Goal: Contribute content: Contribute content

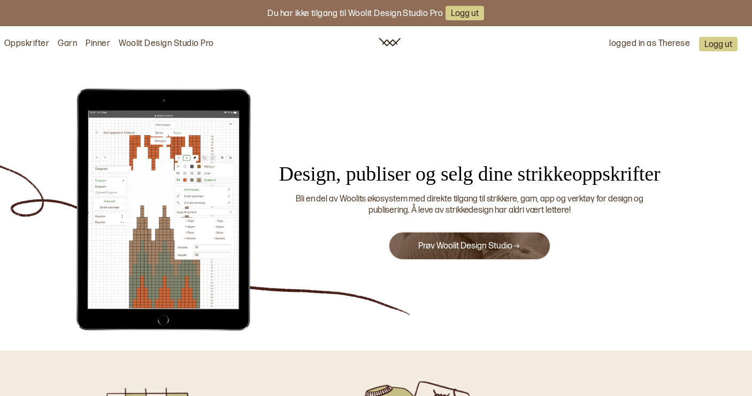
click at [448, 247] on link "Prøv Woolit Design Studio" at bounding box center [469, 246] width 102 height 10
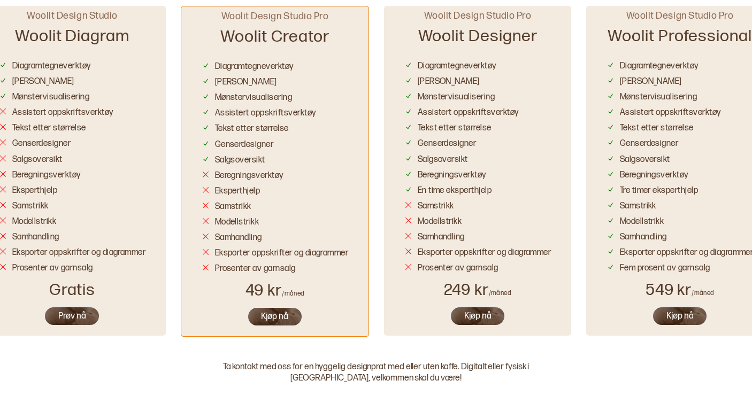
scroll to position [678, 0]
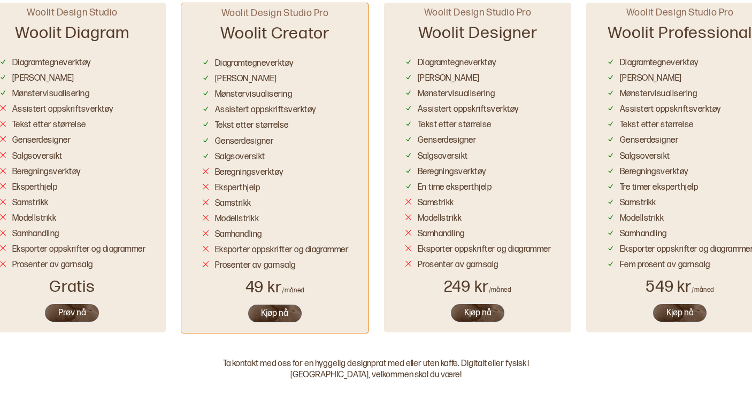
click at [677, 307] on button "Kjøp nå" at bounding box center [680, 313] width 56 height 20
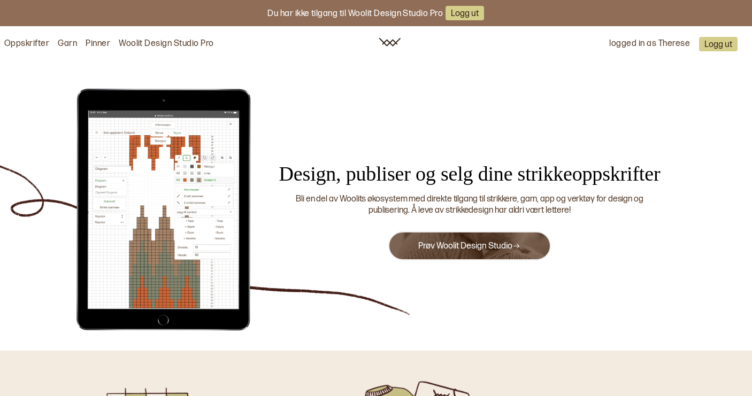
click at [491, 244] on link "Prøv Woolit Design Studio" at bounding box center [469, 246] width 102 height 10
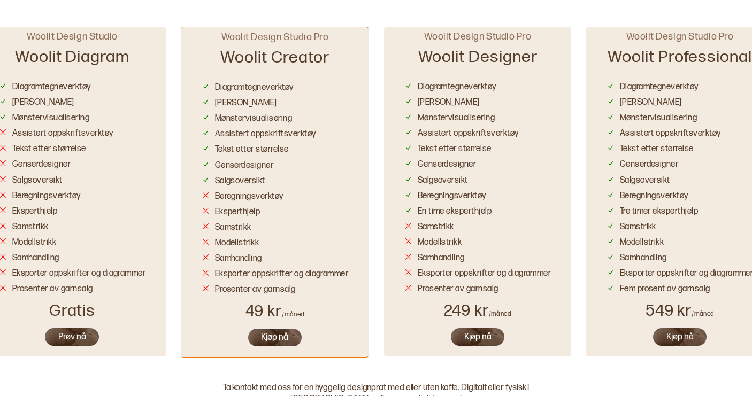
scroll to position [657, 0]
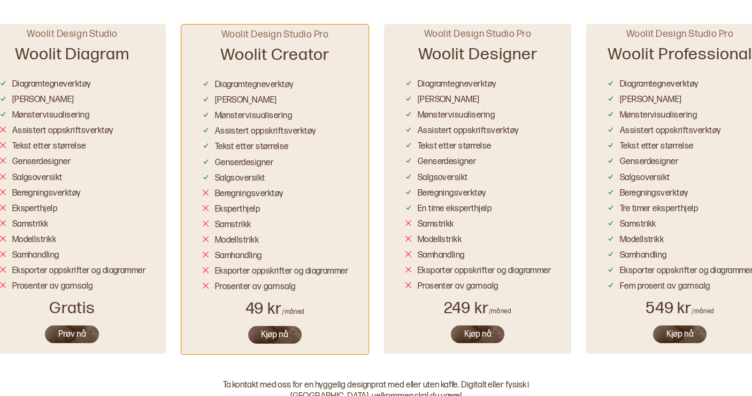
click at [679, 334] on button "Kjøp nå" at bounding box center [680, 334] width 56 height 20
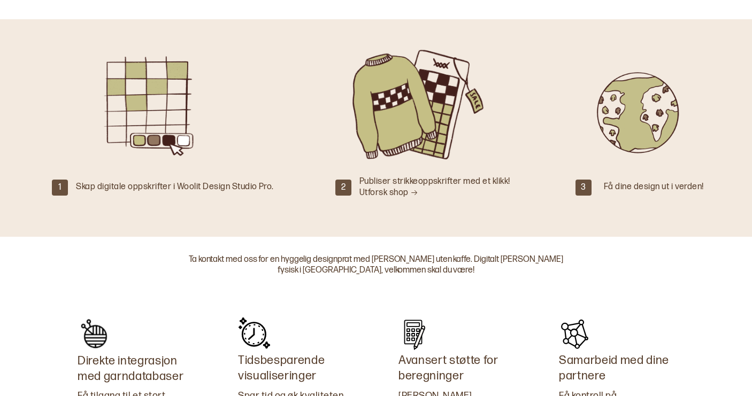
scroll to position [153, 0]
click at [189, 185] on div "Skap digitale oppskrifter i Woolit Design Studio Pro." at bounding box center [174, 186] width 197 height 11
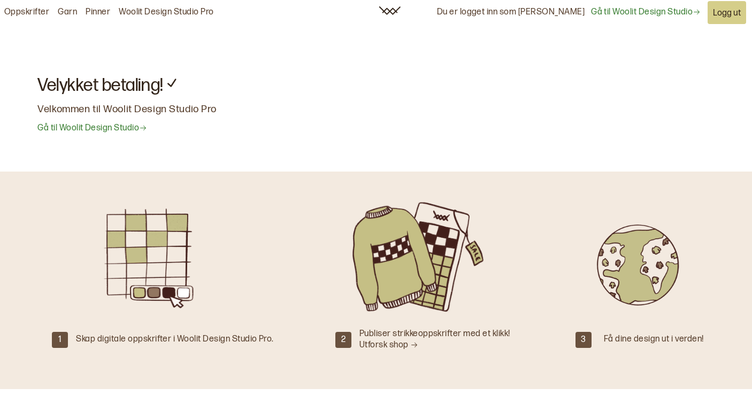
scroll to position [0, 0]
click at [654, 12] on link "Gå til Woolit Design Studio" at bounding box center [646, 12] width 110 height 11
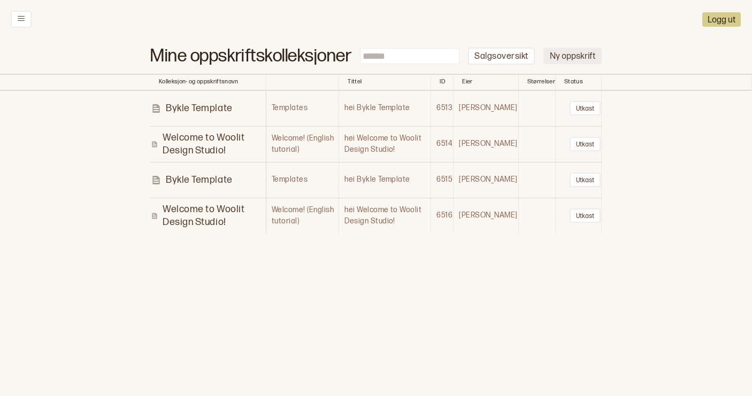
click at [578, 57] on button "Ny oppskrift" at bounding box center [572, 56] width 58 height 17
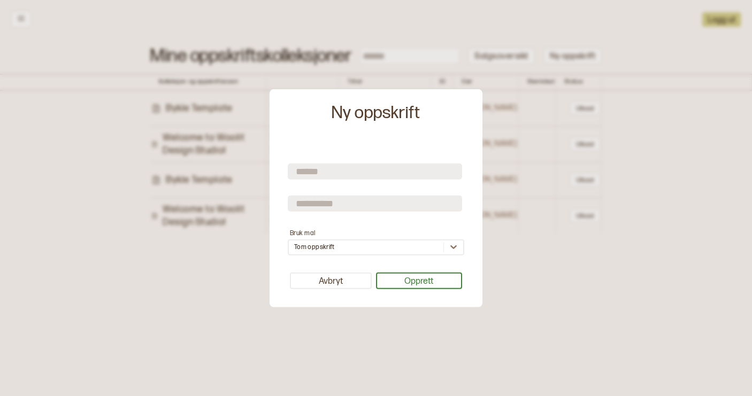
click at [321, 166] on input "text" at bounding box center [375, 172] width 174 height 16
type input "*"
type input "**********"
click at [332, 205] on input "text" at bounding box center [375, 204] width 174 height 16
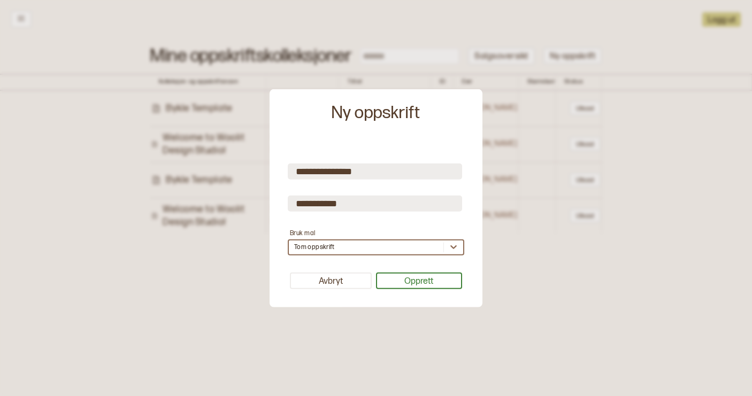
type input "**********"
click at [348, 245] on div "Tom oppskrift" at bounding box center [366, 247] width 154 height 11
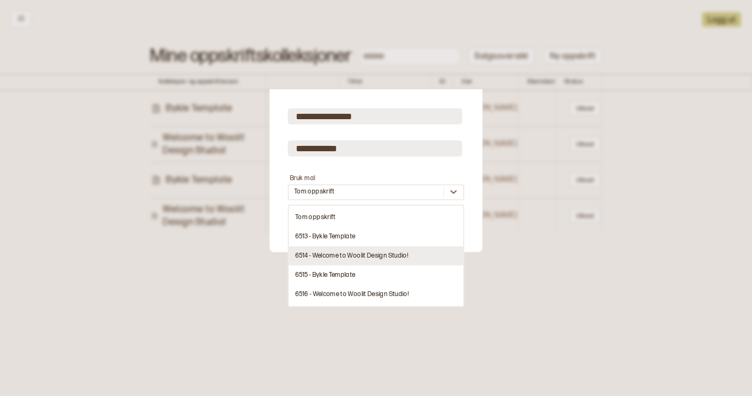
scroll to position [55, 0]
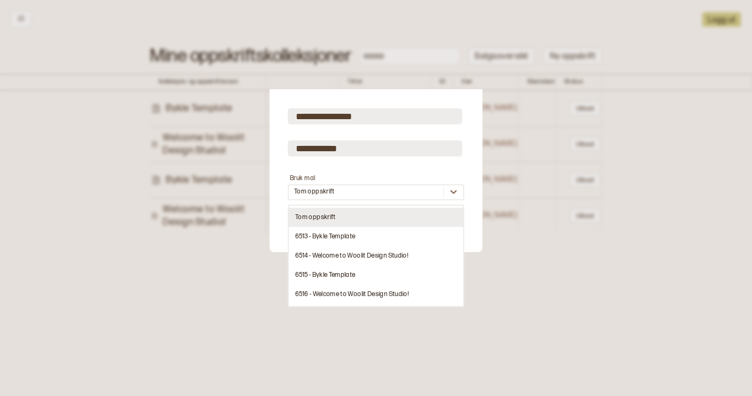
click at [330, 220] on div "Tom oppskrift" at bounding box center [376, 217] width 174 height 19
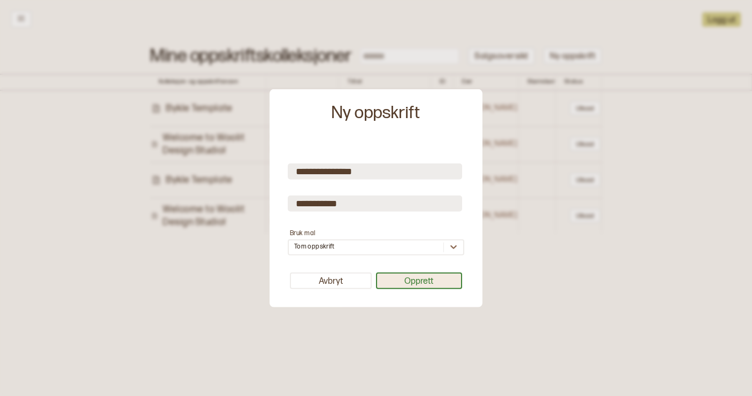
click at [417, 282] on button "Opprett" at bounding box center [419, 281] width 87 height 17
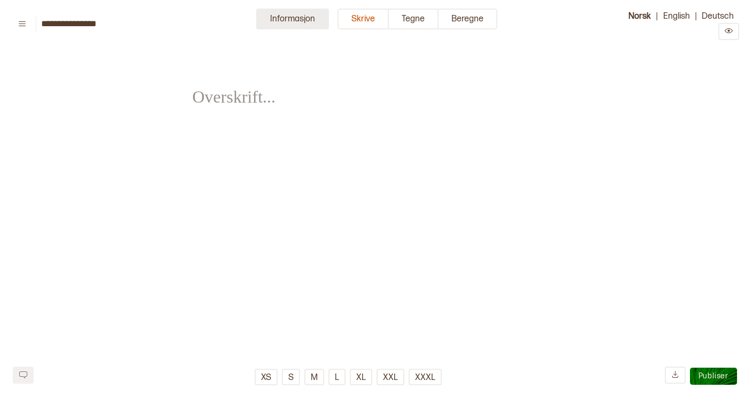
click at [292, 17] on button "Informasjon" at bounding box center [292, 19] width 73 height 21
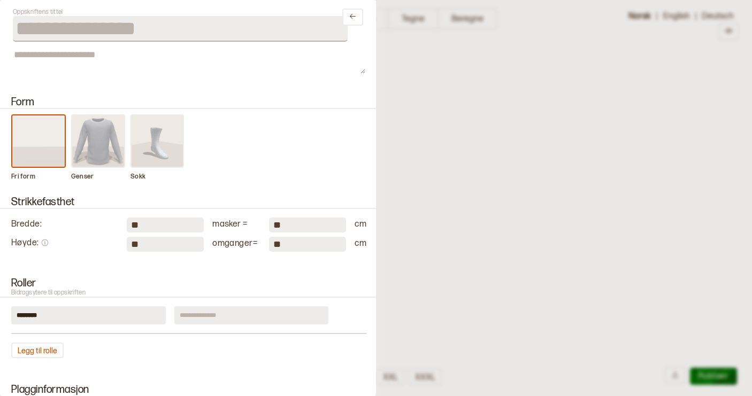
scroll to position [21, 0]
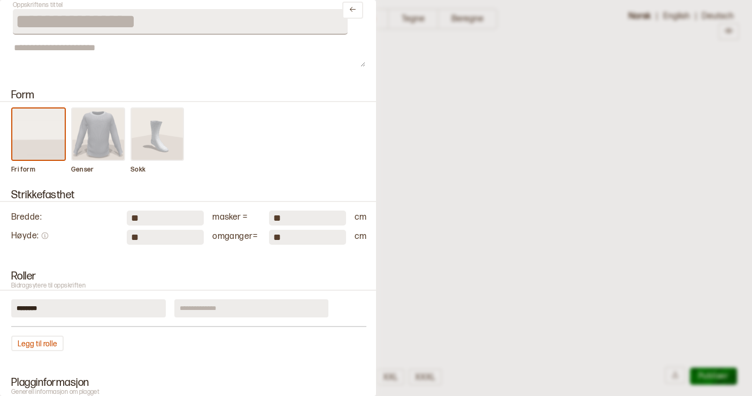
click at [155, 215] on input "**" at bounding box center [165, 218] width 77 height 15
type input "**"
click at [171, 238] on input "**" at bounding box center [165, 237] width 77 height 15
type input "**"
click at [286, 338] on div "Legg til rolle" at bounding box center [188, 344] width 355 height 16
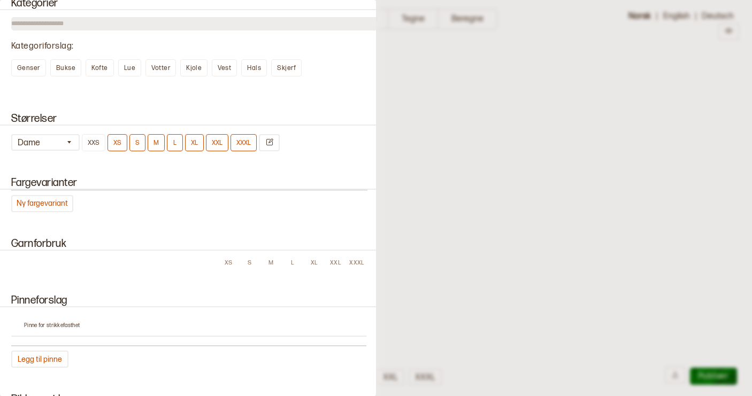
scroll to position [558, 0]
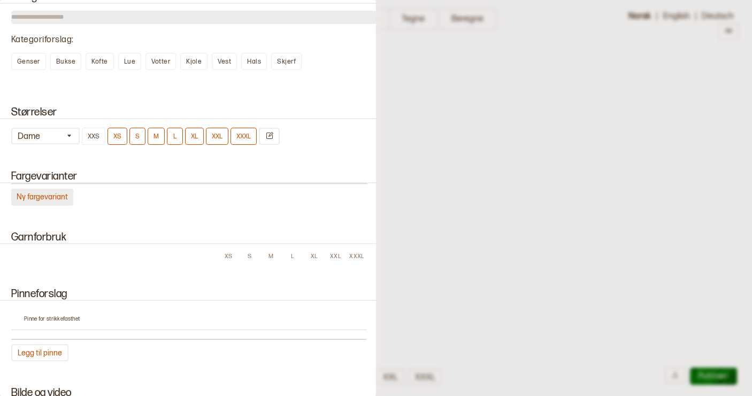
click at [41, 196] on button "Ny fargevariant" at bounding box center [42, 197] width 62 height 17
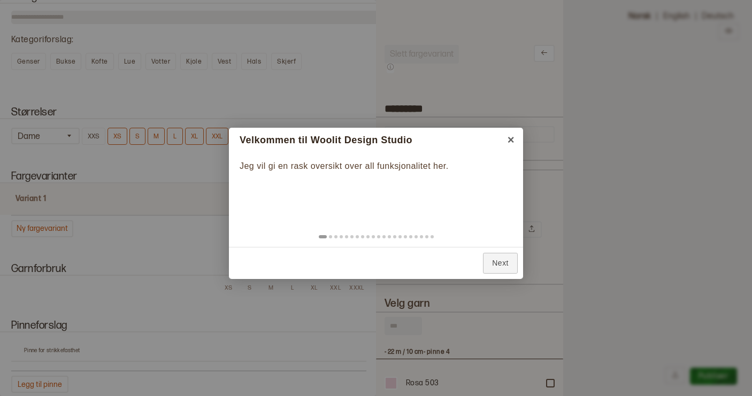
scroll to position [0, 0]
click at [502, 263] on link "Next" at bounding box center [500, 263] width 35 height 21
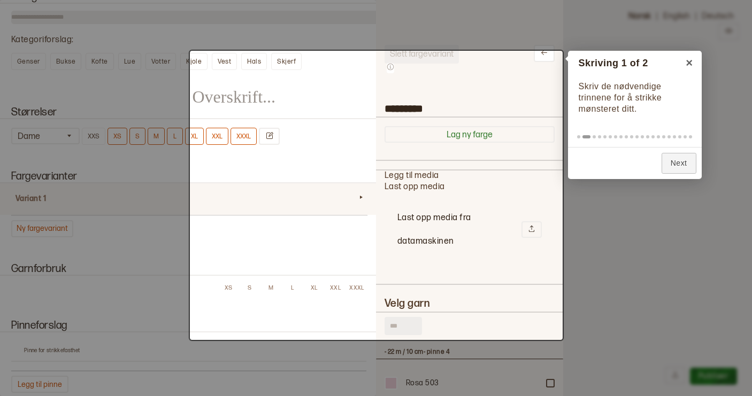
click at [510, 322] on div "﻿ ﻿" at bounding box center [375, 195] width 367 height 284
click at [166, 229] on div at bounding box center [376, 198] width 752 height 396
click at [278, 271] on div "﻿ ﻿" at bounding box center [375, 195] width 367 height 284
click at [537, 301] on div "﻿ ﻿" at bounding box center [375, 195] width 367 height 284
click at [503, 331] on div "﻿ ﻿" at bounding box center [375, 195] width 367 height 284
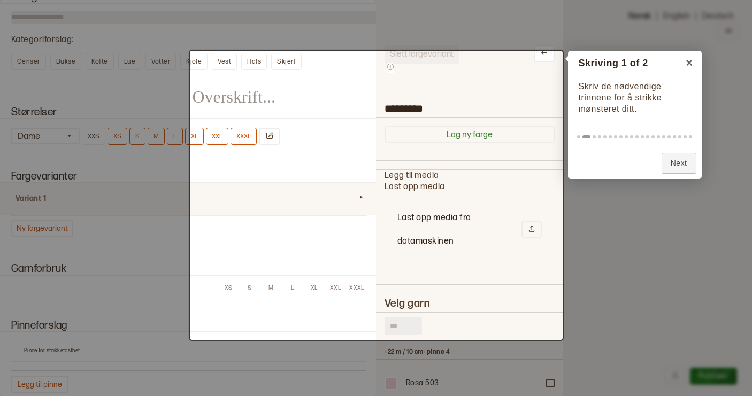
click at [630, 242] on div at bounding box center [376, 198] width 752 height 396
click at [593, 66] on div at bounding box center [376, 198] width 752 height 396
drag, startPoint x: 593, startPoint y: 66, endPoint x: 102, endPoint y: 109, distance: 493.0
click at [593, 66] on div at bounding box center [376, 198] width 752 height 396
click at [89, 119] on div at bounding box center [376, 198] width 752 height 396
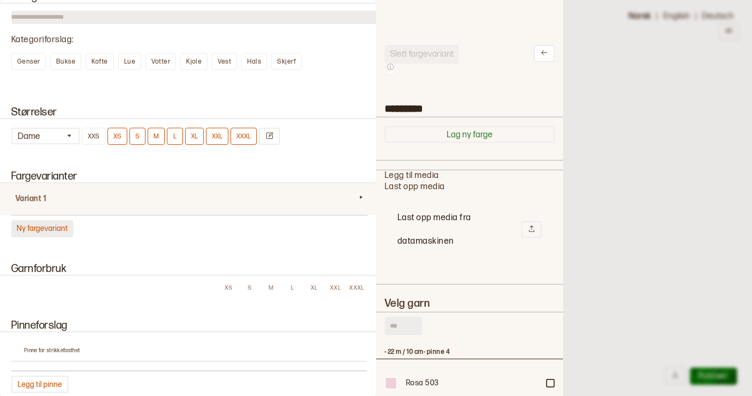
click at [49, 231] on button "Ny fargevariant" at bounding box center [42, 228] width 62 height 17
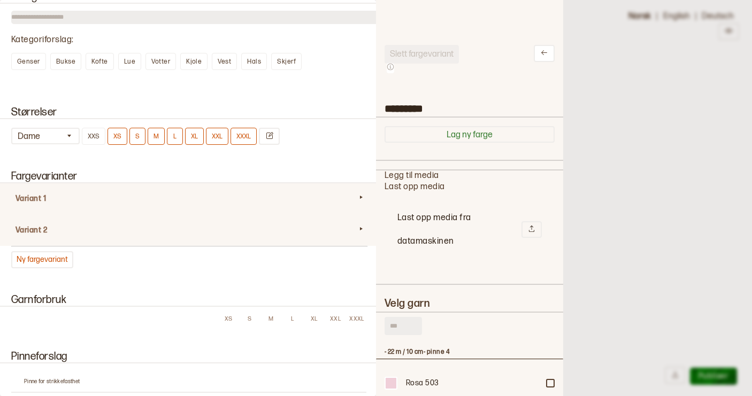
click at [86, 206] on div "Variant 1" at bounding box center [188, 199] width 381 height 32
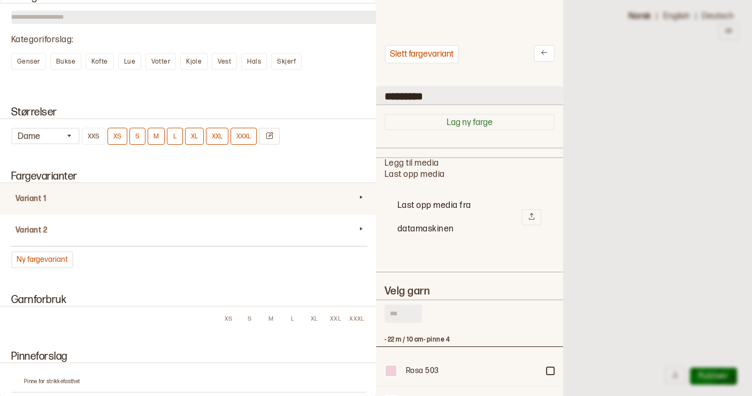
click at [410, 95] on input "*********" at bounding box center [469, 95] width 187 height 18
drag, startPoint x: 439, startPoint y: 96, endPoint x: 378, endPoint y: 96, distance: 60.4
click at [378, 96] on input "*********" at bounding box center [469, 95] width 187 height 18
type input "*****"
click at [466, 287] on h2 "Velg garn" at bounding box center [469, 291] width 170 height 12
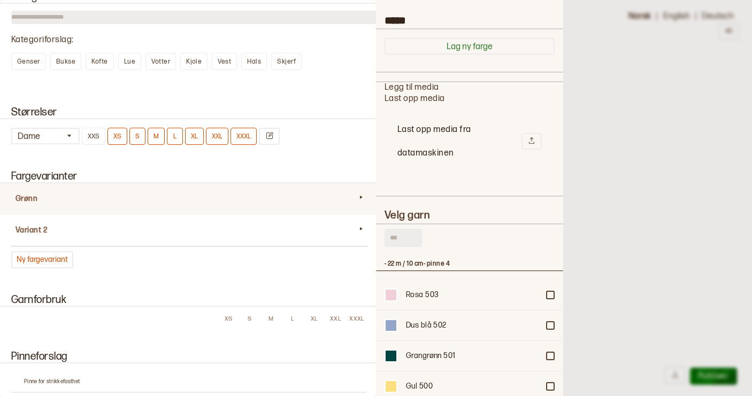
click at [411, 235] on input "text" at bounding box center [402, 238] width 37 height 18
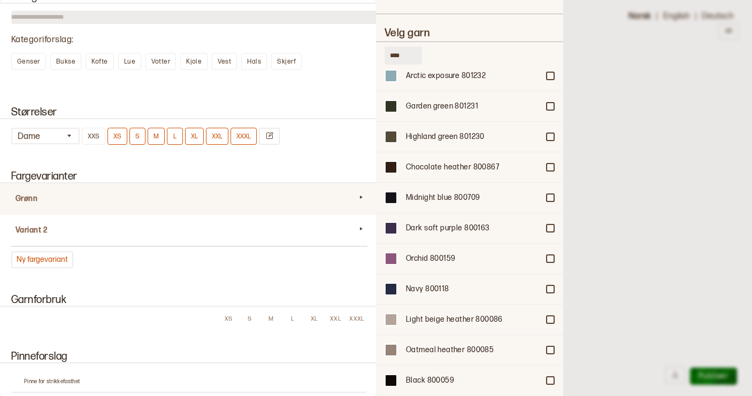
scroll to position [869, 0]
type input "****"
click at [551, 133] on div at bounding box center [550, 136] width 6 height 6
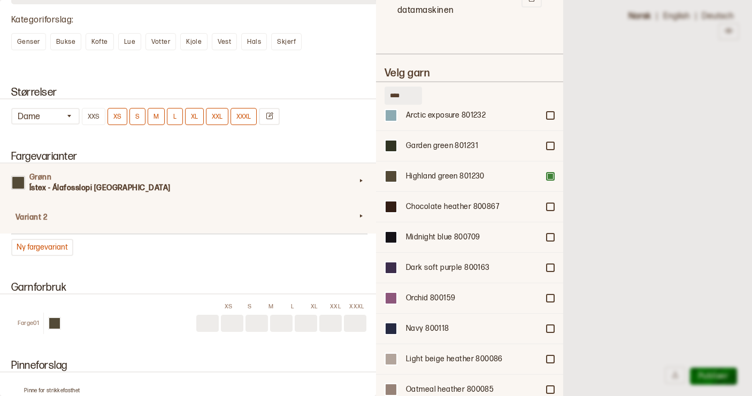
scroll to position [582, 0]
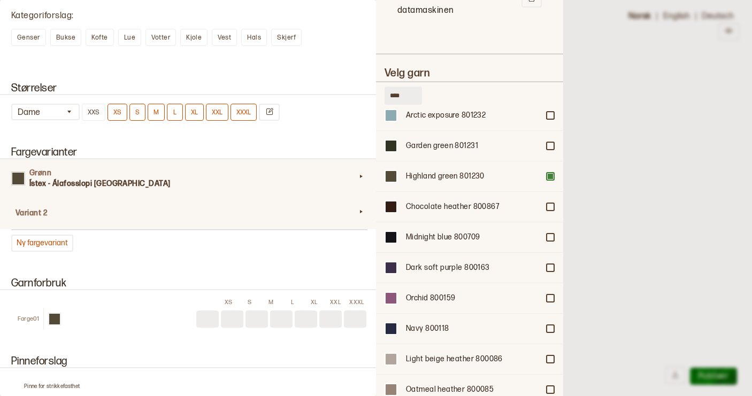
click at [81, 219] on h4 "Variant 2" at bounding box center [186, 213] width 340 height 11
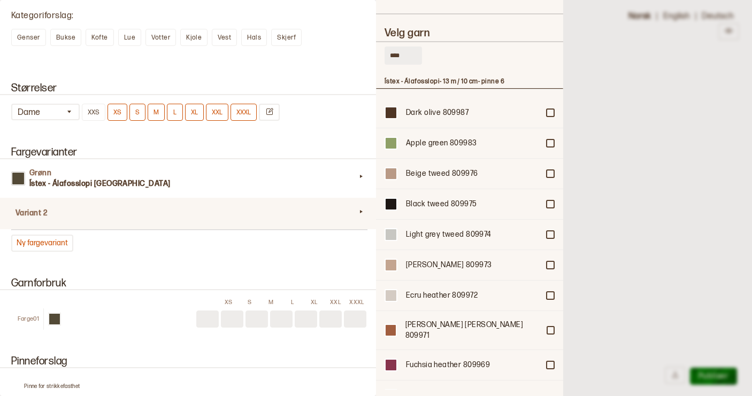
scroll to position [0, 0]
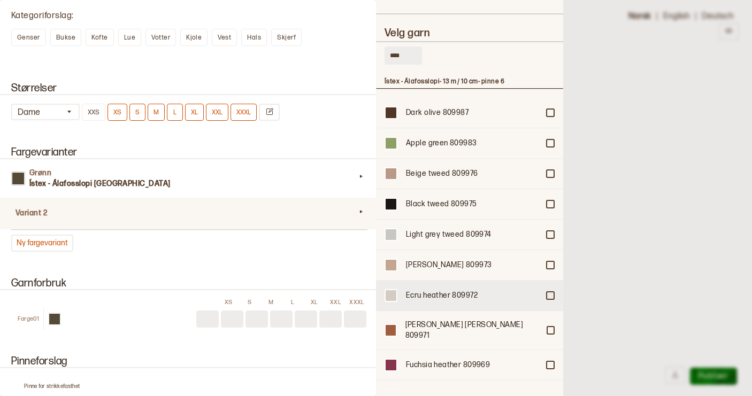
click at [549, 292] on div at bounding box center [550, 295] width 6 height 6
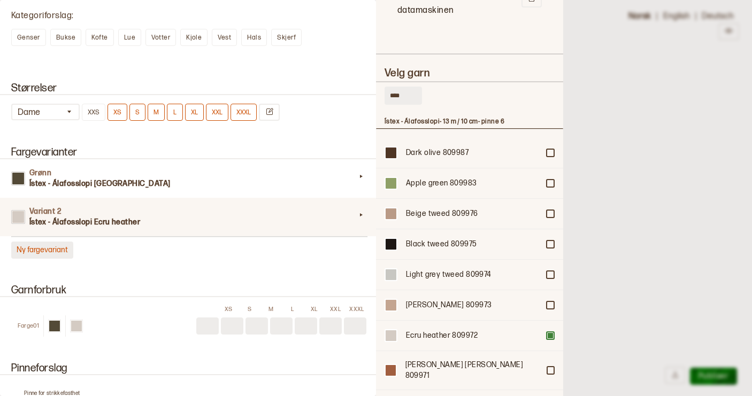
click at [59, 250] on button "Ny fargevariant" at bounding box center [42, 250] width 62 height 17
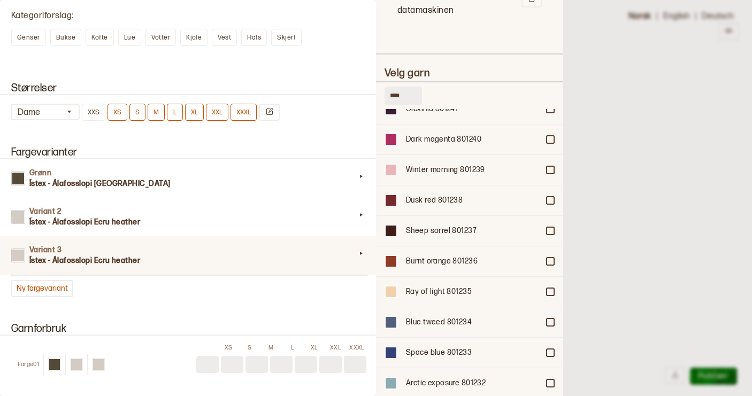
scroll to position [602, 0]
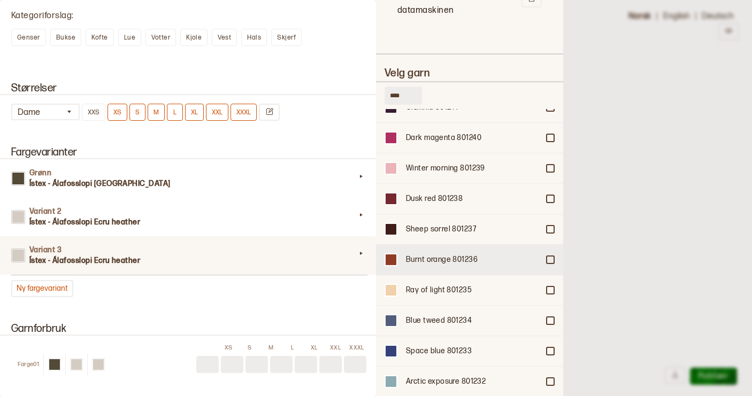
click at [547, 257] on div at bounding box center [550, 260] width 6 height 6
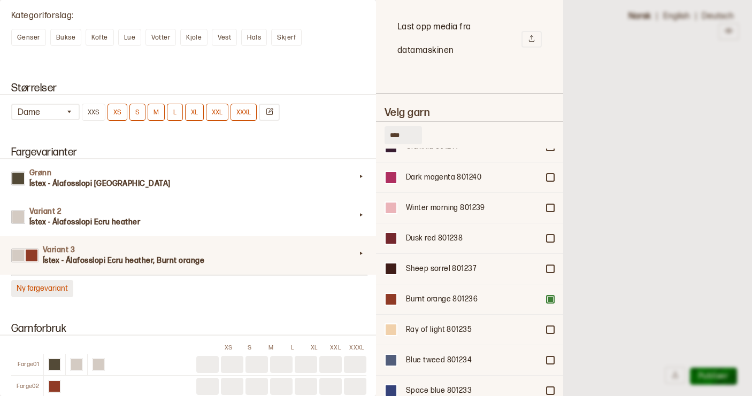
click at [59, 290] on button "Ny fargevariant" at bounding box center [42, 288] width 62 height 17
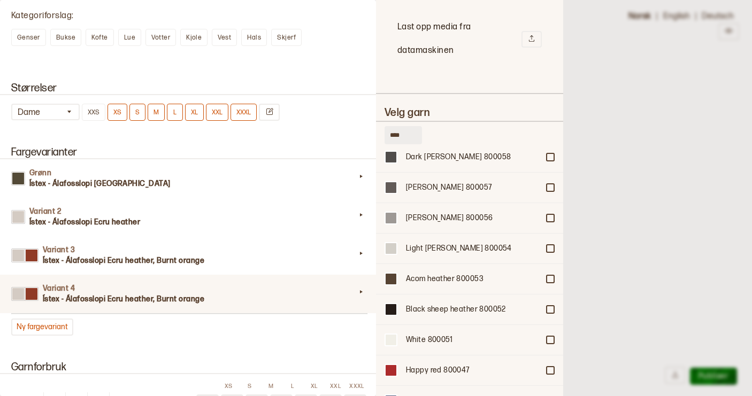
scroll to position [1201, 0]
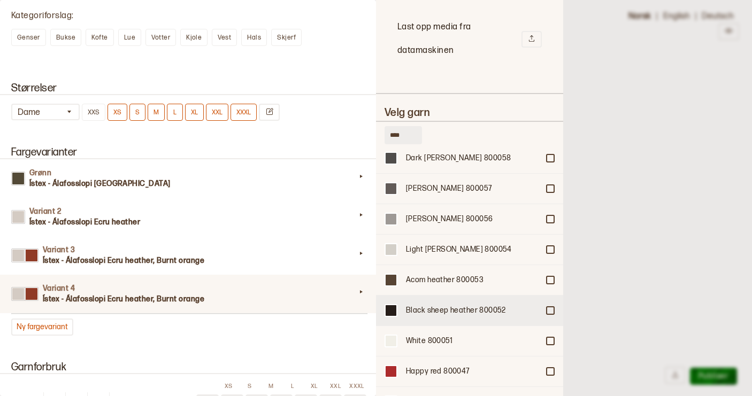
click at [549, 307] on div at bounding box center [550, 310] width 6 height 6
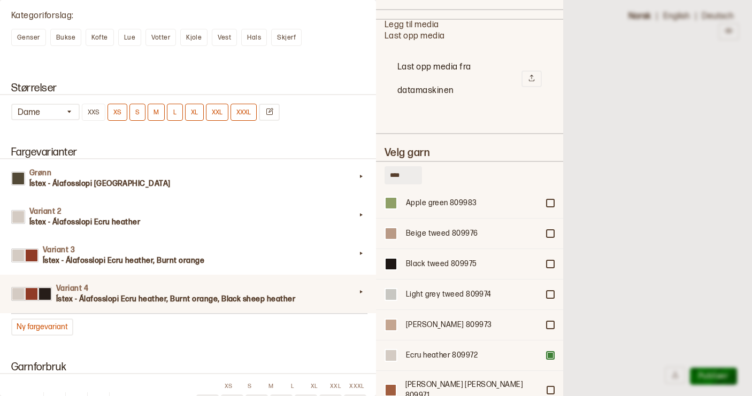
scroll to position [63, 0]
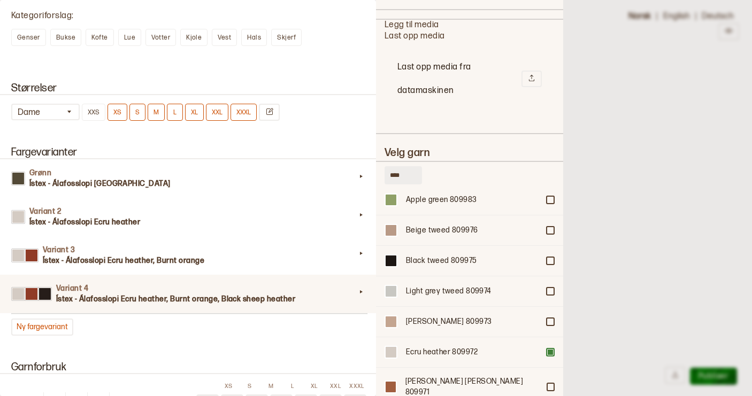
click at [196, 338] on div "Fargevarianter Grønn Ístex - Álafosslopi Highland green Variant 2 Ístex - Álafo…" at bounding box center [188, 241] width 376 height 215
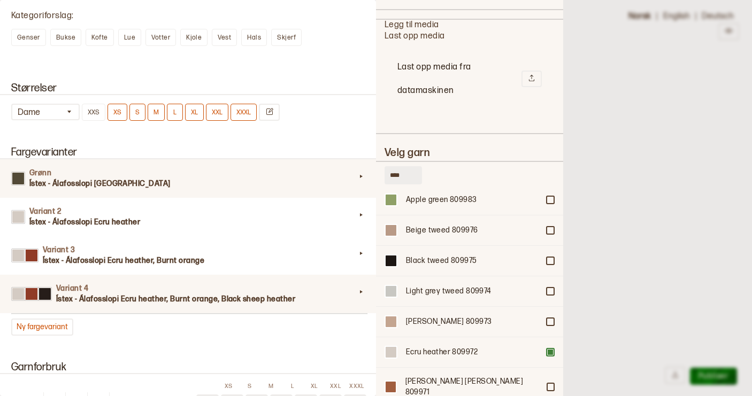
click at [226, 180] on h3 "Ístex - Álafosslopi Highland green" at bounding box center [192, 184] width 326 height 11
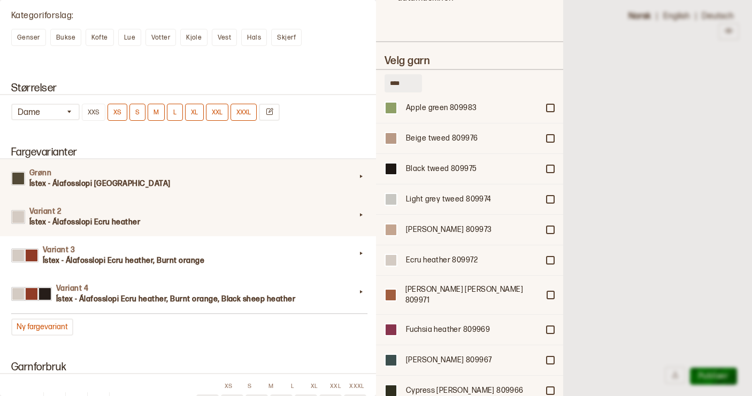
click at [173, 224] on h3 "Ístex - Álafosslopi Ecru heather" at bounding box center [192, 222] width 326 height 11
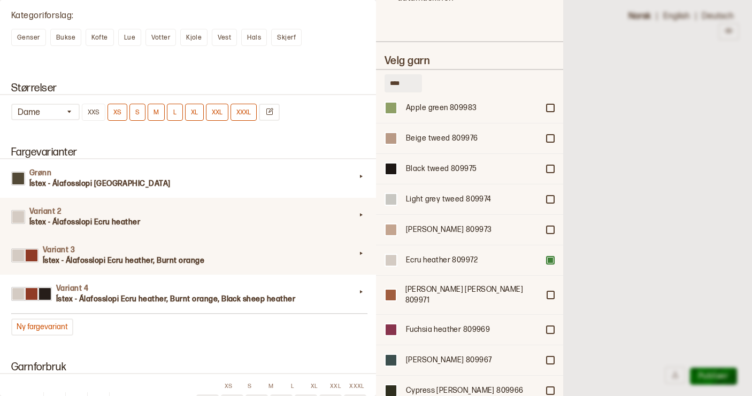
click at [209, 262] on h3 "Ístex - Álafosslopi Ecru heather, Burnt orange" at bounding box center [199, 260] width 313 height 11
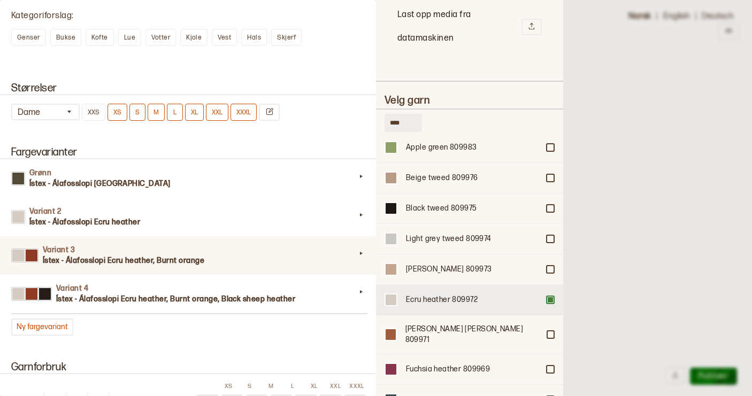
click at [549, 297] on div at bounding box center [550, 300] width 6 height 6
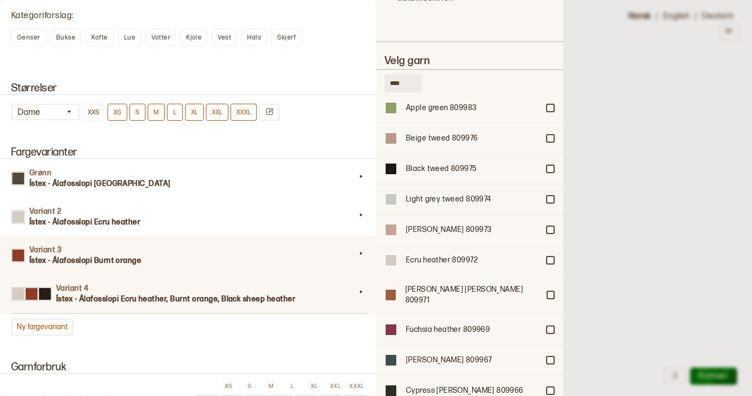
click at [261, 302] on h3 "Ístex - Álafosslopi Ecru heather, Burnt orange, Black sheep heather" at bounding box center [205, 299] width 299 height 11
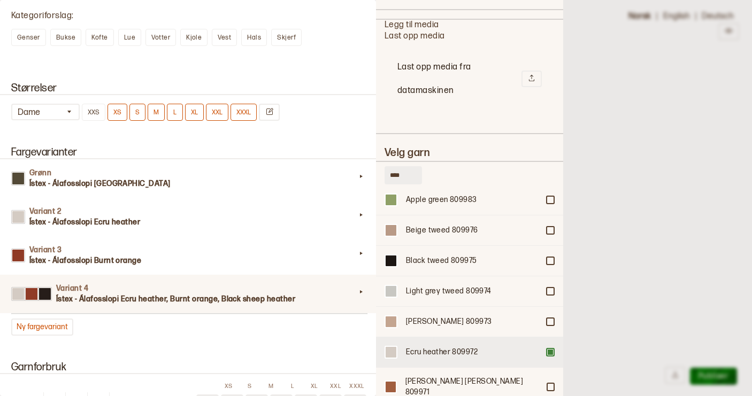
click at [549, 349] on div at bounding box center [550, 352] width 6 height 6
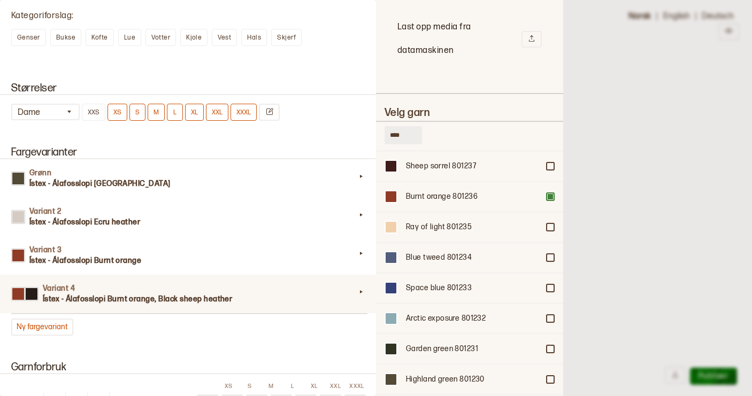
scroll to position [704, 0]
click at [549, 194] on div at bounding box center [550, 197] width 6 height 6
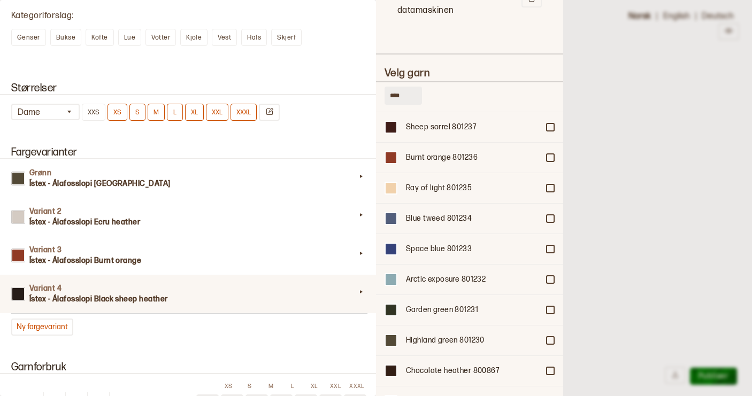
click at [172, 336] on div "Grønn Ístex - Álafosslopi Highland green Variant 2 Ístex - Álafosslopi Ecru hea…" at bounding box center [188, 247] width 355 height 176
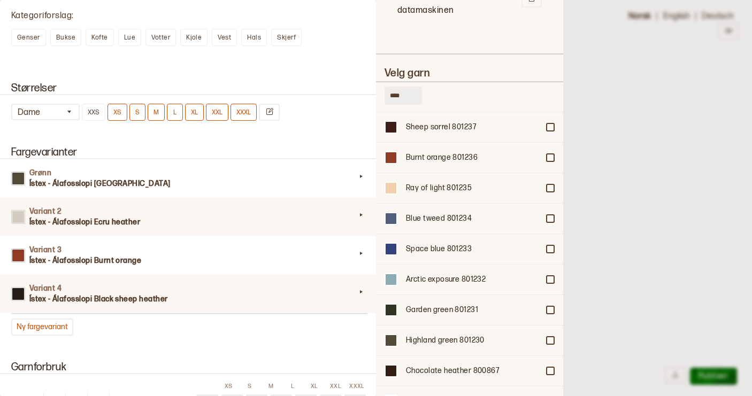
click at [82, 222] on h3 "Ístex - Álafosslopi Ecru heather" at bounding box center [192, 222] width 326 height 11
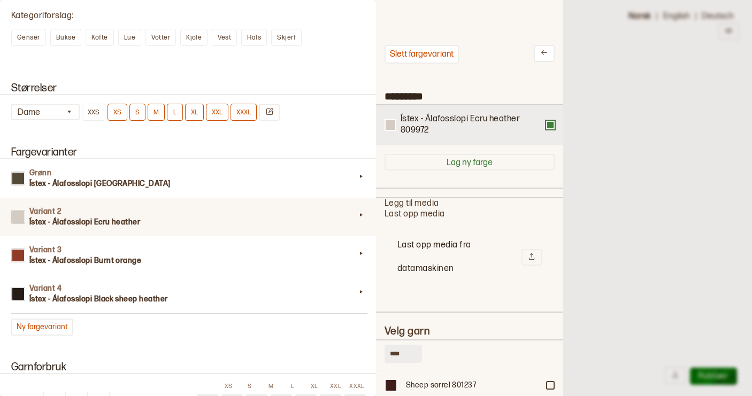
scroll to position [0, 0]
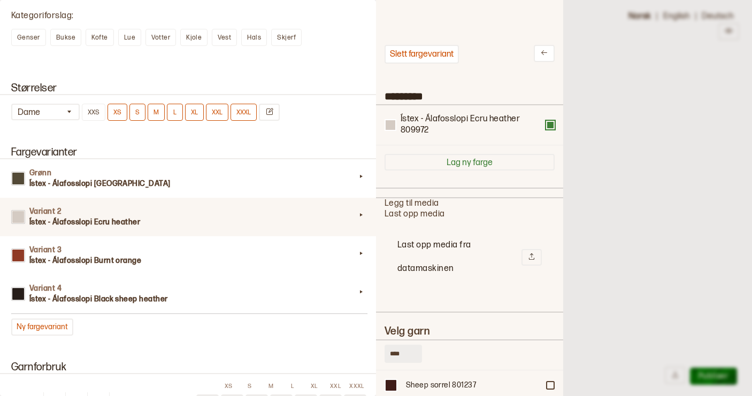
click at [99, 229] on div "Variant 2 Ístex - Álafosslopi Ecru heather" at bounding box center [188, 217] width 381 height 38
click at [346, 227] on h3 "Ístex - Álafosslopi Ecru heather" at bounding box center [192, 222] width 326 height 11
click at [406, 103] on input "*********" at bounding box center [469, 95] width 187 height 18
type input "*"
type input "*****"
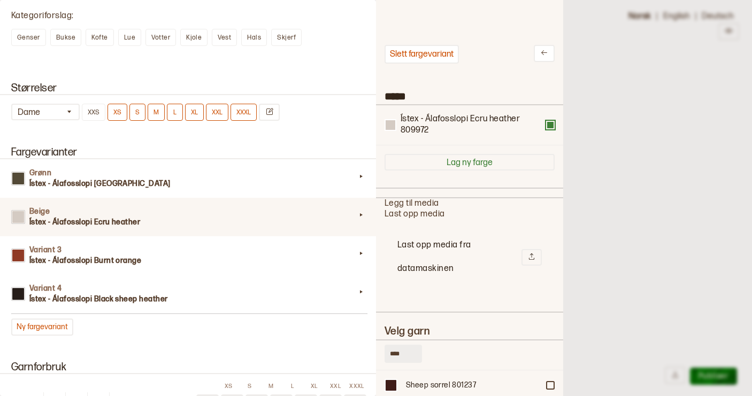
click at [290, 331] on div "Grønn Ístex - Álafosslopi Highland green Beige Ístex - Álafosslopi Ecru heather…" at bounding box center [188, 247] width 355 height 176
click at [272, 356] on div "Garnforbruk XS S M L XL XXL XXXL Farge 01" at bounding box center [188, 388] width 376 height 78
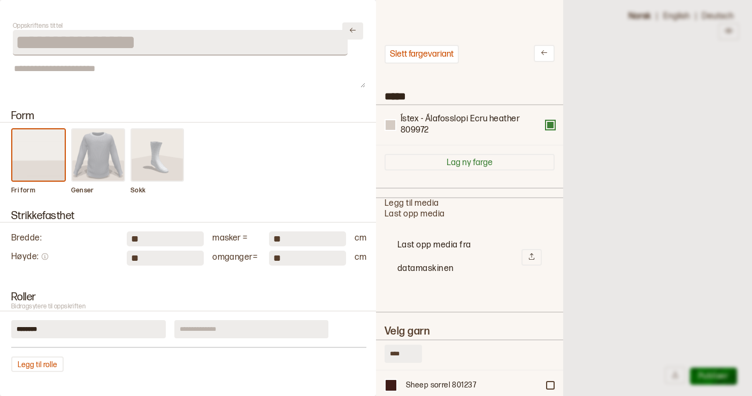
click at [355, 33] on icon "Lukk" at bounding box center [353, 30] width 8 height 8
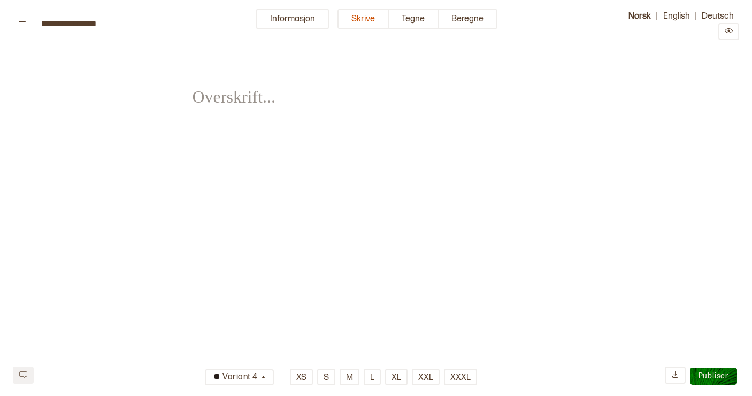
click at [249, 101] on span "﻿" at bounding box center [230, 89] width 76 height 37
click at [417, 18] on button "Tegne" at bounding box center [414, 19] width 50 height 21
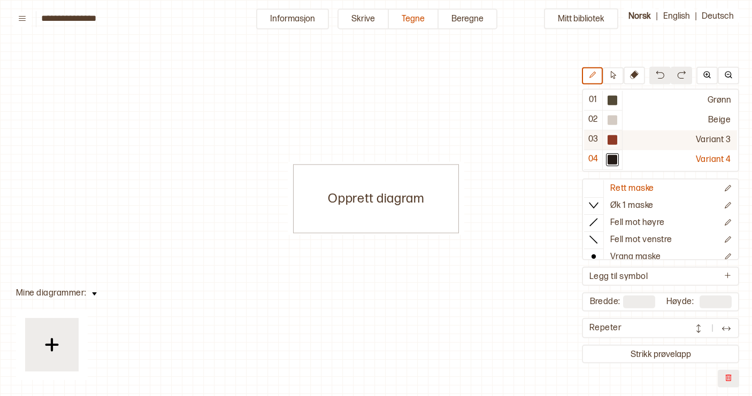
click at [711, 138] on div "Variant 3" at bounding box center [679, 140] width 114 height 20
drag, startPoint x: 697, startPoint y: 140, endPoint x: 721, endPoint y: 140, distance: 23.5
click at [721, 140] on div "Variant 3" at bounding box center [679, 140] width 114 height 20
click at [726, 140] on div "Variant 3" at bounding box center [679, 140] width 114 height 20
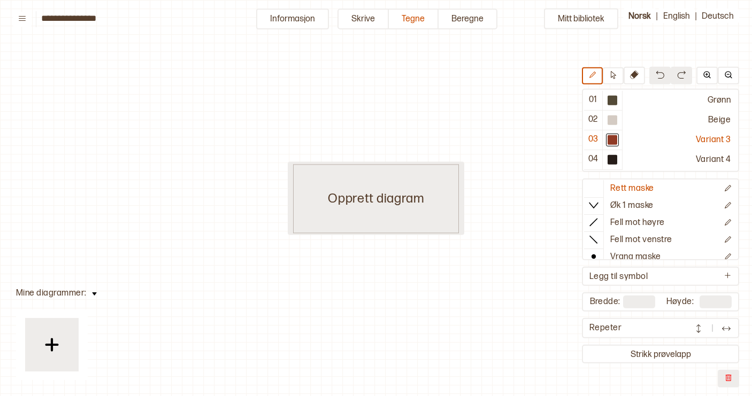
click at [347, 205] on div "Opprett diagram" at bounding box center [376, 198] width 166 height 69
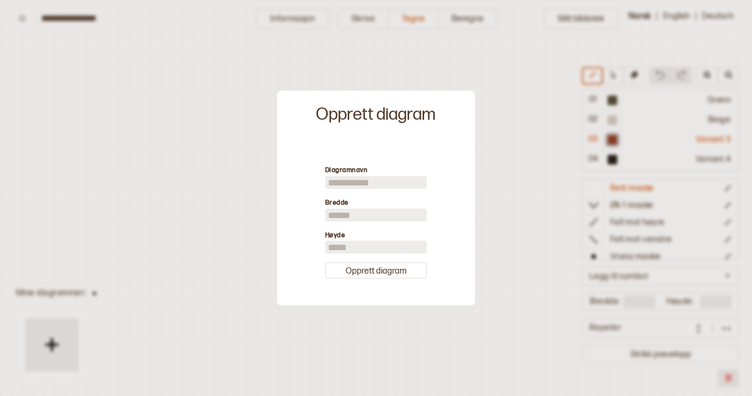
click at [336, 249] on input "**" at bounding box center [376, 247] width 102 height 13
type input "*"
type input "**"
click at [335, 210] on input "**" at bounding box center [376, 214] width 102 height 13
type input "*"
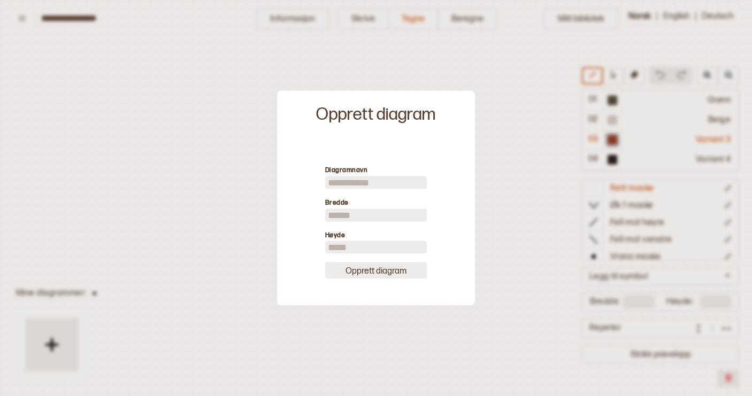
type input "**"
click at [375, 274] on button "Opprett diagram" at bounding box center [376, 270] width 102 height 17
type input "**"
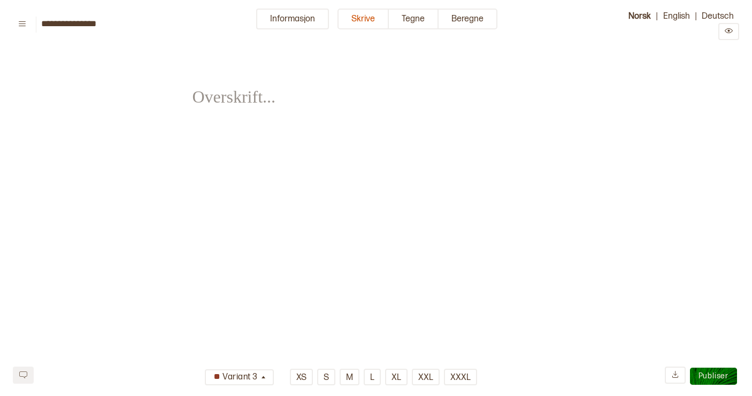
click at [408, 29] on html "**********" at bounding box center [376, 168] width 752 height 337
click at [411, 24] on button "Tegne" at bounding box center [414, 19] width 50 height 21
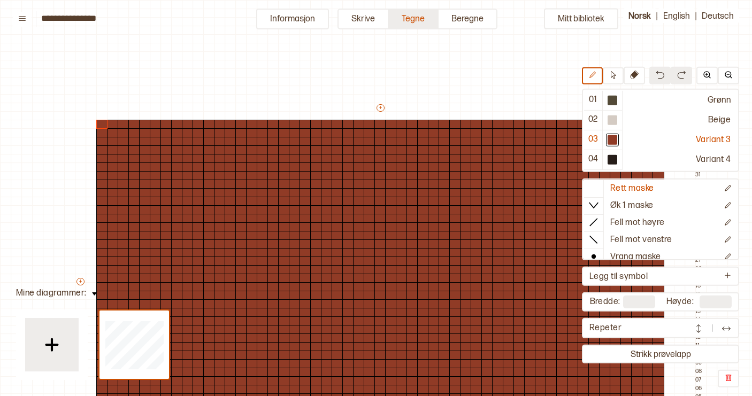
scroll to position [89, 14]
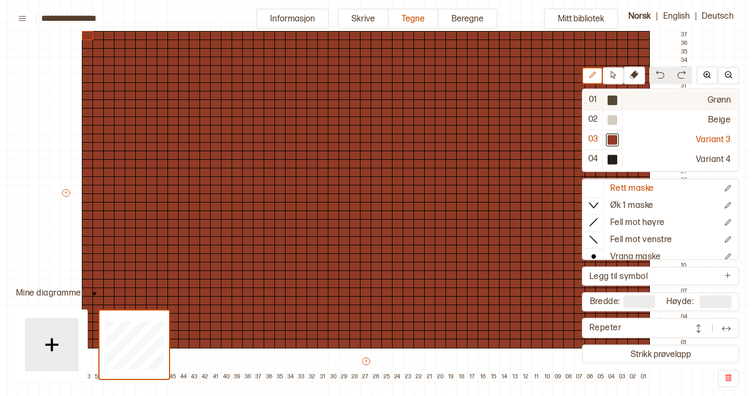
click at [613, 102] on div at bounding box center [612, 100] width 10 height 10
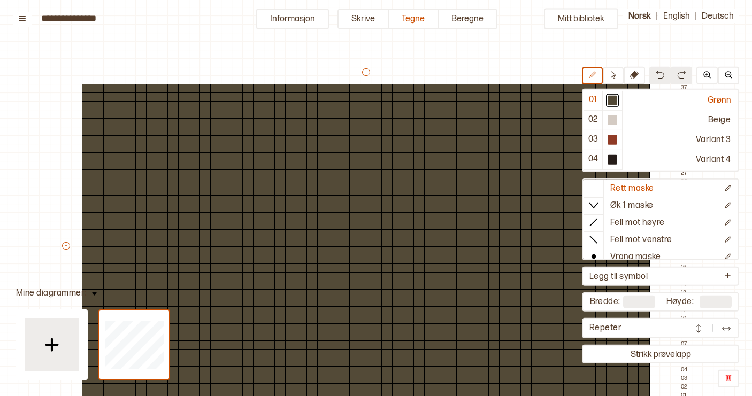
scroll to position [81, 14]
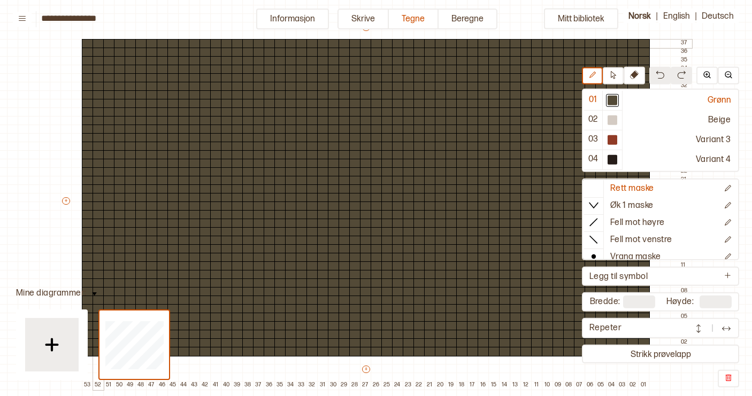
click at [100, 45] on div at bounding box center [98, 44] width 12 height 10
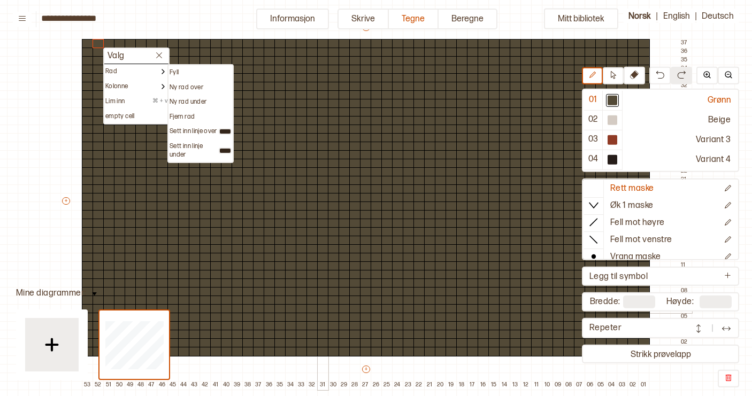
click at [321, 301] on div at bounding box center [323, 301] width 12 height 10
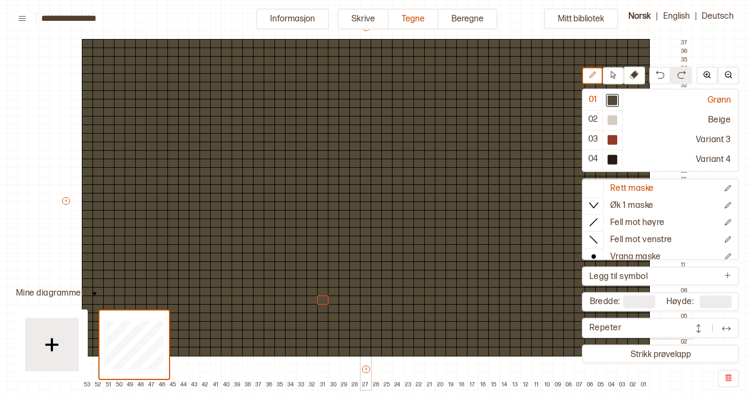
click at [365, 333] on div at bounding box center [366, 335] width 12 height 10
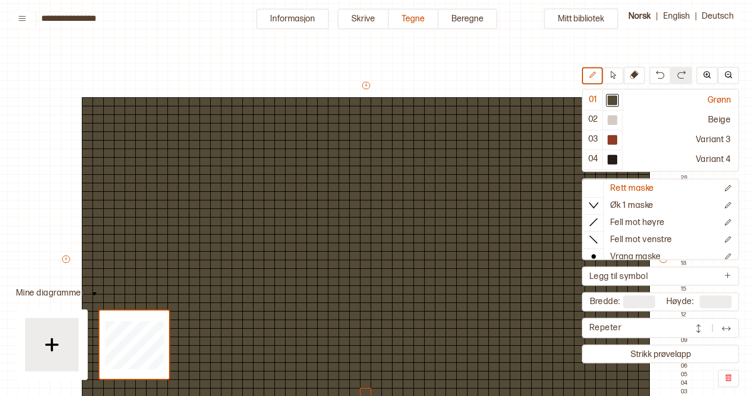
scroll to position [19, 16]
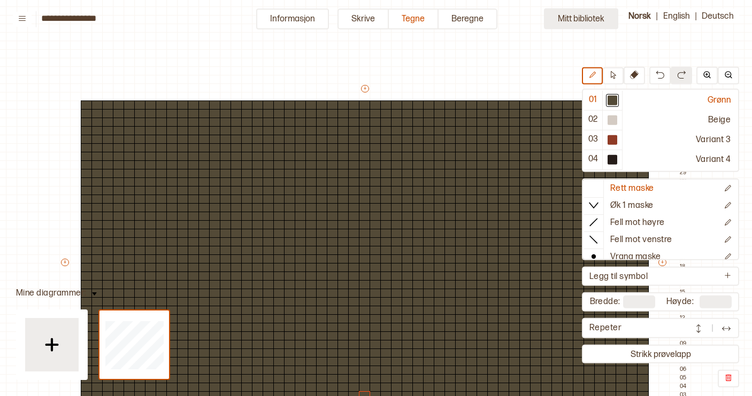
click at [569, 19] on button "Mitt bibliotek" at bounding box center [581, 19] width 74 height 21
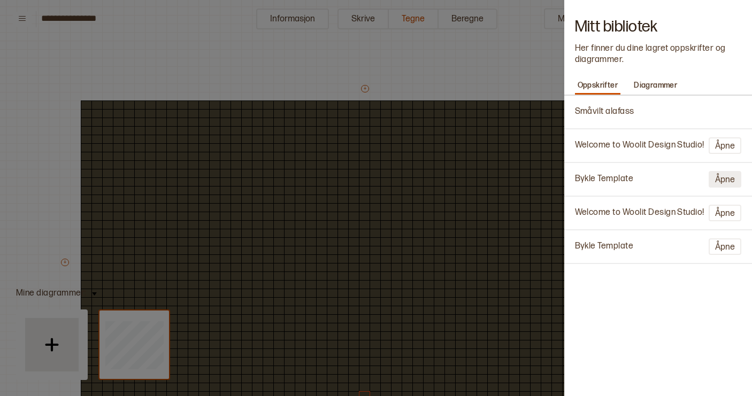
click at [725, 177] on button "Åpne" at bounding box center [724, 179] width 33 height 17
type input "**********"
type input "**"
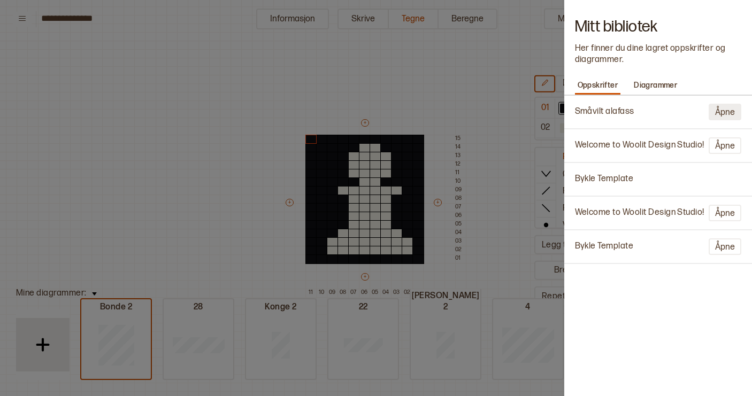
click at [722, 112] on button "Åpne" at bounding box center [724, 112] width 33 height 17
type input "**********"
type input "**"
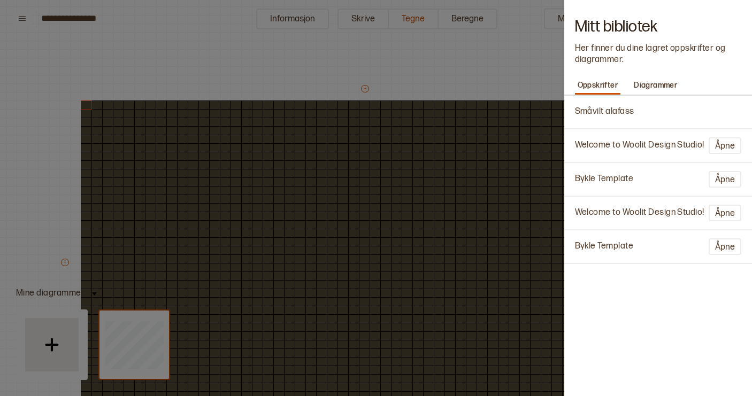
click at [488, 58] on div at bounding box center [376, 198] width 752 height 396
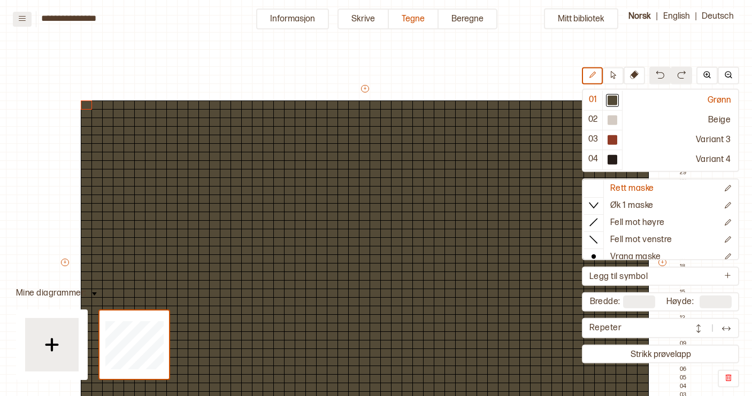
click at [26, 17] on icon at bounding box center [22, 18] width 8 height 8
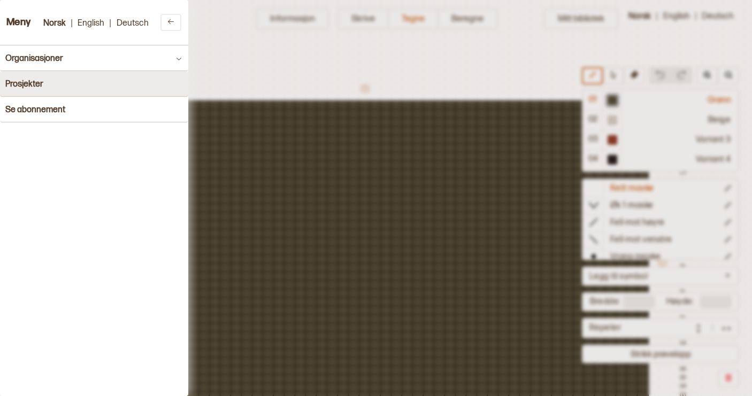
click at [161, 80] on button "Prosjekter" at bounding box center [94, 84] width 188 height 26
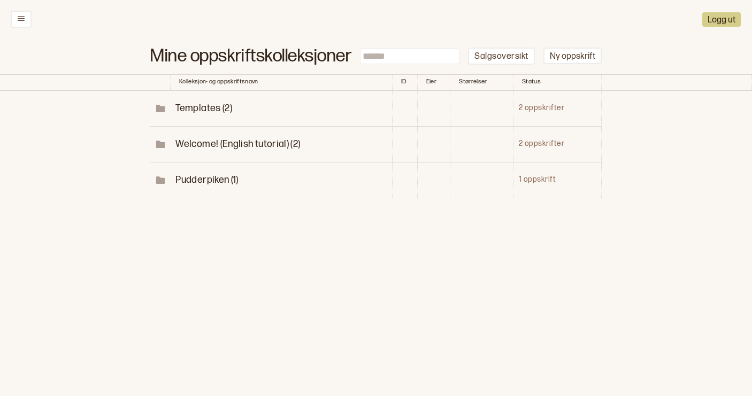
click at [221, 174] on span "Pudderpiken (1)" at bounding box center [206, 179] width 63 height 11
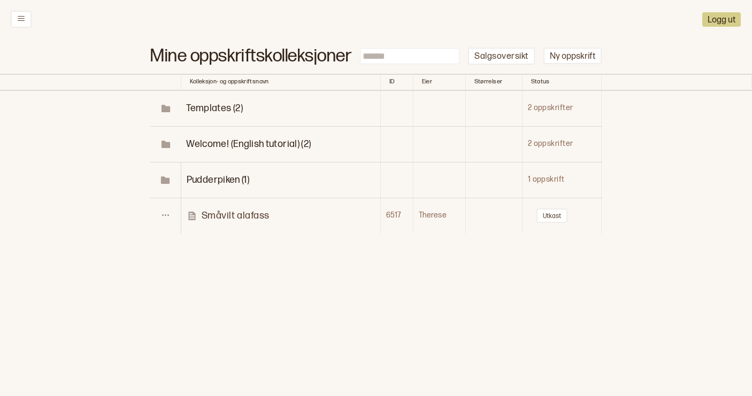
click at [232, 210] on p "Småvilt alafass" at bounding box center [236, 216] width 68 height 12
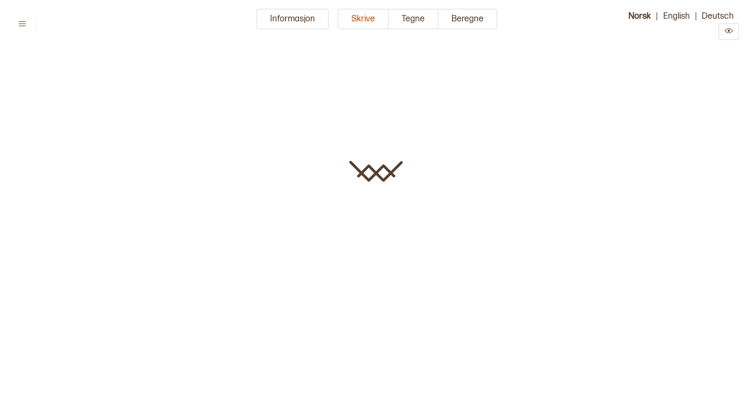
type input "**********"
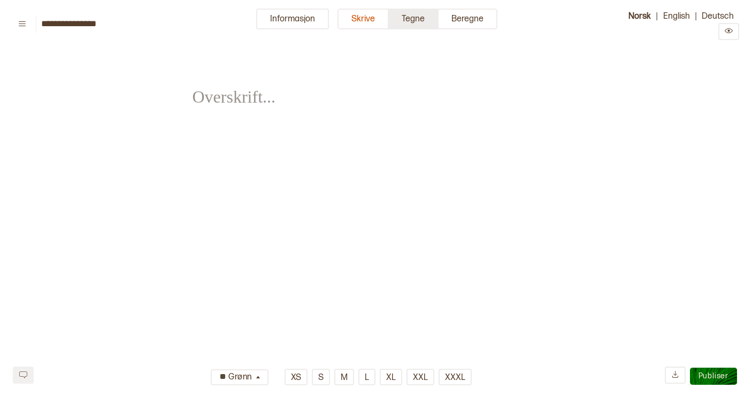
click at [416, 16] on button "Tegne" at bounding box center [414, 19] width 50 height 21
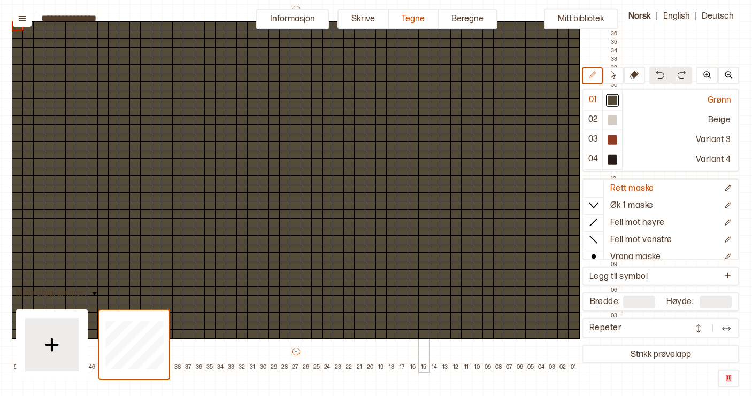
scroll to position [95, 84]
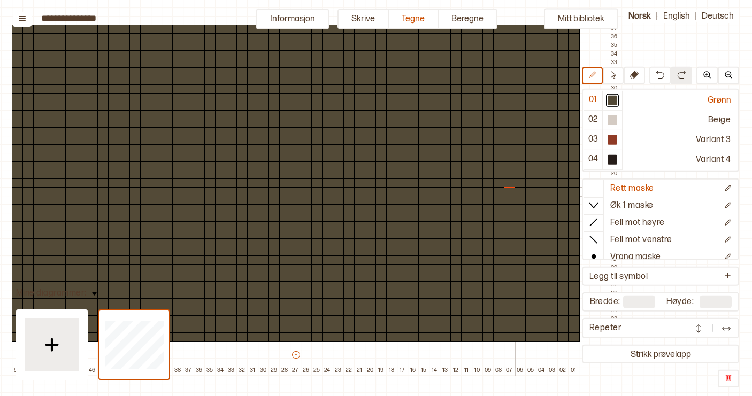
click at [504, 191] on div at bounding box center [510, 192] width 12 height 10
click at [610, 140] on div at bounding box center [612, 140] width 10 height 10
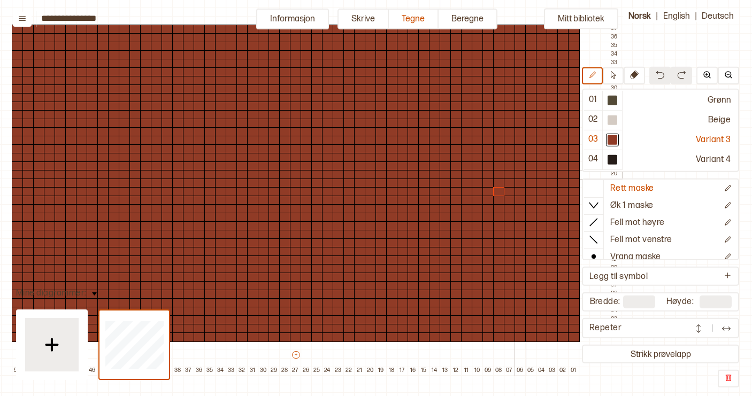
click at [507, 176] on div at bounding box center [510, 175] width 12 height 10
click at [608, 117] on div at bounding box center [612, 120] width 10 height 10
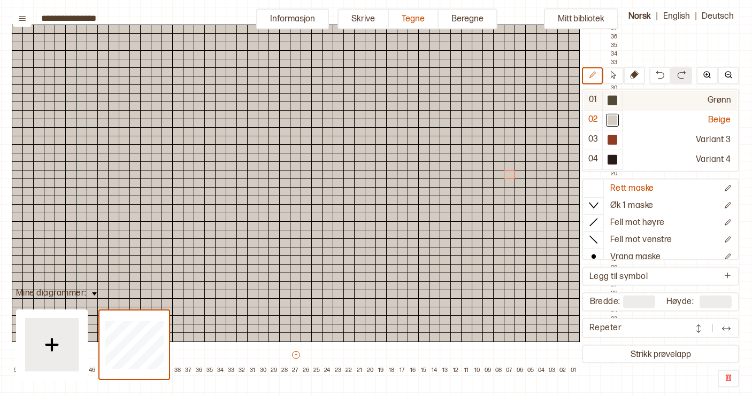
click at [614, 100] on div at bounding box center [612, 100] width 10 height 10
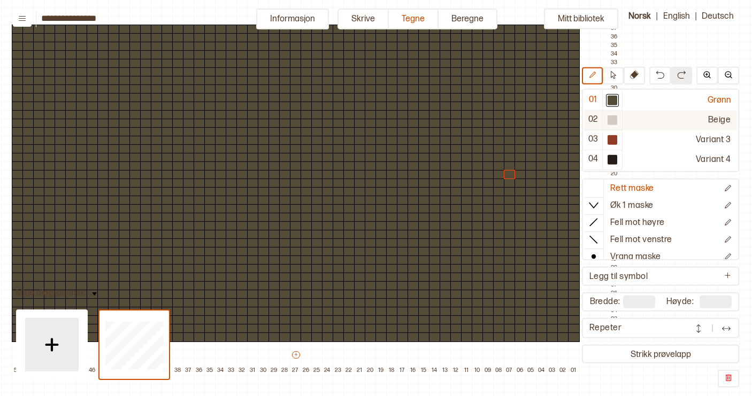
click at [663, 113] on div "Beige" at bounding box center [679, 120] width 114 height 20
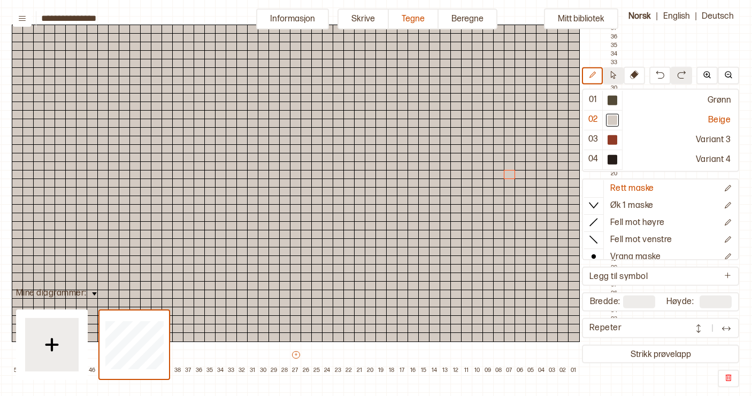
click at [612, 75] on icon at bounding box center [613, 75] width 8 height 8
click at [513, 190] on div at bounding box center [510, 192] width 12 height 10
click at [611, 99] on div at bounding box center [612, 100] width 10 height 10
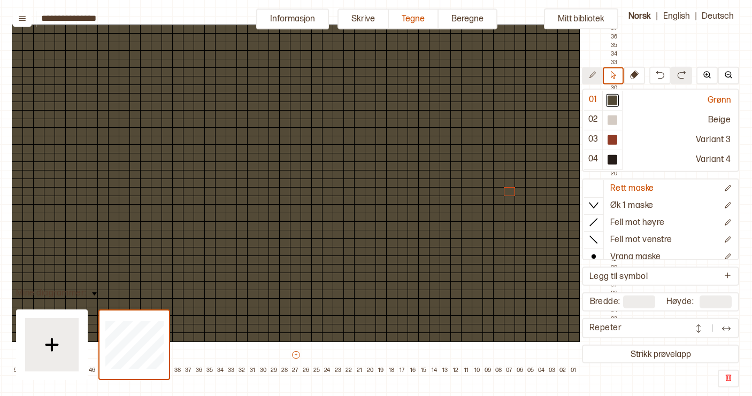
click at [597, 78] on button at bounding box center [592, 75] width 21 height 17
click at [595, 76] on icon at bounding box center [592, 75] width 8 height 8
click at [615, 74] on icon at bounding box center [612, 75] width 5 height 8
click at [613, 99] on div at bounding box center [612, 100] width 10 height 10
click at [617, 120] on div at bounding box center [612, 119] width 13 height 13
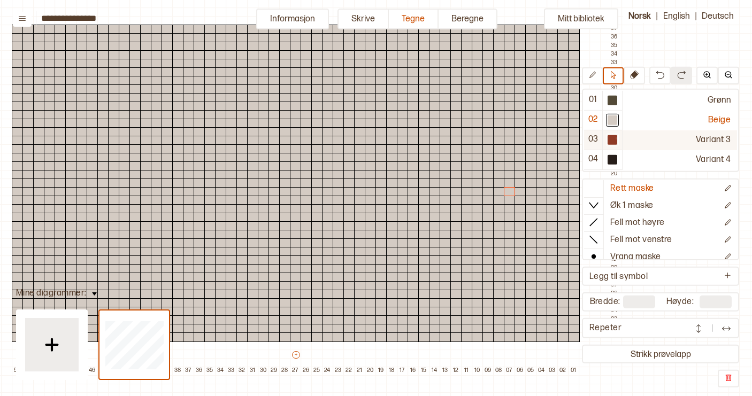
click at [615, 137] on div at bounding box center [612, 140] width 10 height 10
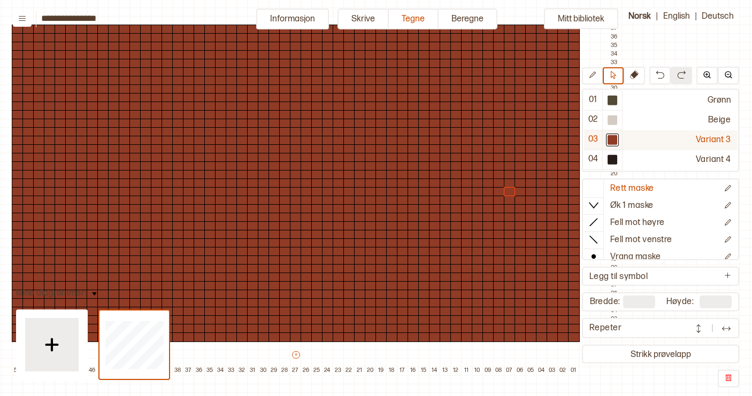
click at [663, 142] on div "Variant 3" at bounding box center [679, 140] width 114 height 20
click at [610, 161] on div at bounding box center [612, 159] width 10 height 10
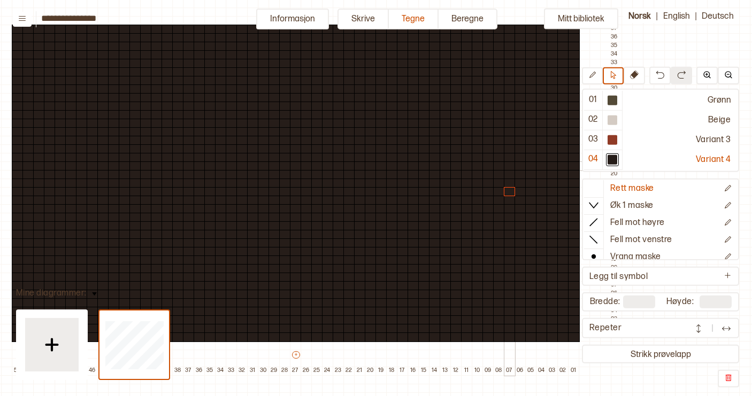
click at [510, 164] on div at bounding box center [510, 166] width 12 height 10
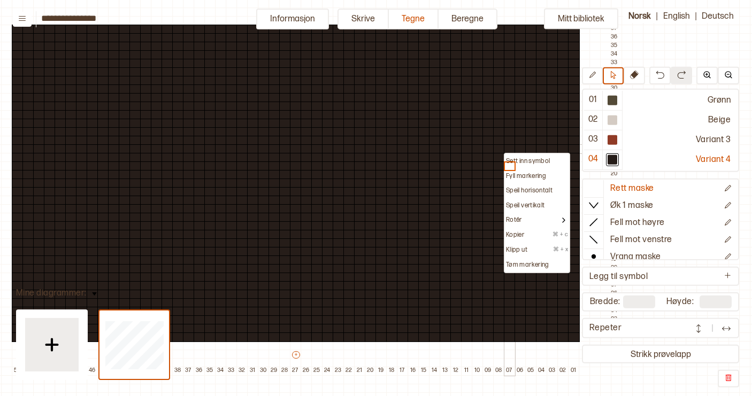
click at [514, 145] on div at bounding box center [510, 149] width 12 height 10
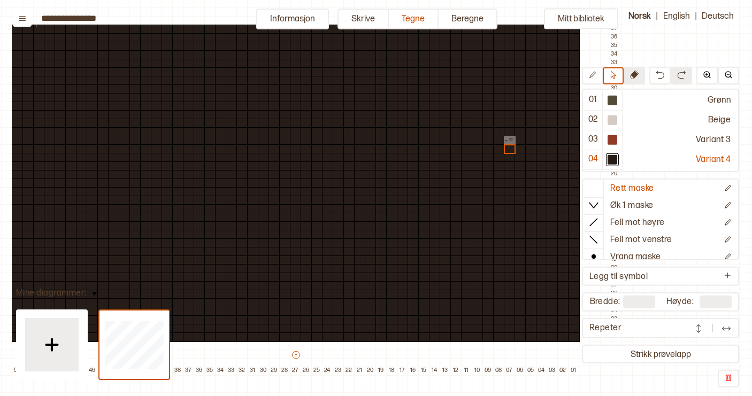
click at [635, 71] on icon at bounding box center [634, 74] width 9 height 9
click at [593, 76] on icon at bounding box center [592, 75] width 8 height 8
click at [614, 78] on icon at bounding box center [612, 75] width 5 height 8
click at [614, 102] on div at bounding box center [612, 100] width 10 height 10
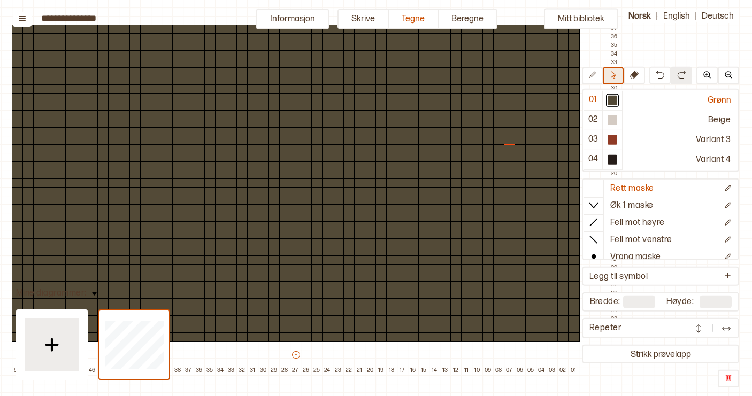
click at [614, 78] on icon at bounding box center [612, 75] width 5 height 8
click at [593, 76] on icon at bounding box center [592, 75] width 8 height 8
click at [295, 320] on div at bounding box center [296, 320] width 12 height 10
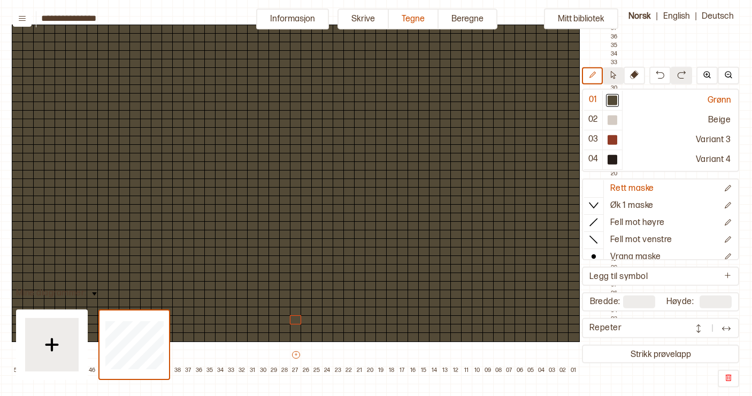
click at [616, 76] on icon at bounding box center [613, 75] width 8 height 8
click at [609, 160] on div at bounding box center [612, 159] width 10 height 10
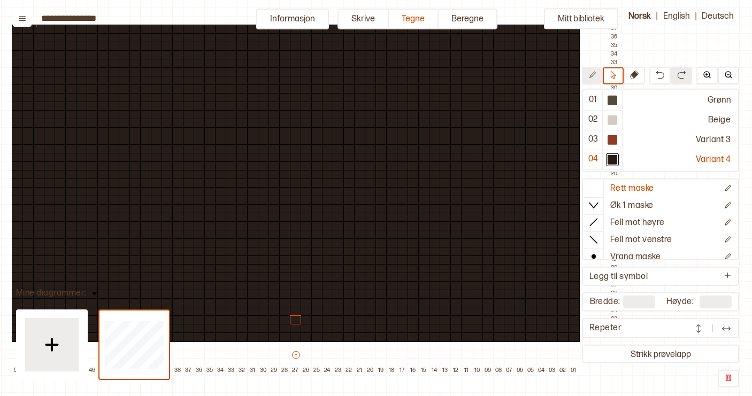
click at [592, 74] on icon at bounding box center [592, 74] width 6 height 6
click at [626, 99] on div "Grønn" at bounding box center [679, 100] width 114 height 20
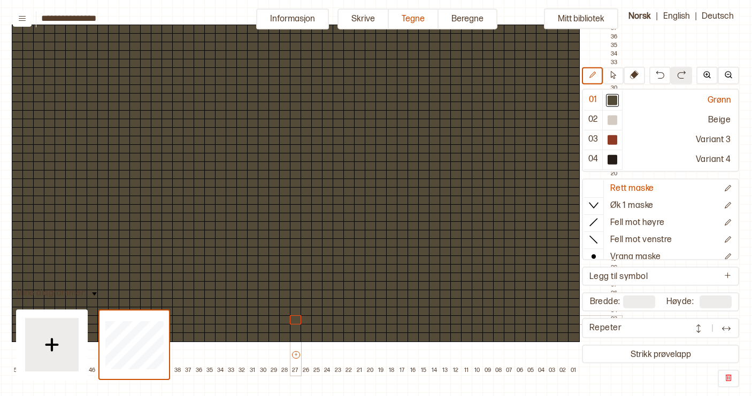
click at [297, 321] on div at bounding box center [296, 320] width 12 height 10
click at [614, 100] on div at bounding box center [612, 100] width 10 height 10
click at [649, 103] on div "Grønn" at bounding box center [679, 100] width 114 height 20
click at [647, 117] on div "Beige" at bounding box center [679, 120] width 114 height 20
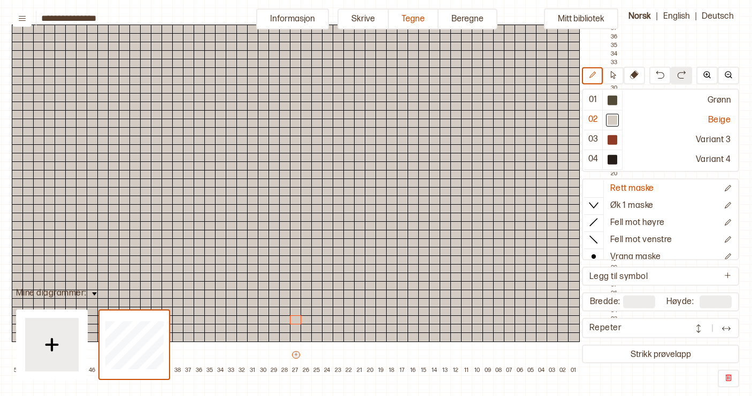
click at [297, 356] on button "+" at bounding box center [296, 354] width 8 height 7
click at [294, 321] on div at bounding box center [296, 320] width 12 height 10
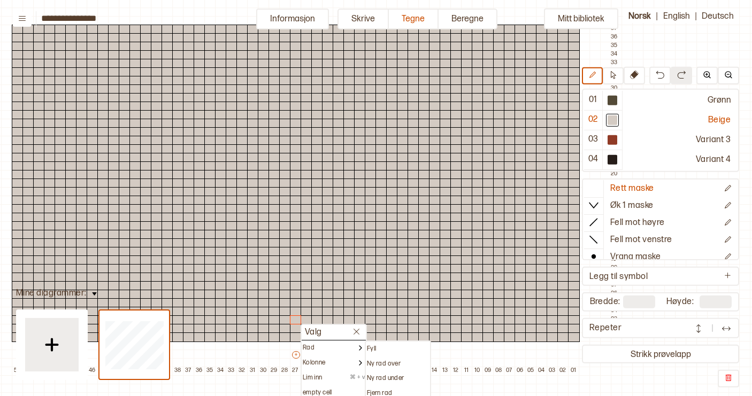
click at [327, 266] on div at bounding box center [328, 269] width 12 height 10
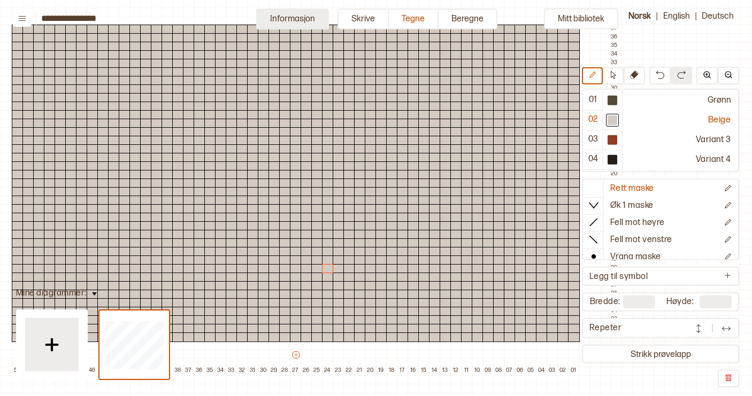
click at [297, 19] on button "Informasjon" at bounding box center [292, 19] width 73 height 21
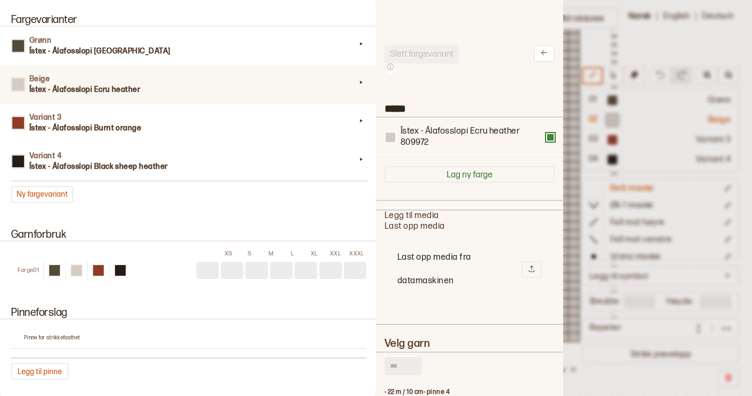
scroll to position [716, 0]
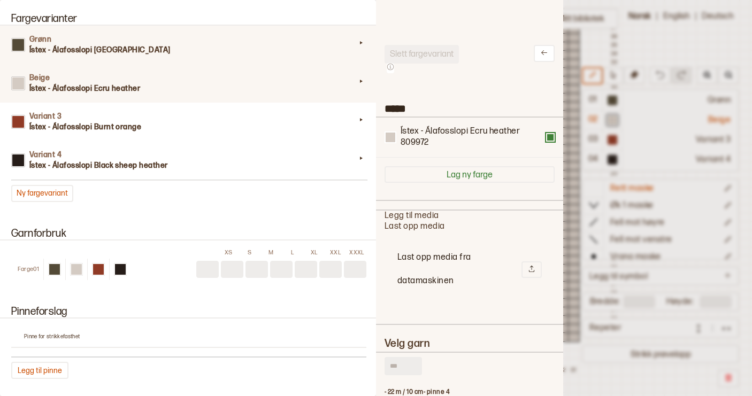
click at [140, 50] on h3 "Ístex - Álafosslopi Highland green" at bounding box center [192, 50] width 326 height 11
type input "*****"
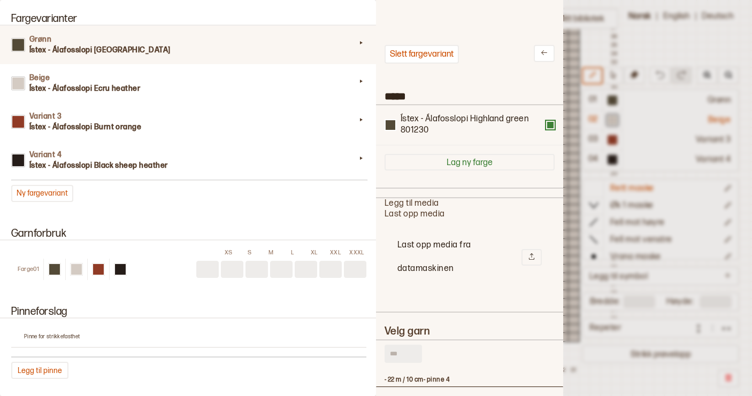
scroll to position [0, 0]
click at [404, 352] on input "text" at bounding box center [402, 354] width 37 height 18
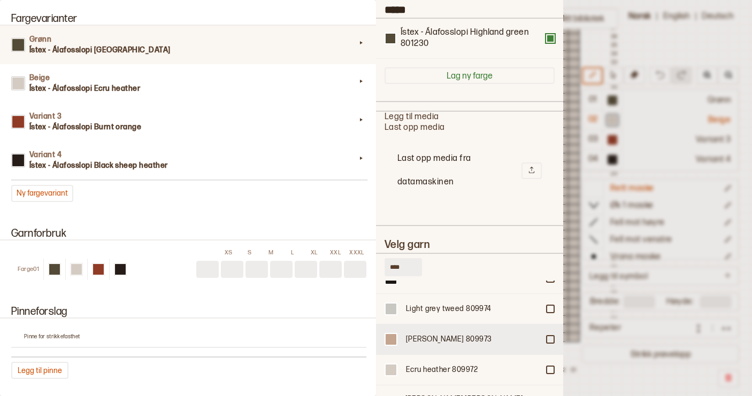
scroll to position [143, 0]
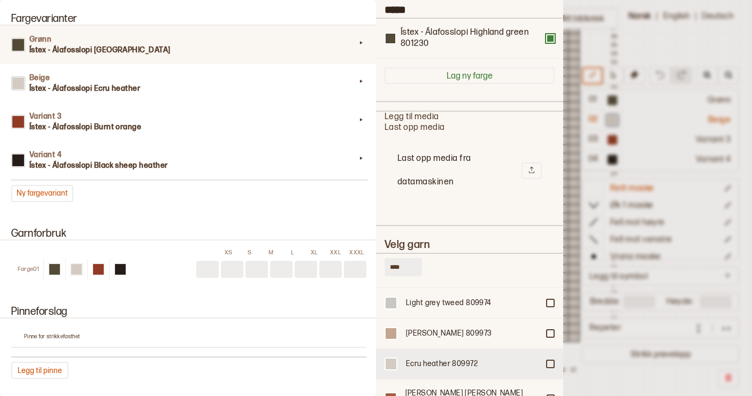
type input "****"
click at [550, 361] on div at bounding box center [550, 364] width 6 height 6
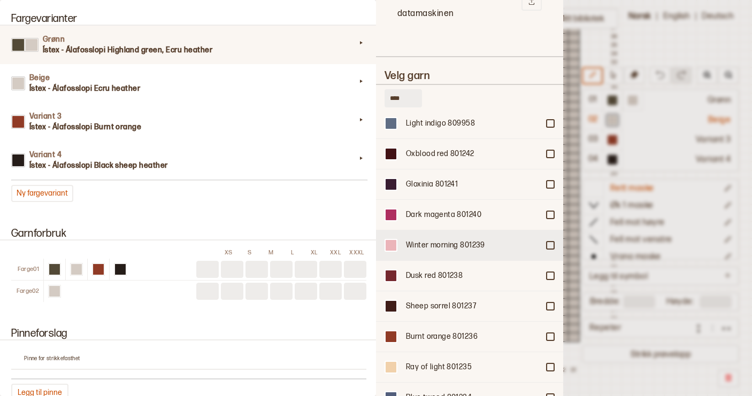
scroll to position [530, 0]
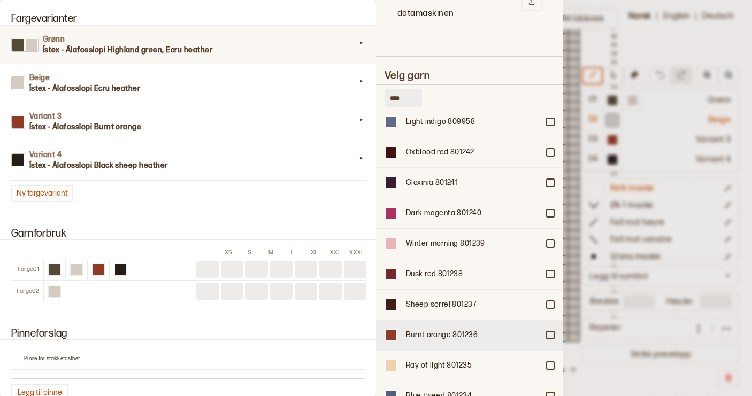
click at [551, 332] on div at bounding box center [550, 335] width 6 height 6
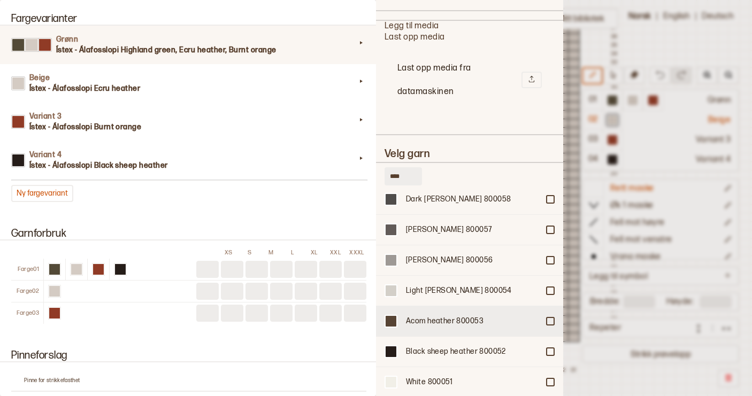
scroll to position [275, 0]
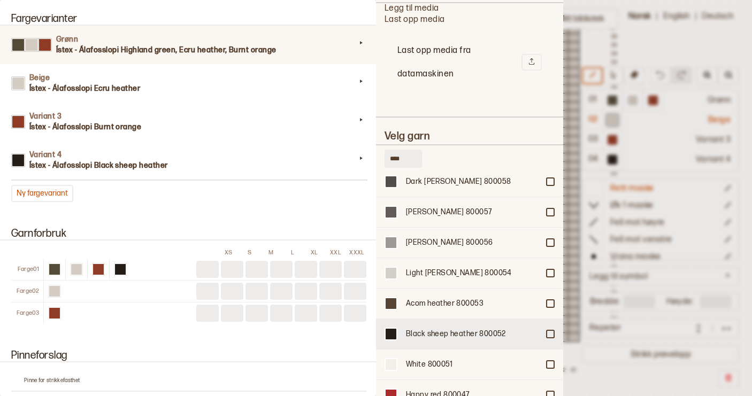
click at [549, 331] on div at bounding box center [550, 334] width 6 height 6
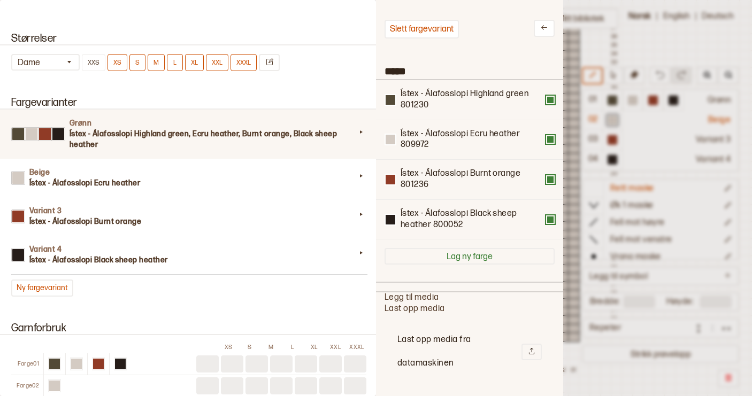
scroll to position [630, 0]
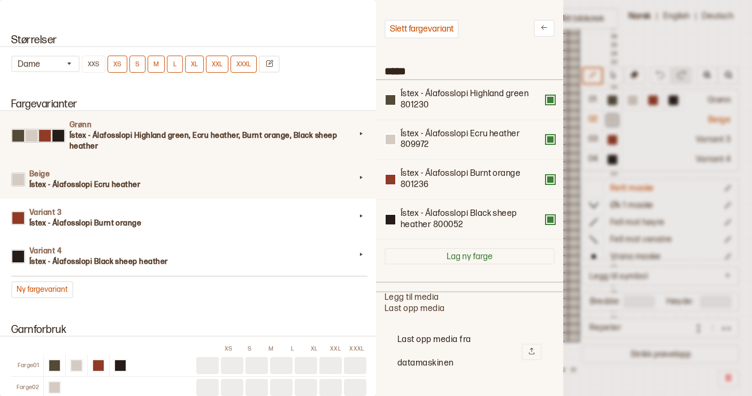
click at [247, 191] on div "Beige Ístex - Álafosslopi Ecru heather" at bounding box center [188, 179] width 381 height 38
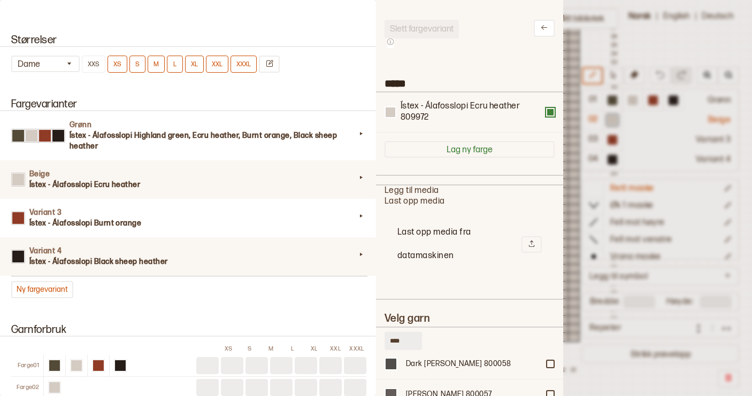
click at [301, 254] on h4 "Variant 4" at bounding box center [192, 251] width 326 height 11
type input "*********"
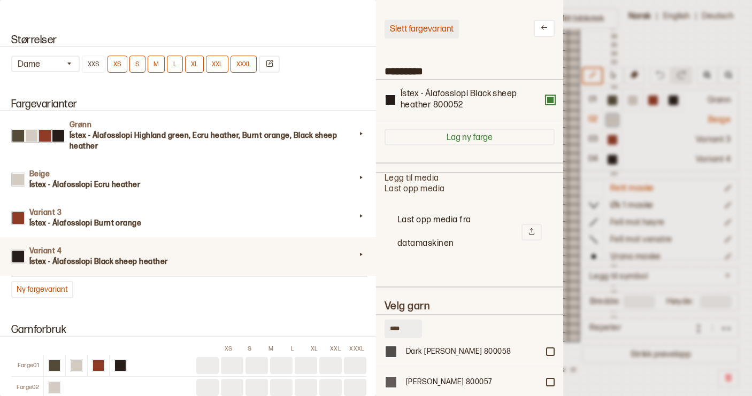
click at [422, 30] on button "Slett fargevariant" at bounding box center [421, 29] width 74 height 19
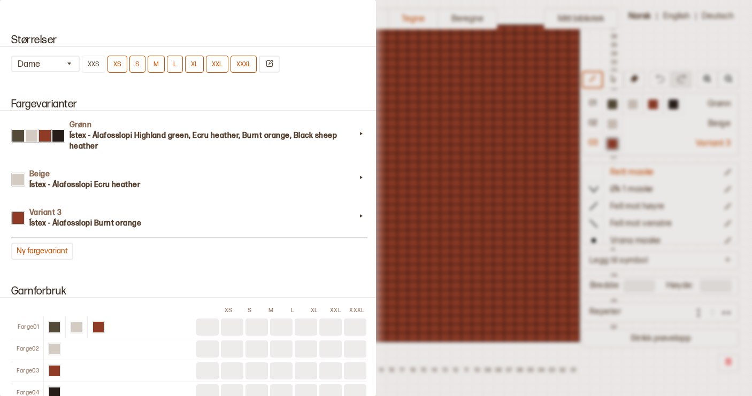
click at [273, 240] on div "Grønn Ístex - Álafosslopi Highland green, Ecru heather, Burnt orange, Black she…" at bounding box center [188, 185] width 355 height 149
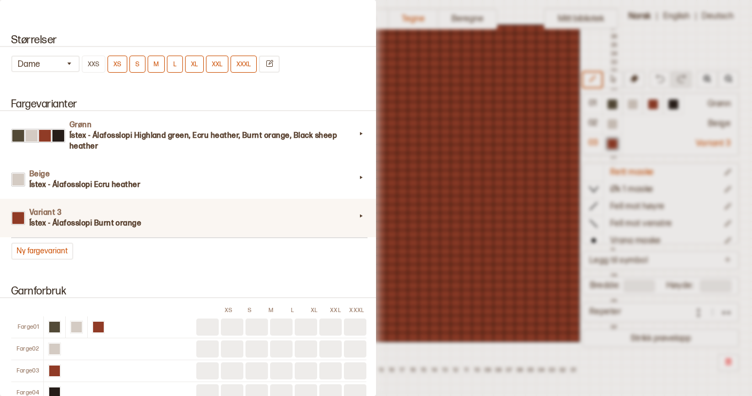
click at [272, 219] on h3 "Ístex - Álafosslopi Burnt orange" at bounding box center [192, 223] width 326 height 11
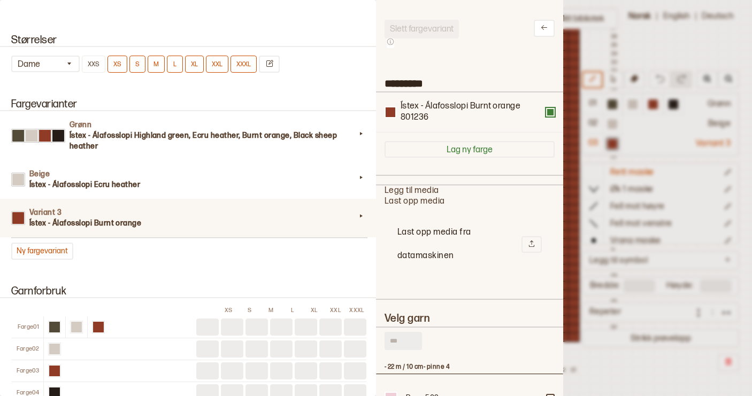
scroll to position [321, 187]
click at [266, 229] on h3 "Ístex - Álafosslopi Burnt orange" at bounding box center [192, 223] width 326 height 11
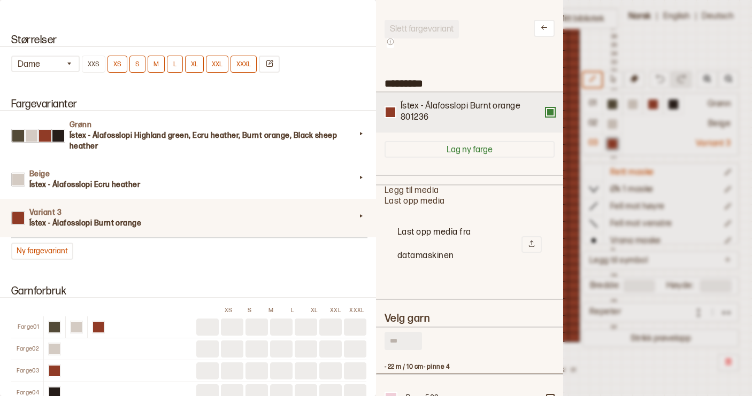
click at [467, 110] on div "Ístex - Álafosslopi Burnt orange 801236" at bounding box center [472, 112] width 144 height 22
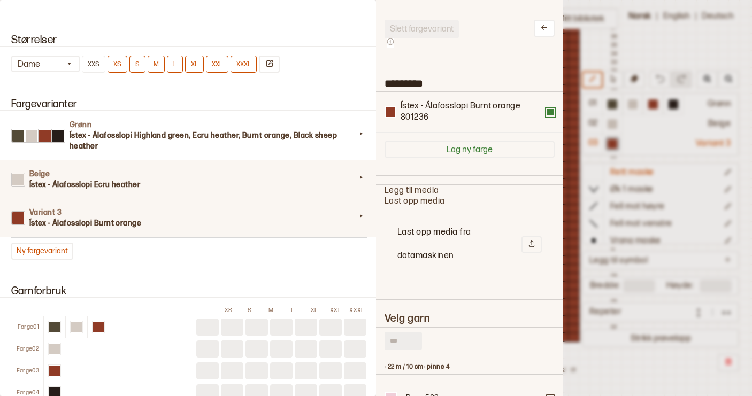
click at [178, 184] on h3 "Ístex - Álafosslopi Ecru heather" at bounding box center [192, 185] width 326 height 11
type input "*****"
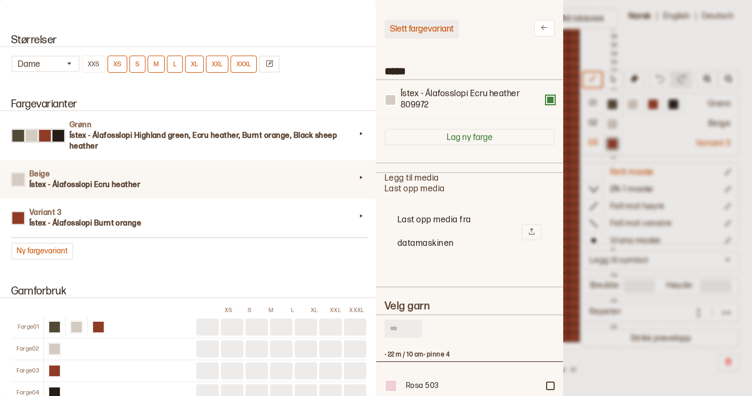
click at [422, 32] on button "Slett fargevariant" at bounding box center [421, 29] width 74 height 19
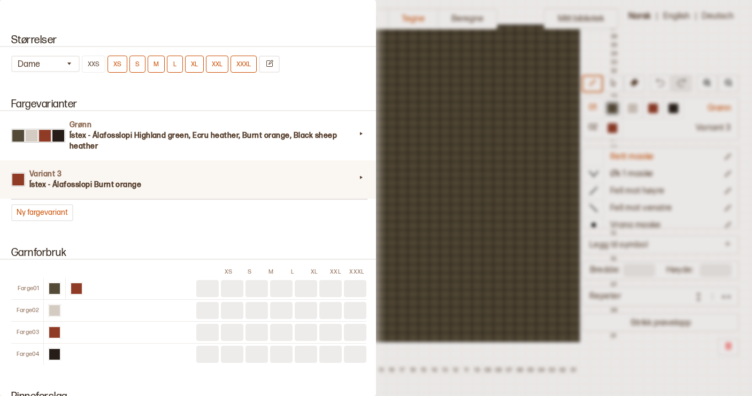
click at [72, 185] on h3 "Ístex - Álafosslopi Burnt orange" at bounding box center [192, 185] width 326 height 11
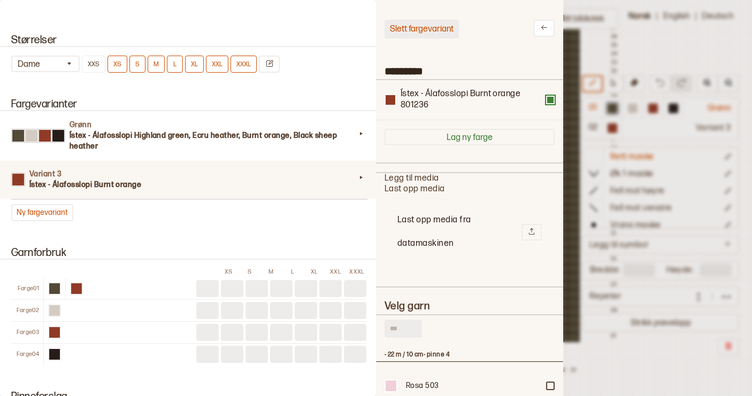
click at [407, 27] on button "Slett fargevariant" at bounding box center [421, 29] width 74 height 19
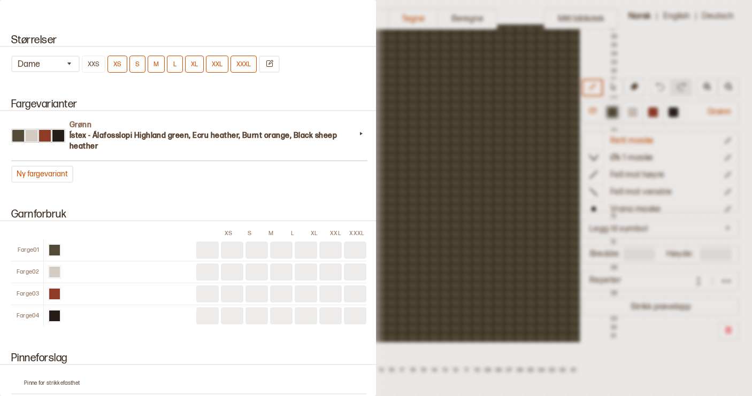
click at [287, 188] on div "Fargevarianter Grønn Ístex - Álafosslopi Highland green, Ecru heather, Burnt or…" at bounding box center [188, 141] width 376 height 110
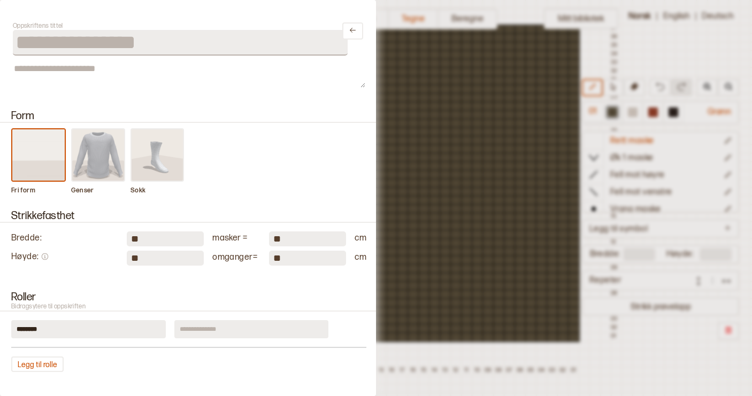
scroll to position [0, 0]
click at [360, 30] on button at bounding box center [352, 30] width 21 height 17
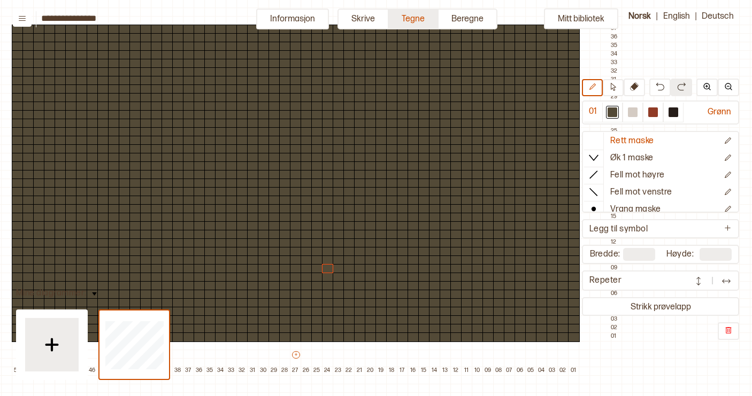
click at [418, 20] on button "Tegne" at bounding box center [414, 19] width 50 height 21
click at [296, 316] on div at bounding box center [296, 320] width 12 height 10
click at [673, 112] on div at bounding box center [673, 112] width 10 height 10
click at [615, 87] on icon at bounding box center [612, 87] width 5 height 8
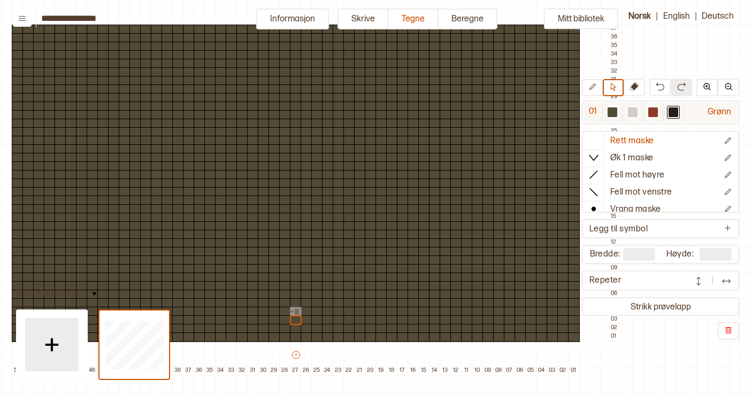
click at [673, 113] on div at bounding box center [673, 112] width 10 height 10
click at [296, 322] on div at bounding box center [296, 320] width 12 height 10
click at [593, 88] on icon at bounding box center [592, 87] width 8 height 8
click at [297, 321] on div at bounding box center [296, 320] width 12 height 10
click at [308, 329] on div at bounding box center [306, 329] width 12 height 10
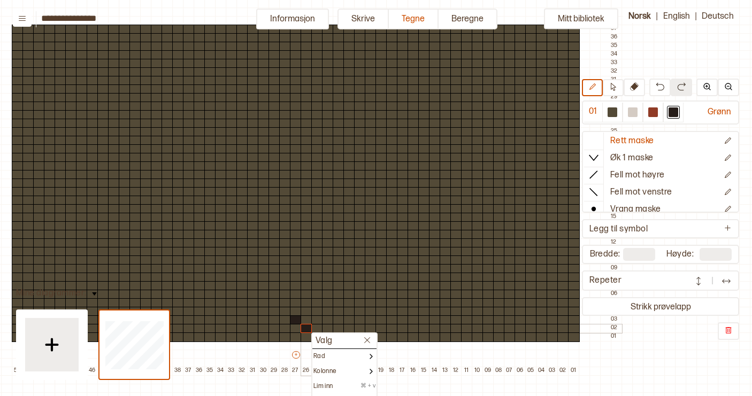
click at [308, 329] on div at bounding box center [306, 329] width 12 height 10
click at [319, 320] on div at bounding box center [317, 320] width 12 height 10
click at [616, 86] on icon at bounding box center [613, 87] width 8 height 8
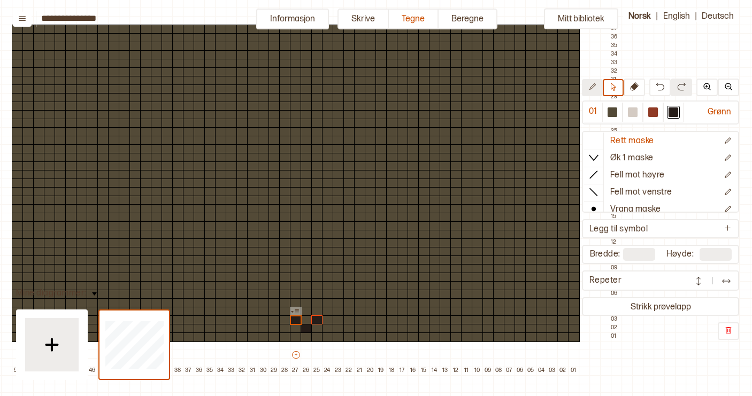
click at [594, 88] on icon at bounding box center [592, 87] width 8 height 8
click at [663, 86] on img at bounding box center [659, 86] width 9 height 9
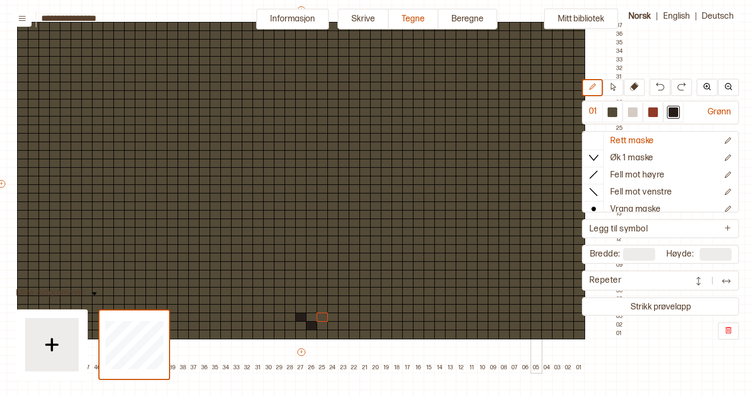
scroll to position [102, 79]
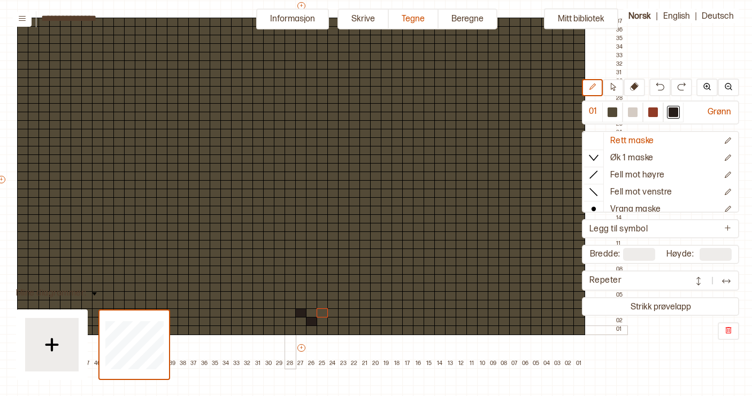
click at [290, 331] on div at bounding box center [290, 331] width 12 height 10
click at [665, 84] on button at bounding box center [659, 88] width 21 height 18
click at [291, 323] on div at bounding box center [290, 322] width 12 height 10
click at [279, 332] on div at bounding box center [280, 331] width 12 height 10
click at [267, 323] on div at bounding box center [269, 322] width 12 height 10
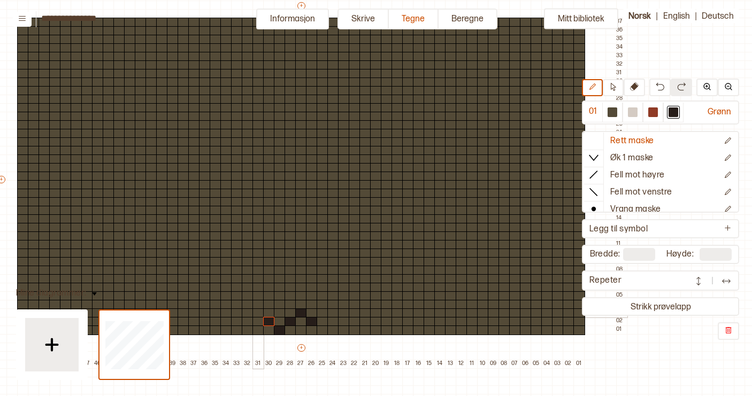
click at [256, 315] on div at bounding box center [258, 313] width 12 height 10
click at [245, 323] on div at bounding box center [248, 322] width 12 height 10
click at [234, 330] on div at bounding box center [237, 331] width 12 height 10
click at [225, 324] on div at bounding box center [226, 322] width 12 height 10
click at [211, 313] on div at bounding box center [216, 313] width 12 height 10
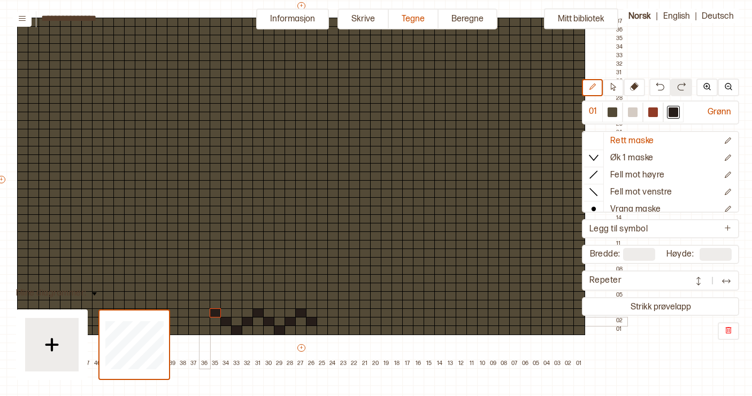
click at [203, 322] on div at bounding box center [205, 322] width 12 height 10
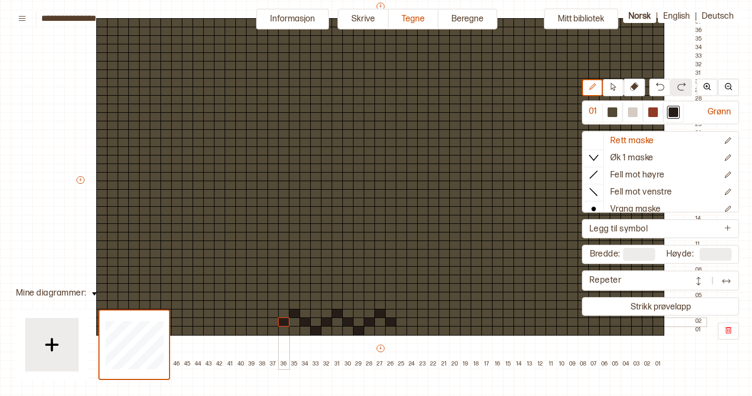
scroll to position [99, 0]
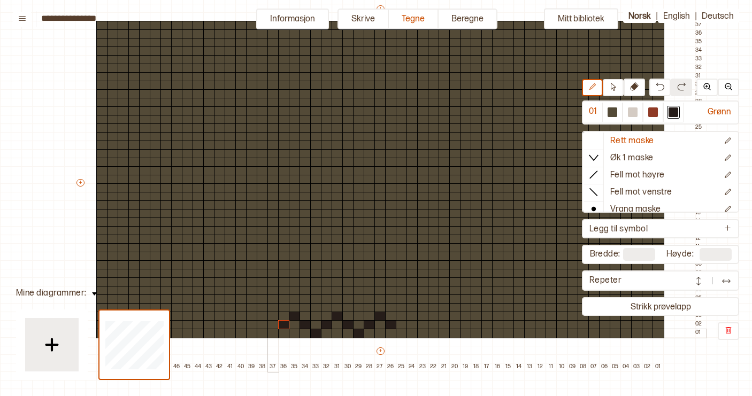
click at [272, 332] on div at bounding box center [273, 334] width 12 height 10
click at [262, 326] on div at bounding box center [263, 325] width 12 height 10
click at [249, 315] on div at bounding box center [252, 317] width 12 height 10
click at [241, 323] on div at bounding box center [241, 325] width 12 height 10
click at [229, 334] on div at bounding box center [230, 334] width 12 height 10
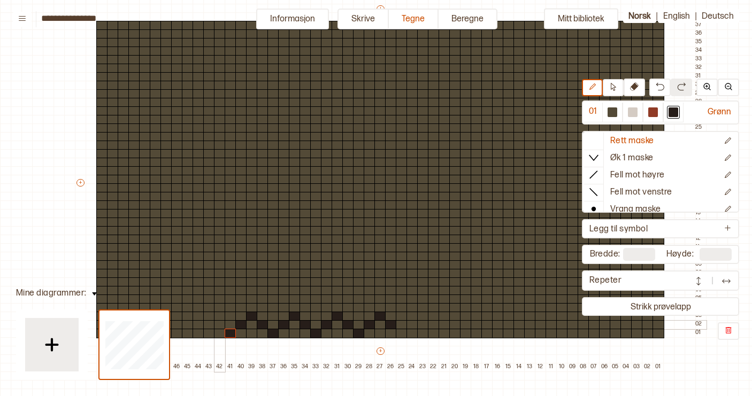
click at [218, 324] on div at bounding box center [220, 325] width 12 height 10
click at [210, 318] on div at bounding box center [209, 317] width 12 height 10
click at [199, 327] on div at bounding box center [198, 325] width 12 height 10
drag, startPoint x: 150, startPoint y: 313, endPoint x: 196, endPoint y: 318, distance: 46.8
click at [196, 318] on div "**********" at bounding box center [376, 198] width 752 height 396
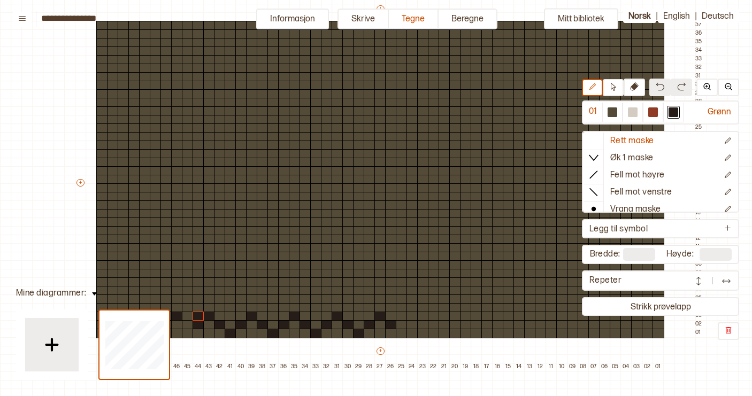
click at [663, 85] on img at bounding box center [659, 86] width 9 height 9
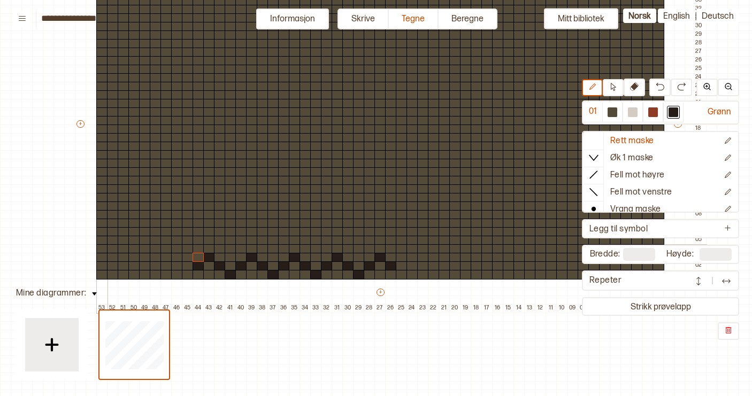
scroll to position [157, 0]
click at [187, 275] on div at bounding box center [188, 275] width 12 height 10
click at [177, 266] on div at bounding box center [177, 267] width 12 height 10
click at [168, 257] on div at bounding box center [166, 258] width 12 height 10
click at [158, 265] on div at bounding box center [156, 267] width 12 height 10
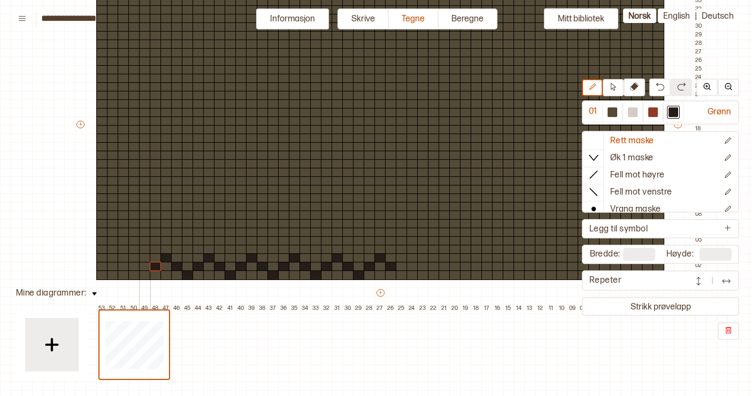
click at [144, 273] on div at bounding box center [145, 275] width 12 height 10
click at [136, 267] on div at bounding box center [134, 267] width 12 height 10
click at [125, 259] on div at bounding box center [124, 258] width 12 height 10
click at [114, 266] on div at bounding box center [113, 267] width 12 height 10
click at [103, 272] on div at bounding box center [102, 275] width 12 height 10
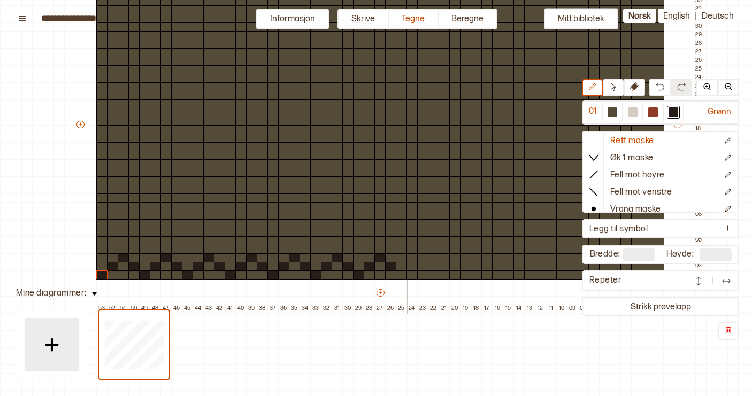
click at [402, 274] on div at bounding box center [402, 275] width 12 height 10
click at [415, 265] on div at bounding box center [412, 267] width 12 height 10
click at [422, 259] on div at bounding box center [423, 258] width 12 height 10
click at [434, 266] on div at bounding box center [434, 267] width 12 height 10
click at [443, 271] on div at bounding box center [444, 275] width 12 height 10
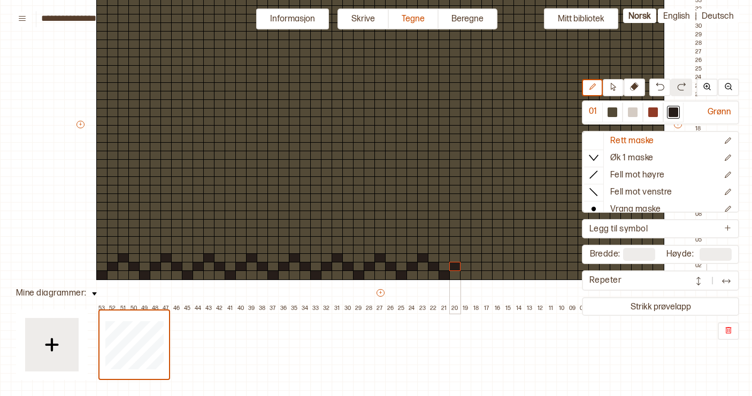
click at [455, 269] on div at bounding box center [455, 267] width 12 height 10
click at [465, 258] on div at bounding box center [466, 258] width 12 height 10
click at [477, 267] on div at bounding box center [476, 267] width 12 height 10
click at [487, 275] on div at bounding box center [487, 275] width 12 height 10
click at [495, 269] on div at bounding box center [498, 267] width 12 height 10
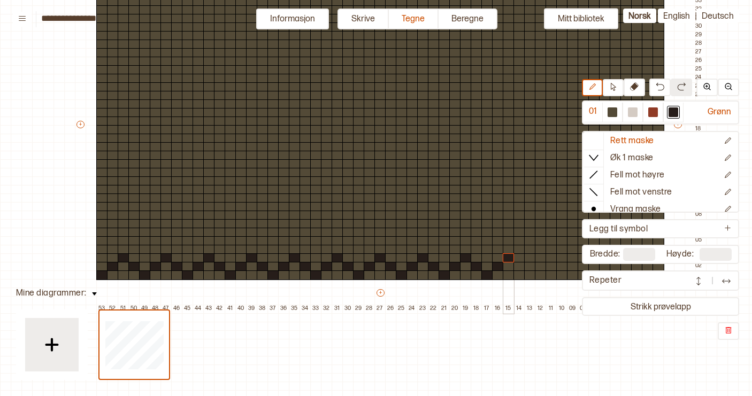
click at [506, 259] on div at bounding box center [508, 258] width 12 height 10
click at [520, 267] on div at bounding box center [519, 267] width 12 height 10
click at [529, 273] on div at bounding box center [530, 275] width 12 height 10
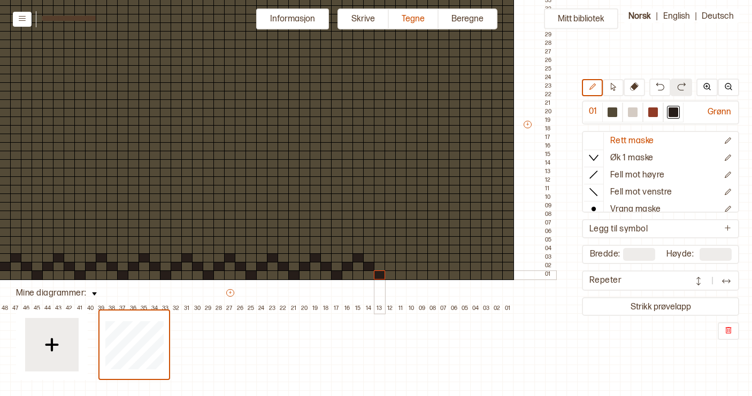
scroll to position [156, 151]
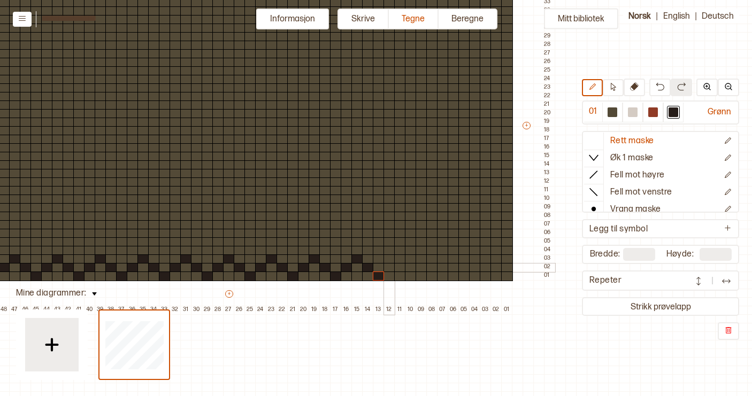
click at [388, 269] on div at bounding box center [389, 268] width 12 height 10
click at [400, 259] on div at bounding box center [400, 259] width 12 height 10
click at [410, 265] on div at bounding box center [411, 268] width 12 height 10
click at [421, 276] on div at bounding box center [421, 277] width 12 height 10
click at [433, 267] on div at bounding box center [432, 268] width 12 height 10
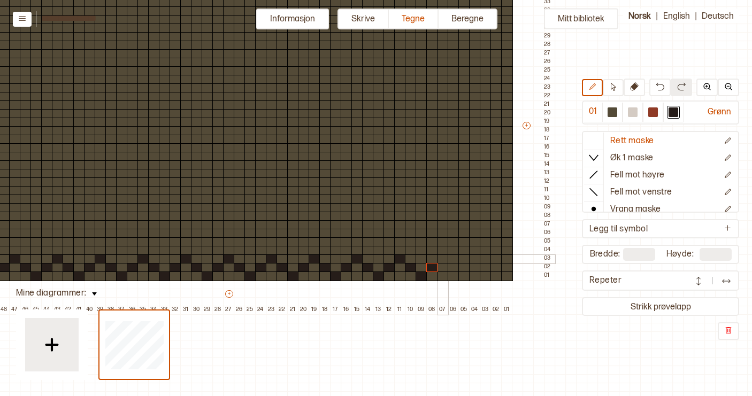
click at [439, 261] on div at bounding box center [443, 259] width 12 height 10
click at [453, 268] on div at bounding box center [453, 268] width 12 height 10
click at [464, 276] on div at bounding box center [464, 277] width 12 height 10
click at [477, 271] on div at bounding box center [475, 268] width 12 height 10
click at [486, 258] on div at bounding box center [485, 259] width 12 height 10
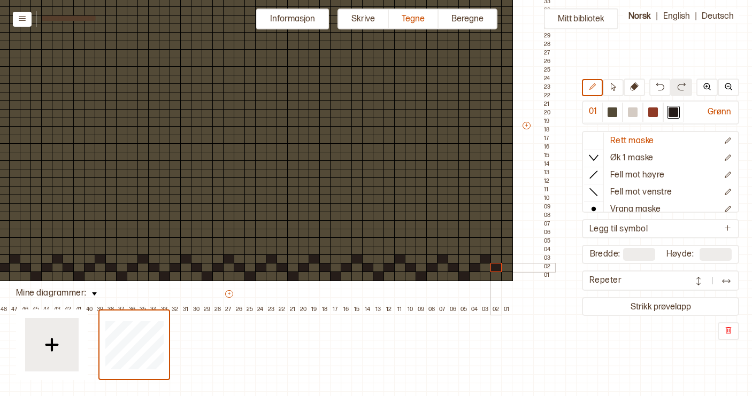
click at [493, 269] on div at bounding box center [496, 268] width 12 height 10
click at [508, 276] on div at bounding box center [507, 277] width 12 height 10
click at [634, 113] on div at bounding box center [633, 112] width 10 height 10
click at [487, 267] on div at bounding box center [485, 268] width 12 height 10
click at [444, 267] on div at bounding box center [443, 268] width 12 height 10
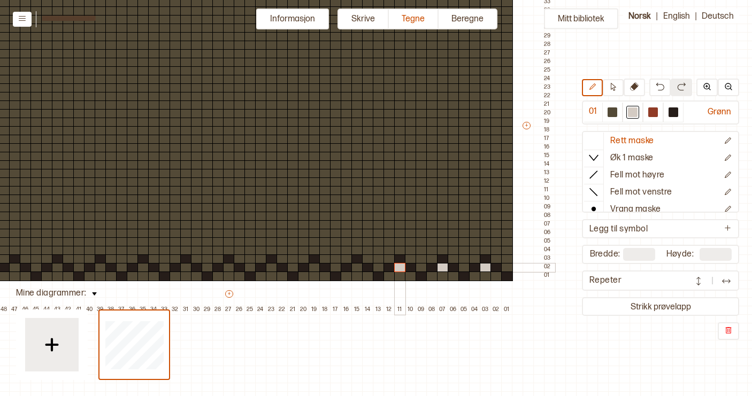
click at [402, 267] on div at bounding box center [400, 268] width 12 height 10
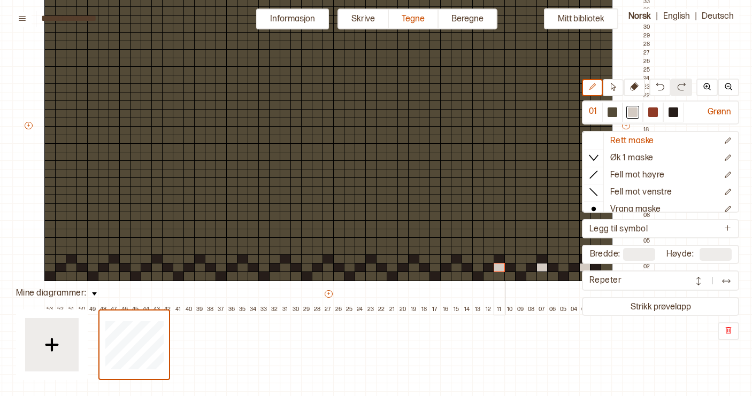
scroll to position [155, 48]
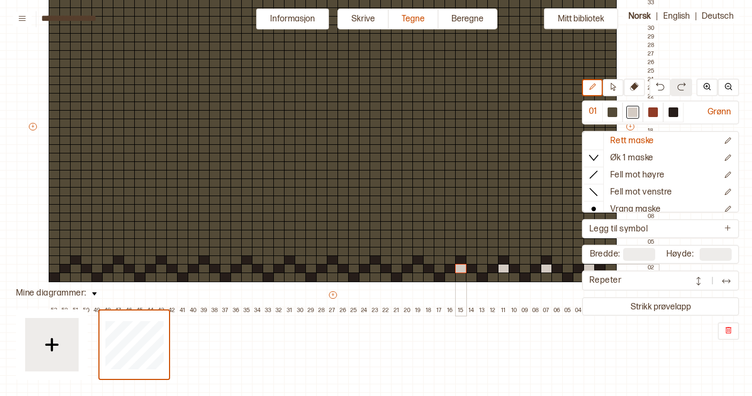
click at [461, 271] on div at bounding box center [461, 269] width 12 height 10
click at [417, 270] on div at bounding box center [418, 269] width 12 height 10
click at [376, 271] on div at bounding box center [375, 269] width 12 height 10
click at [331, 270] on div at bounding box center [333, 269] width 12 height 10
click at [287, 272] on div at bounding box center [290, 269] width 12 height 10
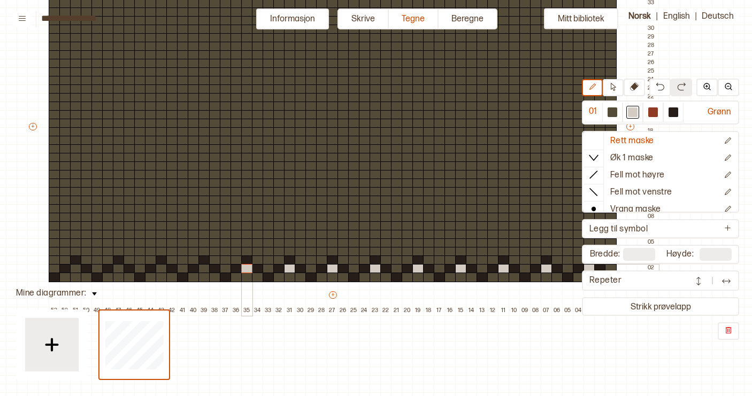
click at [247, 272] on div at bounding box center [247, 269] width 12 height 10
click at [204, 270] on div at bounding box center [204, 269] width 12 height 10
click at [162, 270] on div at bounding box center [162, 269] width 12 height 10
click at [113, 270] on div at bounding box center [119, 269] width 12 height 10
click at [75, 270] on div at bounding box center [76, 269] width 12 height 10
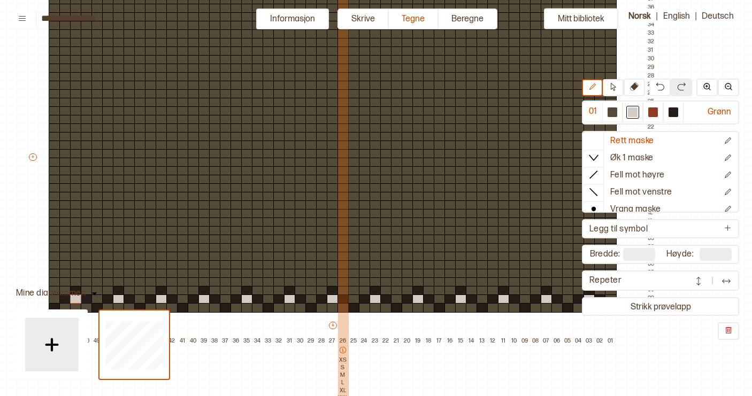
scroll to position [127, 48]
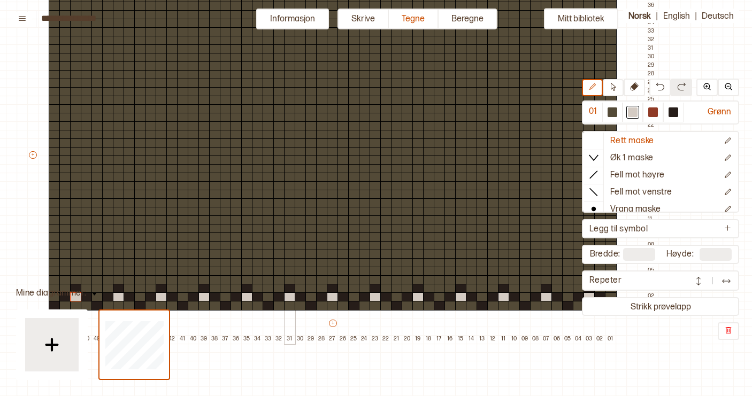
click at [291, 255] on div at bounding box center [290, 255] width 12 height 10
click at [477, 20] on button "Beregne" at bounding box center [467, 19] width 59 height 21
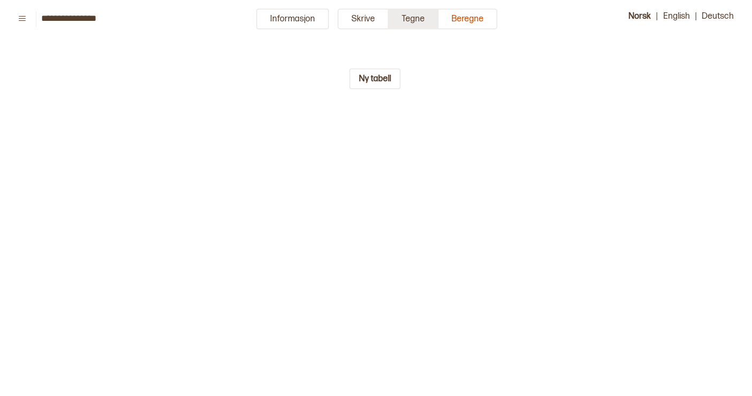
click at [415, 17] on button "Tegne" at bounding box center [414, 19] width 50 height 21
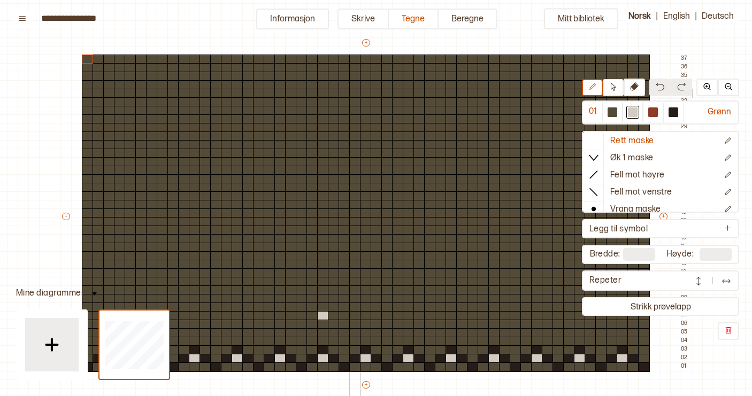
scroll to position [68, 14]
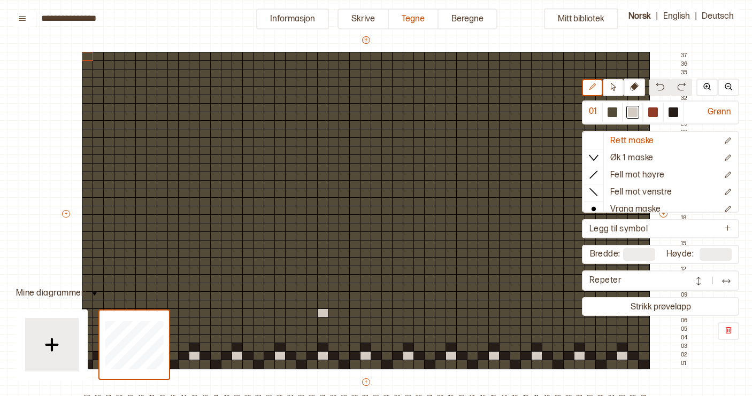
click at [367, 39] on button "+" at bounding box center [366, 39] width 8 height 7
click at [364, 38] on button "+" at bounding box center [366, 39] width 8 height 7
click at [610, 87] on icon at bounding box center [612, 87] width 5 height 8
click at [365, 42] on button "+" at bounding box center [366, 39] width 8 height 7
click at [366, 39] on button "+" at bounding box center [366, 39] width 8 height 7
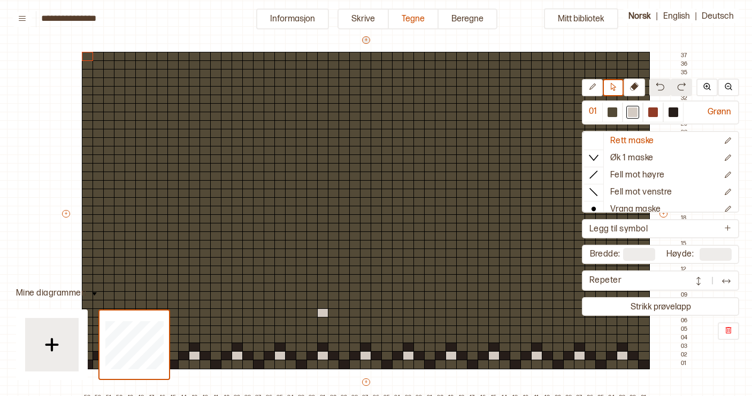
click at [366, 39] on button "+" at bounding box center [366, 39] width 8 height 7
click at [366, 54] on div at bounding box center [366, 57] width 12 height 10
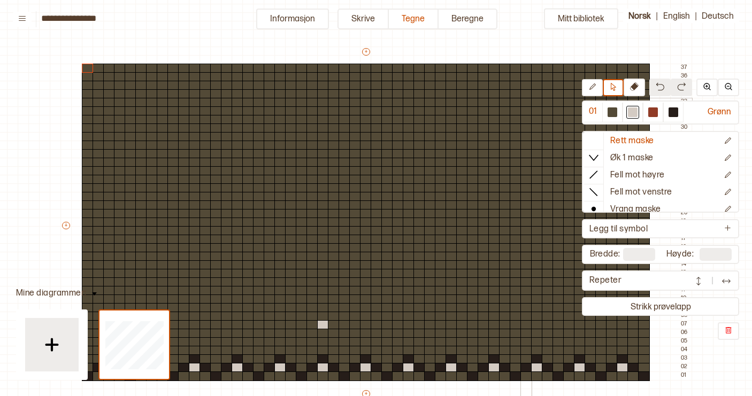
scroll to position [57, 14]
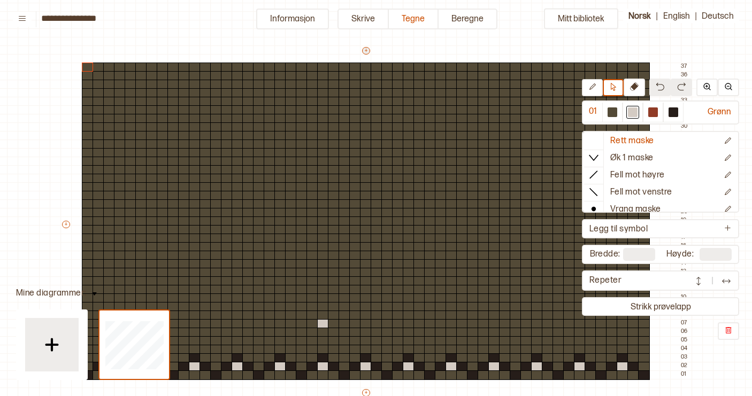
click at [365, 51] on button "+" at bounding box center [366, 50] width 8 height 7
click at [595, 60] on div "+ + + + 53 52 51 50 49 48 47 46 45 44 43 42 41 40 39 38 37 36 35 34 33 32 31 30…" at bounding box center [375, 229] width 631 height 368
click at [587, 57] on div "+ + + + 53 52 51 50 49 48 47 46 45 44 43 42 41 40 39 38 37 36 35 34 33 32 31 30…" at bounding box center [375, 229] width 631 height 368
click at [595, 89] on icon at bounding box center [592, 87] width 8 height 8
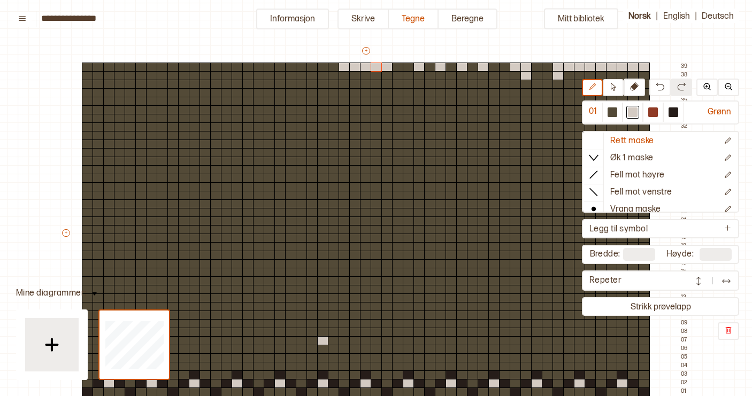
drag, startPoint x: 645, startPoint y: 67, endPoint x: 395, endPoint y: 59, distance: 250.3
click at [396, 59] on div "+ + + + 53 52 51 50 49 48 47 46 45 44 43 42 41 40 39 38 37 36 35 34 33 32 31 30…" at bounding box center [375, 237] width 631 height 385
click at [540, 114] on div at bounding box center [537, 119] width 12 height 10
click at [659, 82] on button at bounding box center [659, 88] width 21 height 18
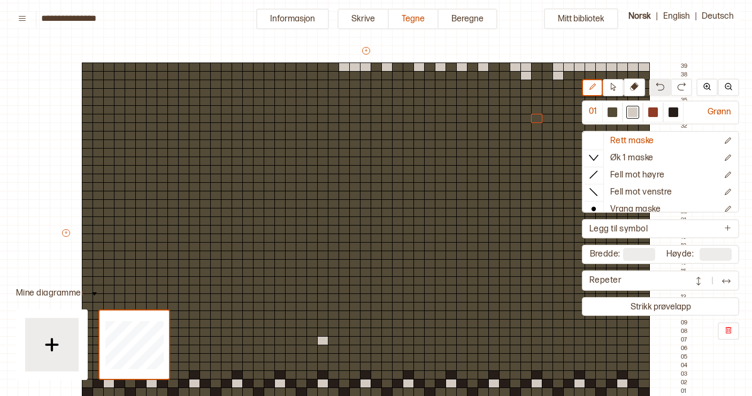
click at [659, 82] on button at bounding box center [659, 88] width 21 height 18
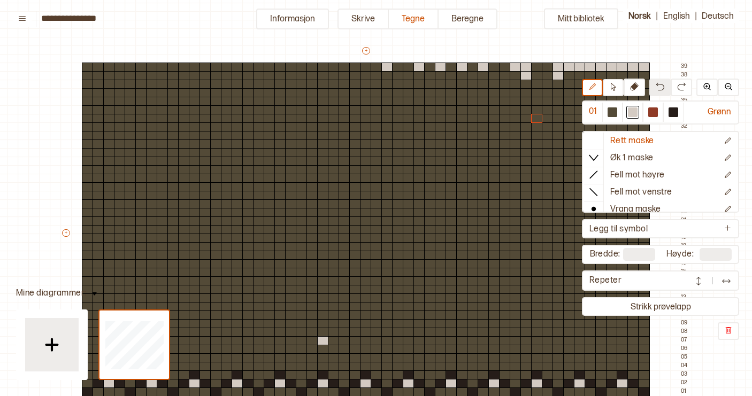
click at [659, 82] on button at bounding box center [659, 88] width 21 height 18
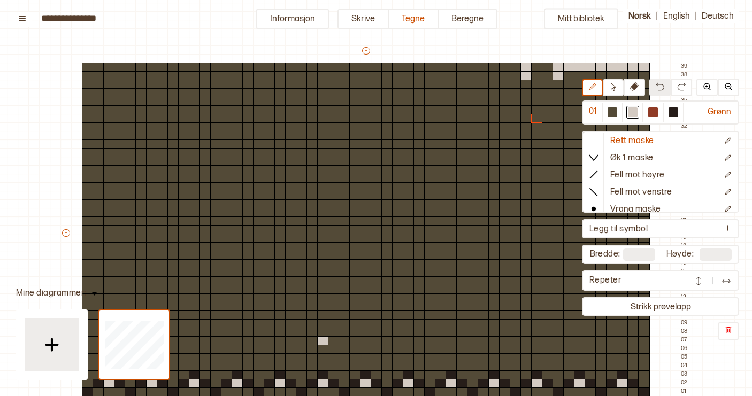
click at [659, 82] on button at bounding box center [659, 88] width 21 height 18
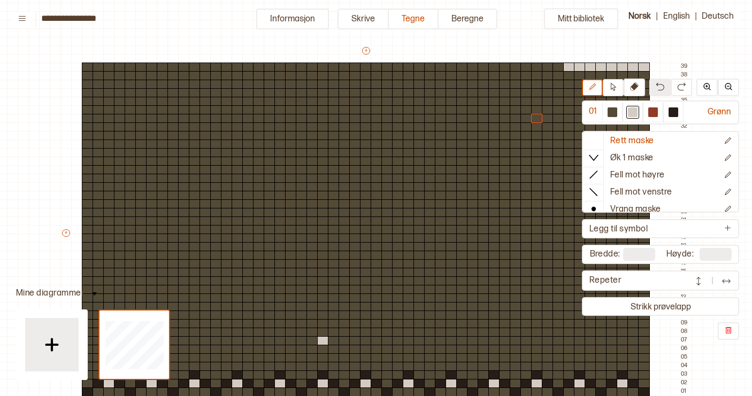
click at [659, 82] on button at bounding box center [659, 88] width 21 height 18
click at [670, 111] on div at bounding box center [673, 112] width 10 height 10
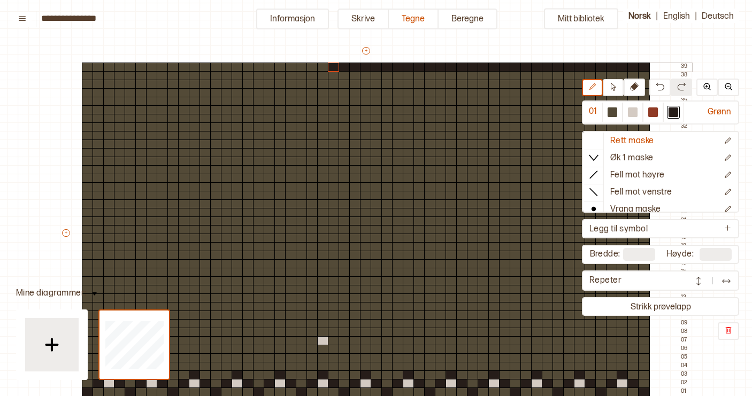
drag, startPoint x: 644, startPoint y: 67, endPoint x: 332, endPoint y: 63, distance: 311.6
click at [332, 63] on div "+ + + + 53 52 51 50 49 48 47 46 45 44 43 42 41 40 39 38 37 36 35 34 33 32 31 30…" at bounding box center [375, 237] width 631 height 385
drag, startPoint x: 334, startPoint y: 65, endPoint x: 236, endPoint y: 63, distance: 97.8
click at [236, 63] on div "+ + + + 53 52 51 50 49 48 47 46 45 44 43 42 41 40 39 38 37 36 35 34 33 32 31 30…" at bounding box center [375, 237] width 631 height 385
drag, startPoint x: 236, startPoint y: 66, endPoint x: 129, endPoint y: 67, distance: 106.9
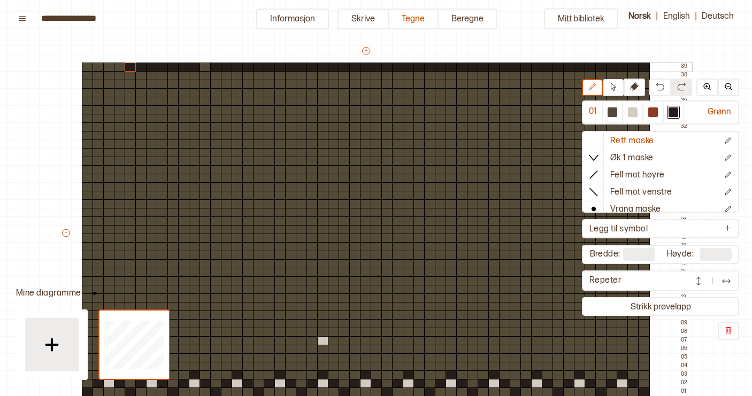
click at [129, 67] on div "+ + + + 53 52 51 50 49 48 47 46 45 44 43 42 41 40 39 38 37 36 35 34 33 32 31 30…" at bounding box center [375, 237] width 631 height 385
click at [203, 68] on div at bounding box center [205, 68] width 12 height 10
drag, startPoint x: 118, startPoint y: 68, endPoint x: 89, endPoint y: 68, distance: 28.3
click at [89, 68] on div "+ + + + 53 52 51 50 49 48 47 46 45 44 43 42 41 40 39 38 37 36 35 34 33 32 31 30…" at bounding box center [375, 237] width 631 height 385
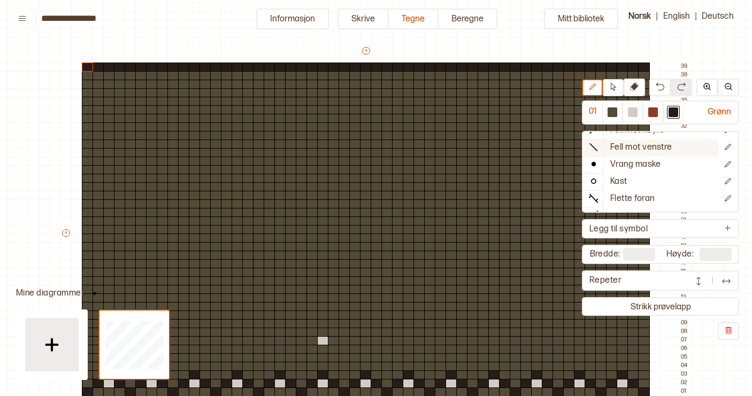
scroll to position [47, 0]
click at [612, 87] on icon at bounding box center [613, 87] width 8 height 8
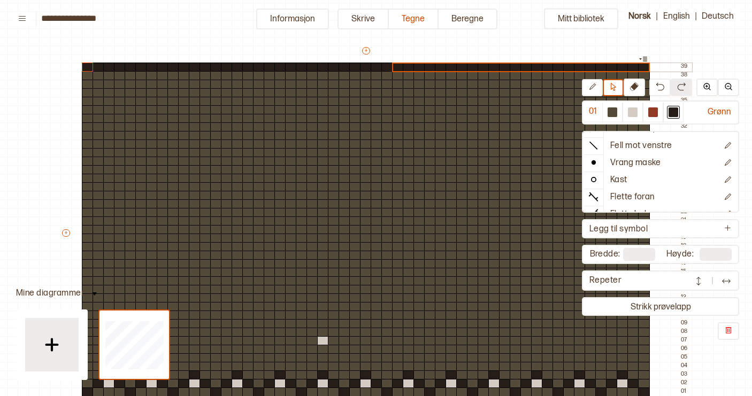
click at [101, 68] on div at bounding box center [98, 68] width 12 height 10
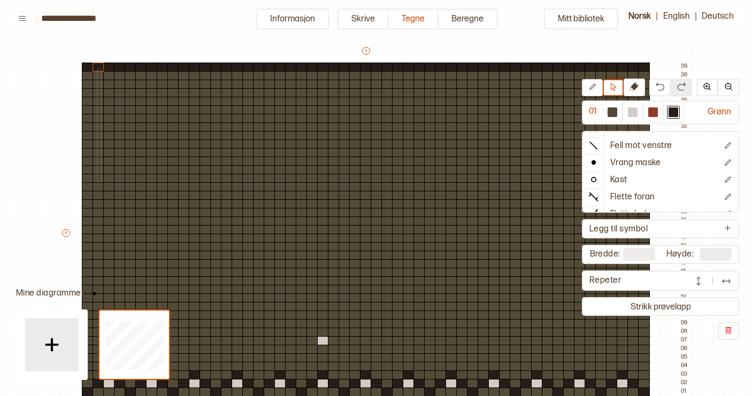
drag, startPoint x: 99, startPoint y: 69, endPoint x: 96, endPoint y: 179, distance: 110.2
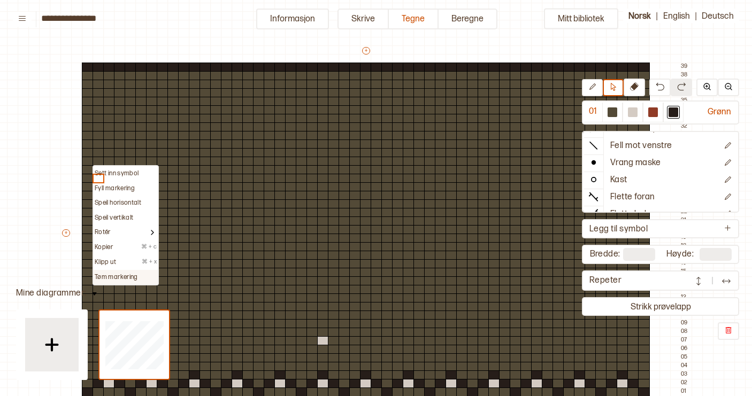
click at [120, 277] on p "Tøm markering" at bounding box center [116, 277] width 43 height 9
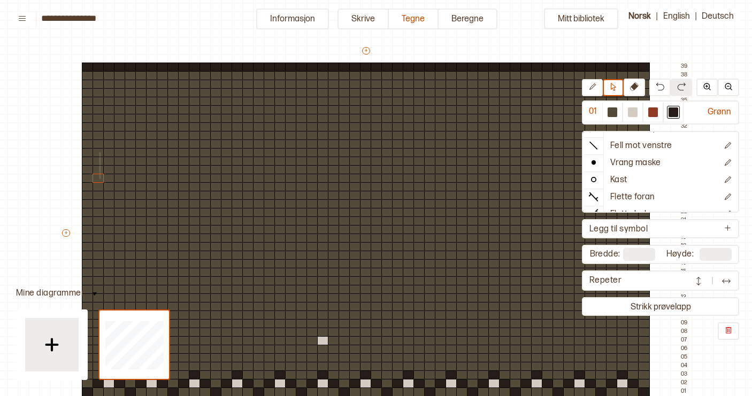
drag, startPoint x: 99, startPoint y: 177, endPoint x: 99, endPoint y: 150, distance: 27.3
click at [99, 150] on div "+ + + + 53 52 51 50 49 48 47 46 45 44 43 42 41 40 39 38 37 36 35 34 33 32 31 30…" at bounding box center [375, 237] width 631 height 385
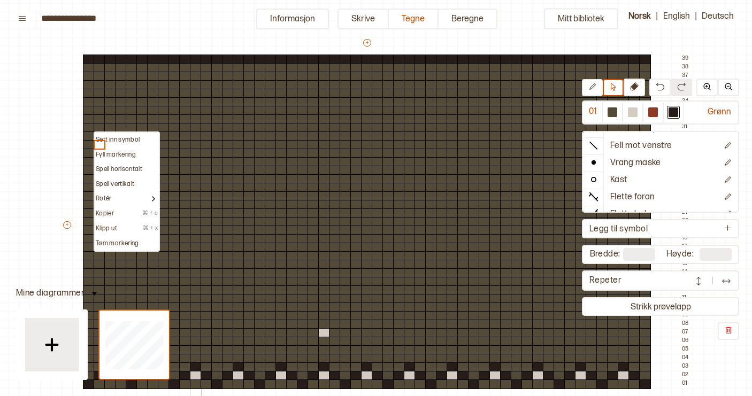
scroll to position [59, 13]
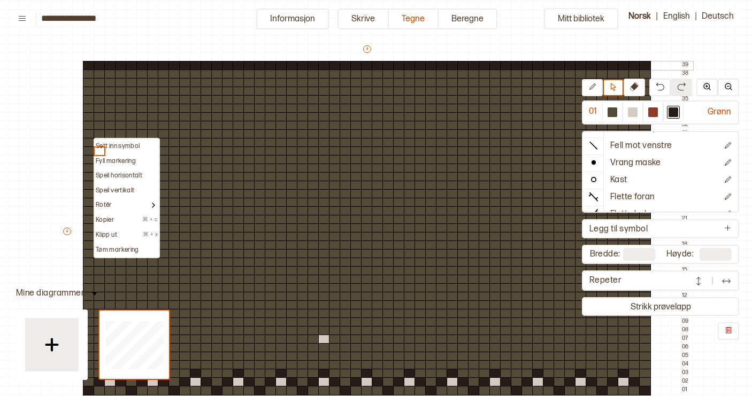
click at [102, 68] on div at bounding box center [100, 66] width 12 height 10
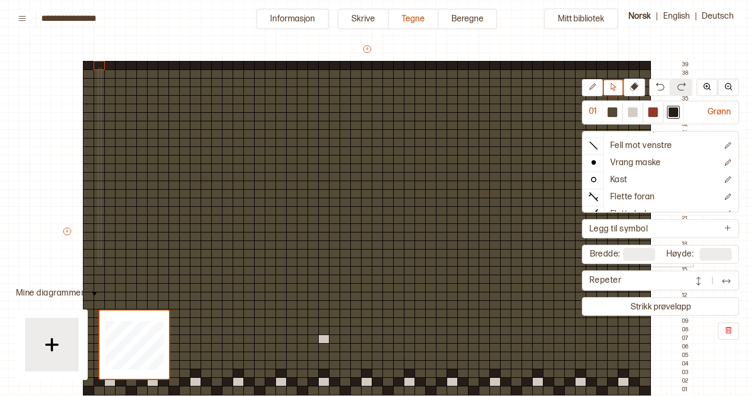
drag, startPoint x: 99, startPoint y: 68, endPoint x: 98, endPoint y: 262, distance: 194.0
drag, startPoint x: 98, startPoint y: 262, endPoint x: 101, endPoint y: 60, distance: 201.5
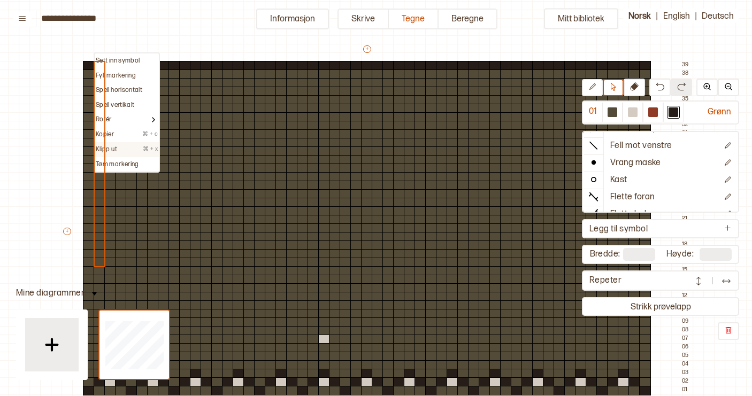
click at [128, 143] on div "Klipp ut ⌘ + x" at bounding box center [127, 149] width 64 height 15
click at [136, 73] on div "Fyll markering" at bounding box center [127, 76] width 62 height 9
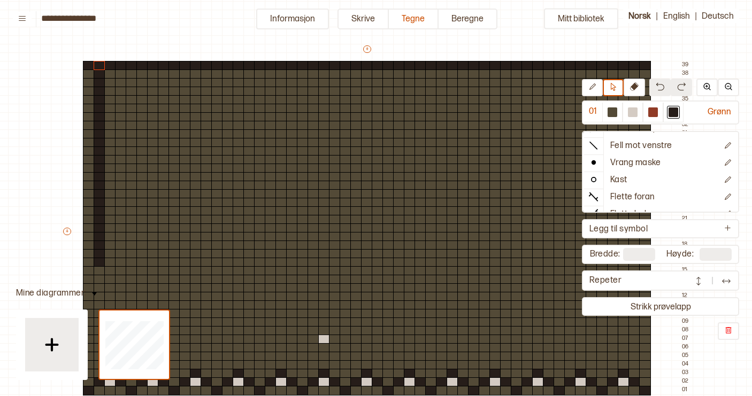
click at [660, 83] on img at bounding box center [659, 86] width 9 height 9
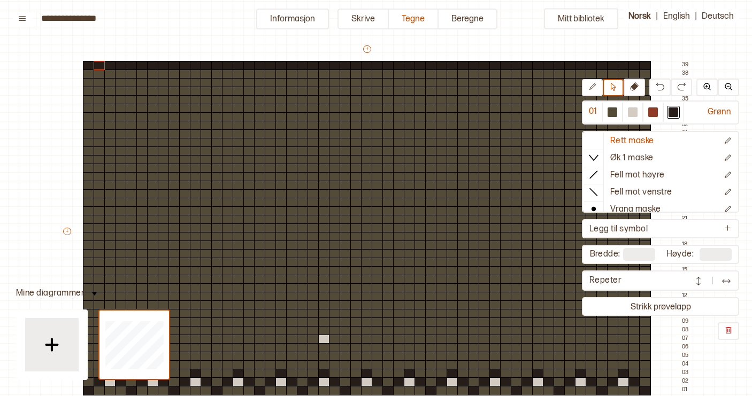
scroll to position [0, 0]
click at [638, 88] on button at bounding box center [633, 88] width 21 height 18
drag, startPoint x: 100, startPoint y: 69, endPoint x: 97, endPoint y: 91, distance: 22.1
click at [97, 91] on div "+ + + + 53 52 51 50 49 48 47 46 45 44 43 42 41 40 39 38 37 36 35 34 33 32 31 30…" at bounding box center [376, 236] width 631 height 385
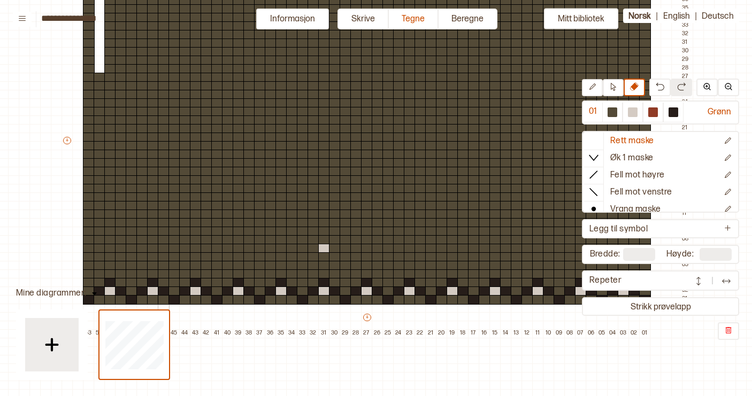
scroll to position [151, 13]
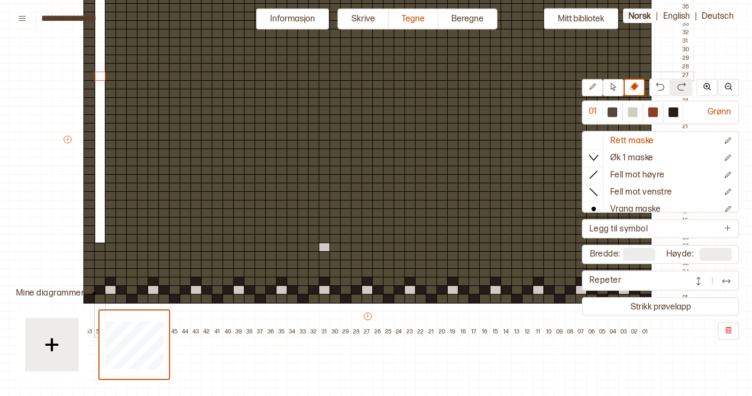
drag, startPoint x: 102, startPoint y: 238, endPoint x: 97, endPoint y: 77, distance: 161.0
click at [97, 77] on div "+ + + + 53 52 51 50 49 48 47 46 45 44 43 42 41 40 39 38 37 36 35 34 33 32 31 30…" at bounding box center [377, 144] width 631 height 385
drag, startPoint x: 112, startPoint y: 220, endPoint x: 113, endPoint y: 196, distance: 24.1
click at [113, 196] on div "+ + + + 53 52 51 50 49 48 47 46 45 44 43 42 41 40 39 38 37 36 35 34 33 32 31 30…" at bounding box center [377, 144] width 631 height 385
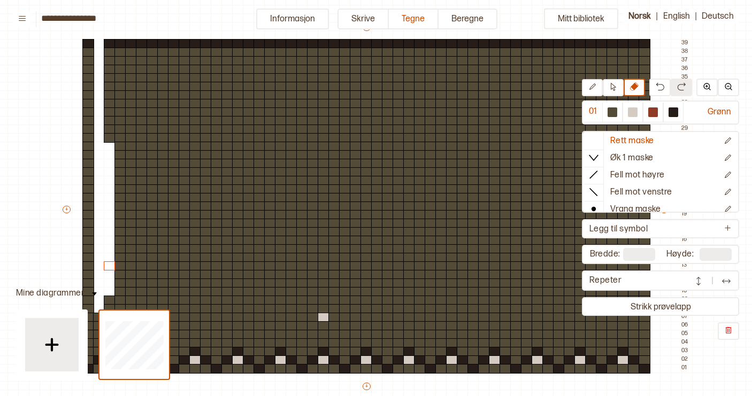
scroll to position [79, 14]
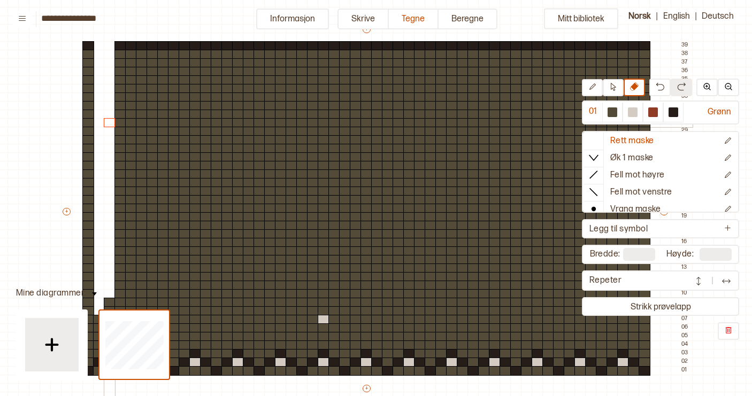
drag, startPoint x: 107, startPoint y: 140, endPoint x: 106, endPoint y: 118, distance: 21.9
click at [106, 118] on div "+ + + + 53 52 51 50 49 48 47 46 45 44 43 42 41 40 39 38 37 36 35 34 33 32 31 30…" at bounding box center [376, 216] width 631 height 385
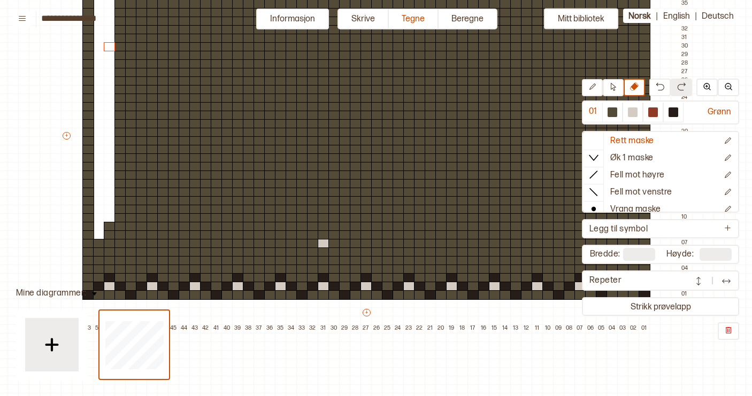
scroll to position [153, 14]
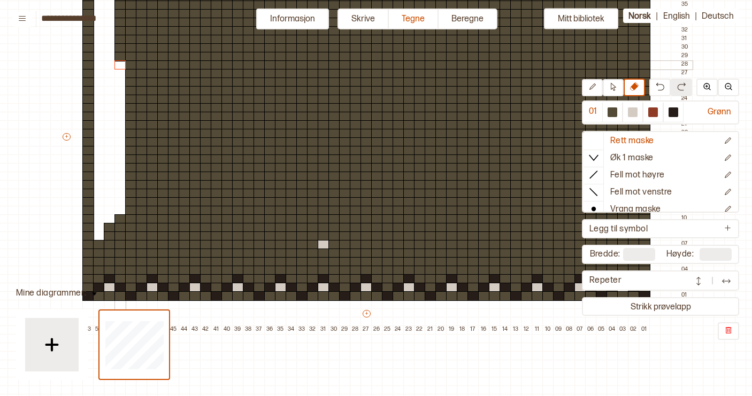
drag, startPoint x: 122, startPoint y: 208, endPoint x: 120, endPoint y: 66, distance: 141.7
click at [120, 66] on div "+ + + + 53 52 51 50 49 48 47 46 45 44 43 42 41 40 39 38 37 36 35 34 33 32 31 30…" at bounding box center [376, 141] width 631 height 385
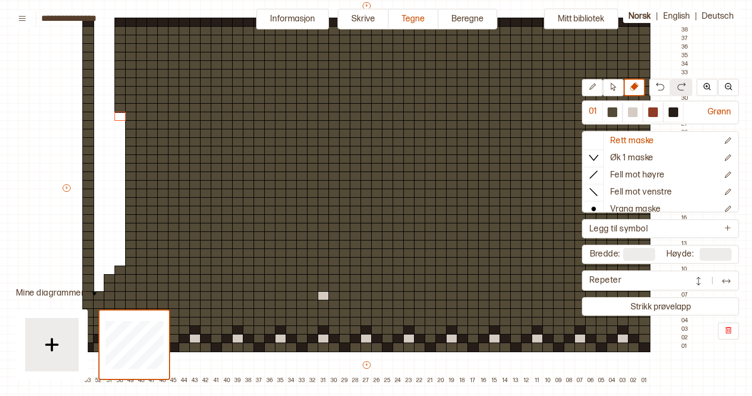
scroll to position [93, 14]
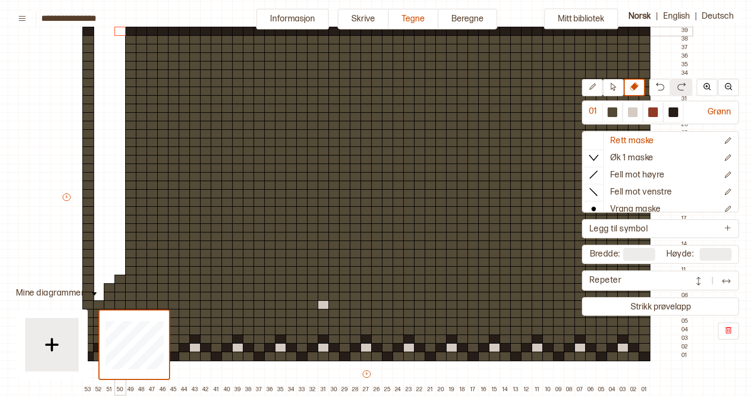
drag, startPoint x: 120, startPoint y: 123, endPoint x: 119, endPoint y: 34, distance: 88.7
click at [119, 34] on div "+ + + + 53 52 51 50 49 48 47 46 45 44 43 42 41 40 39 38 37 36 35 34 33 32 31 30…" at bounding box center [376, 202] width 631 height 385
drag, startPoint x: 132, startPoint y: 253, endPoint x: 134, endPoint y: 117, distance: 136.3
click at [134, 117] on div "+ + + + 53 52 51 50 49 48 47 46 45 44 43 42 41 40 39 38 37 36 35 34 33 32 31 30…" at bounding box center [376, 202] width 631 height 385
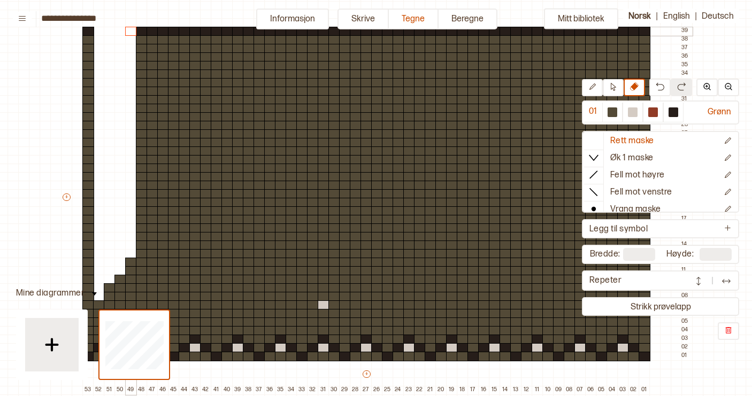
drag, startPoint x: 133, startPoint y: 114, endPoint x: 133, endPoint y: 32, distance: 82.3
click at [133, 32] on div "+ + + + 53 52 51 50 49 48 47 46 45 44 43 42 41 40 39 38 37 36 35 34 33 32 31 30…" at bounding box center [376, 202] width 631 height 385
drag, startPoint x: 143, startPoint y: 236, endPoint x: 141, endPoint y: 96, distance: 140.6
click at [141, 96] on div "+ + + + 53 52 51 50 49 48 47 46 45 44 43 42 41 40 39 38 37 36 35 34 33 32 31 30…" at bounding box center [376, 202] width 631 height 385
drag, startPoint x: 141, startPoint y: 96, endPoint x: 140, endPoint y: 33, distance: 62.5
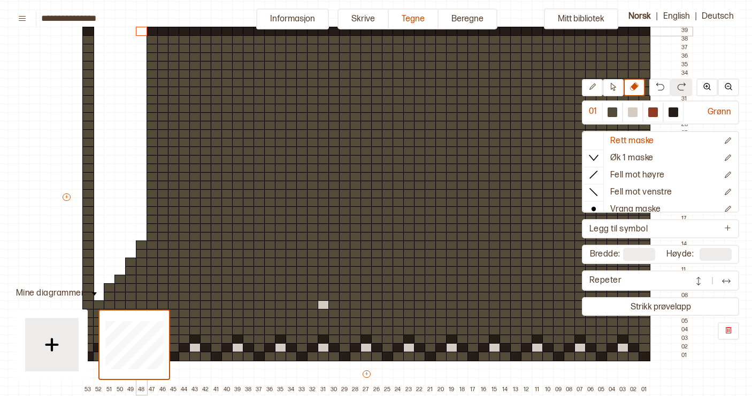
click at [140, 33] on div "+ + + + 53 52 51 50 49 48 47 46 45 44 43 42 41 40 39 38 37 36 35 34 33 32 31 30…" at bounding box center [376, 202] width 631 height 385
drag, startPoint x: 153, startPoint y: 220, endPoint x: 150, endPoint y: 55, distance: 165.2
click at [150, 55] on div "+ + + + 53 52 51 50 49 48 47 46 45 44 43 42 41 40 39 38 37 36 35 34 33 32 31 30…" at bounding box center [376, 202] width 631 height 385
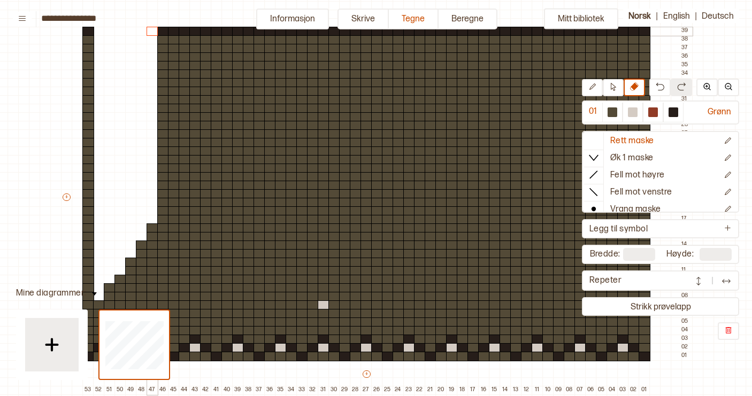
drag, startPoint x: 150, startPoint y: 56, endPoint x: 151, endPoint y: 33, distance: 22.5
click at [151, 33] on div "+ + + + 53 52 51 50 49 48 47 46 45 44 43 42 41 40 39 38 37 36 35 34 33 32 31 30…" at bounding box center [376, 202] width 631 height 385
drag, startPoint x: 165, startPoint y: 201, endPoint x: 166, endPoint y: 42, distance: 159.3
click at [166, 42] on div "+ + + + 53 52 51 50 49 48 47 46 45 44 43 42 41 40 39 38 37 36 35 34 33 32 31 30…" at bounding box center [376, 202] width 631 height 385
click at [163, 32] on div at bounding box center [163, 32] width 12 height 10
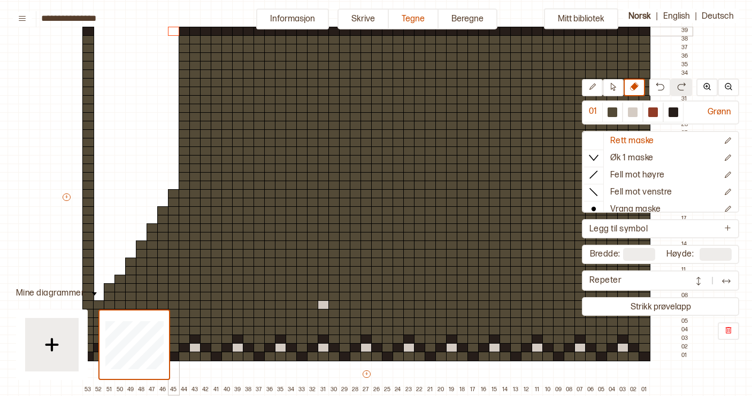
drag, startPoint x: 175, startPoint y: 184, endPoint x: 171, endPoint y: 34, distance: 150.2
click at [171, 34] on div "+ + + + 53 52 51 50 49 48 47 46 45 44 43 42 41 40 39 38 37 36 35 34 33 32 31 30…" at bounding box center [376, 202] width 631 height 385
drag, startPoint x: 185, startPoint y: 169, endPoint x: 181, endPoint y: 32, distance: 136.9
click at [181, 32] on div "+ + + + 53 52 51 50 49 48 47 46 45 44 43 42 41 40 39 38 37 36 35 34 33 32 31 30…" at bounding box center [376, 202] width 631 height 385
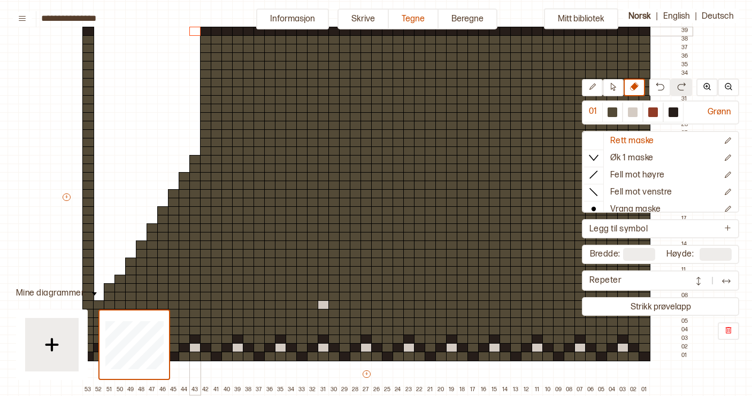
drag, startPoint x: 194, startPoint y: 152, endPoint x: 192, endPoint y: 32, distance: 119.7
click at [192, 31] on div "+ + + + 53 52 51 50 49 48 47 46 45 44 43 42 41 40 39 38 37 36 35 34 33 32 31 30…" at bounding box center [376, 202] width 631 height 385
drag, startPoint x: 206, startPoint y: 136, endPoint x: 205, endPoint y: 33, distance: 103.2
click at [205, 33] on div "+ + + + 53 52 51 50 49 48 47 46 45 44 43 42 41 40 39 38 37 36 35 34 33 32 31 30…" at bounding box center [376, 202] width 631 height 385
drag, startPoint x: 218, startPoint y: 118, endPoint x: 214, endPoint y: 30, distance: 87.2
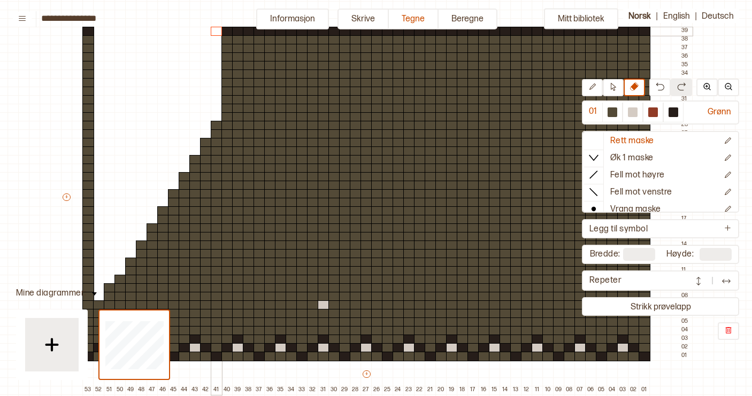
click at [214, 30] on div "+ + + + 53 52 51 50 49 48 47 46 45 44 43 42 41 40 39 38 37 36 35 34 33 32 31 30…" at bounding box center [376, 202] width 631 height 385
drag, startPoint x: 227, startPoint y: 99, endPoint x: 226, endPoint y: 28, distance: 71.1
click at [226, 28] on div "+ + + + 53 52 51 50 49 48 47 46 45 44 43 42 41 40 39 38 37 36 35 34 33 32 31 30…" at bounding box center [376, 202] width 631 height 385
drag, startPoint x: 237, startPoint y: 83, endPoint x: 237, endPoint y: 30, distance: 52.9
click at [237, 30] on div "+ + + + 53 52 51 50 49 48 47 46 45 44 43 42 41 40 39 38 37 36 35 34 33 32 31 30…" at bounding box center [376, 202] width 631 height 385
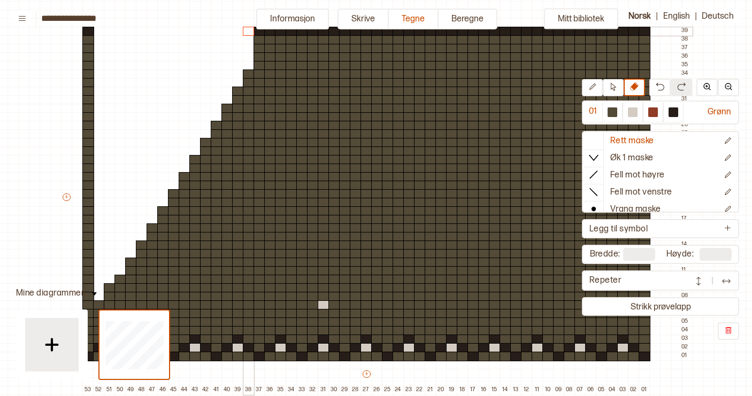
drag, startPoint x: 251, startPoint y: 67, endPoint x: 250, endPoint y: 34, distance: 32.6
click at [250, 33] on div "+ + + + 53 52 51 50 49 48 47 46 45 44 43 42 41 40 39 38 37 36 35 34 33 32 31 30…" at bounding box center [376, 202] width 631 height 385
drag, startPoint x: 258, startPoint y: 49, endPoint x: 258, endPoint y: 32, distance: 16.6
click at [258, 32] on div "+ + + + 53 52 51 50 49 48 47 46 45 44 43 42 41 40 39 38 37 36 35 34 33 32 31 30…" at bounding box center [376, 202] width 631 height 385
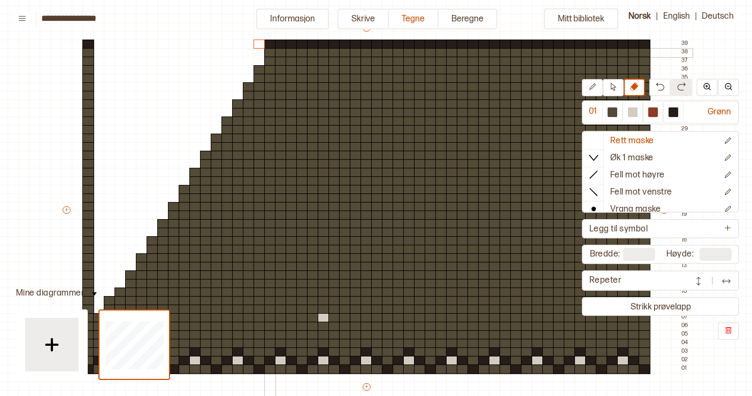
scroll to position [79, 14]
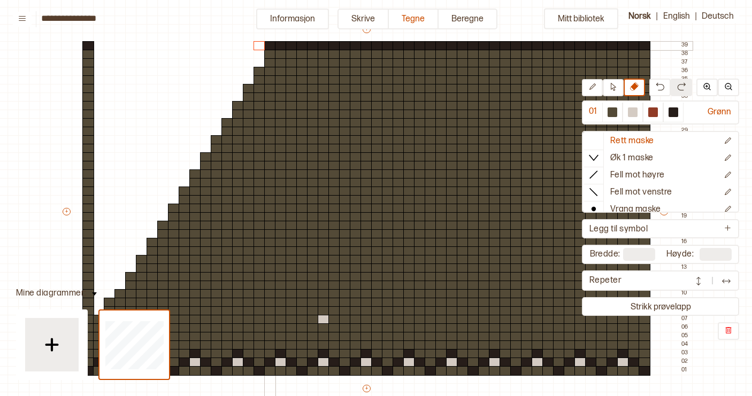
click at [269, 45] on div at bounding box center [270, 46] width 12 height 10
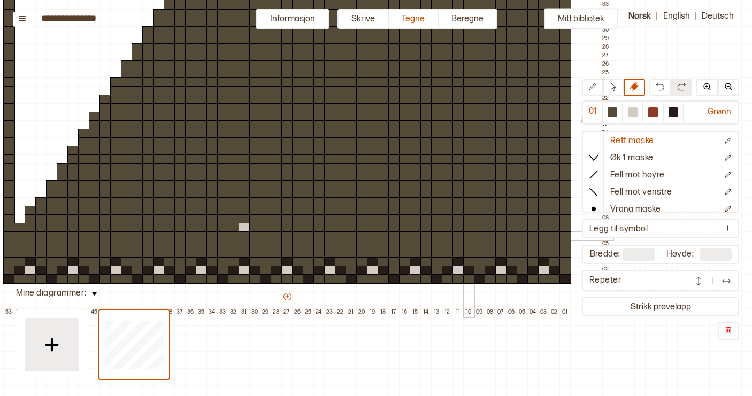
scroll to position [172, 93]
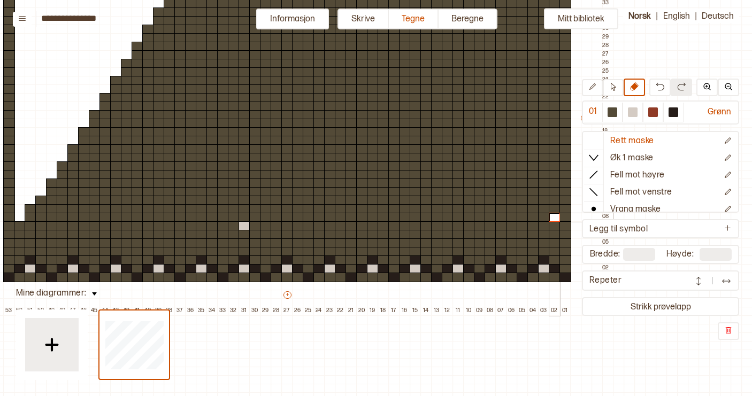
click at [555, 219] on div at bounding box center [554, 218] width 12 height 10
drag, startPoint x: 555, startPoint y: 214, endPoint x: 556, endPoint y: 84, distance: 129.9
click at [556, 84] on div "+ + + + 53 52 51 50 49 48 47 46 45 44 43 42 41 40 39 38 37 36 35 34 33 32 31 30…" at bounding box center [297, 123] width 631 height 385
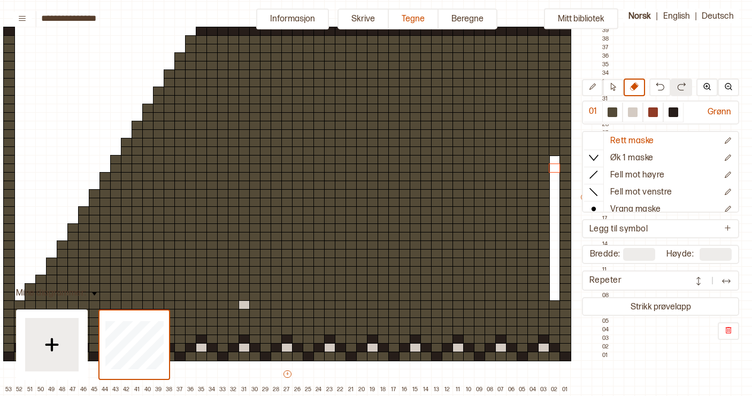
scroll to position [92, 93]
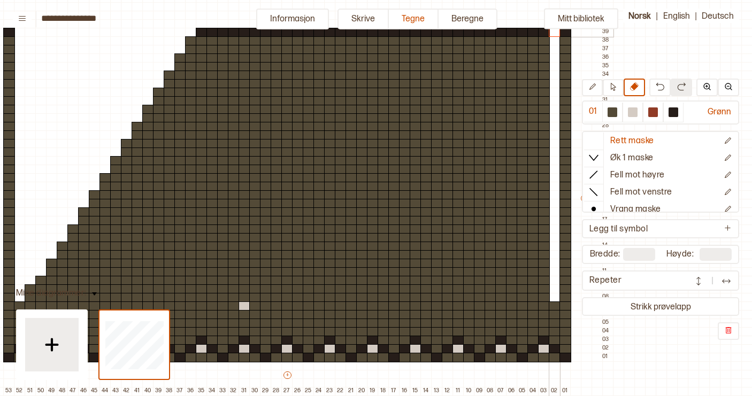
drag, startPoint x: 554, startPoint y: 153, endPoint x: 553, endPoint y: 33, distance: 120.3
click at [553, 32] on div "+ + + + 53 52 51 50 49 48 47 46 45 44 43 42 41 40 39 38 37 36 35 34 33 32 31 30…" at bounding box center [297, 203] width 631 height 385
drag, startPoint x: 543, startPoint y: 281, endPoint x: 546, endPoint y: 127, distance: 154.0
click at [546, 126] on div "+ + + + 53 52 51 50 49 48 47 46 45 44 43 42 41 40 39 38 37 36 35 34 33 32 31 30…" at bounding box center [297, 203] width 631 height 385
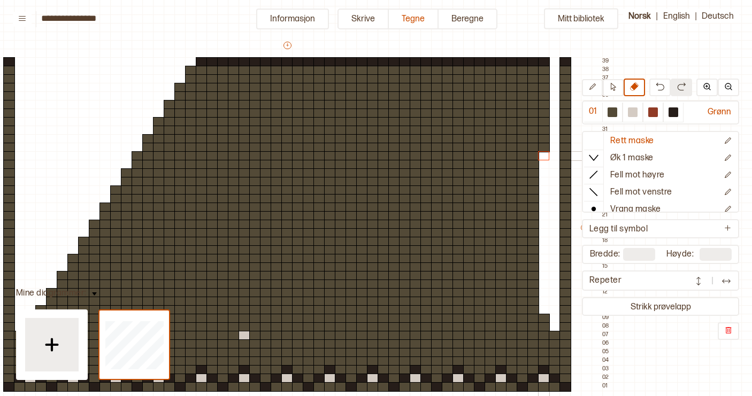
scroll to position [58, 93]
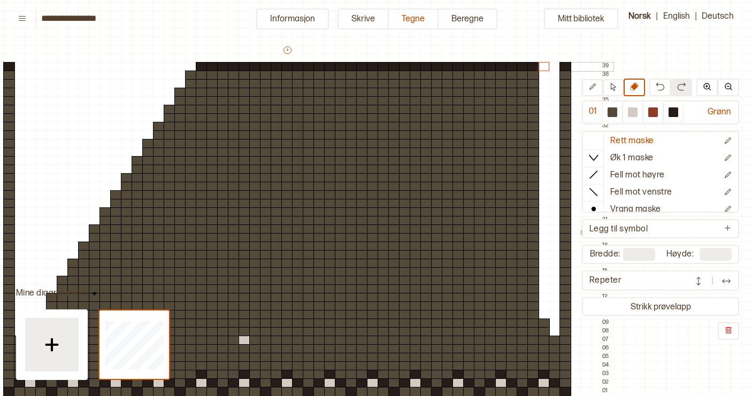
drag, startPoint x: 545, startPoint y: 152, endPoint x: 545, endPoint y: 67, distance: 85.0
click at [545, 67] on div "+ + + + 53 52 51 50 49 48 47 46 45 44 43 42 41 40 39 38 37 36 35 34 33 32 31 30…" at bounding box center [297, 237] width 631 height 385
drag, startPoint x: 532, startPoint y: 296, endPoint x: 535, endPoint y: 179, distance: 117.6
click at [535, 178] on div "+ + + + 53 52 51 50 49 48 47 46 45 44 43 42 41 40 39 38 37 36 35 34 33 32 31 30…" at bounding box center [297, 237] width 631 height 385
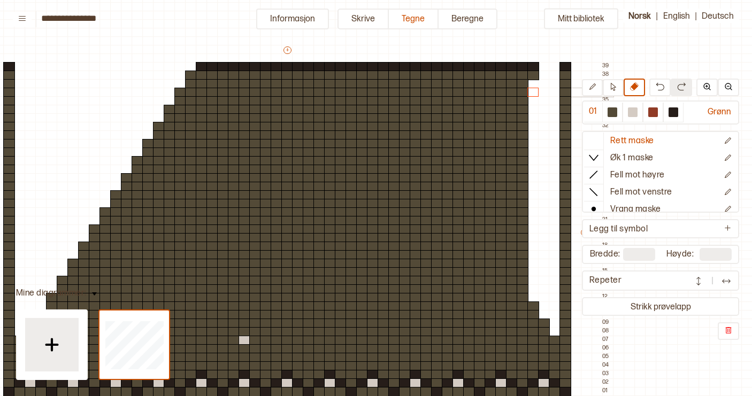
drag, startPoint x: 535, startPoint y: 171, endPoint x: 538, endPoint y: 87, distance: 84.0
click at [538, 87] on div "+ + + + 53 52 51 50 49 48 47 46 45 44 43 42 41 40 39 38 37 36 35 34 33 32 31 30…" at bounding box center [297, 237] width 631 height 385
drag, startPoint x: 536, startPoint y: 75, endPoint x: 535, endPoint y: 68, distance: 7.0
click at [535, 68] on div "+ + + + 53 52 51 50 49 48 47 46 45 44 43 42 41 40 39 38 37 36 35 34 33 32 31 30…" at bounding box center [297, 237] width 631 height 385
drag, startPoint x: 521, startPoint y: 280, endPoint x: 521, endPoint y: 137, distance: 142.7
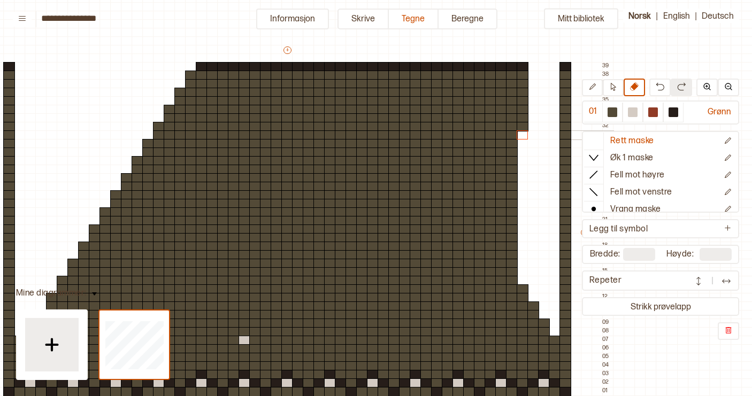
click at [521, 137] on div "+ + + + 53 52 51 50 49 48 47 46 45 44 43 42 41 40 39 38 37 36 35 34 33 32 31 30…" at bounding box center [297, 237] width 631 height 385
drag, startPoint x: 521, startPoint y: 127, endPoint x: 523, endPoint y: 61, distance: 65.8
click at [523, 61] on div "+ + + + 53 52 51 50 49 48 47 46 45 44 43 42 41 40 39 38 37 36 35 34 33 32 31 30…" at bounding box center [297, 237] width 631 height 385
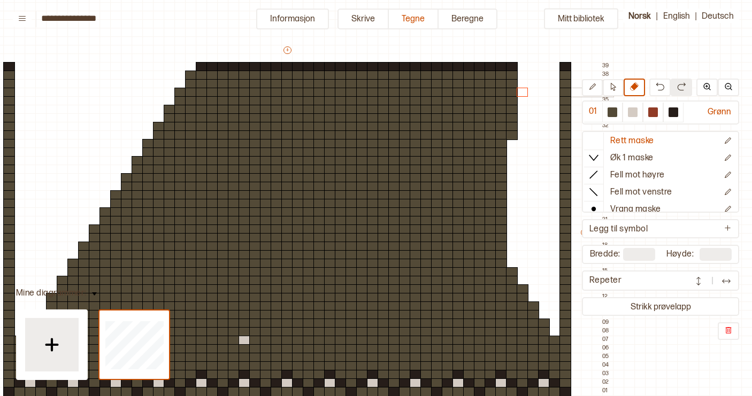
drag, startPoint x: 510, startPoint y: 262, endPoint x: 521, endPoint y: 93, distance: 169.2
click at [521, 93] on div "+ + + + 53 52 51 50 49 48 47 46 45 44 43 42 41 40 39 38 37 36 35 34 33 32 31 30…" at bounding box center [297, 237] width 631 height 385
drag, startPoint x: 512, startPoint y: 137, endPoint x: 515, endPoint y: 68, distance: 69.0
click at [515, 67] on div "+ + + + 53 52 51 50 49 48 47 46 45 44 43 42 41 40 39 38 37 36 35 34 33 32 31 30…" at bounding box center [297, 237] width 631 height 385
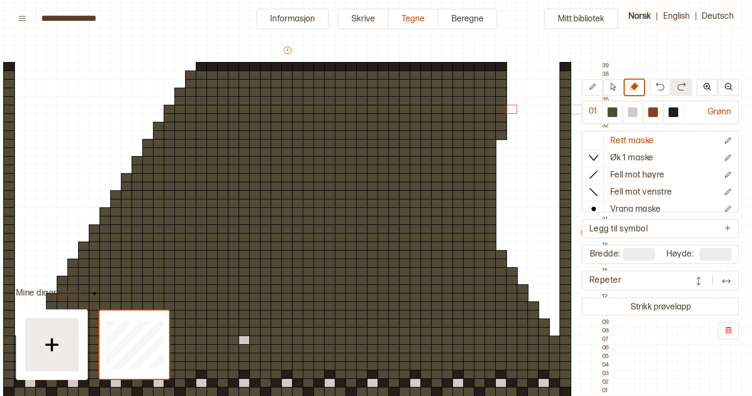
drag, startPoint x: 501, startPoint y: 244, endPoint x: 510, endPoint y: 101, distance: 143.6
click at [510, 101] on div "+ + + + 53 52 51 50 49 48 47 46 45 44 43 42 41 40 39 38 37 36 35 34 33 32 31 30…" at bounding box center [297, 237] width 631 height 385
drag, startPoint x: 500, startPoint y: 138, endPoint x: 500, endPoint y: 67, distance: 71.1
click at [500, 67] on div "+ + + + 53 52 51 50 49 48 47 46 45 44 43 42 41 40 39 38 37 36 35 34 33 32 31 30…" at bounding box center [297, 237] width 631 height 385
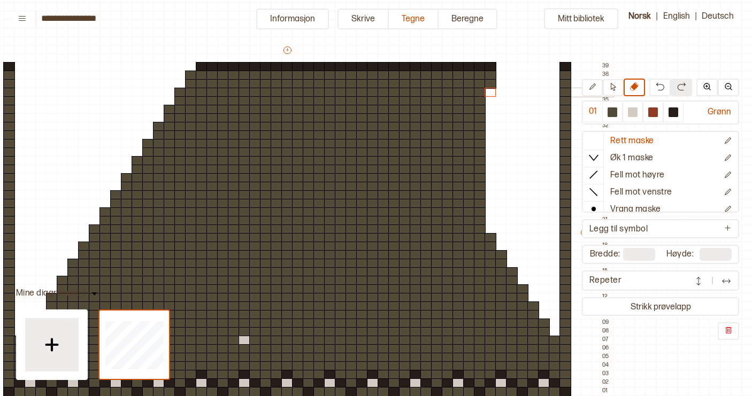
drag, startPoint x: 490, startPoint y: 228, endPoint x: 492, endPoint y: 90, distance: 137.4
click at [492, 90] on div "+ + + + 53 52 51 50 49 48 47 46 45 44 43 42 41 40 39 38 37 36 35 34 33 32 31 30…" at bounding box center [297, 237] width 631 height 385
drag, startPoint x: 492, startPoint y: 83, endPoint x: 492, endPoint y: 69, distance: 14.4
click at [492, 69] on div "+ + + + 53 52 51 50 49 48 47 46 45 44 43 42 41 40 39 38 37 36 35 34 33 32 31 30…" at bounding box center [297, 237] width 631 height 385
drag, startPoint x: 478, startPoint y: 211, endPoint x: 482, endPoint y: 72, distance: 139.6
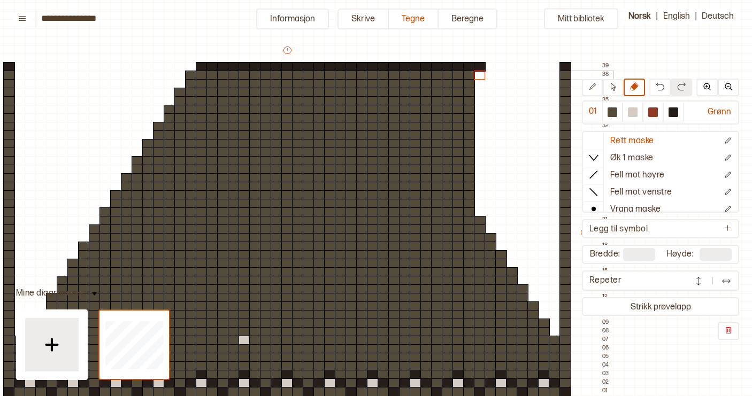
click at [482, 72] on div "+ + + + 53 52 51 50 49 48 47 46 45 44 43 42 41 40 39 38 37 36 35 34 33 32 31 30…" at bounding box center [297, 237] width 631 height 385
click at [481, 65] on div at bounding box center [480, 67] width 12 height 10
drag, startPoint x: 470, startPoint y: 193, endPoint x: 469, endPoint y: 128, distance: 65.8
click at [469, 128] on div "+ + + + 53 52 51 50 49 48 47 46 45 44 43 42 41 40 39 38 37 36 35 34 33 32 31 30…" at bounding box center [297, 237] width 631 height 385
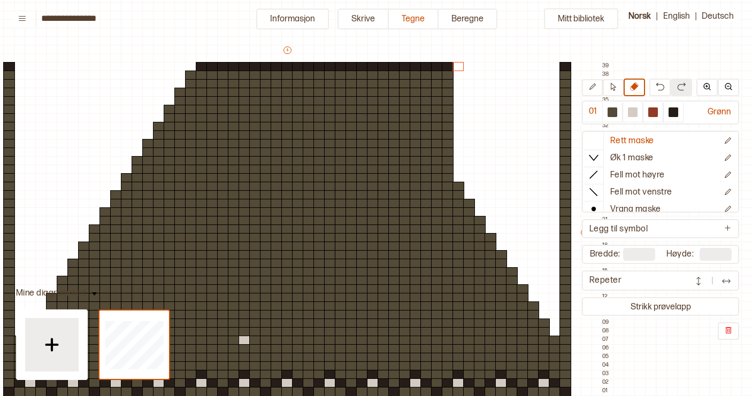
drag, startPoint x: 458, startPoint y: 179, endPoint x: 458, endPoint y: 60, distance: 118.1
click at [458, 59] on div "+ + + + 53 52 51 50 49 48 47 46 45 44 43 42 41 40 39 38 37 36 35 34 33 32 31 30…" at bounding box center [297, 237] width 631 height 385
drag, startPoint x: 445, startPoint y: 159, endPoint x: 446, endPoint y: 68, distance: 90.9
click at [446, 68] on div "+ + + + 53 52 51 50 49 48 47 46 45 44 43 42 41 40 39 38 37 36 35 34 33 32 31 30…" at bounding box center [297, 237] width 631 height 385
drag, startPoint x: 436, startPoint y: 141, endPoint x: 438, endPoint y: 67, distance: 73.8
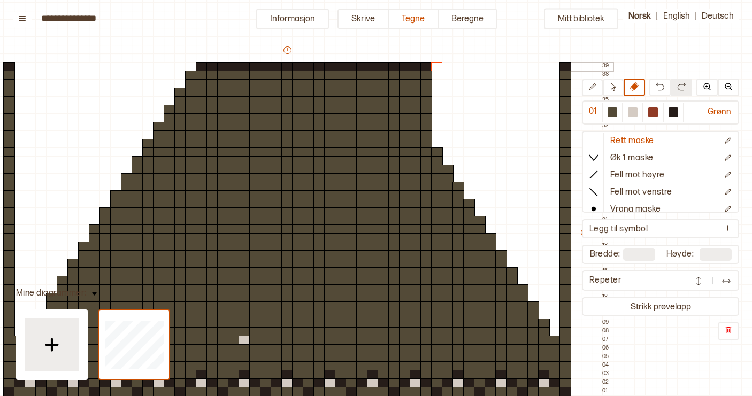
click at [438, 67] on div "+ + + + 53 52 51 50 49 48 47 46 45 44 43 42 41 40 39 38 37 36 35 34 33 32 31 30…" at bounding box center [297, 237] width 631 height 385
drag, startPoint x: 427, startPoint y: 125, endPoint x: 427, endPoint y: 61, distance: 63.6
click at [427, 61] on div "+ + + + 53 52 51 50 49 48 47 46 45 44 43 42 41 40 39 38 37 36 35 34 33 32 31 30…" at bounding box center [297, 237] width 631 height 385
drag, startPoint x: 415, startPoint y: 108, endPoint x: 415, endPoint y: 61, distance: 46.5
click at [415, 61] on div "+ + + + 53 52 51 50 49 48 47 46 45 44 43 42 41 40 39 38 37 36 35 34 33 32 31 30…" at bounding box center [297, 237] width 631 height 385
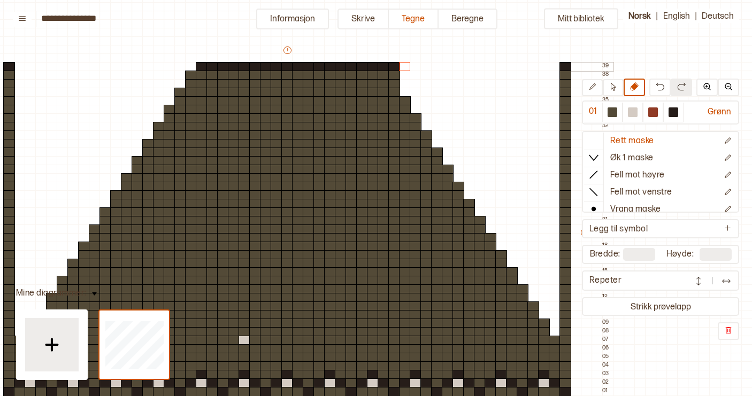
drag, startPoint x: 405, startPoint y: 91, endPoint x: 405, endPoint y: 62, distance: 29.4
click at [405, 61] on div "+ + + + 53 52 51 50 49 48 47 46 45 44 43 42 41 40 39 38 37 36 35 34 33 32 31 30…" at bounding box center [297, 237] width 631 height 385
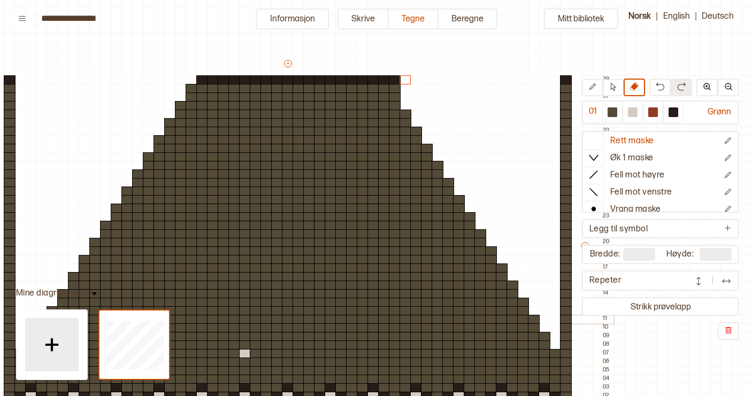
scroll to position [43, 92]
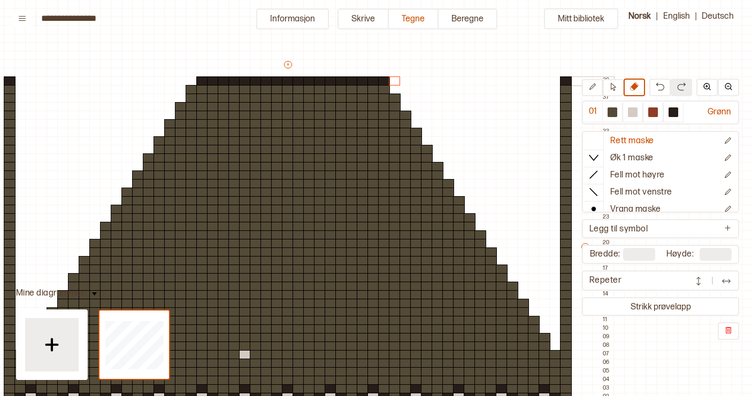
drag, startPoint x: 392, startPoint y: 89, endPoint x: 392, endPoint y: 81, distance: 8.0
click at [392, 81] on div "+ + + + 53 52 51 50 49 48 47 46 45 44 43 42 41 40 39 38 37 36 35 34 33 32 31 30…" at bounding box center [297, 251] width 631 height 385
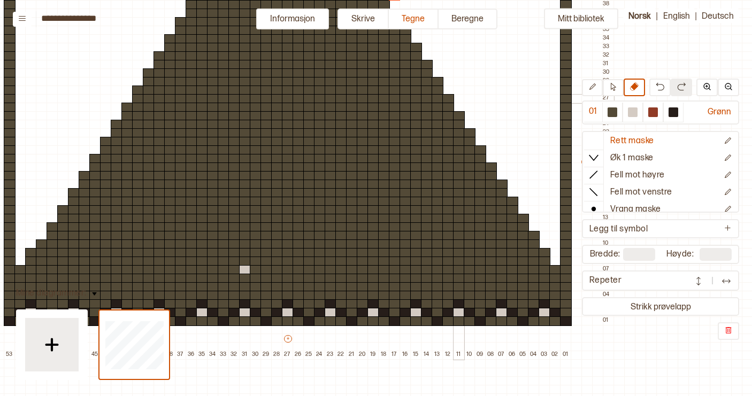
scroll to position [129, 91]
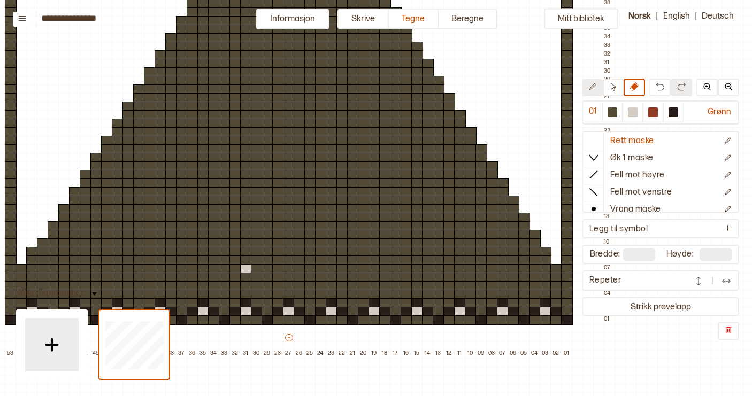
click at [593, 89] on icon at bounding box center [592, 87] width 8 height 8
click at [44, 234] on div at bounding box center [43, 235] width 12 height 10
click at [58, 217] on div at bounding box center [54, 218] width 12 height 10
click at [66, 201] on div at bounding box center [64, 201] width 12 height 10
click at [75, 183] on div at bounding box center [75, 184] width 12 height 10
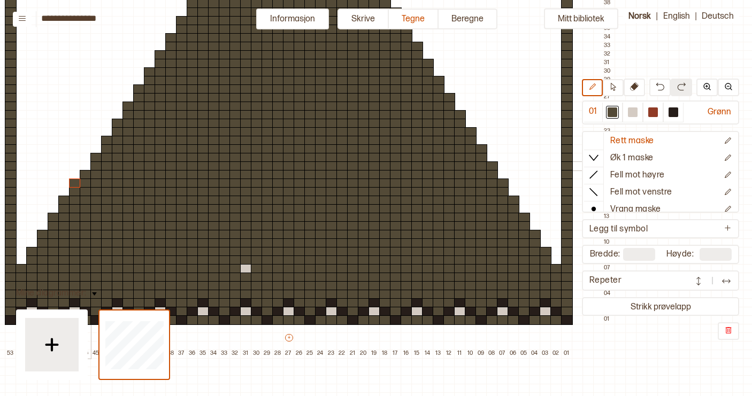
click at [86, 166] on div at bounding box center [86, 166] width 12 height 10
click at [98, 149] on div at bounding box center [96, 149] width 12 height 10
click at [109, 129] on div at bounding box center [107, 132] width 12 height 10
click at [119, 113] on div at bounding box center [118, 115] width 12 height 10
click at [126, 99] on div at bounding box center [128, 98] width 12 height 10
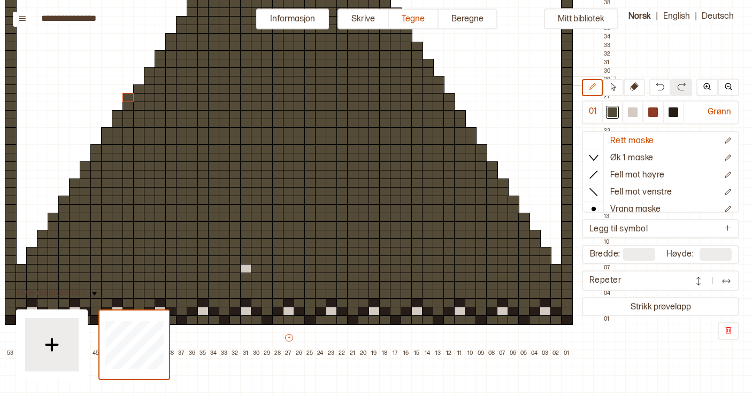
click at [139, 81] on div at bounding box center [139, 81] width 12 height 10
click at [152, 62] on div at bounding box center [150, 64] width 12 height 10
click at [161, 47] on div at bounding box center [160, 47] width 12 height 10
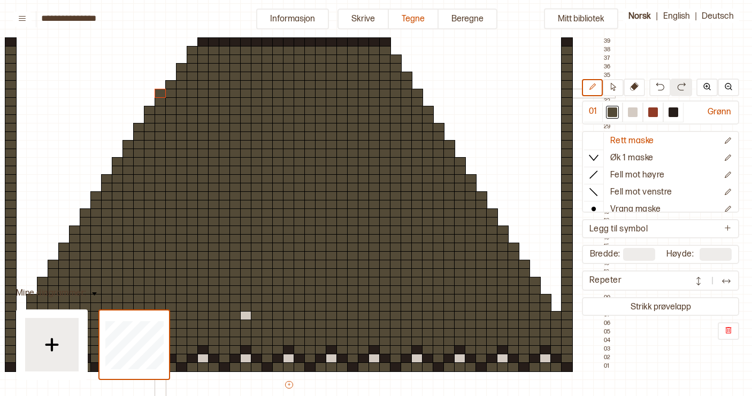
scroll to position [82, 91]
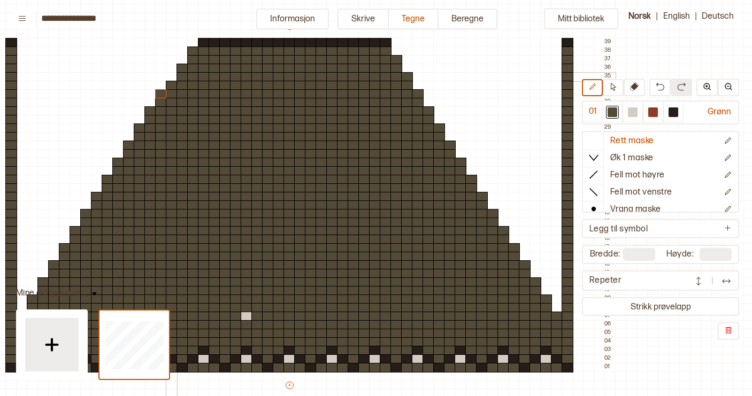
click at [171, 76] on div at bounding box center [172, 77] width 12 height 10
click at [183, 59] on div at bounding box center [182, 60] width 12 height 10
click at [636, 84] on icon at bounding box center [634, 86] width 9 height 9
click at [190, 51] on div at bounding box center [193, 52] width 12 height 10
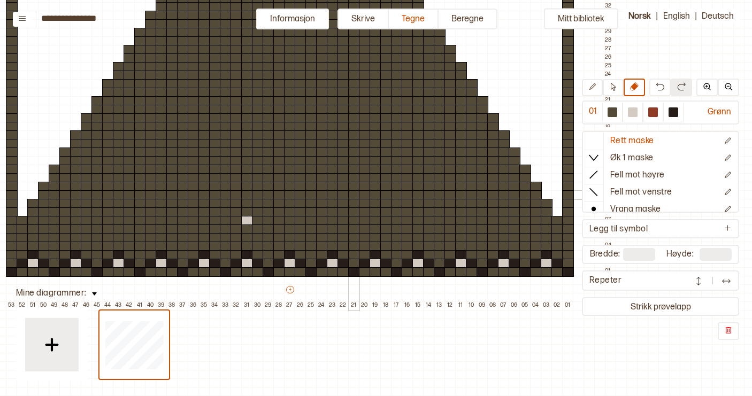
scroll to position [177, 89]
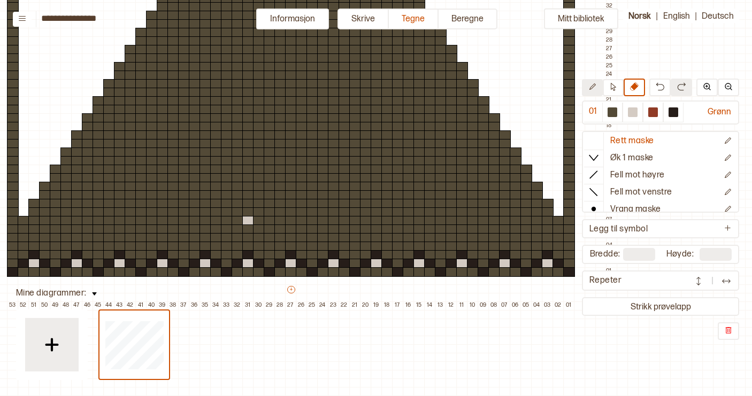
click at [596, 88] on button at bounding box center [592, 87] width 21 height 17
click at [630, 110] on div at bounding box center [633, 112] width 10 height 10
drag, startPoint x: 523, startPoint y: 221, endPoint x: 443, endPoint y: 219, distance: 80.2
click at [443, 219] on div "+ + + + 53 52 51 50 49 48 47 46 45 44 43 42 41 40 39 38 37 36 35 34 33 32 31 30…" at bounding box center [301, 117] width 631 height 385
drag, startPoint x: 514, startPoint y: 212, endPoint x: 508, endPoint y: 212, distance: 6.4
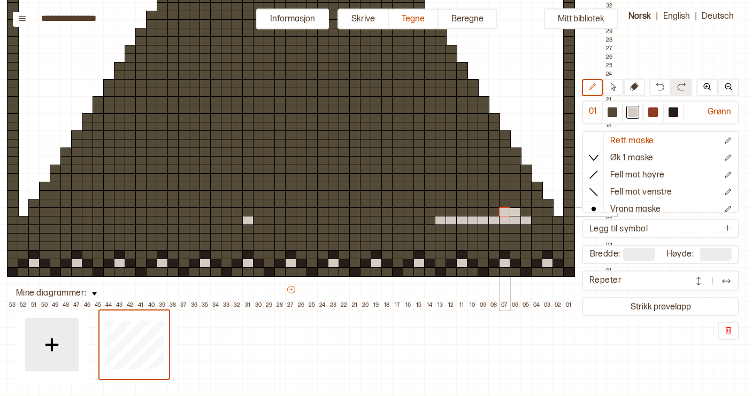
click at [508, 212] on div "+ + + + 53 52 51 50 49 48 47 46 45 44 43 42 41 40 39 38 37 36 35 34 33 32 31 30…" at bounding box center [301, 117] width 631 height 385
click at [617, 85] on button at bounding box center [612, 87] width 21 height 17
drag, startPoint x: 508, startPoint y: 219, endPoint x: 498, endPoint y: 219, distance: 10.2
drag, startPoint x: 442, startPoint y: 221, endPoint x: 526, endPoint y: 220, distance: 85.0
click at [526, 220] on div "+ + + + 53 52 51 50 49 48 47 46 45 44 43 42 41 40 39 38 37 36 35 34 33 32 31 30…" at bounding box center [301, 117] width 631 height 385
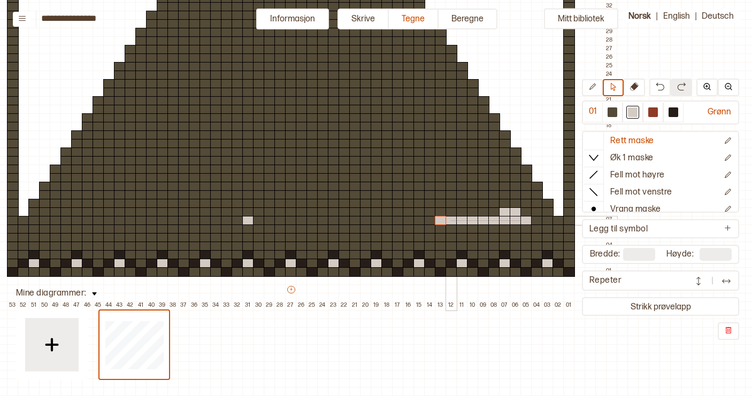
drag, startPoint x: 521, startPoint y: 220, endPoint x: 448, endPoint y: 219, distance: 72.2
click at [469, 222] on div at bounding box center [473, 221] width 12 height 10
click at [517, 221] on div at bounding box center [515, 221] width 12 height 10
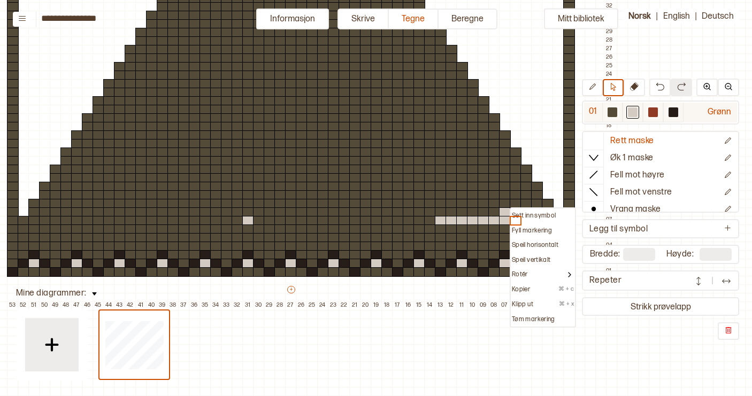
click at [634, 113] on div at bounding box center [633, 112] width 10 height 10
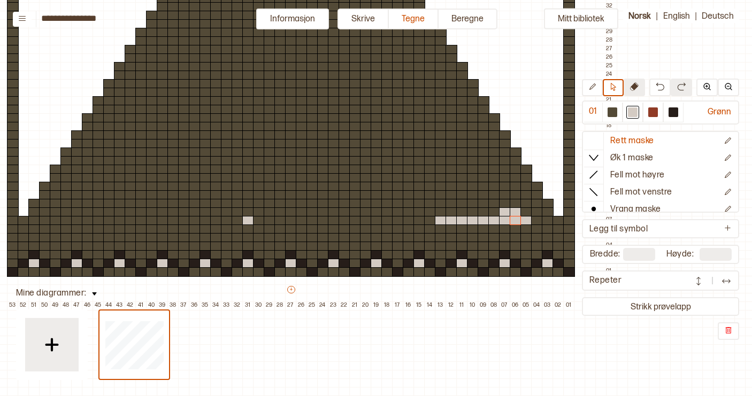
click at [636, 87] on icon at bounding box center [634, 86] width 9 height 9
click at [527, 220] on div at bounding box center [526, 221] width 12 height 10
click at [615, 109] on div at bounding box center [612, 112] width 10 height 10
click at [528, 220] on div at bounding box center [526, 221] width 12 height 10
click at [516, 220] on div at bounding box center [515, 221] width 12 height 10
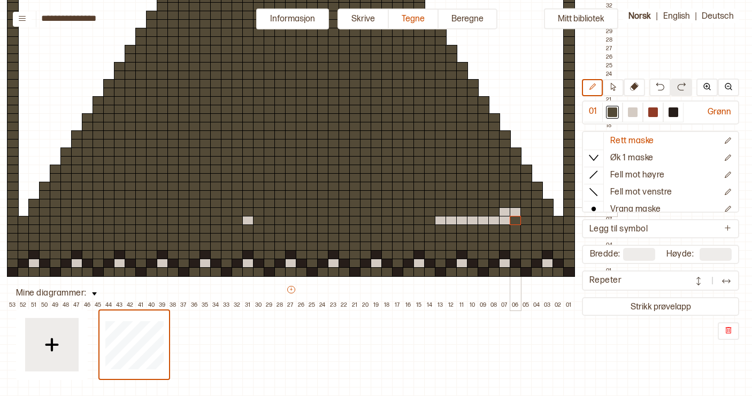
click at [517, 210] on div at bounding box center [515, 212] width 12 height 10
click at [504, 212] on div at bounding box center [505, 212] width 12 height 10
click at [633, 112] on div at bounding box center [633, 112] width 10 height 10
click at [429, 221] on div at bounding box center [430, 221] width 12 height 10
click at [420, 221] on div at bounding box center [419, 221] width 12 height 10
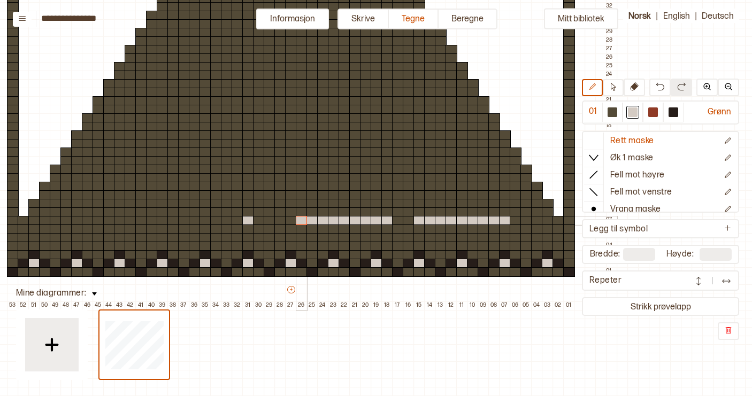
drag, startPoint x: 389, startPoint y: 222, endPoint x: 305, endPoint y: 223, distance: 83.4
click at [305, 223] on div "+ + + + 53 52 51 50 49 48 47 46 45 44 43 42 41 40 39 38 37 36 35 34 33 32 31 30…" at bounding box center [301, 117] width 631 height 385
drag, startPoint x: 269, startPoint y: 223, endPoint x: 192, endPoint y: 222, distance: 77.0
click at [192, 222] on div "+ + + + 53 52 51 50 49 48 47 46 45 44 43 42 41 40 39 38 37 36 35 34 33 32 31 30…" at bounding box center [301, 117] width 631 height 385
click at [183, 221] on div at bounding box center [184, 221] width 12 height 10
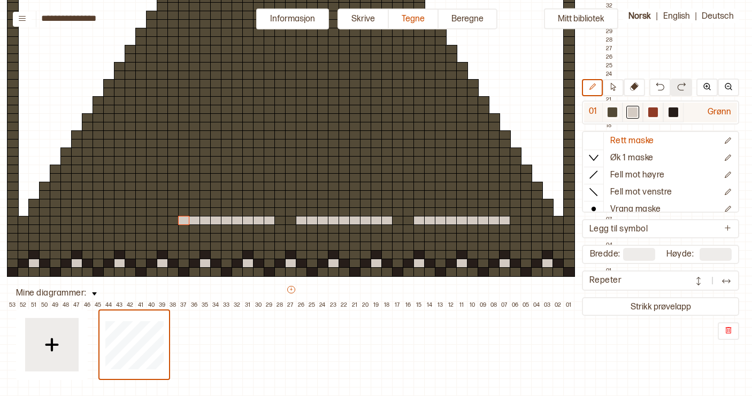
click at [610, 114] on div at bounding box center [612, 112] width 10 height 10
click at [388, 221] on div at bounding box center [387, 221] width 12 height 10
click at [270, 220] on div at bounding box center [270, 221] width 12 height 10
drag, startPoint x: 111, startPoint y: 222, endPoint x: 128, endPoint y: 222, distance: 17.1
click at [128, 222] on div "+ + + + 53 52 51 50 49 48 47 46 45 44 43 42 41 40 39 38 37 36 35 34 33 32 31 30…" at bounding box center [301, 117] width 631 height 385
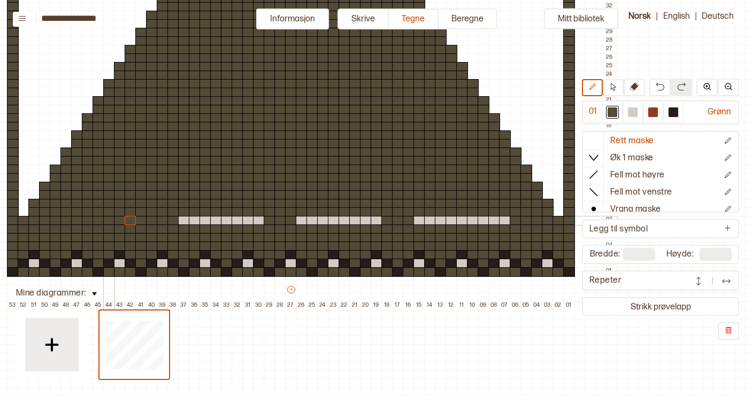
click at [110, 222] on div at bounding box center [109, 221] width 12 height 10
click at [630, 111] on div at bounding box center [633, 112] width 10 height 10
click at [107, 222] on div at bounding box center [109, 221] width 12 height 10
click at [118, 222] on div at bounding box center [120, 221] width 12 height 10
click at [129, 222] on div at bounding box center [131, 221] width 12 height 10
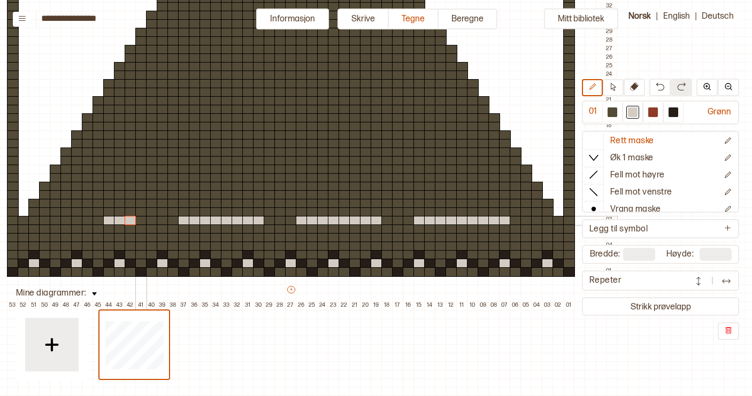
click at [140, 222] on div at bounding box center [141, 221] width 12 height 10
click at [151, 221] on div at bounding box center [152, 221] width 12 height 10
click at [160, 221] on div at bounding box center [163, 221] width 12 height 10
click at [613, 112] on div at bounding box center [612, 112] width 10 height 10
drag, startPoint x: 184, startPoint y: 221, endPoint x: 258, endPoint y: 220, distance: 73.8
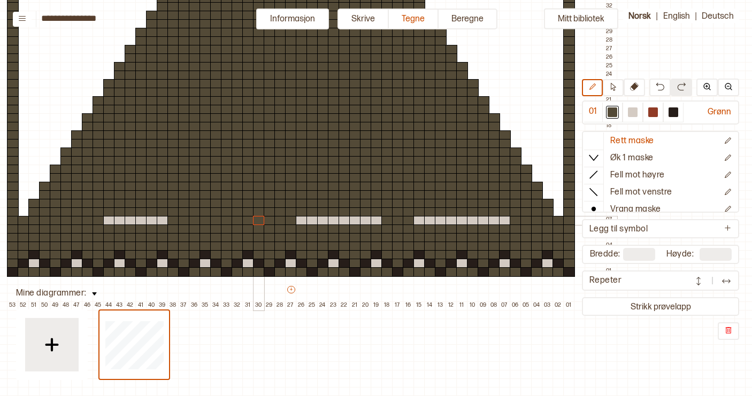
click at [258, 220] on div "+ + + + 53 52 51 50 49 48 47 46 45 44 43 42 41 40 39 38 37 36 35 34 33 32 31 30…" at bounding box center [301, 117] width 631 height 385
click at [634, 113] on div at bounding box center [633, 112] width 10 height 10
click at [174, 221] on div at bounding box center [173, 221] width 12 height 10
click at [181, 221] on div at bounding box center [184, 221] width 12 height 10
click at [195, 221] on div at bounding box center [195, 221] width 12 height 10
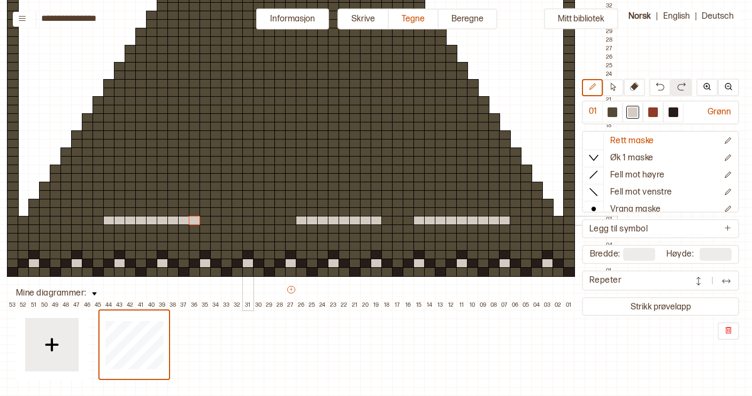
click at [249, 222] on div at bounding box center [248, 221] width 12 height 10
click at [265, 223] on div at bounding box center [270, 221] width 12 height 10
click at [256, 224] on div at bounding box center [259, 229] width 12 height 10
click at [656, 86] on img at bounding box center [659, 86] width 9 height 9
click at [614, 110] on div at bounding box center [612, 112] width 10 height 10
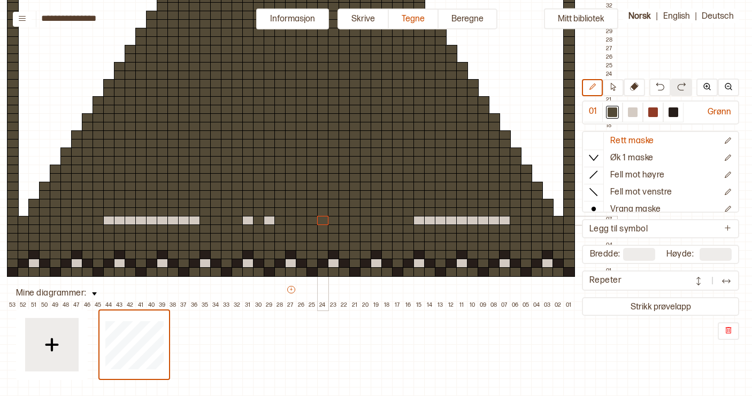
drag, startPoint x: 302, startPoint y: 220, endPoint x: 324, endPoint y: 221, distance: 22.5
click at [324, 221] on div "+ + + + 53 52 51 50 49 48 47 46 45 44 43 42 41 40 39 38 37 36 35 34 33 32 31 30…" at bounding box center [301, 117] width 631 height 385
click at [633, 107] on div at bounding box center [632, 112] width 13 height 13
click at [259, 219] on div at bounding box center [259, 221] width 12 height 10
click at [281, 221] on div at bounding box center [280, 221] width 12 height 10
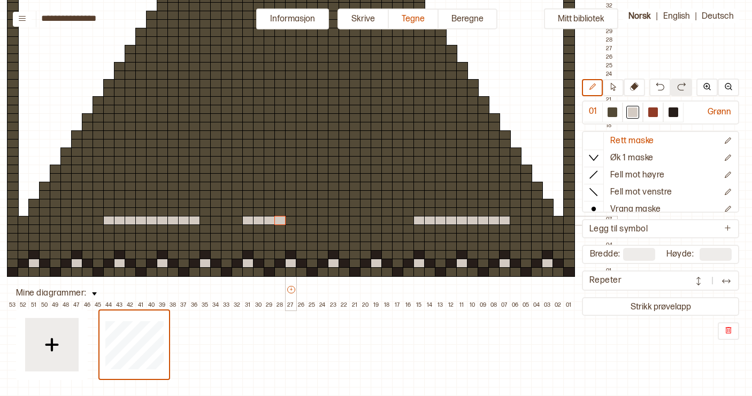
click at [289, 221] on div at bounding box center [291, 221] width 12 height 10
click at [301, 221] on div at bounding box center [302, 221] width 12 height 10
click at [312, 221] on div at bounding box center [312, 221] width 12 height 10
click at [323, 221] on div at bounding box center [323, 221] width 12 height 10
click at [333, 221] on div at bounding box center [334, 221] width 12 height 10
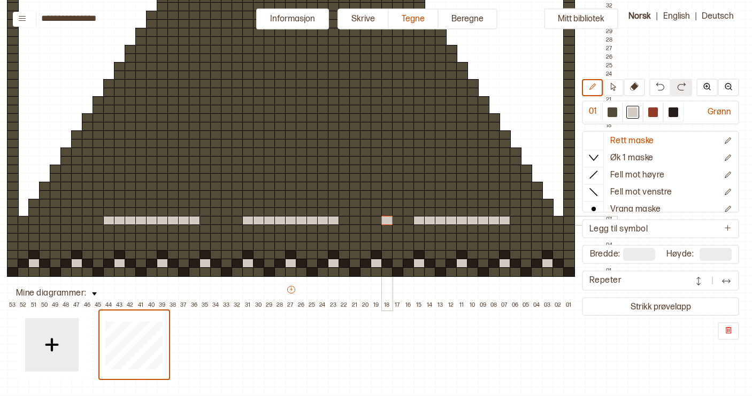
click at [389, 222] on div at bounding box center [387, 221] width 12 height 10
click at [613, 112] on div at bounding box center [612, 112] width 10 height 10
drag, startPoint x: 418, startPoint y: 220, endPoint x: 503, endPoint y: 218, distance: 85.0
click at [503, 218] on div "+ + + + 53 52 51 50 49 48 47 46 45 44 43 42 41 40 39 38 37 36 35 34 33 32 31 30…" at bounding box center [301, 117] width 631 height 385
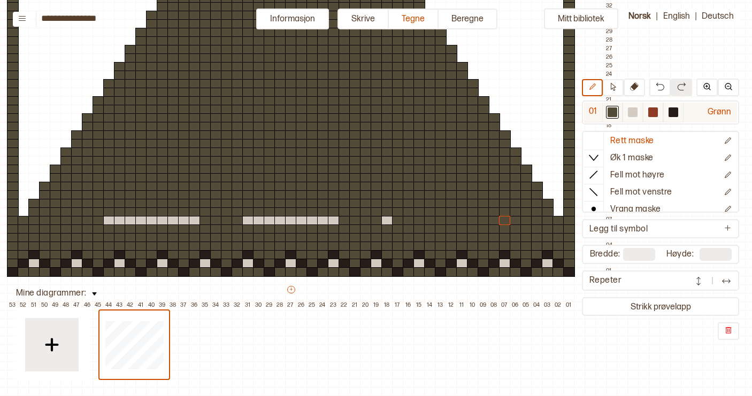
click at [637, 114] on div at bounding box center [633, 112] width 10 height 10
click at [400, 219] on div at bounding box center [398, 221] width 12 height 10
click at [407, 219] on div at bounding box center [408, 221] width 12 height 10
click at [417, 219] on div at bounding box center [419, 221] width 12 height 10
click at [432, 219] on div at bounding box center [430, 221] width 12 height 10
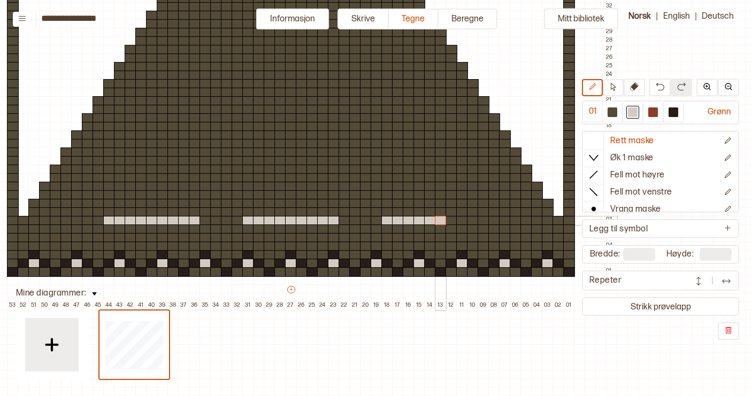
click at [444, 221] on div at bounding box center [441, 221] width 12 height 10
click at [451, 221] on div at bounding box center [451, 221] width 12 height 10
click at [459, 221] on div at bounding box center [462, 221] width 12 height 10
click at [472, 221] on div at bounding box center [473, 221] width 12 height 10
click at [505, 220] on div at bounding box center [505, 221] width 12 height 10
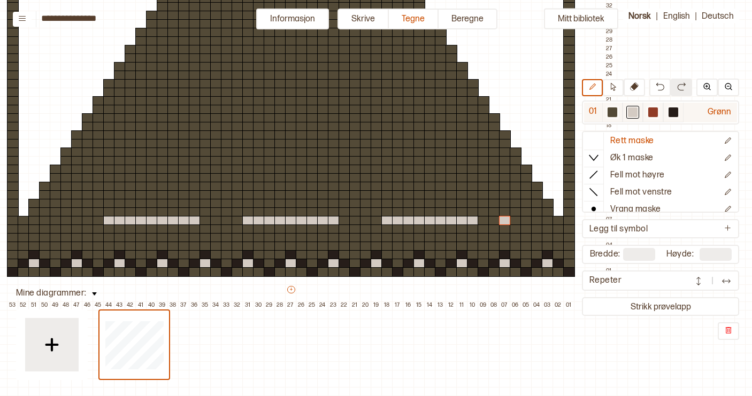
click at [614, 112] on div at bounding box center [612, 112] width 10 height 10
drag, startPoint x: 387, startPoint y: 221, endPoint x: 478, endPoint y: 218, distance: 90.9
click at [478, 218] on div "+ + + + 53 52 51 50 49 48 47 46 45 44 43 42 41 40 39 38 37 36 35 34 33 32 31 30…" at bounding box center [301, 117] width 631 height 385
click at [632, 112] on div at bounding box center [633, 112] width 10 height 10
click at [494, 221] on div at bounding box center [494, 221] width 12 height 10
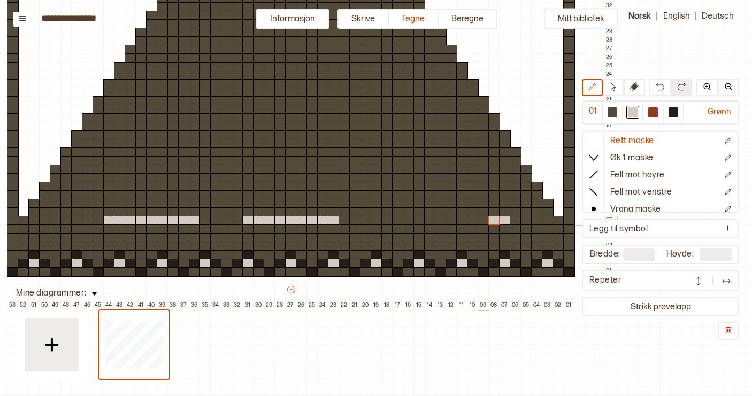
click at [483, 221] on div at bounding box center [483, 221] width 12 height 10
click at [476, 221] on div at bounding box center [473, 221] width 12 height 10
click at [463, 221] on div at bounding box center [462, 221] width 12 height 10
click at [450, 223] on div at bounding box center [451, 221] width 12 height 10
click at [444, 223] on div at bounding box center [441, 221] width 12 height 10
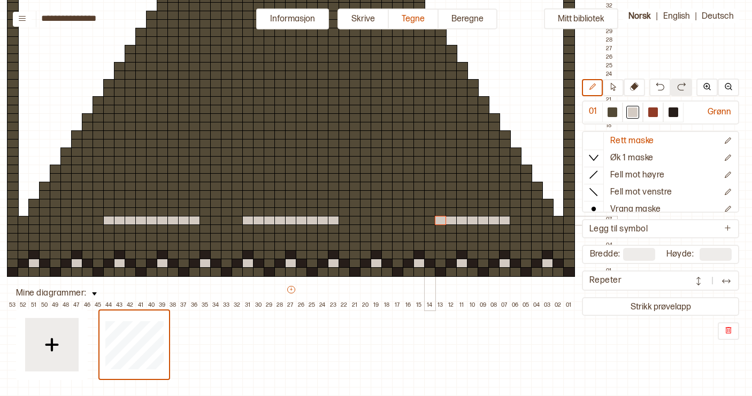
click at [431, 222] on div at bounding box center [430, 221] width 12 height 10
click at [423, 222] on div at bounding box center [419, 221] width 12 height 10
click at [356, 222] on div at bounding box center [355, 221] width 12 height 10
click at [612, 114] on div at bounding box center [612, 112] width 10 height 10
drag, startPoint x: 244, startPoint y: 221, endPoint x: 311, endPoint y: 220, distance: 66.8
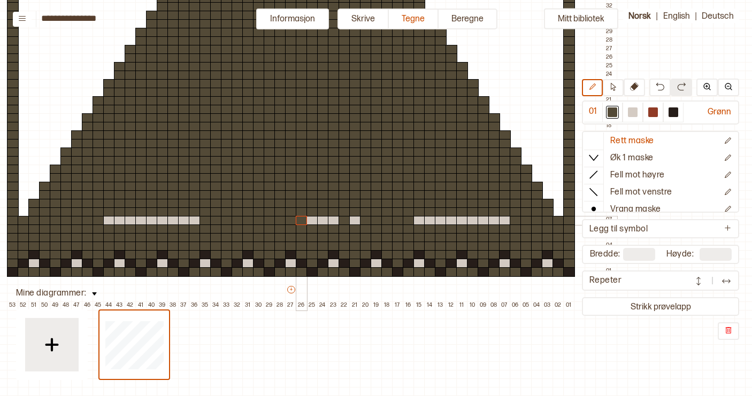
click at [311, 220] on div "+ + + + 53 52 51 50 49 48 47 46 45 44 43 42 41 40 39 38 37 36 35 34 33 32 31 30…" at bounding box center [301, 117] width 631 height 385
click at [632, 112] on div at bounding box center [633, 112] width 10 height 10
click at [346, 221] on div at bounding box center [344, 221] width 12 height 10
click at [311, 221] on div at bounding box center [312, 221] width 12 height 10
click at [304, 221] on div at bounding box center [302, 221] width 12 height 10
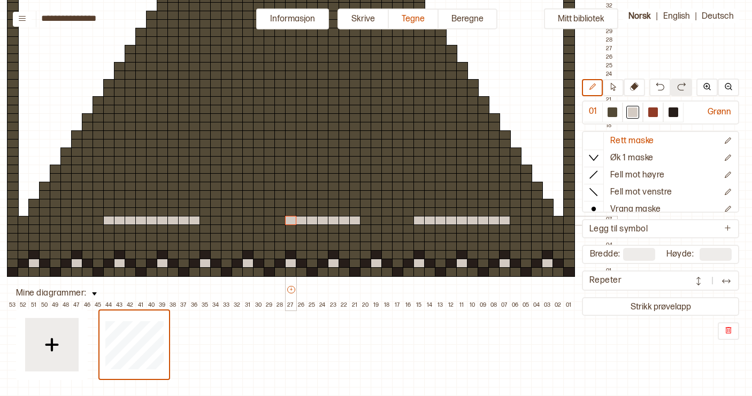
click at [290, 222] on div at bounding box center [291, 221] width 12 height 10
click at [275, 223] on div at bounding box center [280, 221] width 12 height 10
click at [268, 223] on div at bounding box center [270, 221] width 12 height 10
click at [611, 113] on div at bounding box center [612, 112] width 10 height 10
click at [109, 222] on div at bounding box center [109, 221] width 12 height 10
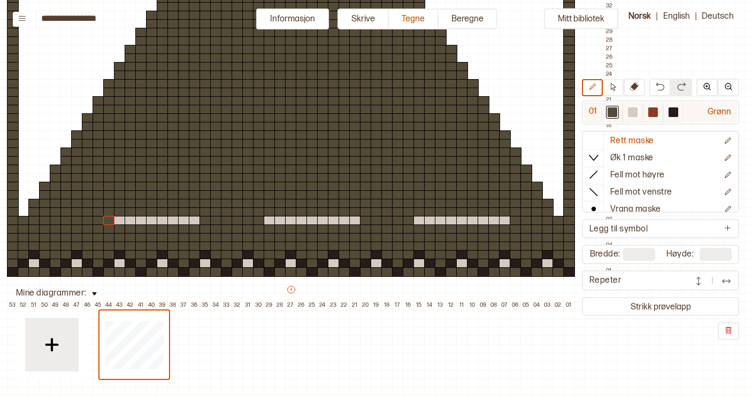
click at [632, 111] on div at bounding box center [633, 112] width 10 height 10
click at [206, 220] on div at bounding box center [205, 221] width 12 height 10
drag, startPoint x: 504, startPoint y: 204, endPoint x: 473, endPoint y: 203, distance: 31.6
click at [473, 203] on div "+ + + + 53 52 51 50 49 48 47 46 45 44 43 42 41 40 39 38 37 36 35 34 33 32 31 30…" at bounding box center [301, 117] width 631 height 385
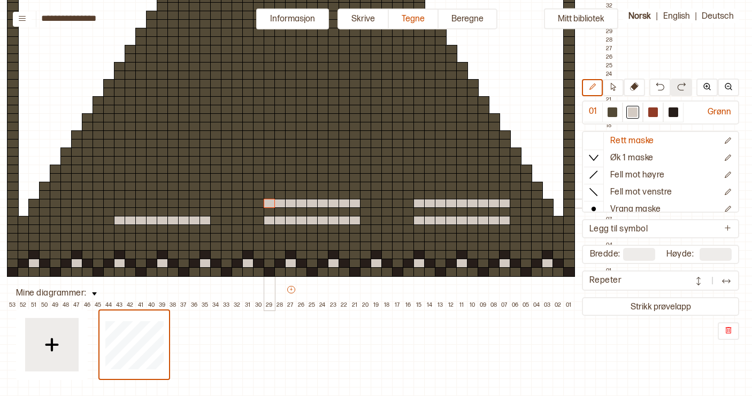
drag, startPoint x: 354, startPoint y: 205, endPoint x: 272, endPoint y: 205, distance: 82.3
click at [272, 205] on div "+ + + + 53 52 51 50 49 48 47 46 45 44 43 42 41 40 39 38 37 36 35 34 33 32 31 30…" at bounding box center [301, 117] width 631 height 385
drag, startPoint x: 204, startPoint y: 203, endPoint x: 120, endPoint y: 202, distance: 84.5
click at [120, 202] on div "+ + + + 53 52 51 50 49 48 47 46 45 44 43 42 41 40 39 38 37 36 35 34 33 32 31 30…" at bounding box center [301, 117] width 631 height 385
click at [613, 112] on div at bounding box center [612, 112] width 10 height 10
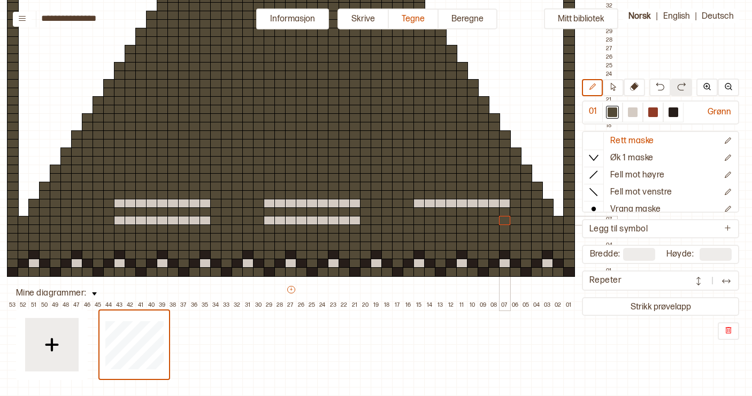
drag, startPoint x: 417, startPoint y: 221, endPoint x: 503, endPoint y: 220, distance: 85.5
click at [503, 220] on div "+ + + + 53 52 51 50 49 48 47 46 45 44 43 42 41 40 39 38 37 36 35 34 33 32 31 30…" at bounding box center [301, 117] width 631 height 385
drag, startPoint x: 268, startPoint y: 219, endPoint x: 360, endPoint y: 219, distance: 91.9
click at [360, 219] on div "+ + + + 53 52 51 50 49 48 47 46 45 44 43 42 41 40 39 38 37 36 35 34 33 32 31 30…" at bounding box center [301, 117] width 631 height 385
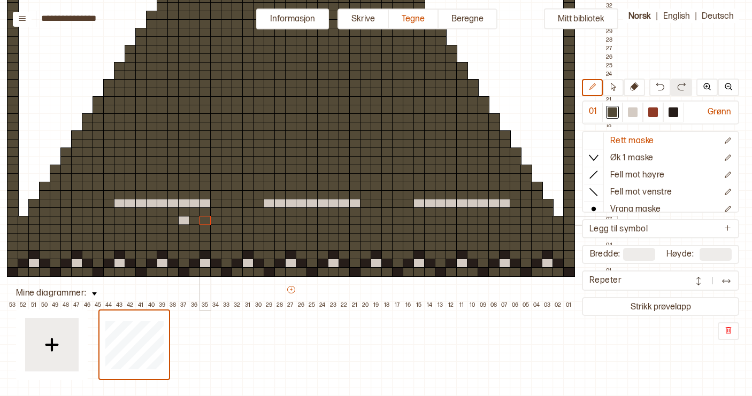
drag, startPoint x: 119, startPoint y: 219, endPoint x: 217, endPoint y: 219, distance: 98.4
click at [217, 219] on div "+ + + + 53 52 51 50 49 48 47 46 45 44 43 42 41 40 39 38 37 36 35 34 33 32 31 30…" at bounding box center [301, 117] width 631 height 385
click at [187, 219] on div at bounding box center [184, 221] width 12 height 10
click at [632, 113] on div at bounding box center [633, 112] width 10 height 10
drag, startPoint x: 440, startPoint y: 211, endPoint x: 459, endPoint y: 211, distance: 18.2
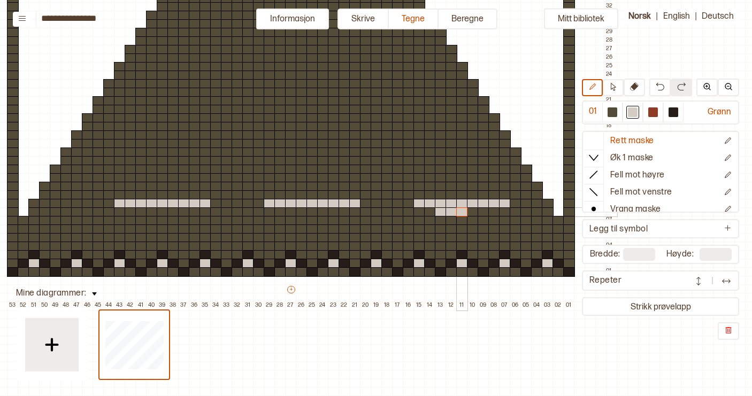
click at [459, 211] on div "+ + + + 53 52 51 50 49 48 47 46 45 44 43 42 41 40 39 38 37 36 35 34 33 32 31 30…" at bounding box center [301, 117] width 631 height 385
click at [461, 221] on div at bounding box center [462, 221] width 12 height 10
click at [438, 221] on div at bounding box center [441, 221] width 12 height 10
drag, startPoint x: 290, startPoint y: 212, endPoint x: 311, endPoint y: 212, distance: 21.4
click at [311, 212] on div "+ + + + 53 52 51 50 49 48 47 46 45 44 43 42 41 40 39 38 37 36 35 34 33 32 31 30…" at bounding box center [301, 117] width 631 height 385
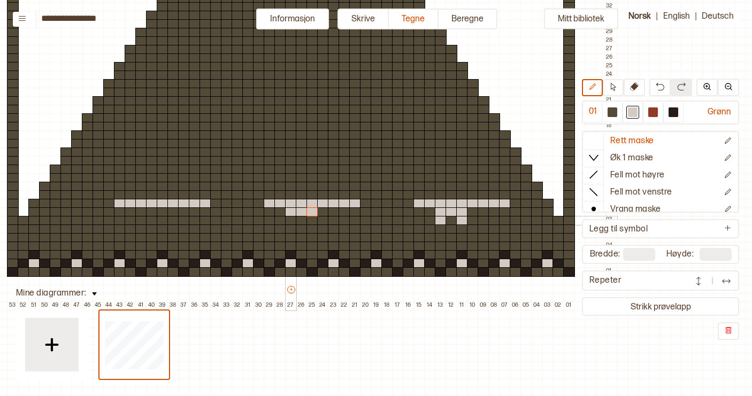
click at [290, 222] on div at bounding box center [291, 221] width 12 height 10
click at [312, 222] on div at bounding box center [312, 221] width 12 height 10
drag, startPoint x: 141, startPoint y: 212, endPoint x: 160, endPoint y: 212, distance: 19.8
click at [160, 212] on div "+ + + + 53 52 51 50 49 48 47 46 45 44 43 42 41 40 39 38 37 36 35 34 33 32 31 30…" at bounding box center [301, 117] width 631 height 385
click at [139, 223] on div at bounding box center [141, 221] width 12 height 10
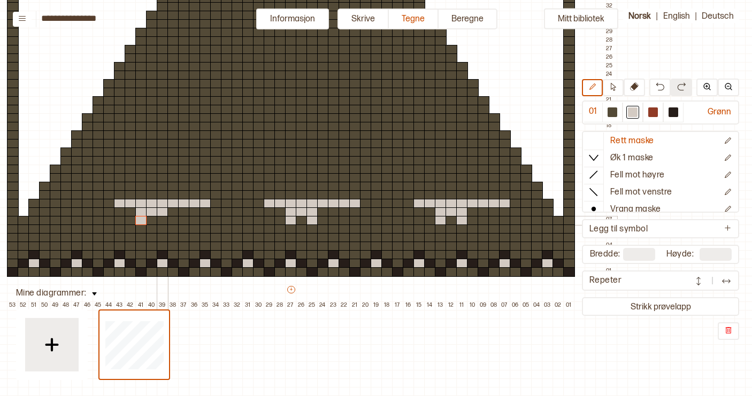
click at [161, 222] on div at bounding box center [163, 221] width 12 height 10
drag, startPoint x: 108, startPoint y: 193, endPoint x: 128, endPoint y: 193, distance: 19.8
click at [128, 193] on div "+ + + + 53 52 51 50 49 48 47 46 45 44 43 42 41 40 39 38 37 36 35 34 33 32 31 30…" at bounding box center [301, 117] width 631 height 385
drag, startPoint x: 154, startPoint y: 195, endPoint x: 164, endPoint y: 196, distance: 9.7
click at [164, 196] on div "+ + + + 53 52 51 50 49 48 47 46 45 44 43 42 41 40 39 38 37 36 35 34 33 32 31 30…" at bounding box center [301, 117] width 631 height 385
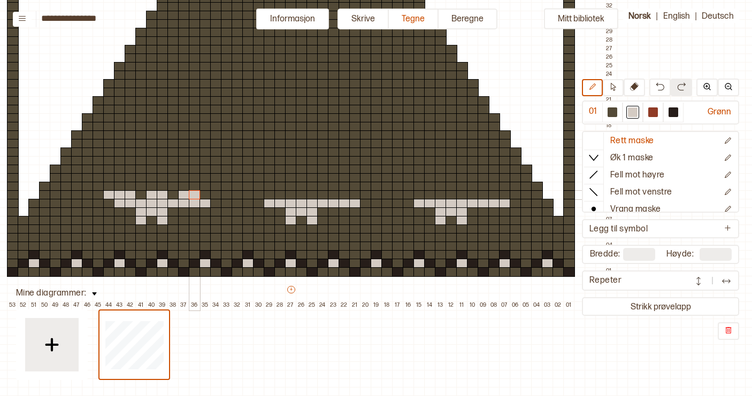
drag, startPoint x: 185, startPoint y: 196, endPoint x: 191, endPoint y: 196, distance: 6.4
click at [191, 196] on div "+ + + + 53 52 51 50 49 48 47 46 45 44 43 42 41 40 39 38 37 36 35 34 33 32 31 30…" at bounding box center [301, 117] width 631 height 385
drag, startPoint x: 259, startPoint y: 196, endPoint x: 279, endPoint y: 198, distance: 20.4
click at [279, 197] on div "+ + + + 53 52 51 50 49 48 47 46 45 44 43 42 41 40 39 38 37 36 35 34 33 32 31 30…" at bounding box center [301, 117] width 631 height 385
drag, startPoint x: 303, startPoint y: 197, endPoint x: 311, endPoint y: 197, distance: 8.0
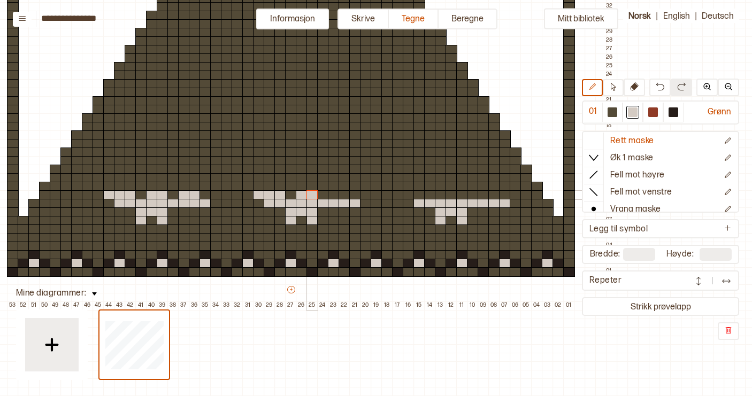
click at [311, 197] on div "+ + + + 53 52 51 50 49 48 47 46 45 44 43 42 41 40 39 38 37 36 35 34 33 32 31 30…" at bounding box center [301, 117] width 631 height 385
drag, startPoint x: 331, startPoint y: 197, endPoint x: 342, endPoint y: 197, distance: 10.2
click at [342, 197] on div "+ + + + 53 52 51 50 49 48 47 46 45 44 43 42 41 40 39 38 37 36 35 34 33 32 31 30…" at bounding box center [301, 117] width 631 height 385
drag, startPoint x: 409, startPoint y: 195, endPoint x: 428, endPoint y: 197, distance: 18.8
click at [428, 197] on div "+ + + + 53 52 51 50 49 48 47 46 45 44 43 42 41 40 39 38 37 36 35 34 33 32 31 30…" at bounding box center [301, 117] width 631 height 385
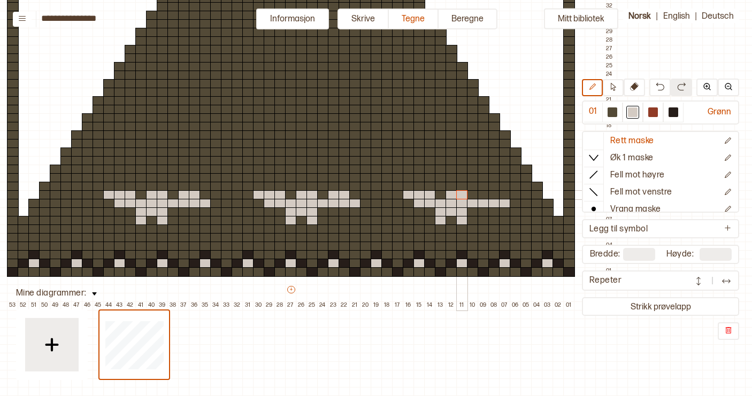
drag, startPoint x: 453, startPoint y: 196, endPoint x: 461, endPoint y: 197, distance: 8.0
click at [461, 197] on div "+ + + + 53 52 51 50 49 48 47 46 45 44 43 42 41 40 39 38 37 36 35 34 33 32 31 30…" at bounding box center [301, 117] width 631 height 385
drag, startPoint x: 482, startPoint y: 196, endPoint x: 490, endPoint y: 196, distance: 7.5
click at [490, 196] on div "+ + + + 53 52 51 50 49 48 47 46 45 44 43 42 41 40 39 38 37 36 35 34 33 32 31 30…" at bounding box center [301, 117] width 631 height 385
drag, startPoint x: 109, startPoint y: 188, endPoint x: 120, endPoint y: 190, distance: 11.9
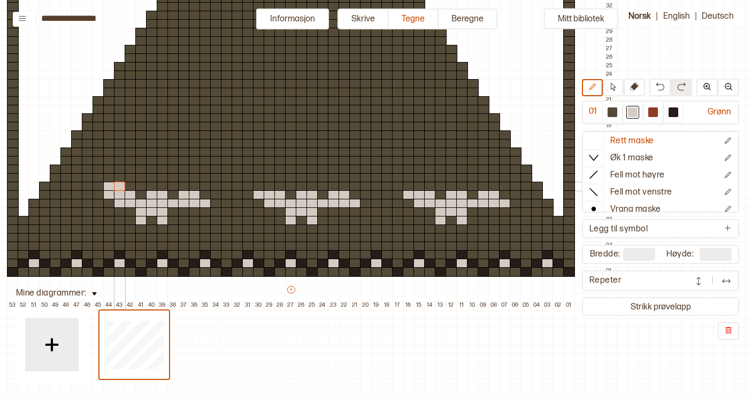
click at [120, 190] on div "+ + + + 53 52 51 50 49 48 47 46 45 44 43 42 41 40 39 38 37 36 35 34 33 32 31 30…" at bounding box center [301, 117] width 631 height 385
drag, startPoint x: 142, startPoint y: 190, endPoint x: 150, endPoint y: 190, distance: 8.0
click at [150, 190] on div "+ + + + 53 52 51 50 49 48 47 46 45 44 43 42 41 40 39 38 37 36 35 34 33 32 31 30…" at bounding box center [301, 117] width 631 height 385
drag, startPoint x: 176, startPoint y: 187, endPoint x: 183, endPoint y: 188, distance: 7.0
click at [183, 188] on div "+ + + + 53 52 51 50 49 48 47 46 45 44 43 42 41 40 39 38 37 36 35 34 33 32 31 30…" at bounding box center [301, 117] width 631 height 385
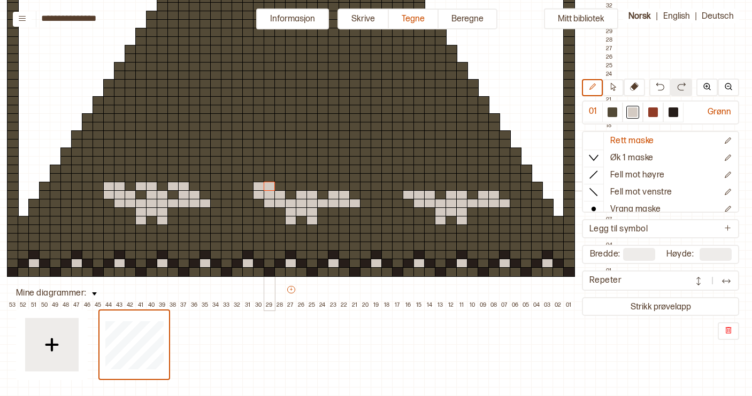
click at [264, 186] on div "+ + + + 53 52 51 50 49 48 47 46 45 44 43 42 41 40 39 38 37 36 35 34 33 32 31 30…" at bounding box center [301, 117] width 631 height 385
drag, startPoint x: 290, startPoint y: 187, endPoint x: 298, endPoint y: 187, distance: 7.5
click at [298, 187] on div "+ + + + 53 52 51 50 49 48 47 46 45 44 43 42 41 40 39 38 37 36 35 34 33 32 31 30…" at bounding box center [301, 117] width 631 height 385
drag, startPoint x: 322, startPoint y: 188, endPoint x: 329, endPoint y: 189, distance: 6.4
click at [329, 189] on div "+ + + + 53 52 51 50 49 48 47 46 45 44 43 42 41 40 39 38 37 36 35 34 33 32 31 30…" at bounding box center [301, 117] width 631 height 385
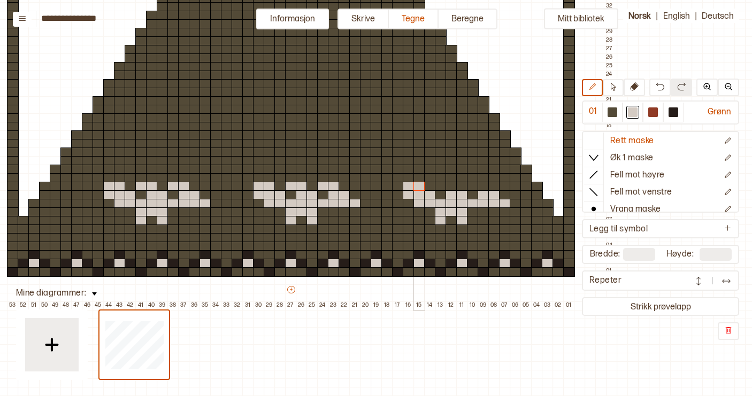
drag, startPoint x: 407, startPoint y: 187, endPoint x: 416, endPoint y: 188, distance: 9.7
click at [416, 188] on div "+ + + + 53 52 51 50 49 48 47 46 45 44 43 42 41 40 39 38 37 36 35 34 33 32 31 30…" at bounding box center [301, 117] width 631 height 385
drag, startPoint x: 440, startPoint y: 188, endPoint x: 449, endPoint y: 189, distance: 8.6
click at [449, 189] on div "+ + + + 53 52 51 50 49 48 47 46 45 44 43 42 41 40 39 38 37 36 35 34 33 32 31 30…" at bounding box center [301, 117] width 631 height 385
drag, startPoint x: 474, startPoint y: 189, endPoint x: 481, endPoint y: 189, distance: 6.4
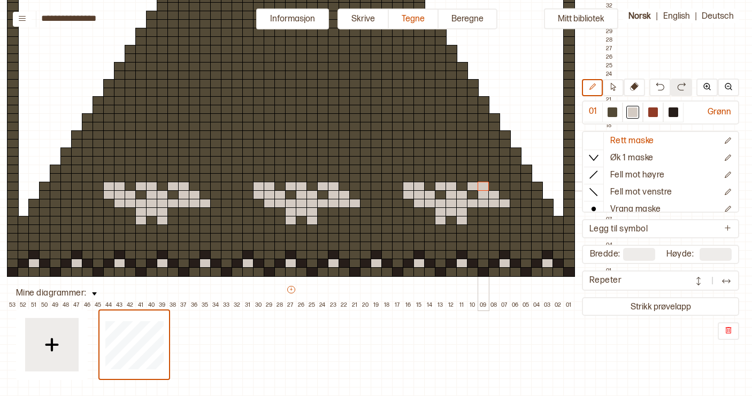
click at [481, 189] on div "+ + + + 53 52 51 50 49 48 47 46 45 44 43 42 41 40 39 38 37 36 35 34 33 32 31 30…" at bounding box center [301, 117] width 631 height 385
drag, startPoint x: 110, startPoint y: 177, endPoint x: 118, endPoint y: 177, distance: 8.0
click at [118, 177] on div "+ + + + 53 52 51 50 49 48 47 46 45 44 43 42 41 40 39 38 37 36 35 34 33 32 31 30…" at bounding box center [301, 117] width 631 height 385
drag, startPoint x: 141, startPoint y: 175, endPoint x: 172, endPoint y: 177, distance: 30.5
click at [172, 177] on div "+ + + + 53 52 51 50 49 48 47 46 45 44 43 42 41 40 39 38 37 36 35 34 33 32 31 30…" at bounding box center [301, 117] width 631 height 385
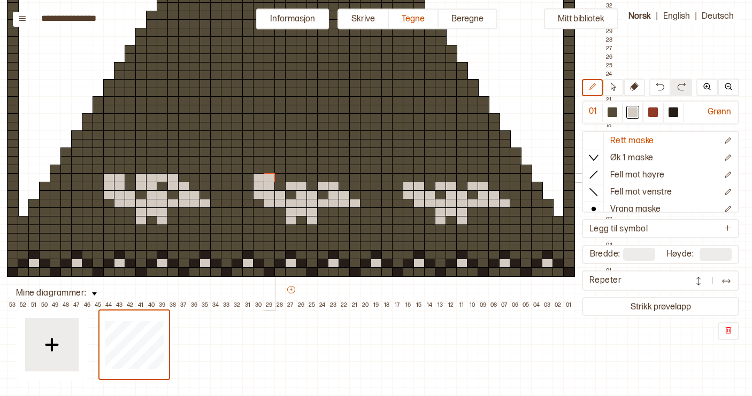
drag, startPoint x: 258, startPoint y: 176, endPoint x: 266, endPoint y: 177, distance: 8.6
click at [266, 177] on div "+ + + + 53 52 51 50 49 48 47 46 45 44 43 42 41 40 39 38 37 36 35 34 33 32 31 30…" at bounding box center [301, 117] width 631 height 385
drag, startPoint x: 292, startPoint y: 178, endPoint x: 320, endPoint y: 179, distance: 28.3
click at [320, 179] on div "+ + + + 53 52 51 50 49 48 47 46 45 44 43 42 41 40 39 38 37 36 35 34 33 32 31 30…" at bounding box center [301, 117] width 631 height 385
drag, startPoint x: 408, startPoint y: 178, endPoint x: 416, endPoint y: 178, distance: 8.0
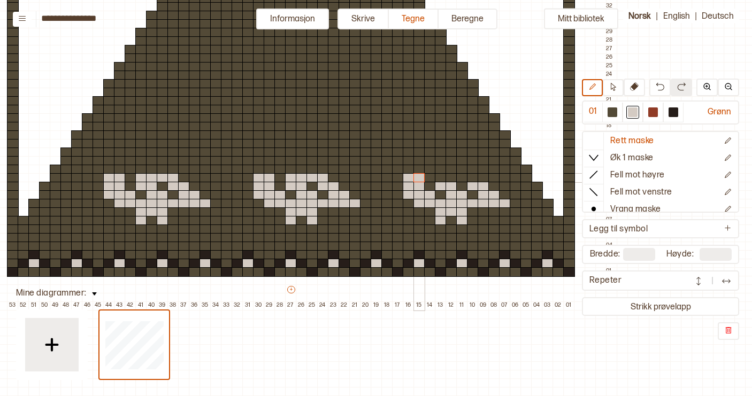
click at [416, 178] on div "+ + + + 53 52 51 50 49 48 47 46 45 44 43 42 41 40 39 38 37 36 35 34 33 32 31 30…" at bounding box center [301, 117] width 631 height 385
drag, startPoint x: 440, startPoint y: 179, endPoint x: 469, endPoint y: 181, distance: 28.9
click at [469, 181] on div "+ + + + 53 52 51 50 49 48 47 46 45 44 43 42 41 40 39 38 37 36 35 34 33 32 31 30…" at bounding box center [301, 117] width 631 height 385
drag, startPoint x: 119, startPoint y: 169, endPoint x: 130, endPoint y: 169, distance: 10.7
click at [130, 169] on div "+ + + + 53 52 51 50 49 48 47 46 45 44 43 42 41 40 39 38 37 36 35 34 33 32 31 30…" at bounding box center [301, 117] width 631 height 385
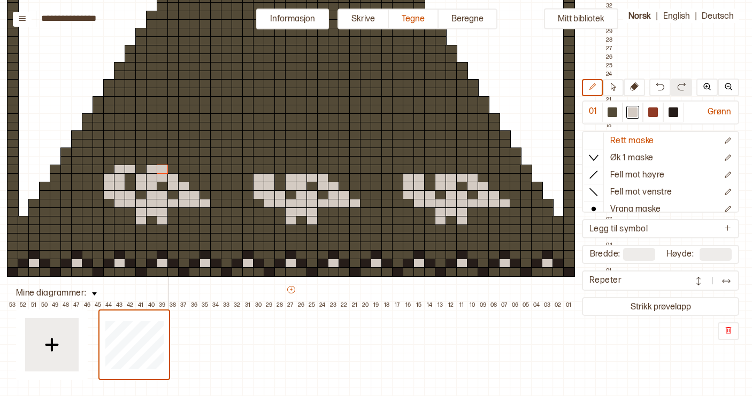
drag, startPoint x: 151, startPoint y: 169, endPoint x: 162, endPoint y: 169, distance: 11.2
click at [162, 169] on div "+ + + + 53 52 51 50 49 48 47 46 45 44 43 42 41 40 39 38 37 36 35 34 33 32 31 30…" at bounding box center [301, 117] width 631 height 385
drag, startPoint x: 270, startPoint y: 171, endPoint x: 280, endPoint y: 172, distance: 10.2
click at [280, 172] on div "+ + + + 53 52 51 50 49 48 47 46 45 44 43 42 41 40 39 38 37 36 35 34 33 32 31 30…" at bounding box center [301, 117] width 631 height 385
drag, startPoint x: 301, startPoint y: 169, endPoint x: 311, endPoint y: 169, distance: 9.6
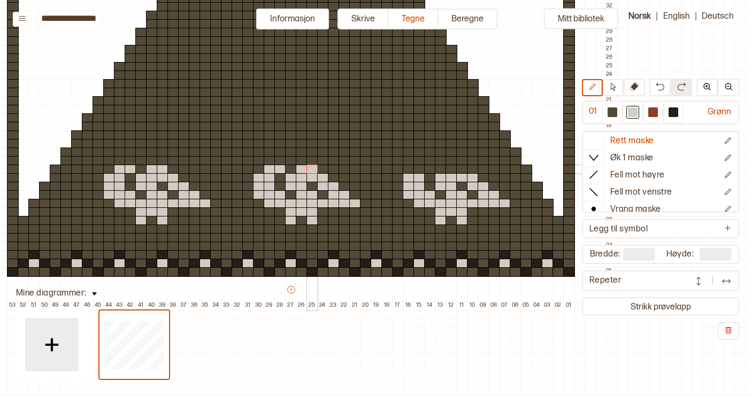
click at [311, 169] on div "+ + + + 53 52 51 50 49 48 47 46 45 44 43 42 41 40 39 38 37 36 35 34 33 32 31 30…" at bounding box center [301, 117] width 631 height 385
drag, startPoint x: 417, startPoint y: 170, endPoint x: 429, endPoint y: 170, distance: 11.8
click at [429, 170] on div "+ + + + 53 52 51 50 49 48 47 46 45 44 43 42 41 40 39 38 37 36 35 34 33 32 31 30…" at bounding box center [301, 117] width 631 height 385
drag, startPoint x: 452, startPoint y: 167, endPoint x: 460, endPoint y: 168, distance: 7.6
click at [460, 168] on div "+ + + + 53 52 51 50 49 48 47 46 45 44 43 42 41 40 39 38 37 36 35 34 33 32 31 30…" at bounding box center [301, 117] width 631 height 385
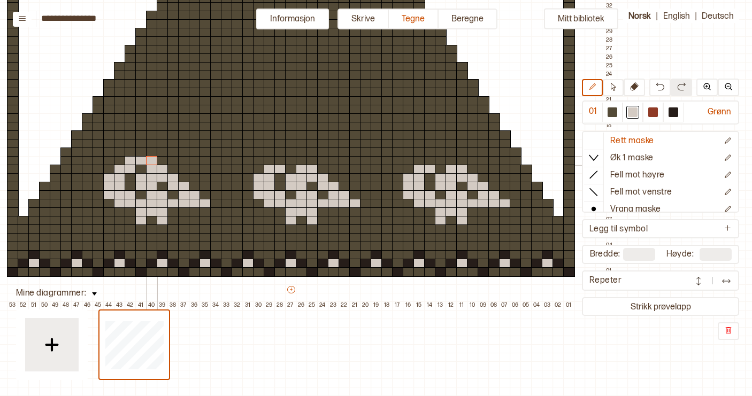
drag, startPoint x: 133, startPoint y: 161, endPoint x: 148, endPoint y: 161, distance: 15.5
click at [148, 161] on div "+ + + + 53 52 51 50 49 48 47 46 45 44 43 42 41 40 39 38 37 36 35 34 33 32 31 30…" at bounding box center [301, 117] width 631 height 385
drag, startPoint x: 281, startPoint y: 161, endPoint x: 299, endPoint y: 161, distance: 18.7
click at [300, 161] on div "+ + + + 53 52 51 50 49 48 47 46 45 44 43 42 41 40 39 38 37 36 35 34 33 32 31 30…" at bounding box center [301, 117] width 631 height 385
drag, startPoint x: 430, startPoint y: 161, endPoint x: 451, endPoint y: 162, distance: 20.3
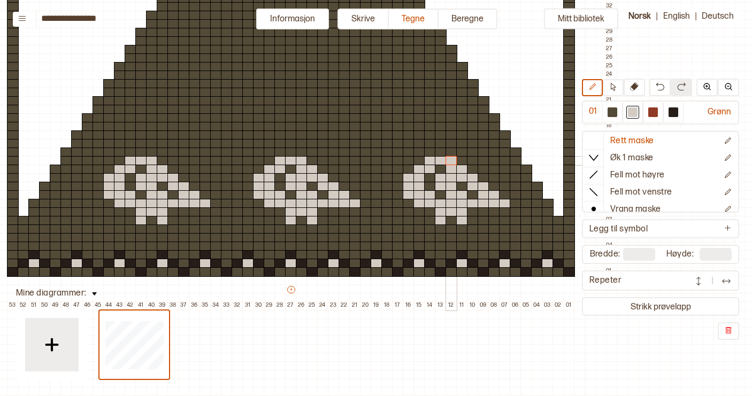
click at [451, 162] on div "+ + + + 53 52 51 50 49 48 47 46 45 44 43 42 41 40 39 38 37 36 35 34 33 32 31 30…" at bounding box center [301, 117] width 631 height 385
drag, startPoint x: 133, startPoint y: 151, endPoint x: 140, endPoint y: 151, distance: 7.0
click at [140, 151] on div "+ + + + 53 52 51 50 49 48 47 46 45 44 43 42 41 40 39 38 37 36 35 34 33 32 31 30…" at bounding box center [301, 117] width 631 height 385
drag, startPoint x: 128, startPoint y: 142, endPoint x: 137, endPoint y: 142, distance: 9.1
click at [137, 142] on div "+ + + + 53 52 51 50 49 48 47 46 45 44 43 42 41 40 39 38 37 36 35 34 33 32 31 30…" at bounding box center [301, 117] width 631 height 385
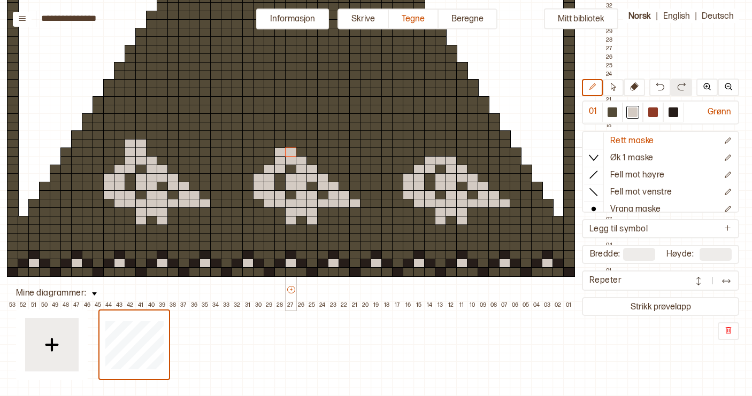
drag, startPoint x: 282, startPoint y: 152, endPoint x: 289, endPoint y: 152, distance: 7.5
click at [289, 152] on div "+ + + + 53 52 51 50 49 48 47 46 45 44 43 42 41 40 39 38 37 36 35 34 33 32 31 30…" at bounding box center [301, 117] width 631 height 385
click at [287, 145] on div "+ + + + 53 52 51 50 49 48 47 46 45 44 43 42 41 40 39 38 37 36 35 34 33 32 31 30…" at bounding box center [301, 117] width 631 height 385
drag, startPoint x: 430, startPoint y: 153, endPoint x: 438, endPoint y: 153, distance: 8.6
click at [438, 153] on div "+ + + + 53 52 51 50 49 48 47 46 45 44 43 42 41 40 39 38 37 36 35 34 33 32 31 30…" at bounding box center [301, 117] width 631 height 385
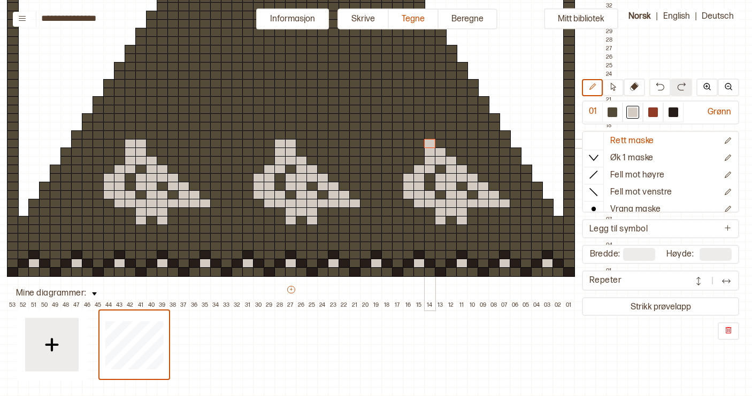
click at [429, 139] on div at bounding box center [430, 144] width 12 height 10
click at [438, 143] on div at bounding box center [441, 144] width 12 height 10
drag, startPoint x: 120, startPoint y: 135, endPoint x: 141, endPoint y: 137, distance: 21.0
click at [141, 137] on div "+ + + + 53 52 51 50 49 48 47 46 45 44 43 42 41 40 39 38 37 36 35 34 33 32 31 30…" at bounding box center [301, 117] width 631 height 385
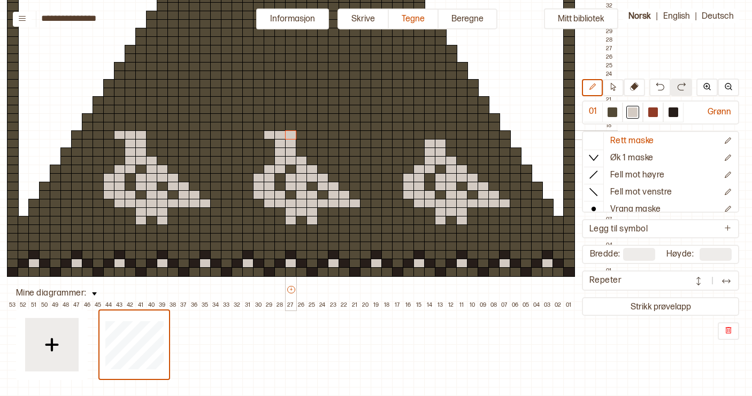
drag, startPoint x: 269, startPoint y: 136, endPoint x: 288, endPoint y: 136, distance: 18.2
click at [288, 136] on div "+ + + + 53 52 51 50 49 48 47 46 45 44 43 42 41 40 39 38 37 36 35 34 33 32 31 30…" at bounding box center [301, 117] width 631 height 385
drag, startPoint x: 417, startPoint y: 135, endPoint x: 440, endPoint y: 137, distance: 23.6
click at [440, 137] on div "+ + + + 53 52 51 50 49 48 47 46 45 44 43 42 41 40 39 38 37 36 35 34 33 32 31 30…" at bounding box center [301, 117] width 631 height 385
click at [111, 125] on div at bounding box center [109, 127] width 12 height 10
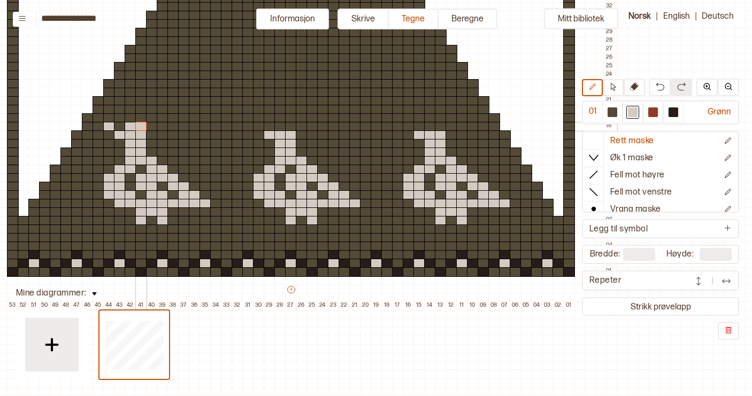
drag, startPoint x: 131, startPoint y: 125, endPoint x: 138, endPoint y: 125, distance: 7.5
click at [138, 125] on div "+ + + + 53 52 51 50 49 48 47 46 45 44 43 42 41 40 39 38 37 36 35 34 33 32 31 30…" at bounding box center [301, 117] width 631 height 385
click at [256, 127] on div at bounding box center [259, 127] width 12 height 10
drag, startPoint x: 283, startPoint y: 128, endPoint x: 290, endPoint y: 128, distance: 6.9
click at [290, 128] on div "+ + + + 53 52 51 50 49 48 47 46 45 44 43 42 41 40 39 38 37 36 35 34 33 32 31 30…" at bounding box center [301, 117] width 631 height 385
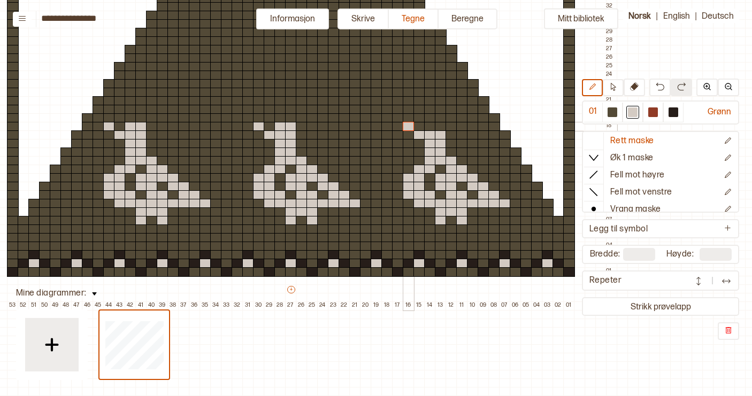
click at [407, 127] on div at bounding box center [408, 127] width 12 height 10
drag, startPoint x: 430, startPoint y: 127, endPoint x: 439, endPoint y: 127, distance: 9.1
click at [439, 127] on div "+ + + + 53 52 51 50 49 48 47 46 45 44 43 42 41 40 39 38 37 36 35 34 33 32 31 30…" at bounding box center [301, 117] width 631 height 385
drag, startPoint x: 121, startPoint y: 115, endPoint x: 128, endPoint y: 115, distance: 6.9
click at [128, 115] on div "+ + + + 53 52 51 50 49 48 47 46 45 44 43 42 41 40 39 38 37 36 35 34 33 32 31 30…" at bounding box center [301, 117] width 631 height 385
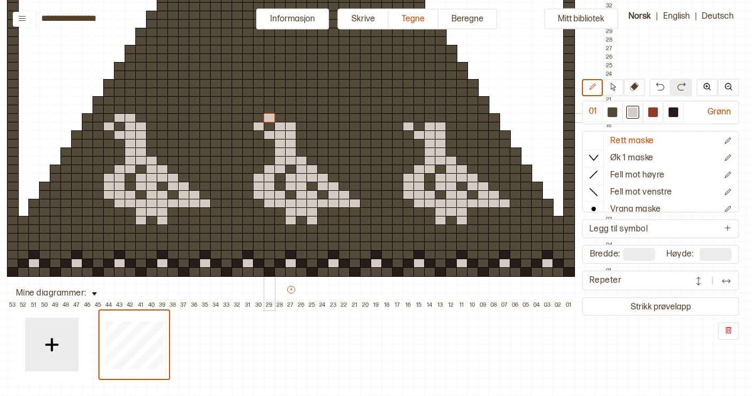
drag, startPoint x: 269, startPoint y: 117, endPoint x: 281, endPoint y: 117, distance: 11.2
click at [281, 117] on div "+ + + + 53 52 51 50 49 48 47 46 45 44 43 42 41 40 39 38 37 36 35 34 33 32 31 30…" at bounding box center [301, 117] width 631 height 385
drag, startPoint x: 418, startPoint y: 118, endPoint x: 430, endPoint y: 118, distance: 12.3
click at [430, 118] on div "+ + + + 53 52 51 50 49 48 47 46 45 44 43 42 41 40 39 38 37 36 35 34 33 32 31 30…" at bounding box center [301, 117] width 631 height 385
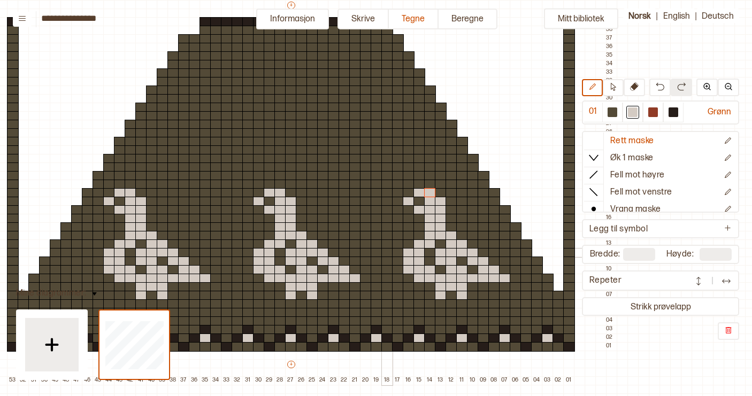
scroll to position [103, 89]
click at [674, 113] on div at bounding box center [673, 112] width 10 height 10
click at [292, 150] on div at bounding box center [291, 150] width 12 height 10
click at [302, 157] on div at bounding box center [302, 158] width 12 height 10
click at [314, 166] on div at bounding box center [312, 167] width 12 height 10
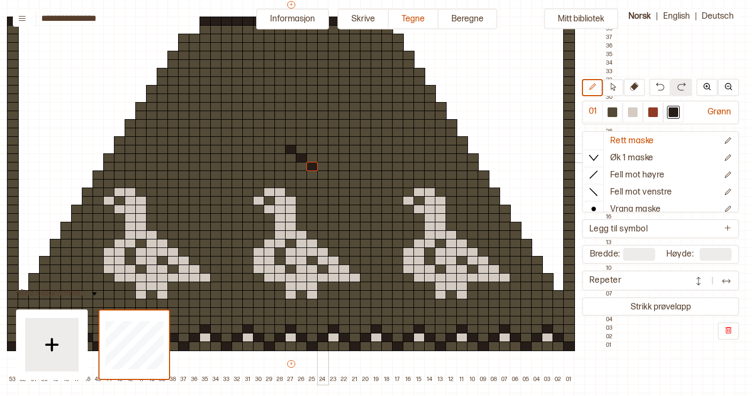
click at [323, 159] on div at bounding box center [323, 158] width 12 height 10
click at [335, 150] on div at bounding box center [334, 150] width 12 height 10
click at [348, 157] on div at bounding box center [344, 158] width 12 height 10
click at [357, 166] on div at bounding box center [355, 167] width 12 height 10
click at [366, 159] on div at bounding box center [366, 158] width 12 height 10
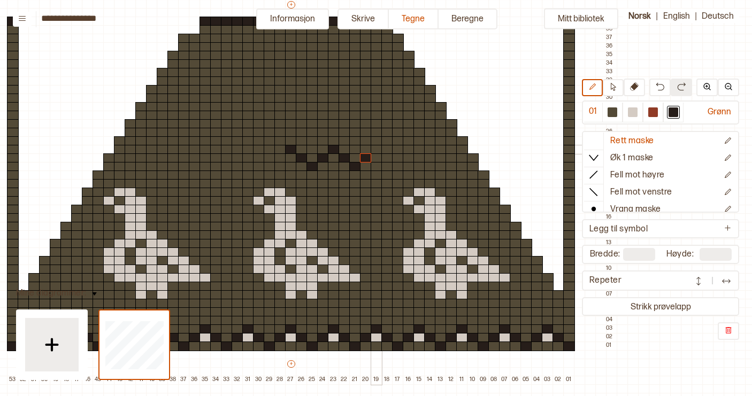
click at [376, 150] on div at bounding box center [376, 150] width 12 height 10
click at [388, 159] on div at bounding box center [387, 158] width 12 height 10
click at [398, 165] on div at bounding box center [398, 167] width 12 height 10
click at [408, 158] on div at bounding box center [408, 158] width 12 height 10
click at [419, 150] on div at bounding box center [419, 150] width 12 height 10
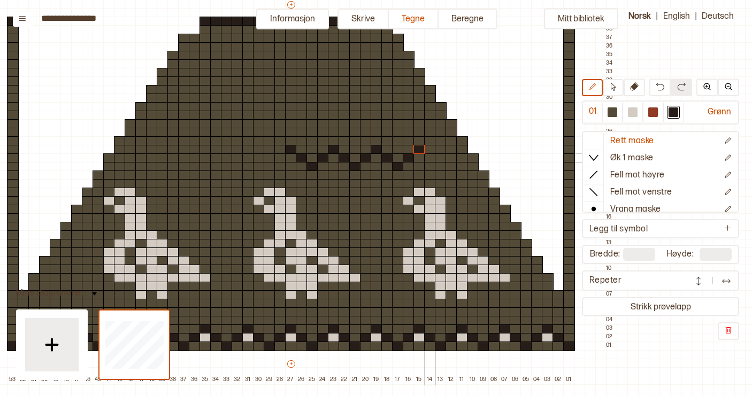
click at [430, 158] on div at bounding box center [430, 158] width 12 height 10
click at [441, 166] on div at bounding box center [441, 167] width 12 height 10
click at [449, 157] on div at bounding box center [451, 158] width 12 height 10
click at [460, 150] on div at bounding box center [462, 150] width 12 height 10
click at [281, 157] on div at bounding box center [280, 158] width 12 height 10
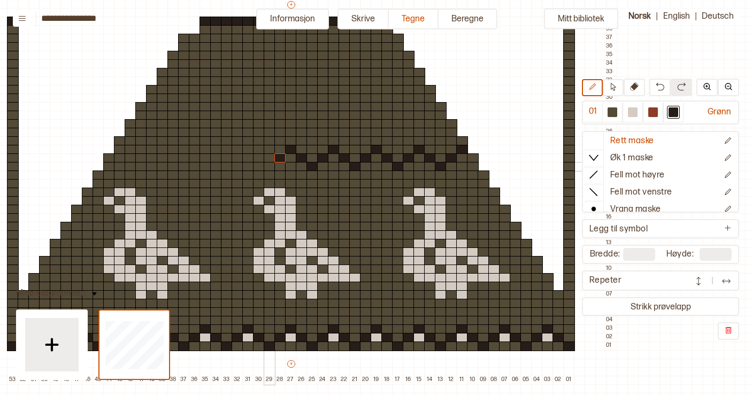
click at [269, 165] on div at bounding box center [270, 167] width 12 height 10
click at [264, 165] on div at bounding box center [270, 167] width 12 height 10
click at [258, 160] on div at bounding box center [259, 158] width 12 height 10
click at [250, 150] on div at bounding box center [248, 150] width 12 height 10
click at [238, 158] on div at bounding box center [237, 158] width 12 height 10
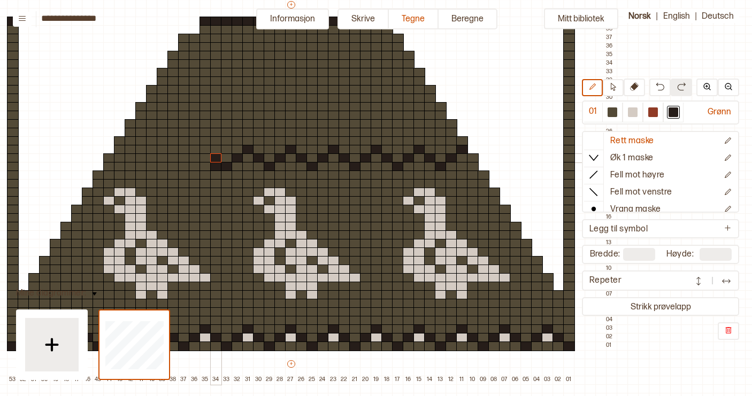
drag, startPoint x: 228, startPoint y: 167, endPoint x: 213, endPoint y: 157, distance: 17.8
click at [213, 157] on div "+ + + + 53 52 51 50 49 48 47 46 45 44 43 42 41 40 39 38 37 36 35 34 33 32 31 30…" at bounding box center [301, 191] width 631 height 385
click at [662, 86] on img at bounding box center [659, 86] width 9 height 9
click at [215, 159] on div at bounding box center [216, 158] width 12 height 10
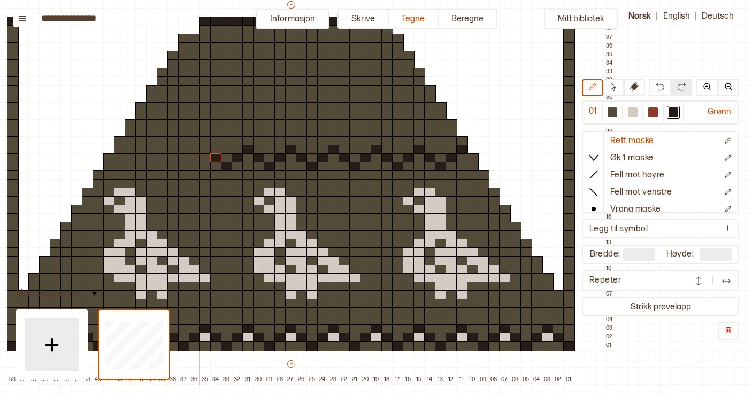
click at [204, 151] on div at bounding box center [205, 150] width 12 height 10
click at [195, 158] on div at bounding box center [195, 158] width 12 height 10
click at [185, 167] on div at bounding box center [184, 167] width 12 height 10
click at [291, 141] on div at bounding box center [291, 141] width 12 height 10
click at [334, 141] on div at bounding box center [334, 141] width 12 height 10
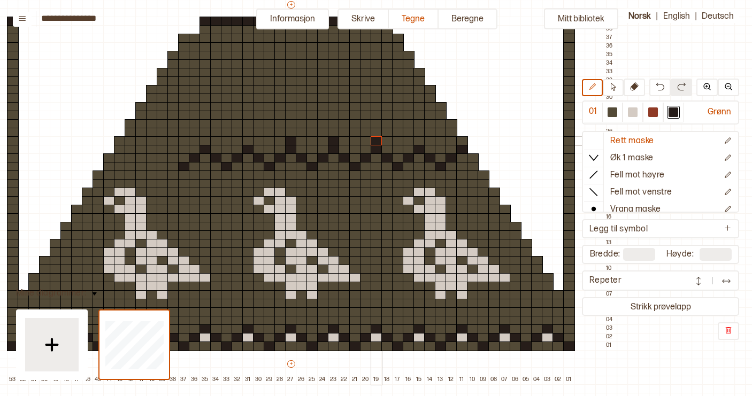
click at [378, 141] on div at bounding box center [376, 141] width 12 height 10
click at [418, 141] on div at bounding box center [419, 141] width 12 height 10
click at [461, 140] on div at bounding box center [462, 141] width 12 height 10
click at [248, 141] on div at bounding box center [248, 141] width 12 height 10
click at [204, 141] on div at bounding box center [205, 141] width 12 height 10
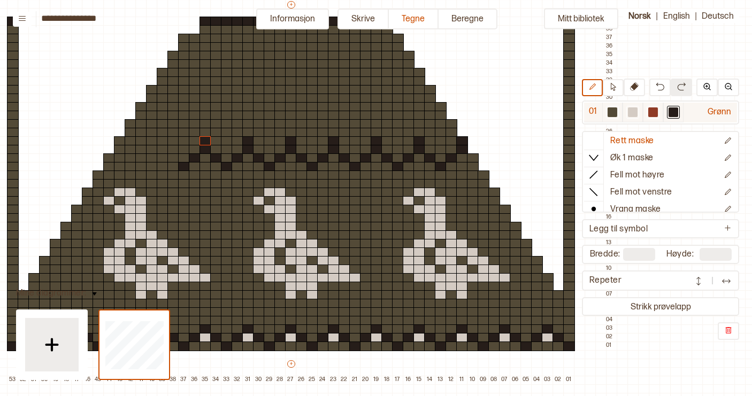
click at [609, 110] on div at bounding box center [612, 112] width 10 height 10
drag, startPoint x: 449, startPoint y: 167, endPoint x: 346, endPoint y: 172, distance: 102.7
click at [346, 172] on div "+ + + + 53 52 51 50 49 48 47 46 45 44 43 42 41 40 39 38 37 36 35 34 33 32 31 30…" at bounding box center [301, 191] width 631 height 385
drag, startPoint x: 174, startPoint y: 169, endPoint x: 363, endPoint y: 170, distance: 189.8
click at [363, 170] on div "+ + + + 53 52 51 50 49 48 47 46 45 44 43 42 41 40 39 38 37 36 35 34 33 32 31 30…" at bounding box center [301, 191] width 631 height 385
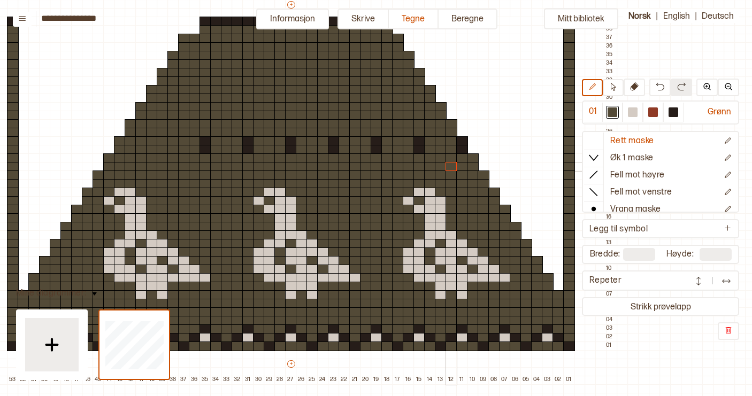
drag, startPoint x: 180, startPoint y: 158, endPoint x: 455, endPoint y: 162, distance: 275.3
click at [455, 162] on div "+ + + + 53 52 51 50 49 48 47 46 45 44 43 42 41 40 39 38 37 36 35 34 33 32 31 30…" at bounding box center [301, 191] width 631 height 385
drag, startPoint x: 463, startPoint y: 151, endPoint x: 255, endPoint y: 153, distance: 207.9
click at [255, 153] on div "+ + + + 53 52 51 50 49 48 47 46 45 44 43 42 41 40 39 38 37 36 35 34 33 32 31 30…" at bounding box center [301, 191] width 631 height 385
click at [671, 113] on div at bounding box center [673, 112] width 10 height 10
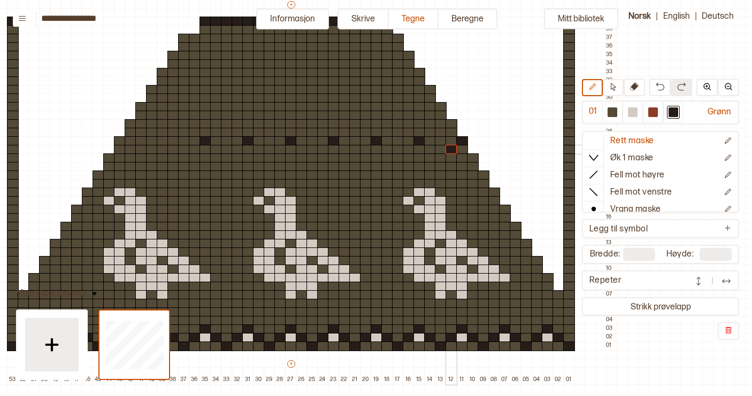
click at [451, 148] on div at bounding box center [451, 150] width 12 height 10
click at [442, 158] on div at bounding box center [441, 158] width 12 height 10
click at [429, 149] on div at bounding box center [430, 150] width 12 height 10
click at [407, 149] on div at bounding box center [408, 150] width 12 height 10
click at [398, 157] on div at bounding box center [398, 158] width 12 height 10
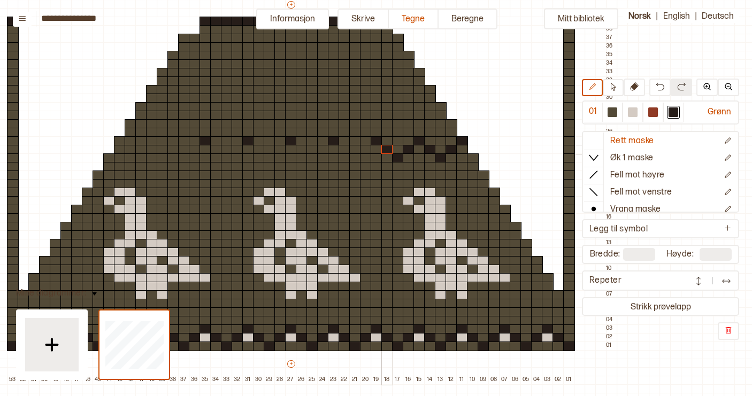
click at [385, 150] on div at bounding box center [387, 150] width 12 height 10
click at [362, 150] on div at bounding box center [366, 150] width 12 height 10
click at [353, 158] on div at bounding box center [355, 158] width 12 height 10
click at [345, 151] on div at bounding box center [344, 150] width 12 height 10
click at [322, 151] on div at bounding box center [323, 150] width 12 height 10
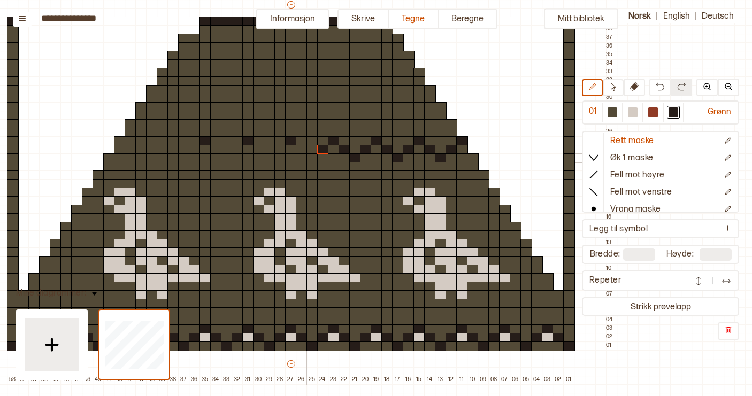
click at [314, 157] on div at bounding box center [312, 158] width 12 height 10
click at [302, 151] on div at bounding box center [302, 150] width 12 height 10
click at [277, 150] on div at bounding box center [280, 150] width 12 height 10
click at [269, 159] on div at bounding box center [270, 158] width 12 height 10
click at [258, 150] on div at bounding box center [259, 150] width 12 height 10
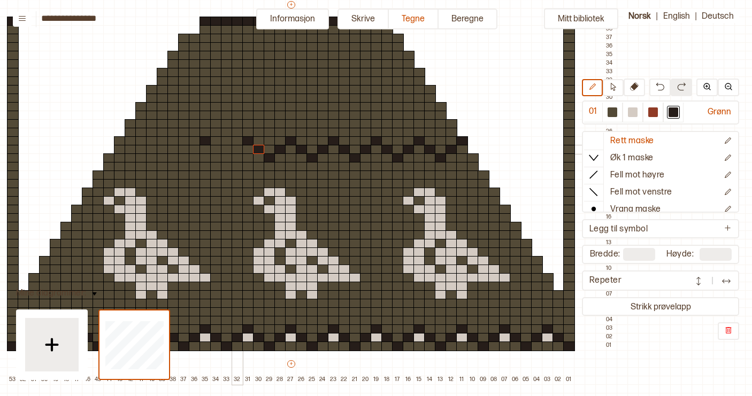
click at [235, 151] on div at bounding box center [237, 150] width 12 height 10
click at [229, 157] on div at bounding box center [227, 158] width 12 height 10
click at [220, 153] on div at bounding box center [216, 158] width 12 height 10
click at [660, 86] on img at bounding box center [659, 86] width 9 height 9
click at [216, 149] on div at bounding box center [216, 150] width 12 height 10
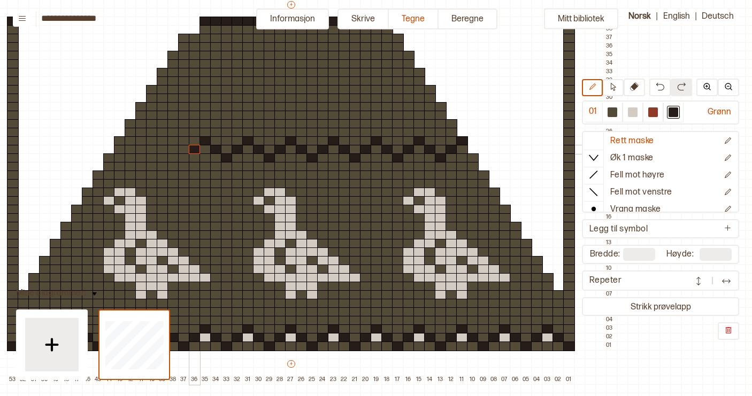
click at [192, 149] on div at bounding box center [195, 150] width 12 height 10
click at [184, 158] on div at bounding box center [184, 158] width 12 height 10
click at [172, 150] on div at bounding box center [173, 150] width 12 height 10
click at [162, 143] on div at bounding box center [163, 141] width 12 height 10
click at [151, 152] on div at bounding box center [152, 150] width 12 height 10
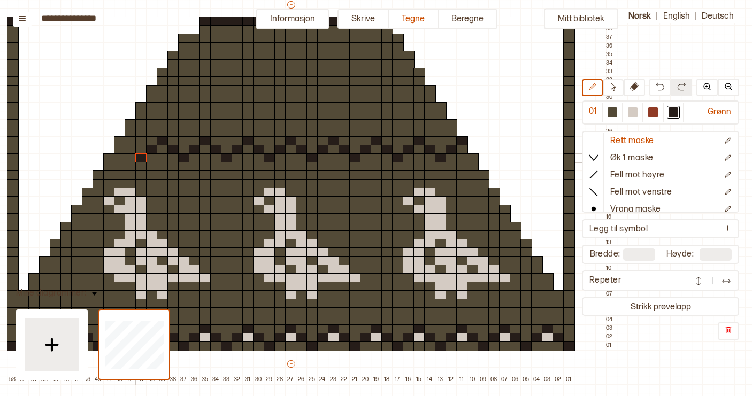
click at [140, 158] on div at bounding box center [141, 158] width 12 height 10
click at [131, 151] on div at bounding box center [131, 150] width 12 height 10
click at [117, 141] on div at bounding box center [120, 141] width 12 height 10
click at [632, 115] on div at bounding box center [633, 112] width 10 height 10
click at [143, 133] on div at bounding box center [141, 133] width 12 height 10
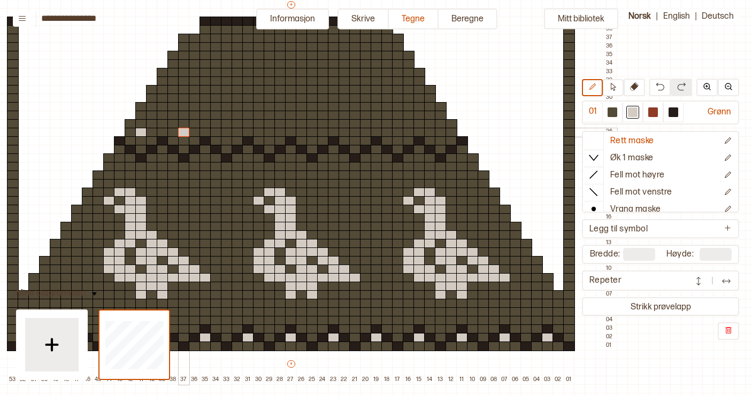
click at [182, 133] on div at bounding box center [184, 133] width 12 height 10
click at [226, 134] on div at bounding box center [227, 133] width 12 height 10
click at [268, 135] on div at bounding box center [270, 133] width 12 height 10
click at [313, 133] on div at bounding box center [312, 133] width 12 height 10
click at [357, 133] on div at bounding box center [355, 133] width 12 height 10
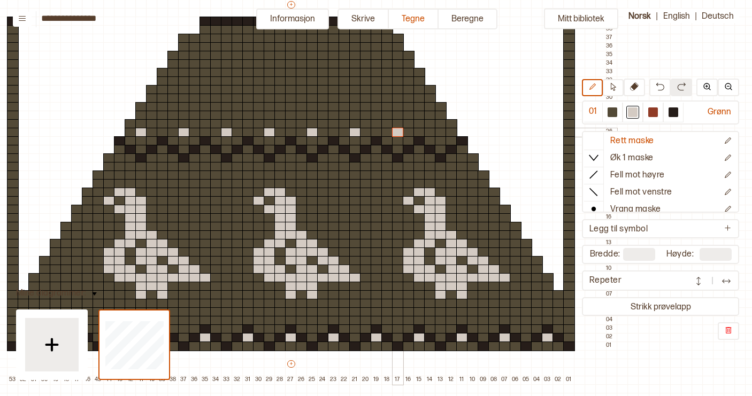
click at [400, 133] on div at bounding box center [398, 133] width 12 height 10
click at [441, 133] on div at bounding box center [441, 133] width 12 height 10
click at [453, 127] on div at bounding box center [451, 124] width 12 height 10
click at [430, 124] on div at bounding box center [430, 124] width 12 height 10
click at [409, 124] on div at bounding box center [408, 124] width 12 height 10
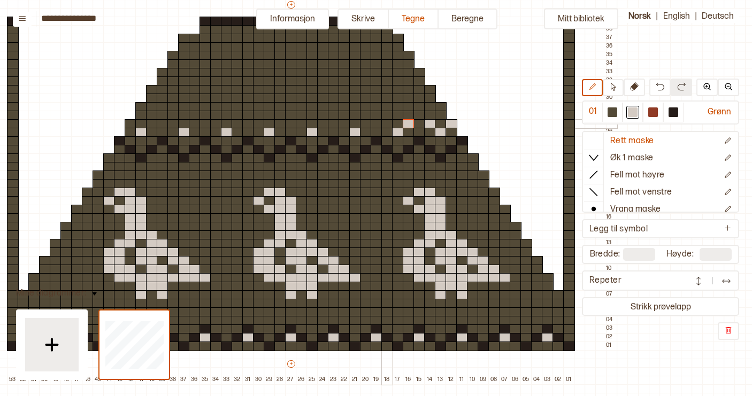
click at [386, 123] on div at bounding box center [387, 124] width 12 height 10
click at [365, 123] on div at bounding box center [366, 124] width 12 height 10
click at [345, 122] on div at bounding box center [344, 124] width 12 height 10
click at [321, 125] on div at bounding box center [323, 124] width 12 height 10
click at [301, 123] on div at bounding box center [302, 124] width 12 height 10
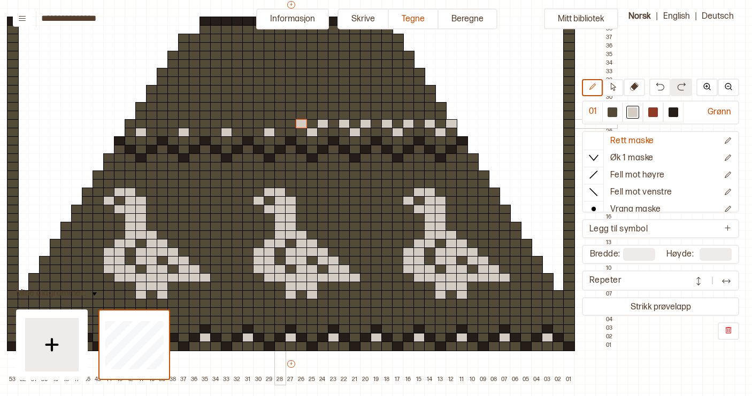
click at [279, 123] on div at bounding box center [280, 124] width 12 height 10
click at [259, 124] on div at bounding box center [259, 124] width 12 height 10
click at [237, 124] on div at bounding box center [237, 124] width 12 height 10
click at [215, 125] on div at bounding box center [216, 124] width 12 height 10
click at [195, 125] on div at bounding box center [195, 124] width 12 height 10
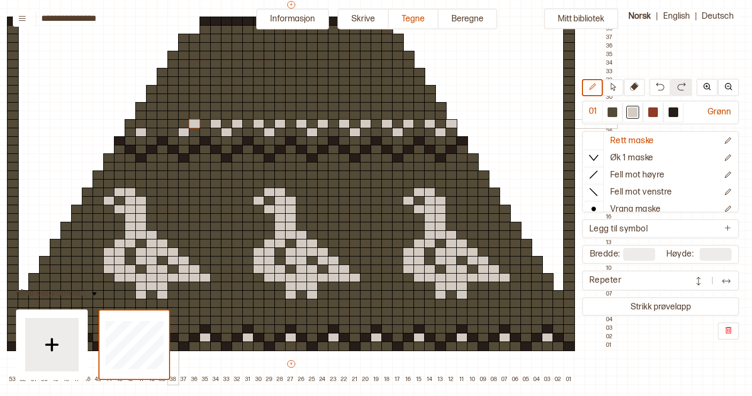
click at [173, 123] on div at bounding box center [173, 124] width 12 height 10
click at [153, 121] on div at bounding box center [152, 124] width 12 height 10
click at [128, 123] on div at bounding box center [131, 124] width 12 height 10
click at [649, 110] on div at bounding box center [653, 112] width 10 height 10
click at [354, 134] on div at bounding box center [355, 133] width 12 height 10
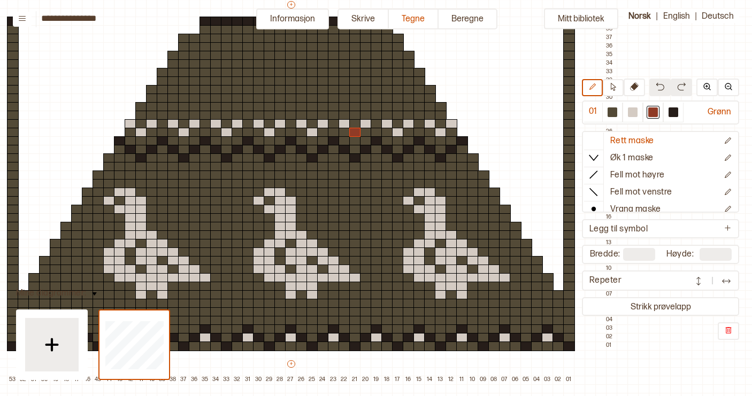
click at [659, 87] on img at bounding box center [659, 86] width 9 height 9
click at [398, 125] on div at bounding box center [398, 124] width 12 height 10
click at [441, 124] on div at bounding box center [441, 124] width 12 height 10
click at [357, 123] on div at bounding box center [355, 124] width 12 height 10
click at [312, 124] on div at bounding box center [312, 124] width 12 height 10
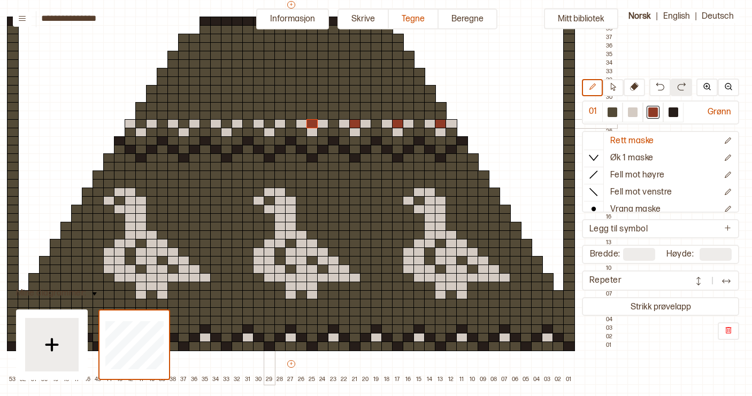
click at [269, 124] on div at bounding box center [270, 124] width 12 height 10
click at [227, 123] on div at bounding box center [227, 124] width 12 height 10
click at [184, 123] on div at bounding box center [184, 124] width 12 height 10
click at [141, 123] on div at bounding box center [141, 124] width 12 height 10
click at [440, 116] on div at bounding box center [441, 116] width 12 height 10
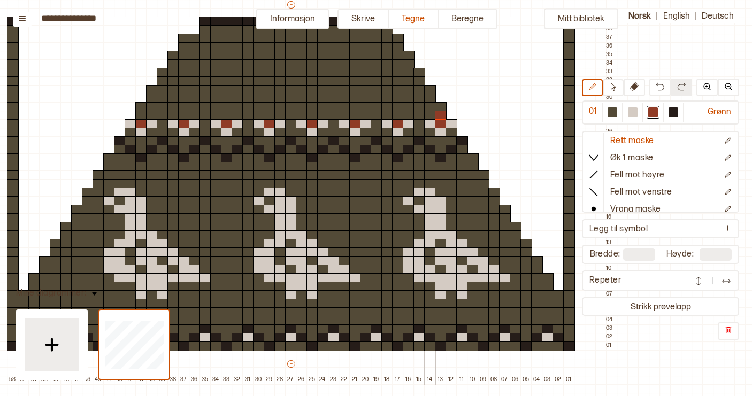
click at [430, 116] on div at bounding box center [430, 116] width 12 height 10
drag, startPoint x: 407, startPoint y: 115, endPoint x: 386, endPoint y: 114, distance: 21.4
click at [386, 114] on div "+ + + + 53 52 51 50 49 48 47 46 45 44 43 42 41 40 39 38 37 36 35 34 33 32 31 30…" at bounding box center [301, 191] width 631 height 385
drag, startPoint x: 363, startPoint y: 114, endPoint x: 348, endPoint y: 114, distance: 15.0
click at [348, 114] on div "+ + + + 53 52 51 50 49 48 47 46 45 44 43 42 41 40 39 38 37 36 35 34 33 32 31 30…" at bounding box center [301, 191] width 631 height 385
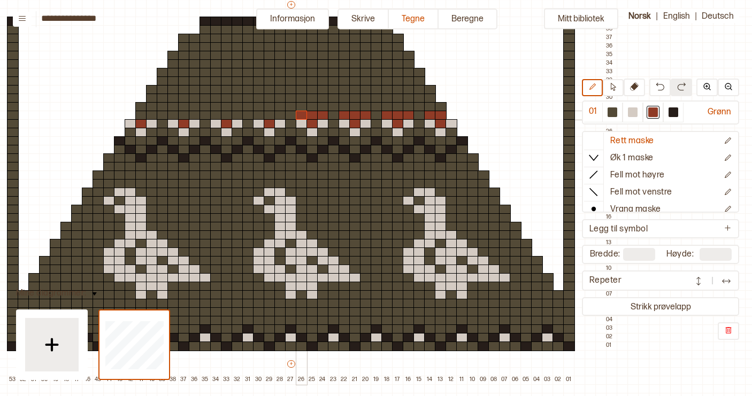
drag, startPoint x: 321, startPoint y: 115, endPoint x: 301, endPoint y: 115, distance: 19.2
click at [301, 115] on div "+ + + + 53 52 51 50 49 48 47 46 45 44 43 42 41 40 39 38 37 36 35 34 33 32 31 30…" at bounding box center [301, 191] width 631 height 385
drag, startPoint x: 280, startPoint y: 115, endPoint x: 261, endPoint y: 115, distance: 18.7
click at [261, 115] on div "+ + + + 53 52 51 50 49 48 47 46 45 44 43 42 41 40 39 38 37 36 35 34 33 32 31 30…" at bounding box center [301, 191] width 631 height 385
drag, startPoint x: 237, startPoint y: 115, endPoint x: 218, endPoint y: 115, distance: 18.7
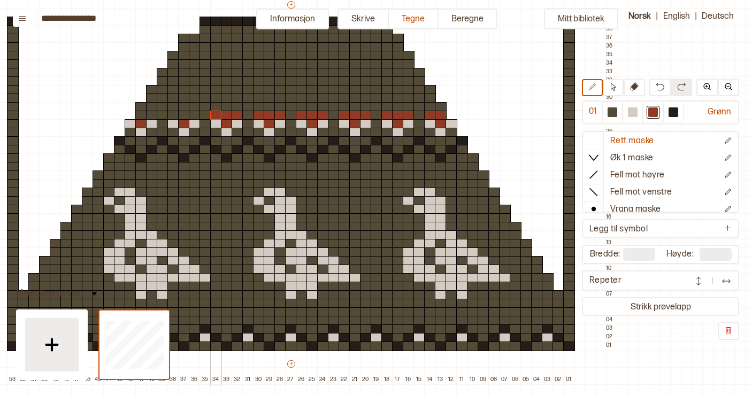
click at [218, 115] on div "+ + + + 53 52 51 50 49 48 47 46 45 44 43 42 41 40 39 38 37 36 35 34 33 32 31 30…" at bounding box center [301, 191] width 631 height 385
drag, startPoint x: 192, startPoint y: 115, endPoint x: 176, endPoint y: 115, distance: 16.0
click at [176, 115] on div "+ + + + 53 52 51 50 49 48 47 46 45 44 43 42 41 40 39 38 37 36 35 34 33 32 31 30…" at bounding box center [301, 191] width 631 height 385
drag, startPoint x: 151, startPoint y: 115, endPoint x: 142, endPoint y: 115, distance: 9.1
click at [142, 115] on div "+ + + + 53 52 51 50 49 48 47 46 45 44 43 42 41 40 39 38 37 36 35 34 33 32 31 30…" at bounding box center [301, 191] width 631 height 385
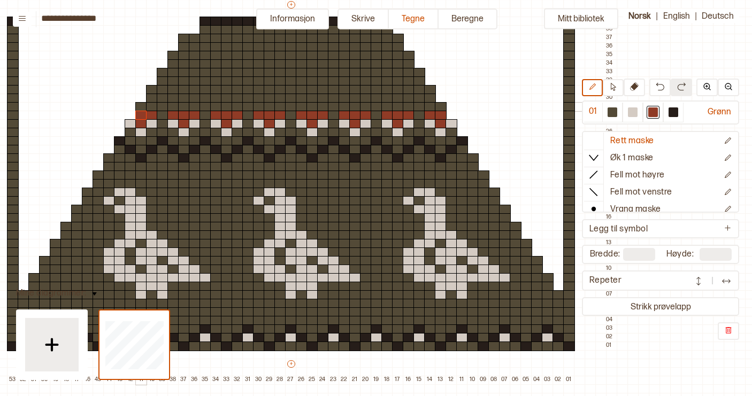
click at [140, 108] on div at bounding box center [141, 107] width 12 height 10
click at [152, 109] on div at bounding box center [152, 107] width 12 height 10
drag, startPoint x: 172, startPoint y: 107, endPoint x: 191, endPoint y: 107, distance: 19.2
click at [191, 107] on div "+ + + + 53 52 51 50 49 48 47 46 45 44 43 42 41 40 39 38 37 36 35 34 33 32 31 30…" at bounding box center [301, 191] width 631 height 385
drag, startPoint x: 214, startPoint y: 107, endPoint x: 238, endPoint y: 108, distance: 23.5
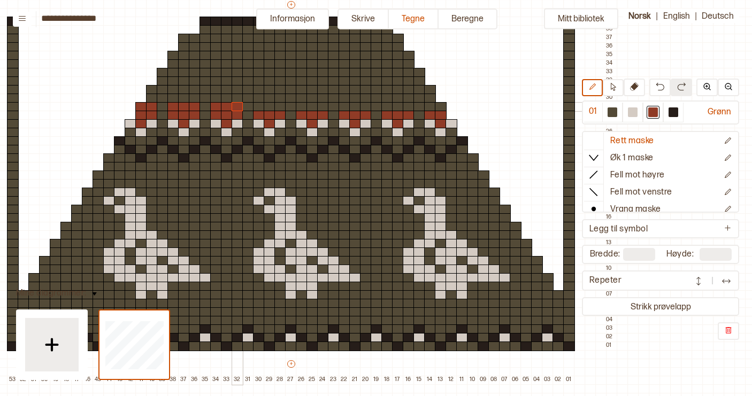
click at [238, 108] on div "+ + + + 53 52 51 50 49 48 47 46 45 44 43 42 41 40 39 38 37 36 35 34 33 32 31 30…" at bounding box center [301, 191] width 631 height 385
drag, startPoint x: 258, startPoint y: 108, endPoint x: 277, endPoint y: 109, distance: 19.8
click at [277, 109] on div "+ + + + 53 52 51 50 49 48 47 46 45 44 43 42 41 40 39 38 37 36 35 34 33 32 31 30…" at bounding box center [301, 191] width 631 height 385
drag, startPoint x: 303, startPoint y: 109, endPoint x: 323, endPoint y: 109, distance: 20.3
click at [324, 109] on div "+ + + + 53 52 51 50 49 48 47 46 45 44 43 42 41 40 39 38 37 36 35 34 33 32 31 30…" at bounding box center [301, 191] width 631 height 385
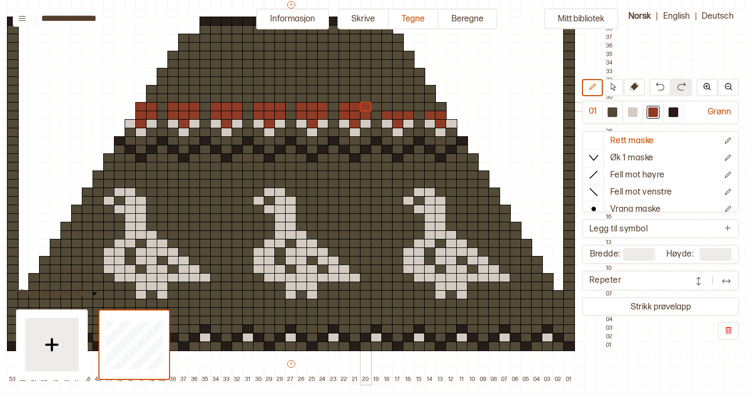
drag, startPoint x: 344, startPoint y: 107, endPoint x: 361, endPoint y: 108, distance: 17.6
click at [361, 108] on div "+ + + + 53 52 51 50 49 48 47 46 45 44 43 42 41 40 39 38 37 36 35 34 33 32 31 30…" at bounding box center [301, 191] width 631 height 385
drag, startPoint x: 388, startPoint y: 106, endPoint x: 405, endPoint y: 107, distance: 17.1
click at [406, 107] on div "+ + + + 53 52 51 50 49 48 47 46 45 44 43 42 41 40 39 38 37 36 35 34 33 32 31 30…" at bounding box center [301, 191] width 631 height 385
click at [442, 105] on div at bounding box center [441, 107] width 12 height 10
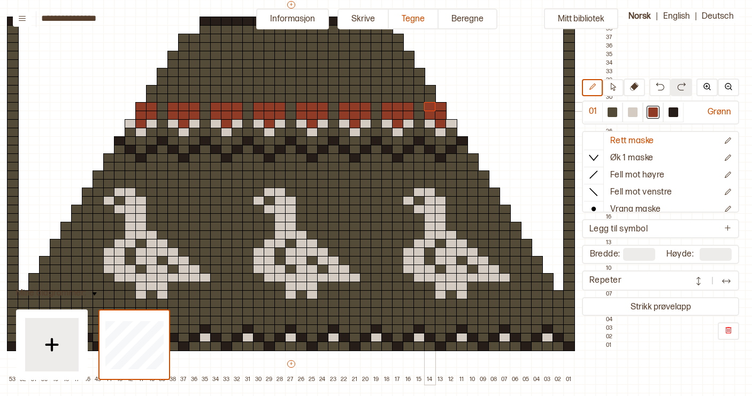
click at [429, 105] on div at bounding box center [430, 107] width 12 height 10
click at [633, 111] on div at bounding box center [633, 112] width 10 height 10
click at [418, 112] on div "+ + + + 53 52 51 50 49 48 47 46 45 44 43 42 41 40 39 38 37 36 35 34 33 32 31 30…" at bounding box center [301, 191] width 631 height 385
click at [378, 111] on div "+ + + + 53 52 51 50 49 48 47 46 45 44 43 42 41 40 39 38 37 36 35 34 33 32 31 30…" at bounding box center [301, 191] width 631 height 385
drag, startPoint x: 335, startPoint y: 109, endPoint x: 335, endPoint y: 114, distance: 5.4
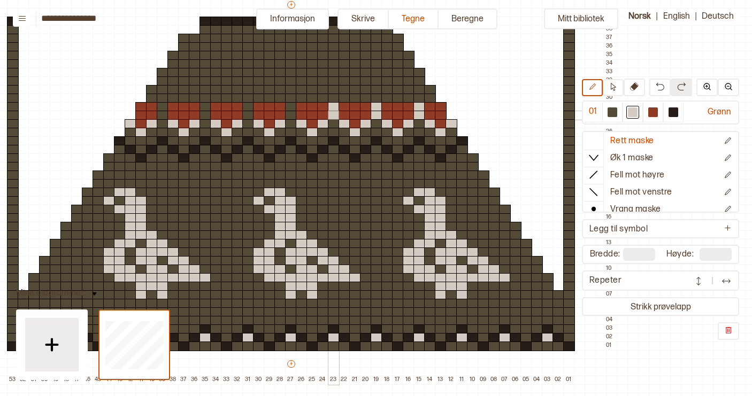
click at [335, 114] on div "+ + + + 53 52 51 50 49 48 47 46 45 44 43 42 41 40 39 38 37 36 35 34 33 32 31 30…" at bounding box center [301, 191] width 631 height 385
click at [293, 112] on div "+ + + + 53 52 51 50 49 48 47 46 45 44 43 42 41 40 39 38 37 36 35 34 33 32 31 30…" at bounding box center [301, 191] width 631 height 385
click at [247, 112] on div "+ + + + 53 52 51 50 49 48 47 46 45 44 43 42 41 40 39 38 37 36 35 34 33 32 31 30…" at bounding box center [301, 191] width 631 height 385
click at [207, 111] on div "+ + + + 53 52 51 50 49 48 47 46 45 44 43 42 41 40 39 38 37 36 35 34 33 32 31 30…" at bounding box center [301, 191] width 631 height 385
click at [160, 112] on div "+ + + + 53 52 51 50 49 48 47 46 45 44 43 42 41 40 39 38 37 36 35 34 33 32 31 30…" at bounding box center [301, 191] width 631 height 385
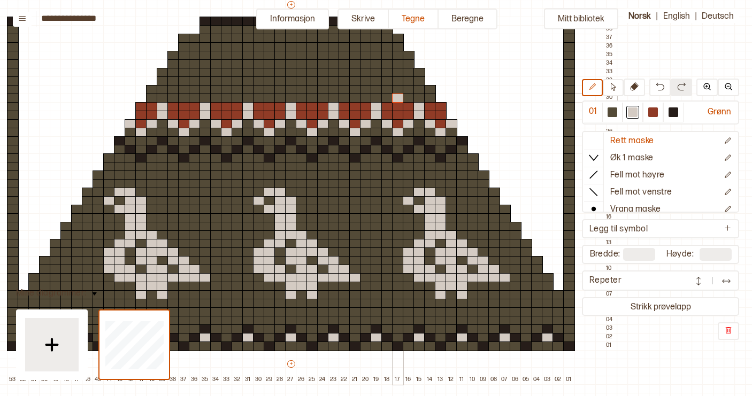
click at [397, 99] on div at bounding box center [398, 99] width 12 height 10
click at [662, 84] on img at bounding box center [659, 86] width 9 height 9
click at [409, 96] on div at bounding box center [408, 99] width 12 height 10
click at [387, 96] on div at bounding box center [387, 99] width 12 height 10
click at [430, 97] on div at bounding box center [430, 99] width 12 height 10
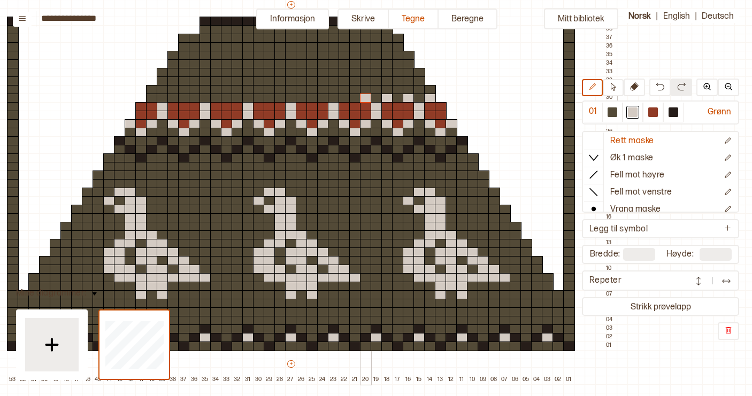
click at [363, 98] on div at bounding box center [366, 99] width 12 height 10
click at [345, 98] on div at bounding box center [344, 99] width 12 height 10
click at [322, 98] on div at bounding box center [323, 99] width 12 height 10
click at [299, 97] on div at bounding box center [302, 99] width 12 height 10
click at [279, 97] on div at bounding box center [280, 99] width 12 height 10
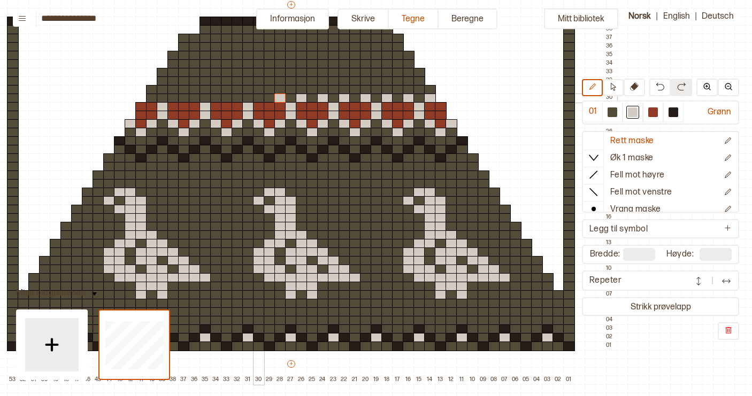
click at [258, 98] on div at bounding box center [259, 99] width 12 height 10
click at [236, 99] on div at bounding box center [237, 99] width 12 height 10
click at [214, 99] on div at bounding box center [216, 99] width 12 height 10
click at [191, 99] on div at bounding box center [195, 99] width 12 height 10
click at [172, 99] on div at bounding box center [173, 99] width 12 height 10
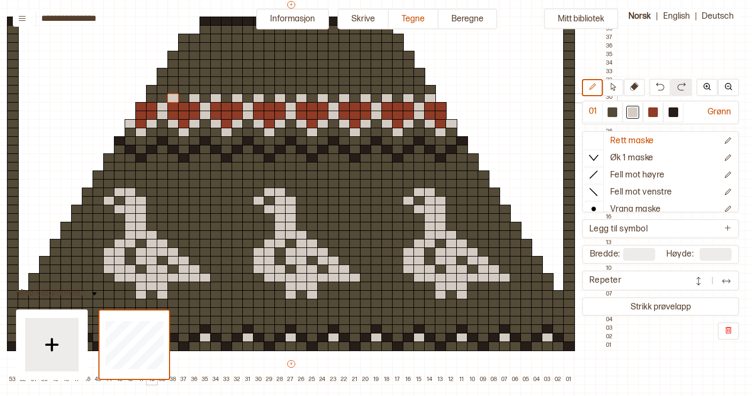
click at [150, 99] on div at bounding box center [152, 99] width 12 height 10
click at [654, 112] on div at bounding box center [653, 112] width 10 height 10
click at [398, 97] on div at bounding box center [398, 99] width 12 height 10
click at [353, 100] on div at bounding box center [355, 99] width 12 height 10
click at [311, 99] on div at bounding box center [312, 99] width 12 height 10
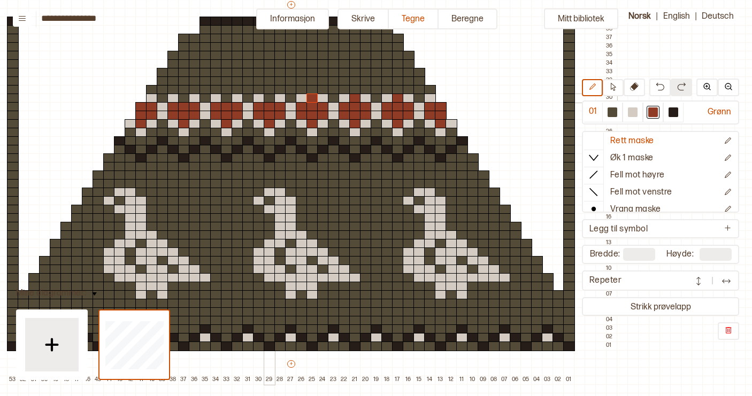
click at [268, 98] on div at bounding box center [270, 99] width 12 height 10
click at [227, 99] on div at bounding box center [227, 99] width 12 height 10
click at [184, 99] on div at bounding box center [184, 99] width 12 height 10
click at [398, 91] on div at bounding box center [398, 90] width 12 height 10
click at [661, 86] on img at bounding box center [659, 86] width 9 height 9
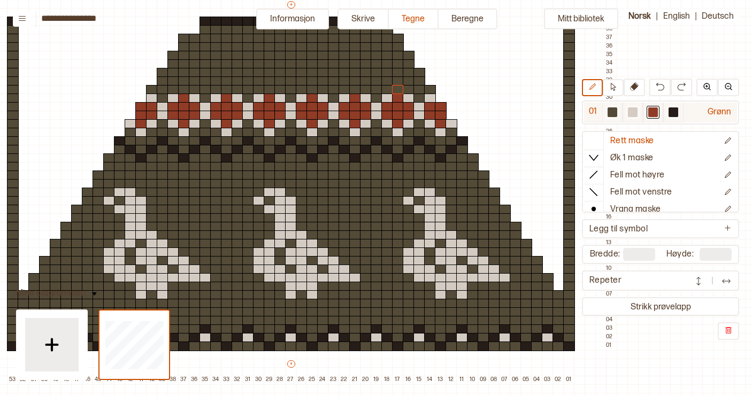
click at [633, 111] on div at bounding box center [633, 112] width 10 height 10
click at [396, 92] on div at bounding box center [398, 90] width 12 height 10
click at [355, 90] on div at bounding box center [355, 90] width 12 height 10
click at [309, 90] on div at bounding box center [312, 90] width 12 height 10
click at [269, 90] on div at bounding box center [270, 90] width 12 height 10
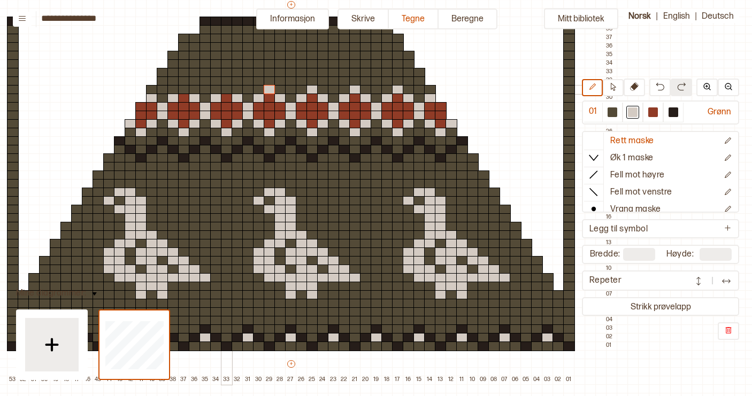
click at [226, 90] on div at bounding box center [227, 90] width 12 height 10
click at [182, 89] on div at bounding box center [184, 90] width 12 height 10
click at [614, 112] on div at bounding box center [612, 112] width 10 height 10
click at [428, 97] on div at bounding box center [430, 99] width 12 height 10
drag, startPoint x: 426, startPoint y: 123, endPoint x: 439, endPoint y: 133, distance: 16.5
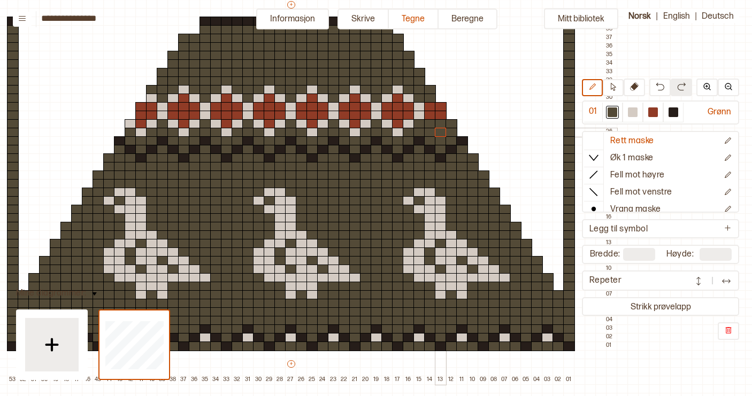
click at [439, 133] on div "+ + + + 53 52 51 50 49 48 47 46 45 44 43 42 41 40 39 38 37 36 35 34 33 32 31 30…" at bounding box center [301, 191] width 631 height 385
click at [639, 111] on div at bounding box center [632, 113] width 20 height 20
drag, startPoint x: 429, startPoint y: 105, endPoint x: 431, endPoint y: 112, distance: 7.9
click at [431, 112] on div "+ + + + 53 52 51 50 49 48 47 46 45 44 43 42 41 40 39 38 37 36 35 34 33 32 31 30…" at bounding box center [301, 191] width 631 height 385
drag, startPoint x: 151, startPoint y: 108, endPoint x: 152, endPoint y: 113, distance: 5.4
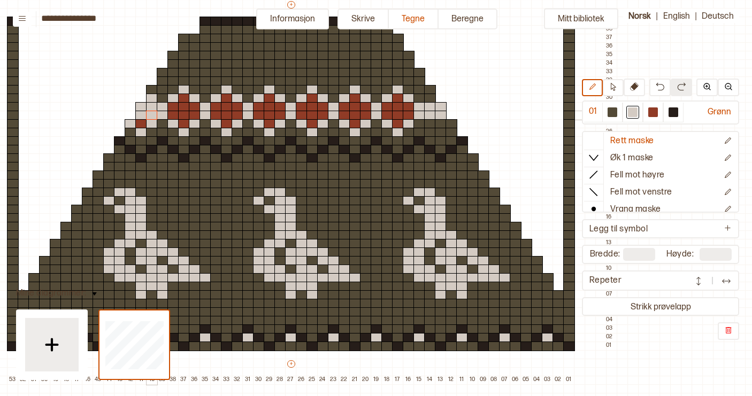
click at [152, 113] on div "+ + + + 53 52 51 50 49 48 47 46 45 44 43 42 41 40 39 38 37 36 35 34 33 32 31 30…" at bounding box center [301, 191] width 631 height 385
click at [614, 113] on div at bounding box center [612, 112] width 10 height 10
click at [150, 96] on div at bounding box center [152, 99] width 12 height 10
drag, startPoint x: 140, startPoint y: 131, endPoint x: 151, endPoint y: 123, distance: 13.8
click at [151, 123] on div "+ + + + 53 52 51 50 49 48 47 46 45 44 43 42 41 40 39 38 37 36 35 34 33 32 31 30…" at bounding box center [301, 191] width 631 height 385
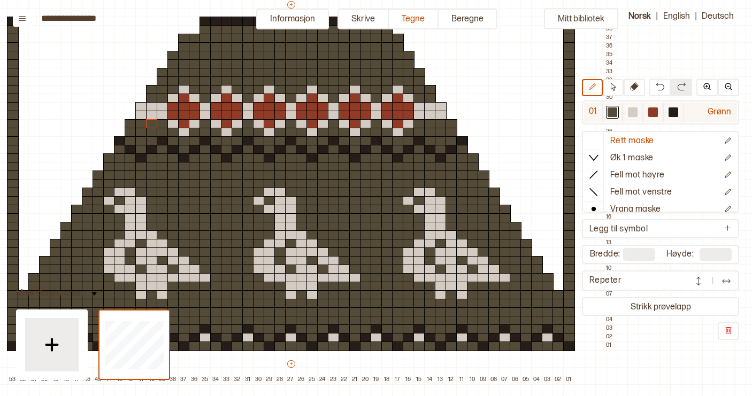
click at [674, 111] on div at bounding box center [673, 112] width 10 height 10
click at [376, 91] on div at bounding box center [376, 90] width 12 height 10
click at [419, 91] on div at bounding box center [419, 90] width 12 height 10
click at [331, 89] on div at bounding box center [334, 90] width 12 height 10
click at [291, 89] on div at bounding box center [291, 90] width 12 height 10
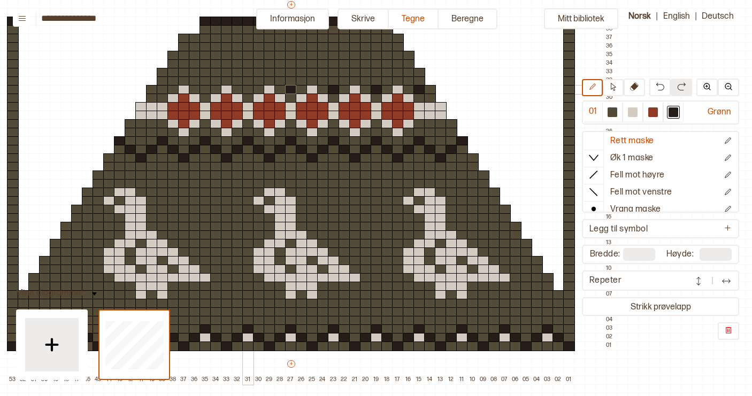
click at [247, 89] on div at bounding box center [248, 90] width 12 height 10
click at [202, 90] on div at bounding box center [205, 90] width 12 height 10
click at [164, 91] on div at bounding box center [163, 90] width 12 height 10
drag, startPoint x: 416, startPoint y: 83, endPoint x: 409, endPoint y: 82, distance: 7.0
click at [409, 82] on div "+ + + + 53 52 51 50 49 48 47 46 45 44 43 42 41 40 39 38 37 36 35 34 33 32 31 30…" at bounding box center [301, 191] width 631 height 385
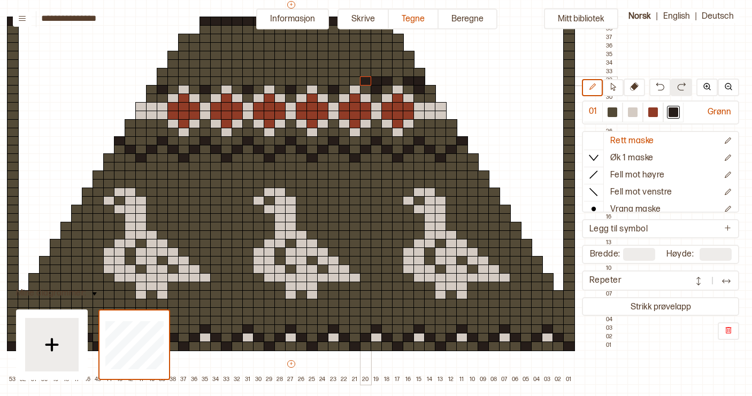
drag, startPoint x: 386, startPoint y: 81, endPoint x: 366, endPoint y: 81, distance: 20.8
click at [366, 81] on div "+ + + + 53 52 51 50 49 48 47 46 45 44 43 42 41 40 39 38 37 36 35 34 33 32 31 30…" at bounding box center [301, 191] width 631 height 385
drag, startPoint x: 344, startPoint y: 81, endPoint x: 322, endPoint y: 81, distance: 21.4
click at [322, 81] on div "+ + + + 53 52 51 50 49 48 47 46 45 44 43 42 41 40 39 38 37 36 35 34 33 32 31 30…" at bounding box center [301, 191] width 631 height 385
drag, startPoint x: 300, startPoint y: 79, endPoint x: 281, endPoint y: 79, distance: 18.7
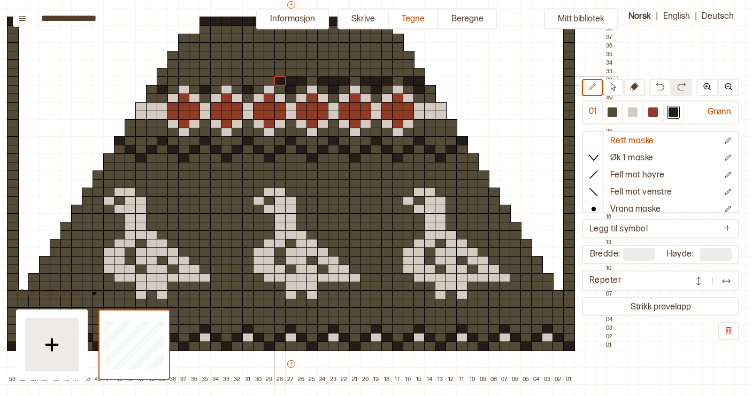
click at [281, 79] on div "+ + + + 53 52 51 50 49 48 47 46 45 44 43 42 41 40 39 38 37 36 35 34 33 32 31 30…" at bounding box center [301, 191] width 631 height 385
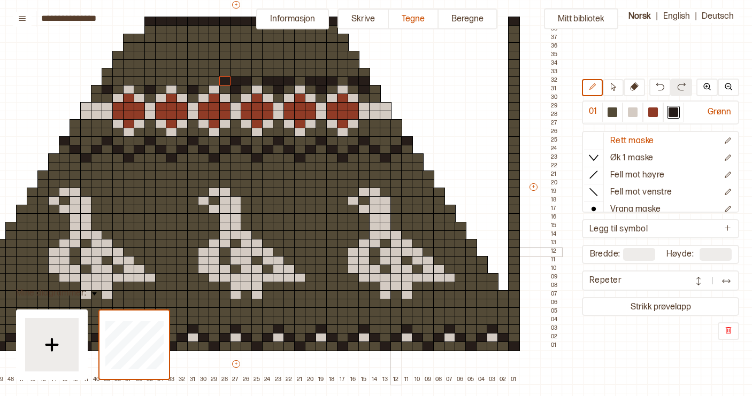
scroll to position [102, 148]
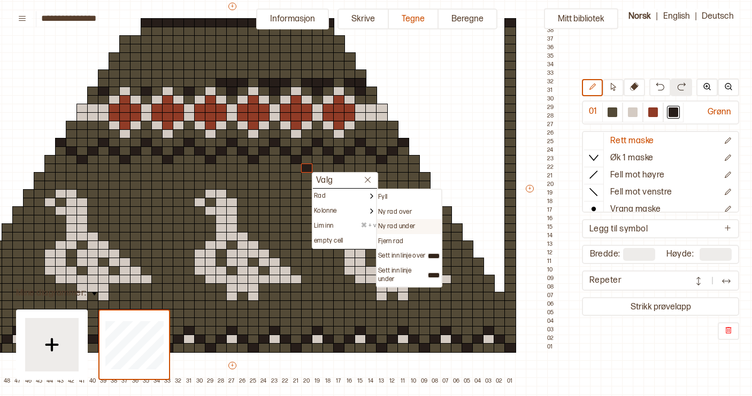
click at [408, 226] on p "Ny rad under" at bounding box center [396, 226] width 37 height 9
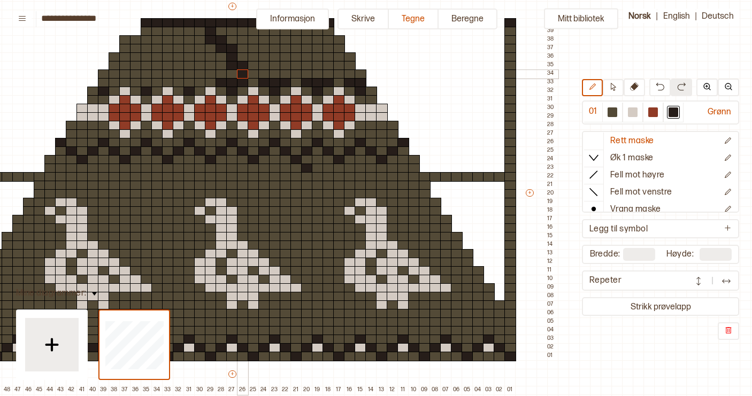
drag, startPoint x: 211, startPoint y: 30, endPoint x: 239, endPoint y: 71, distance: 49.5
click at [239, 71] on div "+ + + + 53 52 51 50 49 48 47 46 45 44 43 42 41 40 39 38 37 36 35 34 33 32 31 30…" at bounding box center [242, 197] width 631 height 393
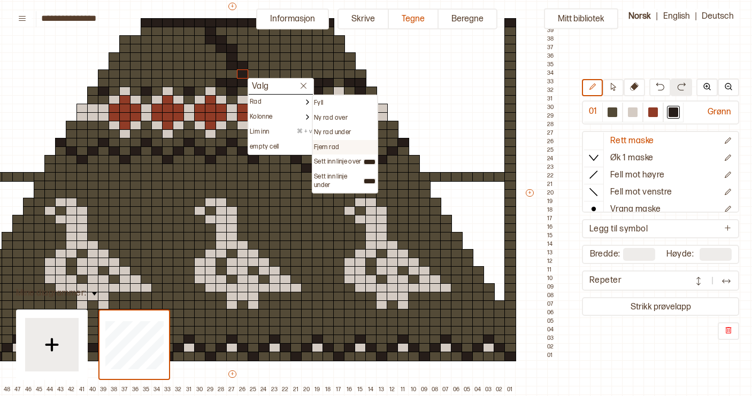
click at [335, 144] on p "Fjern rad" at bounding box center [326, 147] width 25 height 9
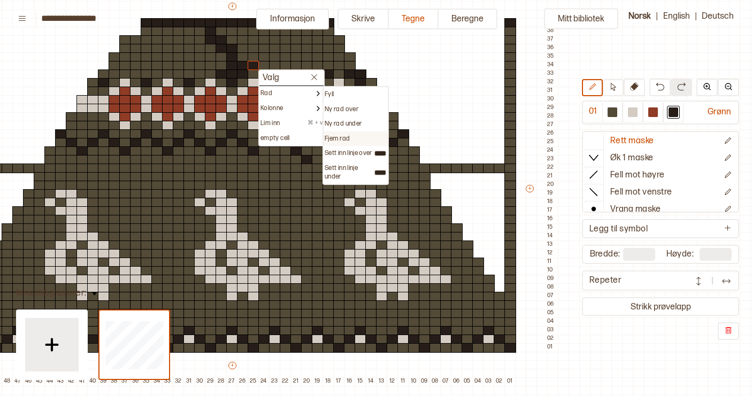
click at [340, 135] on p "Fjern rad" at bounding box center [336, 139] width 25 height 9
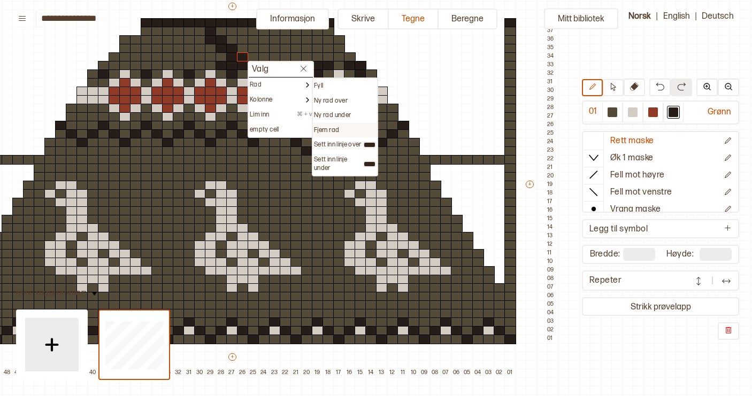
click at [339, 128] on p "Fjern rad" at bounding box center [326, 130] width 25 height 9
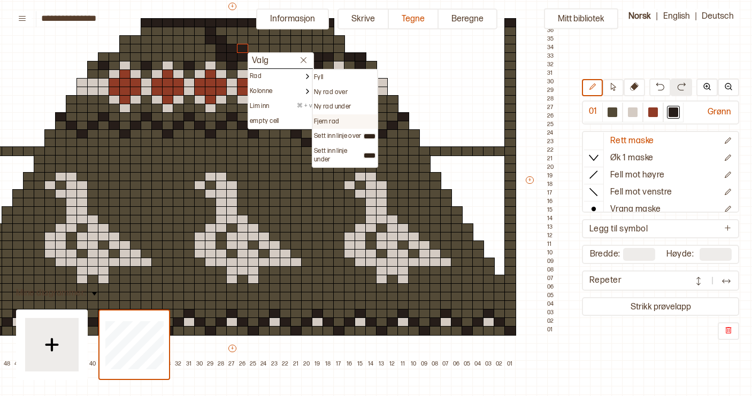
click at [340, 120] on div "Fjern rad" at bounding box center [345, 122] width 62 height 9
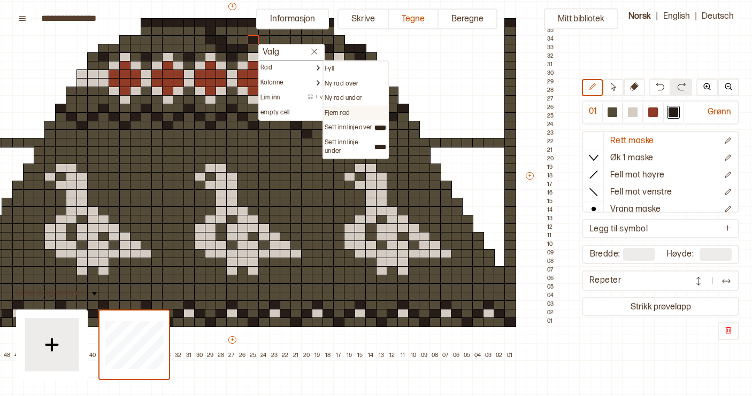
click at [342, 111] on p "Fjern rad" at bounding box center [336, 113] width 25 height 9
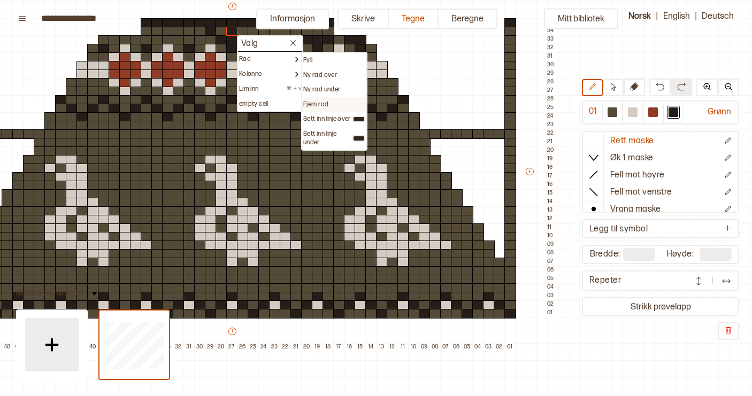
click at [340, 101] on div "Fjern rad" at bounding box center [334, 104] width 62 height 9
type input "**"
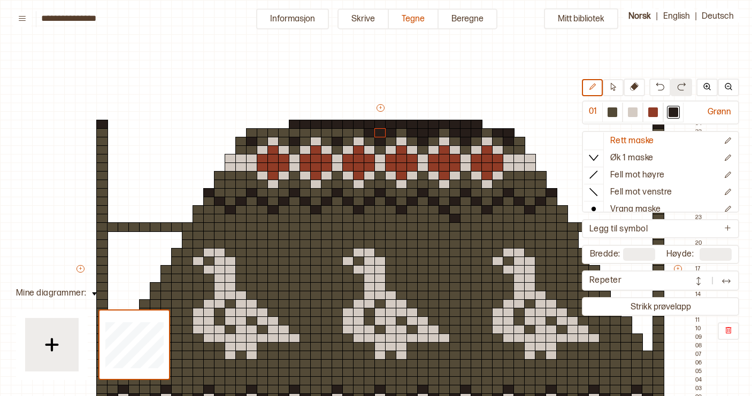
scroll to position [102, 148]
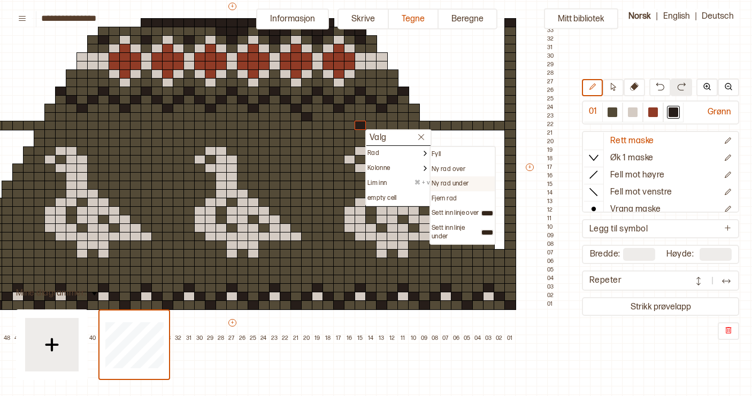
click at [443, 181] on p "Ny rad under" at bounding box center [449, 184] width 37 height 9
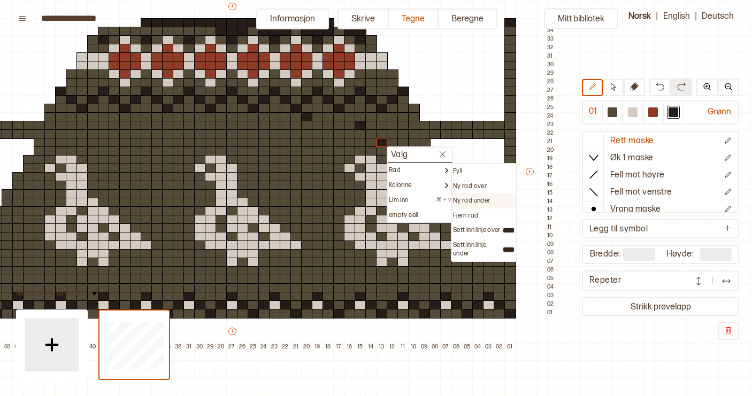
click at [483, 202] on p "Ny rad under" at bounding box center [471, 201] width 37 height 9
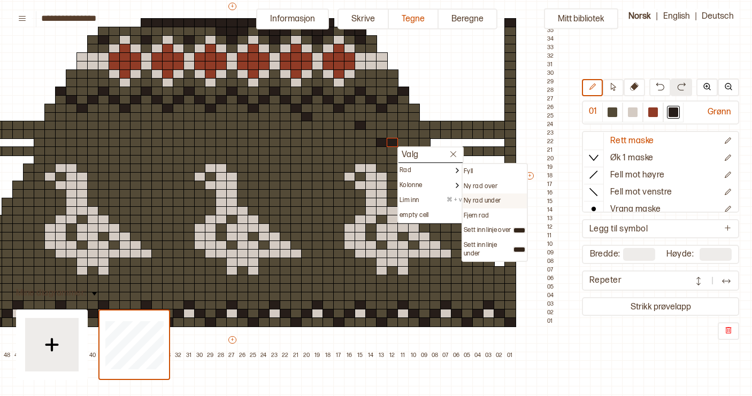
click at [479, 202] on p "Ny rad under" at bounding box center [481, 201] width 37 height 9
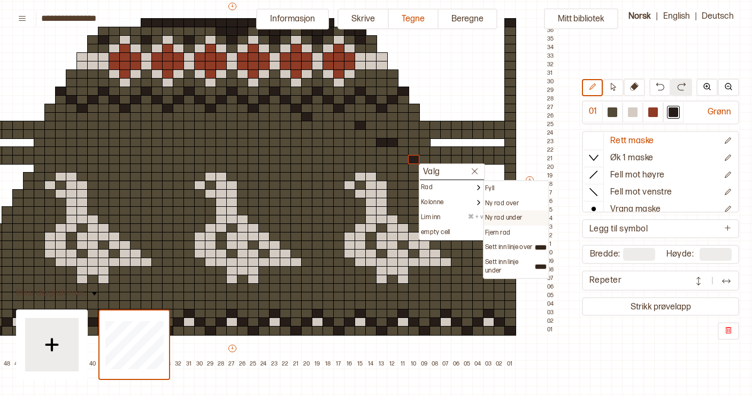
click at [508, 216] on p "Ny rad under" at bounding box center [503, 218] width 37 height 9
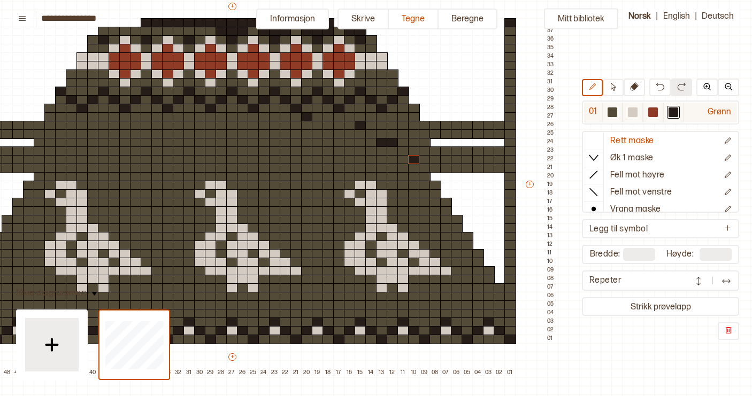
click at [610, 112] on div at bounding box center [612, 112] width 10 height 10
drag, startPoint x: 432, startPoint y: 157, endPoint x: 358, endPoint y: 125, distance: 80.4
click at [358, 125] on div "+ + + + 53 52 51 50 49 48 47 46 45 44 43 42 41 40 39 38 37 36 35 34 33 32 31 30…" at bounding box center [242, 189] width 631 height 376
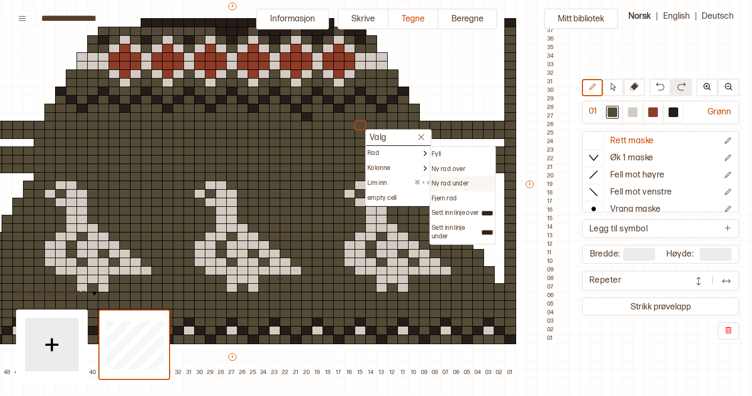
click at [446, 183] on p "Ny rad under" at bounding box center [449, 184] width 37 height 9
type input "**"
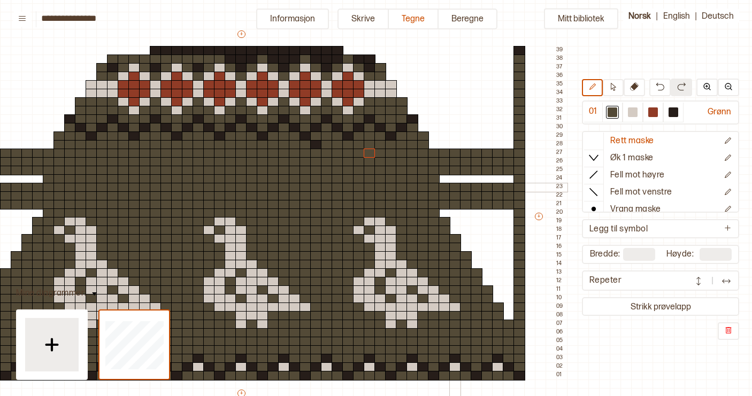
scroll to position [76, 138]
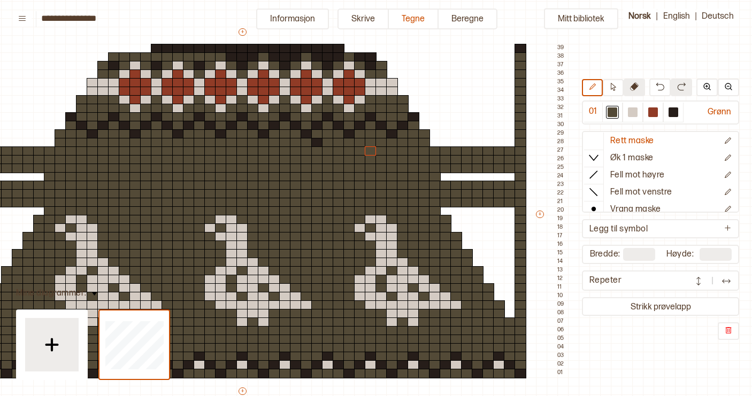
click at [630, 88] on icon at bounding box center [634, 86] width 9 height 9
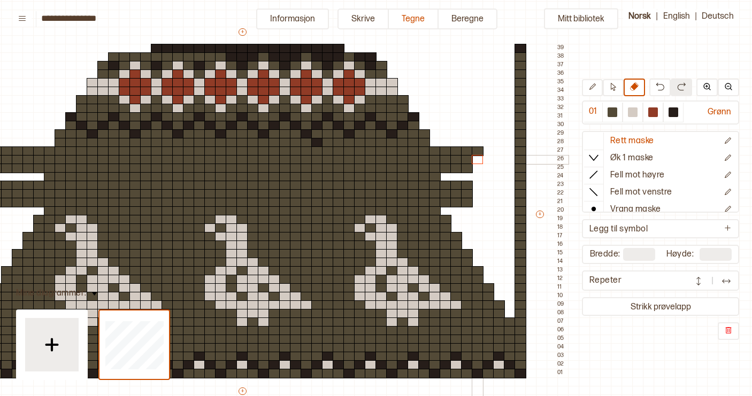
drag, startPoint x: 507, startPoint y: 208, endPoint x: 473, endPoint y: 158, distance: 60.8
click at [473, 158] on div "+ + + + 53 52 51 50 49 48 47 46 45 44 43 42 41 40 39 38 37 36 35 34 33 32 31 30…" at bounding box center [252, 219] width 631 height 385
drag, startPoint x: 479, startPoint y: 149, endPoint x: 444, endPoint y: 152, distance: 35.5
click at [444, 152] on div "+ + + + 53 52 51 50 49 48 47 46 45 44 43 42 41 40 39 38 37 36 35 34 33 32 31 30…" at bounding box center [252, 219] width 631 height 385
drag, startPoint x: 436, startPoint y: 198, endPoint x: 435, endPoint y: 176, distance: 22.5
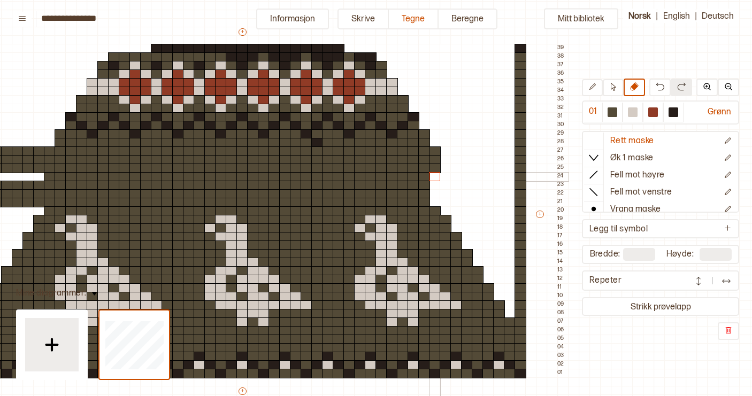
click at [435, 176] on div "+ + + + 53 52 51 50 49 48 47 46 45 44 43 42 41 40 39 38 37 36 35 34 33 32 31 30…" at bounding box center [252, 219] width 631 height 385
click at [653, 88] on button at bounding box center [659, 88] width 21 height 18
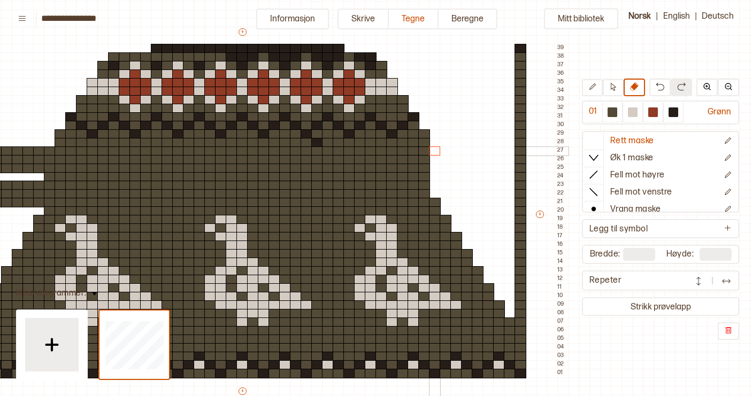
drag, startPoint x: 432, startPoint y: 194, endPoint x: 432, endPoint y: 150, distance: 43.8
click at [432, 150] on div "+ + + + 53 52 51 50 49 48 47 46 45 44 43 42 41 40 39 38 37 36 35 34 33 32 31 30…" at bounding box center [252, 219] width 631 height 385
drag, startPoint x: 424, startPoint y: 175, endPoint x: 425, endPoint y: 135, distance: 39.6
click at [425, 135] on div "+ + + + 53 52 51 50 49 48 47 46 45 44 43 42 41 40 39 38 37 36 35 34 33 32 31 30…" at bounding box center [252, 219] width 631 height 385
drag, startPoint x: 413, startPoint y: 159, endPoint x: 414, endPoint y: 118, distance: 41.2
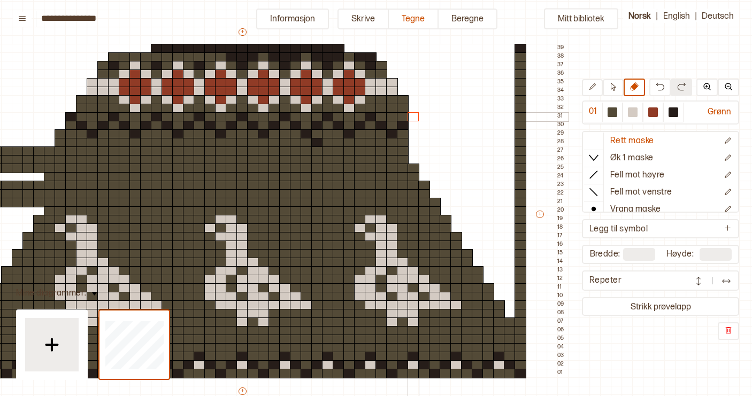
click at [414, 118] on div "+ + + + 53 52 51 50 49 48 47 46 45 44 43 42 41 40 39 38 37 36 35 34 33 32 31 30…" at bounding box center [252, 219] width 631 height 385
drag, startPoint x: 404, startPoint y: 143, endPoint x: 404, endPoint y: 98, distance: 45.4
click at [404, 98] on div "+ + + + 53 52 51 50 49 48 47 46 45 44 43 42 41 40 39 38 37 36 35 34 33 32 31 30…" at bounding box center [252, 219] width 631 height 385
drag, startPoint x: 393, startPoint y: 121, endPoint x: 393, endPoint y: 81, distance: 40.6
click at [393, 81] on div "+ + + + 53 52 51 50 49 48 47 46 45 44 43 42 41 40 39 38 37 36 35 34 33 32 31 30…" at bounding box center [252, 219] width 631 height 385
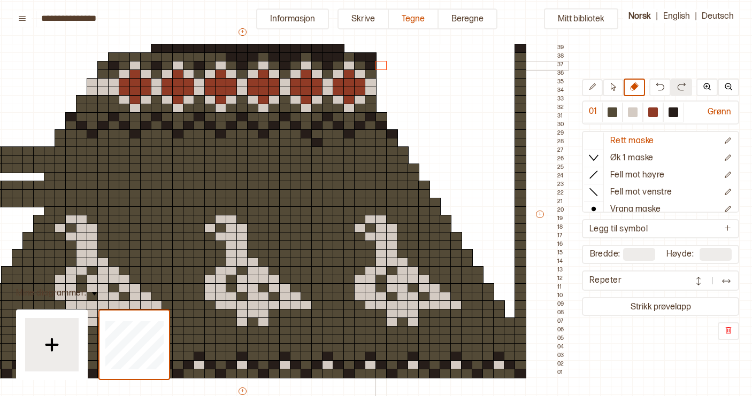
drag, startPoint x: 380, startPoint y: 107, endPoint x: 381, endPoint y: 63, distance: 43.8
click at [381, 63] on div "+ + + + 53 52 51 50 49 48 47 46 45 44 43 42 41 40 39 38 37 36 35 34 33 32 31 30…" at bounding box center [252, 219] width 631 height 385
drag, startPoint x: 370, startPoint y: 97, endPoint x: 371, endPoint y: 72, distance: 24.6
click at [371, 72] on div "+ + + + 53 52 51 50 49 48 47 46 45 44 43 42 41 40 39 38 37 36 35 34 33 32 31 30…" at bounding box center [252, 219] width 631 height 385
click at [659, 86] on img at bounding box center [659, 86] width 9 height 9
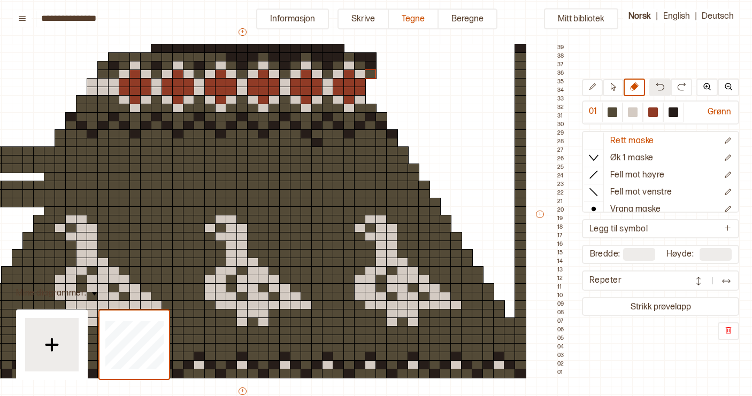
click at [659, 86] on img at bounding box center [659, 86] width 9 height 9
drag, startPoint x: 371, startPoint y: 90, endPoint x: 370, endPoint y: 58, distance: 31.5
click at [370, 58] on div "+ + + + 53 52 51 50 49 48 47 46 45 44 43 42 41 40 39 38 37 36 35 34 33 32 31 30…" at bounding box center [252, 219] width 631 height 385
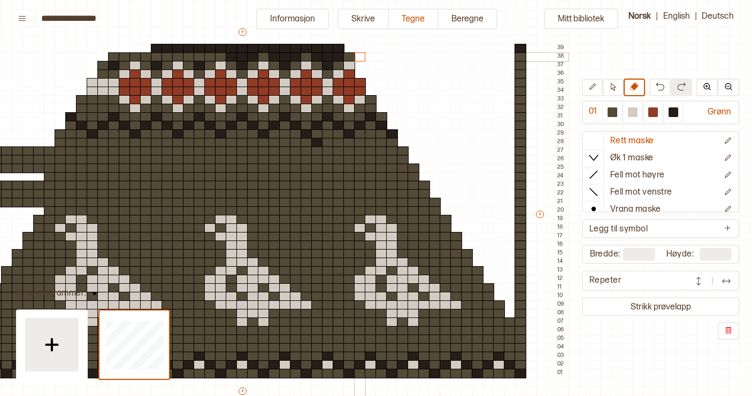
drag, startPoint x: 360, startPoint y: 72, endPoint x: 360, endPoint y: 58, distance: 13.9
click at [360, 58] on div "+ + + + 53 52 51 50 49 48 47 46 45 44 43 42 41 40 39 38 37 36 35 34 33 32 31 30…" at bounding box center [252, 219] width 631 height 385
click at [350, 59] on div at bounding box center [349, 57] width 12 height 10
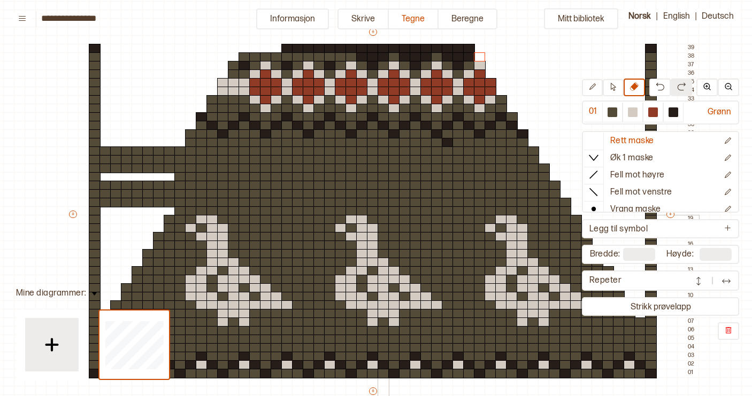
scroll to position [76, 0]
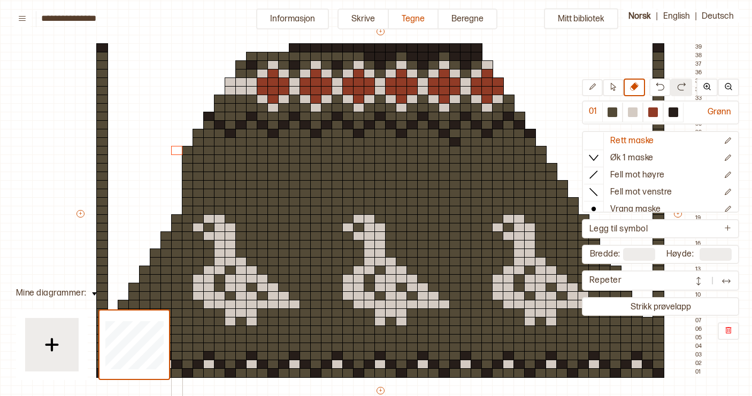
drag, startPoint x: 112, startPoint y: 205, endPoint x: 176, endPoint y: 150, distance: 84.5
click at [176, 150] on div "+ + + + 53 52 51 50 49 48 47 46 45 44 43 42 41 40 39 38 37 36 35 34 33 32 31 30…" at bounding box center [390, 218] width 631 height 385
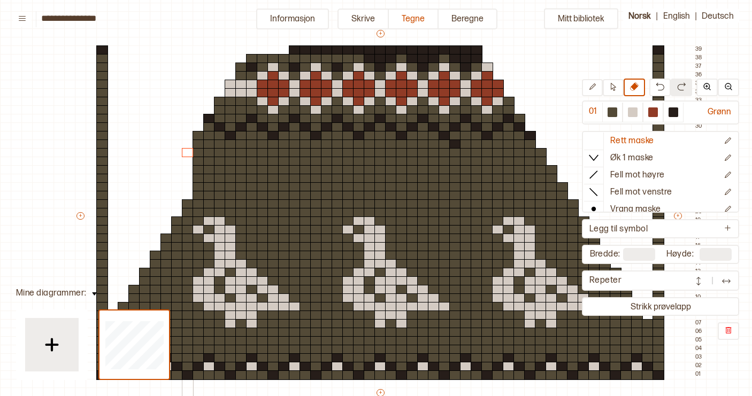
drag, startPoint x: 189, startPoint y: 183, endPoint x: 189, endPoint y: 150, distance: 33.1
click at [189, 150] on div "+ + + + 53 52 51 50 49 48 47 46 45 44 43 42 41 40 39 38 37 36 35 34 33 32 31 30…" at bounding box center [390, 220] width 631 height 385
drag, startPoint x: 198, startPoint y: 176, endPoint x: 198, endPoint y: 133, distance: 43.8
click at [198, 133] on div "+ + + + 53 52 51 50 49 48 47 46 45 44 43 42 41 40 39 38 37 36 35 34 33 32 31 30…" at bounding box center [390, 220] width 631 height 385
drag, startPoint x: 210, startPoint y: 162, endPoint x: 208, endPoint y: 119, distance: 43.3
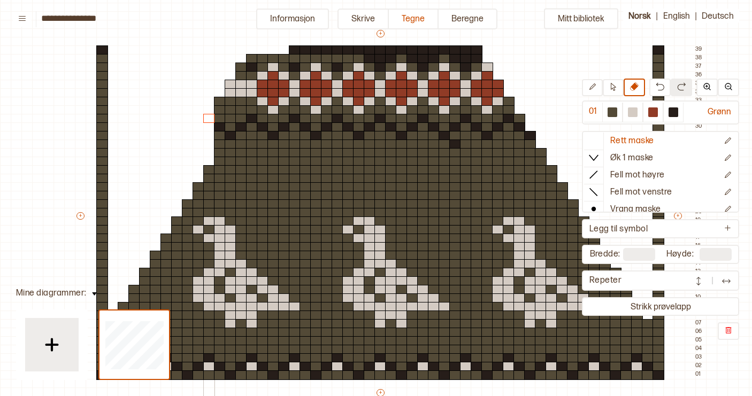
click at [208, 119] on div "+ + + + 53 52 51 50 49 48 47 46 45 44 43 42 41 40 39 38 37 36 35 34 33 32 31 30…" at bounding box center [390, 220] width 631 height 385
drag, startPoint x: 219, startPoint y: 146, endPoint x: 219, endPoint y: 96, distance: 50.2
click at [219, 96] on div "+ + + + 53 52 51 50 49 48 47 46 45 44 43 42 41 40 39 38 37 36 35 34 33 32 31 30…" at bounding box center [390, 220] width 631 height 385
drag, startPoint x: 233, startPoint y: 124, endPoint x: 230, endPoint y: 81, distance: 42.8
click at [230, 81] on div "+ + + + 53 52 51 50 49 48 47 46 45 44 43 42 41 40 39 38 37 36 35 34 33 32 31 30…" at bounding box center [390, 220] width 631 height 385
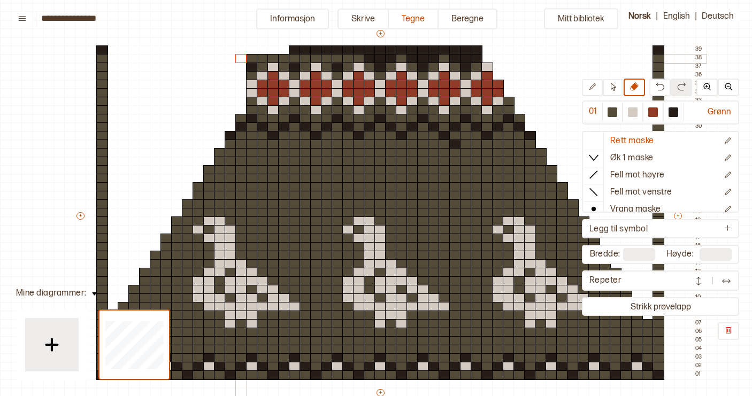
drag, startPoint x: 242, startPoint y: 107, endPoint x: 242, endPoint y: 61, distance: 46.0
click at [242, 61] on div "+ + + + 53 52 51 50 49 48 47 46 45 44 43 42 41 40 39 38 37 36 35 34 33 32 31 30…" at bounding box center [390, 220] width 631 height 385
drag, startPoint x: 251, startPoint y: 88, endPoint x: 251, endPoint y: 53, distance: 35.3
click at [251, 53] on div "+ + + + 53 52 51 50 49 48 47 46 45 44 43 42 41 40 39 38 37 36 35 34 33 32 31 30…" at bounding box center [390, 220] width 631 height 385
drag, startPoint x: 262, startPoint y: 81, endPoint x: 262, endPoint y: 59, distance: 22.4
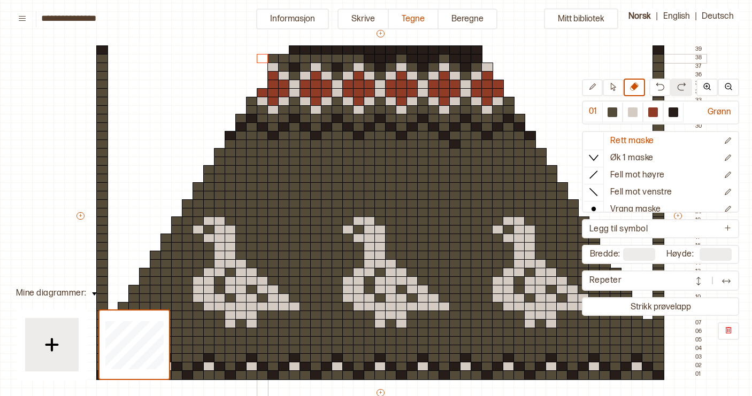
click at [262, 59] on div "+ + + + 53 52 51 50 49 48 47 46 45 44 43 42 41 40 39 38 37 36 35 34 33 32 31 30…" at bounding box center [390, 220] width 631 height 385
drag, startPoint x: 275, startPoint y: 74, endPoint x: 275, endPoint y: 47, distance: 27.3
click at [275, 47] on div "+ + + + 53 52 51 50 49 48 47 46 45 44 43 42 41 40 39 38 37 36 35 34 33 32 31 30…" at bounding box center [390, 220] width 631 height 385
click at [285, 59] on div at bounding box center [284, 59] width 12 height 10
click at [659, 87] on img at bounding box center [659, 86] width 9 height 9
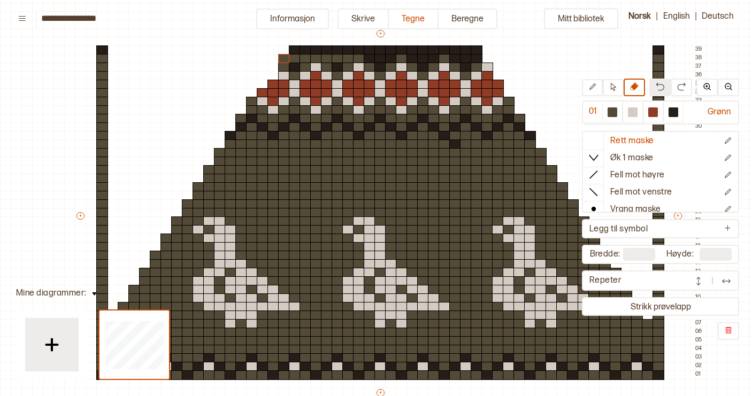
click at [659, 87] on img at bounding box center [659, 86] width 9 height 9
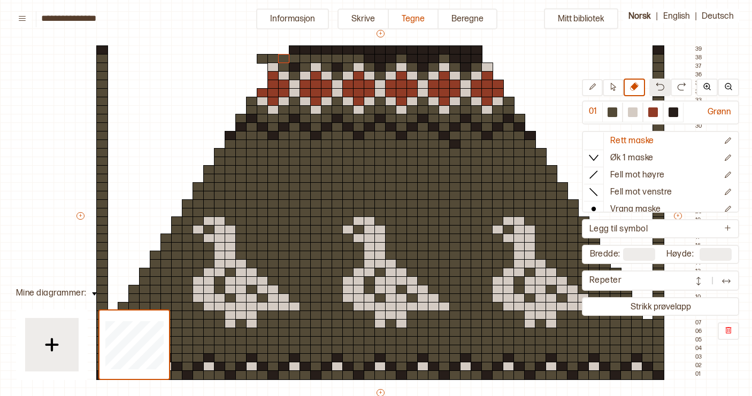
click at [659, 87] on img at bounding box center [659, 86] width 9 height 9
drag, startPoint x: 261, startPoint y: 74, endPoint x: 261, endPoint y: 56, distance: 18.2
click at [261, 56] on div "+ + + + 53 52 51 50 49 48 47 46 45 44 43 42 41 40 39 38 37 36 35 34 33 32 31 30…" at bounding box center [390, 220] width 631 height 385
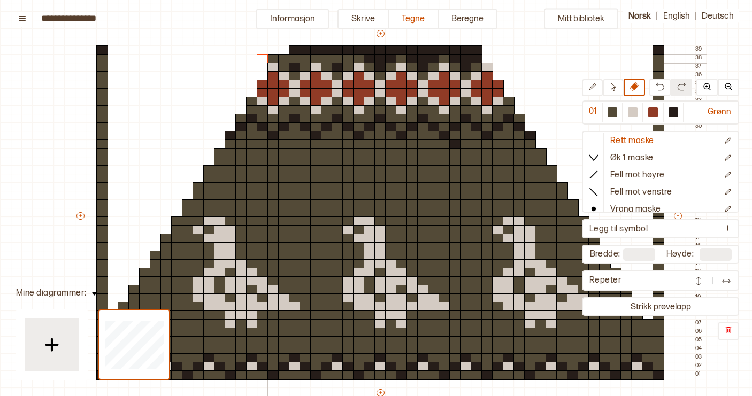
click at [272, 58] on div at bounding box center [273, 59] width 12 height 10
click at [283, 60] on div at bounding box center [284, 59] width 12 height 10
click at [657, 88] on img at bounding box center [659, 86] width 9 height 9
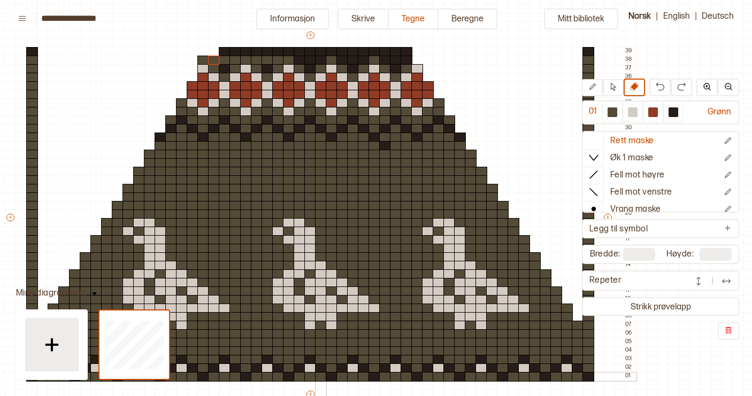
scroll to position [35, 70]
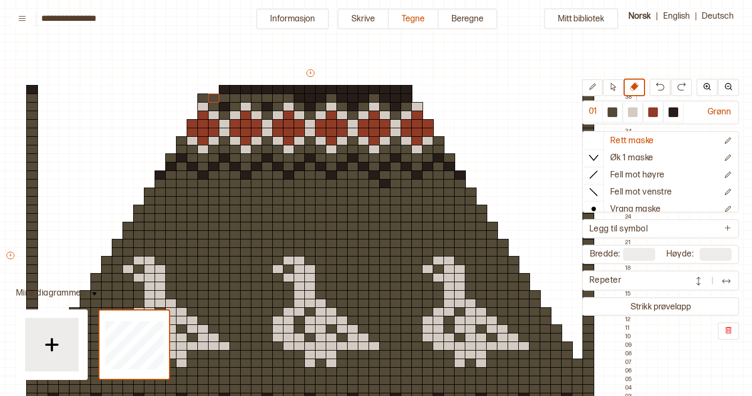
click at [203, 97] on div at bounding box center [203, 99] width 12 height 10
click at [673, 111] on div at bounding box center [673, 112] width 10 height 10
click at [215, 89] on div at bounding box center [214, 90] width 12 height 10
drag, startPoint x: 278, startPoint y: 99, endPoint x: 258, endPoint y: 99, distance: 20.8
click at [258, 99] on div "+ + + + 53 52 51 50 49 48 47 46 45 44 43 42 41 40 39 38 37 36 35 34 33 32 31 30…" at bounding box center [320, 260] width 631 height 385
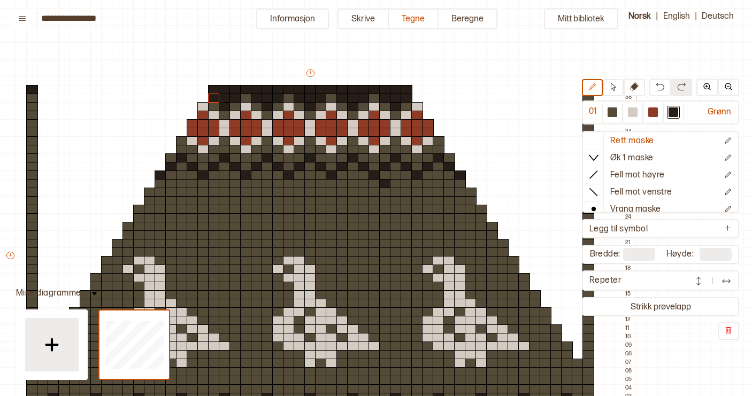
drag, startPoint x: 236, startPoint y: 98, endPoint x: 213, endPoint y: 97, distance: 23.0
click at [213, 97] on div "+ + + + 53 52 51 50 49 48 47 46 45 44 43 42 41 40 39 38 37 36 35 34 33 32 31 30…" at bounding box center [320, 260] width 631 height 385
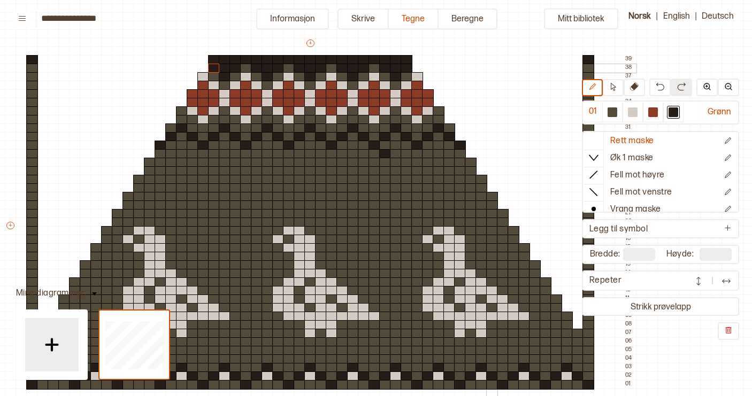
scroll to position [65, 70]
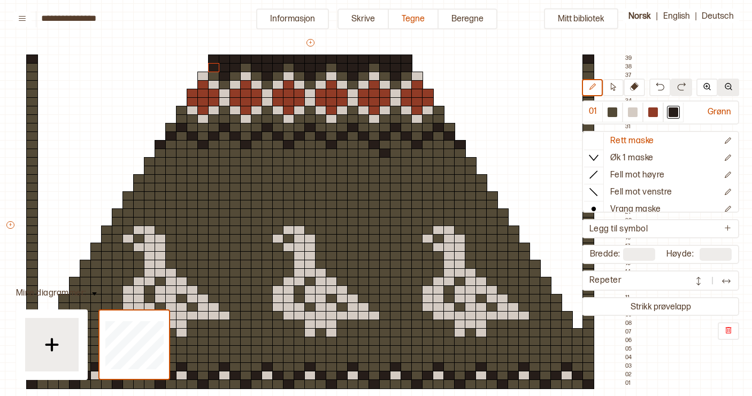
click at [729, 87] on img at bounding box center [728, 86] width 9 height 9
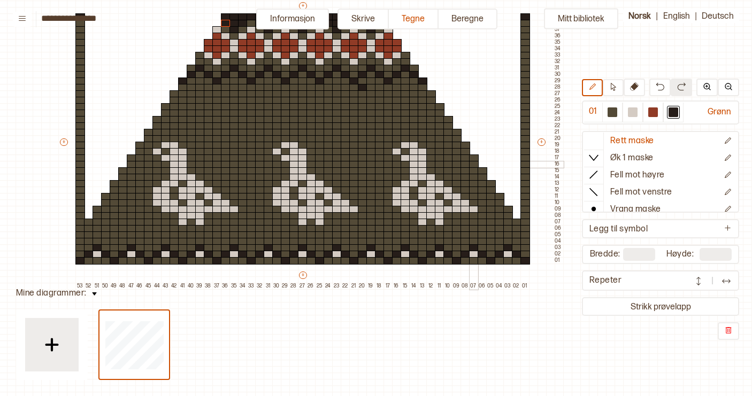
scroll to position [153, 70]
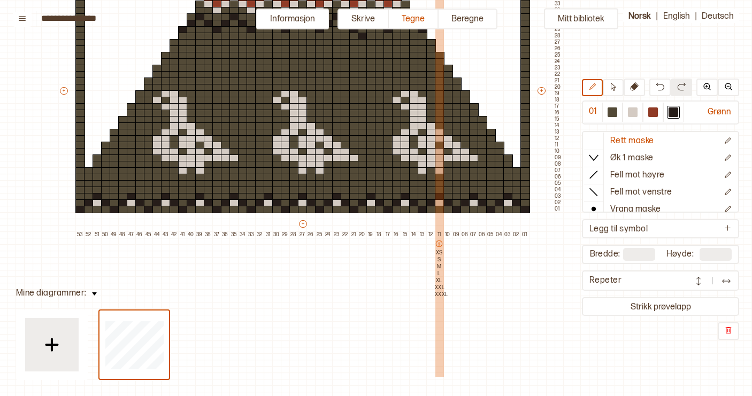
click at [439, 290] on p "XXL" at bounding box center [439, 287] width 9 height 7
click at [439, 282] on p "XL" at bounding box center [439, 280] width 9 height 7
click at [439, 288] on p "XXL" at bounding box center [439, 287] width 9 height 7
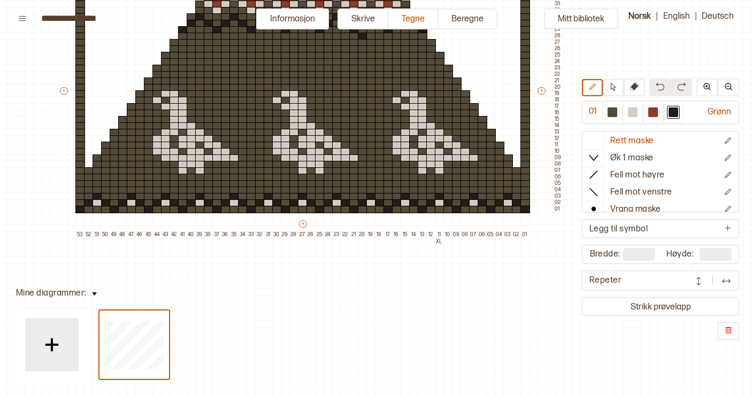
click at [661, 86] on img at bounding box center [659, 86] width 9 height 9
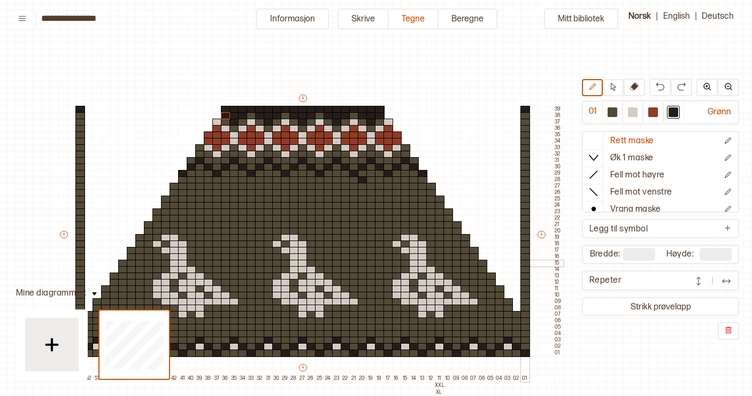
scroll to position [5, 70]
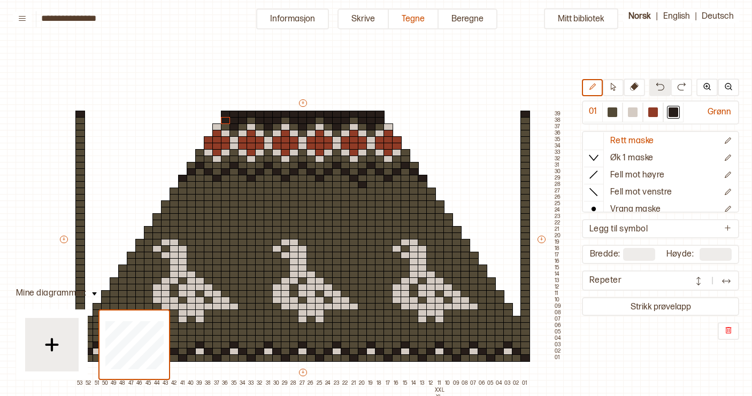
click at [655, 87] on img at bounding box center [659, 86] width 9 height 9
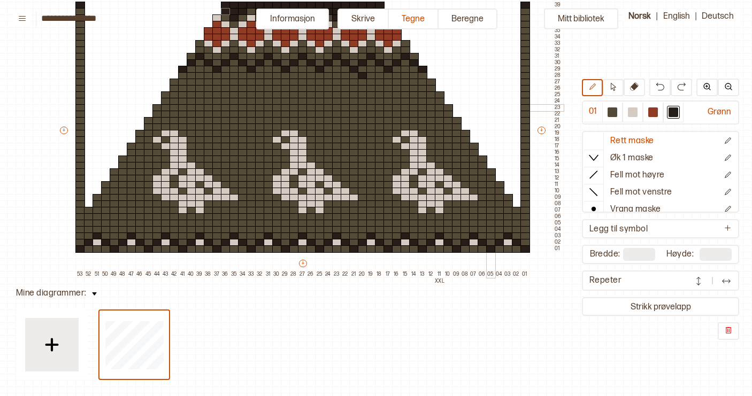
scroll to position [119, 70]
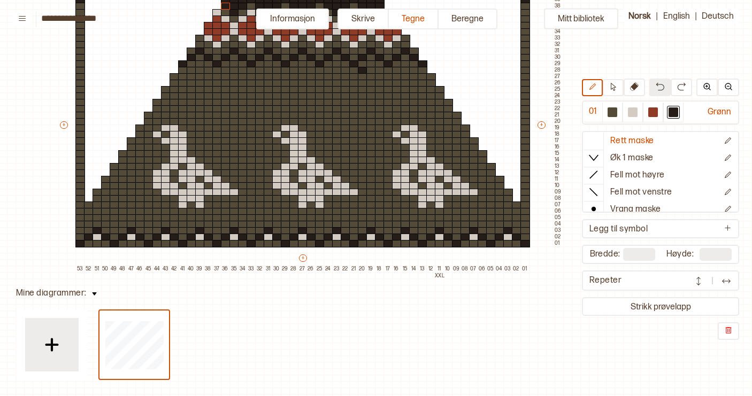
click at [659, 88] on img at bounding box center [659, 86] width 9 height 9
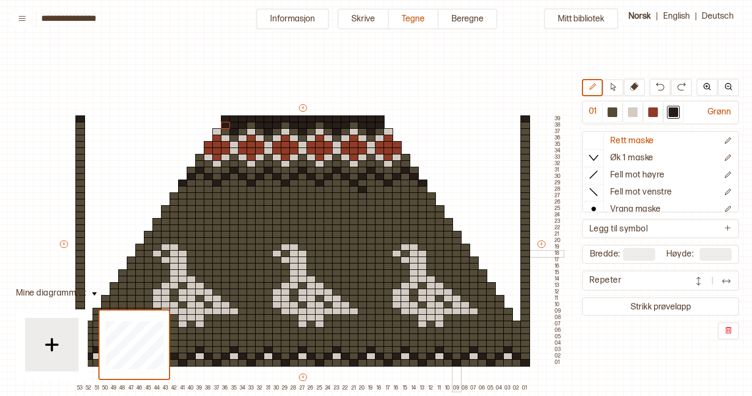
scroll to position [0, 70]
click at [76, 18] on input "**********" at bounding box center [94, 18] width 107 height 10
click at [115, 20] on input "**********" at bounding box center [94, 18] width 107 height 10
type input "**********"
click at [434, 74] on div "Mitt bibliotek 01 Grønn Rett maske Øk 1 maske Fell mot høyre Fell mot venstre V…" at bounding box center [681, 396] width 1503 height 792
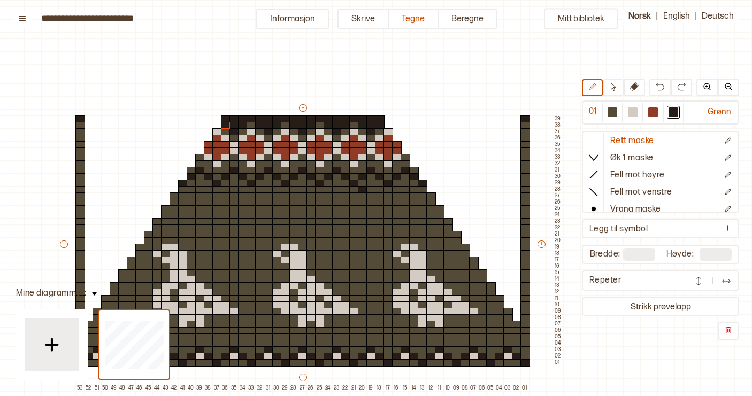
click at [54, 294] on div "Mitt bibliotek 01 Grønn Rett maske Øk 1 maske Fell mot høyre Fell mot venstre V…" at bounding box center [681, 396] width 1503 height 792
click at [94, 292] on img at bounding box center [94, 293] width 5 height 3
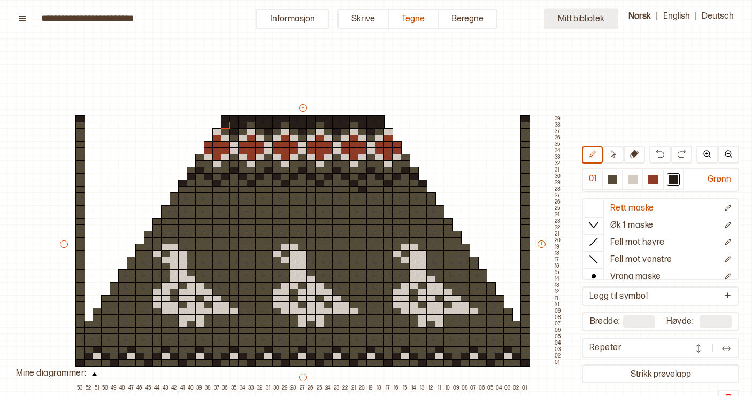
click at [580, 21] on button "Mitt bibliotek" at bounding box center [581, 19] width 74 height 21
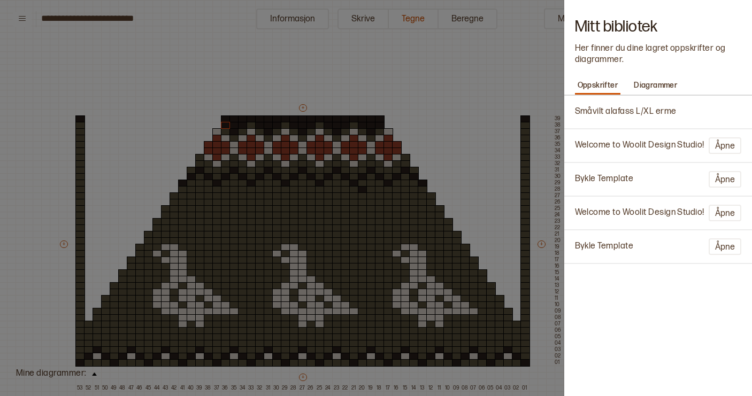
click at [605, 114] on p "Småvilt alafass L/XL erme" at bounding box center [626, 111] width 102 height 11
click at [619, 103] on div "Småvilt alafass L/XL erme" at bounding box center [657, 112] width 177 height 22
click at [650, 110] on p "Småvilt alafass L/XL erme" at bounding box center [626, 111] width 102 height 11
click at [378, 88] on div at bounding box center [376, 198] width 752 height 396
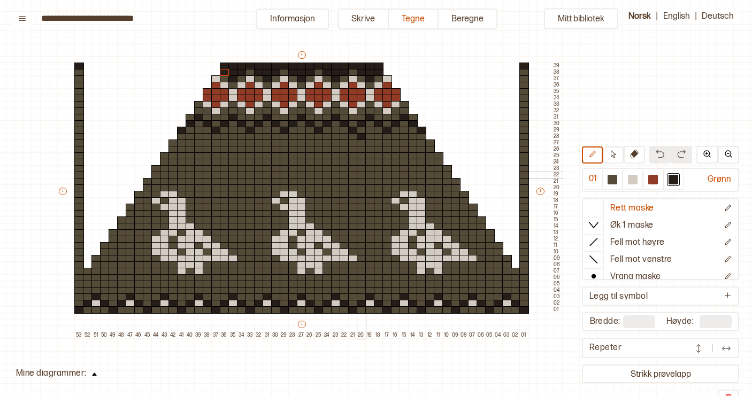
scroll to position [56, 71]
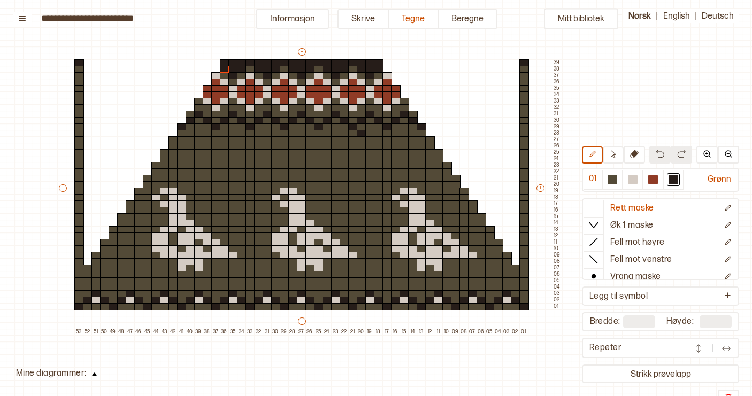
click at [92, 374] on img at bounding box center [94, 374] width 5 height 3
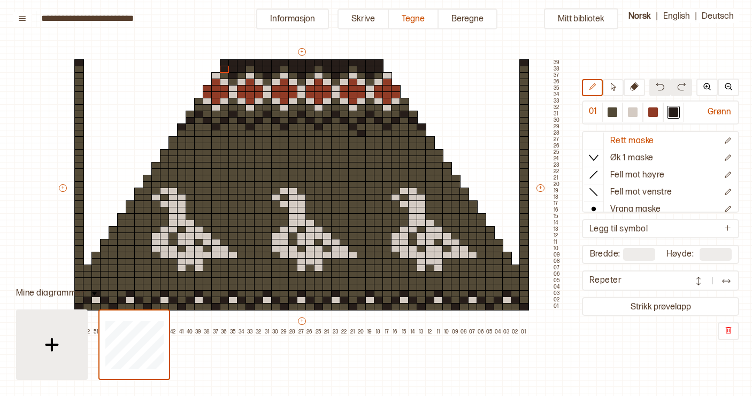
click at [55, 353] on img at bounding box center [51, 344] width 27 height 27
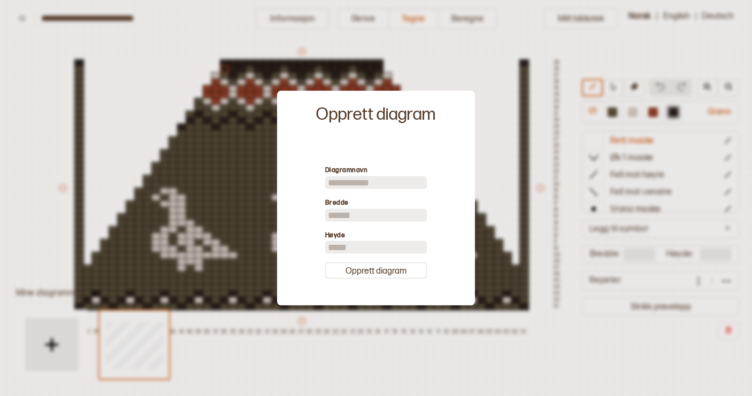
click at [152, 355] on div at bounding box center [376, 198] width 752 height 396
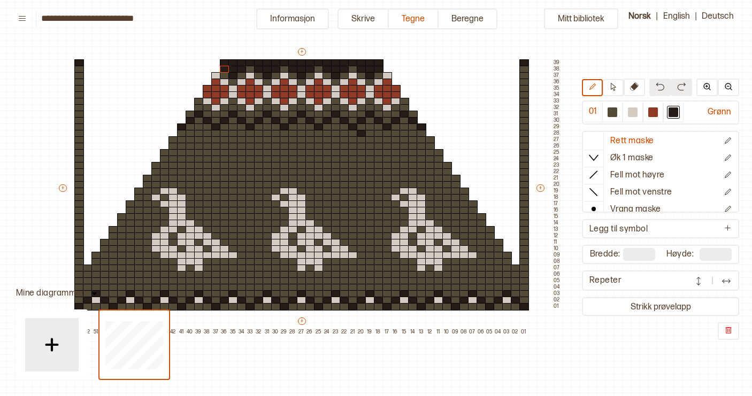
click at [130, 15] on input "**********" at bounding box center [94, 18] width 107 height 10
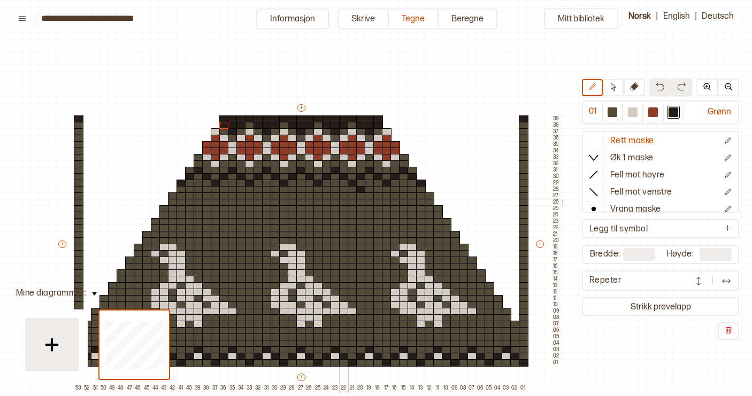
scroll to position [0, 72]
click at [287, 68] on div "Mitt bibliotek 01 Grønn Rett maske Øk 1 maske Fell mot høyre Fell mot venstre V…" at bounding box center [679, 396] width 1503 height 792
click at [264, 75] on div "Mitt bibliotek 01 Grønn Rett maske Øk 1 maske Fell mot høyre Fell mot venstre V…" at bounding box center [679, 396] width 1503 height 792
click at [362, 20] on button "Skrive" at bounding box center [362, 19] width 51 height 21
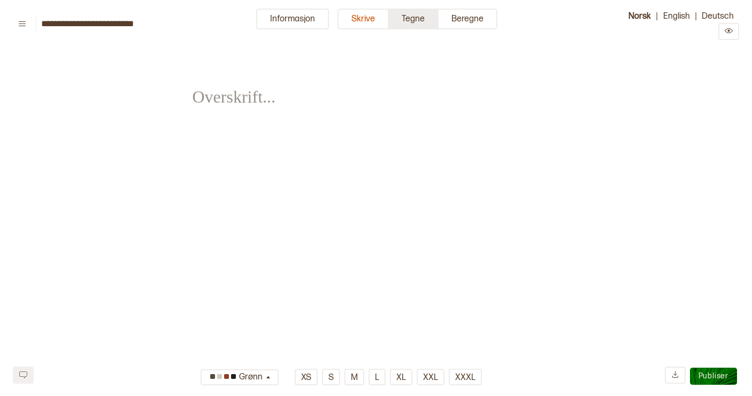
click at [419, 16] on button "Tegne" at bounding box center [414, 19] width 50 height 21
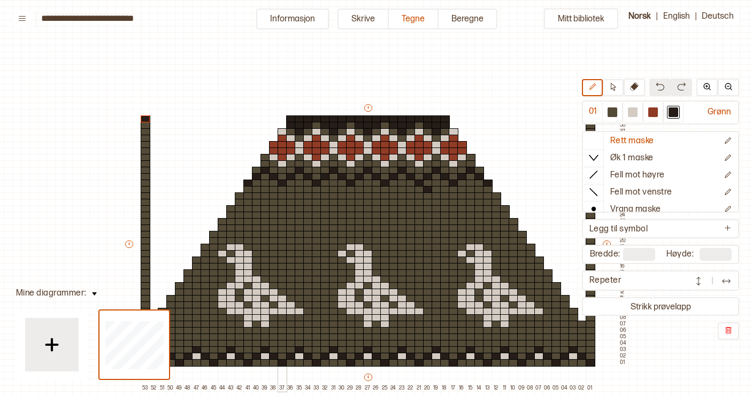
scroll to position [0, 5]
click at [105, 20] on input "**********" at bounding box center [94, 18] width 107 height 10
click at [626, 225] on p "Legg til symbol" at bounding box center [618, 229] width 58 height 11
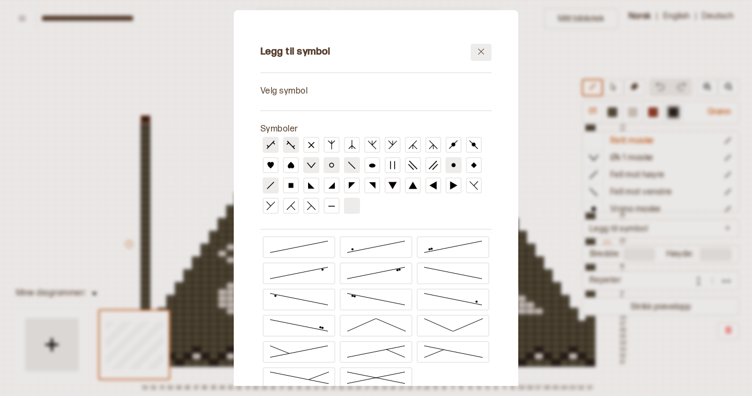
click at [483, 52] on icon at bounding box center [481, 52] width 8 height 8
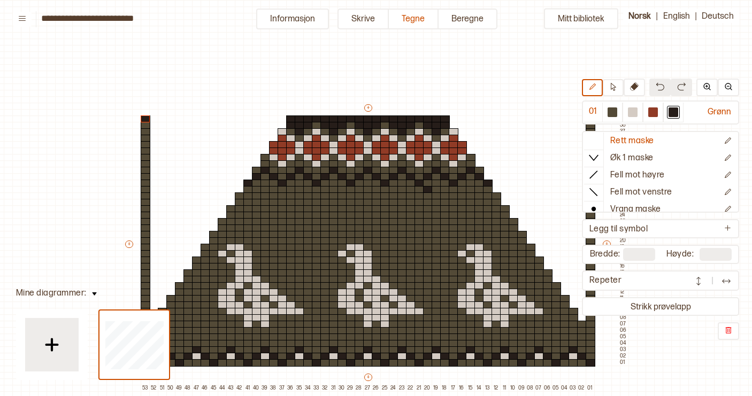
scroll to position [0, 0]
click at [131, 19] on input "**********" at bounding box center [94, 18] width 107 height 10
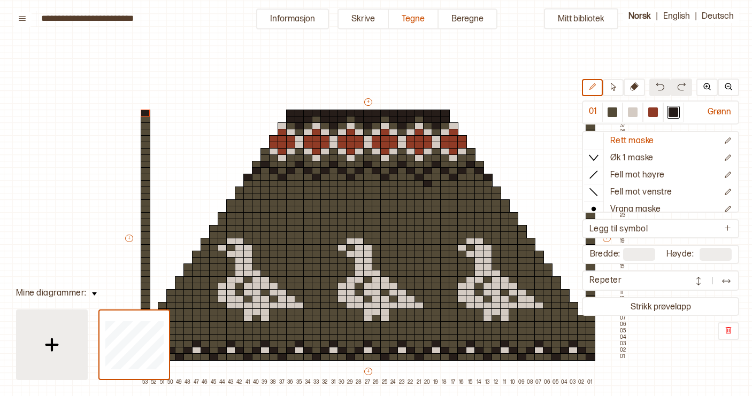
click at [47, 341] on img at bounding box center [51, 344] width 27 height 27
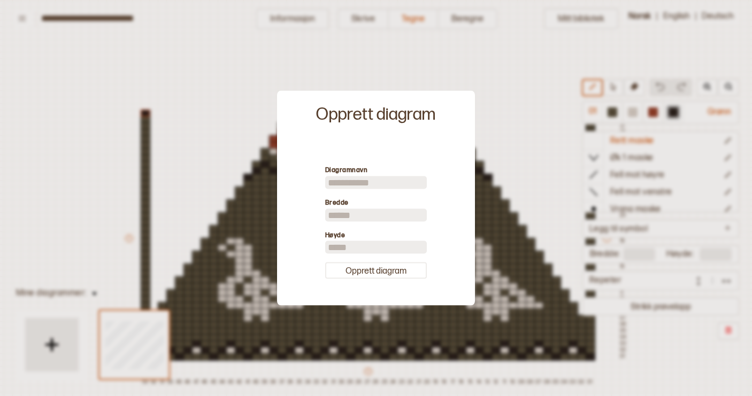
click at [376, 180] on input at bounding box center [376, 182] width 102 height 13
type input "**********"
click at [363, 211] on input "**" at bounding box center [376, 214] width 102 height 13
type input "*"
type input "**"
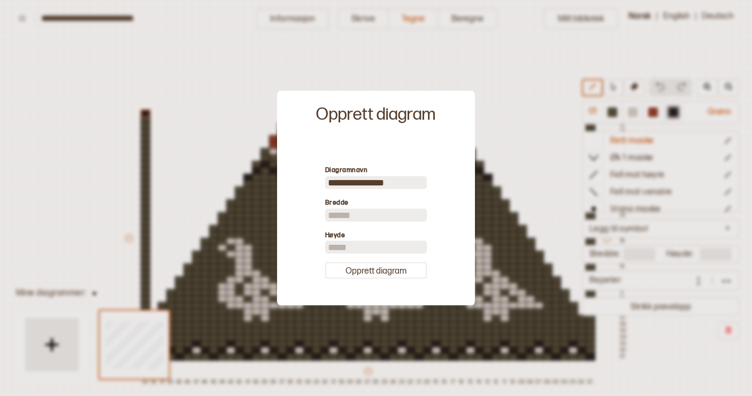
click at [343, 248] on input "**" at bounding box center [376, 247] width 102 height 13
type input "*"
type input "**"
click at [357, 272] on button "Opprett diagram" at bounding box center [376, 270] width 102 height 17
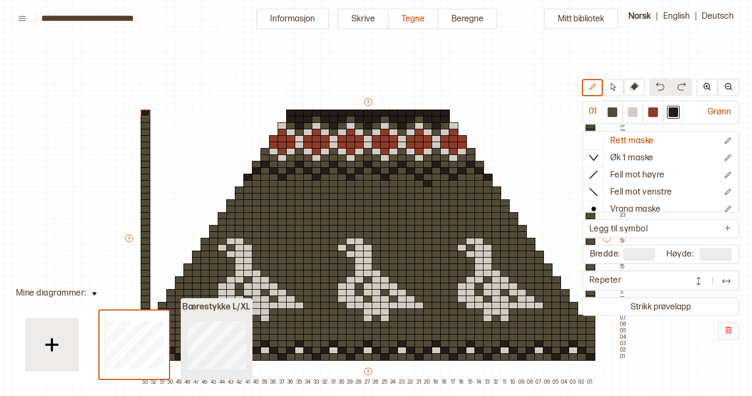
type input "**"
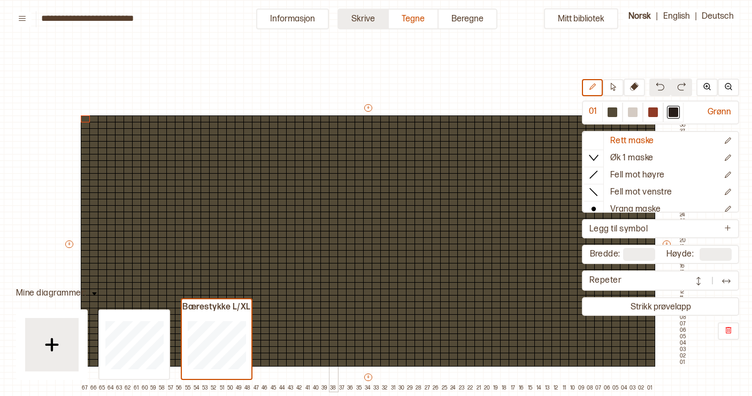
scroll to position [0, 5]
click at [367, 18] on button "Skrive" at bounding box center [362, 19] width 51 height 21
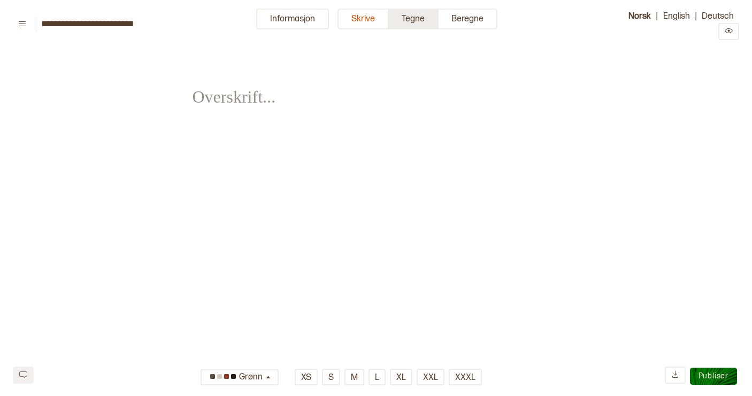
click at [415, 16] on button "Tegne" at bounding box center [414, 19] width 50 height 21
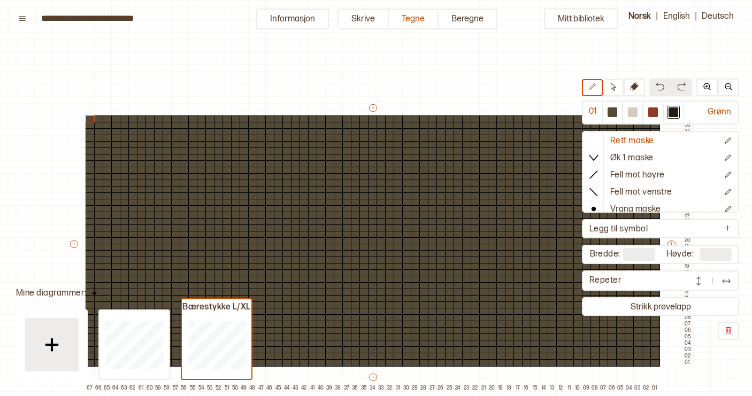
scroll to position [49, 5]
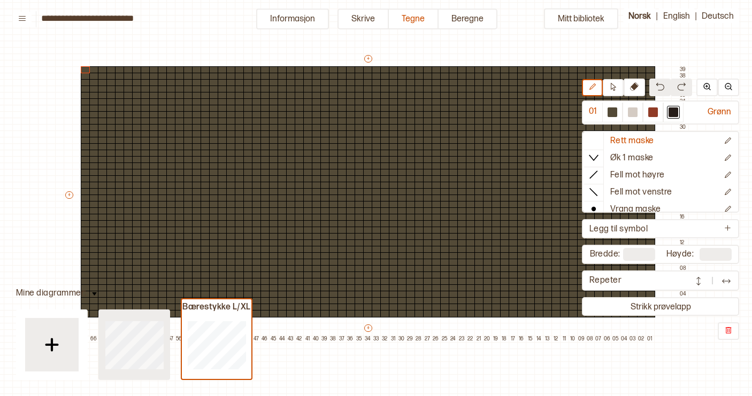
type input "**"
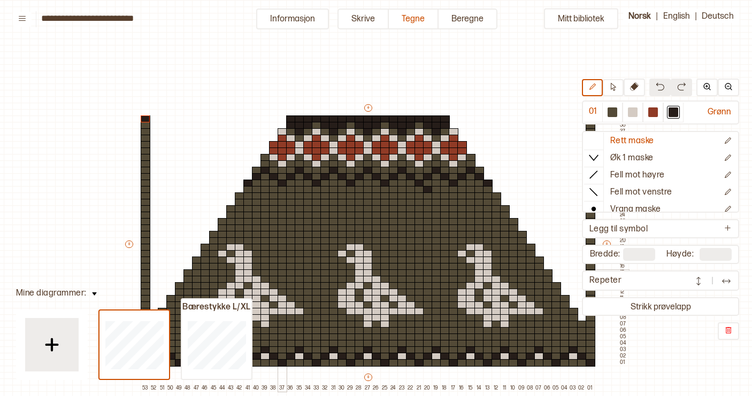
scroll to position [0, 5]
click at [129, 19] on input "**********" at bounding box center [94, 18] width 107 height 10
drag, startPoint x: 144, startPoint y: 18, endPoint x: 106, endPoint y: 17, distance: 38.0
click at [106, 17] on input "**********" at bounding box center [94, 18] width 107 height 10
drag, startPoint x: 106, startPoint y: 17, endPoint x: 138, endPoint y: 18, distance: 32.1
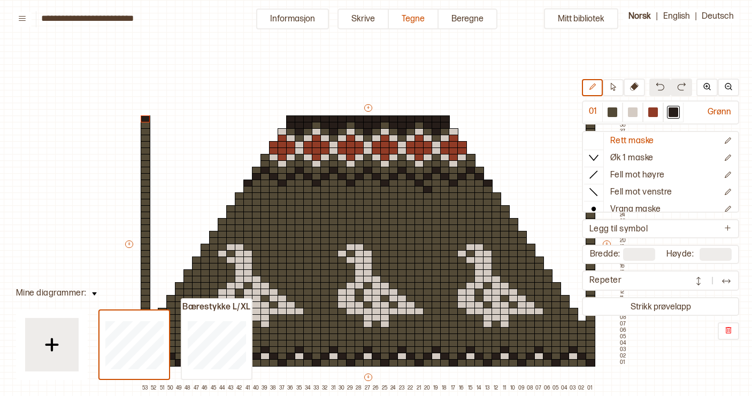
click at [138, 18] on input "**********" at bounding box center [94, 18] width 107 height 10
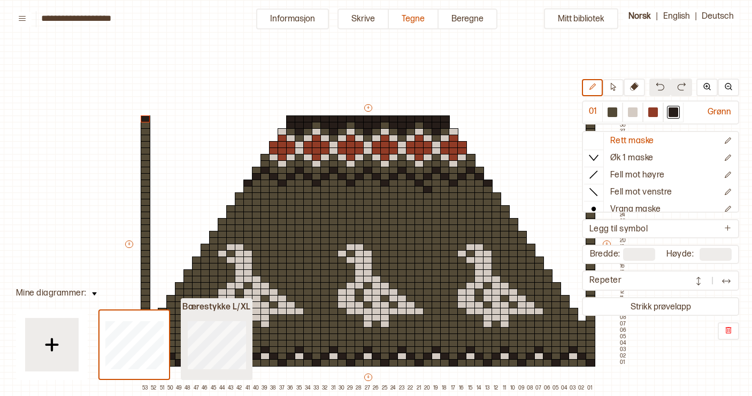
type input "**********"
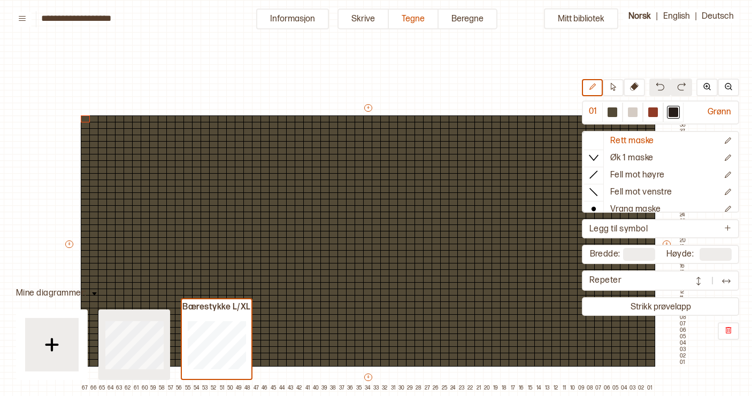
type input "**"
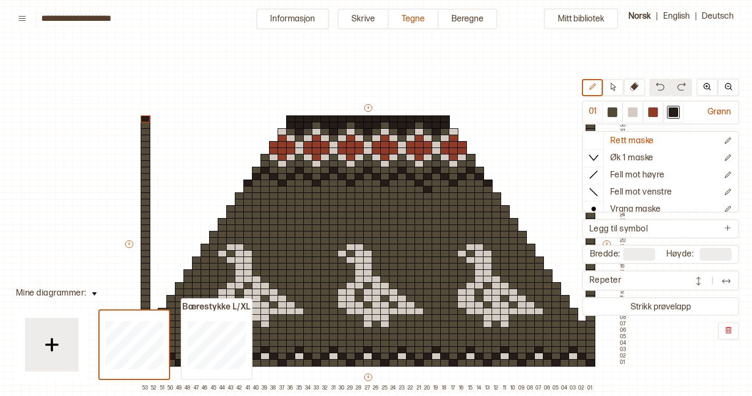
click at [620, 278] on div "Repeter" at bounding box center [638, 280] width 98 height 11
click at [699, 281] on img at bounding box center [698, 281] width 11 height 11
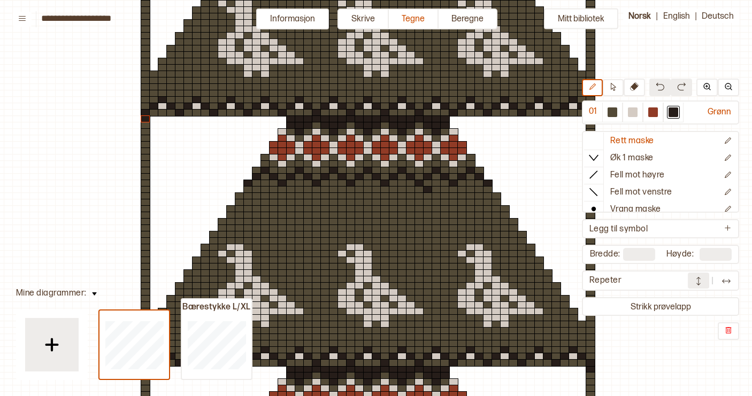
click at [700, 278] on img at bounding box center [698, 281] width 11 height 11
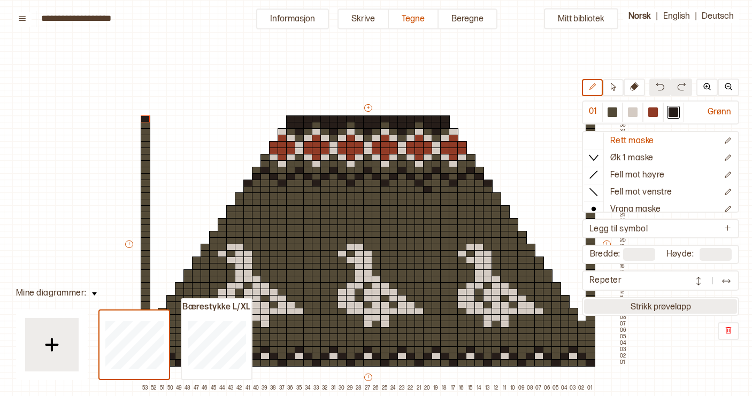
click at [640, 307] on button "Strikk prøvelapp" at bounding box center [660, 306] width 153 height 14
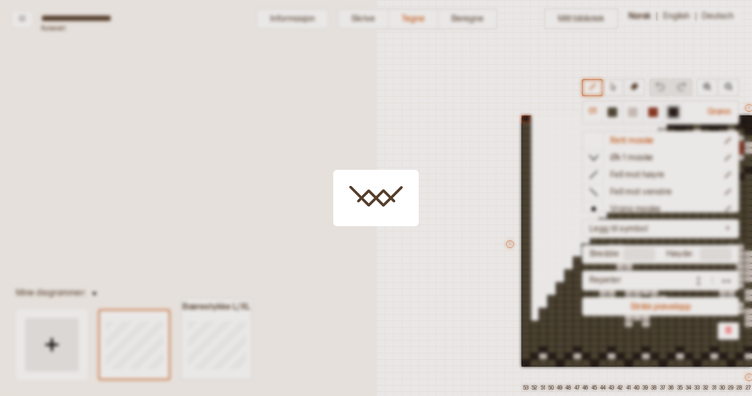
scroll to position [49, 376]
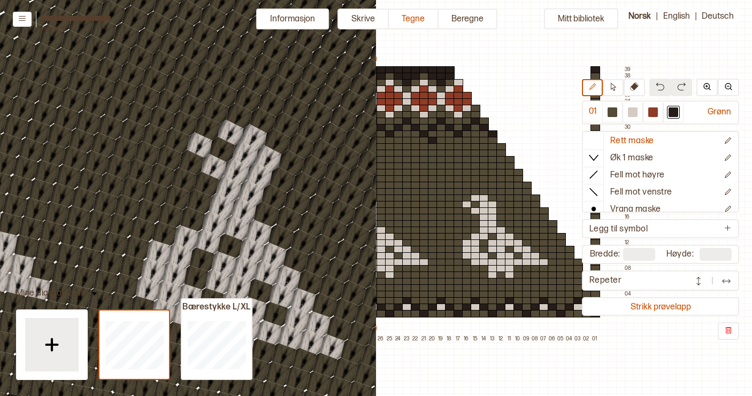
click at [640, 307] on button "Strikk prøvelapp" at bounding box center [660, 306] width 153 height 14
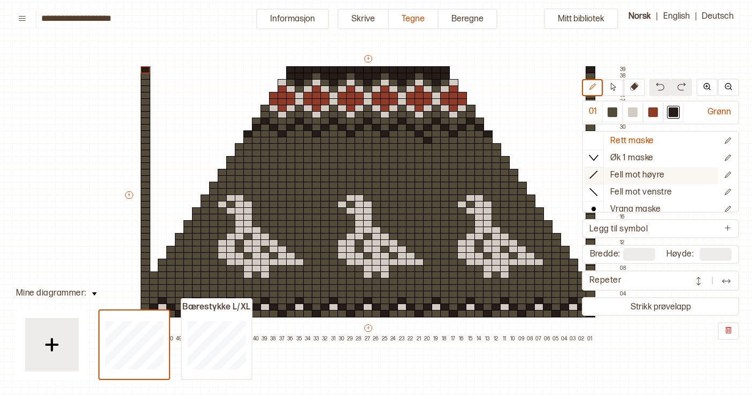
scroll to position [0, 0]
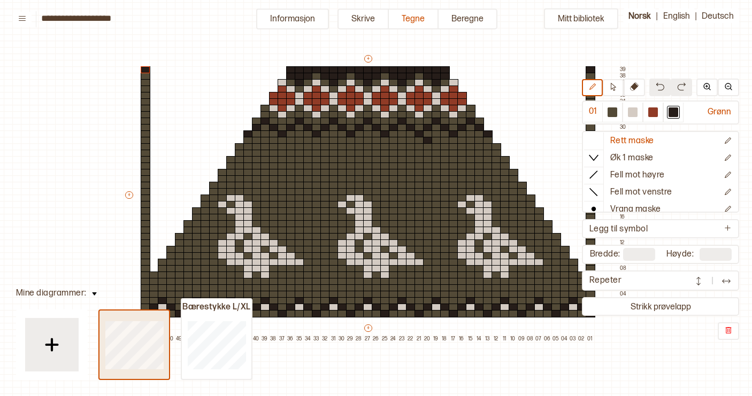
click at [136, 317] on div at bounding box center [133, 345] width 69 height 68
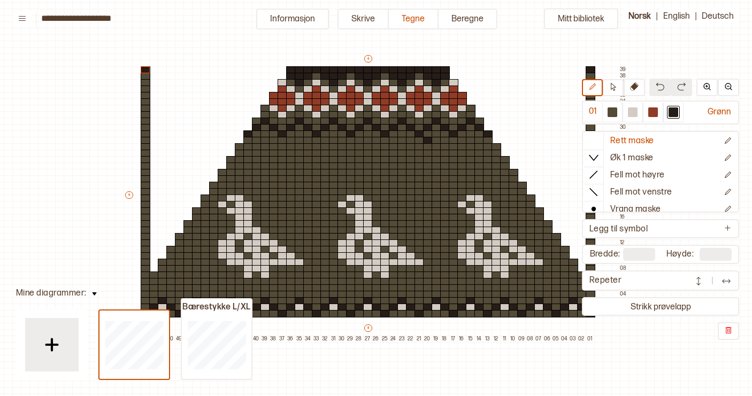
click at [92, 293] on img at bounding box center [94, 293] width 5 height 3
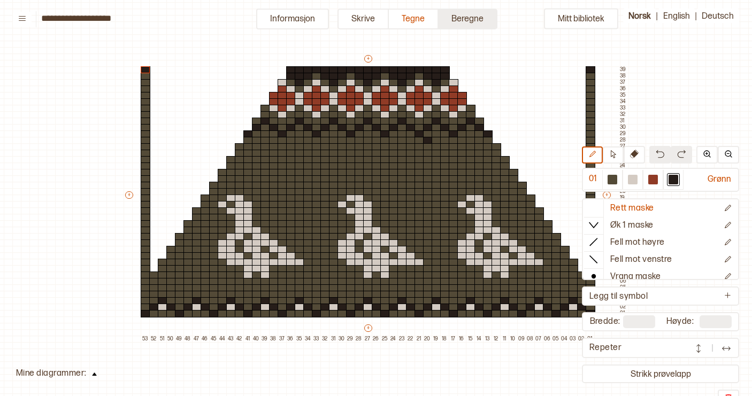
click at [467, 22] on button "Beregne" at bounding box center [467, 19] width 59 height 21
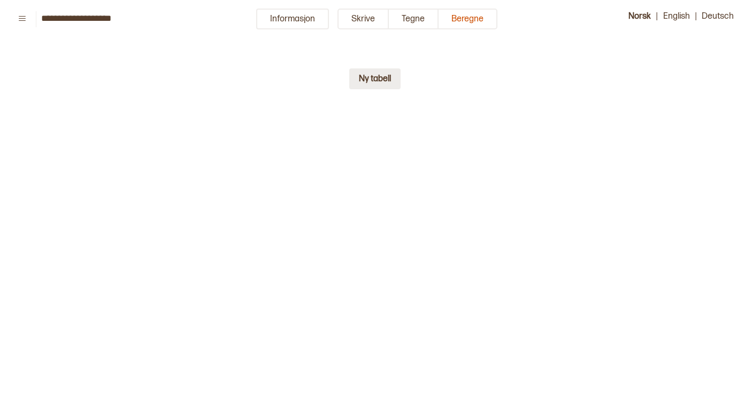
click at [367, 87] on button "Ny tabell" at bounding box center [374, 78] width 51 height 21
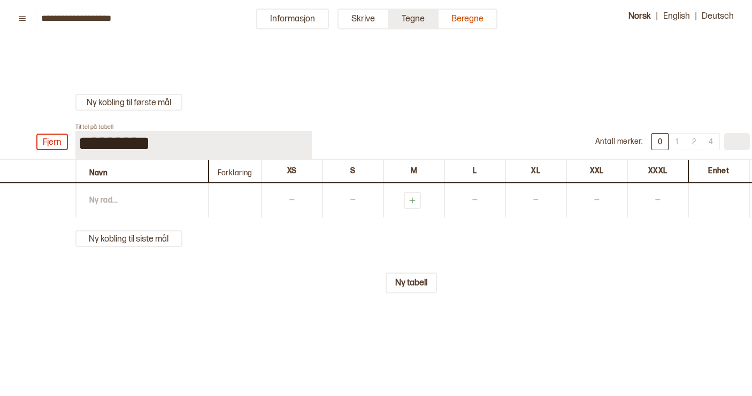
click at [411, 16] on button "Tegne" at bounding box center [414, 19] width 50 height 21
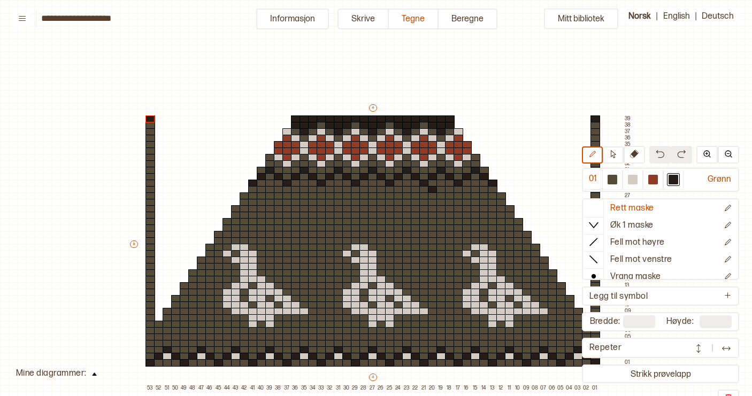
scroll to position [49, 5]
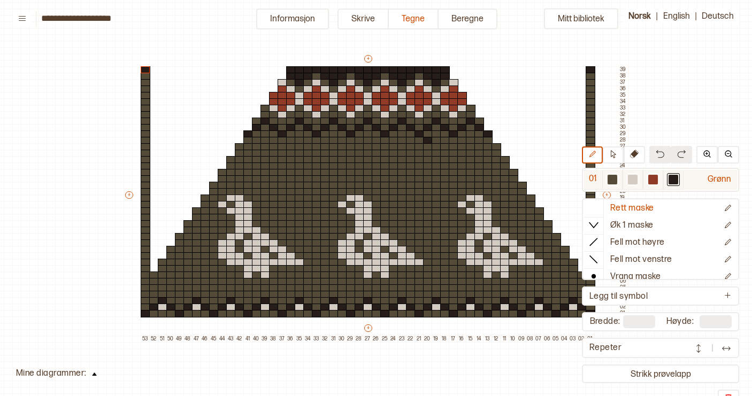
click at [710, 182] on div "Grønn" at bounding box center [709, 180] width 53 height 20
click at [715, 179] on div "Grønn" at bounding box center [709, 180] width 53 height 20
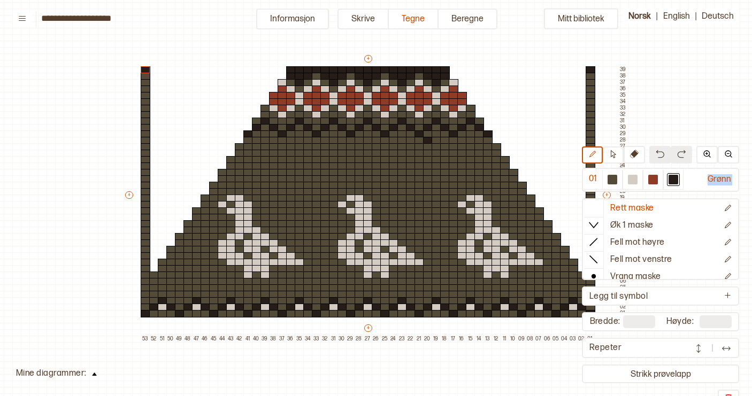
click at [92, 373] on img at bounding box center [94, 374] width 5 height 3
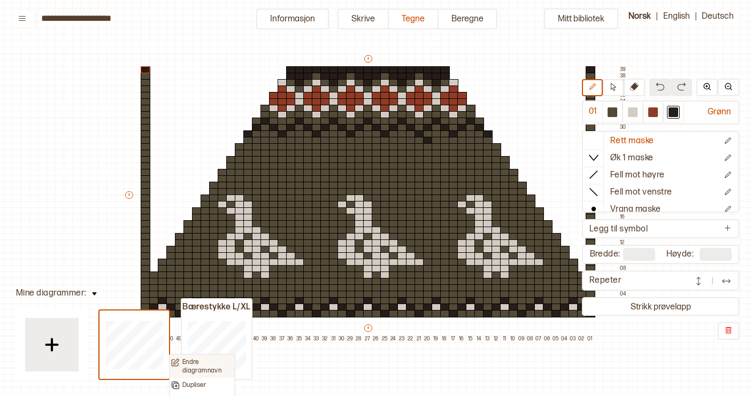
click at [197, 361] on p "Endre diagramnavn" at bounding box center [207, 366] width 51 height 17
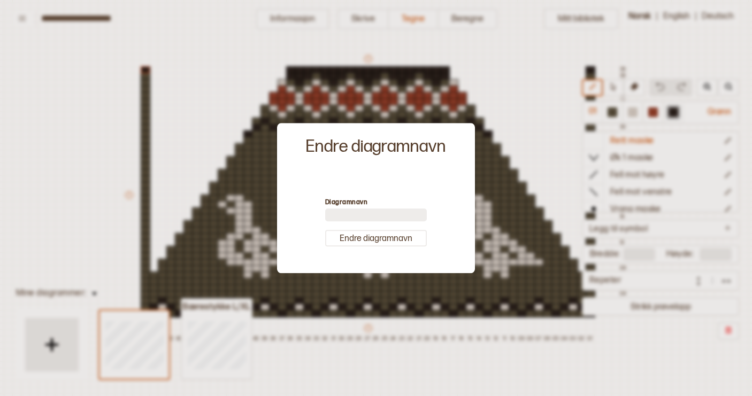
click at [348, 213] on input at bounding box center [376, 214] width 102 height 13
type input "*********"
click at [369, 235] on button "Endre diagramnavn" at bounding box center [376, 238] width 102 height 17
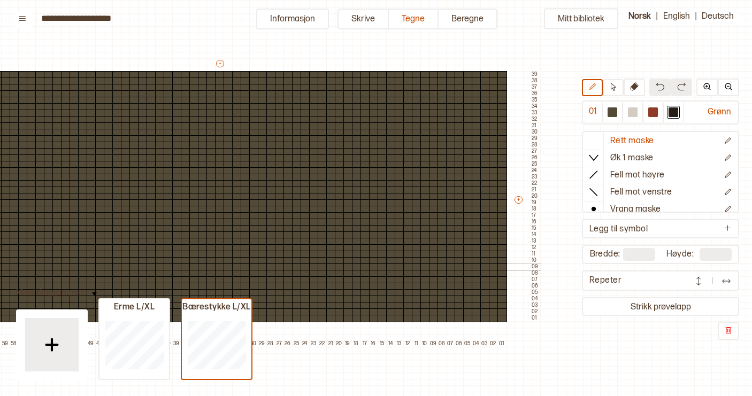
scroll to position [42, 160]
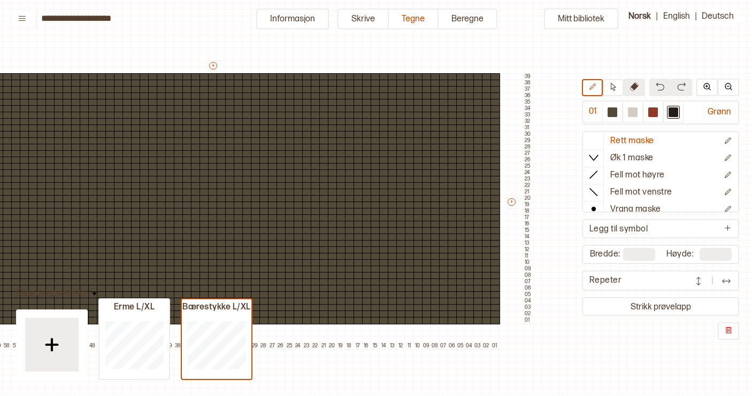
click at [636, 87] on icon at bounding box center [634, 86] width 9 height 9
drag, startPoint x: 486, startPoint y: 275, endPoint x: 487, endPoint y: 142, distance: 133.1
click at [487, 142] on div "+ + + + 67 66 65 64 63 62 61 60 59 58 57 56 55 54 53 52 51 50 49 48 47 46 45 44…" at bounding box center [221, 204] width 624 height 289
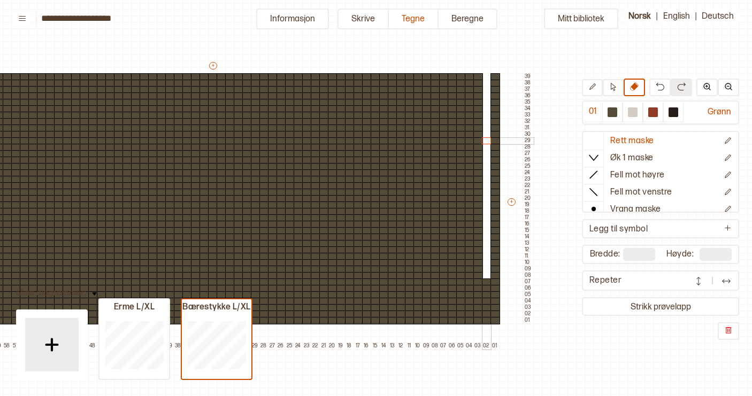
drag, startPoint x: 487, startPoint y: 146, endPoint x: 487, endPoint y: 138, distance: 7.5
click at [487, 138] on div "+ + + + 67 66 65 64 63 62 61 60 59 58 57 56 55 54 53 52 51 50 49 48 47 46 45 44…" at bounding box center [221, 204] width 624 height 289
drag, startPoint x: 478, startPoint y: 262, endPoint x: 479, endPoint y: 180, distance: 82.3
click at [479, 180] on div "+ + + + 67 66 65 64 63 62 61 60 59 58 57 56 55 54 53 52 51 50 49 48 47 46 45 44…" at bounding box center [221, 204] width 624 height 289
drag, startPoint x: 479, startPoint y: 180, endPoint x: 478, endPoint y: 83, distance: 96.7
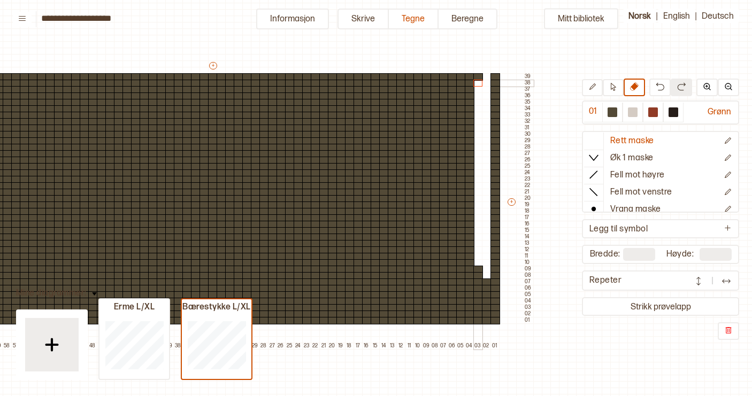
click at [478, 83] on div "+ + + + 67 66 65 64 63 62 61 60 59 58 57 56 55 54 53 52 51 50 49 48 47 46 45 44…" at bounding box center [221, 204] width 624 height 289
click at [478, 75] on div at bounding box center [478, 76] width 10 height 7
drag, startPoint x: 468, startPoint y: 247, endPoint x: 469, endPoint y: 110, distance: 137.4
click at [469, 110] on div "+ + + + 67 66 65 64 63 62 61 60 59 58 57 56 55 54 53 52 51 50 49 48 47 46 45 44…" at bounding box center [221, 204] width 624 height 289
drag, startPoint x: 469, startPoint y: 110, endPoint x: 469, endPoint y: 80, distance: 30.5
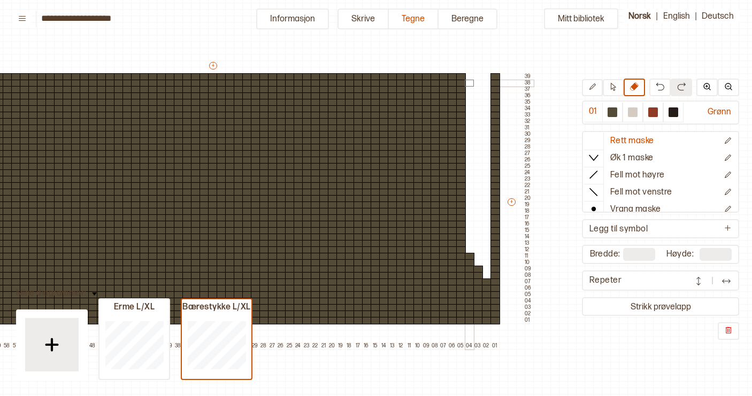
click at [469, 80] on div "+ + + + 67 66 65 64 63 62 61 60 59 58 57 56 55 54 53 52 51 50 49 48 47 46 45 44…" at bounding box center [221, 204] width 624 height 289
drag, startPoint x: 461, startPoint y: 235, endPoint x: 464, endPoint y: 103, distance: 132.1
click at [464, 103] on div "+ + + + 67 66 65 64 63 62 61 60 59 58 57 56 55 54 53 52 51 50 49 48 47 46 45 44…" at bounding box center [221, 204] width 624 height 289
drag, startPoint x: 462, startPoint y: 97, endPoint x: 462, endPoint y: 78, distance: 19.8
click at [462, 78] on div "+ + + + 67 66 65 64 63 62 61 60 59 58 57 56 55 54 53 52 51 50 49 48 47 46 45 44…" at bounding box center [221, 204] width 624 height 289
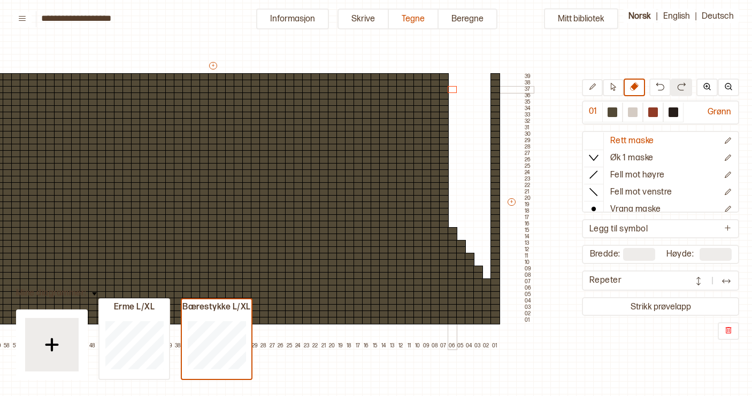
drag, startPoint x: 452, startPoint y: 222, endPoint x: 453, endPoint y: 87, distance: 135.8
click at [453, 87] on div "+ + + + 67 66 65 64 63 62 61 60 59 58 57 56 55 54 53 52 51 50 49 48 47 46 45 44…" at bounding box center [221, 204] width 624 height 289
drag, startPoint x: 444, startPoint y: 212, endPoint x: 447, endPoint y: 96, distance: 116.0
click at [447, 96] on div "+ + + + 67 66 65 64 63 62 61 60 59 58 57 56 55 54 53 52 51 50 49 48 47 46 45 44…" at bounding box center [221, 204] width 624 height 289
drag, startPoint x: 445, startPoint y: 89, endPoint x: 445, endPoint y: 81, distance: 8.6
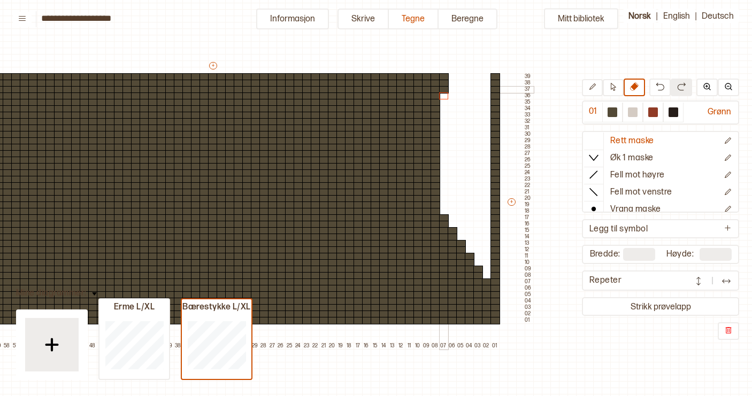
click at [445, 78] on div "+ + + + 67 66 65 64 63 62 61 60 59 58 57 56 55 54 53 52 51 50 49 48 47 46 45 44…" at bounding box center [221, 204] width 624 height 289
drag, startPoint x: 445, startPoint y: 81, endPoint x: 445, endPoint y: 91, distance: 10.2
click at [445, 91] on div "+ + + + 67 66 65 64 63 62 61 60 59 58 57 56 55 54 53 52 51 50 49 48 47 46 45 44…" at bounding box center [221, 204] width 624 height 289
drag, startPoint x: 435, startPoint y: 198, endPoint x: 436, endPoint y: 74, distance: 124.6
click at [436, 74] on div "+ + + + 67 66 65 64 63 62 61 60 59 58 57 56 55 54 53 52 51 50 49 48 47 46 45 44…" at bounding box center [221, 204] width 624 height 289
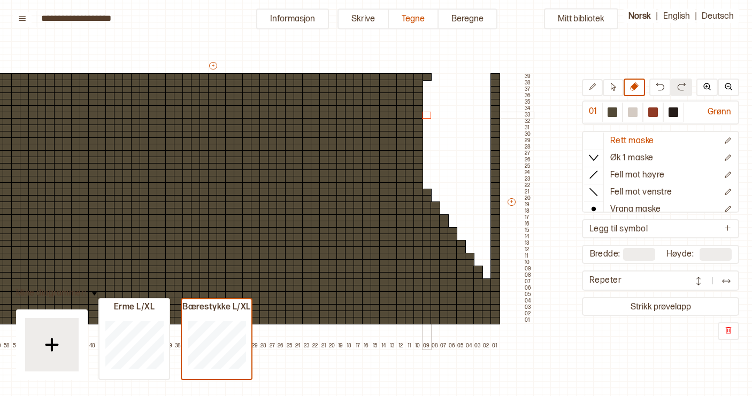
drag, startPoint x: 428, startPoint y: 183, endPoint x: 428, endPoint y: 115, distance: 67.3
click at [428, 115] on div "+ + + + 67 66 65 64 63 62 61 60 59 58 57 56 55 54 53 52 51 50 49 48 47 46 45 44…" at bounding box center [221, 204] width 624 height 289
click at [427, 77] on div at bounding box center [427, 76] width 10 height 7
drag, startPoint x: 418, startPoint y: 170, endPoint x: 419, endPoint y: 85, distance: 85.0
click at [417, 85] on div "+ + + + 67 66 65 64 63 62 61 60 59 58 57 56 55 54 53 52 51 50 49 48 47 46 45 44…" at bounding box center [221, 204] width 624 height 289
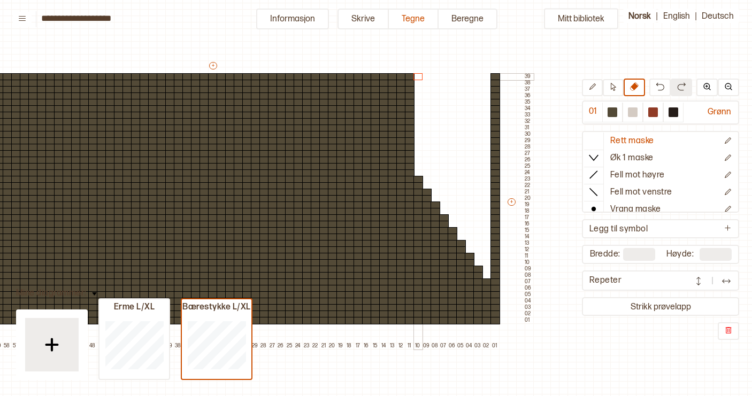
click at [417, 77] on div at bounding box center [418, 76] width 10 height 7
drag, startPoint x: 410, startPoint y: 159, endPoint x: 409, endPoint y: 78, distance: 81.8
click at [409, 77] on div "+ + + + 67 66 65 64 63 62 61 60 59 58 57 56 55 54 53 52 51 50 49 48 47 46 45 44…" at bounding box center [221, 204] width 624 height 289
drag, startPoint x: 400, startPoint y: 146, endPoint x: 401, endPoint y: 74, distance: 72.7
click at [401, 73] on div "+ + + + 67 66 65 64 63 62 61 60 59 58 57 56 55 54 53 52 51 50 49 48 47 46 45 44…" at bounding box center [221, 204] width 624 height 289
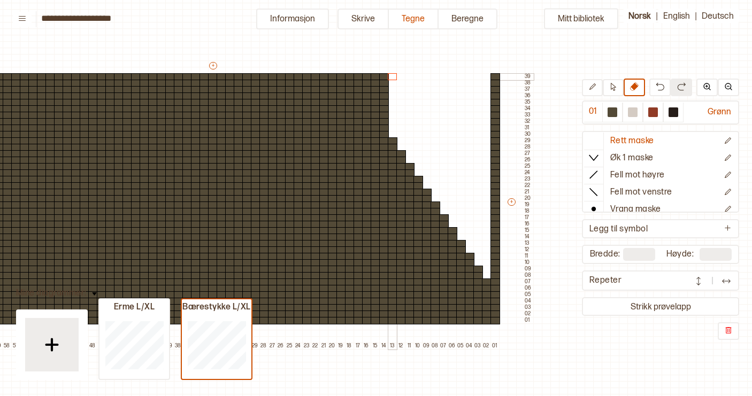
drag, startPoint x: 393, startPoint y: 133, endPoint x: 394, endPoint y: 77, distance: 56.1
click at [394, 77] on div "+ + + + 67 66 65 64 63 62 61 60 59 58 57 56 55 54 53 52 51 50 49 48 47 46 45 44…" at bounding box center [221, 204] width 624 height 289
drag, startPoint x: 386, startPoint y: 121, endPoint x: 385, endPoint y: 79, distance: 42.2
click at [385, 79] on div "+ + + + 67 66 65 64 63 62 61 60 59 58 57 56 55 54 53 52 51 50 49 48 47 46 45 44…" at bounding box center [221, 204] width 624 height 289
drag, startPoint x: 377, startPoint y: 107, endPoint x: 376, endPoint y: 77, distance: 30.5
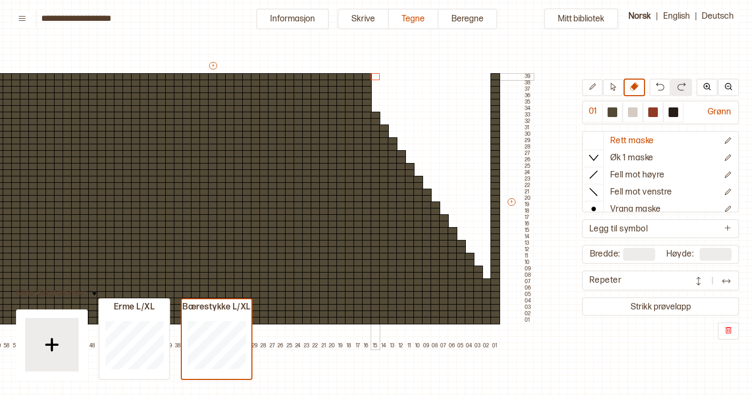
click at [376, 77] on div "+ + + + 67 66 65 64 63 62 61 60 59 58 57 56 55 54 53 52 51 50 49 48 47 46 45 44…" at bounding box center [221, 204] width 624 height 289
drag, startPoint x: 366, startPoint y: 96, endPoint x: 366, endPoint y: 76, distance: 19.8
click at [366, 76] on div "+ + + + 67 66 65 64 63 62 61 60 59 58 57 56 55 54 53 52 51 50 49 48 47 46 45 44…" at bounding box center [221, 204] width 624 height 289
click at [358, 77] on div "+ + + + 67 66 65 64 63 62 61 60 59 58 57 56 55 54 53 52 51 50 49 48 47 46 45 44…" at bounding box center [221, 204] width 624 height 289
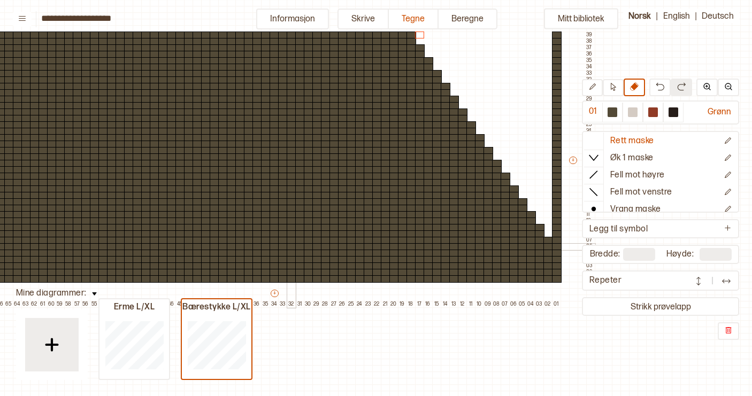
scroll to position [84, 100]
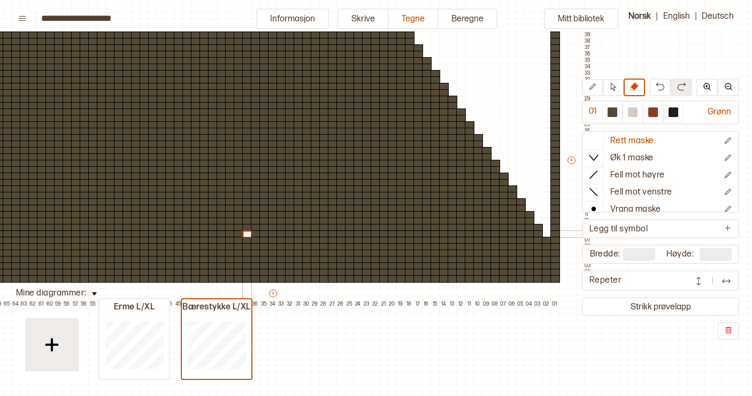
click at [246, 235] on div at bounding box center [247, 233] width 10 height 7
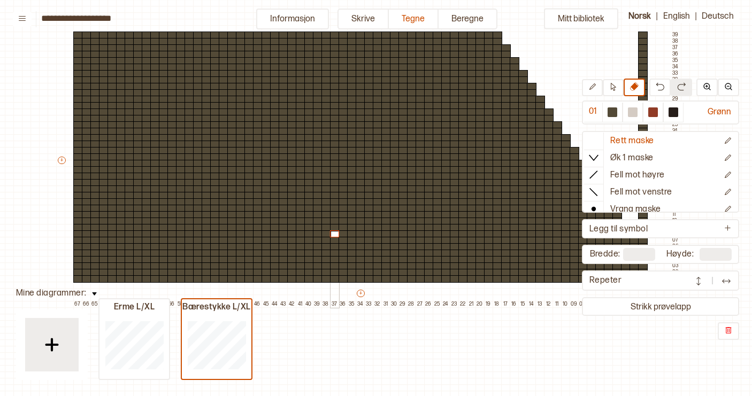
scroll to position [83, 0]
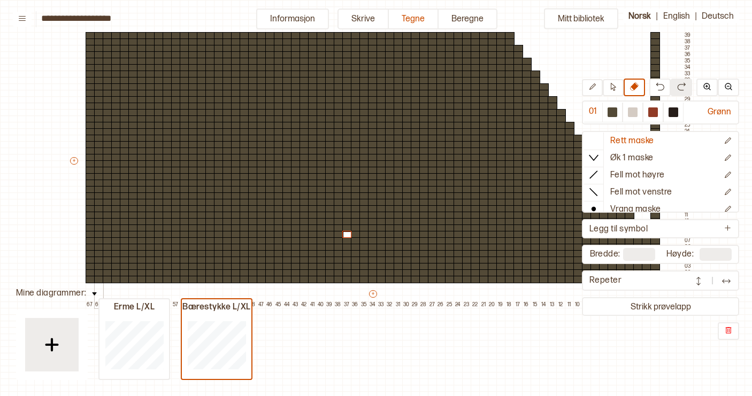
click at [100, 234] on div at bounding box center [99, 234] width 10 height 7
click at [615, 115] on div at bounding box center [612, 112] width 10 height 10
click at [349, 233] on div at bounding box center [347, 234] width 10 height 7
click at [633, 112] on div at bounding box center [633, 112] width 10 height 10
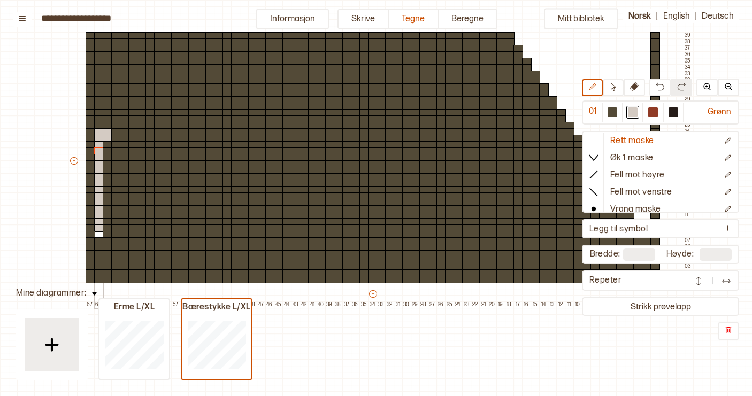
drag, startPoint x: 100, startPoint y: 229, endPoint x: 99, endPoint y: 149, distance: 79.6
click at [99, 149] on div "+ + + + 67 66 65 64 63 62 61 60 59 58 57 56 55 54 53 52 51 50 49 48 47 46 45 44…" at bounding box center [380, 163] width 624 height 289
click at [637, 88] on icon at bounding box center [634, 86] width 9 height 9
drag, startPoint x: 98, startPoint y: 233, endPoint x: 97, endPoint y: 134, distance: 98.9
click at [97, 134] on div "+ + + + 67 66 65 64 63 62 61 60 59 58 57 56 55 54 53 52 51 50 49 48 47 46 45 44…" at bounding box center [380, 163] width 624 height 289
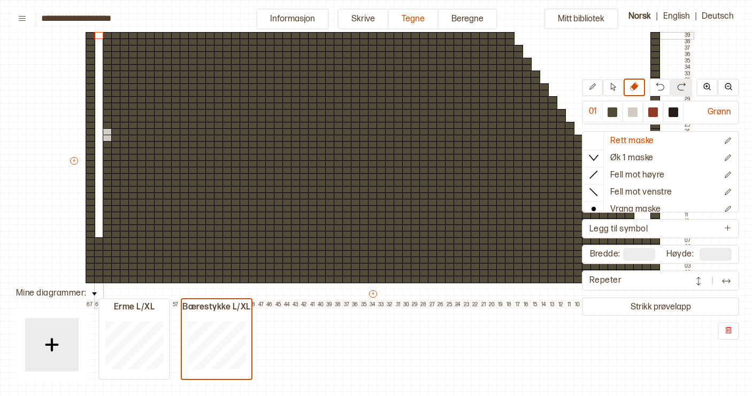
drag, startPoint x: 99, startPoint y: 131, endPoint x: 97, endPoint y: 36, distance: 95.7
click at [97, 36] on div "+ + + + 67 66 65 64 63 62 61 60 59 58 57 56 55 54 53 52 51 50 49 48 47 46 45 44…" at bounding box center [380, 163] width 624 height 289
drag, startPoint x: 107, startPoint y: 221, endPoint x: 106, endPoint y: 91, distance: 129.9
click at [105, 91] on div "+ + + + 67 66 65 64 63 62 61 60 59 58 57 56 55 54 53 52 51 50 49 48 47 46 45 44…" at bounding box center [380, 163] width 624 height 289
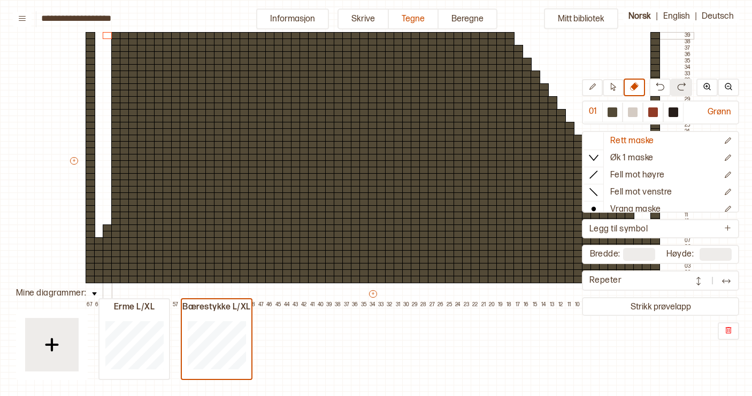
drag, startPoint x: 106, startPoint y: 91, endPoint x: 105, endPoint y: 33, distance: 58.3
click at [105, 33] on div "+ + + + 67 66 65 64 63 62 61 60 59 58 57 56 55 54 53 52 51 50 49 48 47 46 45 44…" at bounding box center [380, 163] width 624 height 289
drag, startPoint x: 116, startPoint y: 210, endPoint x: 113, endPoint y: 135, distance: 74.9
click at [113, 135] on div "+ + + + 67 66 65 64 63 62 61 60 59 58 57 56 55 54 53 52 51 50 49 48 47 46 45 44…" at bounding box center [380, 163] width 624 height 289
drag, startPoint x: 115, startPoint y: 101, endPoint x: 115, endPoint y: 37, distance: 64.1
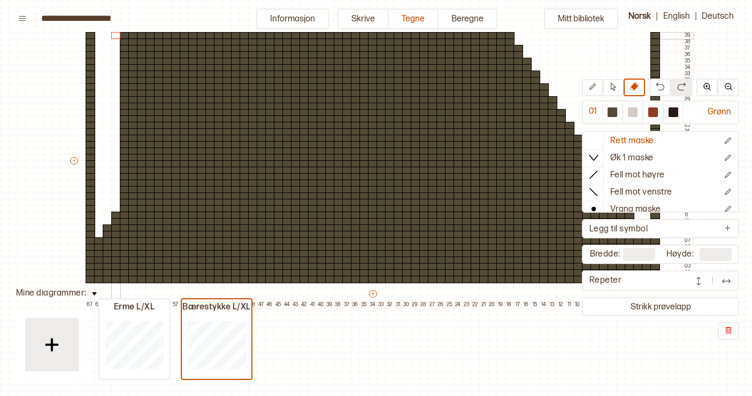
click at [115, 37] on div "+ + + + 67 66 65 64 63 62 61 60 59 58 57 56 55 54 53 52 51 50 49 48 47 46 45 44…" at bounding box center [380, 163] width 624 height 289
drag, startPoint x: 125, startPoint y: 194, endPoint x: 126, endPoint y: 78, distance: 116.5
click at [126, 77] on div "+ + + + 67 66 65 64 63 62 61 60 59 58 57 56 55 54 53 52 51 50 49 48 47 46 45 44…" at bounding box center [380, 163] width 624 height 289
drag, startPoint x: 126, startPoint y: 78, endPoint x: 126, endPoint y: 34, distance: 43.8
click at [126, 34] on div "+ + + + 67 66 65 64 63 62 61 60 59 58 57 56 55 54 53 52 51 50 49 48 47 46 45 44…" at bounding box center [380, 163] width 624 height 289
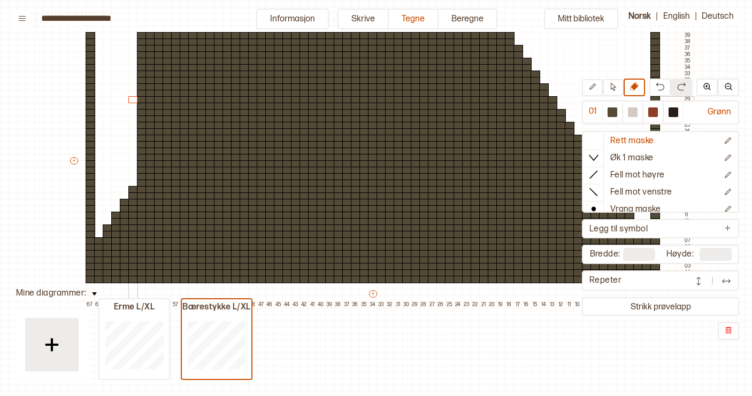
drag, startPoint x: 134, startPoint y: 181, endPoint x: 130, endPoint y: 102, distance: 79.7
click at [130, 102] on div "+ + + + 67 66 65 64 63 62 61 60 59 58 57 56 55 54 53 52 51 50 49 48 47 46 45 44…" at bounding box center [380, 163] width 624 height 289
drag, startPoint x: 142, startPoint y: 169, endPoint x: 144, endPoint y: 60, distance: 108.5
click at [144, 60] on div "+ + + + 67 66 65 64 63 62 61 60 59 58 57 56 55 54 53 52 51 50 49 48 47 46 45 44…" at bounding box center [380, 163] width 624 height 289
click at [140, 36] on div "+ + + + 67 66 65 64 63 62 61 60 59 58 57 56 55 54 53 52 51 50 49 48 47 46 45 44…" at bounding box center [380, 163] width 624 height 289
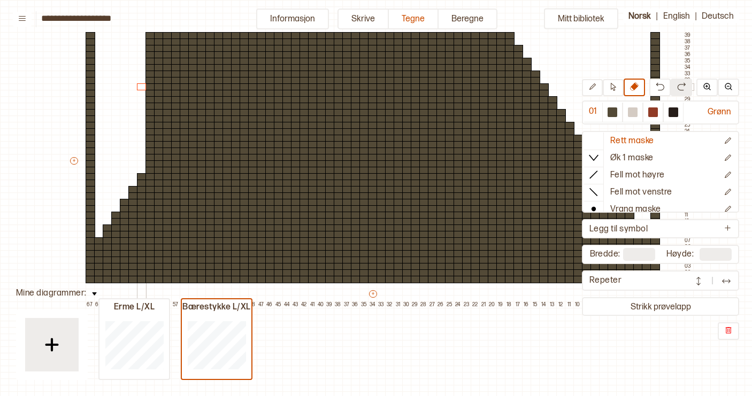
drag, startPoint x: 140, startPoint y: 36, endPoint x: 141, endPoint y: 88, distance: 51.9
click at [141, 88] on div "+ + + + 67 66 65 64 63 62 61 60 59 58 57 56 55 54 53 52 51 50 49 48 47 46 45 44…" at bounding box center [380, 163] width 624 height 289
drag, startPoint x: 151, startPoint y: 158, endPoint x: 149, endPoint y: 100, distance: 57.7
click at [149, 100] on div "+ + + + 67 66 65 64 63 62 61 60 59 58 57 56 55 54 53 52 51 50 49 48 47 46 45 44…" at bounding box center [380, 163] width 624 height 289
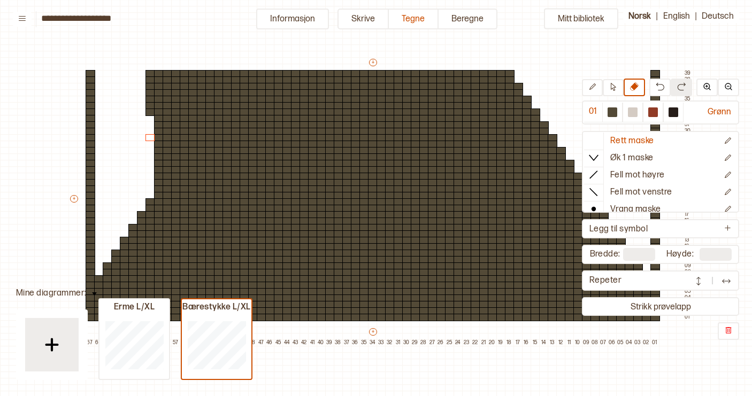
scroll to position [38, 0]
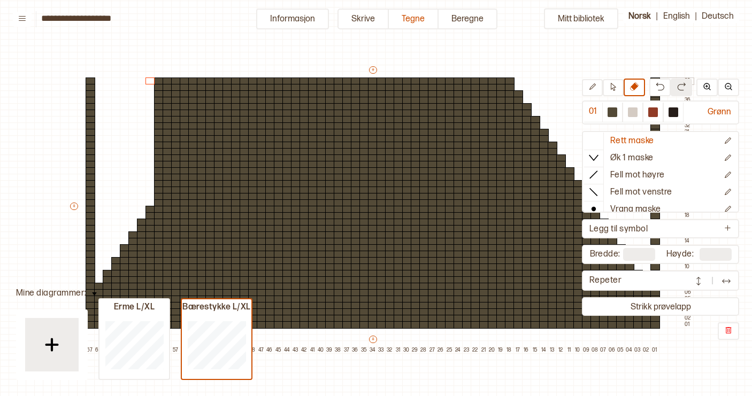
drag, startPoint x: 150, startPoint y: 116, endPoint x: 150, endPoint y: 82, distance: 34.2
click at [150, 82] on div "+ + + + 67 66 65 64 63 62 61 60 59 58 57 56 55 54 53 52 51 50 49 48 47 46 45 44…" at bounding box center [380, 209] width 624 height 289
drag, startPoint x: 159, startPoint y: 188, endPoint x: 159, endPoint y: 87, distance: 101.0
click at [159, 87] on div "+ + + + 67 66 65 64 63 62 61 60 59 58 57 56 55 54 53 52 51 50 49 48 47 46 45 44…" at bounding box center [380, 209] width 624 height 289
click at [159, 82] on div at bounding box center [159, 81] width 10 height 7
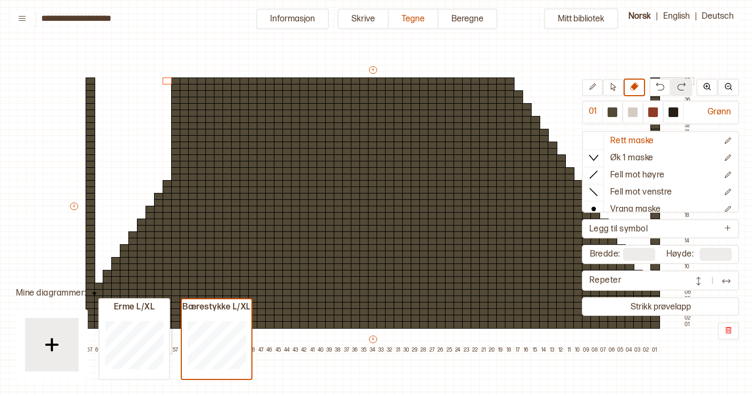
drag, startPoint x: 168, startPoint y: 176, endPoint x: 167, endPoint y: 80, distance: 95.7
click at [167, 80] on div "+ + + + 67 66 65 64 63 62 61 60 59 58 57 56 55 54 53 52 51 50 49 48 47 46 45 44…" at bounding box center [380, 209] width 624 height 289
drag, startPoint x: 175, startPoint y: 164, endPoint x: 174, endPoint y: 80, distance: 83.9
click at [174, 80] on div "+ + + + 67 66 65 64 63 62 61 60 59 58 57 56 55 54 53 52 51 50 49 48 47 46 45 44…" at bounding box center [380, 209] width 624 height 289
drag, startPoint x: 184, startPoint y: 151, endPoint x: 183, endPoint y: 81, distance: 69.5
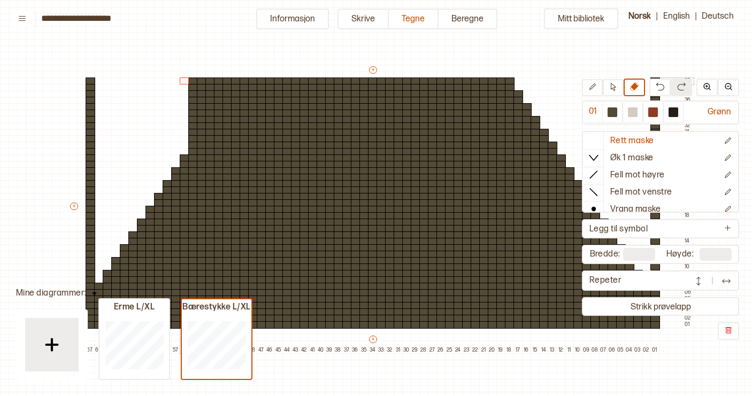
click at [183, 81] on div "+ + + + 67 66 65 64 63 62 61 60 59 58 57 56 55 54 53 52 51 50 49 48 47 46 45 44…" at bounding box center [380, 209] width 624 height 289
drag, startPoint x: 192, startPoint y: 140, endPoint x: 192, endPoint y: 106, distance: 34.2
click at [192, 106] on div "+ + + + 67 66 65 64 63 62 61 60 59 58 57 56 55 54 53 52 51 50 49 48 47 46 45 44…" at bounding box center [380, 209] width 624 height 289
drag, startPoint x: 200, startPoint y: 126, endPoint x: 200, endPoint y: 83, distance: 42.8
click at [200, 82] on div "+ + + + 67 66 65 64 63 62 61 60 59 58 57 56 55 54 53 52 51 50 49 48 47 46 45 44…" at bounding box center [380, 209] width 624 height 289
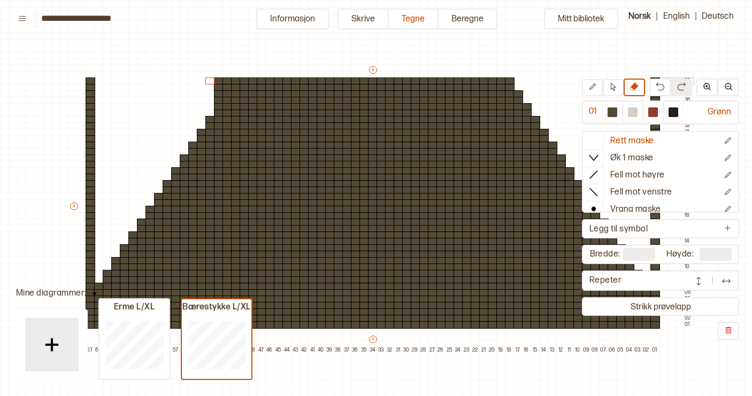
drag, startPoint x: 211, startPoint y: 111, endPoint x: 211, endPoint y: 81, distance: 29.9
click at [211, 81] on div "+ + + + 67 66 65 64 63 62 61 60 59 58 57 56 55 54 53 52 51 50 49 48 47 46 45 44…" at bounding box center [380, 209] width 624 height 289
drag, startPoint x: 218, startPoint y: 101, endPoint x: 218, endPoint y: 81, distance: 20.3
click at [218, 81] on div "+ + + + 67 66 65 64 63 62 61 60 59 58 57 56 55 54 53 52 51 50 49 48 47 46 45 44…" at bounding box center [380, 209] width 624 height 289
click at [226, 81] on div "+ + + + 67 66 65 64 63 62 61 60 59 58 57 56 55 54 53 52 51 50 49 48 47 46 45 44…" at bounding box center [380, 209] width 624 height 289
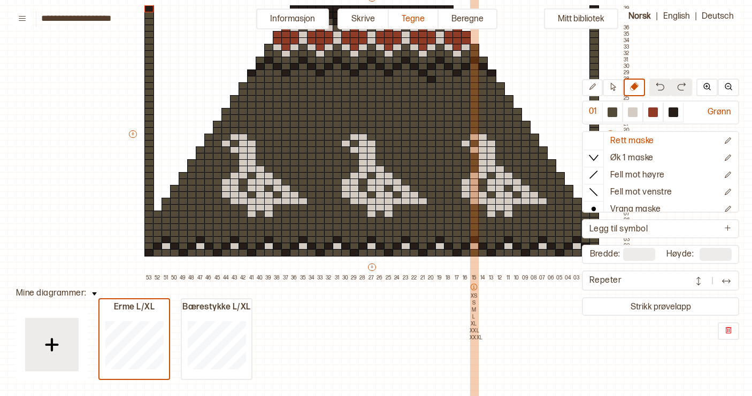
scroll to position [109, 2]
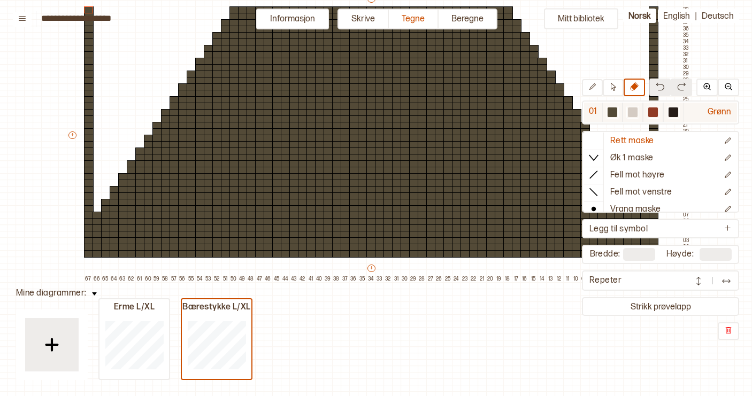
click at [673, 113] on div at bounding box center [673, 112] width 10 height 10
click at [371, 239] on div at bounding box center [371, 240] width 10 height 7
click at [378, 246] on div at bounding box center [380, 247] width 10 height 7
click at [389, 252] on div at bounding box center [388, 253] width 10 height 7
click at [397, 247] on div at bounding box center [397, 247] width 10 height 7
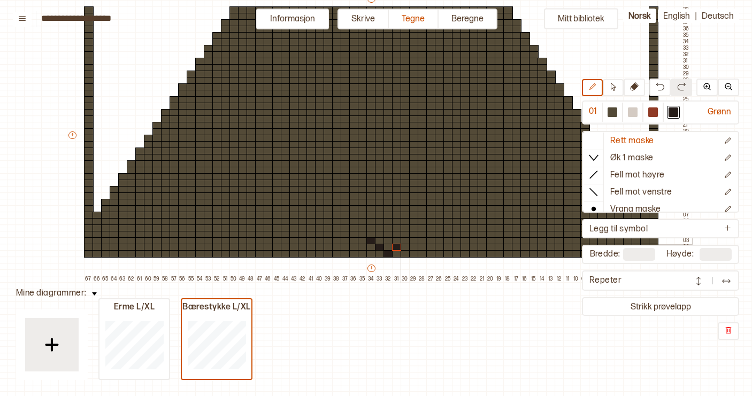
click at [404, 243] on div at bounding box center [405, 240] width 10 height 7
click at [415, 248] on div at bounding box center [414, 247] width 10 height 7
click at [423, 251] on div at bounding box center [422, 253] width 10 height 7
click at [431, 248] on div at bounding box center [431, 247] width 10 height 7
click at [437, 244] on div at bounding box center [440, 247] width 10 height 7
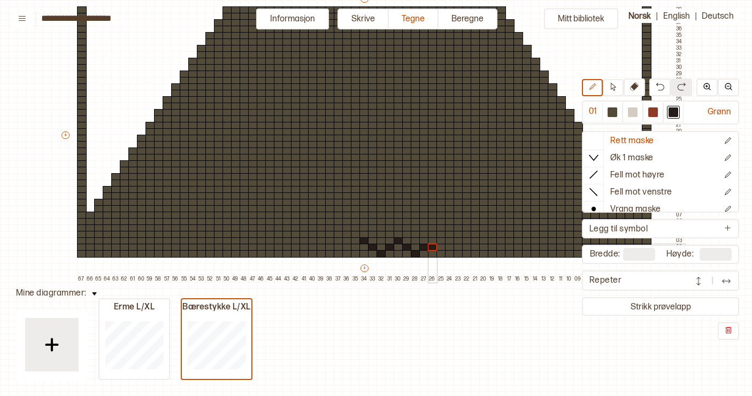
scroll to position [110, 11]
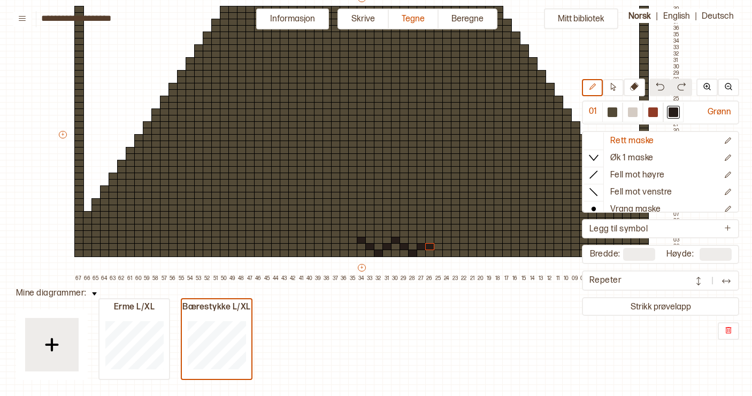
click at [660, 91] on button at bounding box center [659, 88] width 21 height 18
click at [431, 241] on div at bounding box center [430, 240] width 10 height 7
click at [439, 247] on div at bounding box center [438, 246] width 10 height 7
click at [450, 252] on div at bounding box center [447, 253] width 10 height 7
click at [456, 247] on div at bounding box center [456, 246] width 10 height 7
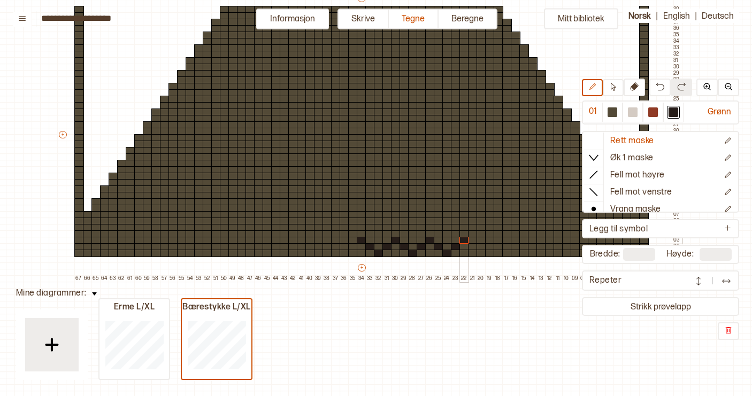
click at [464, 241] on div at bounding box center [464, 240] width 10 height 7
click at [473, 247] on div at bounding box center [473, 246] width 10 height 7
click at [483, 255] on div at bounding box center [481, 253] width 10 height 7
click at [490, 247] on div at bounding box center [490, 246] width 10 height 7
click at [499, 241] on div at bounding box center [498, 240] width 10 height 7
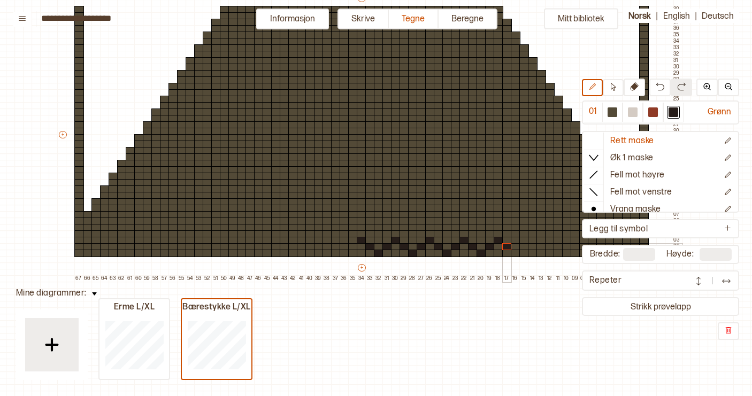
click at [509, 247] on div at bounding box center [507, 246] width 10 height 7
click at [506, 246] on div at bounding box center [507, 246] width 10 height 7
click at [516, 253] on div at bounding box center [515, 253] width 10 height 7
click at [525, 246] on div at bounding box center [524, 246] width 10 height 7
click at [531, 241] on div at bounding box center [533, 240] width 10 height 7
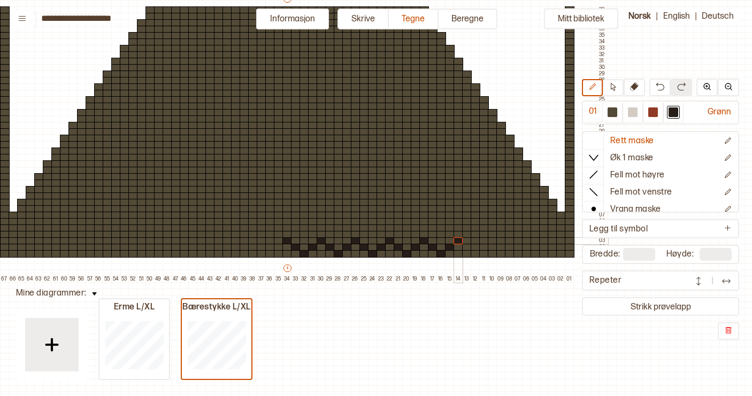
scroll to position [109, 100]
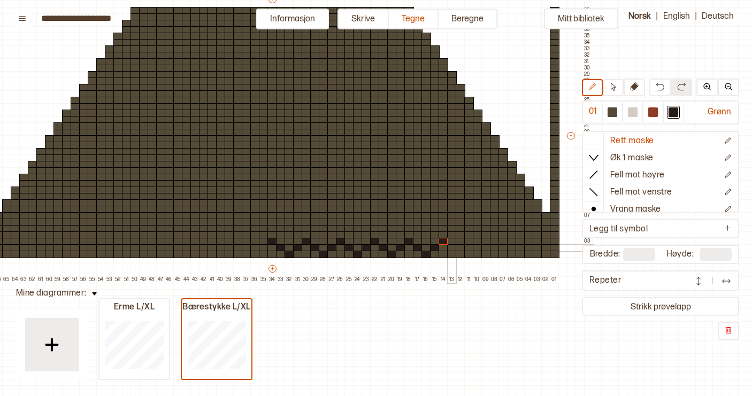
click at [451, 249] on div at bounding box center [452, 247] width 10 height 7
click at [459, 253] on div at bounding box center [460, 254] width 10 height 7
click at [470, 248] on div at bounding box center [469, 247] width 10 height 7
click at [477, 242] on div at bounding box center [478, 241] width 10 height 7
click at [484, 250] on div at bounding box center [486, 247] width 10 height 7
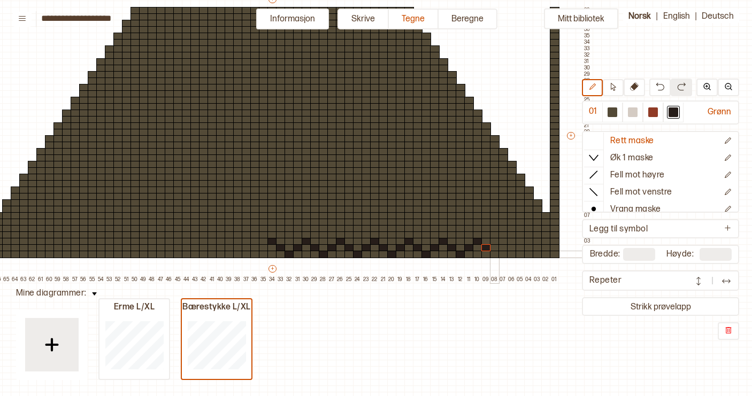
click at [495, 254] on div at bounding box center [495, 254] width 10 height 7
click at [504, 249] on div at bounding box center [503, 247] width 10 height 7
click at [513, 242] on div at bounding box center [512, 241] width 10 height 7
click at [521, 248] on div at bounding box center [520, 247] width 10 height 7
click at [529, 255] on div at bounding box center [529, 254] width 10 height 7
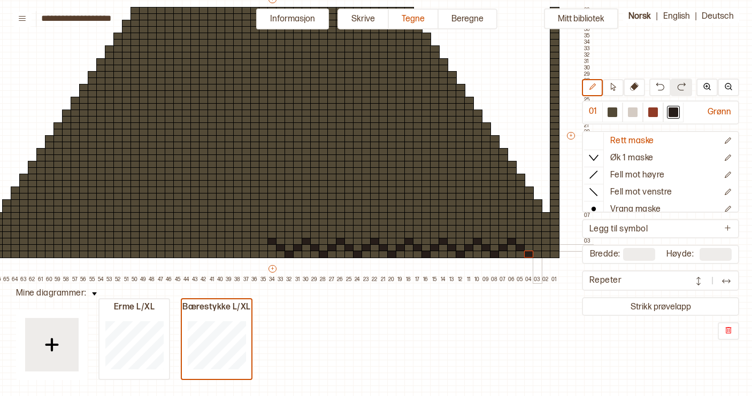
click at [537, 249] on div at bounding box center [537, 247] width 10 height 7
click at [546, 243] on div at bounding box center [546, 241] width 10 height 7
click at [552, 247] on div at bounding box center [554, 247] width 10 height 7
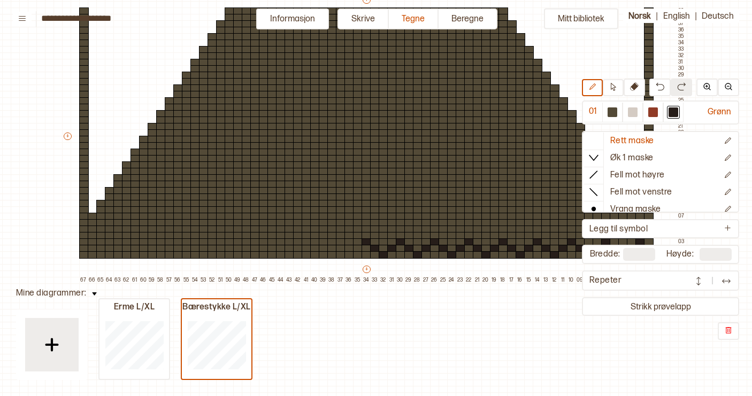
scroll to position [107, 6]
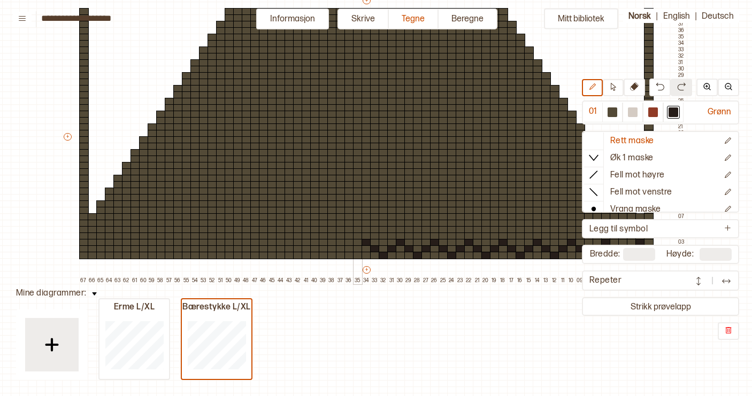
click at [357, 249] on div at bounding box center [358, 248] width 10 height 7
click at [350, 255] on div at bounding box center [349, 255] width 10 height 7
click at [341, 249] on div at bounding box center [341, 248] width 10 height 7
click at [333, 244] on div at bounding box center [332, 242] width 10 height 7
click at [323, 248] on div at bounding box center [324, 248] width 10 height 7
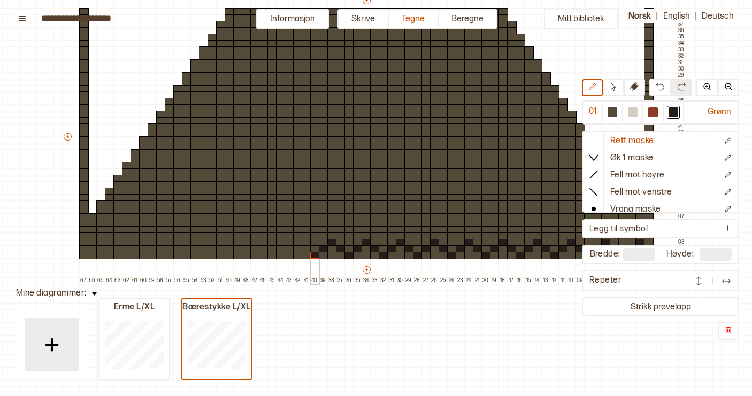
click at [313, 258] on div at bounding box center [315, 255] width 10 height 7
click at [304, 249] on div at bounding box center [306, 248] width 10 height 7
click at [296, 242] on div at bounding box center [298, 242] width 10 height 7
click at [289, 250] on div at bounding box center [289, 248] width 10 height 7
click at [280, 255] on div at bounding box center [281, 255] width 10 height 7
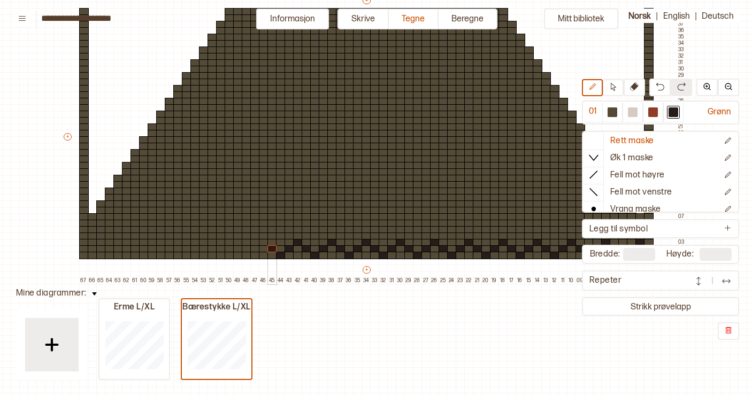
click at [271, 248] on div at bounding box center [272, 248] width 10 height 7
click at [265, 243] on div at bounding box center [264, 242] width 10 height 7
click at [254, 249] on div at bounding box center [255, 248] width 10 height 7
click at [246, 255] on div at bounding box center [247, 255] width 10 height 7
click at [237, 248] on div at bounding box center [238, 248] width 10 height 7
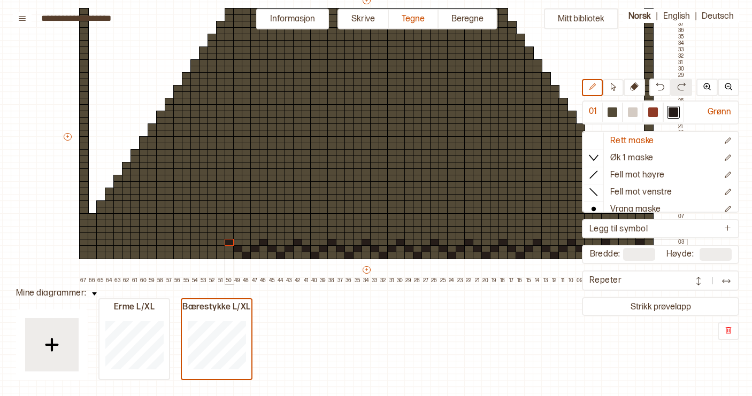
click at [228, 242] on div at bounding box center [229, 242] width 10 height 7
click at [222, 248] on div at bounding box center [221, 248] width 10 height 7
click at [212, 254] on div at bounding box center [212, 255] width 10 height 7
click at [205, 250] on div at bounding box center [204, 248] width 10 height 7
click at [196, 244] on div at bounding box center [195, 242] width 10 height 7
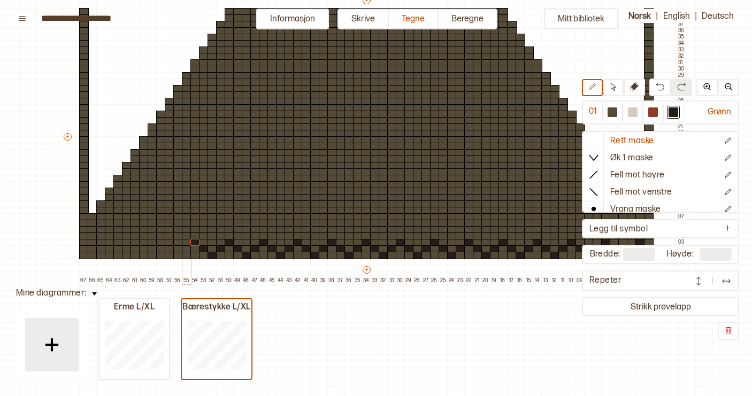
click at [187, 249] on div at bounding box center [187, 248] width 10 height 7
click at [176, 255] on div at bounding box center [178, 255] width 10 height 7
click at [169, 249] on div at bounding box center [170, 248] width 10 height 7
click at [161, 244] on div at bounding box center [161, 242] width 10 height 7
click at [154, 249] on div at bounding box center [153, 248] width 10 height 7
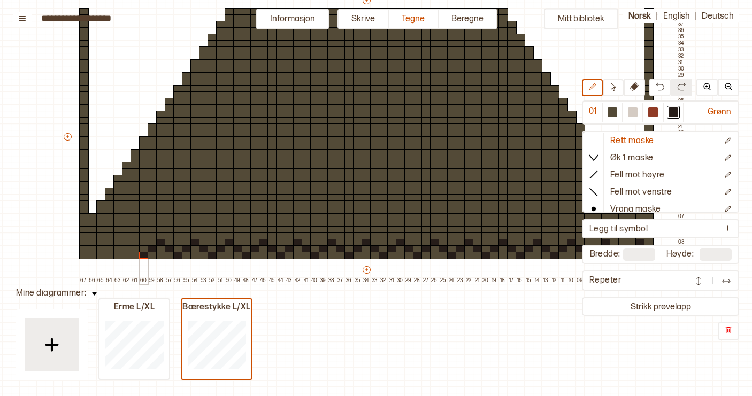
click at [144, 255] on div at bounding box center [144, 255] width 10 height 7
click at [135, 249] on div at bounding box center [135, 248] width 10 height 7
click at [127, 243] on div at bounding box center [127, 242] width 10 height 7
click at [118, 249] on div at bounding box center [118, 248] width 10 height 7
click at [109, 255] on div at bounding box center [110, 255] width 10 height 7
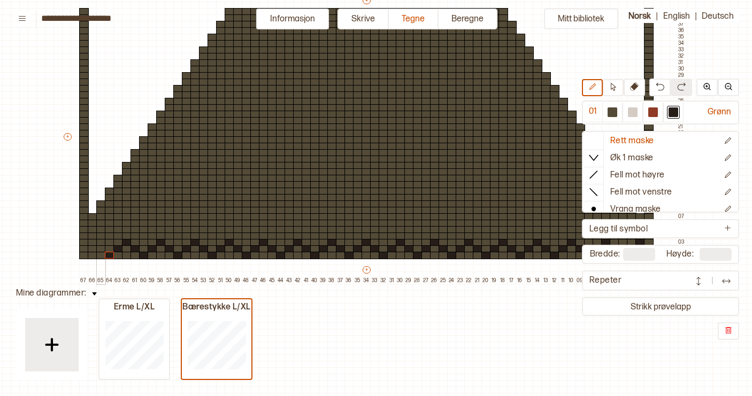
click at [98, 248] on div at bounding box center [101, 248] width 10 height 7
click at [95, 244] on div at bounding box center [93, 242] width 10 height 7
click at [84, 249] on div at bounding box center [84, 248] width 10 height 7
click at [633, 113] on div at bounding box center [633, 112] width 10 height 10
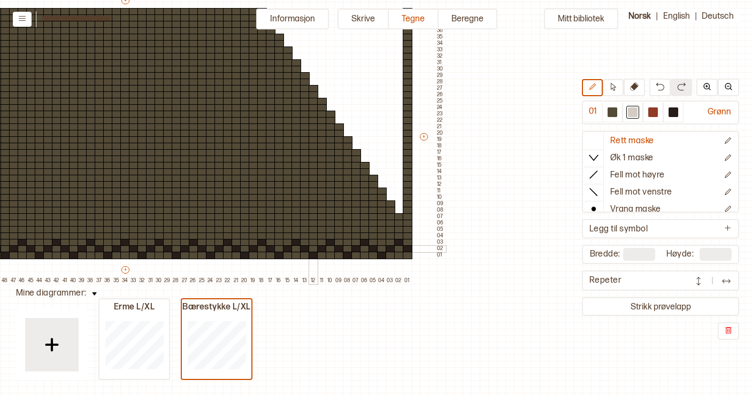
scroll to position [107, 295]
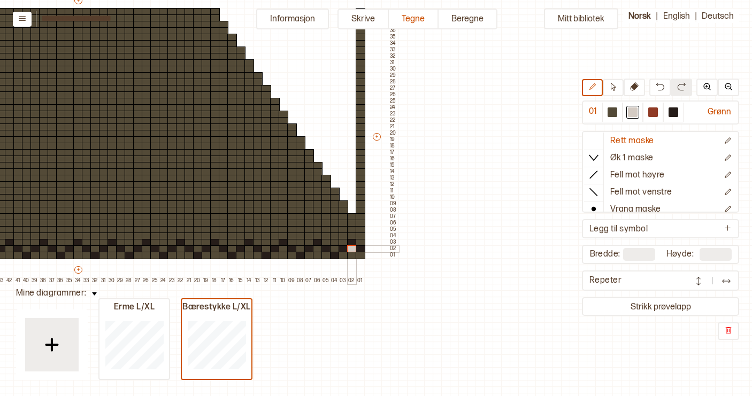
click at [353, 250] on div at bounding box center [352, 248] width 10 height 7
click at [317, 250] on div at bounding box center [318, 248] width 10 height 7
click at [284, 250] on div at bounding box center [283, 248] width 10 height 7
click at [249, 250] on div at bounding box center [249, 248] width 10 height 7
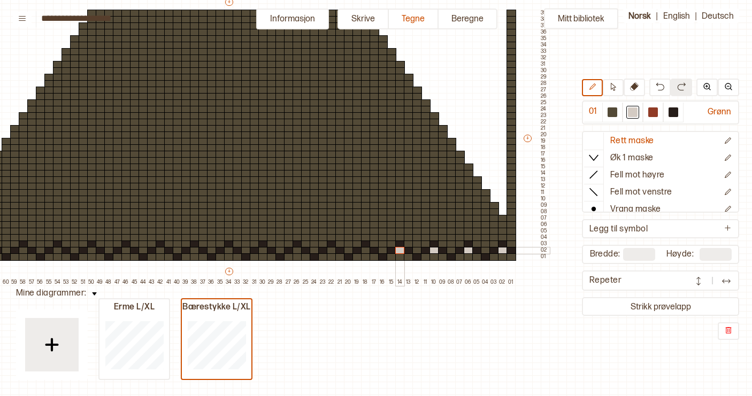
scroll to position [106, 145]
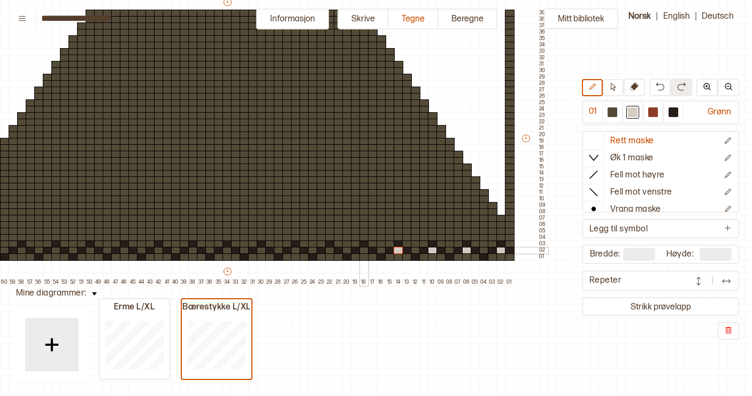
click at [366, 252] on div at bounding box center [364, 250] width 10 height 7
click at [330, 252] on div at bounding box center [330, 250] width 10 height 7
click at [296, 252] on div at bounding box center [296, 250] width 10 height 7
click at [260, 250] on div at bounding box center [262, 250] width 10 height 7
click at [228, 251] on div at bounding box center [227, 250] width 10 height 7
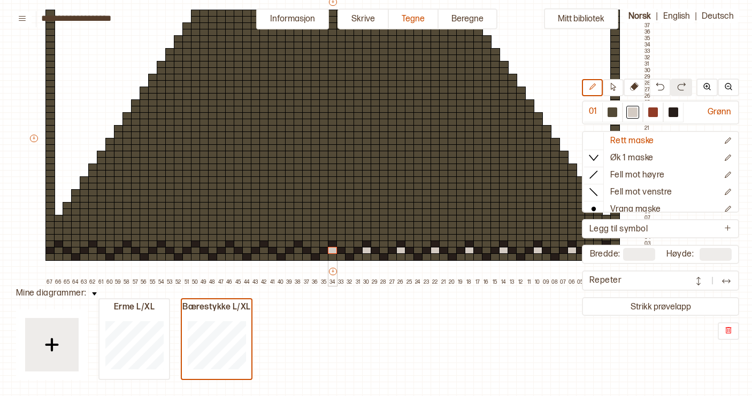
scroll to position [105, 40]
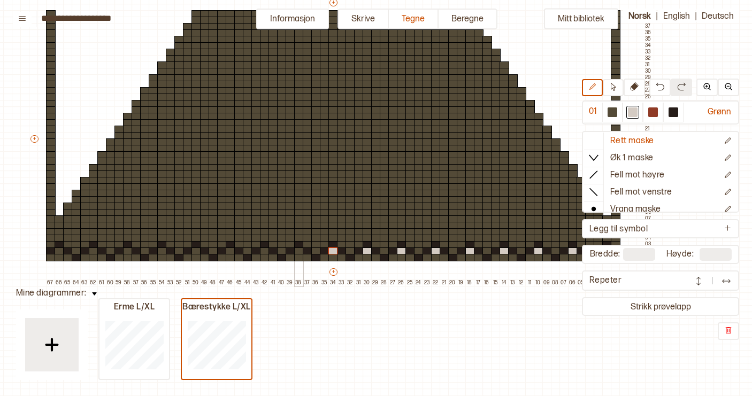
click at [298, 252] on div at bounding box center [299, 250] width 10 height 7
click at [265, 253] on div at bounding box center [265, 250] width 10 height 7
click at [232, 254] on div at bounding box center [231, 257] width 10 height 7
click at [660, 87] on img at bounding box center [659, 86] width 9 height 9
click at [231, 252] on div at bounding box center [231, 250] width 10 height 7
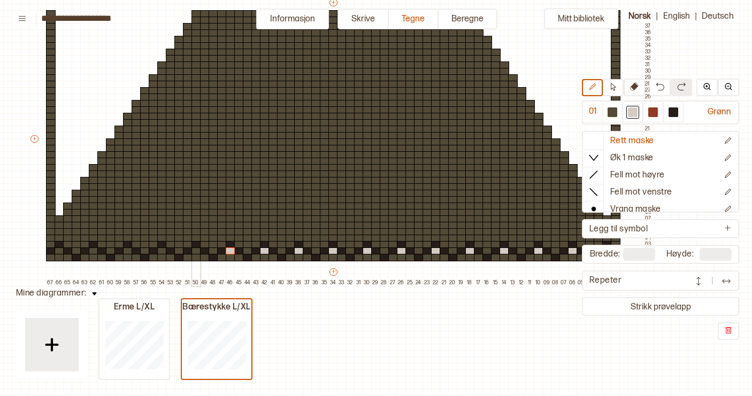
click at [193, 253] on div at bounding box center [196, 250] width 10 height 7
click at [163, 252] on div at bounding box center [162, 250] width 10 height 7
click at [126, 251] on div at bounding box center [128, 250] width 10 height 7
click at [94, 252] on div at bounding box center [94, 250] width 10 height 7
click at [61, 252] on div at bounding box center [60, 250] width 10 height 7
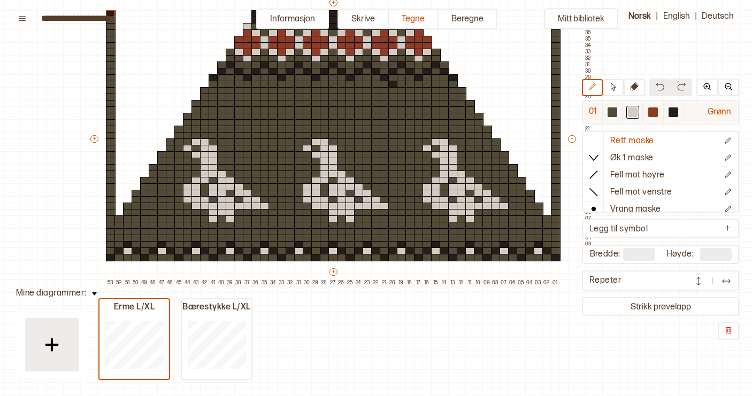
click at [612, 113] on div at bounding box center [612, 112] width 10 height 10
click at [396, 87] on div at bounding box center [393, 90] width 10 height 7
click at [393, 84] on div at bounding box center [393, 84] width 10 height 7
click at [675, 109] on div at bounding box center [673, 112] width 10 height 10
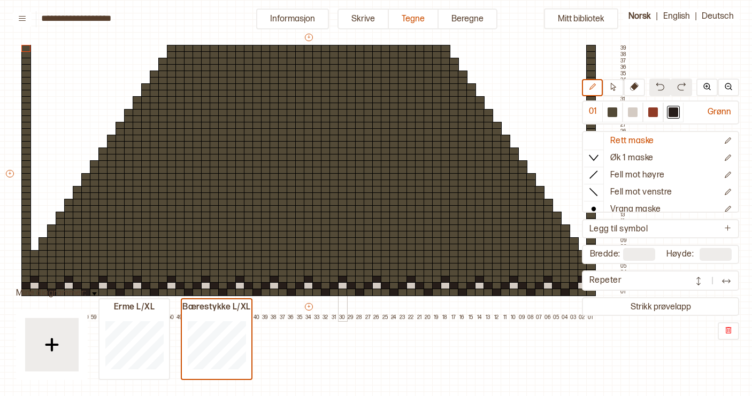
scroll to position [76, 64]
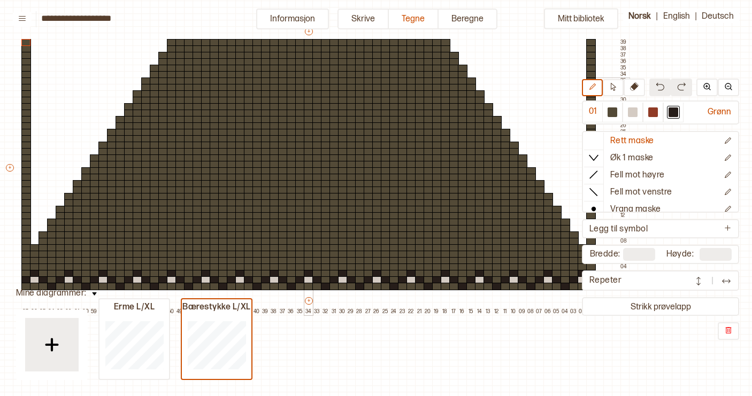
click at [308, 81] on div at bounding box center [309, 81] width 10 height 7
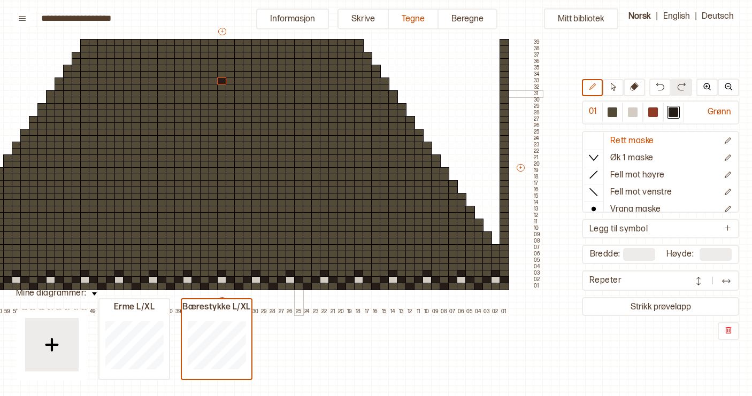
scroll to position [75, 156]
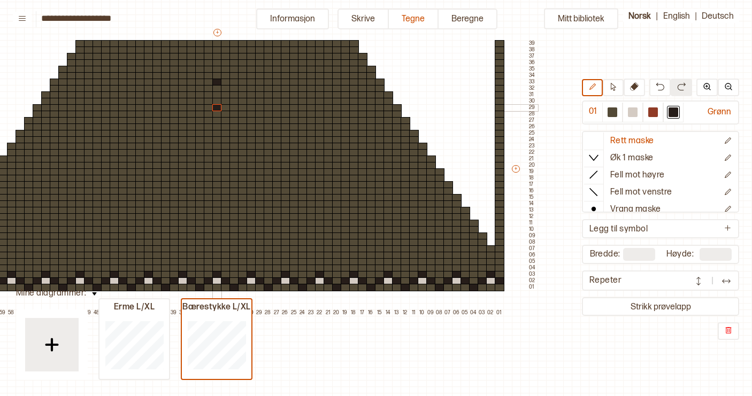
click at [218, 109] on div at bounding box center [217, 107] width 10 height 7
click at [611, 108] on div at bounding box center [612, 112] width 10 height 10
click at [218, 83] on div at bounding box center [217, 82] width 10 height 7
click at [672, 114] on div at bounding box center [673, 112] width 10 height 10
click at [225, 103] on div at bounding box center [226, 101] width 10 height 7
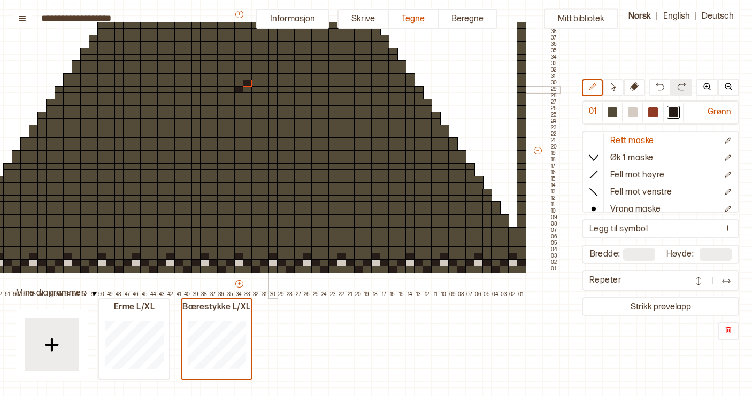
scroll to position [90, 134]
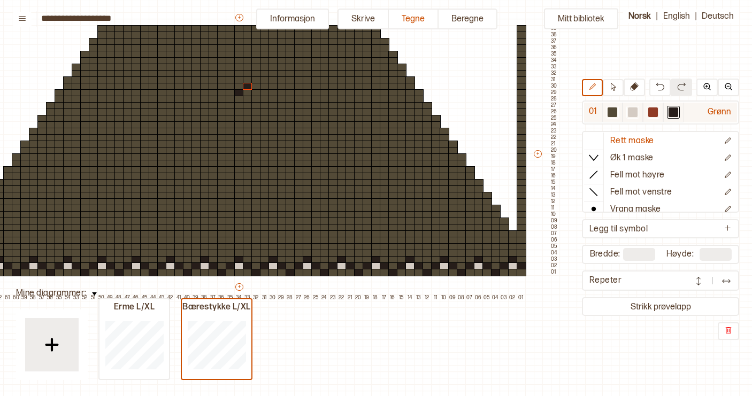
click at [612, 114] on div at bounding box center [612, 112] width 10 height 10
click at [249, 87] on div at bounding box center [248, 86] width 10 height 7
click at [675, 113] on div at bounding box center [673, 112] width 10 height 10
click at [250, 101] on div at bounding box center [248, 99] width 10 height 7
click at [257, 105] on div at bounding box center [256, 105] width 10 height 7
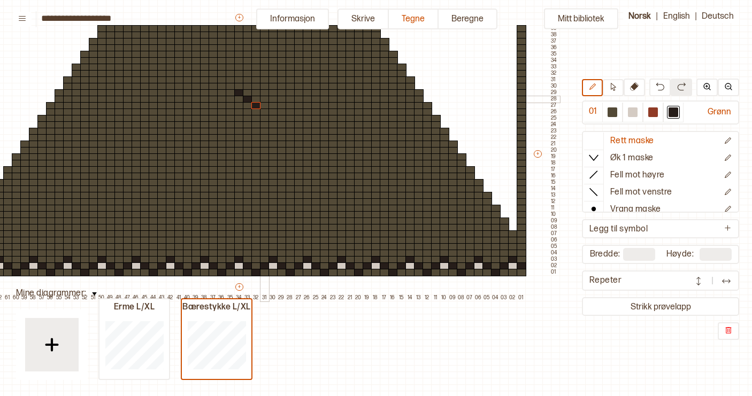
click at [264, 100] on div at bounding box center [265, 99] width 10 height 7
click at [274, 94] on div at bounding box center [273, 92] width 10 height 7
click at [283, 99] on div at bounding box center [282, 99] width 10 height 7
click at [291, 104] on div at bounding box center [290, 105] width 10 height 7
click at [301, 99] on div at bounding box center [299, 99] width 10 height 7
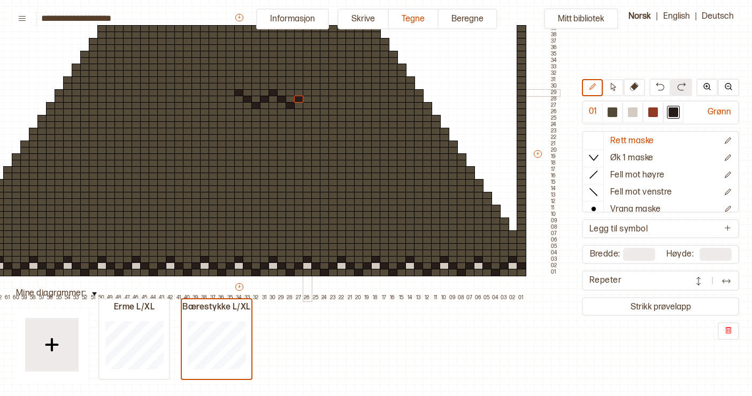
click at [308, 95] on div at bounding box center [308, 92] width 10 height 7
click at [318, 100] on div at bounding box center [316, 99] width 10 height 7
click at [327, 106] on div at bounding box center [325, 105] width 10 height 7
click at [334, 101] on div at bounding box center [333, 99] width 10 height 7
click at [341, 94] on div at bounding box center [342, 92] width 10 height 7
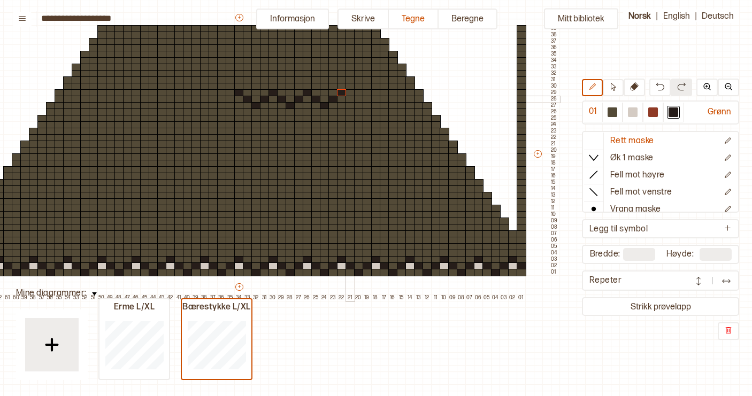
click at [350, 99] on div at bounding box center [350, 99] width 10 height 7
click at [359, 105] on div at bounding box center [359, 105] width 10 height 7
click at [367, 100] on div at bounding box center [367, 99] width 10 height 7
click at [376, 94] on div at bounding box center [376, 92] width 10 height 7
click at [385, 99] on div at bounding box center [385, 99] width 10 height 7
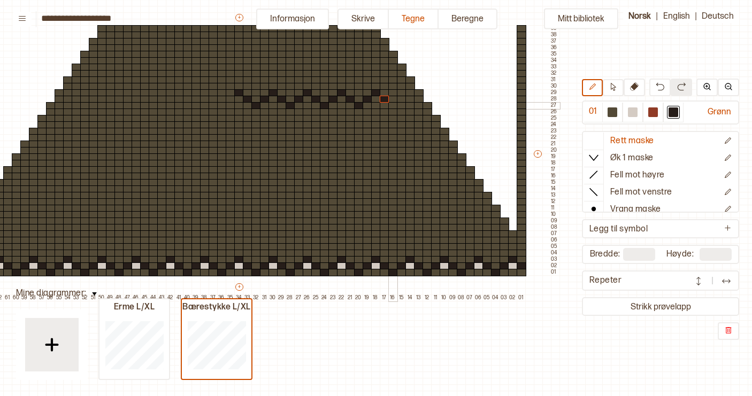
click at [393, 105] on div at bounding box center [393, 105] width 10 height 7
click at [400, 99] on div at bounding box center [402, 99] width 10 height 7
click at [411, 95] on div at bounding box center [410, 92] width 10 height 7
click at [419, 100] on div at bounding box center [419, 99] width 10 height 7
click at [430, 107] on div at bounding box center [427, 105] width 10 height 7
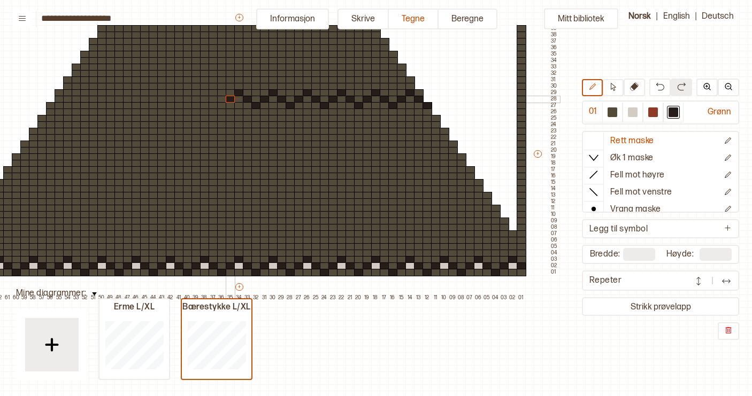
click at [231, 99] on div at bounding box center [231, 99] width 10 height 7
click at [221, 108] on div at bounding box center [222, 105] width 10 height 7
click at [213, 101] on div at bounding box center [213, 99] width 10 height 7
click at [204, 94] on div at bounding box center [205, 92] width 10 height 7
click at [196, 99] on div at bounding box center [196, 99] width 10 height 7
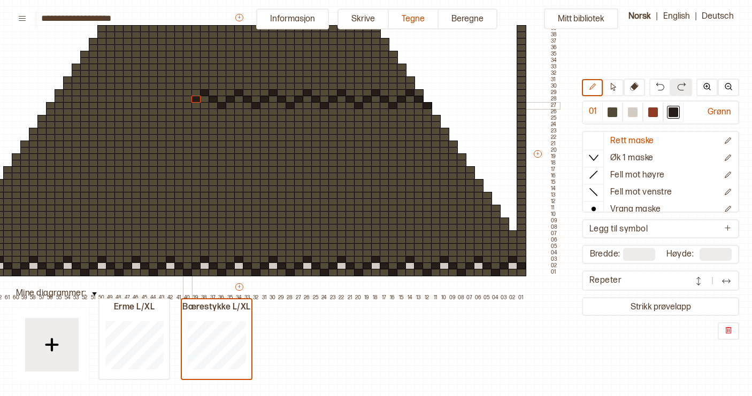
click at [189, 107] on div at bounding box center [188, 105] width 10 height 7
click at [179, 101] on div at bounding box center [179, 99] width 10 height 7
click at [171, 94] on div at bounding box center [171, 92] width 10 height 7
click at [165, 99] on div at bounding box center [162, 99] width 10 height 7
click at [156, 106] on div at bounding box center [154, 105] width 10 height 7
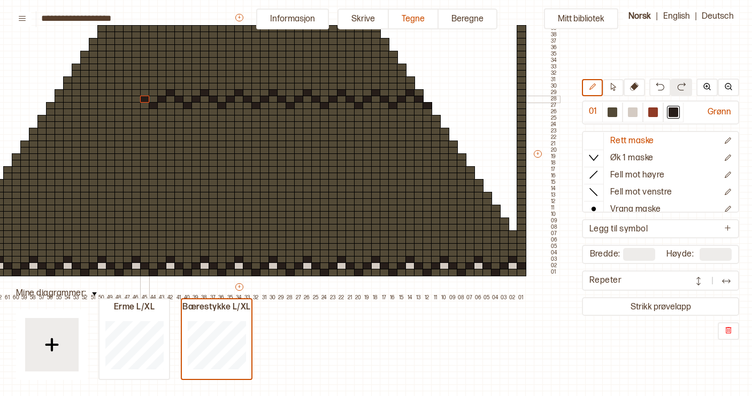
click at [143, 99] on div at bounding box center [145, 99] width 10 height 7
click at [137, 94] on div at bounding box center [136, 92] width 10 height 7
click at [130, 99] on div at bounding box center [128, 99] width 10 height 7
click at [118, 106] on div at bounding box center [119, 105] width 10 height 7
click at [111, 99] on div at bounding box center [111, 99] width 10 height 7
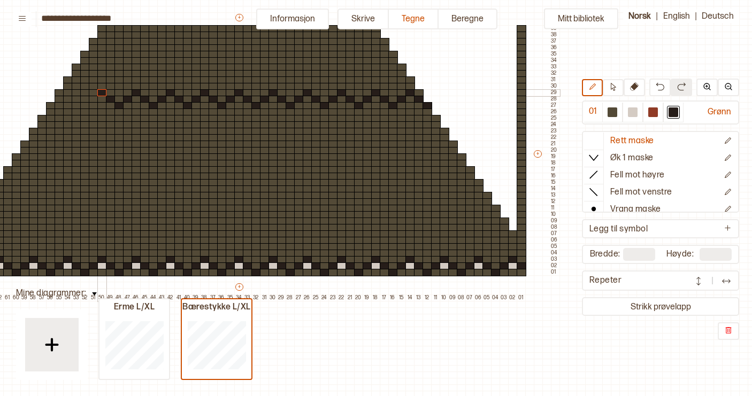
click at [103, 94] on div at bounding box center [102, 92] width 10 height 7
click at [96, 100] on div at bounding box center [94, 99] width 10 height 7
click at [88, 105] on div at bounding box center [85, 105] width 10 height 7
click at [78, 100] on div at bounding box center [77, 99] width 10 height 7
click at [68, 92] on div at bounding box center [68, 92] width 10 height 7
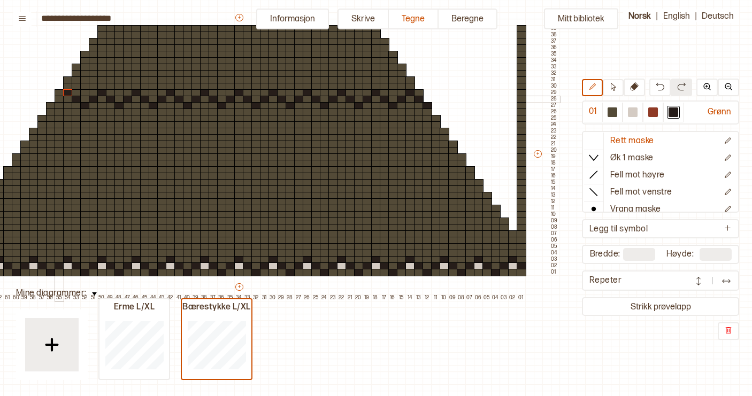
click at [60, 99] on div at bounding box center [60, 99] width 10 height 7
click at [51, 105] on div at bounding box center [51, 105] width 10 height 7
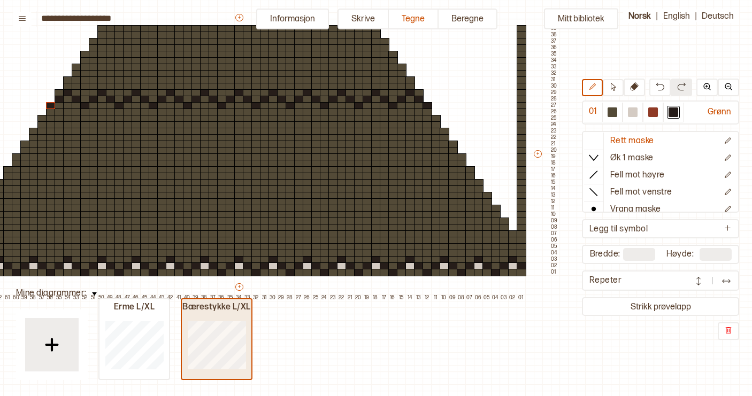
type input "**"
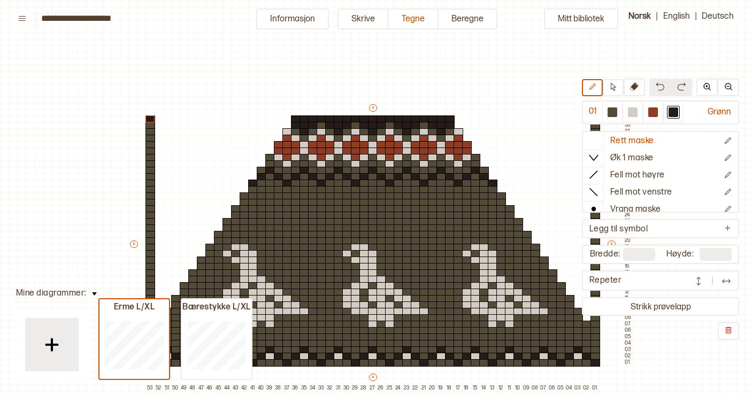
scroll to position [90, 134]
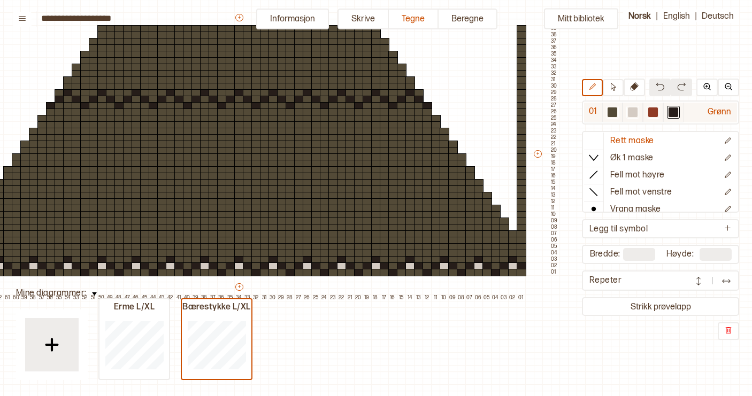
click at [634, 111] on div at bounding box center [633, 112] width 10 height 10
click at [358, 87] on div at bounding box center [359, 86] width 10 height 7
click at [393, 87] on div at bounding box center [393, 86] width 10 height 7
click at [323, 86] on div at bounding box center [325, 86] width 10 height 7
click at [289, 85] on div at bounding box center [290, 86] width 10 height 7
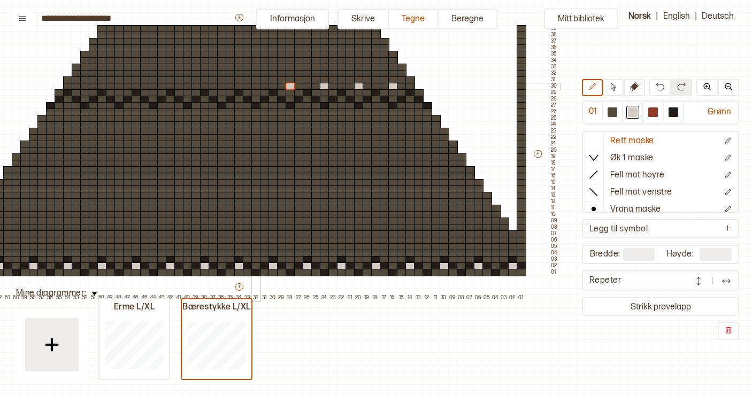
click at [255, 88] on div at bounding box center [256, 86] width 10 height 7
click at [222, 86] on div at bounding box center [222, 86] width 10 height 7
click at [187, 84] on div at bounding box center [188, 86] width 10 height 7
click at [151, 87] on div at bounding box center [154, 86] width 10 height 7
click at [119, 87] on div at bounding box center [119, 86] width 10 height 7
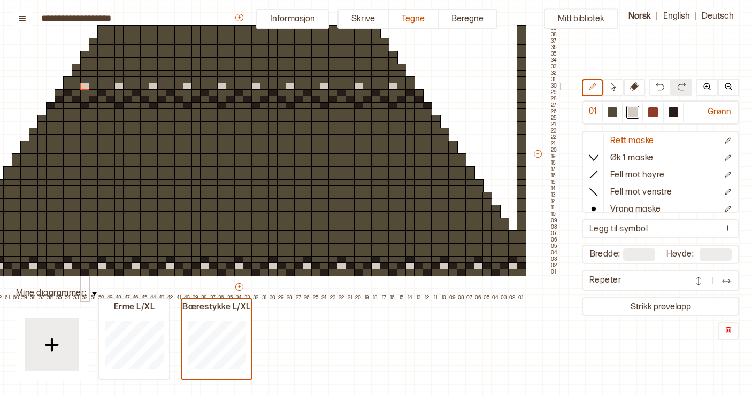
click at [84, 84] on div at bounding box center [85, 86] width 10 height 7
click at [76, 80] on div at bounding box center [77, 79] width 10 height 7
click at [93, 81] on div at bounding box center [94, 79] width 10 height 7
click at [110, 81] on div at bounding box center [111, 79] width 10 height 7
click at [127, 81] on div at bounding box center [128, 79] width 10 height 7
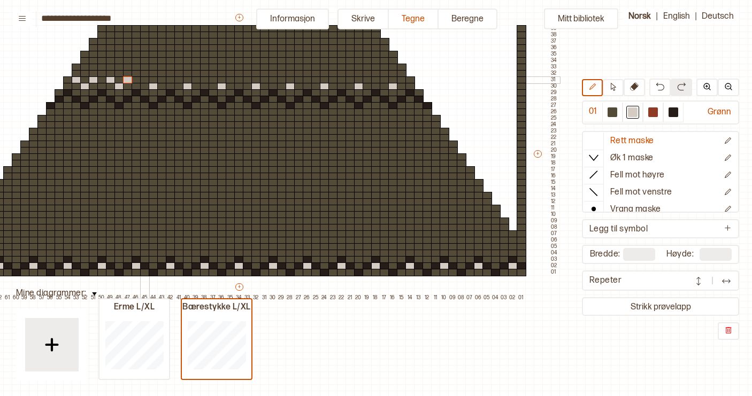
click at [144, 80] on div at bounding box center [145, 79] width 10 height 7
click at [162, 81] on div at bounding box center [162, 79] width 10 height 7
click at [179, 81] on div at bounding box center [179, 79] width 10 height 7
click at [197, 81] on div at bounding box center [196, 79] width 10 height 7
click at [214, 81] on div at bounding box center [213, 79] width 10 height 7
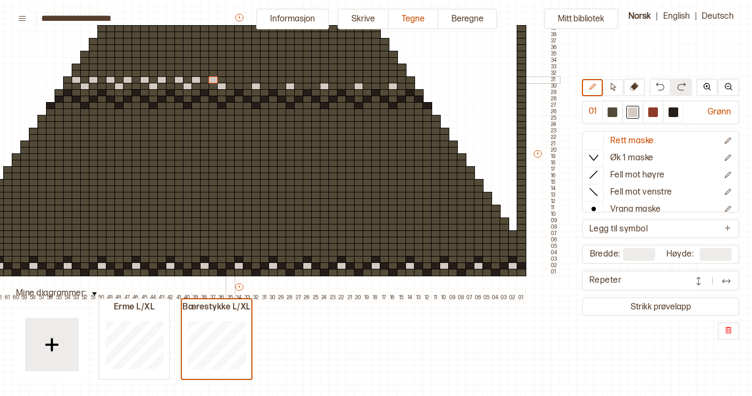
click at [231, 81] on div at bounding box center [231, 79] width 10 height 7
click at [246, 81] on div at bounding box center [248, 79] width 10 height 7
click at [262, 81] on div at bounding box center [265, 79] width 10 height 7
click at [283, 80] on div at bounding box center [282, 79] width 10 height 7
click at [299, 80] on div at bounding box center [299, 79] width 10 height 7
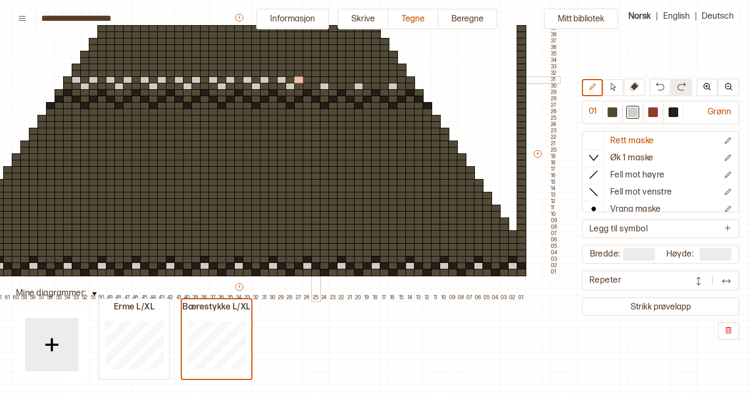
click at [318, 81] on div at bounding box center [316, 79] width 10 height 7
click at [332, 81] on div at bounding box center [333, 79] width 10 height 7
click at [347, 81] on div at bounding box center [350, 79] width 10 height 7
click at [367, 82] on div at bounding box center [367, 79] width 10 height 7
click at [384, 82] on div at bounding box center [385, 79] width 10 height 7
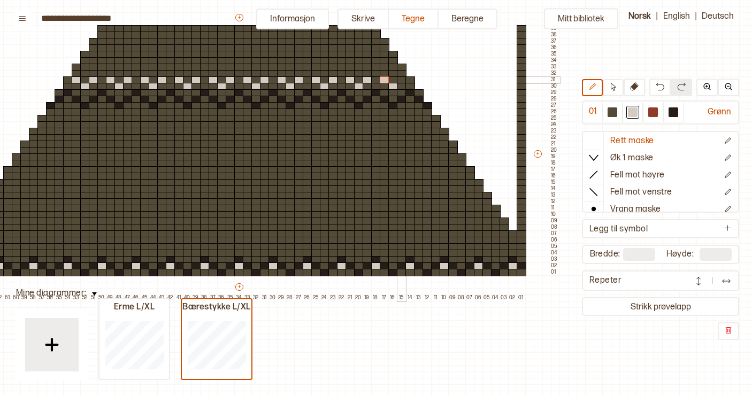
click at [402, 82] on div at bounding box center [402, 79] width 10 height 7
click at [653, 111] on div at bounding box center [653, 112] width 10 height 10
click at [390, 81] on div at bounding box center [393, 79] width 10 height 7
click at [360, 79] on div at bounding box center [359, 79] width 10 height 7
click at [325, 79] on div at bounding box center [325, 79] width 10 height 7
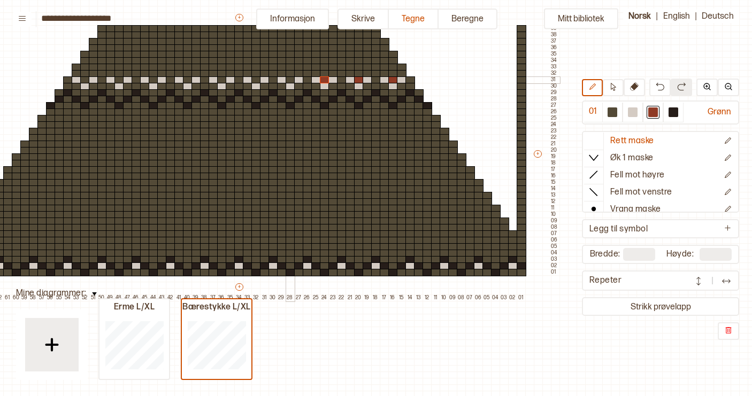
click at [289, 80] on div at bounding box center [290, 79] width 10 height 7
click at [255, 79] on div at bounding box center [256, 79] width 10 height 7
click at [220, 80] on div at bounding box center [222, 79] width 10 height 7
click at [186, 80] on div at bounding box center [188, 79] width 10 height 7
click at [153, 79] on div at bounding box center [154, 79] width 10 height 7
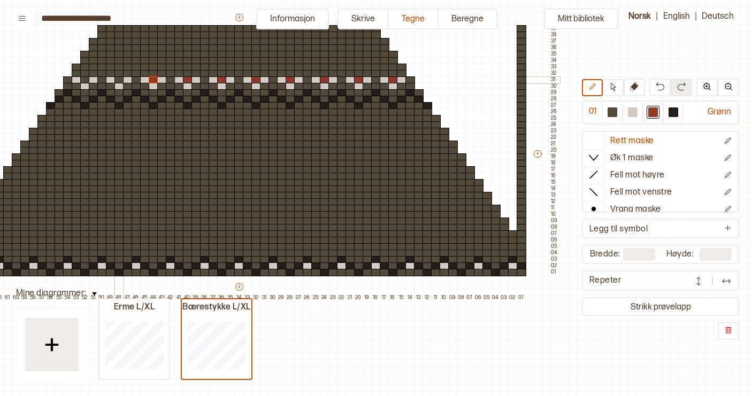
click at [119, 79] on div at bounding box center [119, 79] width 10 height 7
click at [84, 79] on div at bounding box center [85, 79] width 10 height 7
drag, startPoint x: 79, startPoint y: 75, endPoint x: 77, endPoint y: 68, distance: 6.6
click at [77, 68] on div "+ + + + 67 66 65 64 63 62 61 60 59 58 57 56 55 54 53 52 51 50 49 48 47 46 45 44…" at bounding box center [247, 156] width 624 height 289
drag, startPoint x: 111, startPoint y: 67, endPoint x: 120, endPoint y: 69, distance: 8.7
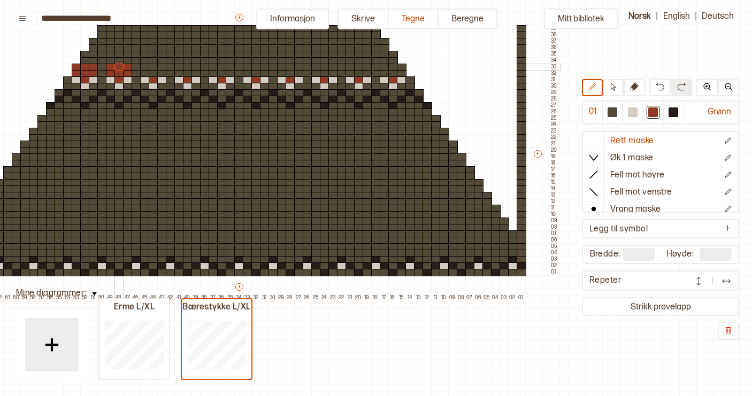
click at [120, 69] on div "+ + + + 67 66 65 64 63 62 61 60 59 58 57 56 55 54 53 52 51 50 49 48 47 46 45 44…" at bounding box center [247, 156] width 624 height 289
drag, startPoint x: 145, startPoint y: 68, endPoint x: 154, endPoint y: 68, distance: 8.6
click at [154, 68] on div "+ + + + 67 66 65 64 63 62 61 60 59 58 57 56 55 54 53 52 51 50 49 48 47 46 45 44…" at bounding box center [247, 156] width 624 height 289
drag, startPoint x: 181, startPoint y: 68, endPoint x: 190, endPoint y: 69, distance: 9.1
click at [190, 69] on div "+ + + + 67 66 65 64 63 62 61 60 59 58 57 56 55 54 53 52 51 50 49 48 47 46 45 44…" at bounding box center [247, 156] width 624 height 289
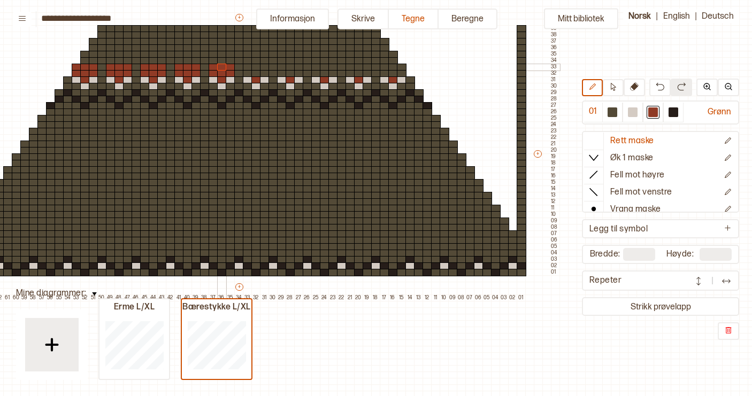
drag, startPoint x: 212, startPoint y: 69, endPoint x: 224, endPoint y: 69, distance: 12.3
click at [224, 69] on div "+ + + + 67 66 65 64 63 62 61 60 59 58 57 56 55 54 53 52 51 50 49 48 47 46 45 44…" at bounding box center [247, 156] width 624 height 289
drag, startPoint x: 249, startPoint y: 69, endPoint x: 257, endPoint y: 70, distance: 8.1
click at [257, 70] on div "+ + + + 67 66 65 64 63 62 61 60 59 58 57 56 55 54 53 52 51 50 49 48 47 46 45 44…" at bounding box center [247, 156] width 624 height 289
click at [658, 85] on img at bounding box center [659, 86] width 9 height 9
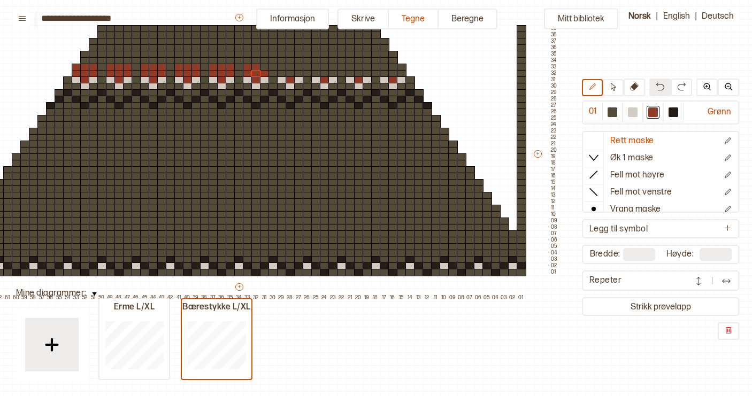
click at [658, 85] on img at bounding box center [659, 86] width 9 height 9
drag, startPoint x: 255, startPoint y: 68, endPoint x: 262, endPoint y: 68, distance: 7.5
click at [262, 68] on div "+ + + + 67 66 65 64 63 62 61 60 59 58 57 56 55 54 53 52 51 50 49 48 47 46 45 44…" at bounding box center [247, 156] width 624 height 289
drag, startPoint x: 282, startPoint y: 69, endPoint x: 291, endPoint y: 69, distance: 9.1
click at [291, 69] on div "+ + + + 67 66 65 64 63 62 61 60 59 58 57 56 55 54 53 52 51 50 49 48 47 46 45 44…" at bounding box center [247, 156] width 624 height 289
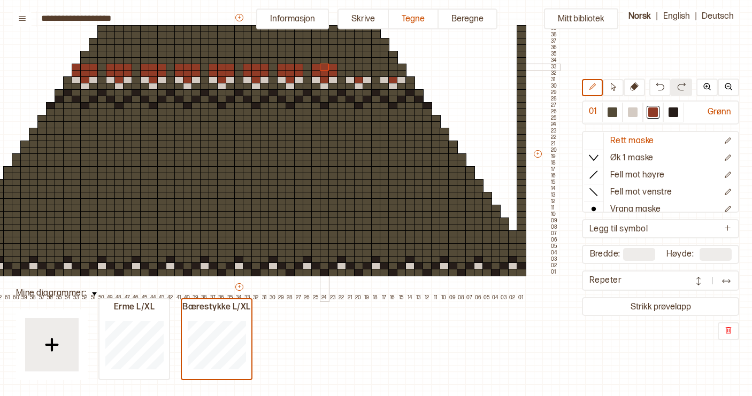
drag, startPoint x: 316, startPoint y: 69, endPoint x: 327, endPoint y: 68, distance: 10.7
click at [327, 68] on div "+ + + + 67 66 65 64 63 62 61 60 59 58 57 56 55 54 53 52 51 50 49 48 47 46 45 44…" at bounding box center [247, 156] width 624 height 289
drag, startPoint x: 349, startPoint y: 67, endPoint x: 360, endPoint y: 68, distance: 11.3
click at [360, 68] on div "+ + + + 67 66 65 64 63 62 61 60 59 58 57 56 55 54 53 52 51 50 49 48 47 46 45 44…" at bounding box center [247, 156] width 624 height 289
drag, startPoint x: 384, startPoint y: 69, endPoint x: 395, endPoint y: 67, distance: 11.4
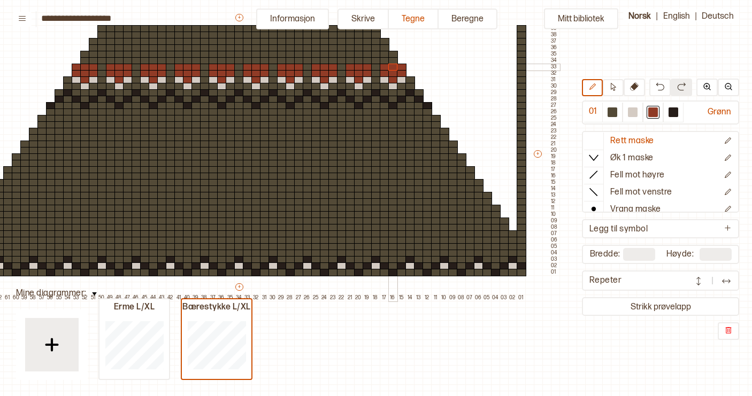
click at [395, 67] on div "+ + + + 67 66 65 64 63 62 61 60 59 58 57 56 55 54 53 52 51 50 49 48 47 46 45 44…" at bounding box center [247, 156] width 624 height 289
click at [291, 62] on div at bounding box center [290, 60] width 10 height 7
click at [325, 62] on div at bounding box center [325, 60] width 10 height 7
click at [358, 61] on div at bounding box center [359, 60] width 10 height 7
click at [393, 63] on div at bounding box center [393, 60] width 10 height 7
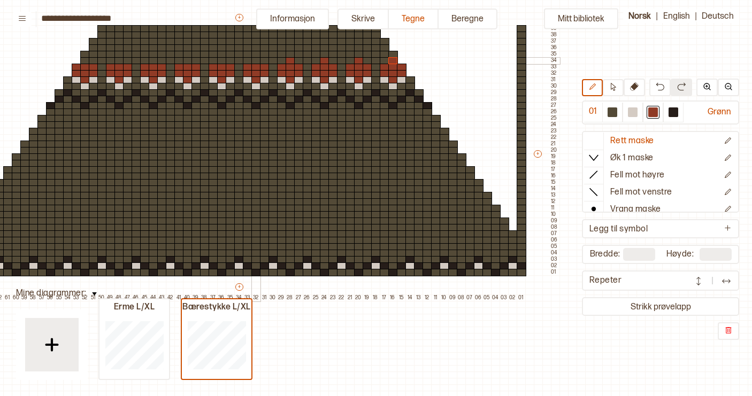
click at [254, 61] on div at bounding box center [256, 60] width 10 height 7
click at [221, 61] on div at bounding box center [222, 60] width 10 height 7
click at [187, 61] on div at bounding box center [188, 60] width 10 height 7
click at [153, 61] on div at bounding box center [154, 60] width 10 height 7
click at [119, 61] on div at bounding box center [119, 60] width 10 height 7
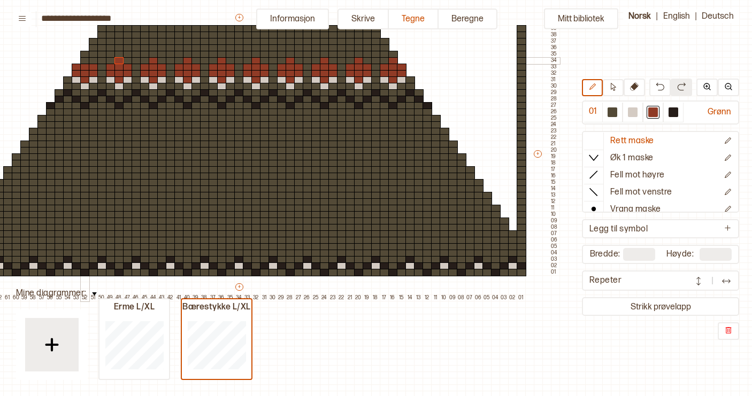
click at [86, 60] on div at bounding box center [85, 60] width 10 height 7
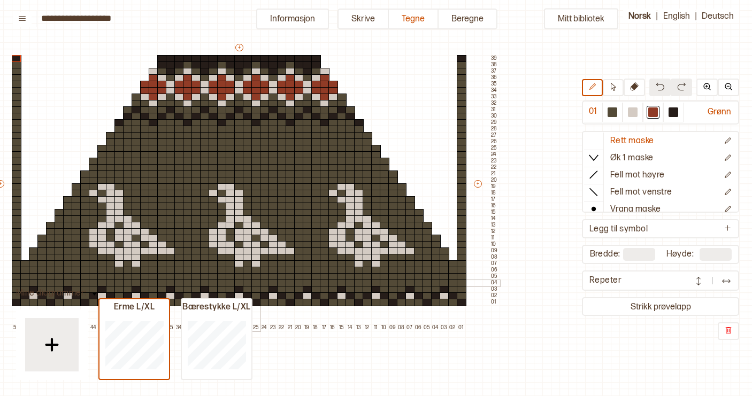
scroll to position [56, 135]
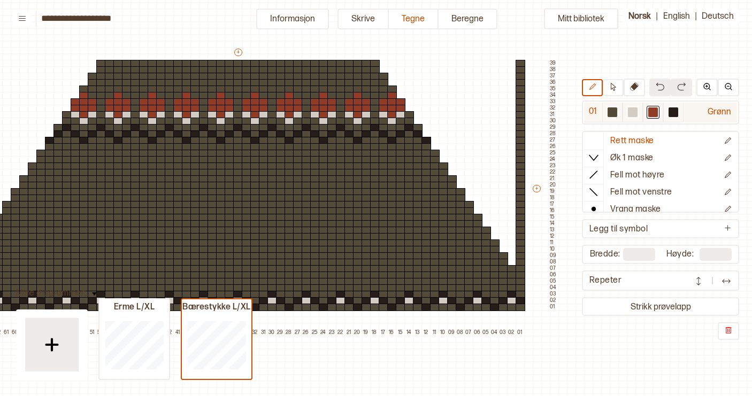
click at [632, 110] on div at bounding box center [633, 112] width 10 height 10
click at [374, 104] on div "+ + + + 67 66 65 64 63 62 61 60 59 58 57 56 55 54 53 52 51 50 49 48 47 46 45 44…" at bounding box center [246, 191] width 624 height 289
click at [384, 97] on div at bounding box center [383, 95] width 10 height 7
click at [394, 90] on div at bounding box center [392, 89] width 10 height 7
click at [364, 97] on div at bounding box center [366, 95] width 10 height 7
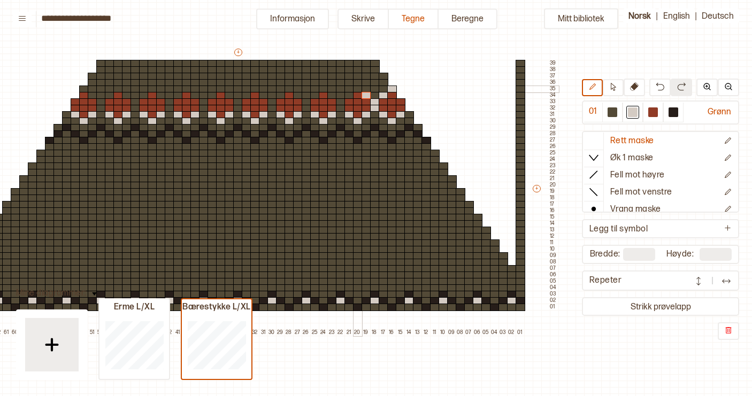
click at [358, 90] on div at bounding box center [358, 89] width 10 height 7
click at [350, 95] on div at bounding box center [349, 95] width 10 height 7
click at [339, 104] on div at bounding box center [341, 101] width 10 height 7
click at [339, 109] on div at bounding box center [341, 108] width 10 height 7
click at [332, 97] on div at bounding box center [332, 95] width 10 height 7
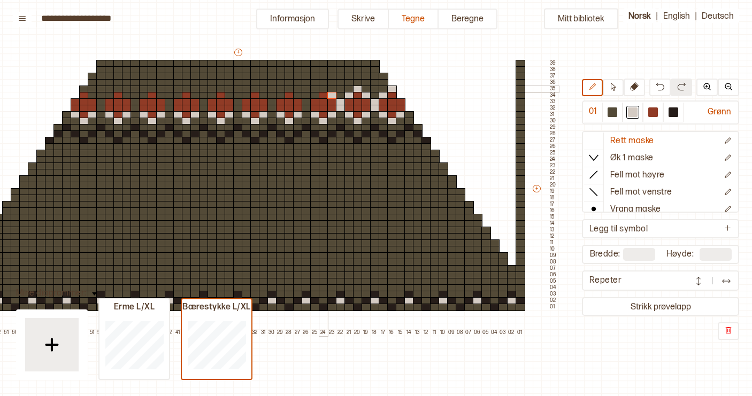
click at [324, 88] on div at bounding box center [324, 89] width 10 height 7
click at [314, 93] on div at bounding box center [315, 95] width 10 height 7
click at [306, 103] on div at bounding box center [306, 101] width 10 height 7
click at [306, 108] on div at bounding box center [306, 108] width 10 height 7
click at [298, 97] on div at bounding box center [298, 95] width 10 height 7
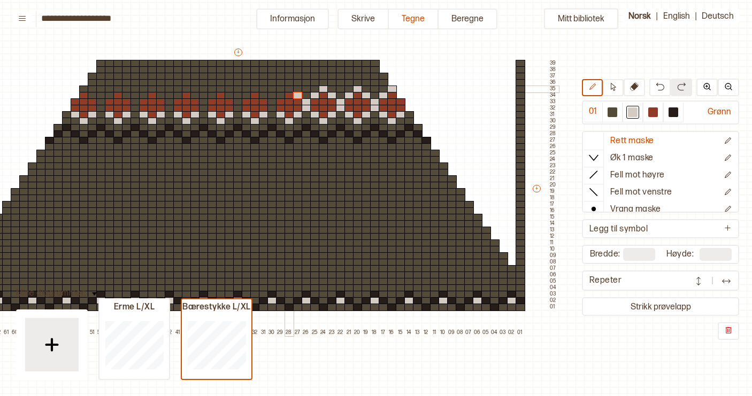
click at [289, 90] on div at bounding box center [289, 89] width 10 height 7
click at [279, 97] on div at bounding box center [281, 95] width 10 height 7
click at [273, 103] on div at bounding box center [272, 101] width 10 height 7
click at [273, 107] on div at bounding box center [272, 108] width 10 height 7
click at [262, 98] on div at bounding box center [264, 95] width 10 height 7
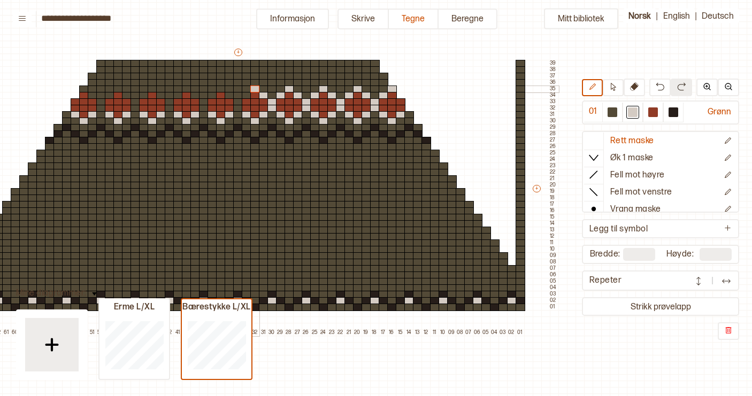
click at [254, 90] on div at bounding box center [255, 89] width 10 height 7
click at [247, 96] on div at bounding box center [247, 95] width 10 height 7
click at [239, 103] on div at bounding box center [238, 101] width 10 height 7
click at [238, 106] on div at bounding box center [238, 108] width 10 height 7
click at [230, 98] on div at bounding box center [229, 95] width 10 height 7
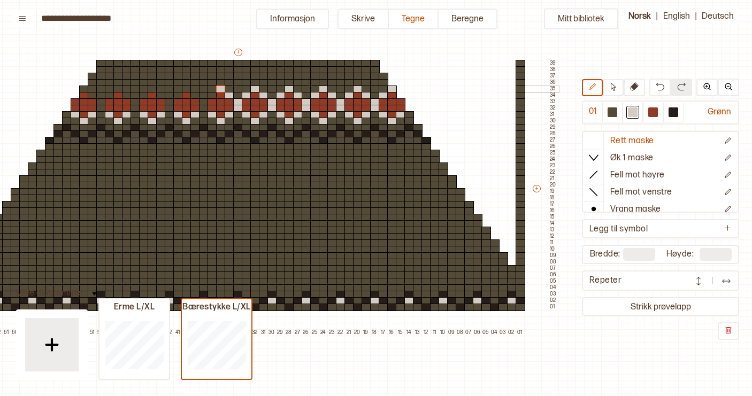
click at [221, 88] on div at bounding box center [221, 89] width 10 height 7
click at [214, 95] on div at bounding box center [212, 95] width 10 height 7
click at [206, 103] on div at bounding box center [204, 101] width 10 height 7
click at [204, 107] on div at bounding box center [204, 108] width 10 height 7
click at [195, 99] on div at bounding box center [195, 101] width 10 height 7
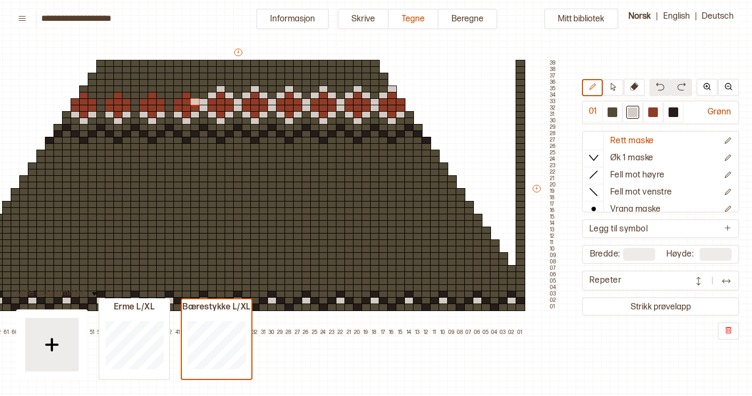
click at [654, 94] on button at bounding box center [659, 88] width 21 height 18
click at [195, 97] on div at bounding box center [195, 95] width 10 height 7
click at [187, 89] on div at bounding box center [187, 89] width 10 height 7
click at [179, 95] on div at bounding box center [178, 95] width 10 height 7
click at [169, 103] on div at bounding box center [170, 101] width 10 height 7
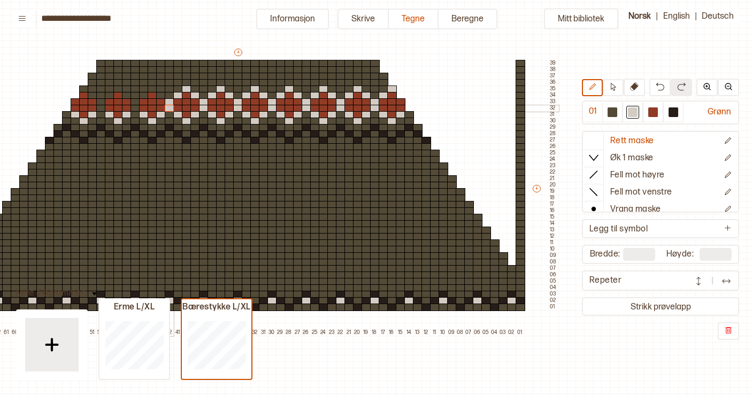
click at [169, 107] on div at bounding box center [170, 108] width 10 height 7
click at [160, 95] on div at bounding box center [161, 95] width 10 height 7
click at [152, 89] on div at bounding box center [153, 89] width 10 height 7
click at [148, 93] on div at bounding box center [153, 95] width 10 height 7
click at [665, 87] on button at bounding box center [659, 88] width 21 height 18
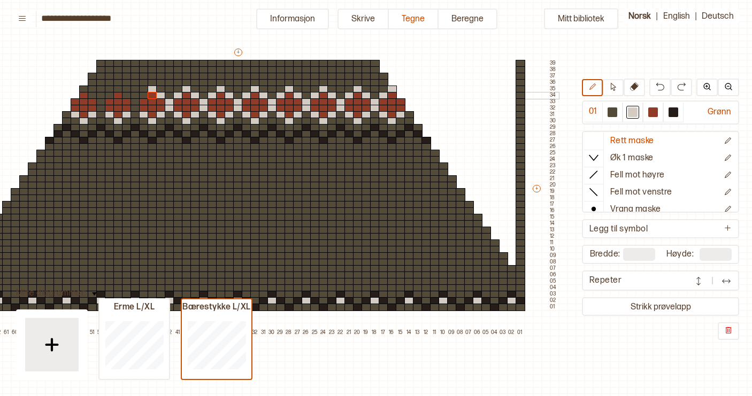
click at [145, 96] on div at bounding box center [144, 95] width 10 height 7
click at [136, 103] on div at bounding box center [135, 101] width 10 height 7
click at [136, 106] on div at bounding box center [135, 108] width 10 height 7
click at [127, 94] on div at bounding box center [127, 95] width 10 height 7
click at [119, 90] on div at bounding box center [118, 89] width 10 height 7
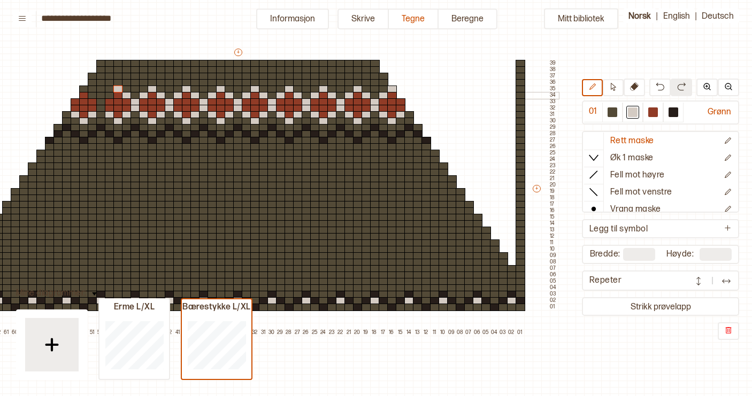
click at [113, 95] on div at bounding box center [110, 95] width 10 height 7
click at [101, 102] on div at bounding box center [101, 101] width 10 height 7
click at [101, 107] on div at bounding box center [101, 108] width 10 height 7
click at [94, 95] on div at bounding box center [93, 95] width 10 height 7
click at [82, 88] on div at bounding box center [84, 89] width 10 height 7
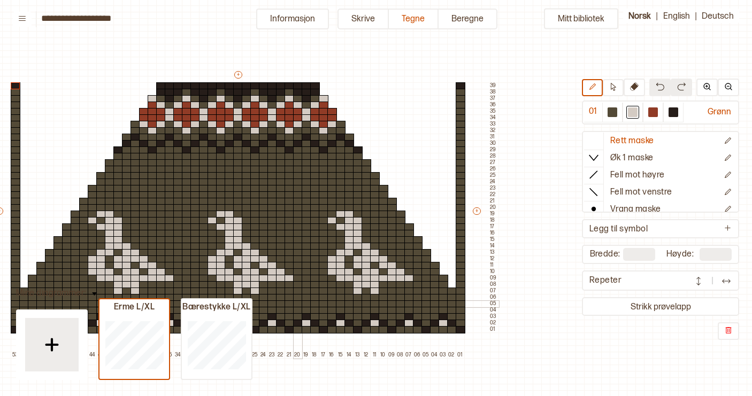
scroll to position [32, 135]
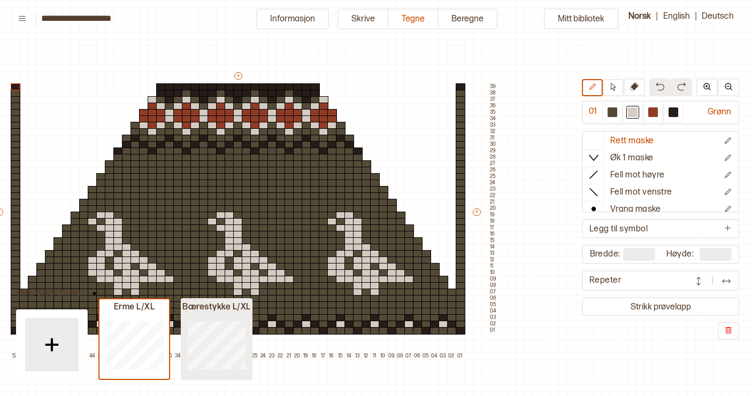
click at [219, 320] on div at bounding box center [216, 345] width 69 height 68
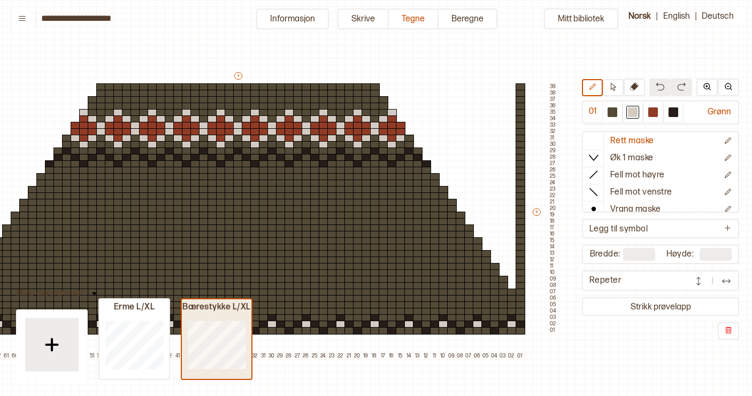
type input "**"
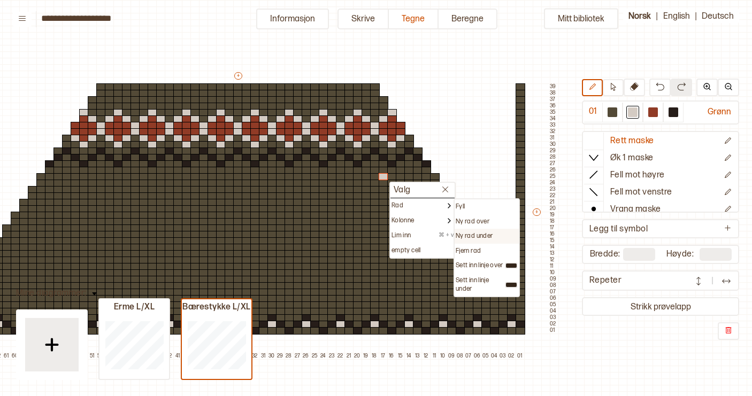
click at [477, 237] on p "Ny rad under" at bounding box center [473, 236] width 37 height 9
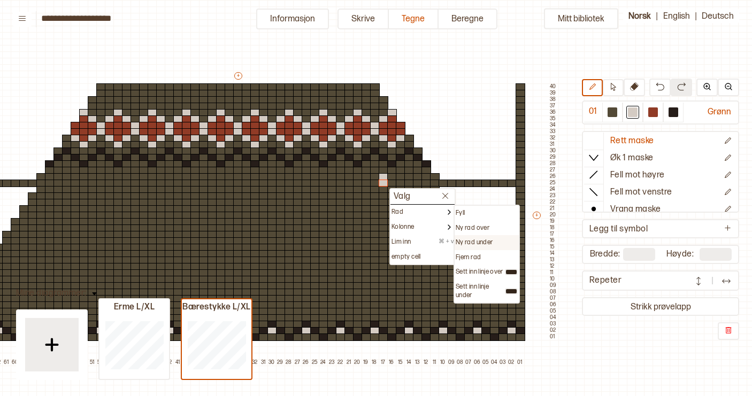
click at [467, 242] on p "Ny rad under" at bounding box center [473, 242] width 37 height 9
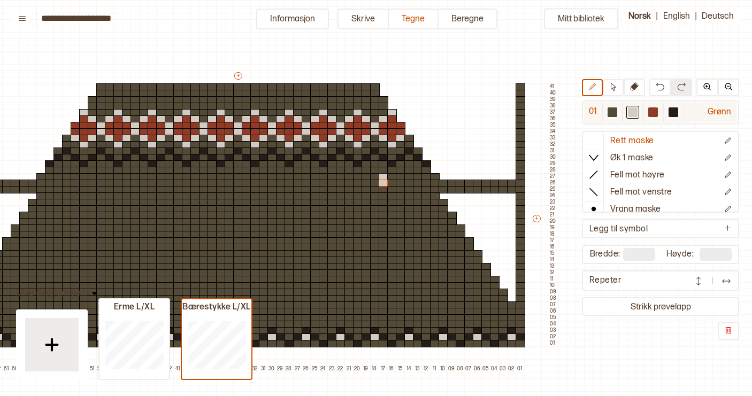
click at [613, 115] on div at bounding box center [612, 112] width 10 height 10
click at [383, 181] on div "+ + + + 67 66 65 64 63 62 61 60 59 58 57 56 55 54 53 52 51 50 49 48 47 46 45 44…" at bounding box center [246, 221] width 624 height 301
click at [634, 88] on icon at bounding box center [634, 86] width 9 height 9
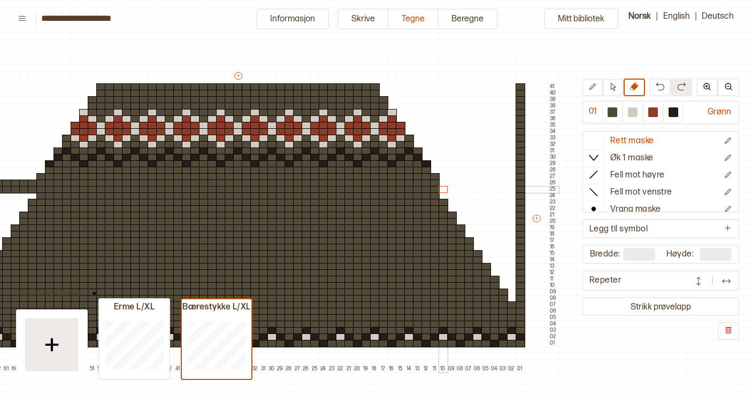
drag, startPoint x: 510, startPoint y: 194, endPoint x: 444, endPoint y: 185, distance: 66.8
click at [444, 185] on div "+ + + + 67 66 65 64 63 62 61 60 59 58 57 56 55 54 53 52 51 50 49 48 47 46 45 44…" at bounding box center [246, 221] width 624 height 301
drag, startPoint x: 434, startPoint y: 181, endPoint x: 433, endPoint y: 175, distance: 5.9
click at [433, 175] on div "+ + + + 67 66 65 64 63 62 61 60 59 58 57 56 55 54 53 52 51 50 49 48 47 46 45 44…" at bounding box center [246, 221] width 624 height 301
drag, startPoint x: 425, startPoint y: 171, endPoint x: 426, endPoint y: 165, distance: 5.4
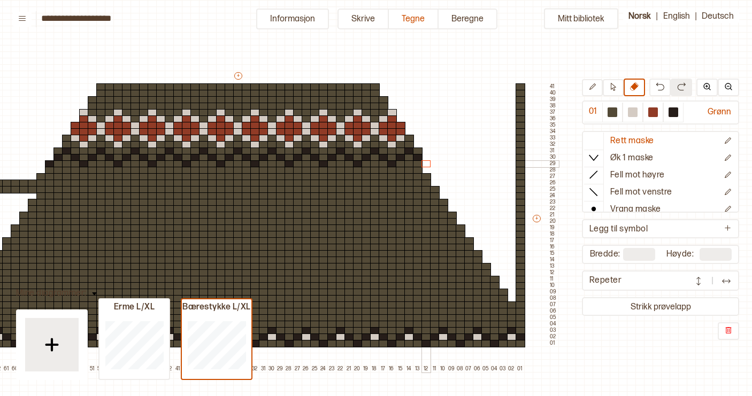
click at [426, 165] on div "+ + + + 67 66 65 64 63 62 61 60 59 58 57 56 55 54 53 52 51 50 49 48 47 46 45 44…" at bounding box center [246, 221] width 624 height 301
click at [419, 153] on div "+ + + + 67 66 65 64 63 62 61 60 59 58 57 56 55 54 53 52 51 50 49 48 47 46 45 44…" at bounding box center [246, 221] width 624 height 301
click at [409, 140] on div "+ + + + 67 66 65 64 63 62 61 60 59 58 57 56 55 54 53 52 51 50 49 48 47 46 45 44…" at bounding box center [246, 221] width 624 height 301
drag, startPoint x: 401, startPoint y: 131, endPoint x: 400, endPoint y: 124, distance: 7.5
click at [400, 124] on div "+ + + + 67 66 65 64 63 62 61 60 59 58 57 56 55 54 53 52 51 50 49 48 47 46 45 44…" at bounding box center [246, 221] width 624 height 301
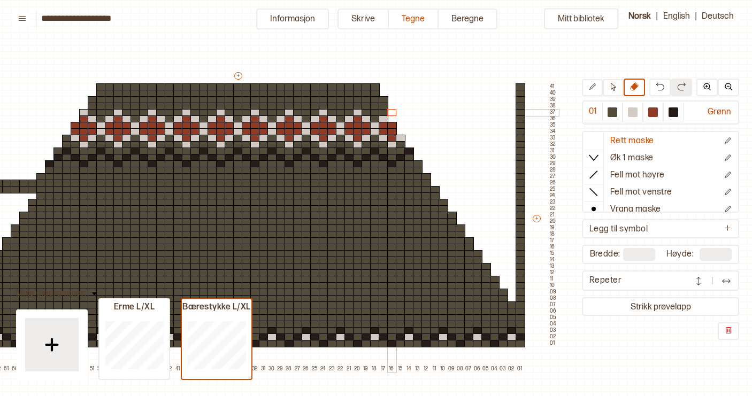
drag, startPoint x: 394, startPoint y: 118, endPoint x: 393, endPoint y: 112, distance: 5.9
click at [393, 112] on div "+ + + + 67 66 65 64 63 62 61 60 59 58 57 56 55 54 53 52 51 50 49 48 47 46 45 44…" at bounding box center [246, 221] width 624 height 301
drag, startPoint x: 383, startPoint y: 106, endPoint x: 383, endPoint y: 99, distance: 7.0
click at [383, 99] on div "+ + + + 67 66 65 64 63 62 61 60 59 58 57 56 55 54 53 52 51 50 49 48 47 46 45 44…" at bounding box center [246, 221] width 624 height 301
click at [375, 88] on div "+ + + + 67 66 65 64 63 62 61 60 59 58 57 56 55 54 53 52 51 50 49 48 47 46 45 44…" at bounding box center [246, 221] width 624 height 301
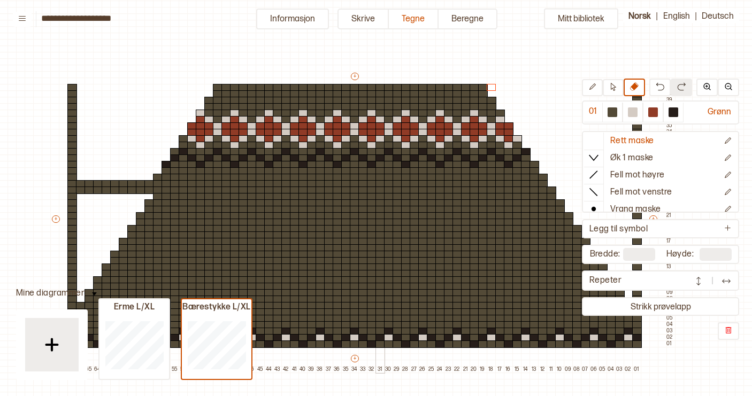
scroll to position [31, 18]
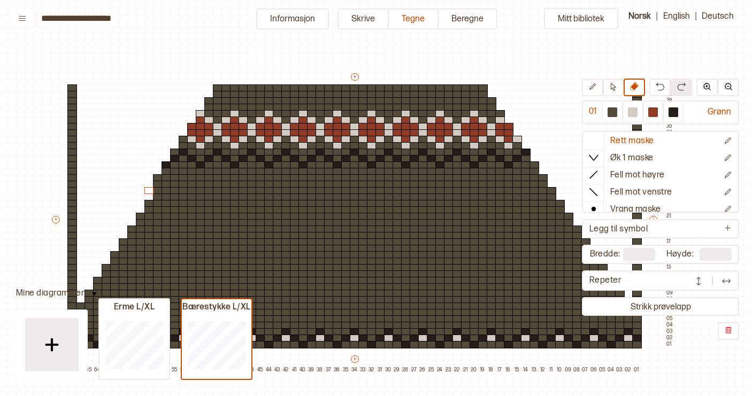
drag, startPoint x: 81, startPoint y: 197, endPoint x: 148, endPoint y: 188, distance: 67.0
click at [148, 188] on div "+ + + + 67 66 65 64 63 62 61 60 59 58 57 56 55 54 53 52 51 50 49 48 47 46 45 44…" at bounding box center [362, 222] width 624 height 301
drag, startPoint x: 156, startPoint y: 184, endPoint x: 156, endPoint y: 178, distance: 6.4
click at [156, 178] on div "+ + + + 67 66 65 64 63 62 61 60 59 58 57 56 55 54 53 52 51 50 49 48 47 46 45 44…" at bounding box center [362, 222] width 624 height 301
click at [165, 167] on div "+ + + + 67 66 65 64 63 62 61 60 59 58 57 56 55 54 53 52 51 50 49 48 47 46 45 44…" at bounding box center [362, 222] width 624 height 301
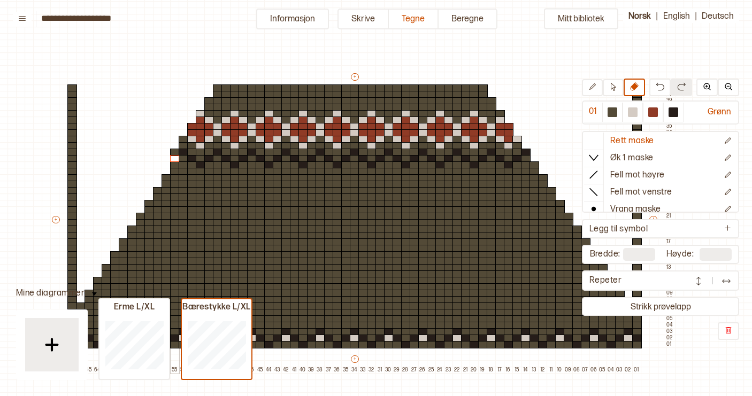
drag, startPoint x: 172, startPoint y: 159, endPoint x: 173, endPoint y: 153, distance: 5.9
click at [173, 153] on div "+ + + + 67 66 65 64 63 62 61 60 59 58 57 56 55 54 53 52 51 50 49 48 47 46 45 44…" at bounding box center [362, 222] width 624 height 301
drag, startPoint x: 183, startPoint y: 145, endPoint x: 183, endPoint y: 139, distance: 6.4
click at [183, 139] on div "+ + + + 67 66 65 64 63 62 61 60 59 58 57 56 55 54 53 52 51 50 49 48 47 46 45 44…" at bounding box center [362, 222] width 624 height 301
click at [192, 127] on div "+ + + + 67 66 65 64 63 62 61 60 59 58 57 56 55 54 53 52 51 50 49 48 47 46 45 44…" at bounding box center [362, 222] width 624 height 301
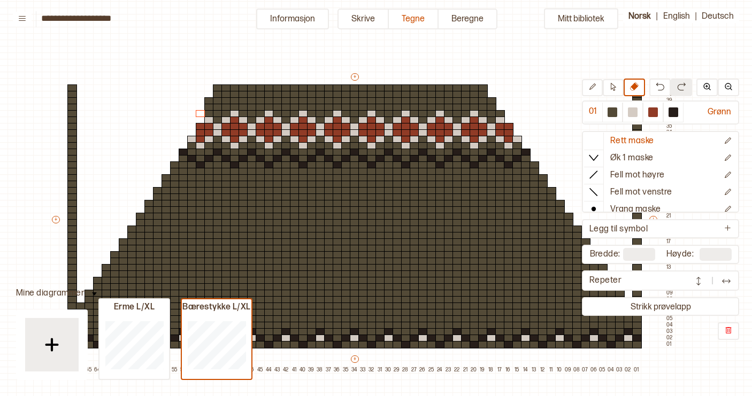
drag, startPoint x: 202, startPoint y: 120, endPoint x: 201, endPoint y: 113, distance: 7.5
click at [201, 113] on div "+ + + + 67 66 65 64 63 62 61 60 59 58 57 56 55 54 53 52 51 50 49 48 47 46 45 44…" at bounding box center [362, 222] width 624 height 301
click at [211, 103] on div "+ + + + 67 66 65 64 63 62 61 60 59 58 57 56 55 54 53 52 51 50 49 48 47 46 45 44…" at bounding box center [362, 222] width 624 height 301
drag, startPoint x: 216, startPoint y: 97, endPoint x: 216, endPoint y: 88, distance: 9.1
click at [216, 88] on div "+ + + + 67 66 65 64 63 62 61 60 59 58 57 56 55 54 53 52 51 50 49 48 47 46 45 44…" at bounding box center [362, 222] width 624 height 301
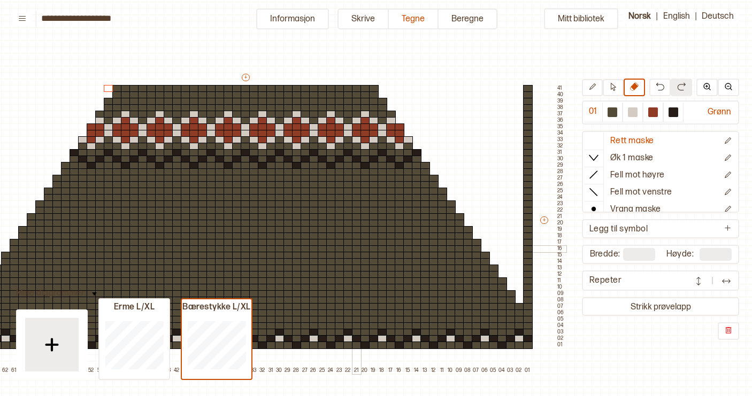
scroll to position [28, 118]
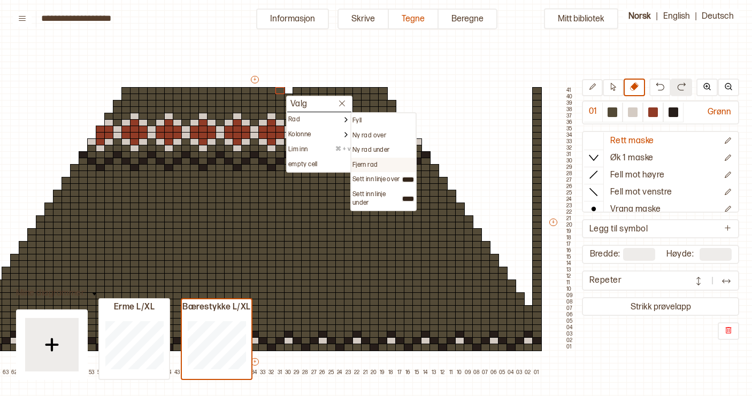
click at [381, 164] on div "Fjern rad" at bounding box center [383, 165] width 62 height 9
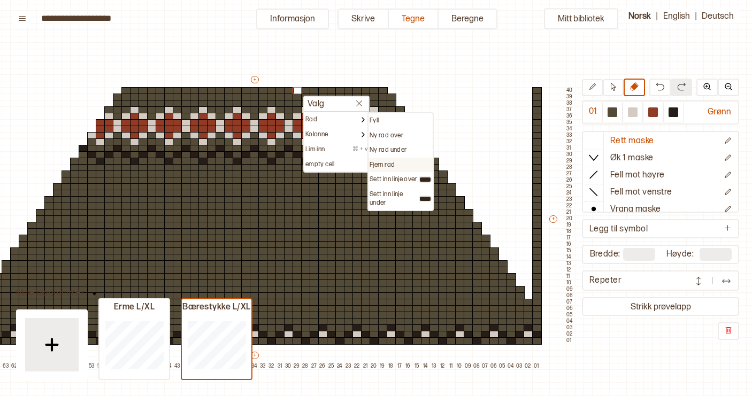
click at [393, 161] on p "Fjern rad" at bounding box center [381, 165] width 25 height 9
type input "**"
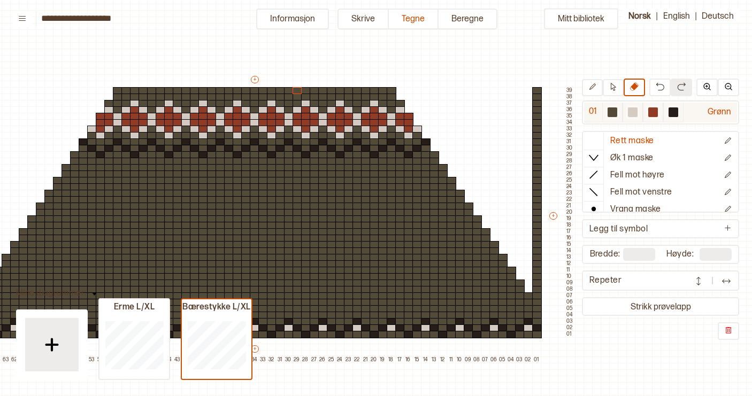
click at [671, 111] on div at bounding box center [673, 112] width 10 height 10
click at [391, 104] on div at bounding box center [391, 103] width 10 height 7
click at [358, 102] on div at bounding box center [357, 103] width 10 height 7
click at [324, 102] on div at bounding box center [323, 103] width 10 height 7
click at [288, 103] on div at bounding box center [289, 103] width 10 height 7
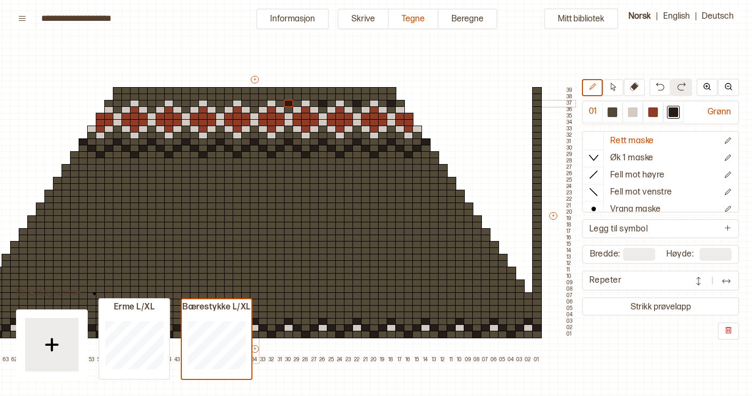
click at [254, 103] on div at bounding box center [255, 103] width 10 height 7
click at [220, 104] on div at bounding box center [220, 103] width 10 height 7
click at [184, 104] on div at bounding box center [186, 103] width 10 height 7
click at [151, 102] on div at bounding box center [152, 103] width 10 height 7
click at [117, 104] on div at bounding box center [118, 103] width 10 height 7
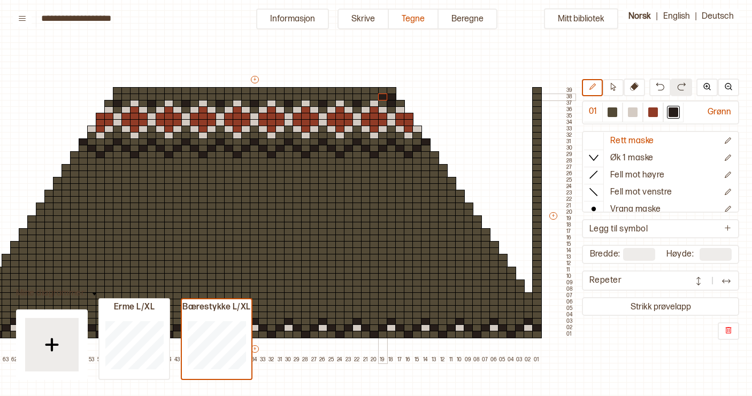
drag, startPoint x: 392, startPoint y: 98, endPoint x: 384, endPoint y: 98, distance: 8.6
click at [384, 98] on div "+ + + + 67 66 65 64 63 62 61 60 59 58 57 56 55 54 53 52 51 50 49 48 47 46 45 44…" at bounding box center [262, 218] width 624 height 289
drag, startPoint x: 365, startPoint y: 97, endPoint x: 350, endPoint y: 96, distance: 15.5
click at [350, 96] on div "+ + + + 67 66 65 64 63 62 61 60 59 58 57 56 55 54 53 52 51 50 49 48 47 46 45 44…" at bounding box center [262, 218] width 624 height 289
drag, startPoint x: 330, startPoint y: 97, endPoint x: 313, endPoint y: 97, distance: 17.1
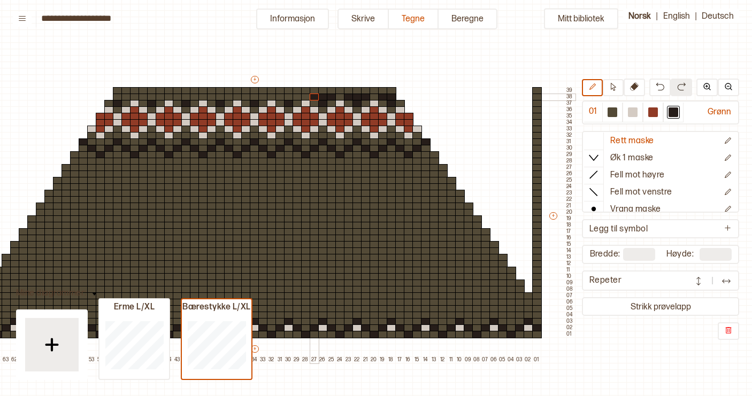
click at [313, 97] on div "+ + + + 67 66 65 64 63 62 61 60 59 58 57 56 55 54 53 52 51 50 49 48 47 46 45 44…" at bounding box center [262, 218] width 624 height 289
drag, startPoint x: 296, startPoint y: 97, endPoint x: 282, endPoint y: 97, distance: 14.4
click at [282, 97] on div "+ + + + 67 66 65 64 63 62 61 60 59 58 57 56 55 54 53 52 51 50 49 48 47 46 45 44…" at bounding box center [262, 218] width 624 height 289
drag, startPoint x: 262, startPoint y: 97, endPoint x: 246, endPoint y: 97, distance: 16.0
click at [246, 97] on div "+ + + + 67 66 65 64 63 62 61 60 59 58 57 56 55 54 53 52 51 50 49 48 47 46 45 44…" at bounding box center [262, 218] width 624 height 289
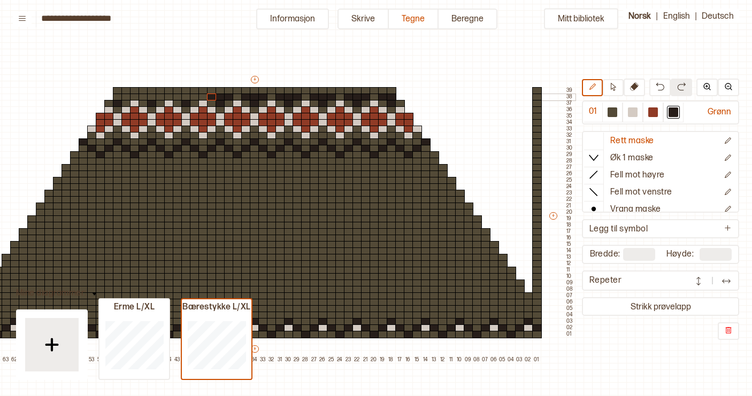
drag, startPoint x: 228, startPoint y: 98, endPoint x: 211, endPoint y: 98, distance: 16.6
click at [211, 98] on div "+ + + + 67 66 65 64 63 62 61 60 59 58 57 56 55 54 53 52 51 50 49 48 47 46 45 44…" at bounding box center [262, 218] width 624 height 289
drag, startPoint x: 193, startPoint y: 97, endPoint x: 178, endPoint y: 97, distance: 15.5
click at [178, 97] on div "+ + + + 67 66 65 64 63 62 61 60 59 58 57 56 55 54 53 52 51 50 49 48 47 46 45 44…" at bounding box center [262, 218] width 624 height 289
drag, startPoint x: 160, startPoint y: 97, endPoint x: 144, endPoint y: 96, distance: 16.0
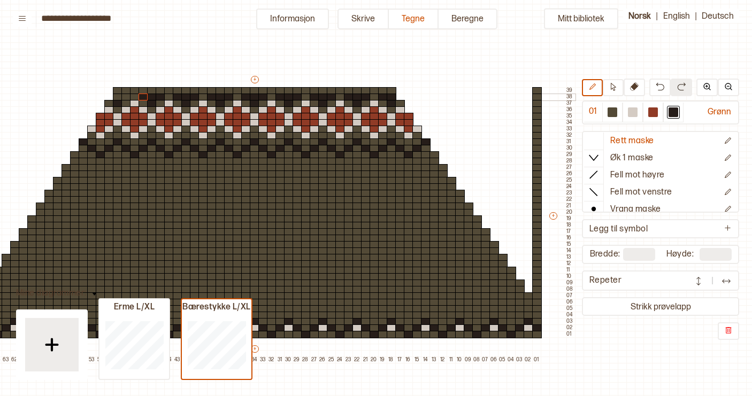
click at [144, 96] on div "+ + + + 67 66 65 64 63 62 61 60 59 58 57 56 55 54 53 52 51 50 49 48 47 46 45 44…" at bounding box center [262, 218] width 624 height 289
drag, startPoint x: 125, startPoint y: 97, endPoint x: 117, endPoint y: 97, distance: 7.5
click at [117, 97] on div "+ + + + 67 66 65 64 63 62 61 60 59 58 57 56 55 54 53 52 51 50 49 48 47 46 45 44…" at bounding box center [262, 218] width 624 height 289
drag, startPoint x: 118, startPoint y: 91, endPoint x: 305, endPoint y: 94, distance: 187.6
click at [305, 94] on div "+ + + + 67 66 65 64 63 62 61 60 59 58 57 56 55 54 53 52 51 50 49 48 47 46 45 44…" at bounding box center [262, 218] width 624 height 289
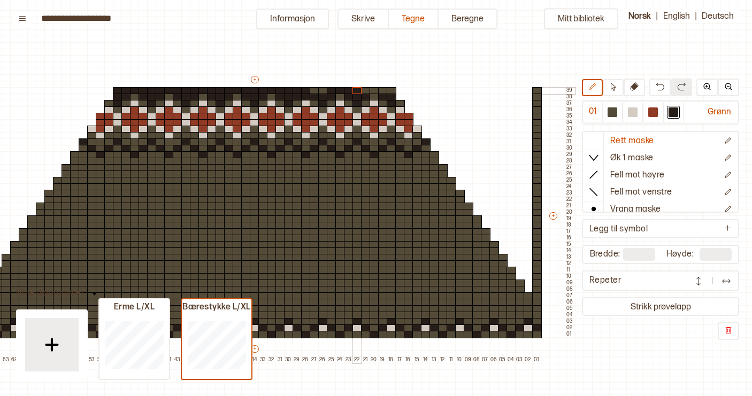
drag, startPoint x: 297, startPoint y: 90, endPoint x: 353, endPoint y: 90, distance: 55.6
click at [353, 90] on div "+ + + + 67 66 65 64 63 62 61 60 59 58 57 56 55 54 53 52 51 50 49 48 47 46 45 44…" at bounding box center [262, 218] width 624 height 289
drag, startPoint x: 392, startPoint y: 91, endPoint x: 312, endPoint y: 89, distance: 80.2
click at [312, 89] on div "+ + + + 67 66 65 64 63 62 61 60 59 58 57 56 55 54 53 52 51 50 49 48 47 46 45 44…" at bounding box center [262, 218] width 624 height 289
click at [611, 112] on div at bounding box center [612, 112] width 10 height 10
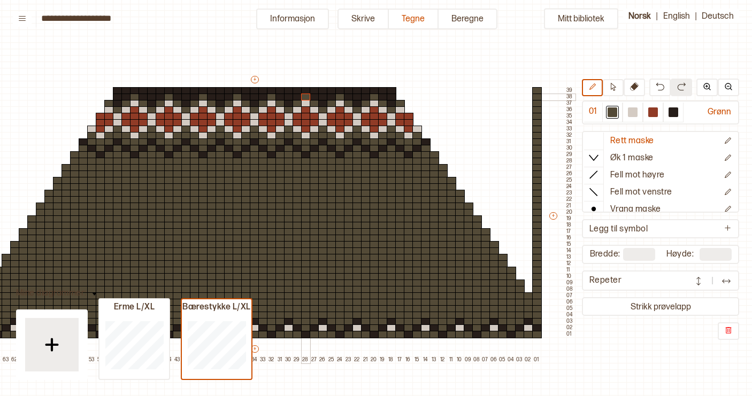
click at [307, 98] on div at bounding box center [306, 97] width 10 height 7
click at [615, 112] on div at bounding box center [612, 112] width 10 height 10
click at [653, 113] on div at bounding box center [653, 112] width 10 height 10
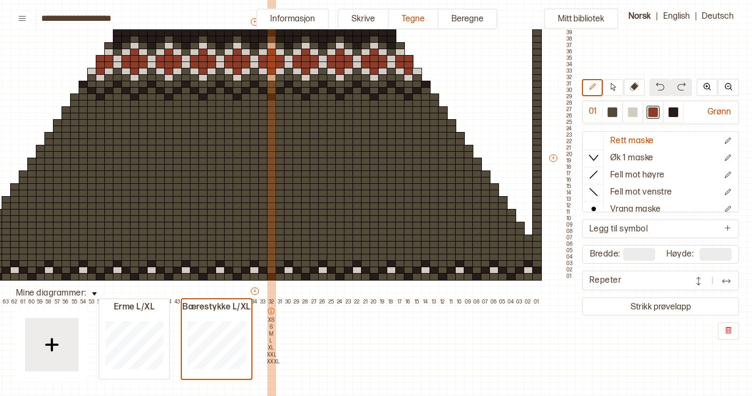
scroll to position [113, 118]
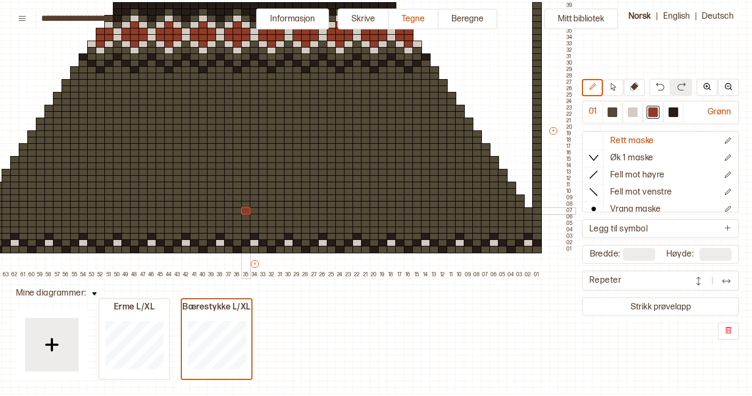
click at [246, 212] on div at bounding box center [246, 210] width 10 height 7
click at [237, 203] on div at bounding box center [238, 204] width 10 height 7
click at [237, 199] on div at bounding box center [238, 198] width 10 height 7
click at [230, 199] on div at bounding box center [229, 198] width 10 height 7
click at [229, 193] on div at bounding box center [229, 191] width 10 height 7
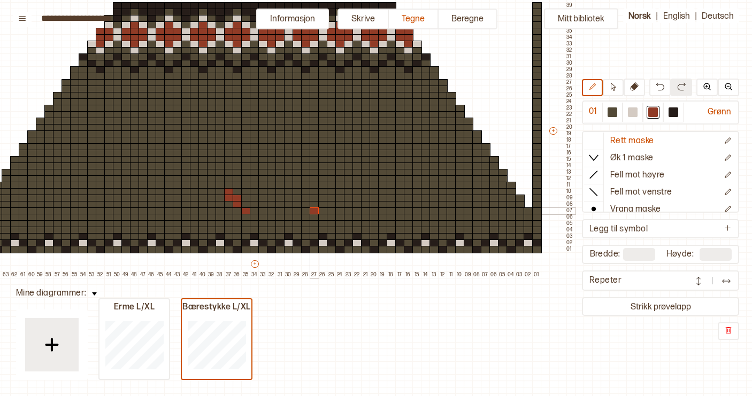
click at [315, 211] on div at bounding box center [314, 210] width 10 height 7
click at [323, 211] on div at bounding box center [323, 210] width 10 height 7
click at [331, 211] on div at bounding box center [332, 210] width 10 height 7
click at [323, 206] on div at bounding box center [323, 204] width 10 height 7
click at [317, 206] on div at bounding box center [314, 204] width 10 height 7
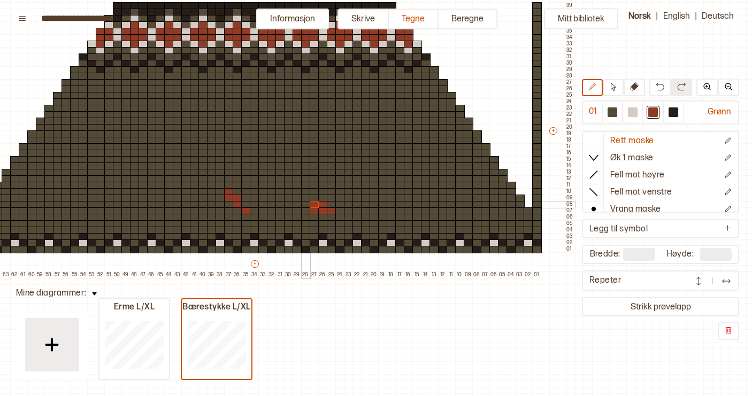
click at [308, 206] on div at bounding box center [306, 204] width 10 height 7
click at [306, 199] on div at bounding box center [306, 198] width 10 height 7
click at [673, 114] on div at bounding box center [673, 112] width 10 height 10
click at [237, 213] on div at bounding box center [238, 210] width 10 height 7
click at [230, 213] on div at bounding box center [229, 210] width 10 height 7
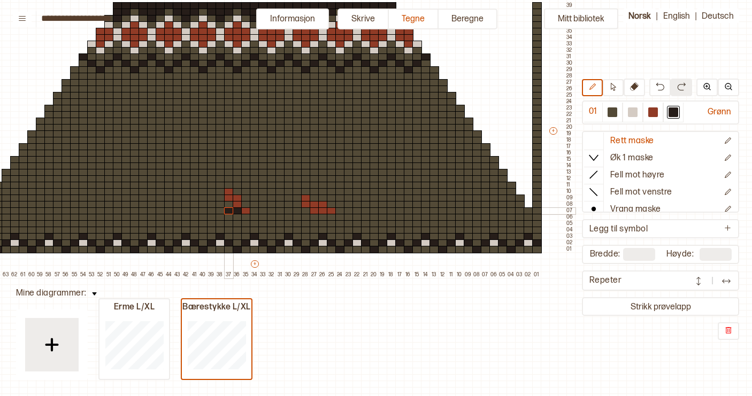
click at [230, 207] on div at bounding box center [229, 204] width 10 height 7
click at [220, 207] on div at bounding box center [220, 204] width 10 height 7
click at [219, 198] on div at bounding box center [220, 198] width 10 height 7
click at [237, 192] on div at bounding box center [238, 191] width 10 height 7
click at [228, 185] on div at bounding box center [229, 185] width 10 height 7
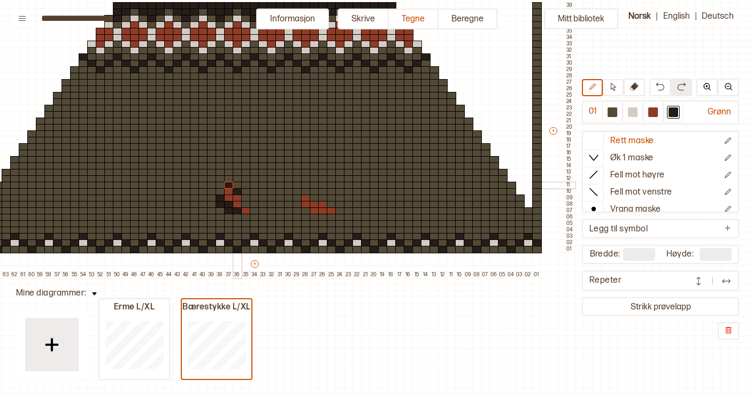
click at [239, 185] on div at bounding box center [238, 185] width 10 height 7
click at [244, 185] on div at bounding box center [246, 185] width 10 height 7
click at [244, 179] on div at bounding box center [246, 178] width 10 height 7
click at [239, 179] on div at bounding box center [238, 178] width 10 height 7
click at [246, 173] on div at bounding box center [246, 172] width 10 height 7
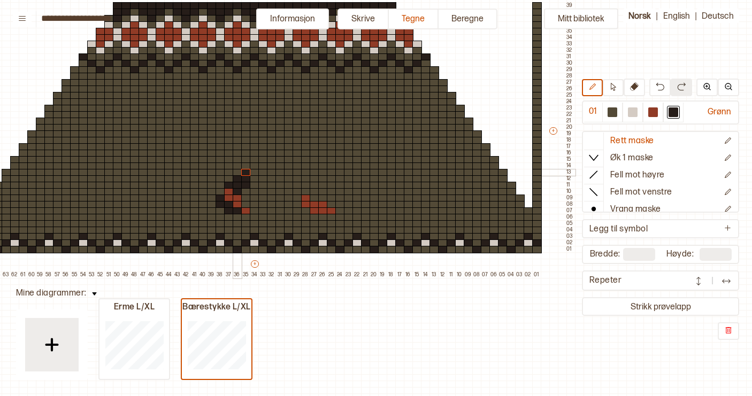
click at [239, 173] on div at bounding box center [238, 172] width 10 height 7
click at [230, 173] on div at bounding box center [229, 172] width 10 height 7
click at [221, 173] on div at bounding box center [220, 172] width 10 height 7
click at [651, 112] on div at bounding box center [653, 112] width 10 height 10
click at [212, 171] on div at bounding box center [212, 172] width 10 height 7
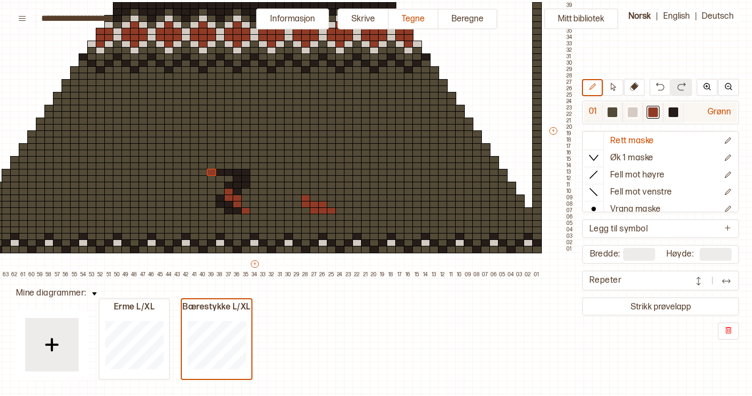
click at [682, 109] on div at bounding box center [673, 113] width 20 height 20
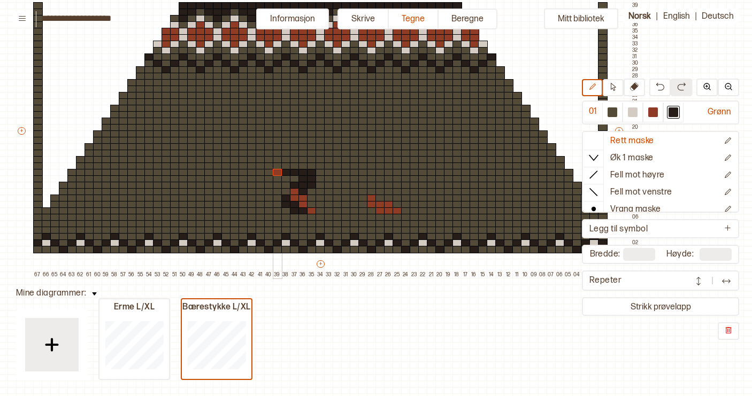
scroll to position [114, 51]
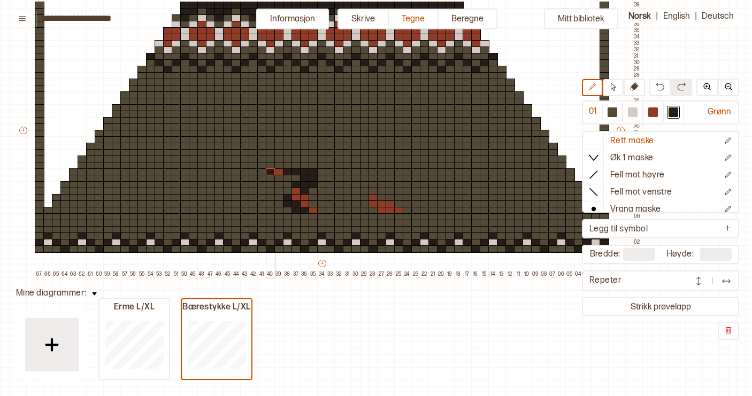
click at [271, 174] on div at bounding box center [271, 171] width 10 height 7
click at [270, 179] on div at bounding box center [271, 178] width 10 height 7
click at [652, 109] on div at bounding box center [653, 112] width 10 height 10
click at [285, 167] on div at bounding box center [288, 165] width 10 height 7
click at [676, 110] on div at bounding box center [673, 112] width 10 height 10
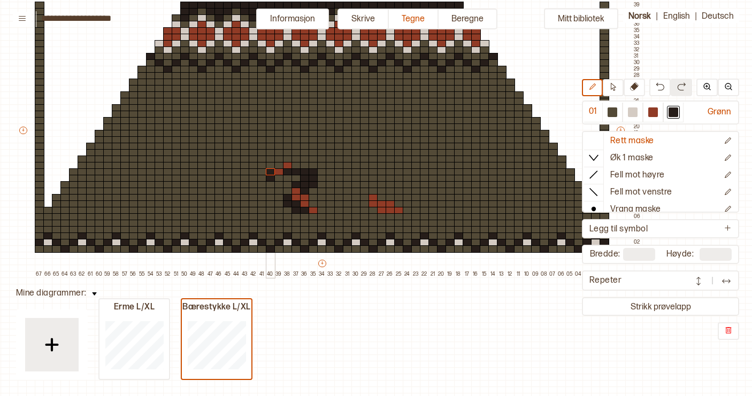
click at [270, 168] on div at bounding box center [271, 171] width 10 height 7
click at [271, 166] on div at bounding box center [271, 165] width 10 height 7
click at [271, 160] on div at bounding box center [271, 159] width 10 height 7
click at [270, 152] on div at bounding box center [271, 152] width 10 height 7
click at [270, 147] on div at bounding box center [271, 146] width 10 height 7
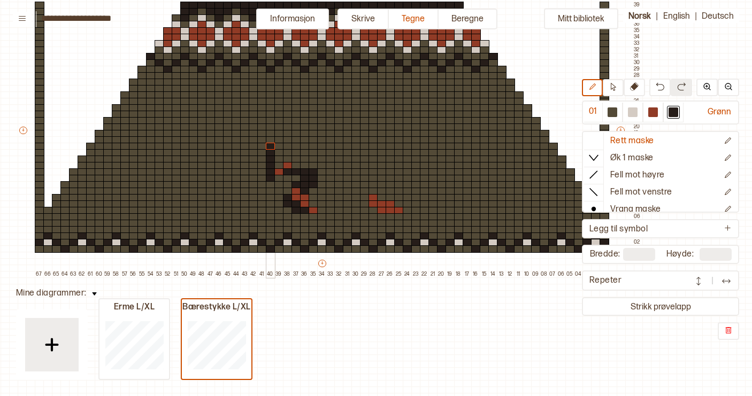
click at [270, 141] on div at bounding box center [271, 139] width 10 height 7
click at [270, 133] on div at bounding box center [271, 133] width 10 height 7
click at [270, 128] on div at bounding box center [271, 126] width 10 height 7
drag, startPoint x: 260, startPoint y: 127, endPoint x: 263, endPoint y: 176, distance: 49.2
click at [263, 176] on div "+ + + + 67 66 65 64 63 62 61 60 59 58 57 56 55 54 53 52 51 50 49 48 47 46 45 44…" at bounding box center [330, 133] width 624 height 289
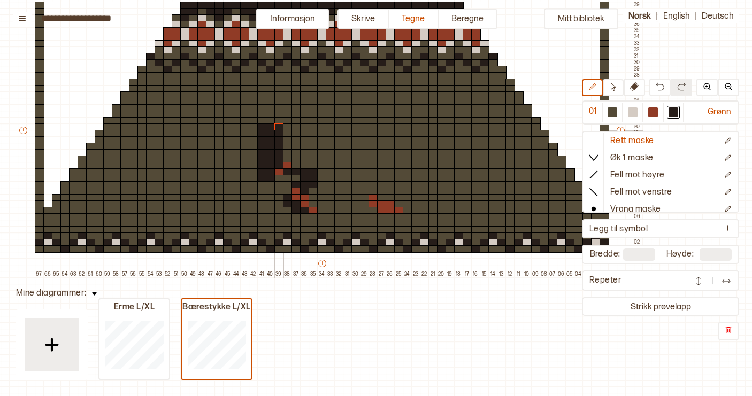
drag, startPoint x: 280, startPoint y: 166, endPoint x: 280, endPoint y: 129, distance: 36.9
click at [280, 129] on div "+ + + + 67 66 65 64 63 62 61 60 59 58 57 56 55 54 53 52 51 50 49 48 47 46 45 44…" at bounding box center [330, 133] width 624 height 289
drag, startPoint x: 288, startPoint y: 160, endPoint x: 287, endPoint y: 129, distance: 31.0
click at [287, 128] on div "+ + + + 67 66 65 64 63 62 61 60 59 58 57 56 55 54 53 52 51 50 49 48 47 46 45 44…" at bounding box center [330, 133] width 624 height 289
click at [297, 127] on div at bounding box center [296, 126] width 10 height 7
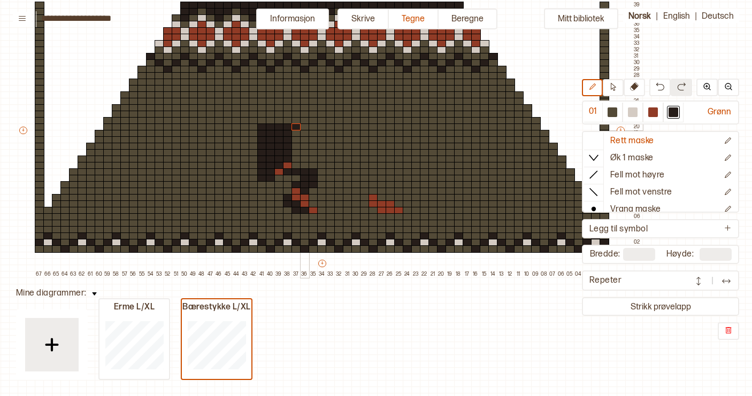
click at [304, 127] on div at bounding box center [305, 126] width 10 height 7
click at [313, 127] on div at bounding box center [313, 126] width 10 height 7
click at [321, 127] on div at bounding box center [322, 126] width 10 height 7
click at [321, 134] on div at bounding box center [322, 133] width 10 height 7
click at [322, 140] on div at bounding box center [322, 139] width 10 height 7
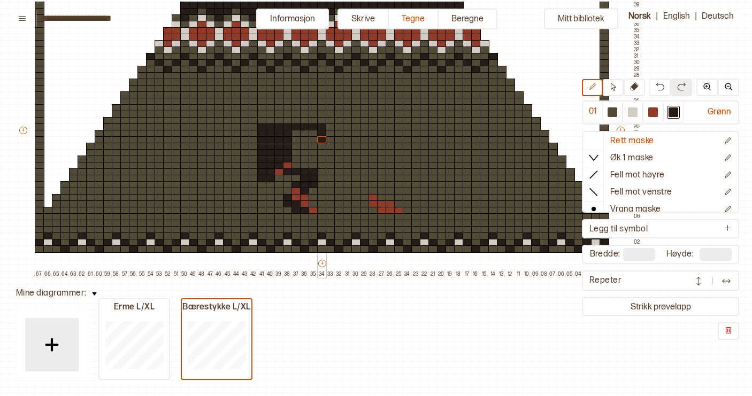
click at [322, 144] on div at bounding box center [322, 146] width 10 height 7
click at [322, 152] on div at bounding box center [322, 152] width 10 height 7
click at [322, 159] on div at bounding box center [322, 159] width 10 height 7
drag, startPoint x: 313, startPoint y: 159, endPoint x: 314, endPoint y: 134, distance: 25.1
click at [314, 134] on div "+ + + + 67 66 65 64 63 62 61 60 59 58 57 56 55 54 53 52 51 50 49 48 47 46 45 44…" at bounding box center [330, 133] width 624 height 289
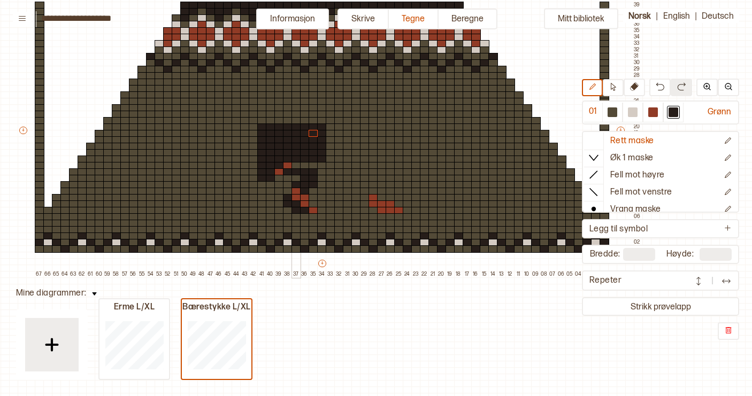
click at [297, 165] on div at bounding box center [296, 165] width 10 height 7
click at [303, 166] on div at bounding box center [305, 165] width 10 height 7
click at [311, 166] on div at bounding box center [313, 165] width 10 height 7
drag, startPoint x: 253, startPoint y: 133, endPoint x: 228, endPoint y: 133, distance: 25.1
click at [228, 133] on div "+ + + + 67 66 65 64 63 62 61 60 59 58 57 56 55 54 53 52 51 50 49 48 47 46 45 44…" at bounding box center [330, 133] width 624 height 289
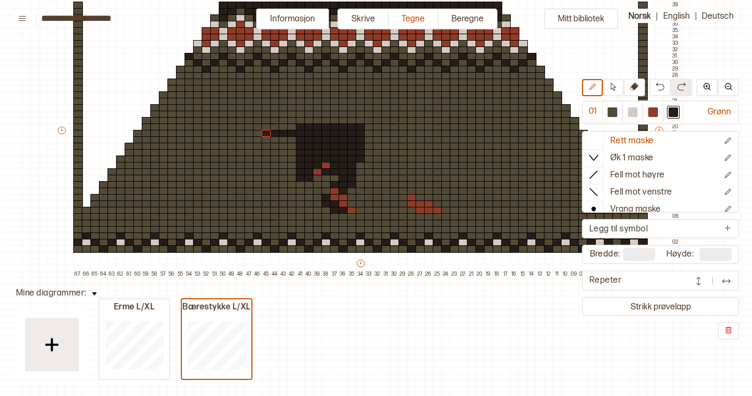
scroll to position [114, 11]
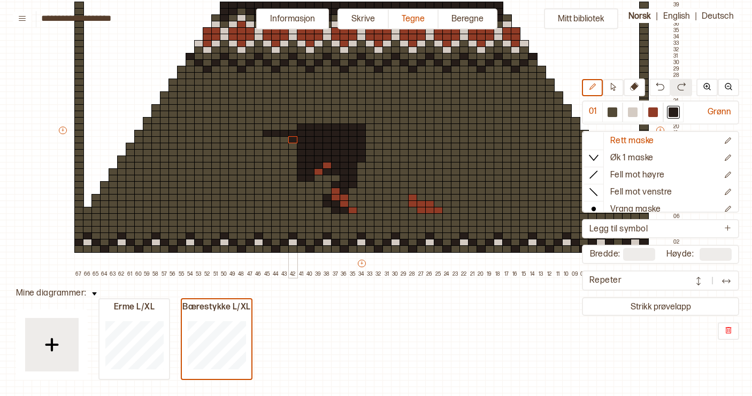
click at [293, 141] on div at bounding box center [293, 139] width 10 height 7
click at [654, 111] on div at bounding box center [653, 112] width 10 height 10
click at [285, 140] on div at bounding box center [285, 139] width 10 height 7
click at [277, 140] on div at bounding box center [276, 139] width 10 height 7
click at [668, 112] on div at bounding box center [673, 112] width 10 height 10
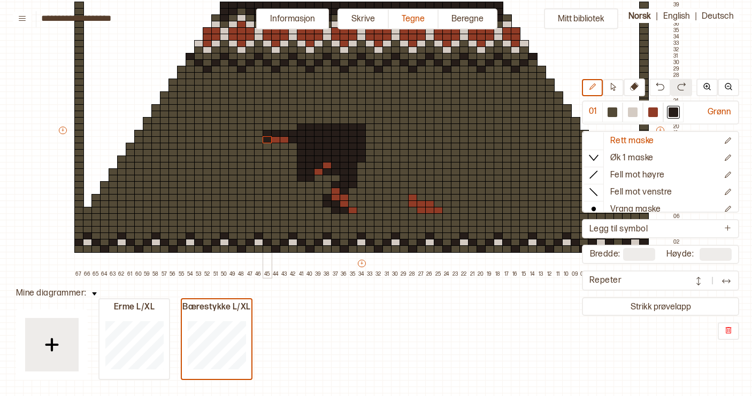
click at [266, 140] on div at bounding box center [267, 139] width 10 height 7
click at [258, 140] on div at bounding box center [259, 139] width 10 height 7
click at [252, 140] on div at bounding box center [250, 139] width 10 height 7
click at [241, 140] on div at bounding box center [242, 139] width 10 height 7
click at [231, 141] on div at bounding box center [233, 139] width 10 height 7
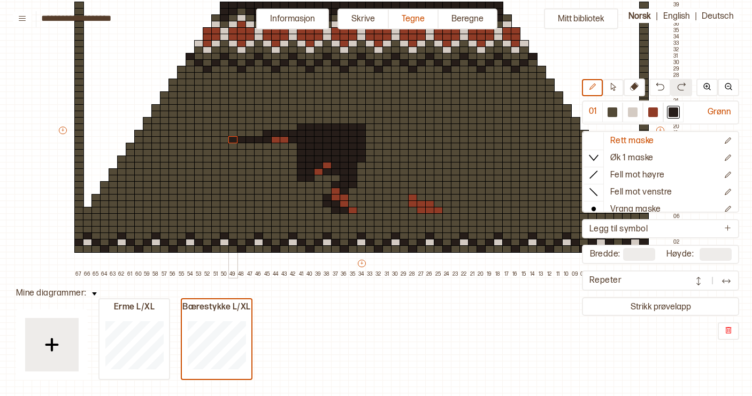
click at [228, 141] on div at bounding box center [233, 139] width 10 height 7
click at [224, 141] on div at bounding box center [225, 139] width 10 height 7
click at [215, 140] on div at bounding box center [216, 139] width 10 height 7
drag, startPoint x: 246, startPoint y: 147, endPoint x: 252, endPoint y: 146, distance: 5.9
click at [252, 146] on div "+ + + + 67 66 65 64 63 62 61 60 59 58 57 56 55 54 53 52 51 50 49 48 47 46 45 44…" at bounding box center [369, 133] width 624 height 289
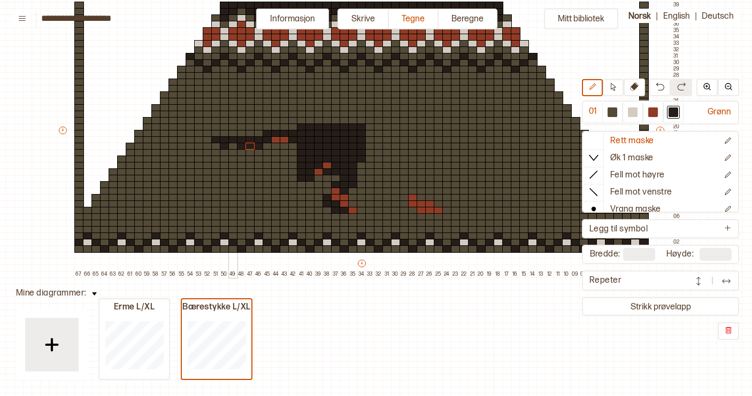
click at [231, 148] on div at bounding box center [233, 146] width 10 height 7
click at [293, 155] on div at bounding box center [293, 152] width 10 height 7
click at [292, 162] on div at bounding box center [293, 165] width 10 height 7
click at [292, 159] on div at bounding box center [293, 159] width 10 height 7
click at [292, 172] on div at bounding box center [293, 171] width 10 height 7
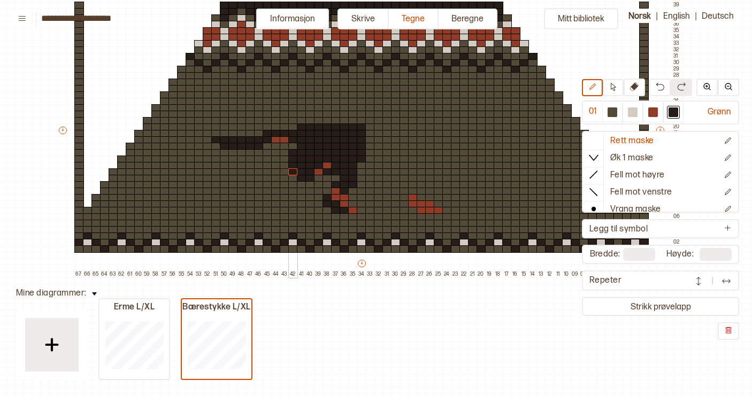
click at [292, 179] on div at bounding box center [293, 178] width 10 height 7
click at [292, 184] on div at bounding box center [293, 184] width 10 height 7
click at [285, 185] on div at bounding box center [285, 184] width 10 height 7
click at [285, 181] on div at bounding box center [285, 178] width 10 height 7
click at [284, 176] on div at bounding box center [285, 178] width 10 height 7
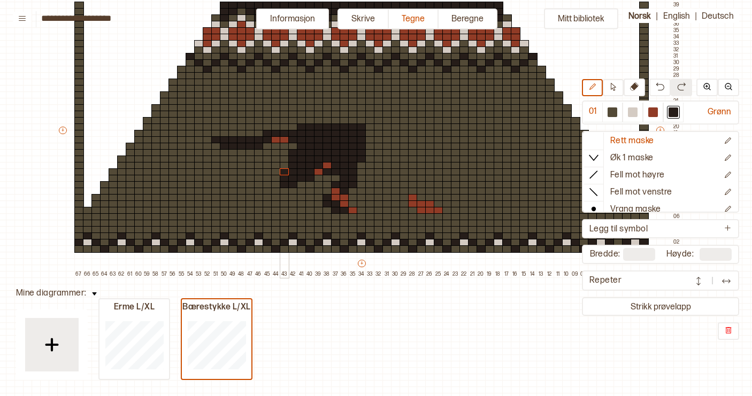
click at [284, 173] on div at bounding box center [285, 171] width 10 height 7
click at [278, 179] on div at bounding box center [276, 178] width 10 height 7
click at [277, 183] on div at bounding box center [276, 184] width 10 height 7
click at [277, 192] on div at bounding box center [276, 191] width 10 height 7
click at [267, 193] on div at bounding box center [267, 191] width 10 height 7
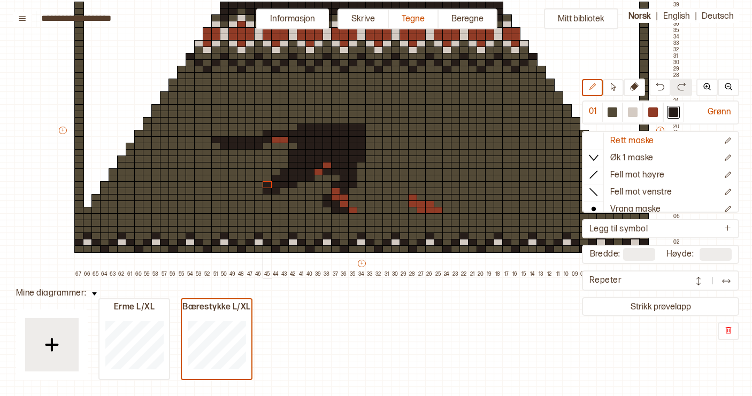
click at [267, 186] on div at bounding box center [267, 184] width 10 height 7
click at [259, 187] on div at bounding box center [259, 184] width 10 height 7
click at [258, 192] on div at bounding box center [259, 191] width 10 height 7
click at [251, 192] on div at bounding box center [250, 191] width 10 height 7
click at [251, 197] on div at bounding box center [250, 197] width 10 height 7
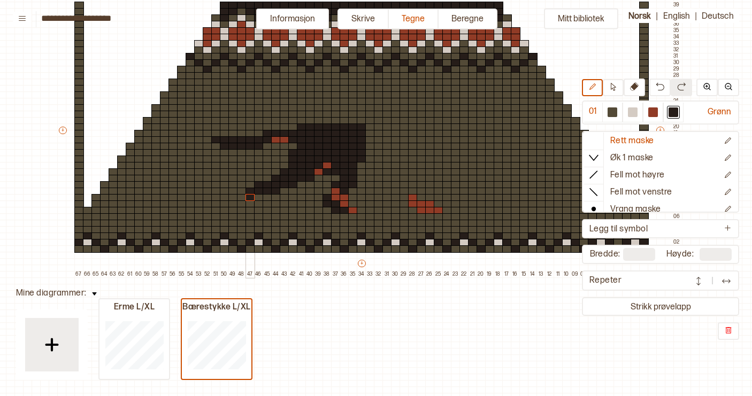
click at [242, 197] on div at bounding box center [242, 197] width 10 height 7
click at [242, 202] on div at bounding box center [242, 203] width 10 height 7
click at [233, 203] on div at bounding box center [233, 203] width 10 height 7
click at [233, 209] on div at bounding box center [233, 210] width 10 height 7
click at [648, 111] on div at bounding box center [653, 112] width 10 height 10
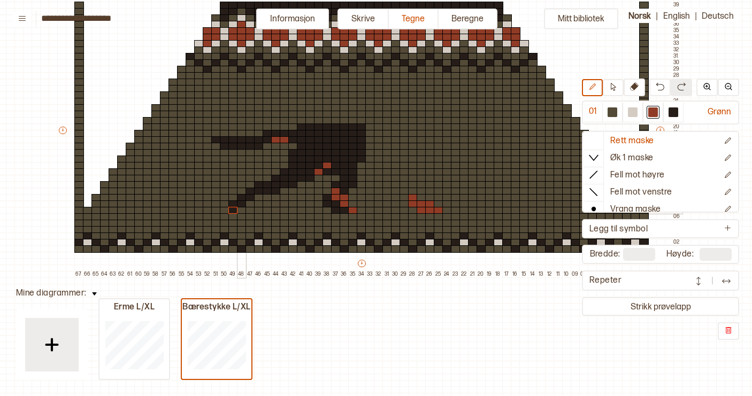
click at [240, 211] on div at bounding box center [242, 210] width 10 height 7
click at [247, 211] on div at bounding box center [250, 210] width 10 height 7
click at [249, 206] on div at bounding box center [250, 203] width 10 height 7
click at [257, 205] on div at bounding box center [259, 203] width 10 height 7
click at [257, 199] on div at bounding box center [259, 197] width 10 height 7
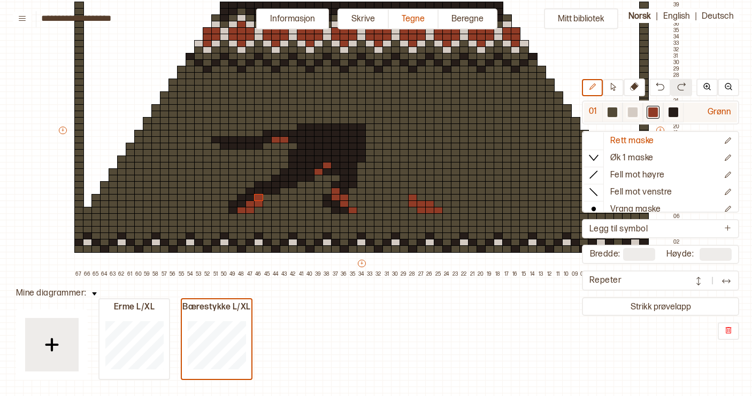
click at [673, 110] on div at bounding box center [673, 112] width 10 height 10
click at [370, 121] on div at bounding box center [370, 120] width 10 height 7
click at [378, 122] on div at bounding box center [379, 120] width 10 height 7
click at [384, 122] on div at bounding box center [387, 120] width 10 height 7
click at [396, 121] on div at bounding box center [396, 120] width 10 height 7
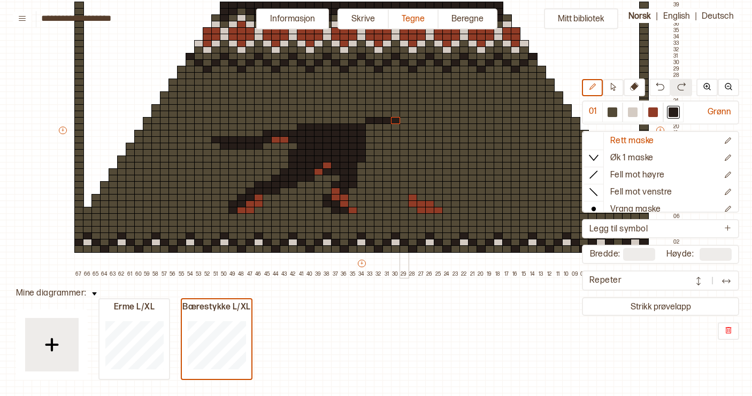
click at [403, 114] on div at bounding box center [404, 114] width 10 height 7
click at [411, 109] on div at bounding box center [413, 107] width 10 height 7
click at [422, 107] on div at bounding box center [421, 107] width 10 height 7
click at [427, 107] on div at bounding box center [430, 107] width 10 height 7
click at [437, 103] on div at bounding box center [438, 101] width 10 height 7
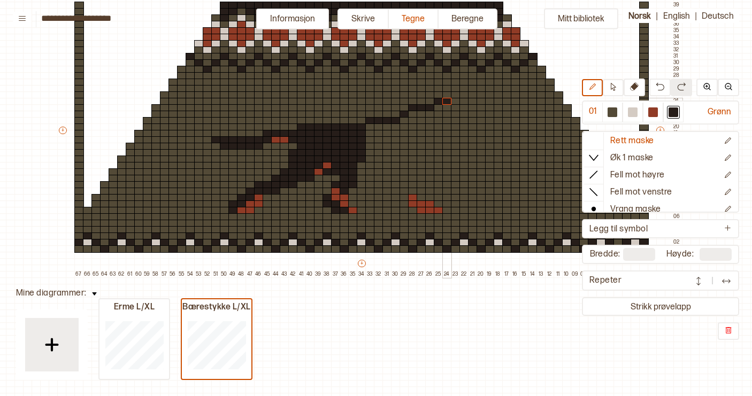
click at [447, 102] on div at bounding box center [447, 101] width 10 height 7
click at [455, 96] on div at bounding box center [456, 94] width 10 height 7
click at [463, 96] on div at bounding box center [464, 94] width 10 height 7
click at [472, 95] on div at bounding box center [473, 94] width 10 height 7
click at [481, 102] on div at bounding box center [481, 101] width 10 height 7
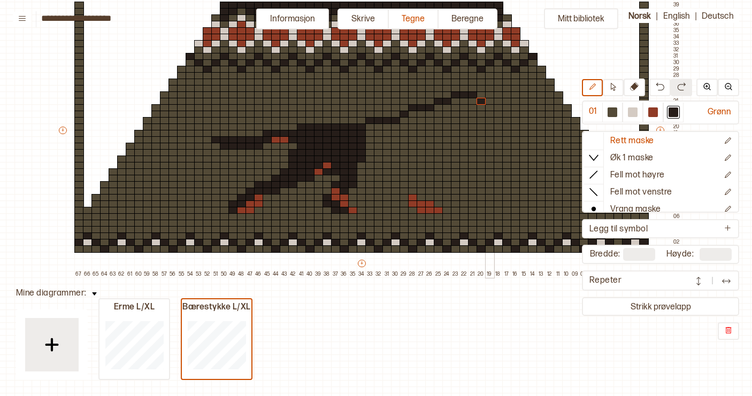
click at [490, 108] on div at bounding box center [490, 107] width 10 height 7
click at [496, 108] on div at bounding box center [498, 107] width 10 height 7
click at [506, 109] on div at bounding box center [507, 107] width 10 height 7
click at [479, 107] on div at bounding box center [481, 107] width 10 height 7
click at [480, 111] on div at bounding box center [481, 114] width 10 height 7
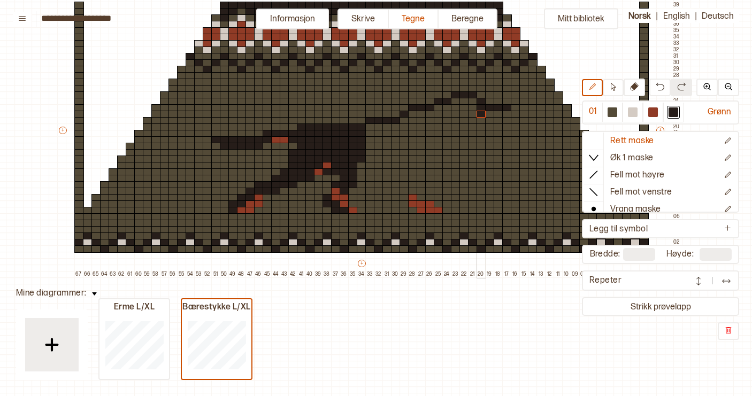
click at [480, 119] on div at bounding box center [481, 120] width 10 height 7
drag, startPoint x: 479, startPoint y: 120, endPoint x: 400, endPoint y: 119, distance: 78.6
click at [400, 119] on div "+ + + + 67 66 65 64 63 62 61 60 59 58 57 56 55 54 53 52 51 50 49 48 47 46 45 44…" at bounding box center [369, 133] width 624 height 289
drag, startPoint x: 411, startPoint y: 116, endPoint x: 450, endPoint y: 110, distance: 39.0
click at [450, 110] on div "+ + + + 67 66 65 64 63 62 61 60 59 58 57 56 55 54 53 52 51 50 49 48 47 46 45 44…" at bounding box center [369, 133] width 624 height 289
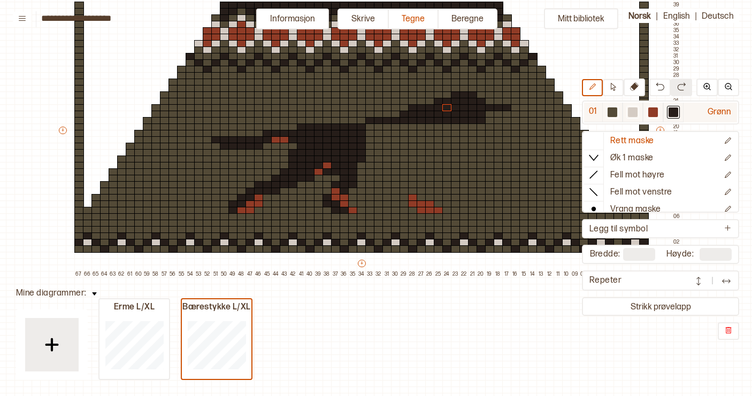
click at [652, 112] on div at bounding box center [653, 112] width 10 height 10
click at [489, 114] on div at bounding box center [490, 114] width 10 height 7
click at [497, 115] on div at bounding box center [498, 114] width 10 height 7
click at [504, 115] on div at bounding box center [507, 114] width 10 height 7
click at [500, 121] on div at bounding box center [498, 120] width 10 height 7
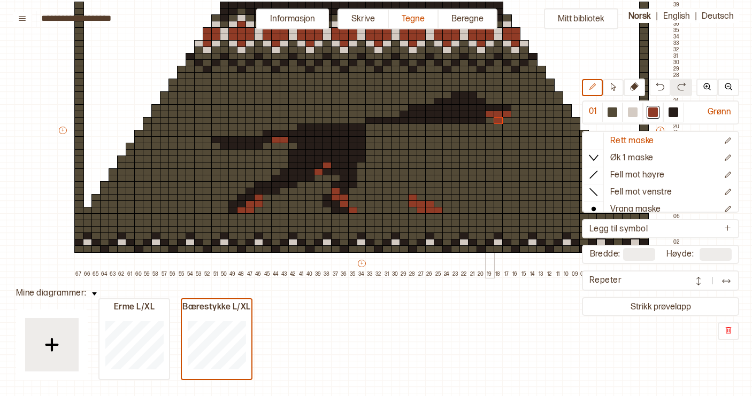
click at [491, 121] on div at bounding box center [490, 120] width 10 height 7
click at [670, 111] on div at bounding box center [673, 112] width 10 height 10
click at [473, 128] on div at bounding box center [473, 126] width 10 height 7
click at [468, 128] on div at bounding box center [473, 126] width 10 height 7
click at [463, 128] on div at bounding box center [464, 126] width 10 height 7
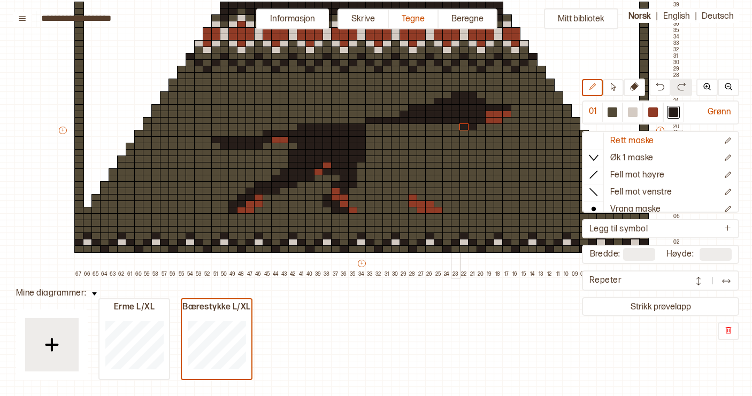
click at [456, 134] on div at bounding box center [456, 133] width 10 height 7
click at [445, 141] on div at bounding box center [447, 139] width 10 height 7
click at [445, 147] on div at bounding box center [447, 146] width 10 height 7
click at [453, 153] on div at bounding box center [456, 152] width 10 height 7
click at [464, 159] on div at bounding box center [464, 159] width 10 height 7
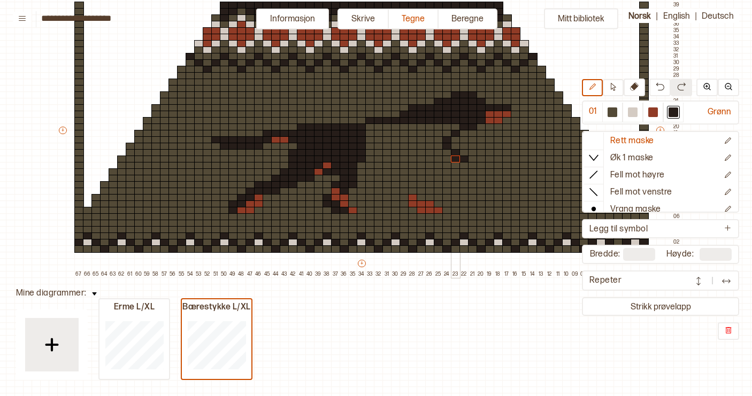
click at [454, 159] on div at bounding box center [456, 159] width 10 height 7
click at [454, 165] on div at bounding box center [456, 165] width 10 height 7
click at [447, 160] on div at bounding box center [447, 159] width 10 height 7
click at [437, 160] on div at bounding box center [438, 159] width 10 height 7
click at [654, 110] on div at bounding box center [653, 112] width 10 height 10
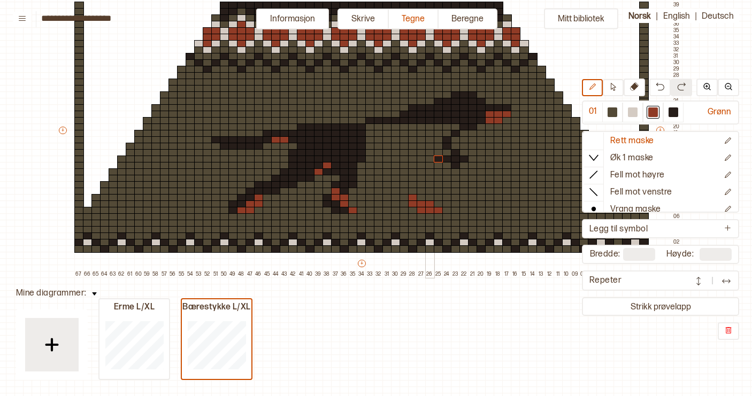
click at [430, 158] on div at bounding box center [430, 159] width 10 height 7
click at [436, 154] on div at bounding box center [438, 152] width 10 height 7
click at [464, 165] on div at bounding box center [464, 165] width 10 height 7
click at [456, 172] on div at bounding box center [456, 171] width 10 height 7
click at [451, 172] on div at bounding box center [456, 171] width 10 height 7
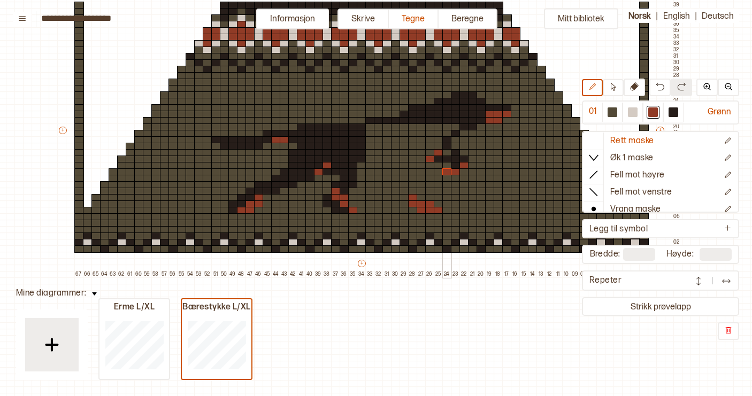
click at [447, 172] on div at bounding box center [447, 171] width 10 height 7
click at [446, 176] on div at bounding box center [447, 178] width 10 height 7
click at [672, 112] on div at bounding box center [673, 112] width 10 height 10
click at [454, 179] on div at bounding box center [456, 178] width 10 height 7
click at [461, 179] on div at bounding box center [464, 178] width 10 height 7
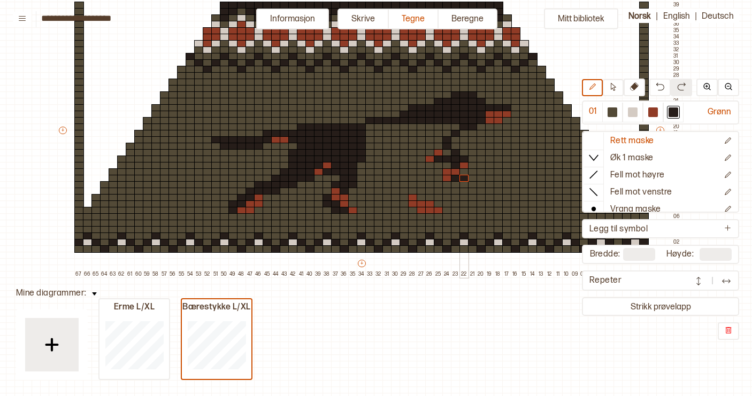
click at [463, 174] on div at bounding box center [464, 171] width 10 height 7
click at [447, 153] on div at bounding box center [447, 152] width 10 height 7
drag, startPoint x: 438, startPoint y: 147, endPoint x: 408, endPoint y: 139, distance: 31.0
click at [408, 139] on div "+ + + + 67 66 65 64 63 62 61 60 59 58 57 56 55 54 53 52 51 50 49 48 47 46 45 44…" at bounding box center [369, 133] width 624 height 289
click at [660, 89] on img at bounding box center [659, 86] width 9 height 9
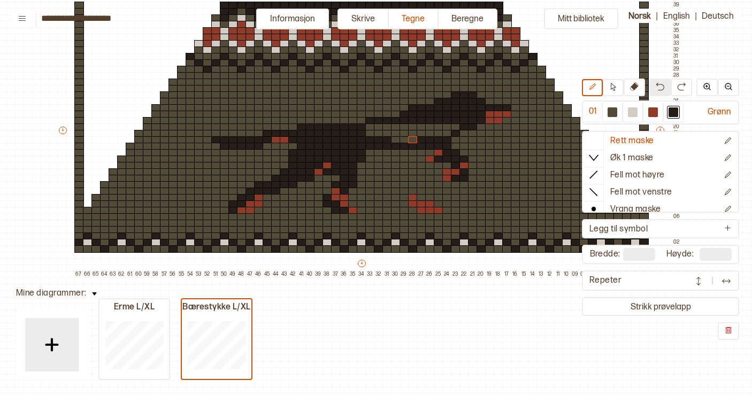
click at [660, 89] on img at bounding box center [659, 86] width 9 height 9
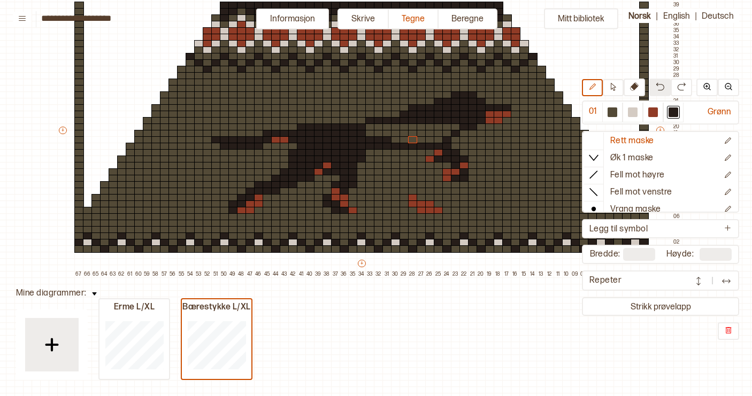
click at [661, 87] on img at bounding box center [659, 86] width 9 height 9
drag, startPoint x: 442, startPoint y: 137, endPoint x: 394, endPoint y: 136, distance: 47.6
click at [394, 136] on div "+ + + + 67 66 65 64 63 62 61 60 59 58 57 56 55 54 53 52 51 50 49 48 47 46 45 44…" at bounding box center [369, 133] width 624 height 289
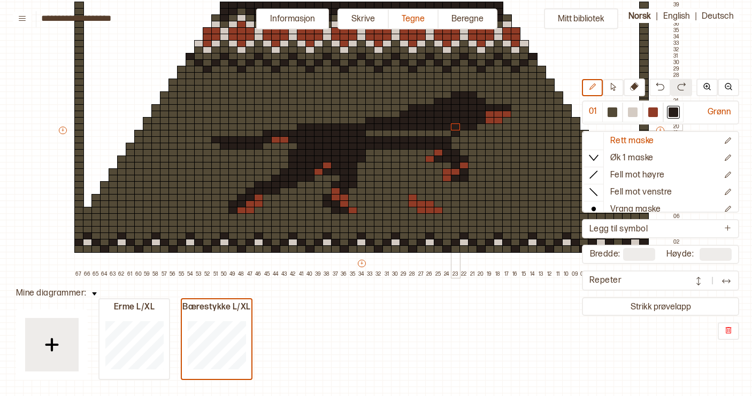
drag, startPoint x: 370, startPoint y: 128, endPoint x: 452, endPoint y: 128, distance: 81.8
click at [452, 128] on div "+ + + + 67 66 65 64 63 62 61 60 59 58 57 56 55 54 53 52 51 50 49 48 47 46 45 44…" at bounding box center [369, 133] width 624 height 289
drag, startPoint x: 447, startPoint y: 132, endPoint x: 368, endPoint y: 131, distance: 79.1
click at [368, 131] on div "+ + + + 67 66 65 64 63 62 61 60 59 58 57 56 55 54 53 52 51 50 49 48 47 46 45 44…" at bounding box center [369, 133] width 624 height 289
click at [420, 160] on div at bounding box center [421, 159] width 10 height 7
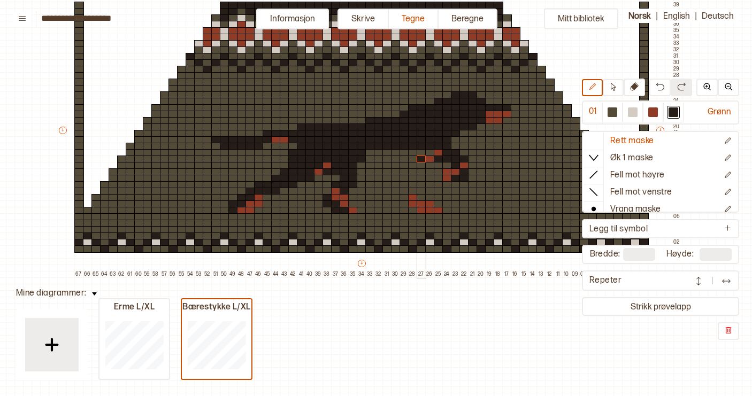
click at [420, 164] on div at bounding box center [421, 165] width 10 height 7
drag, startPoint x: 429, startPoint y: 153, endPoint x: 370, endPoint y: 152, distance: 59.3
click at [370, 152] on div "+ + + + 67 66 65 64 63 62 61 60 59 58 57 56 55 54 53 52 51 50 49 48 47 46 45 44…" at bounding box center [369, 133] width 624 height 289
drag, startPoint x: 370, startPoint y: 167, endPoint x: 413, endPoint y: 166, distance: 42.8
click at [413, 166] on div "+ + + + 67 66 65 64 63 62 61 60 59 58 57 56 55 54 53 52 51 50 49 48 47 46 45 44…" at bounding box center [369, 133] width 624 height 289
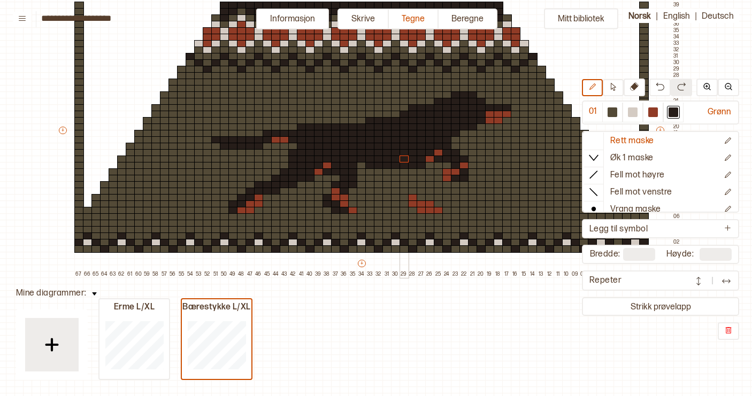
drag, startPoint x: 394, startPoint y: 159, endPoint x: 405, endPoint y: 161, distance: 10.9
click at [405, 161] on div "+ + + + 67 66 65 64 63 62 61 60 59 58 57 56 55 54 53 52 51 50 49 48 47 46 45 44…" at bounding box center [369, 133] width 624 height 289
click at [420, 179] on div at bounding box center [421, 178] width 10 height 7
click at [421, 185] on div at bounding box center [421, 184] width 10 height 7
click at [421, 191] on div at bounding box center [421, 191] width 10 height 7
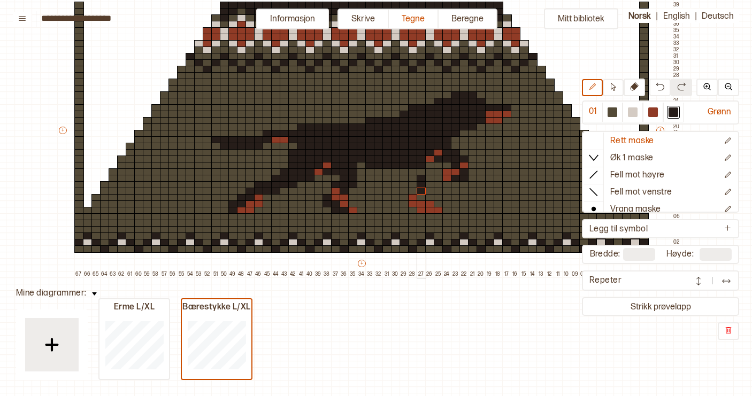
click at [421, 198] on div at bounding box center [421, 197] width 10 height 7
drag, startPoint x: 414, startPoint y: 192, endPoint x: 413, endPoint y: 173, distance: 18.7
click at [413, 173] on div "+ + + + 67 66 65 64 63 62 61 60 59 58 57 56 55 54 53 52 51 50 49 48 47 46 45 44…" at bounding box center [369, 133] width 624 height 289
drag, startPoint x: 403, startPoint y: 184, endPoint x: 403, endPoint y: 173, distance: 11.8
click at [403, 173] on div "+ + + + 67 66 65 64 63 62 61 60 59 58 57 56 55 54 53 52 51 50 49 48 47 46 45 44…" at bounding box center [369, 133] width 624 height 289
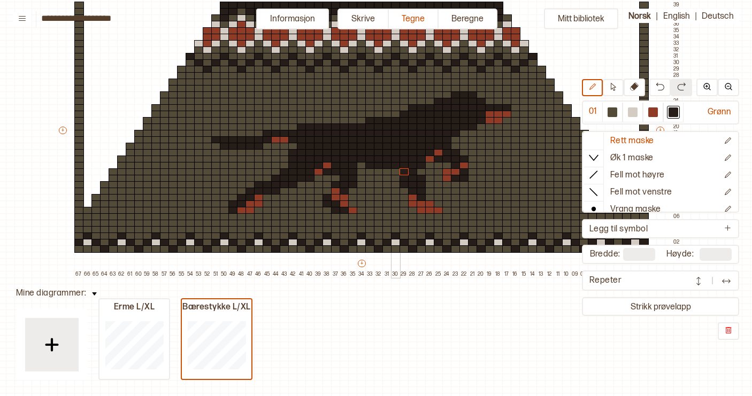
click at [395, 175] on div at bounding box center [396, 178] width 10 height 7
click at [660, 87] on img at bounding box center [659, 86] width 9 height 9
click at [396, 173] on div at bounding box center [396, 171] width 10 height 7
click at [633, 113] on div at bounding box center [633, 112] width 10 height 10
click at [182, 210] on div at bounding box center [182, 210] width 10 height 7
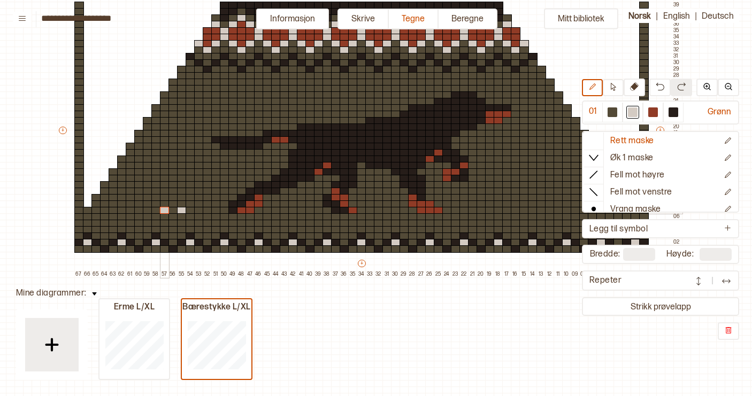
click at [164, 208] on div at bounding box center [165, 210] width 10 height 7
drag, startPoint x: 164, startPoint y: 205, endPoint x: 179, endPoint y: 205, distance: 15.0
click at [179, 205] on div "+ + + + 67 66 65 64 63 62 61 60 59 58 57 56 55 54 53 52 51 50 49 48 47 46 45 44…" at bounding box center [369, 133] width 624 height 289
drag, startPoint x: 148, startPoint y: 197, endPoint x: 181, endPoint y: 198, distance: 33.2
click at [181, 198] on div "+ + + + 67 66 65 64 63 62 61 60 59 58 57 56 55 54 53 52 51 50 49 48 47 46 45 44…" at bounding box center [369, 133] width 624 height 289
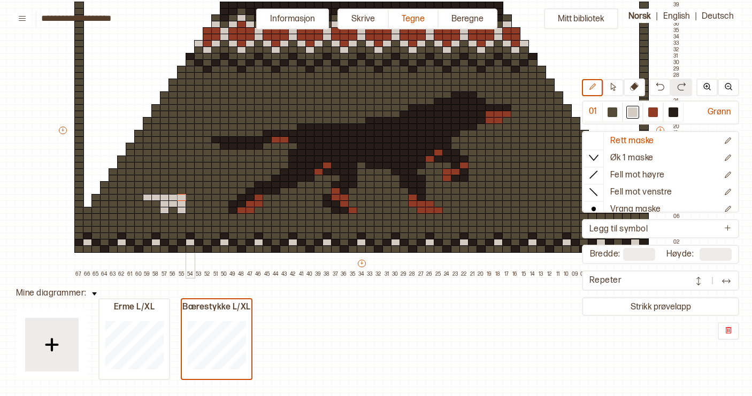
click at [189, 198] on div at bounding box center [190, 197] width 10 height 7
click at [198, 197] on div at bounding box center [199, 197] width 10 height 7
click at [207, 197] on div at bounding box center [208, 197] width 10 height 7
click at [216, 197] on div at bounding box center [216, 197] width 10 height 7
drag, startPoint x: 140, startPoint y: 191, endPoint x: 156, endPoint y: 192, distance: 16.1
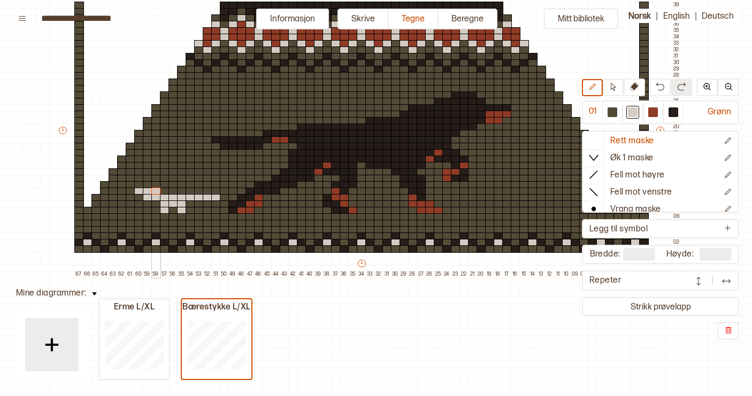
click at [156, 192] on div "+ + + + 67 66 65 64 63 62 61 60 59 58 57 56 55 54 53 52 51 50 49 48 47 46 45 44…" at bounding box center [369, 133] width 624 height 289
drag, startPoint x: 172, startPoint y: 190, endPoint x: 180, endPoint y: 190, distance: 8.0
click at [180, 190] on div "+ + + + 67 66 65 64 63 62 61 60 59 58 57 56 55 54 53 52 51 50 49 48 47 46 45 44…" at bounding box center [369, 133] width 624 height 289
click at [204, 191] on div "+ + + + 67 66 65 64 63 62 61 60 59 58 57 56 55 54 53 52 51 50 49 48 47 46 45 44…" at bounding box center [369, 133] width 624 height 289
click at [559, 211] on div at bounding box center [558, 210] width 10 height 7
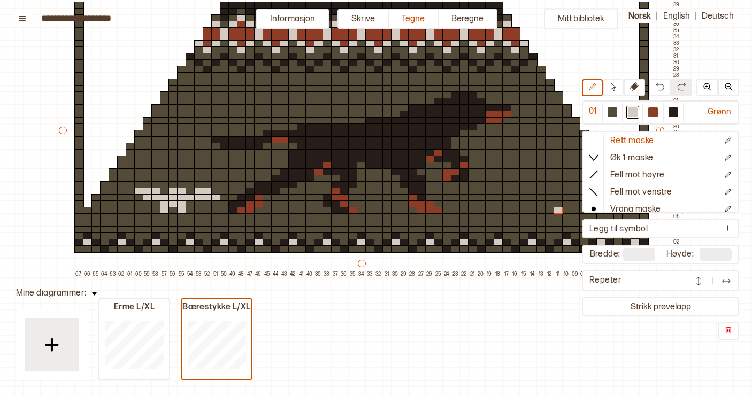
click at [576, 211] on div at bounding box center [575, 210] width 10 height 7
drag, startPoint x: 574, startPoint y: 205, endPoint x: 558, endPoint y: 205, distance: 15.5
click at [558, 205] on div "+ + + + 67 66 65 64 63 62 61 60 59 58 57 56 55 54 53 52 51 50 49 48 47 46 45 44…" at bounding box center [369, 133] width 624 height 289
drag, startPoint x: 541, startPoint y: 198, endPoint x: 555, endPoint y: 198, distance: 13.4
click at [555, 198] on div "+ + + + 67 66 65 64 63 62 61 60 59 58 57 56 55 54 53 52 51 50 49 48 47 46 45 44…" at bounding box center [369, 133] width 624 height 289
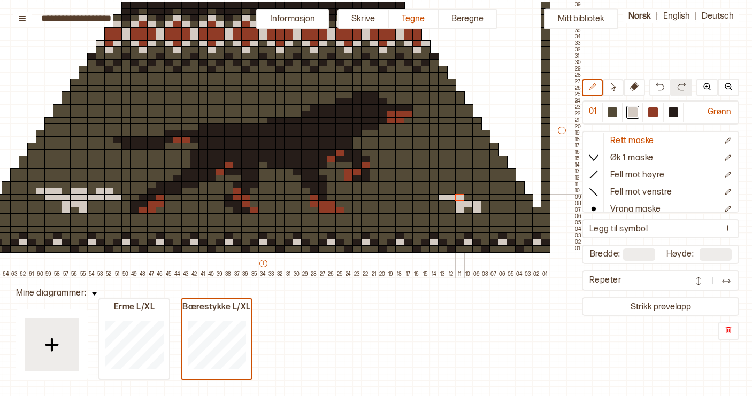
scroll to position [113, 111]
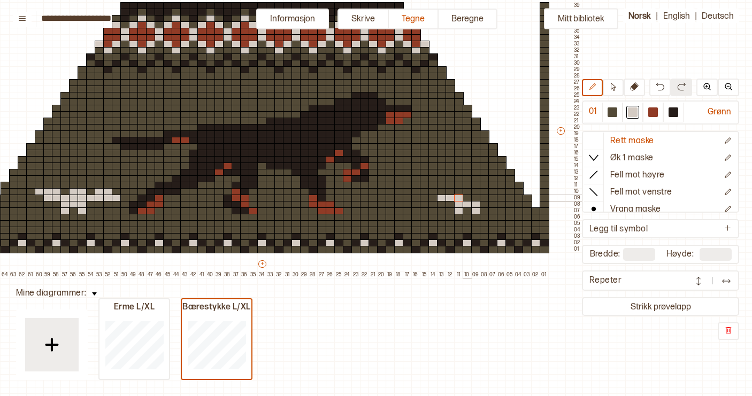
click at [463, 198] on div at bounding box center [467, 198] width 10 height 7
click at [474, 199] on div at bounding box center [476, 198] width 10 height 7
click at [481, 199] on div at bounding box center [484, 198] width 10 height 7
click at [490, 199] on div at bounding box center [493, 198] width 10 height 7
click at [498, 199] on div at bounding box center [502, 198] width 10 height 7
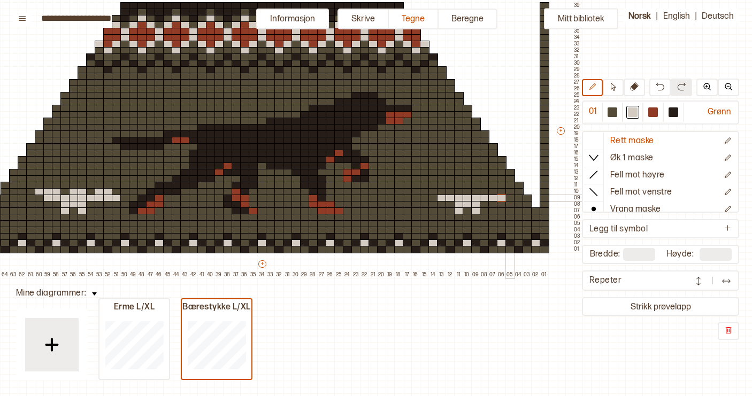
click at [509, 199] on div at bounding box center [510, 198] width 10 height 7
drag, startPoint x: 431, startPoint y: 191, endPoint x: 447, endPoint y: 191, distance: 15.5
click at [447, 191] on div "+ + + + 67 66 65 64 63 62 61 60 59 58 57 56 55 54 53 52 51 50 49 48 47 46 45 44…" at bounding box center [270, 133] width 624 height 289
drag, startPoint x: 469, startPoint y: 192, endPoint x: 475, endPoint y: 192, distance: 6.4
click at [475, 192] on div "+ + + + 67 66 65 64 63 62 61 60 59 58 57 56 55 54 53 52 51 50 49 48 47 46 45 44…" at bounding box center [270, 133] width 624 height 289
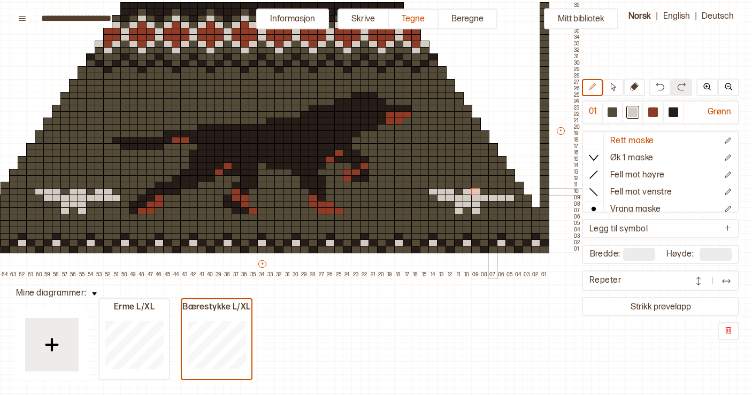
click at [494, 192] on div at bounding box center [493, 191] width 10 height 7
click at [503, 192] on div at bounding box center [502, 191] width 10 height 7
click at [39, 187] on div at bounding box center [40, 185] width 10 height 7
click at [49, 187] on div at bounding box center [48, 185] width 10 height 7
click at [67, 186] on div at bounding box center [65, 185] width 10 height 7
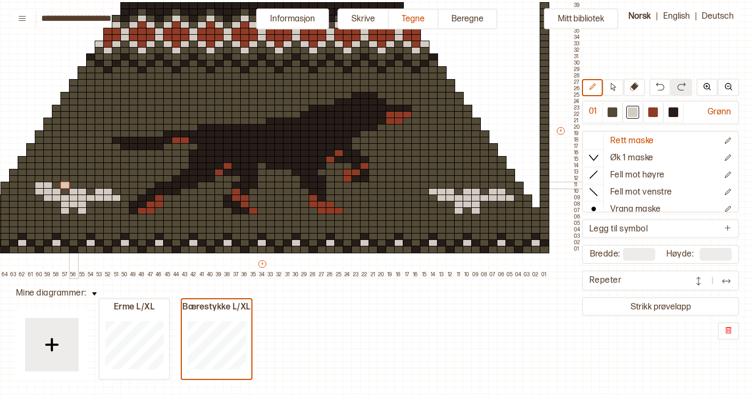
click at [72, 186] on div at bounding box center [74, 185] width 10 height 7
click at [91, 187] on div at bounding box center [91, 185] width 10 height 7
click at [99, 187] on div at bounding box center [100, 185] width 10 height 7
click at [442, 185] on div at bounding box center [442, 185] width 10 height 7
click at [433, 185] on div at bounding box center [433, 185] width 10 height 7
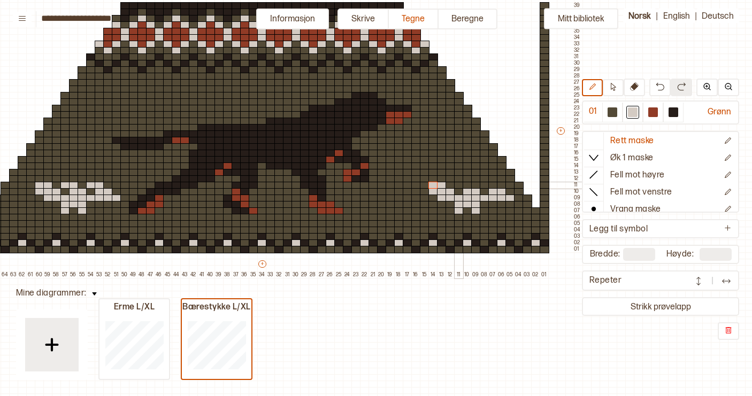
click at [458, 186] on div at bounding box center [459, 185] width 10 height 7
click at [467, 187] on div at bounding box center [467, 185] width 10 height 7
click at [485, 186] on div at bounding box center [484, 185] width 10 height 7
click at [491, 186] on div at bounding box center [493, 185] width 10 height 7
click at [40, 177] on div at bounding box center [40, 178] width 10 height 7
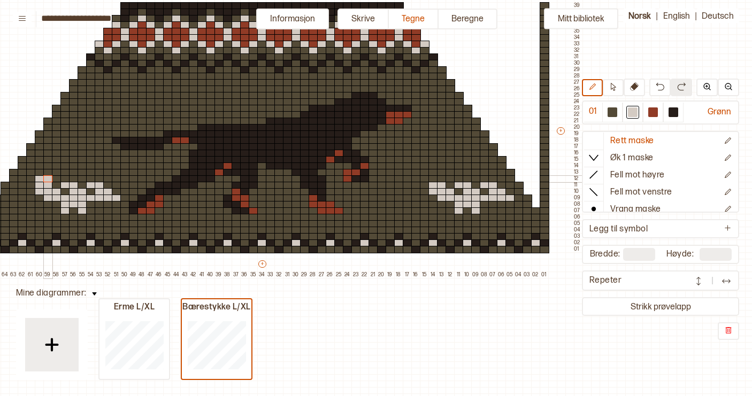
click at [44, 177] on div at bounding box center [48, 178] width 10 height 7
drag, startPoint x: 66, startPoint y: 180, endPoint x: 89, endPoint y: 181, distance: 23.5
click at [89, 181] on div "+ + + + 67 66 65 64 63 62 61 60 59 58 57 56 55 54 53 52 51 50 49 48 47 46 45 44…" at bounding box center [270, 133] width 624 height 289
click at [434, 179] on div at bounding box center [433, 178] width 10 height 7
click at [440, 179] on div at bounding box center [442, 178] width 10 height 7
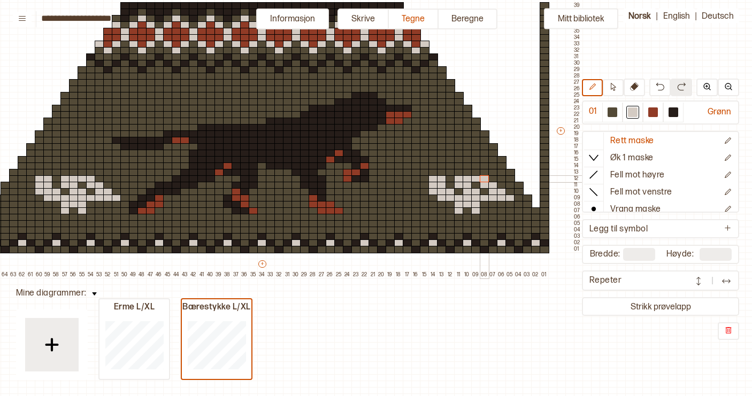
drag, startPoint x: 459, startPoint y: 179, endPoint x: 482, endPoint y: 179, distance: 23.0
click at [482, 179] on div "+ + + + 67 66 65 64 63 62 61 60 59 58 57 56 55 54 53 52 51 50 49 48 47 46 45 44…" at bounding box center [270, 133] width 624 height 289
click at [50, 170] on div at bounding box center [48, 172] width 10 height 7
click at [55, 170] on div at bounding box center [57, 172] width 10 height 7
click at [72, 173] on div at bounding box center [74, 172] width 10 height 7
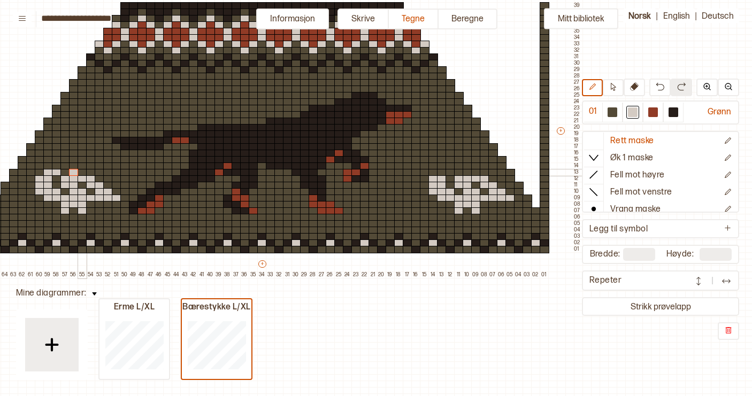
click at [82, 173] on div at bounding box center [83, 172] width 10 height 7
click at [444, 173] on div at bounding box center [442, 172] width 10 height 7
click at [450, 174] on div at bounding box center [450, 172] width 10 height 7
click at [468, 174] on div at bounding box center [467, 172] width 10 height 7
click at [474, 174] on div at bounding box center [476, 172] width 10 height 7
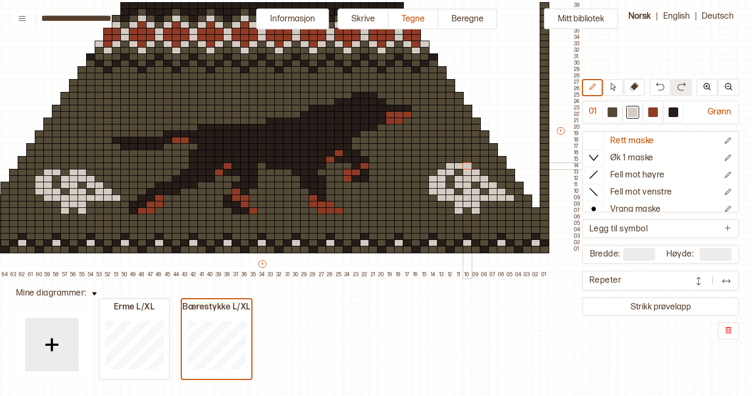
drag, startPoint x: 451, startPoint y: 167, endPoint x: 466, endPoint y: 167, distance: 14.4
click at [466, 167] on div "+ + + + 67 66 65 64 63 62 61 60 59 58 57 56 55 54 53 52 51 50 49 48 47 46 45 44…" at bounding box center [270, 133] width 624 height 289
click at [466, 167] on div at bounding box center [467, 165] width 10 height 7
click at [468, 167] on div at bounding box center [467, 165] width 10 height 7
drag, startPoint x: 55, startPoint y: 166, endPoint x: 71, endPoint y: 166, distance: 16.0
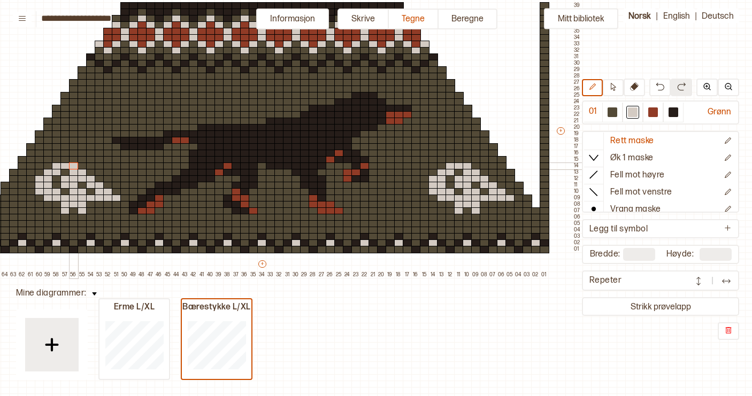
click at [71, 166] on div "+ + + + 67 66 65 64 63 62 61 60 59 58 57 56 55 54 53 52 51 50 49 48 47 46 45 44…" at bounding box center [270, 133] width 624 height 289
click at [58, 161] on div at bounding box center [57, 159] width 10 height 7
click at [65, 161] on div at bounding box center [65, 159] width 10 height 7
click at [56, 154] on div at bounding box center [57, 153] width 10 height 7
click at [61, 154] on div at bounding box center [65, 153] width 10 height 7
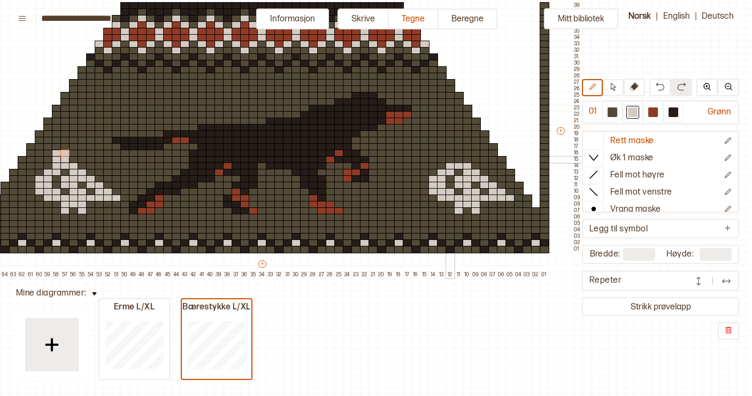
click at [452, 160] on div at bounding box center [450, 159] width 10 height 7
click at [458, 160] on div at bounding box center [459, 159] width 10 height 7
click at [450, 154] on div at bounding box center [450, 153] width 10 height 7
click at [455, 154] on div at bounding box center [459, 153] width 10 height 7
drag, startPoint x: 442, startPoint y: 148, endPoint x: 455, endPoint y: 148, distance: 12.8
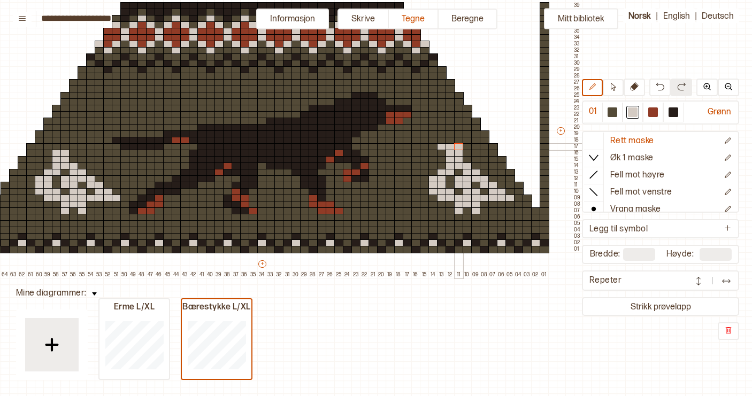
click at [455, 148] on div "+ + + + 67 66 65 64 63 62 61 60 59 58 57 56 55 54 53 52 51 50 49 48 47 46 45 44…" at bounding box center [270, 133] width 624 height 289
drag, startPoint x: 50, startPoint y: 146, endPoint x: 64, endPoint y: 146, distance: 13.9
click at [64, 146] on div "+ + + + 67 66 65 64 63 62 61 60 59 58 57 56 55 54 53 52 51 50 49 48 47 46 45 44…" at bounding box center [270, 133] width 624 height 289
click at [40, 140] on div at bounding box center [40, 140] width 10 height 7
drag, startPoint x: 58, startPoint y: 140, endPoint x: 64, endPoint y: 140, distance: 5.9
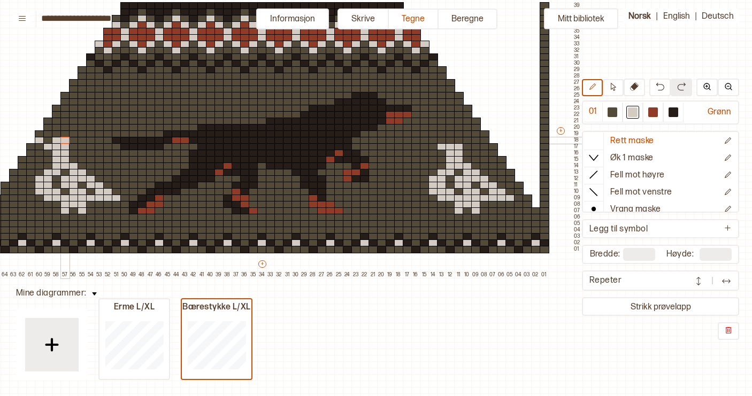
click at [64, 140] on div "+ + + + 67 66 65 64 63 62 61 60 59 58 57 56 55 54 53 52 51 50 49 48 47 46 45 44…" at bounding box center [270, 133] width 624 height 289
drag, startPoint x: 49, startPoint y: 134, endPoint x: 55, endPoint y: 134, distance: 5.9
click at [55, 134] on div "+ + + + 67 66 65 64 63 62 61 60 59 58 57 56 55 54 53 52 51 50 49 48 47 46 45 44…" at bounding box center [270, 133] width 624 height 289
click at [435, 141] on div at bounding box center [433, 140] width 10 height 7
click at [449, 141] on div at bounding box center [450, 140] width 10 height 7
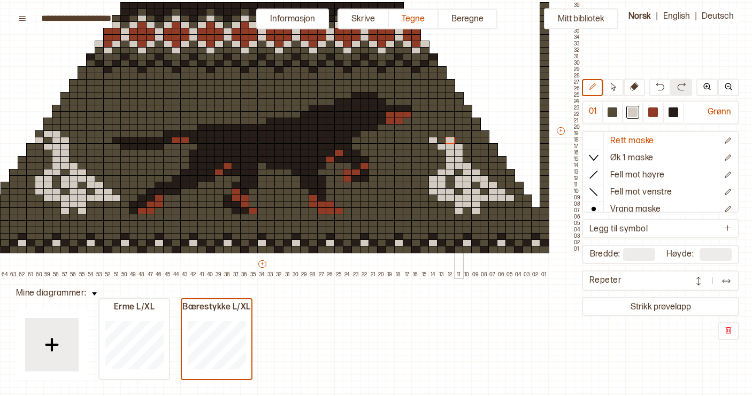
click at [457, 141] on div at bounding box center [459, 140] width 10 height 7
click at [444, 134] on div at bounding box center [442, 133] width 10 height 7
click at [450, 135] on div at bounding box center [450, 133] width 10 height 7
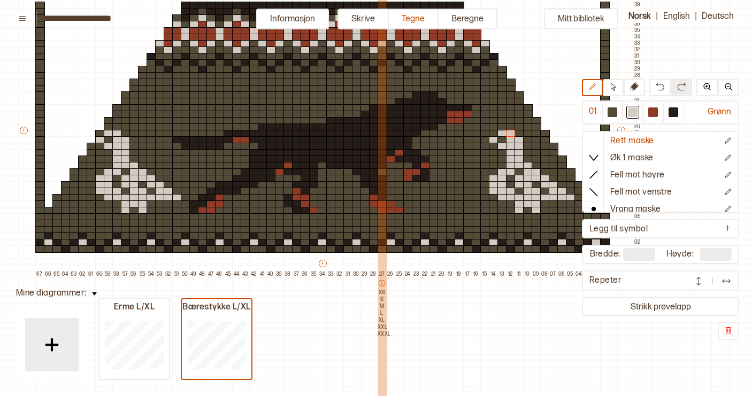
scroll to position [113, 57]
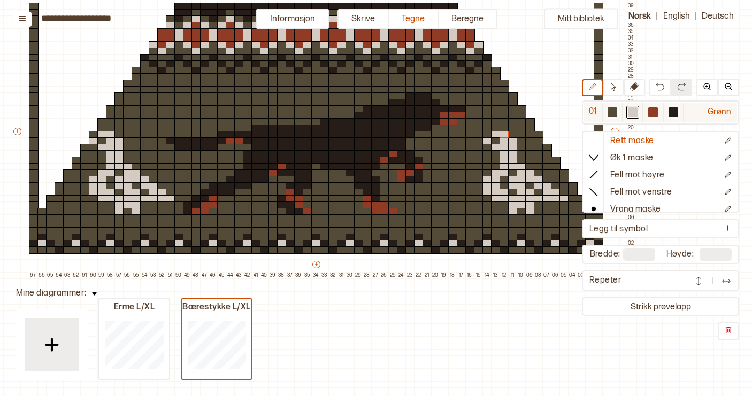
click at [613, 110] on div at bounding box center [612, 112] width 10 height 10
click at [635, 110] on div at bounding box center [633, 112] width 10 height 10
click at [180, 199] on div at bounding box center [179, 198] width 10 height 7
click at [612, 110] on div at bounding box center [612, 112] width 10 height 10
click at [100, 198] on div at bounding box center [102, 198] width 10 height 7
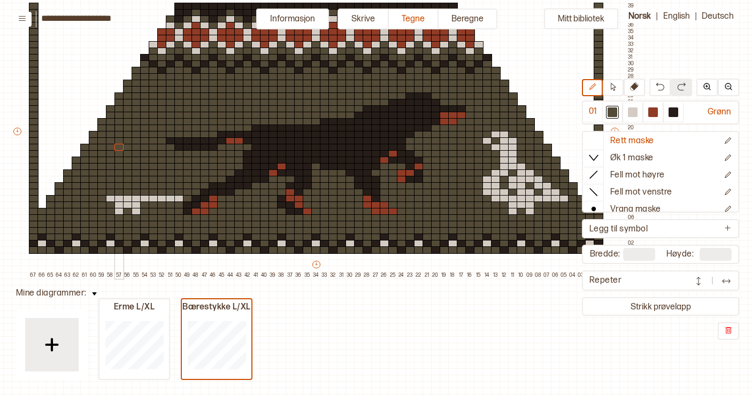
drag, startPoint x: 94, startPoint y: 193, endPoint x: 120, endPoint y: 146, distance: 53.4
click at [120, 146] on div "+ + + + 67 66 65 64 63 62 61 60 59 58 57 56 55 54 53 52 51 50 49 48 47 46 45 44…" at bounding box center [324, 134] width 624 height 289
click at [116, 209] on div "+ + + + 67 66 65 64 63 62 61 60 59 58 57 56 55 54 53 52 51 50 49 48 47 46 45 44…" at bounding box center [324, 134] width 624 height 289
click at [631, 111] on div at bounding box center [633, 112] width 10 height 10
click at [129, 207] on div at bounding box center [128, 205] width 10 height 7
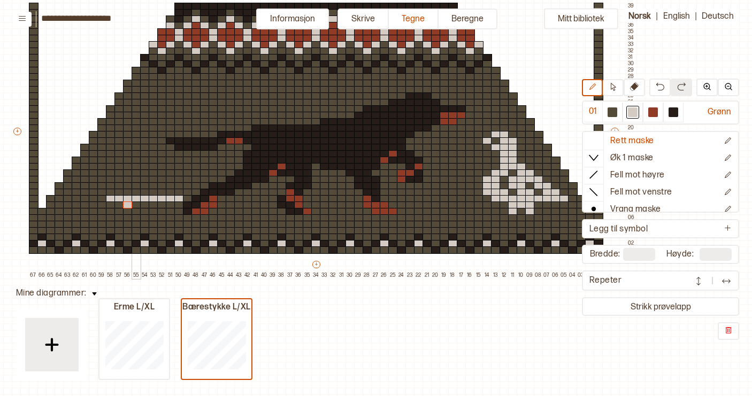
click at [137, 206] on div at bounding box center [136, 205] width 10 height 7
click at [142, 206] on div at bounding box center [145, 205] width 10 height 7
click at [142, 209] on div at bounding box center [145, 211] width 10 height 7
click at [126, 213] on div at bounding box center [128, 211] width 10 height 7
click at [102, 192] on div at bounding box center [102, 192] width 10 height 7
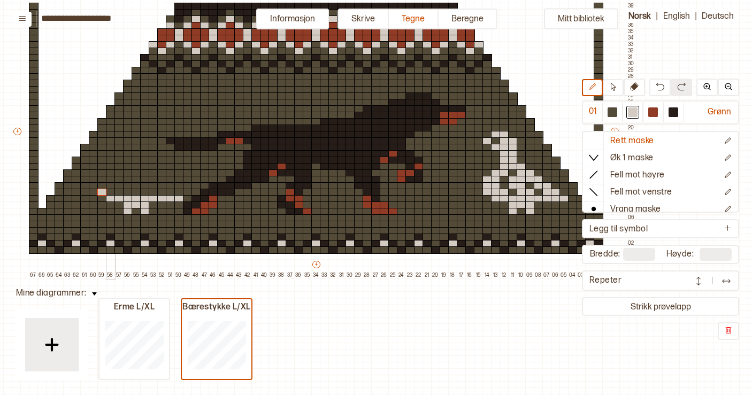
click at [112, 192] on div at bounding box center [111, 192] width 10 height 7
click at [119, 192] on div at bounding box center [119, 192] width 10 height 7
click at [136, 193] on div at bounding box center [136, 192] width 10 height 7
click at [144, 193] on div at bounding box center [145, 192] width 10 height 7
click at [162, 192] on div at bounding box center [162, 192] width 10 height 7
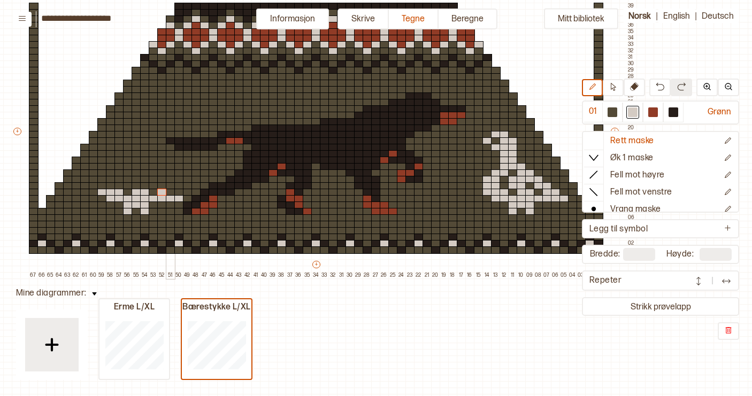
click at [171, 192] on div at bounding box center [171, 192] width 10 height 7
click at [103, 187] on div at bounding box center [102, 185] width 10 height 7
click at [110, 187] on div at bounding box center [111, 185] width 10 height 7
click at [128, 185] on div at bounding box center [128, 185] width 10 height 7
click at [133, 185] on div at bounding box center [136, 185] width 10 height 7
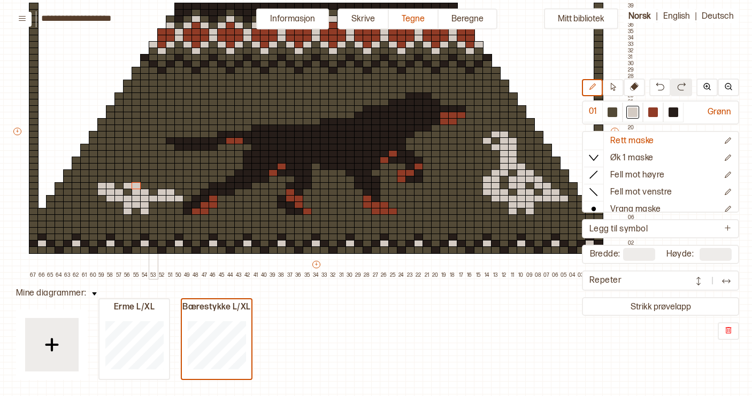
click at [154, 185] on div at bounding box center [154, 185] width 10 height 7
click at [160, 185] on div at bounding box center [162, 185] width 10 height 7
click at [102, 182] on div at bounding box center [102, 179] width 10 height 7
click at [106, 181] on div at bounding box center [111, 179] width 10 height 7
drag, startPoint x: 128, startPoint y: 180, endPoint x: 152, endPoint y: 181, distance: 23.5
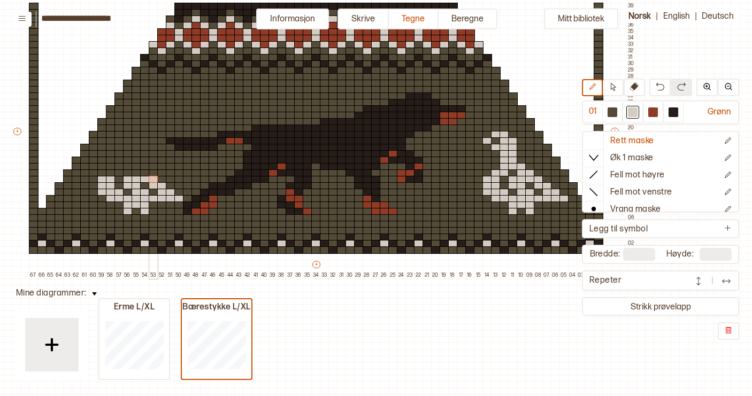
click at [152, 181] on div "+ + + + 67 66 65 64 63 62 61 60 59 58 57 56 55 54 53 52 51 50 49 48 47 46 45 44…" at bounding box center [324, 134] width 624 height 289
click at [109, 175] on div at bounding box center [111, 172] width 10 height 7
click at [118, 175] on div at bounding box center [119, 172] width 10 height 7
click at [136, 175] on div at bounding box center [136, 172] width 10 height 7
click at [144, 175] on div at bounding box center [145, 172] width 10 height 7
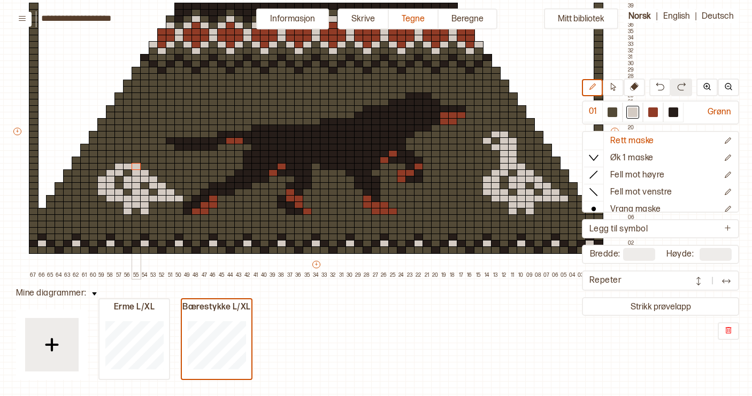
drag, startPoint x: 118, startPoint y: 168, endPoint x: 135, endPoint y: 168, distance: 17.1
click at [135, 168] on div "+ + + + 67 66 65 64 63 62 61 60 59 58 57 56 55 54 53 52 51 50 49 48 47 46 45 44…" at bounding box center [324, 134] width 624 height 289
click at [121, 159] on div at bounding box center [119, 160] width 10 height 7
click at [124, 159] on div at bounding box center [128, 160] width 10 height 7
click at [120, 154] on div at bounding box center [119, 153] width 10 height 7
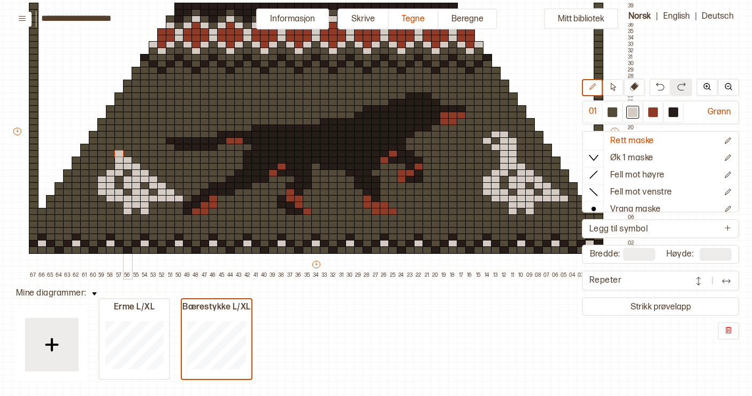
click at [126, 154] on div at bounding box center [128, 153] width 10 height 7
drag, startPoint x: 112, startPoint y: 146, endPoint x: 125, endPoint y: 147, distance: 12.8
click at [125, 147] on div "+ + + + 67 66 65 64 63 62 61 60 59 58 57 56 55 54 53 52 51 50 49 48 47 46 45 44…" at bounding box center [324, 134] width 624 height 289
click at [103, 142] on div at bounding box center [102, 140] width 10 height 7
click at [119, 142] on div at bounding box center [119, 140] width 10 height 7
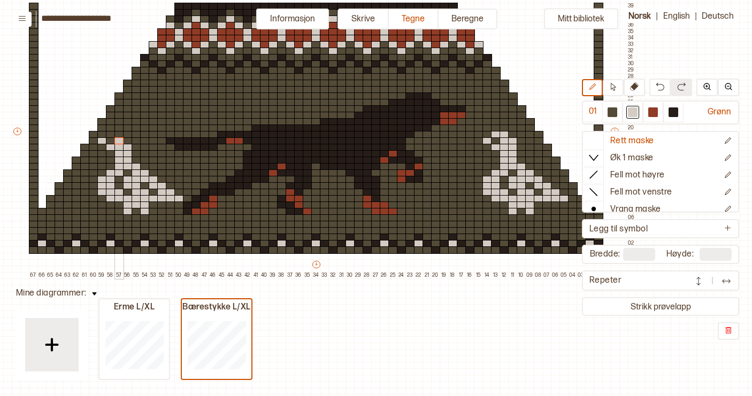
click at [122, 142] on div at bounding box center [119, 140] width 10 height 7
click at [126, 142] on div at bounding box center [128, 140] width 10 height 7
click at [116, 135] on div "+ + + + 67 66 65 64 63 62 61 60 59 58 57 56 55 54 53 52 51 50 49 48 47 46 45 44…" at bounding box center [324, 134] width 624 height 289
click at [724, 85] on img at bounding box center [728, 86] width 9 height 9
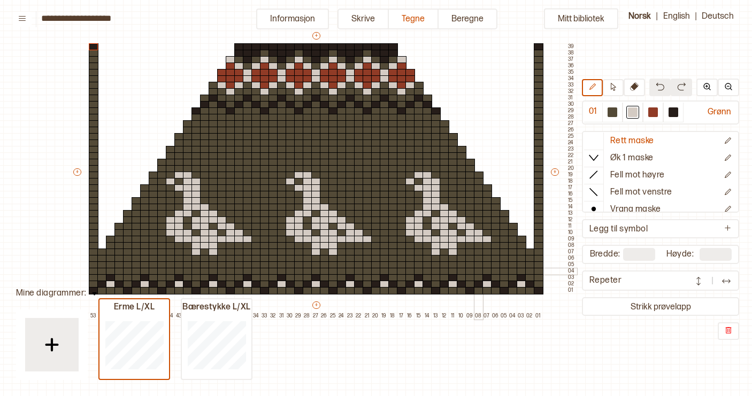
scroll to position [87, 56]
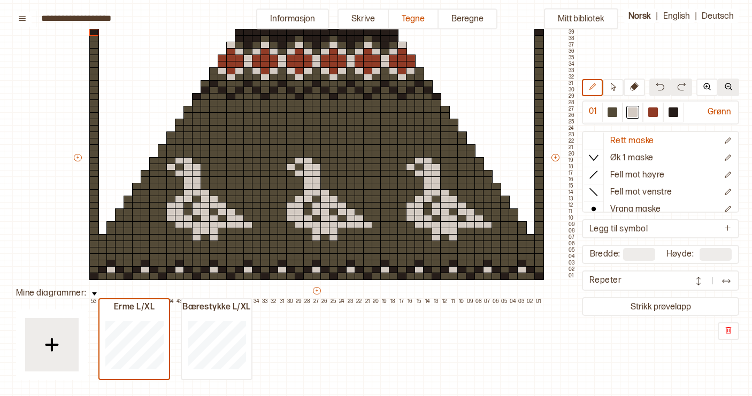
click at [728, 86] on img at bounding box center [728, 86] width 9 height 9
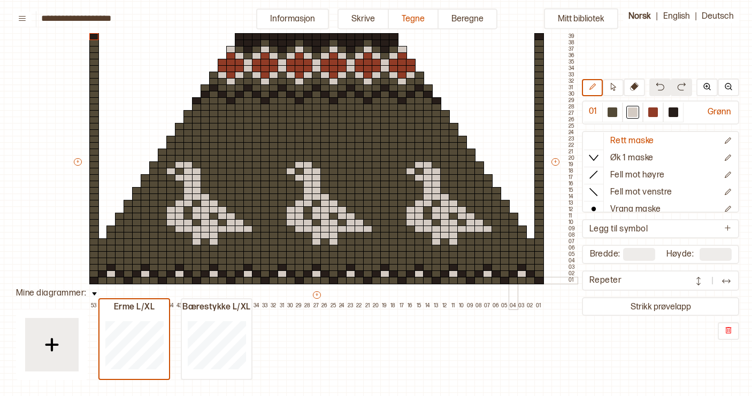
scroll to position [86, 56]
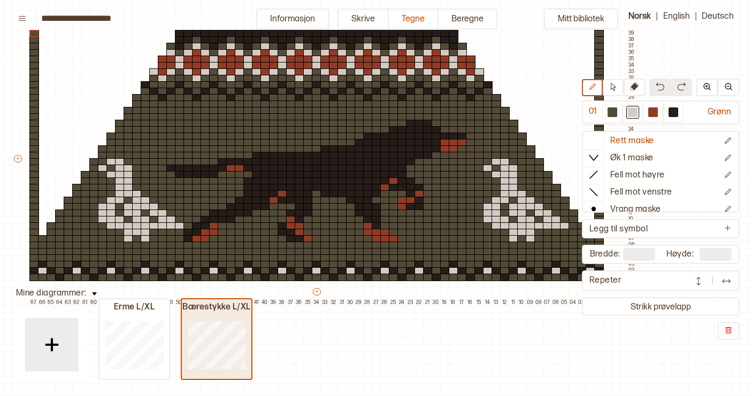
type input "**"
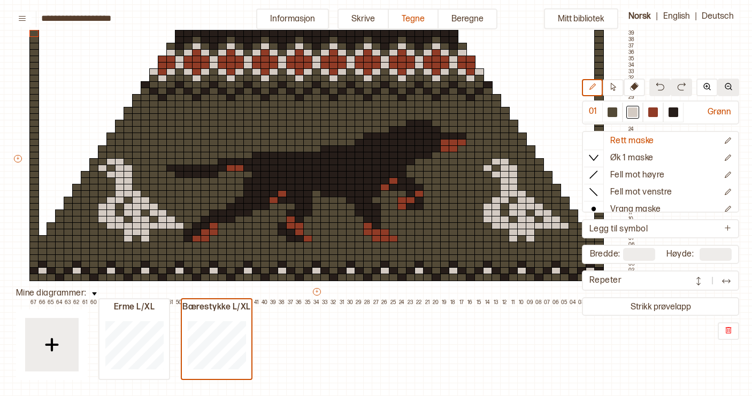
click at [731, 84] on img at bounding box center [728, 86] width 9 height 9
click at [726, 84] on img at bounding box center [728, 86] width 9 height 9
click at [532, 80] on div at bounding box center [530, 78] width 10 height 7
click at [658, 89] on img at bounding box center [659, 86] width 9 height 9
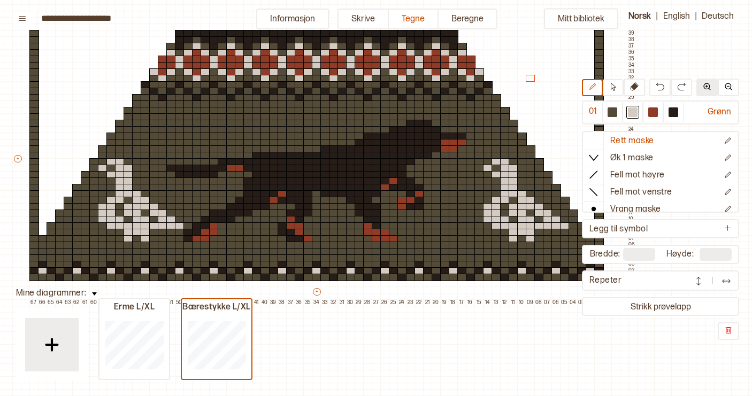
click at [709, 86] on img at bounding box center [706, 86] width 9 height 9
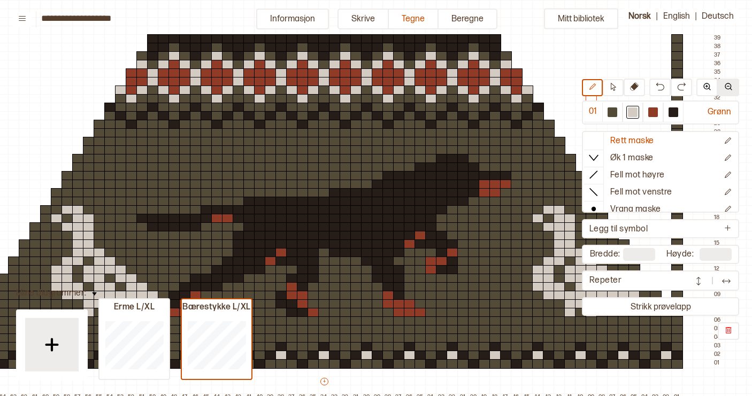
click at [728, 89] on img at bounding box center [728, 86] width 9 height 9
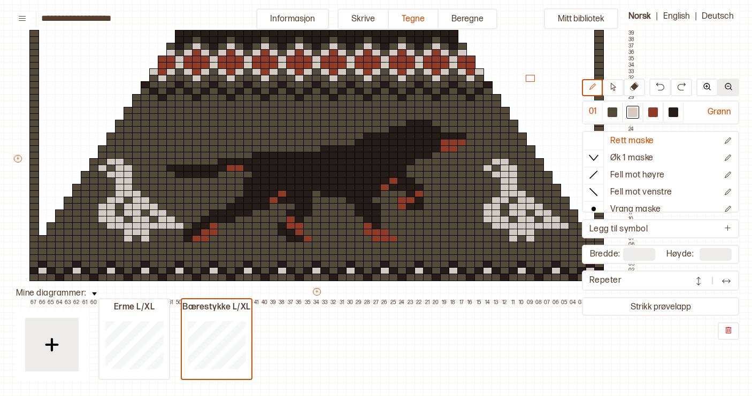
click at [728, 89] on img at bounding box center [728, 86] width 9 height 9
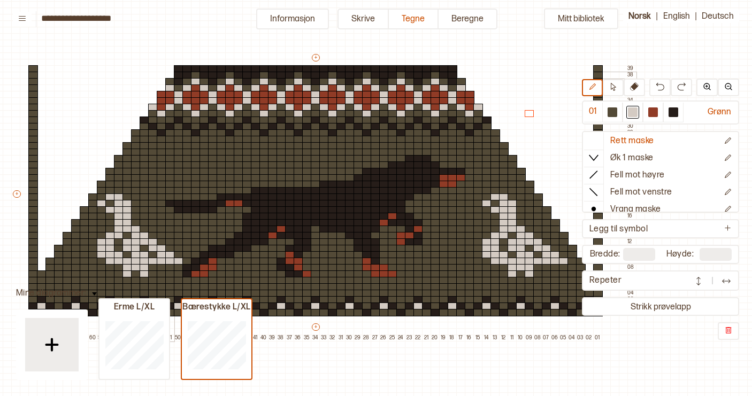
scroll to position [50, 57]
click at [363, 19] on button "Skrive" at bounding box center [362, 19] width 51 height 21
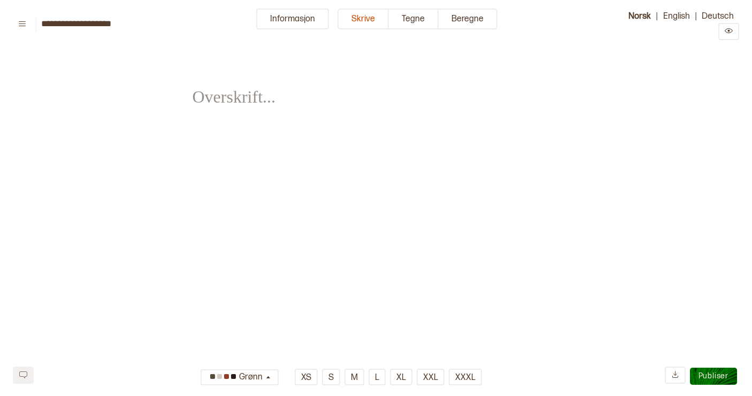
click at [251, 100] on span "﻿" at bounding box center [230, 89] width 76 height 37
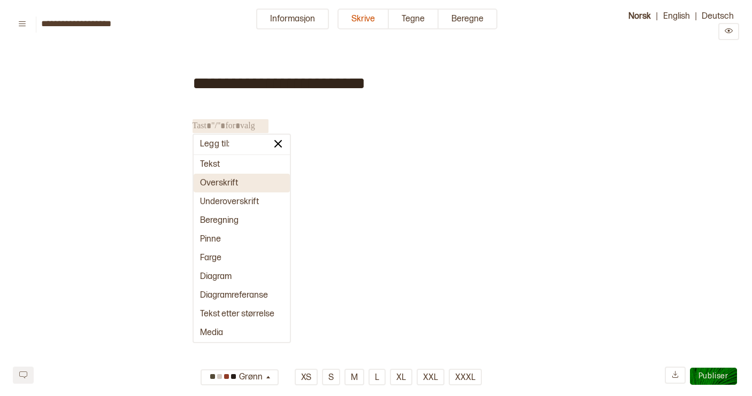
click at [232, 184] on button "Overskrift" at bounding box center [241, 183] width 96 height 19
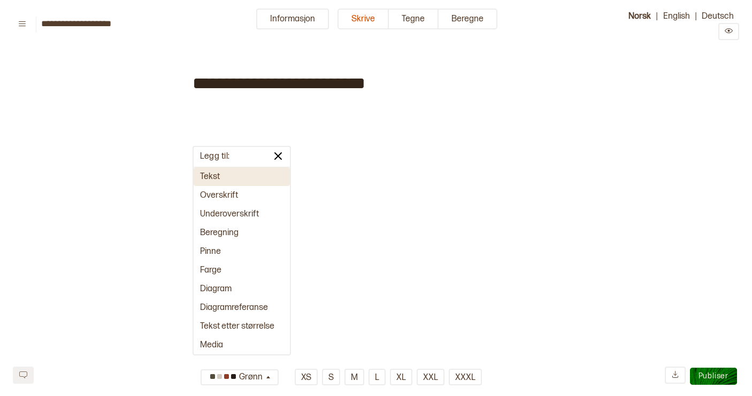
click at [227, 180] on button "Tekst" at bounding box center [241, 176] width 96 height 19
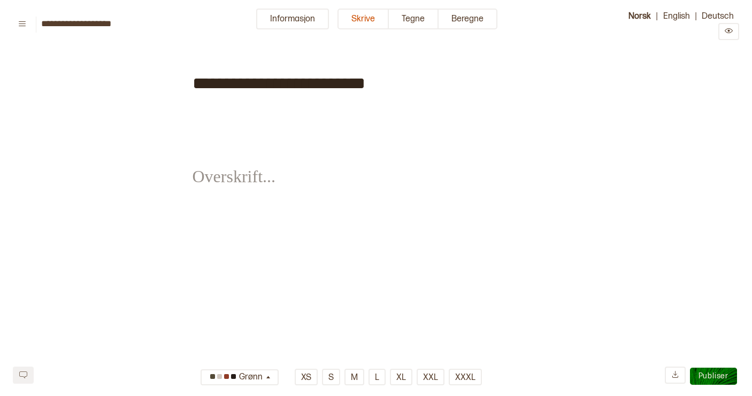
click at [228, 180] on span "﻿" at bounding box center [230, 168] width 76 height 37
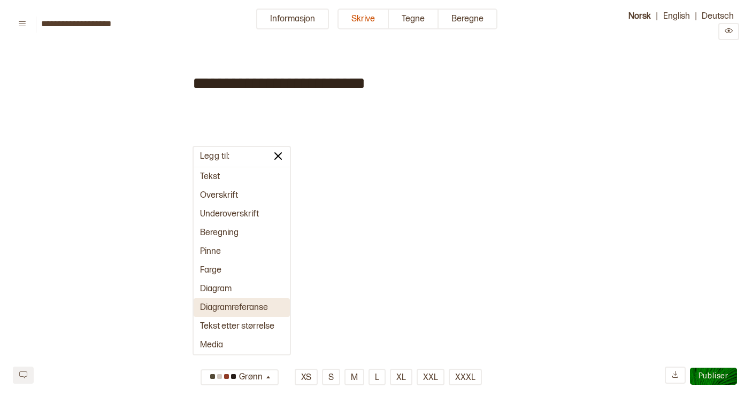
click at [241, 306] on button "Diagramreferanse" at bounding box center [241, 307] width 96 height 19
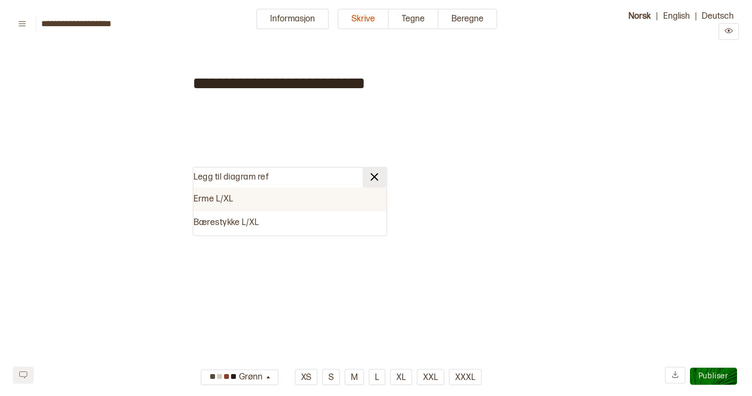
click at [377, 175] on img at bounding box center [374, 177] width 13 height 13
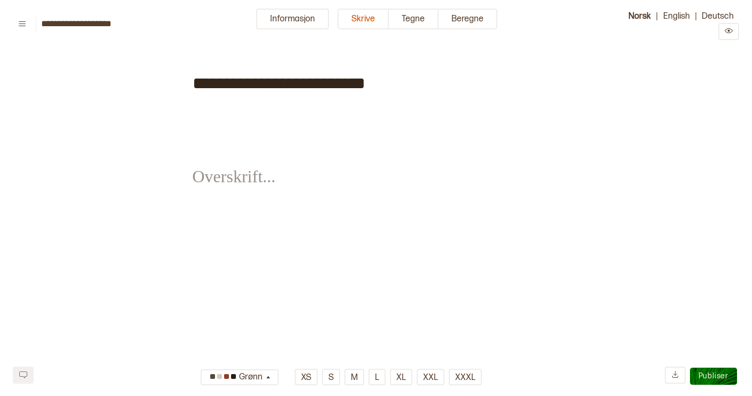
click at [244, 135] on div "﻿" at bounding box center [375, 169] width 367 height 72
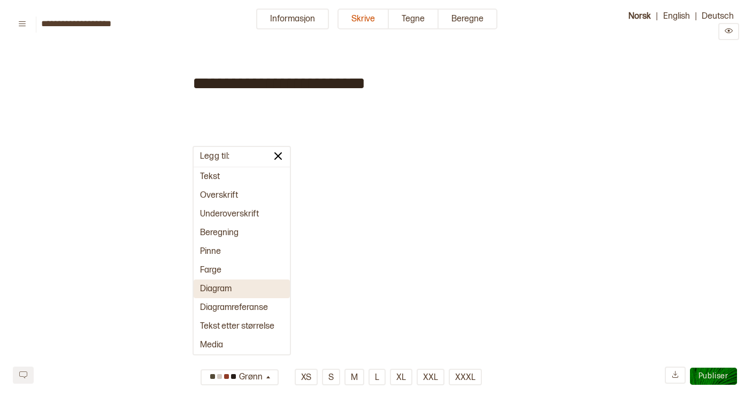
click at [233, 291] on button "Diagram" at bounding box center [241, 289] width 96 height 19
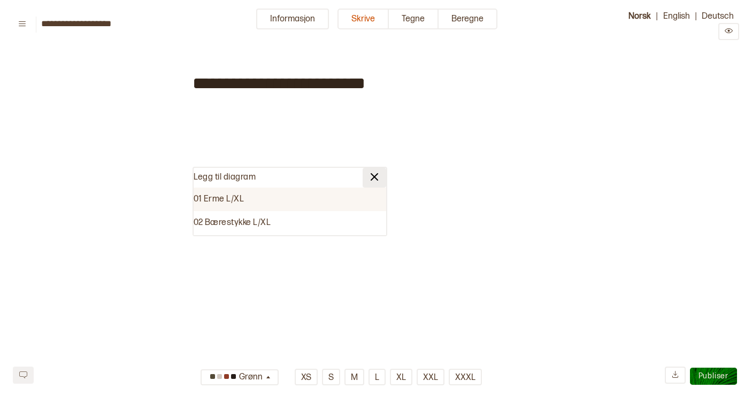
click at [376, 173] on img at bounding box center [374, 177] width 13 height 13
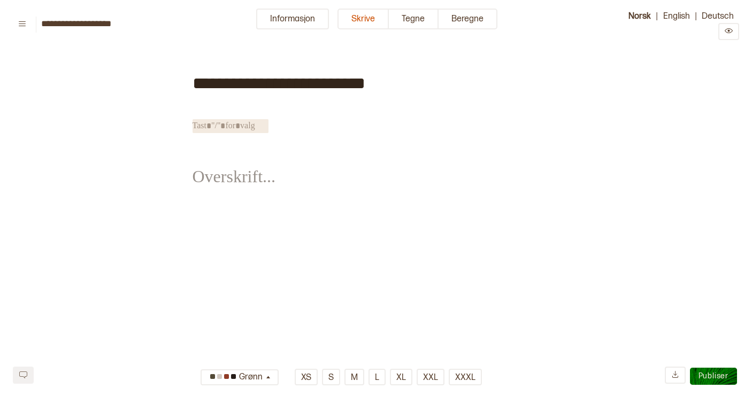
click at [280, 128] on div "**********" at bounding box center [375, 135] width 367 height 165
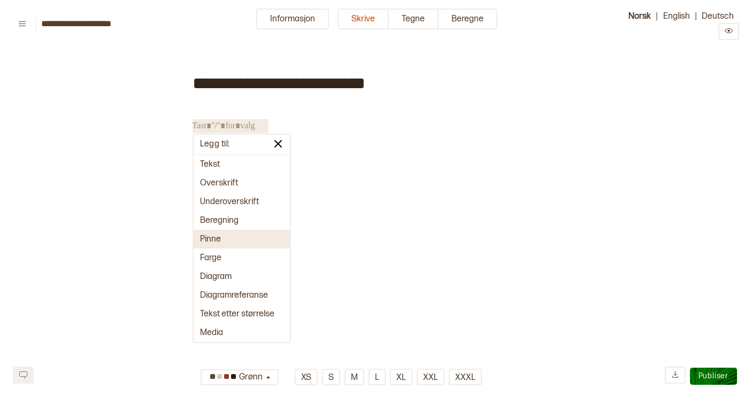
click at [236, 238] on button "Pinne" at bounding box center [241, 239] width 96 height 19
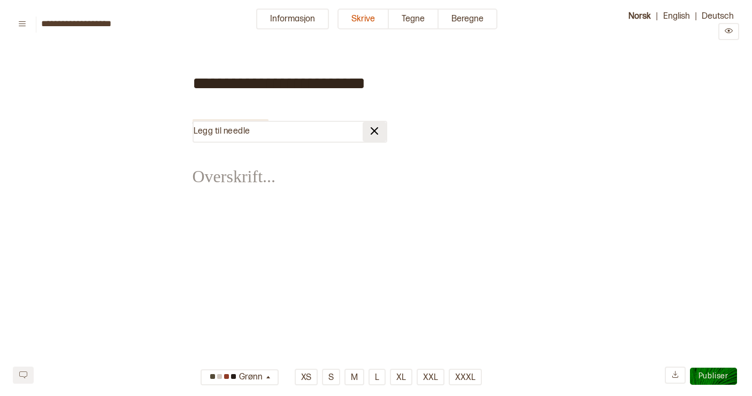
click at [375, 130] on img at bounding box center [374, 131] width 13 height 13
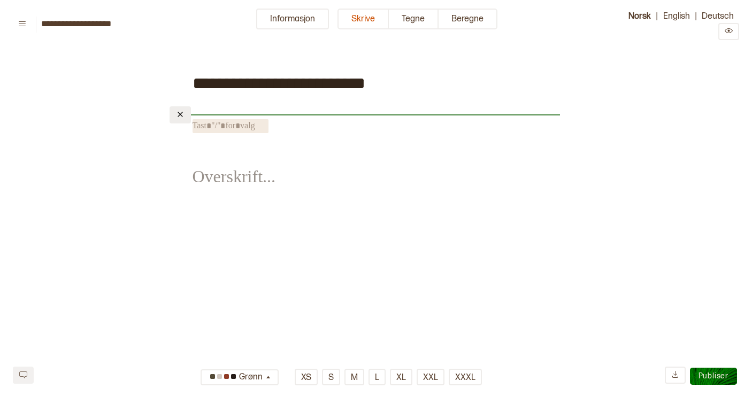
click at [181, 114] on img at bounding box center [180, 114] width 9 height 9
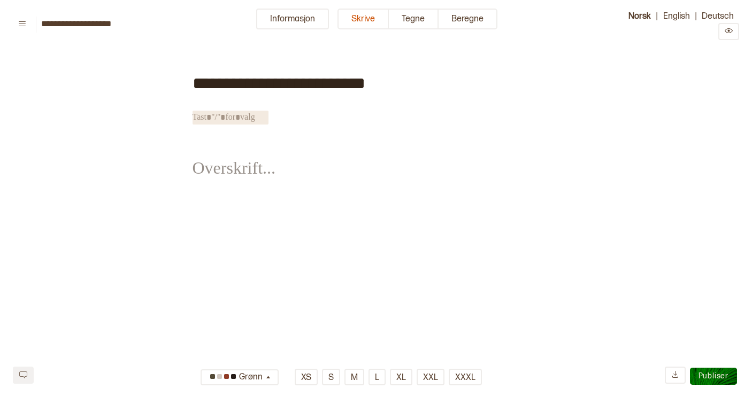
click at [204, 171] on span "﻿" at bounding box center [230, 160] width 76 height 37
click at [191, 150] on div "**********" at bounding box center [376, 230] width 752 height 355
click at [224, 167] on span "﻿" at bounding box center [230, 160] width 76 height 37
click at [212, 133] on div "﻿" at bounding box center [375, 161] width 367 height 72
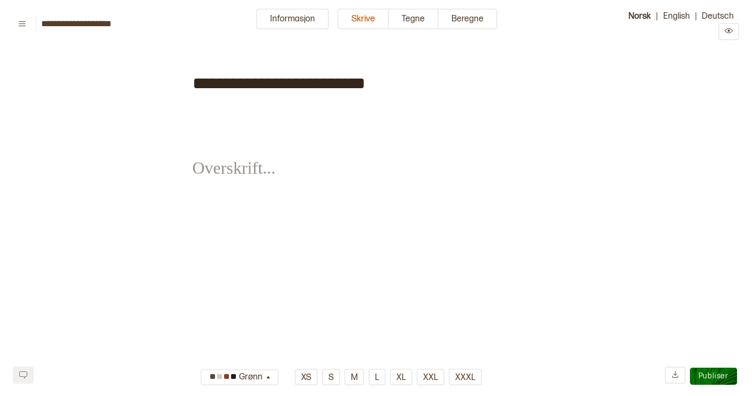
click at [211, 109] on div "**********" at bounding box center [375, 81] width 367 height 57
click at [210, 119] on span "﻿" at bounding box center [230, 118] width 76 height 14
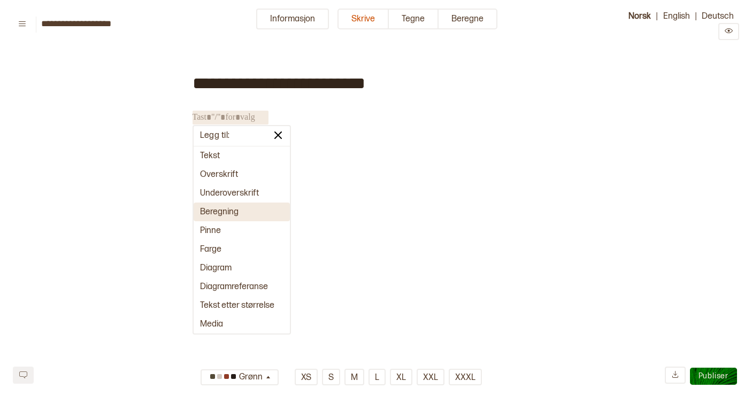
click at [224, 208] on button "Beregning" at bounding box center [241, 212] width 96 height 19
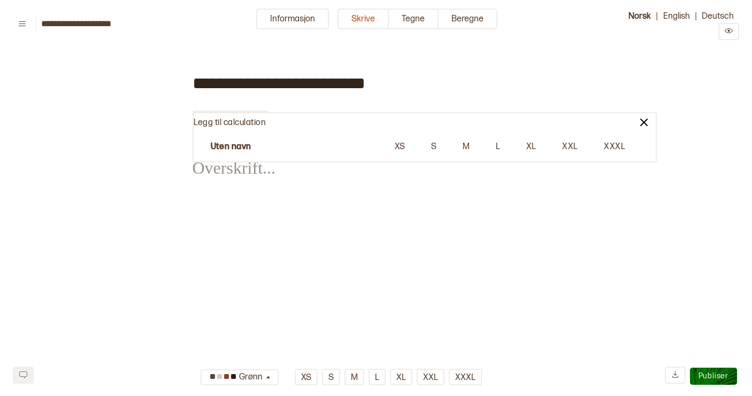
click at [265, 117] on div "Legg til calculation" at bounding box center [424, 123] width 462 height 20
click at [250, 126] on p "Legg til calculation" at bounding box center [229, 123] width 72 height 11
click at [241, 144] on p "Uten navn" at bounding box center [231, 147] width 41 height 11
click at [247, 145] on p "Uten navn" at bounding box center [231, 147] width 41 height 11
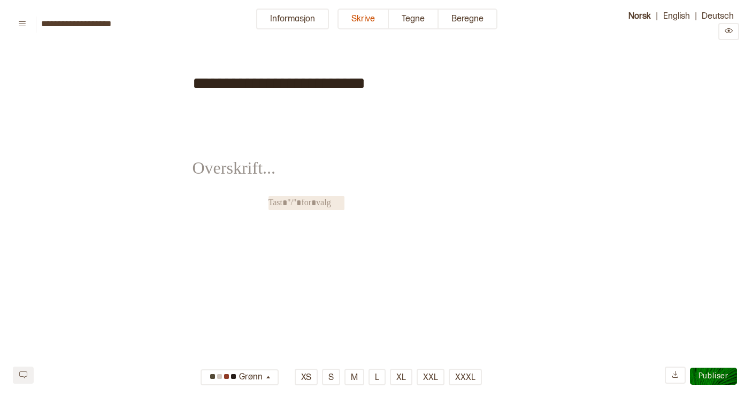
click at [374, 206] on div "**********" at bounding box center [375, 131] width 367 height 157
click at [242, 135] on div "﻿" at bounding box center [375, 161] width 367 height 72
click at [234, 119] on span "﻿" at bounding box center [230, 118] width 76 height 14
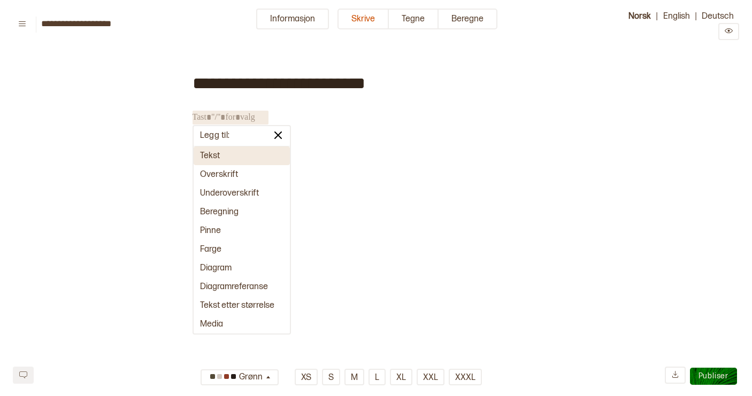
click at [214, 154] on button "Tekst" at bounding box center [241, 155] width 96 height 19
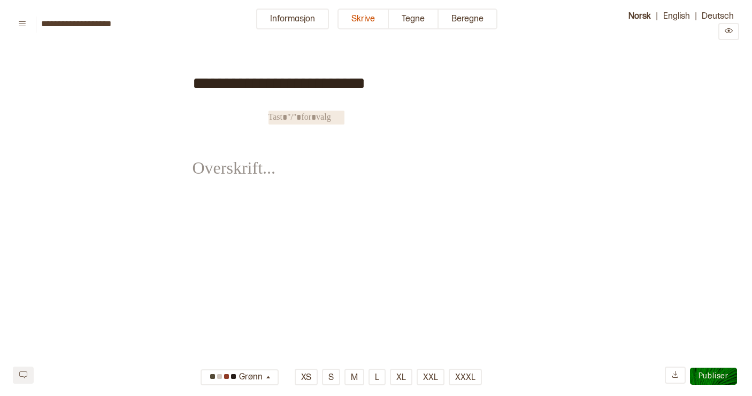
click at [253, 138] on div "﻿" at bounding box center [375, 161] width 367 height 72
click at [228, 122] on span "﻿" at bounding box center [230, 118] width 76 height 14
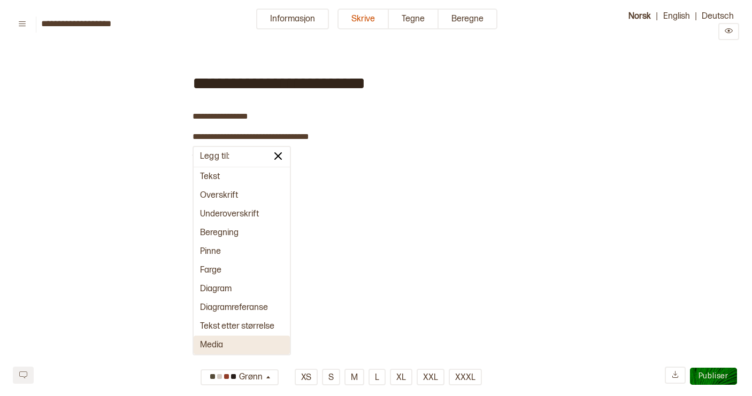
click at [241, 343] on button "Media" at bounding box center [241, 345] width 96 height 19
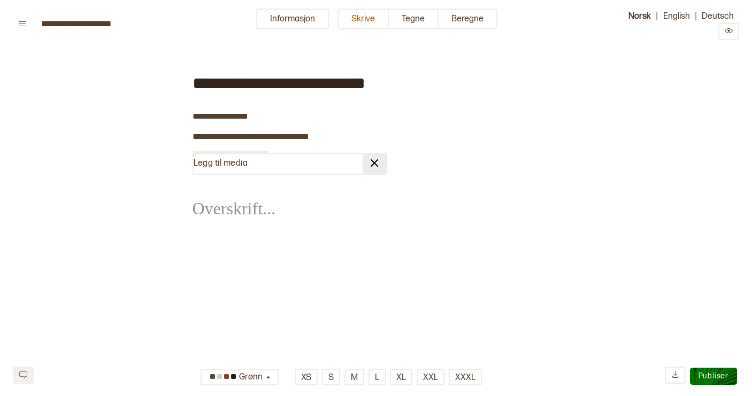
click at [377, 160] on img at bounding box center [374, 163] width 13 height 13
click at [241, 155] on span "﻿" at bounding box center [230, 158] width 76 height 14
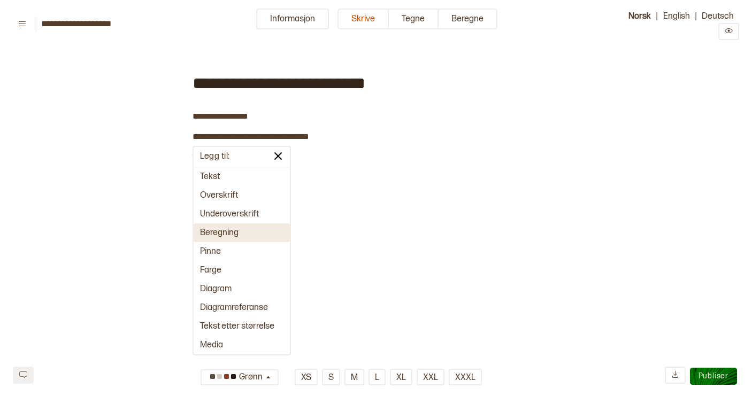
click at [220, 229] on button "Beregning" at bounding box center [241, 232] width 96 height 19
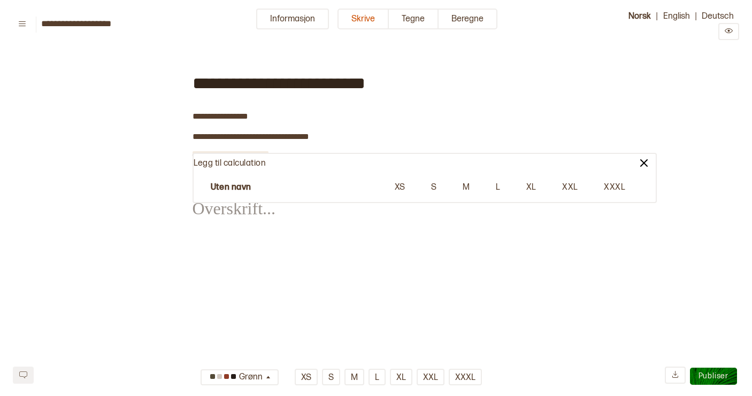
click at [230, 164] on p "Legg til calculation" at bounding box center [229, 163] width 72 height 11
drag, startPoint x: 262, startPoint y: 161, endPoint x: 258, endPoint y: 156, distance: 6.8
click at [258, 156] on p "Legg til calculation" at bounding box center [225, 157] width 72 height 11
click at [237, 181] on p "Uten navn" at bounding box center [226, 182] width 41 height 11
click at [245, 181] on p "Uten navn" at bounding box center [226, 182] width 41 height 11
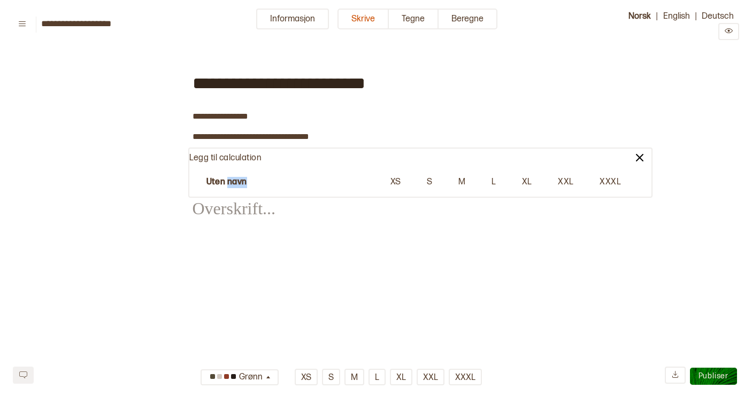
click at [245, 181] on p "Uten navn" at bounding box center [226, 182] width 41 height 11
click at [399, 172] on div "Uten navn XS S M L XL XXL XXXL" at bounding box center [420, 182] width 462 height 28
click at [401, 181] on div "XS S M L XL XXL XXXL" at bounding box center [505, 182] width 257 height 11
click at [454, 182] on div "XS S M L XL XXL XXXL" at bounding box center [505, 182] width 257 height 11
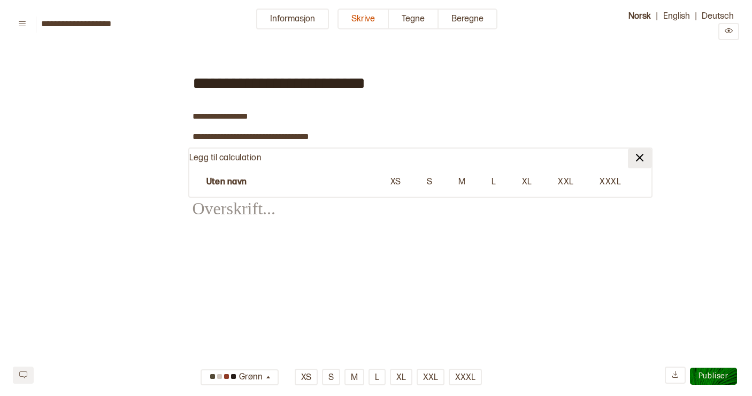
click at [637, 159] on img at bounding box center [639, 157] width 13 height 13
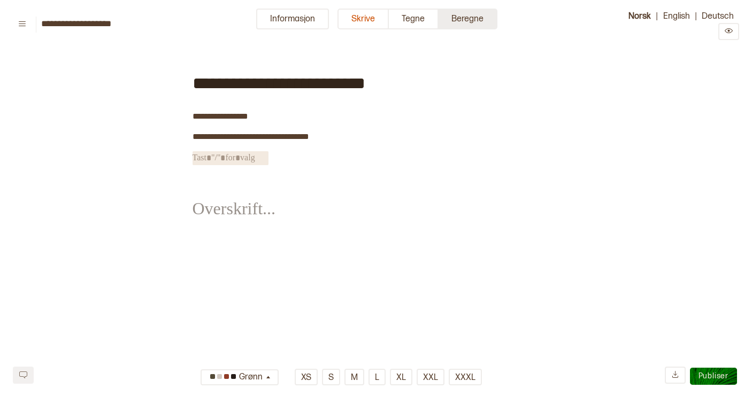
click at [465, 22] on button "Beregne" at bounding box center [467, 19] width 59 height 21
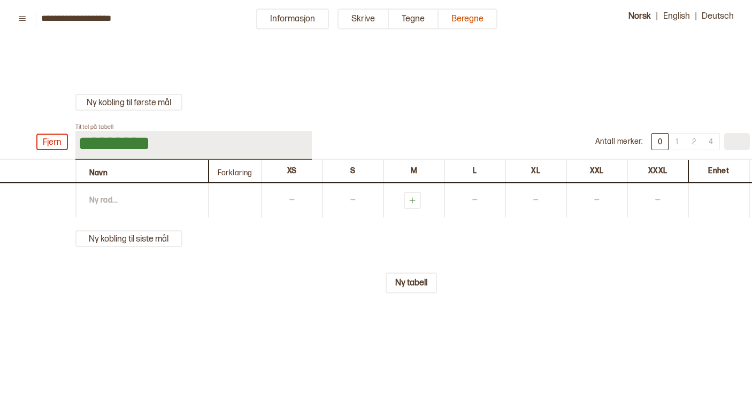
click at [164, 141] on input "*********" at bounding box center [193, 145] width 236 height 29
drag, startPoint x: 164, startPoint y: 141, endPoint x: 79, endPoint y: 141, distance: 85.0
click at [79, 141] on input "*********" at bounding box center [193, 145] width 236 height 29
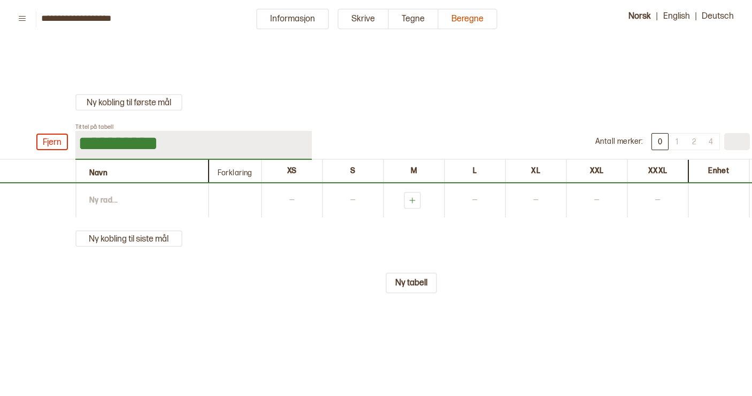
type input "**********"
click at [109, 198] on div "Ny rad ..." at bounding box center [141, 200] width 133 height 34
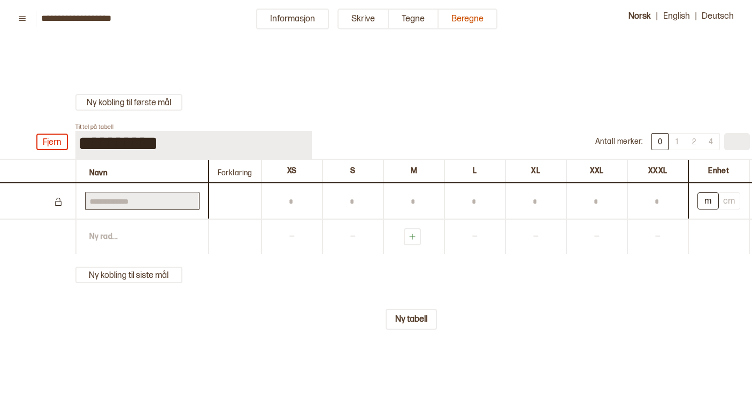
click at [122, 202] on input "text" at bounding box center [142, 201] width 114 height 18
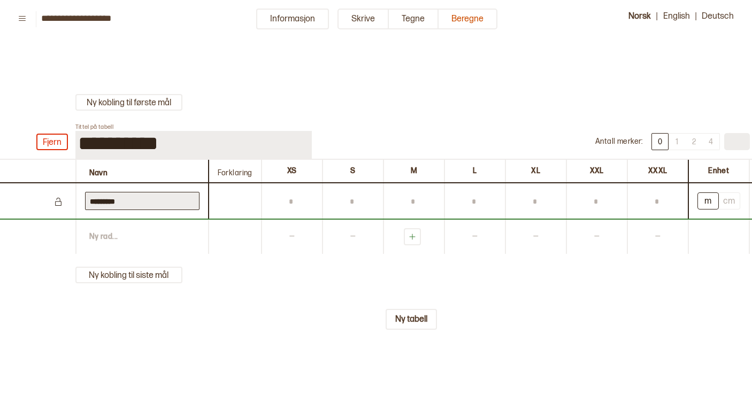
type input "*********"
click at [108, 237] on div "Ny rad ..." at bounding box center [141, 237] width 133 height 34
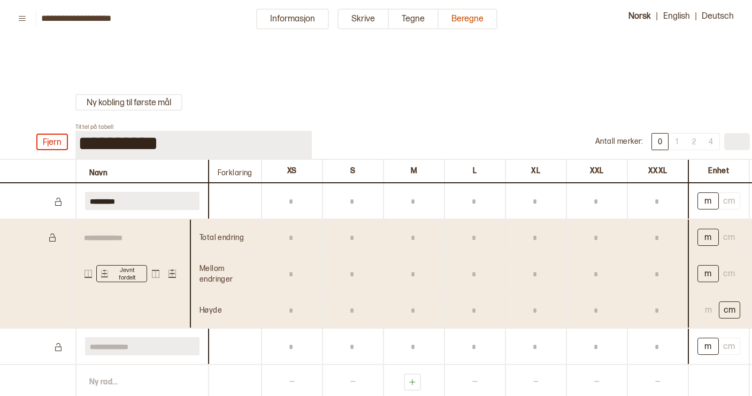
click at [249, 200] on div at bounding box center [234, 200] width 53 height 35
click at [290, 199] on input "text" at bounding box center [290, 201] width 41 height 18
click at [732, 202] on button "cm" at bounding box center [728, 200] width 21 height 17
click at [293, 171] on div "XS" at bounding box center [291, 171] width 61 height 22
click at [289, 172] on div "XS" at bounding box center [291, 171] width 61 height 22
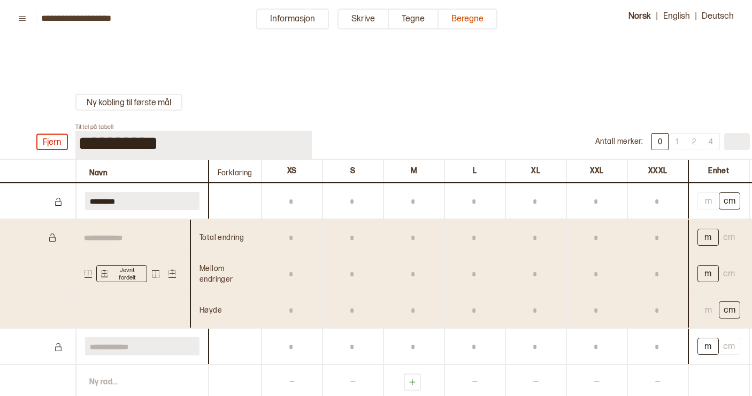
click at [297, 166] on div "XS" at bounding box center [291, 171] width 61 height 22
click at [292, 173] on div "XS" at bounding box center [291, 171] width 61 height 22
click at [675, 147] on button "1" at bounding box center [676, 141] width 17 height 17
click at [694, 144] on button "2" at bounding box center [693, 141] width 17 height 17
click at [714, 144] on button "4" at bounding box center [710, 141] width 17 height 17
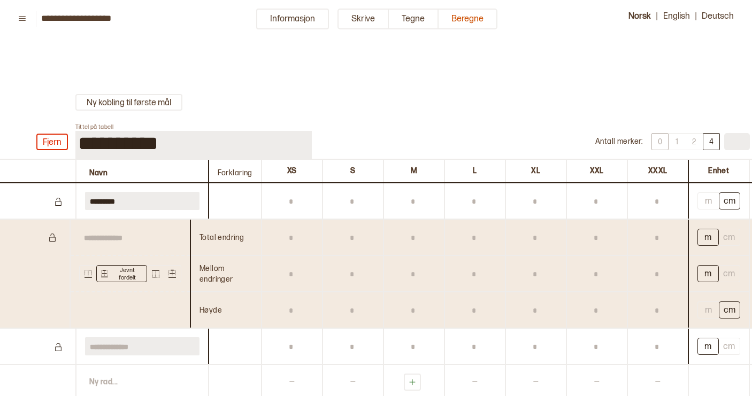
click at [661, 140] on button "0" at bounding box center [659, 141] width 17 height 17
click at [303, 169] on div "XS" at bounding box center [291, 171] width 61 height 22
click at [291, 170] on div "XS" at bounding box center [291, 171] width 61 height 22
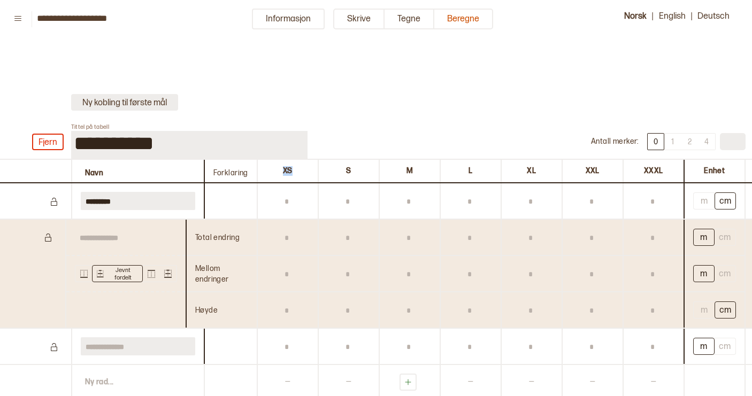
click at [139, 105] on button "Ny kobling til første mål" at bounding box center [124, 102] width 107 height 17
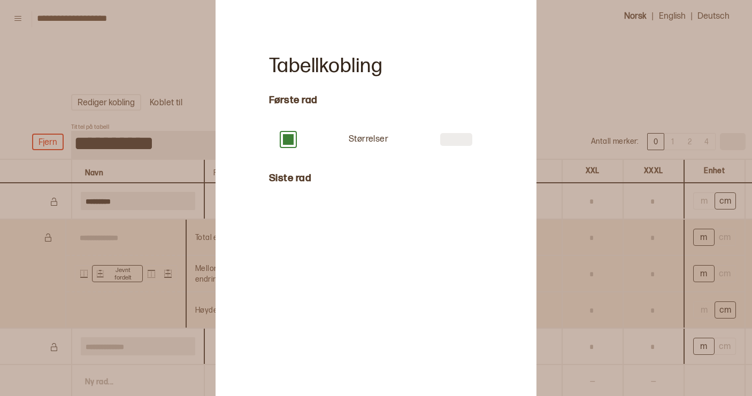
click at [560, 122] on div at bounding box center [376, 198] width 752 height 396
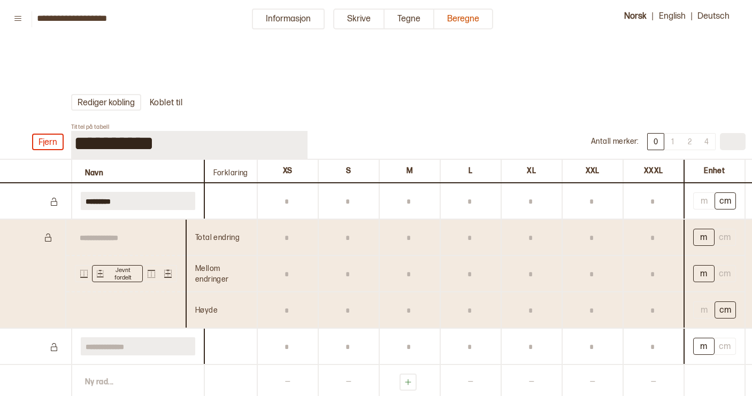
click at [236, 174] on div "Forklaring" at bounding box center [230, 171] width 53 height 22
click at [349, 203] on input "text" at bounding box center [347, 201] width 41 height 18
click at [414, 21] on button "Tegne" at bounding box center [409, 19] width 50 height 21
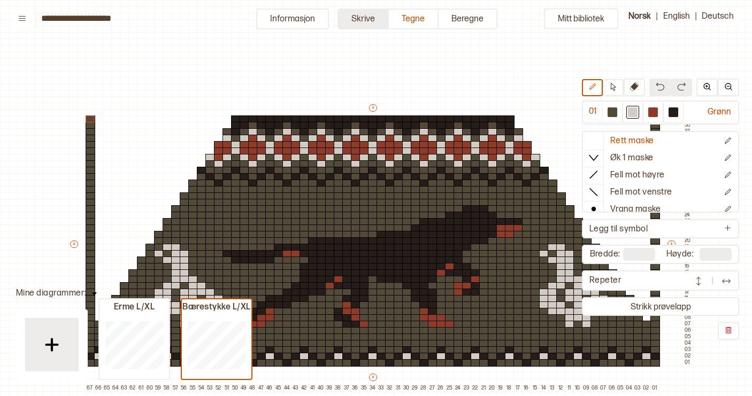
scroll to position [49, 5]
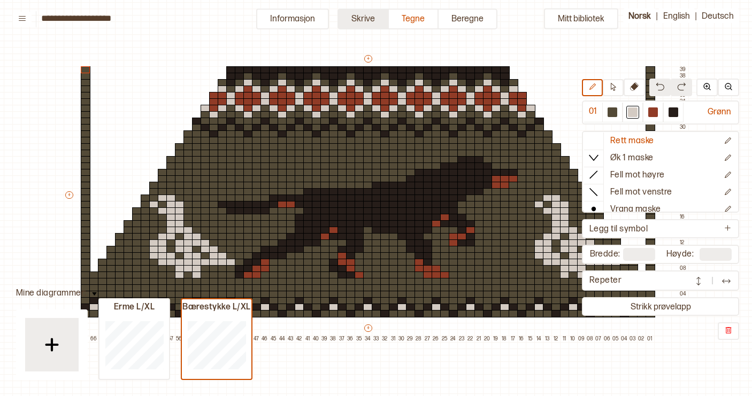
click at [360, 18] on button "Skrive" at bounding box center [362, 19] width 51 height 21
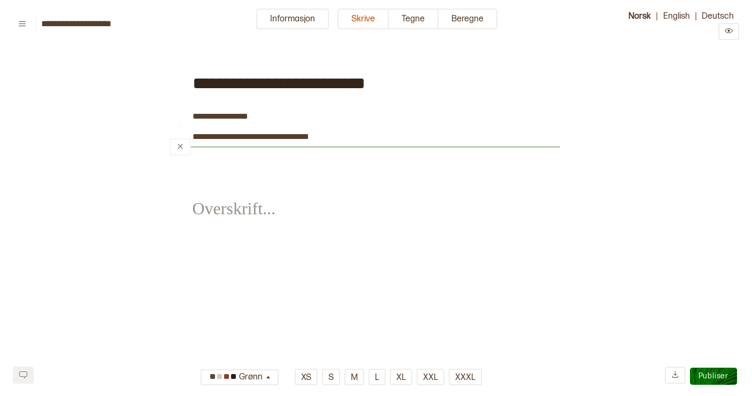
click at [283, 151] on div "﻿" at bounding box center [364, 147] width 390 height 9
click at [177, 147] on img at bounding box center [180, 146] width 9 height 9
click at [199, 152] on div "﻿" at bounding box center [375, 181] width 367 height 72
click at [197, 156] on div "﻿" at bounding box center [375, 181] width 367 height 72
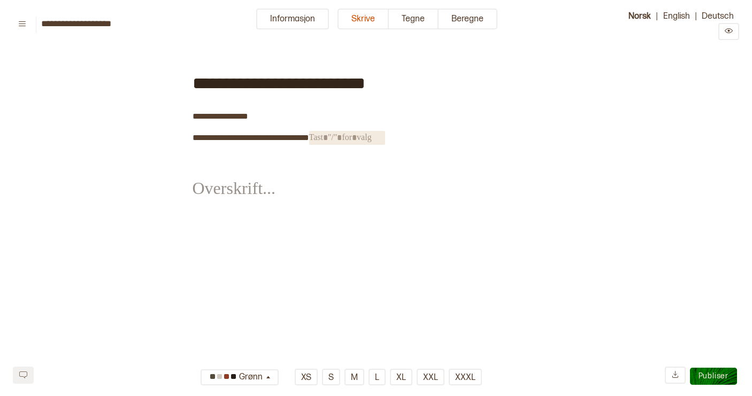
click at [351, 139] on span "﻿" at bounding box center [347, 138] width 76 height 14
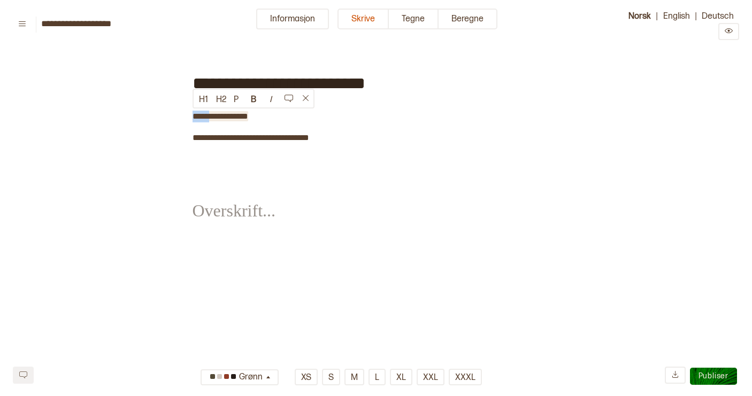
drag, startPoint x: 213, startPoint y: 117, endPoint x: 194, endPoint y: 116, distance: 19.2
click at [194, 116] on span "**********" at bounding box center [220, 116] width 56 height 8
click at [254, 98] on button "B" at bounding box center [253, 98] width 17 height 17
drag, startPoint x: 249, startPoint y: 138, endPoint x: 191, endPoint y: 138, distance: 57.2
click at [191, 138] on div "**********" at bounding box center [376, 252] width 752 height 398
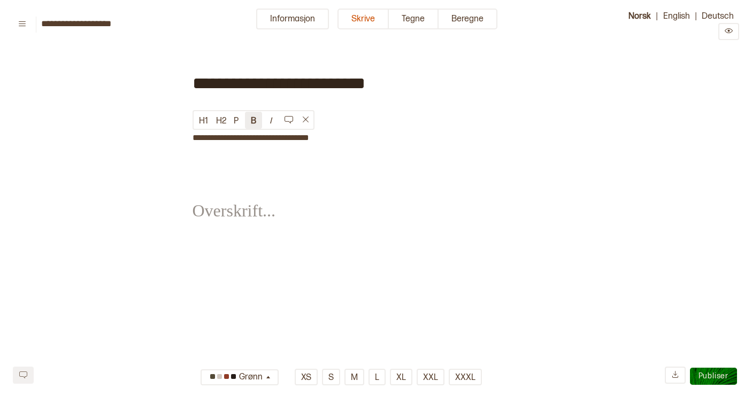
click at [254, 121] on button "B" at bounding box center [253, 120] width 17 height 17
click at [245, 154] on span "﻿" at bounding box center [230, 160] width 76 height 14
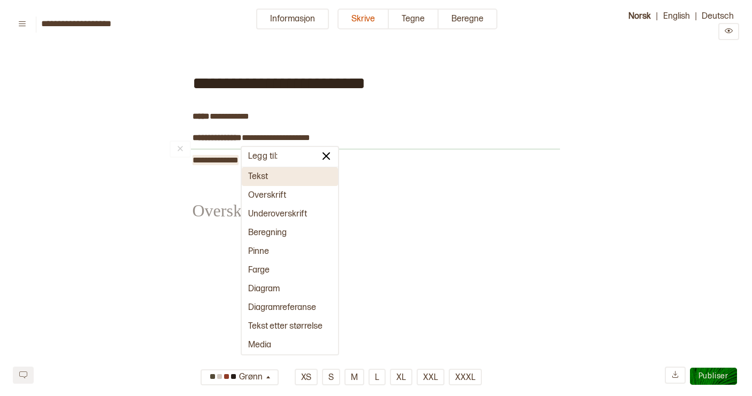
click at [407, 165] on div "**********" at bounding box center [375, 152] width 367 height 199
click at [223, 185] on span "﻿" at bounding box center [230, 202] width 76 height 37
click at [233, 161] on span "**********" at bounding box center [215, 160] width 46 height 8
click at [278, 174] on button "Tekst" at bounding box center [290, 176] width 96 height 19
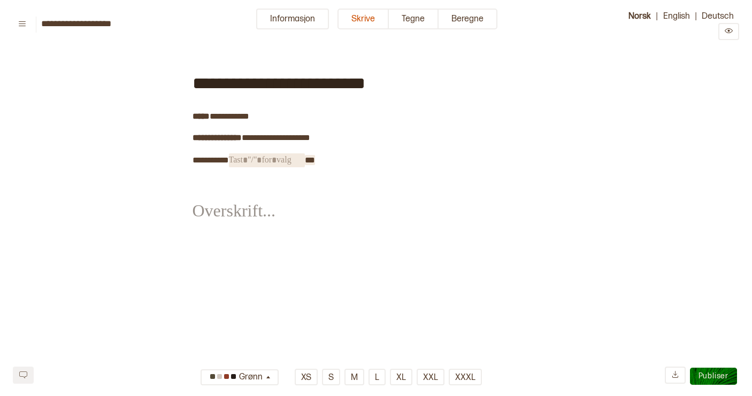
click at [315, 157] on span "**" at bounding box center [310, 160] width 10 height 8
click at [315, 158] on span "**" at bounding box center [310, 160] width 10 height 8
click at [263, 162] on span "﻿" at bounding box center [283, 160] width 76 height 14
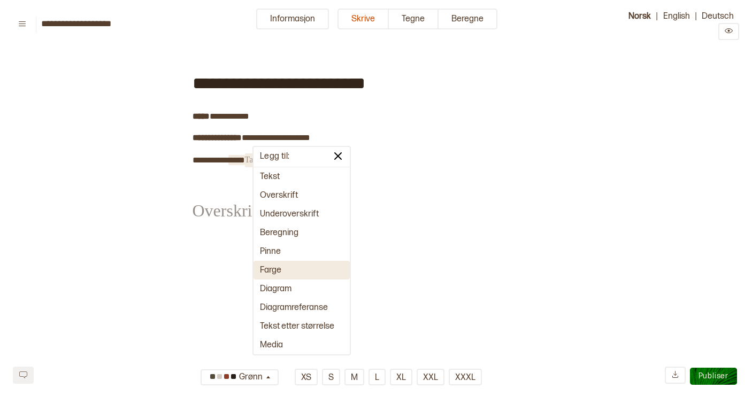
click at [316, 264] on button "Farge" at bounding box center [301, 270] width 96 height 19
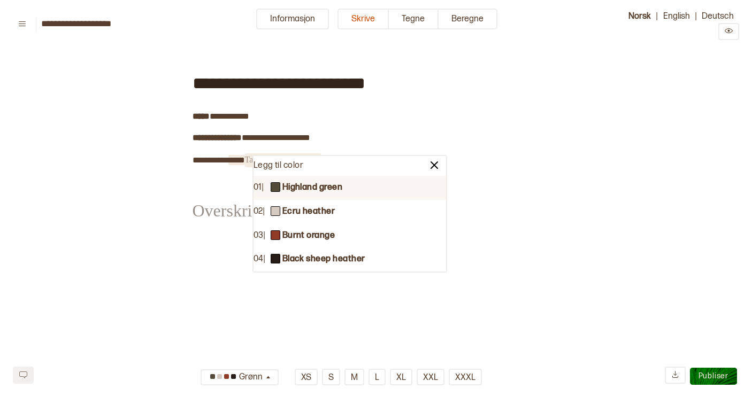
click at [388, 187] on div "01 | Highland green" at bounding box center [349, 188] width 192 height 24
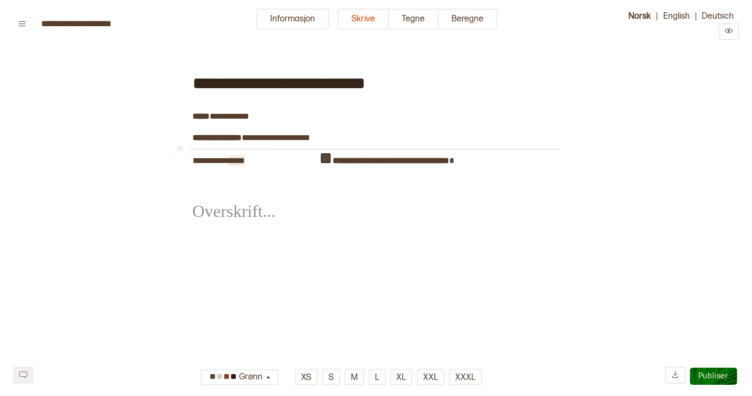
click at [388, 153] on div "﻿" at bounding box center [364, 149] width 390 height 9
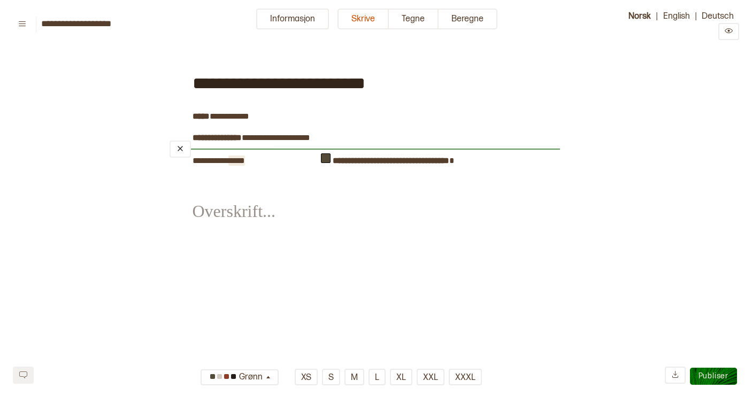
click at [385, 164] on b "**********" at bounding box center [390, 161] width 117 height 8
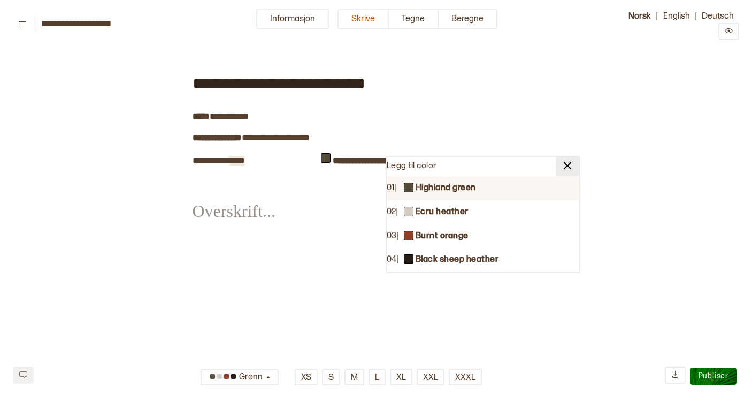
click at [565, 166] on img at bounding box center [567, 165] width 13 height 13
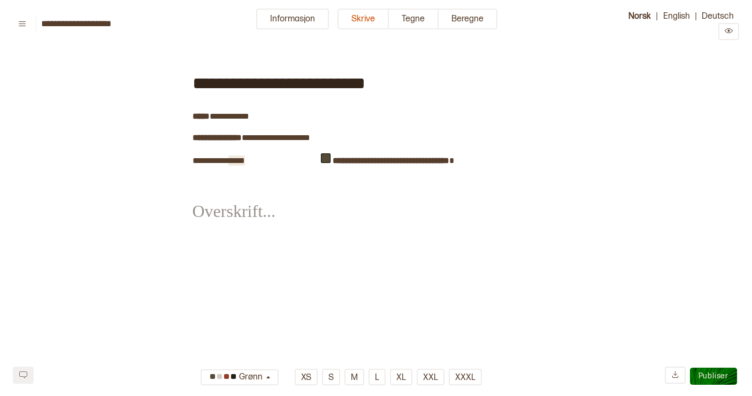
click at [524, 165] on div "**********" at bounding box center [375, 153] width 367 height 200
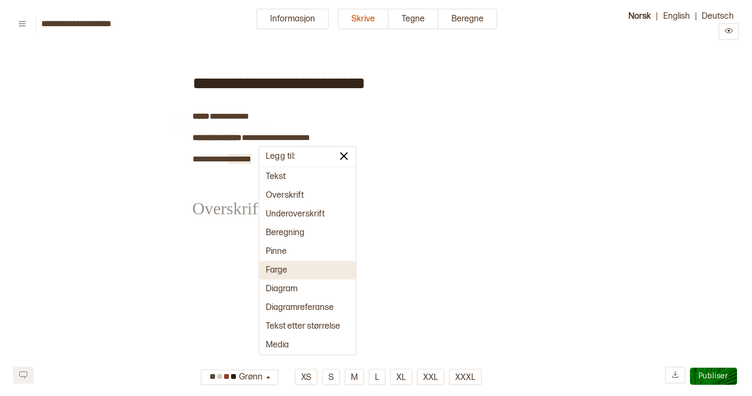
click at [489, 185] on div "﻿" at bounding box center [375, 201] width 367 height 72
click at [344, 156] on img at bounding box center [343, 156] width 13 height 13
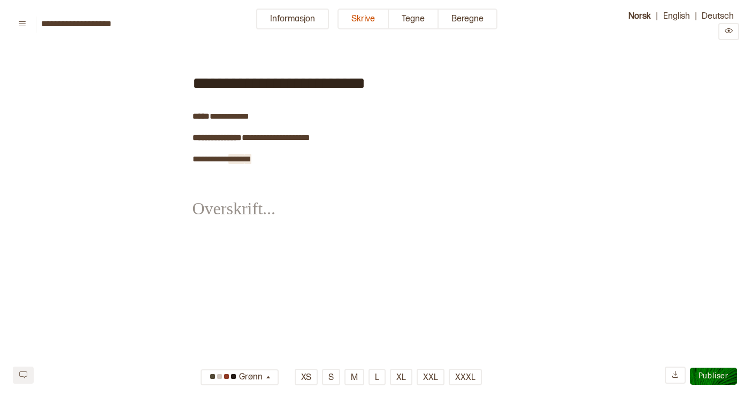
click at [307, 154] on div "**********" at bounding box center [375, 151] width 367 height 197
click at [244, 159] on span "***" at bounding box center [236, 159] width 16 height 8
click at [258, 158] on span "**********" at bounding box center [269, 159] width 36 height 8
click at [275, 159] on span "**********" at bounding box center [267, 159] width 33 height 8
click at [310, 158] on div "**********" at bounding box center [375, 151] width 367 height 197
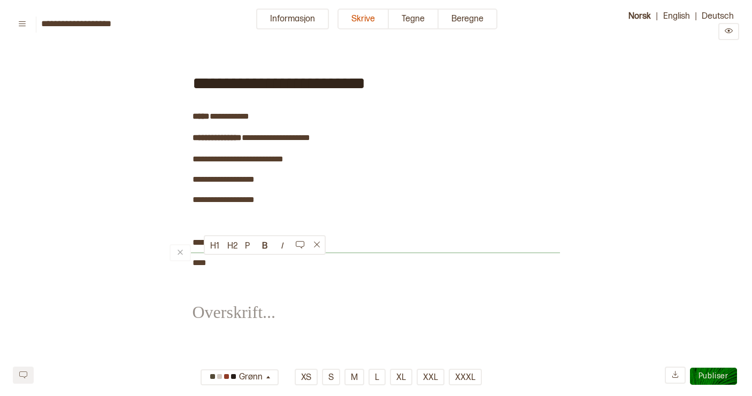
click at [214, 262] on div "**********" at bounding box center [375, 203] width 367 height 301
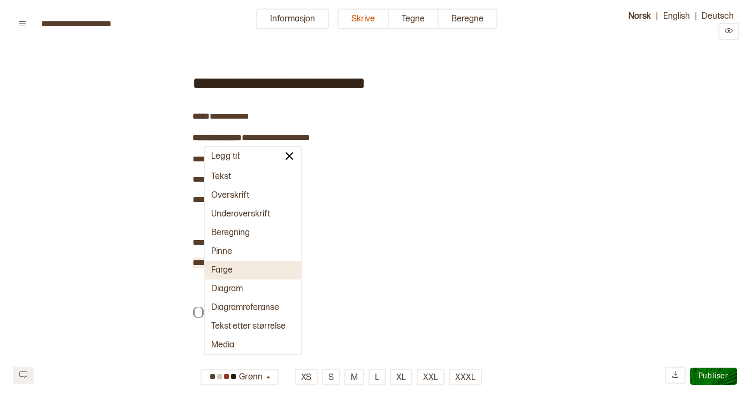
click at [245, 273] on button "Farge" at bounding box center [253, 270] width 96 height 19
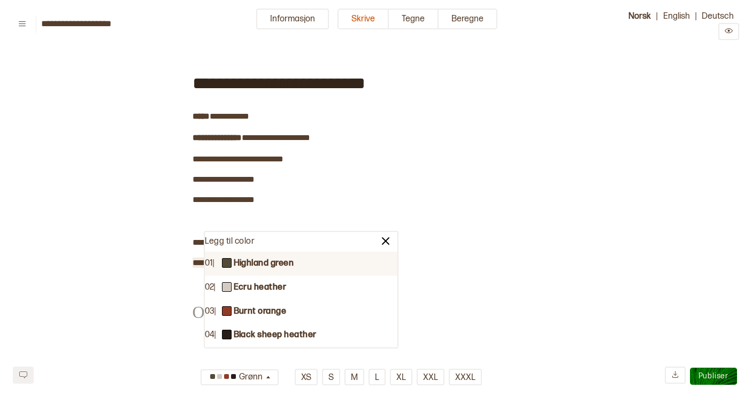
click at [284, 266] on b "Highland green" at bounding box center [264, 263] width 60 height 11
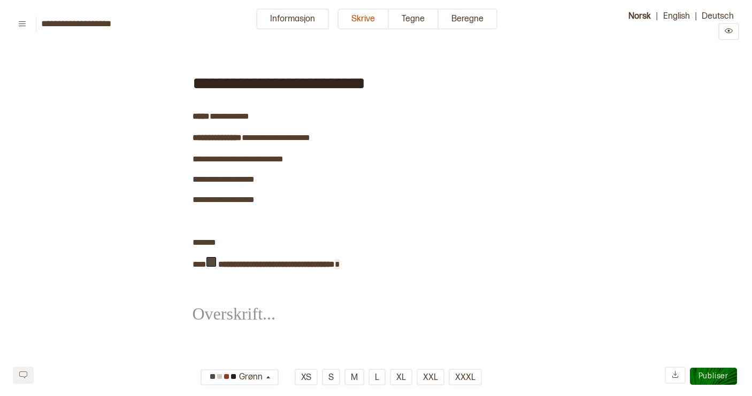
click at [363, 269] on div "**********" at bounding box center [375, 204] width 367 height 303
click at [203, 265] on span "***" at bounding box center [199, 264] width 14 height 8
click at [203, 284] on div "**********" at bounding box center [375, 214] width 367 height 323
click at [209, 284] on div "**********" at bounding box center [375, 214] width 367 height 323
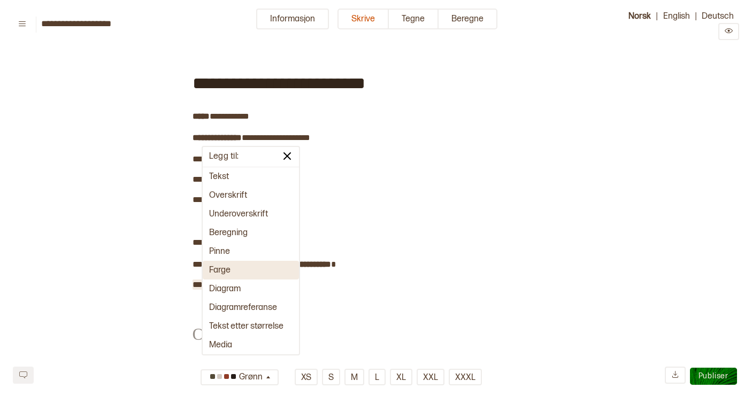
click at [234, 270] on button "Farge" at bounding box center [251, 270] width 96 height 19
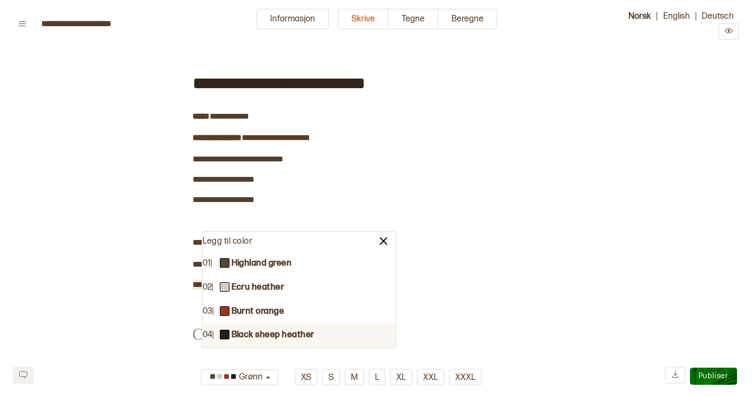
click at [276, 336] on b "Black sheep heather" at bounding box center [272, 335] width 83 height 11
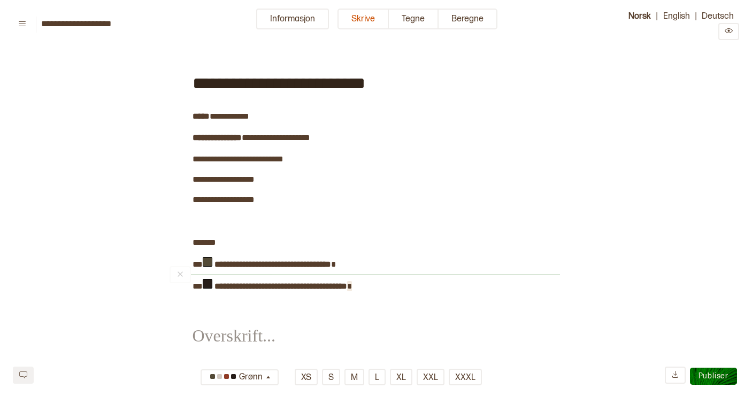
click at [390, 288] on div "**********" at bounding box center [375, 215] width 367 height 324
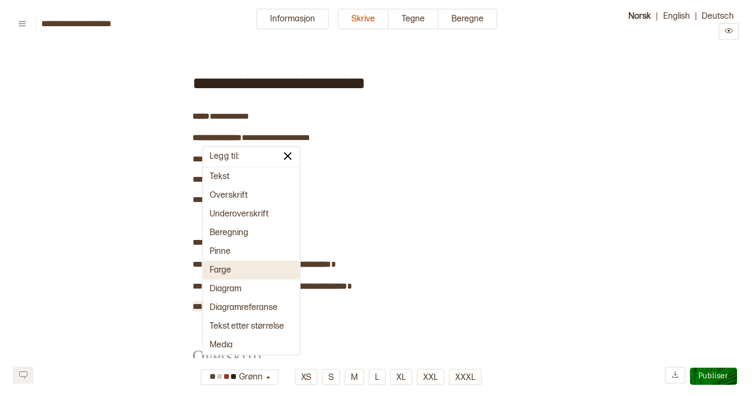
click at [232, 272] on button "Farge" at bounding box center [251, 270] width 96 height 19
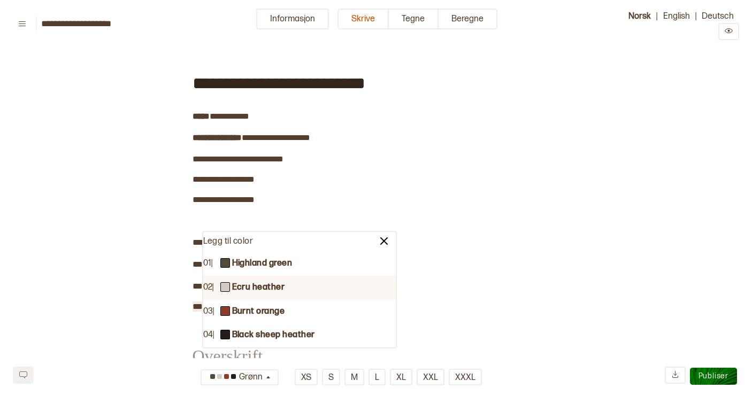
click at [257, 288] on b "Ecru heather" at bounding box center [258, 287] width 53 height 11
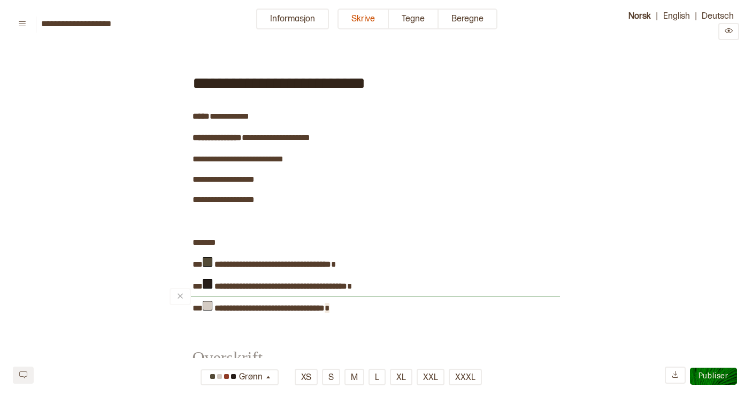
click at [329, 307] on span at bounding box center [326, 308] width 5 height 8
click at [217, 330] on div "**********" at bounding box center [375, 236] width 367 height 367
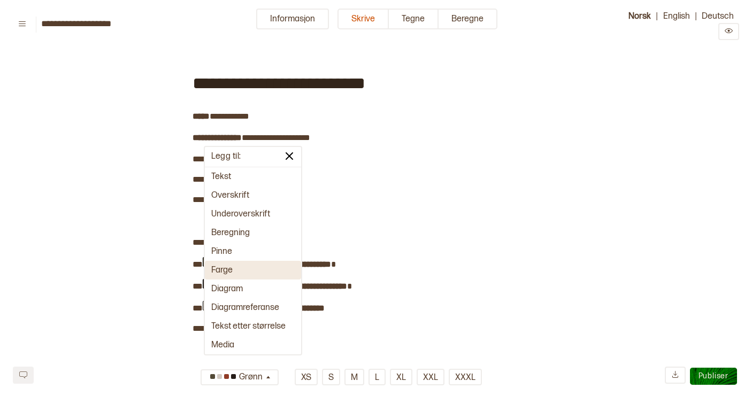
click at [234, 270] on button "Farge" at bounding box center [253, 270] width 96 height 19
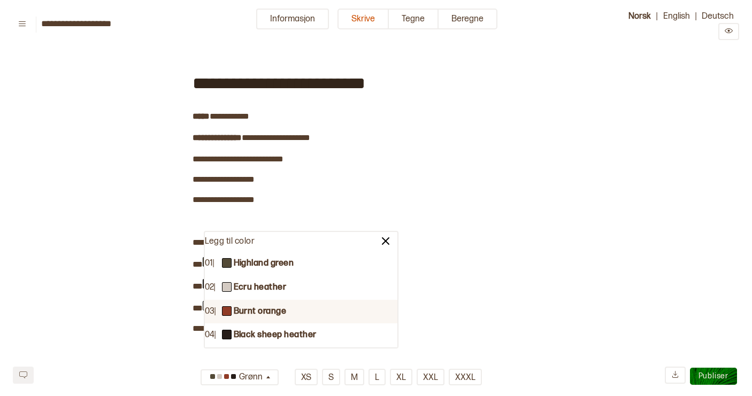
click at [263, 307] on b "Burnt orange" at bounding box center [260, 311] width 53 height 11
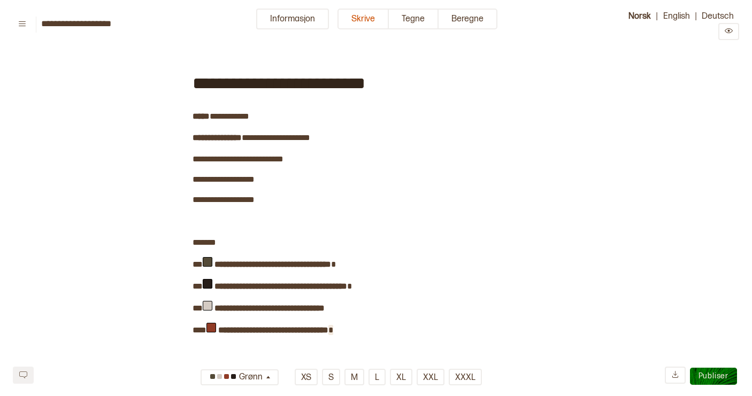
click at [363, 331] on div "**********" at bounding box center [375, 237] width 367 height 368
click at [380, 263] on div "**********" at bounding box center [375, 247] width 367 height 389
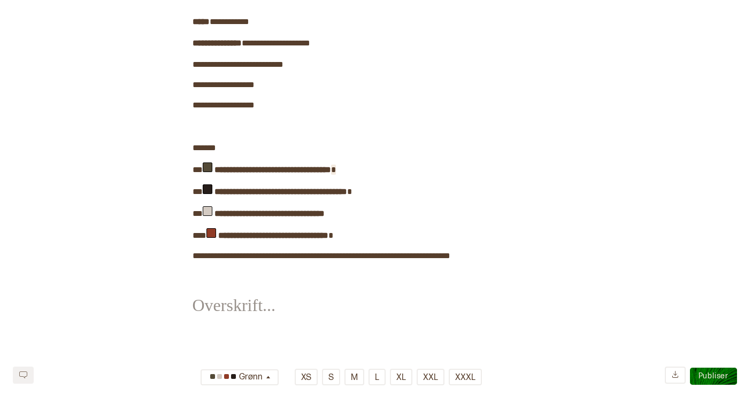
scroll to position [98, 0]
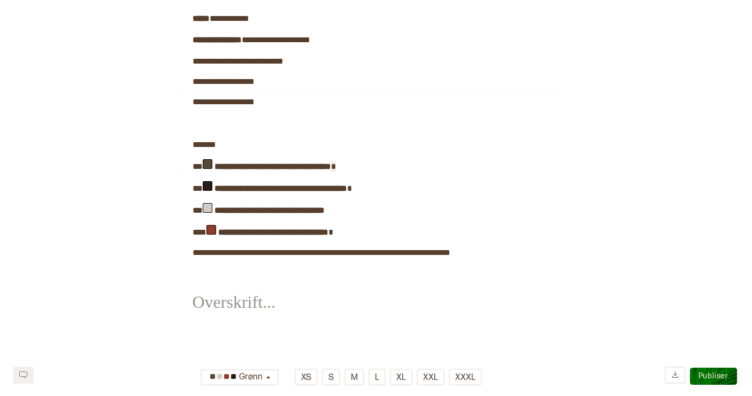
click at [257, 320] on div "﻿" at bounding box center [375, 295] width 367 height 72
click at [250, 313] on span "﻿" at bounding box center [230, 294] width 76 height 37
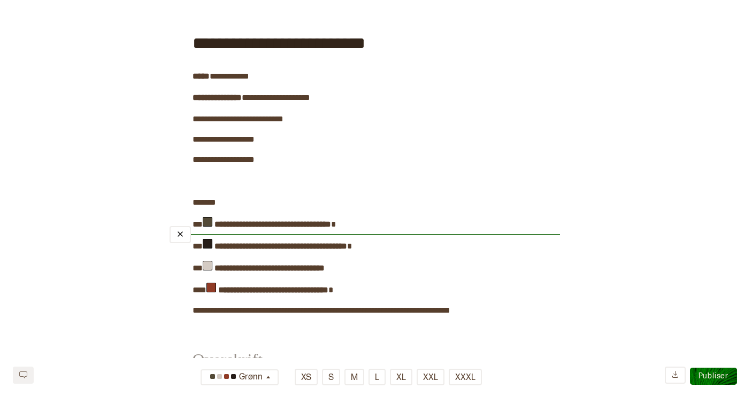
scroll to position [42, 0]
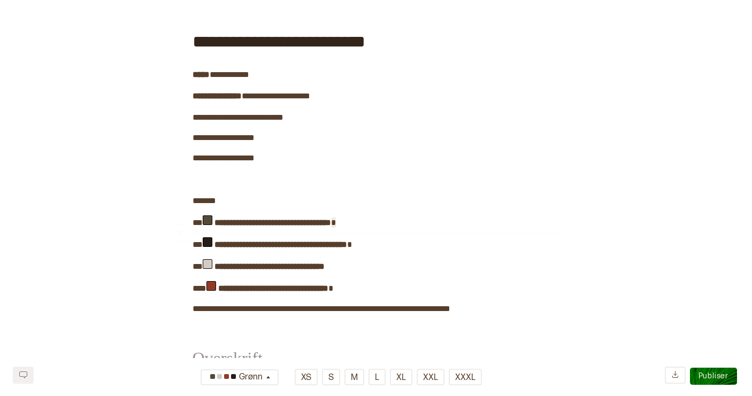
click at [400, 218] on div "**********" at bounding box center [375, 206] width 367 height 389
click at [411, 247] on div "**********" at bounding box center [375, 206] width 367 height 389
click at [393, 263] on div "**********" at bounding box center [375, 206] width 367 height 389
click at [378, 266] on div "**********" at bounding box center [375, 206] width 367 height 389
click at [362, 267] on div "**********" at bounding box center [375, 206] width 367 height 389
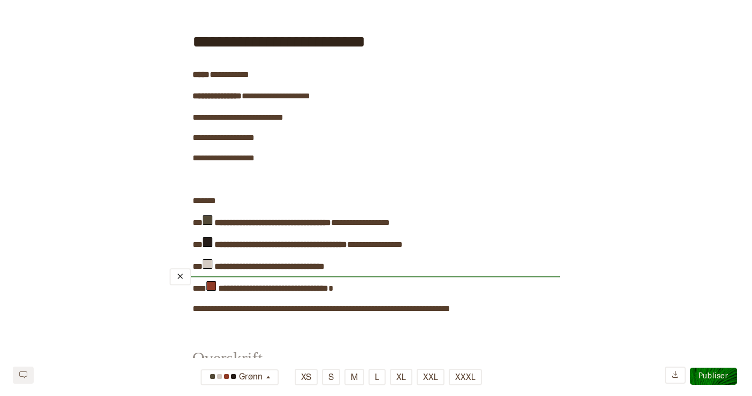
click at [390, 267] on div "**********" at bounding box center [375, 206] width 367 height 389
click at [351, 266] on div "**********" at bounding box center [375, 206] width 367 height 389
click at [324, 264] on b "**********" at bounding box center [269, 266] width 110 height 8
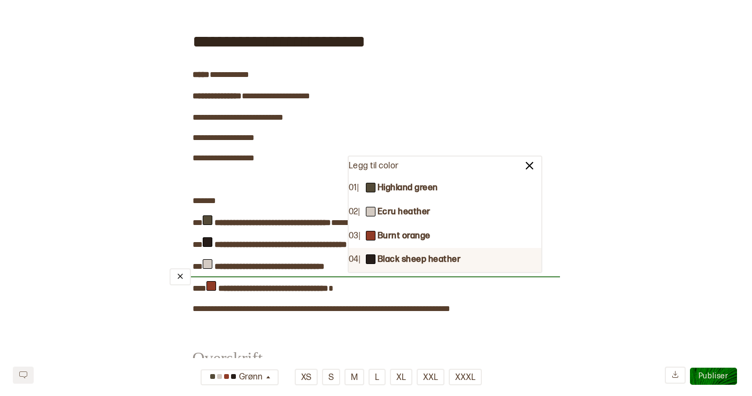
click at [379, 288] on div "**********" at bounding box center [375, 206] width 367 height 389
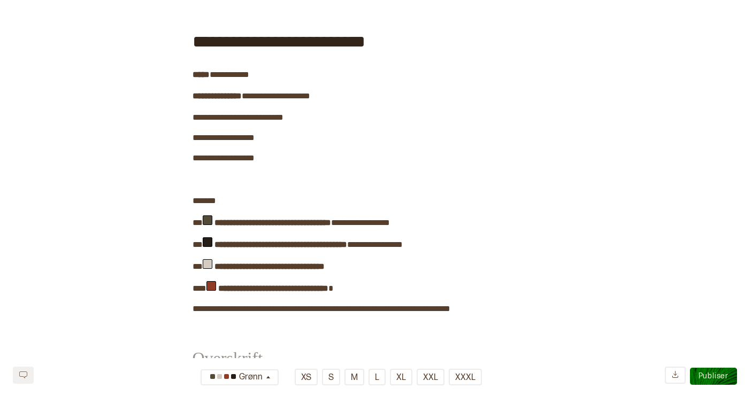
click at [352, 266] on div "**********" at bounding box center [375, 206] width 367 height 389
click at [351, 265] on div "**********" at bounding box center [375, 206] width 367 height 389
click at [324, 265] on b "**********" at bounding box center [269, 266] width 110 height 8
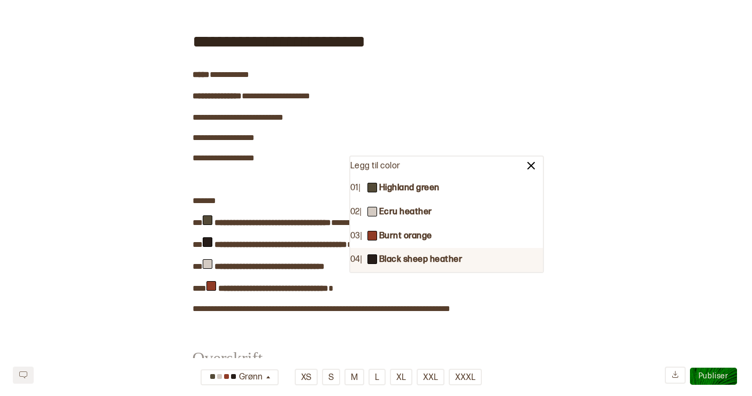
click at [370, 277] on div "﻿" at bounding box center [364, 277] width 390 height 9
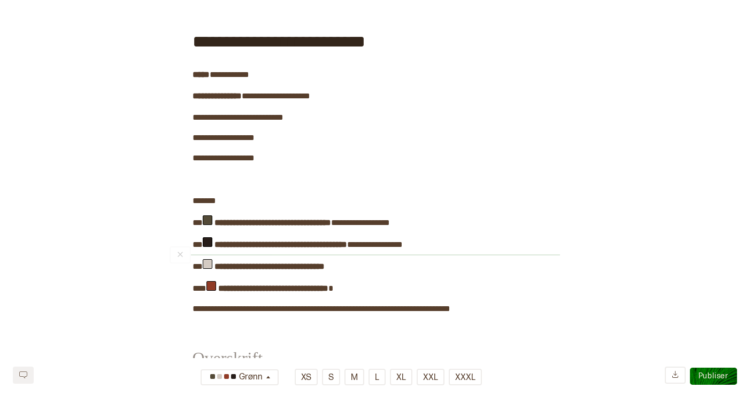
click at [398, 262] on div "**********" at bounding box center [375, 206] width 367 height 389
click at [333, 289] on span at bounding box center [330, 288] width 5 height 8
click at [380, 268] on div "**********" at bounding box center [375, 206] width 367 height 389
click at [366, 265] on div "**********" at bounding box center [375, 206] width 367 height 389
click at [359, 266] on div "**********" at bounding box center [375, 206] width 367 height 389
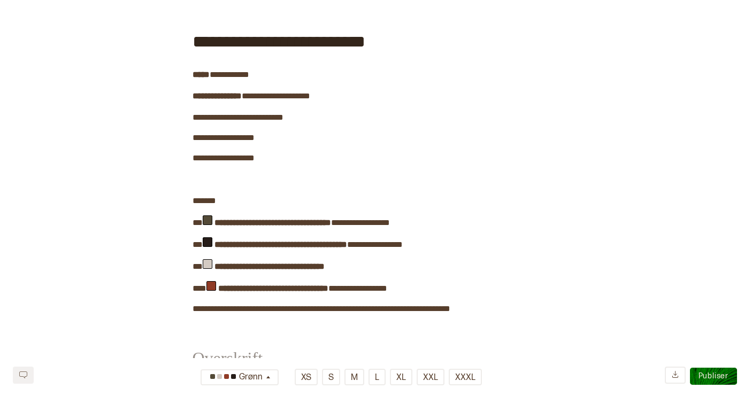
click at [362, 266] on div "**********" at bounding box center [375, 206] width 367 height 389
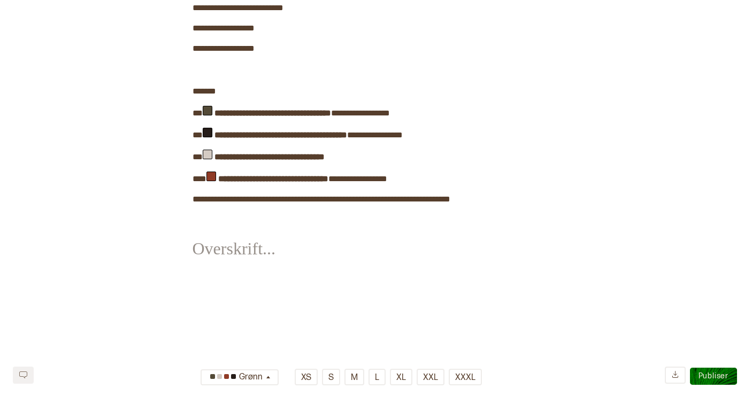
scroll to position [127, 0]
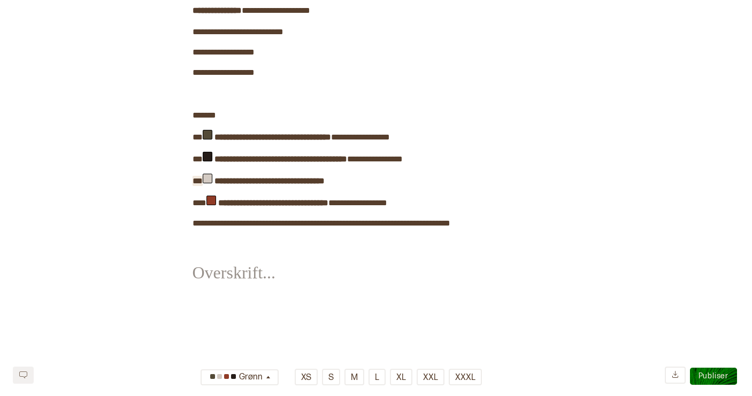
click at [200, 180] on span "**" at bounding box center [197, 181] width 10 height 8
click at [359, 181] on div "**********" at bounding box center [375, 120] width 367 height 389
click at [328, 181] on b "**********" at bounding box center [273, 181] width 110 height 8
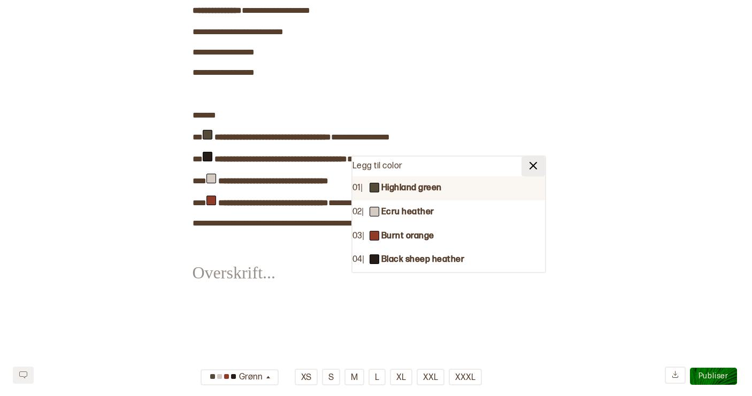
click at [534, 167] on img at bounding box center [532, 165] width 13 height 13
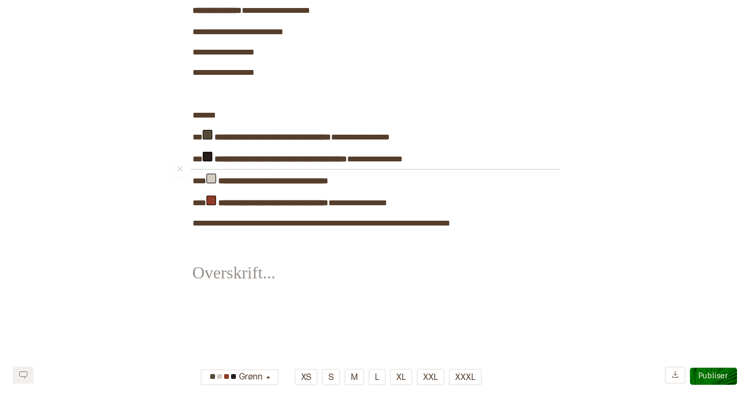
click at [407, 181] on div "**********" at bounding box center [375, 120] width 367 height 389
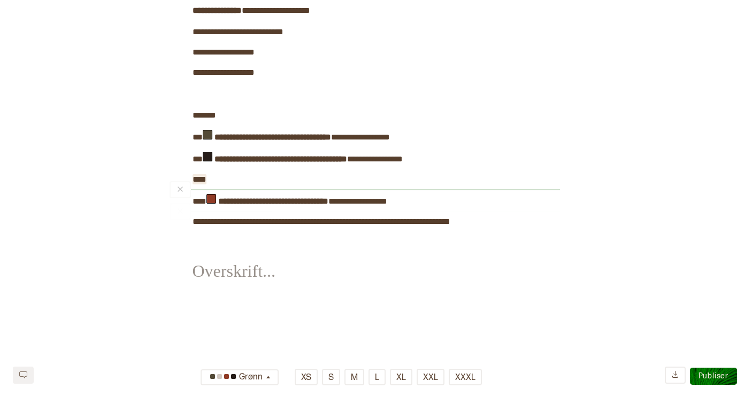
click at [233, 181] on div "**********" at bounding box center [375, 119] width 367 height 387
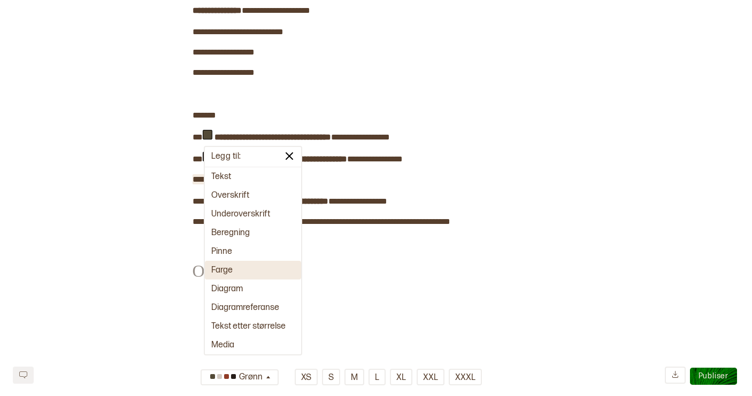
click at [239, 272] on button "Farge" at bounding box center [253, 270] width 96 height 19
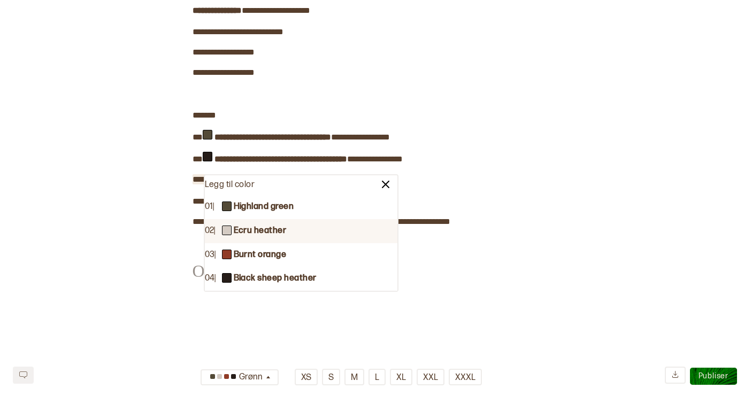
click at [296, 226] on div "02 | Ecru heather" at bounding box center [301, 231] width 192 height 24
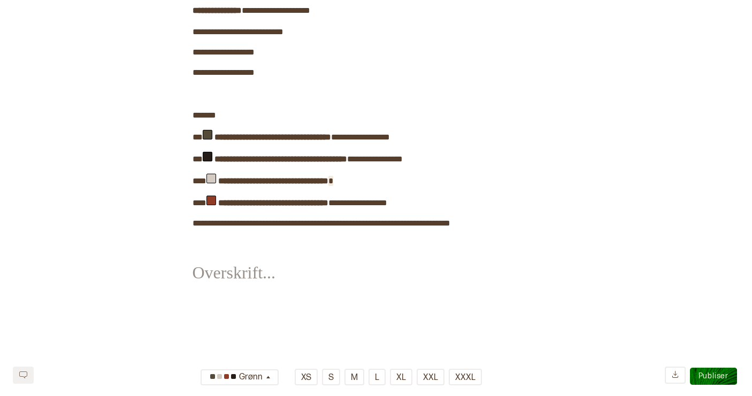
click at [355, 179] on div "**********" at bounding box center [375, 120] width 367 height 389
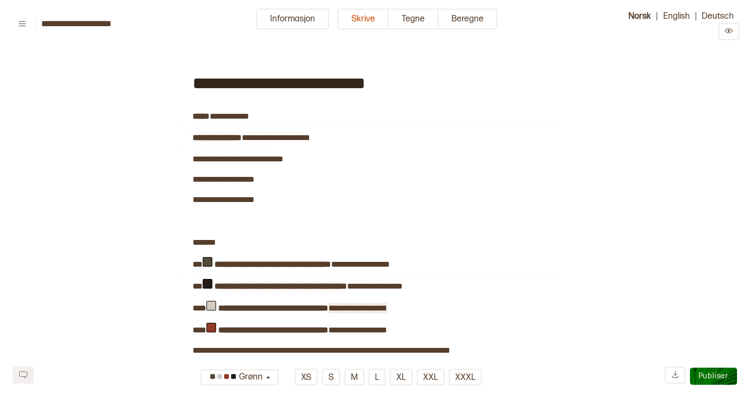
scroll to position [0, 0]
drag, startPoint x: 400, startPoint y: 78, endPoint x: 312, endPoint y: 82, distance: 88.8
click at [311, 82] on div "**********" at bounding box center [375, 81] width 367 height 57
click at [313, 84] on span "**********" at bounding box center [275, 83] width 166 height 17
click at [323, 84] on span "**********" at bounding box center [275, 83] width 166 height 17
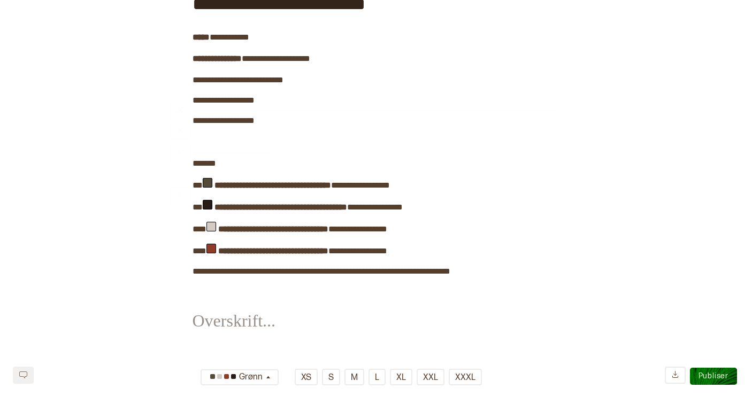
scroll to position [81, 0]
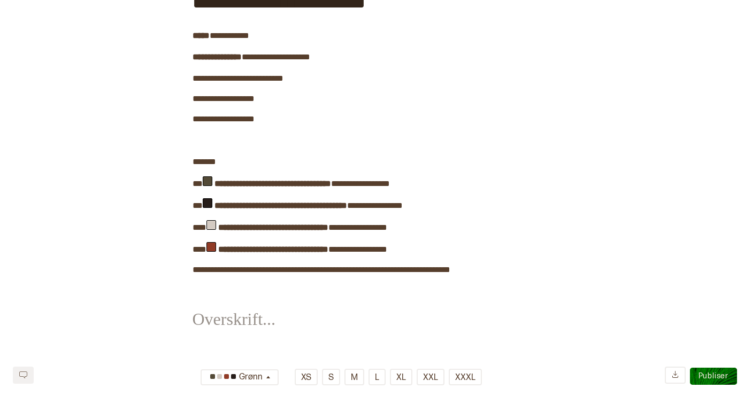
click at [282, 291] on div "﻿" at bounding box center [375, 312] width 367 height 72
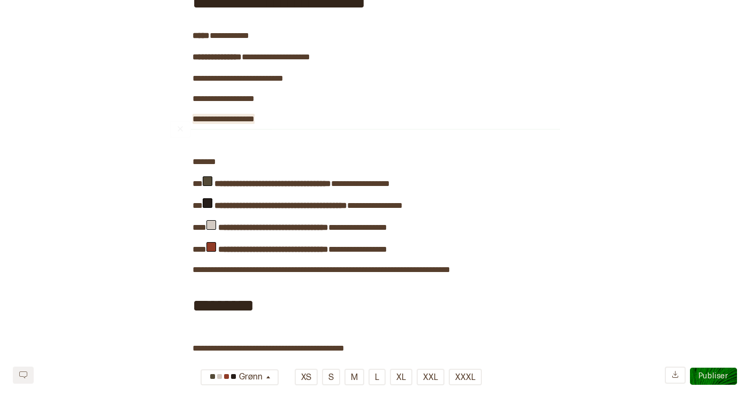
click at [273, 120] on div "**********" at bounding box center [375, 164] width 367 height 383
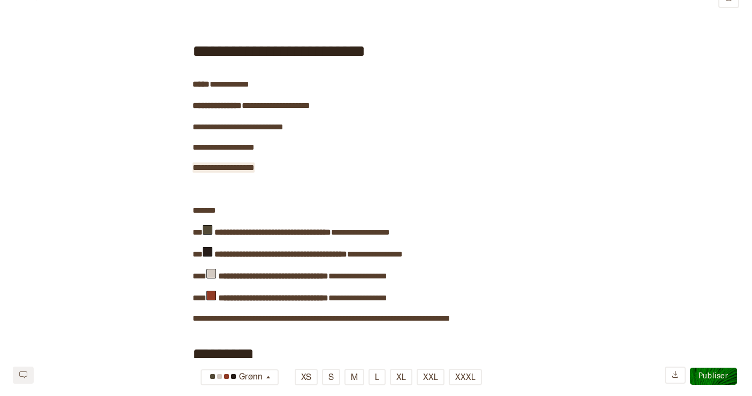
scroll to position [32, 0]
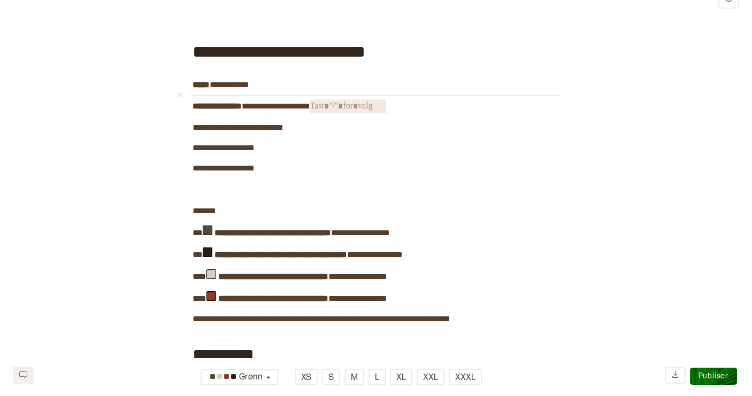
click at [348, 106] on span "﻿" at bounding box center [348, 106] width 76 height 14
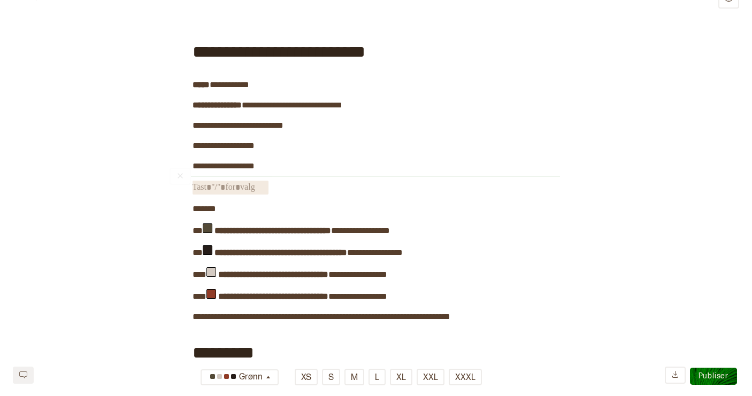
click at [244, 183] on span "﻿" at bounding box center [230, 188] width 76 height 14
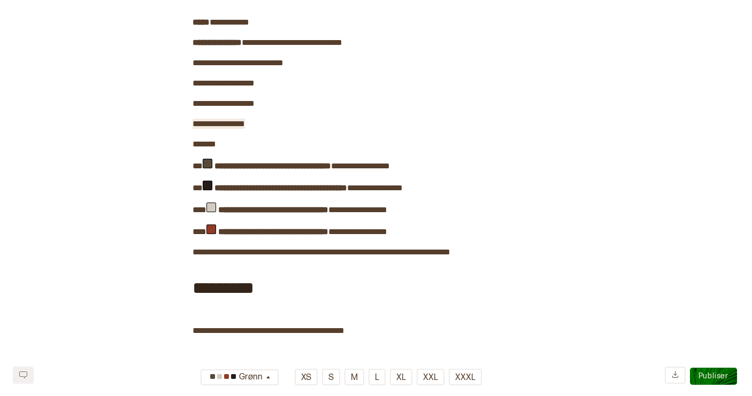
scroll to position [97, 0]
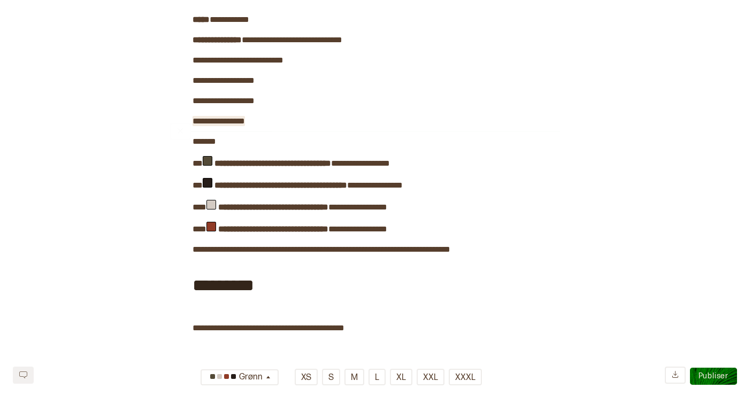
click at [216, 120] on span "**********" at bounding box center [218, 121] width 52 height 8
click at [389, 330] on span "﻿" at bounding box center [382, 328] width 76 height 14
click at [205, 328] on span "**********" at bounding box center [268, 328] width 152 height 8
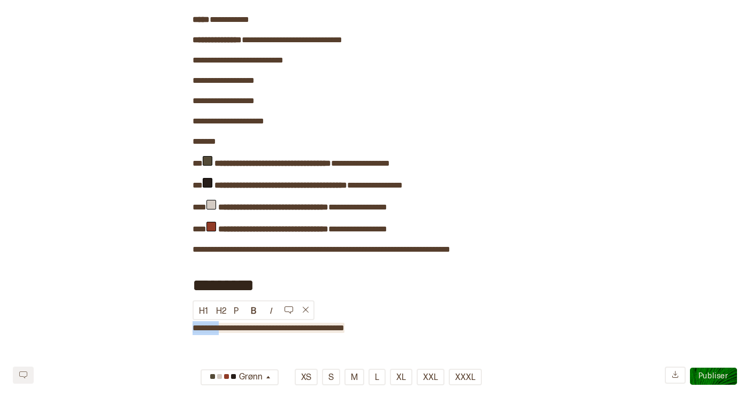
click at [205, 328] on span "**********" at bounding box center [268, 328] width 152 height 8
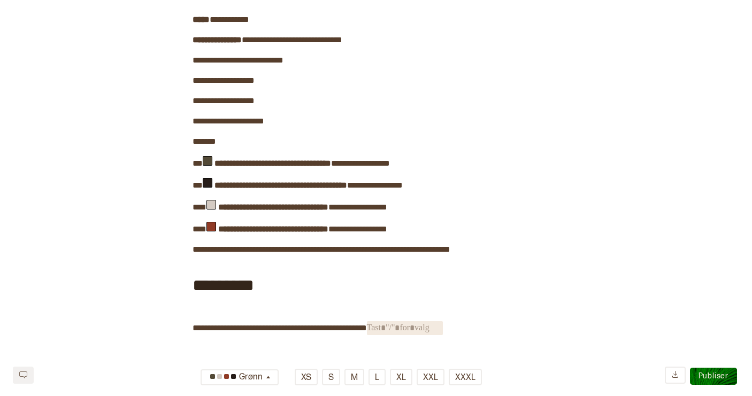
click at [416, 330] on span "﻿" at bounding box center [405, 328] width 76 height 14
click at [358, 328] on span "**********" at bounding box center [279, 328] width 174 height 8
click at [292, 329] on span "**********" at bounding box center [279, 328] width 174 height 8
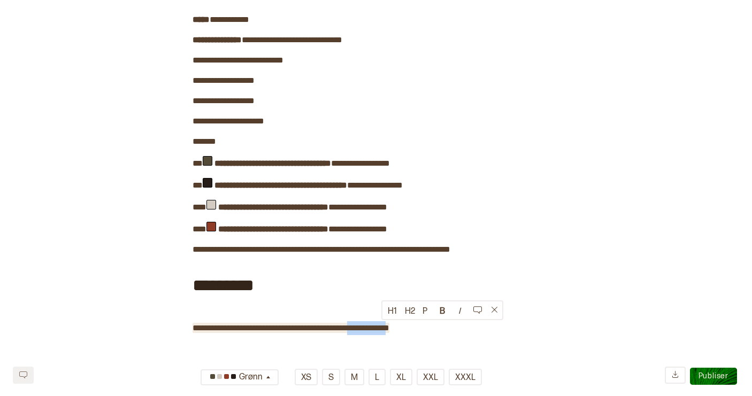
drag, startPoint x: 382, startPoint y: 328, endPoint x: 430, endPoint y: 327, distance: 47.6
click at [389, 327] on span "**********" at bounding box center [290, 328] width 197 height 8
click at [300, 329] on span "**********" at bounding box center [269, 328] width 155 height 8
click at [313, 329] on span "**********" at bounding box center [269, 328] width 155 height 8
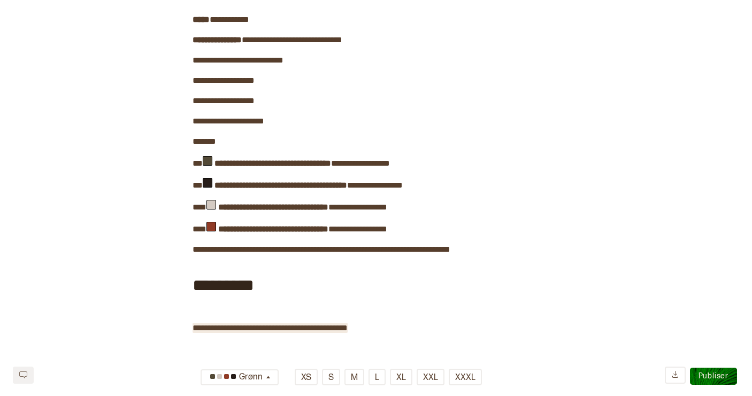
click at [347, 327] on span "**********" at bounding box center [269, 328] width 155 height 8
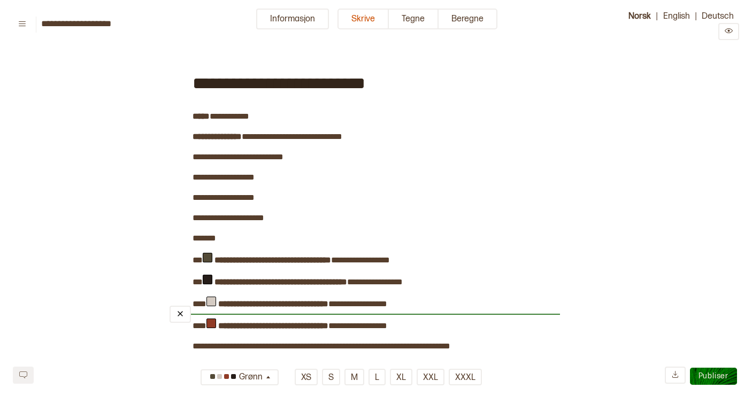
scroll to position [0, 0]
click at [415, 22] on button "Tegne" at bounding box center [414, 19] width 50 height 21
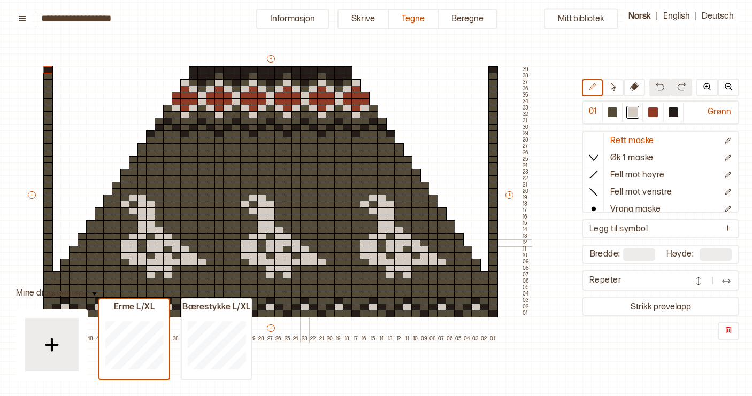
scroll to position [50, 102]
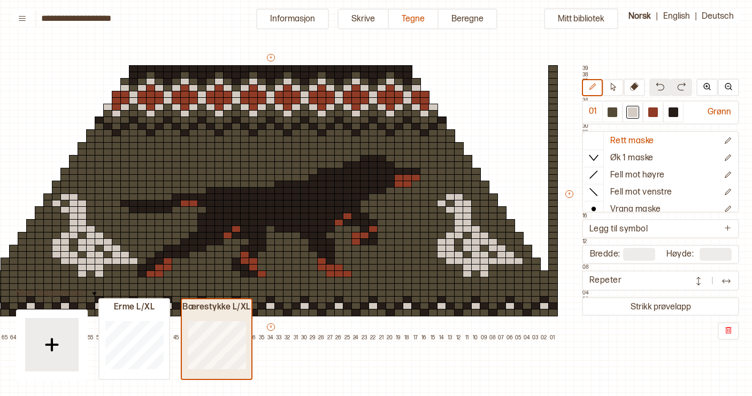
type input "**"
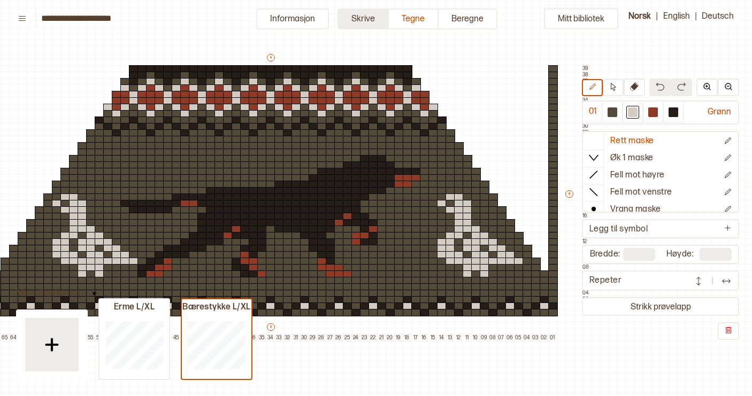
click at [365, 17] on button "Skrive" at bounding box center [362, 19] width 51 height 21
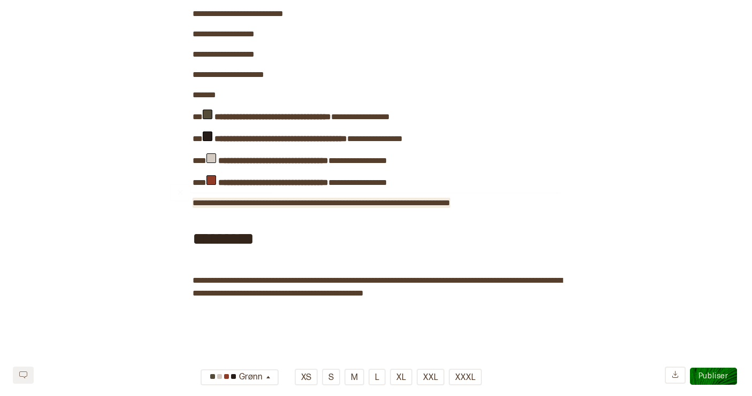
scroll to position [156, 0]
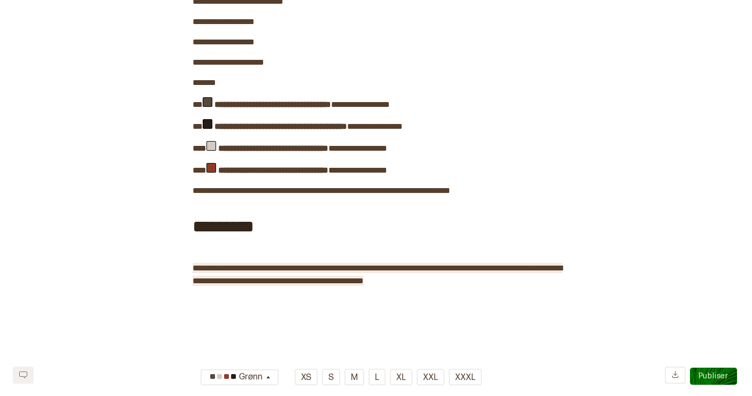
click at [505, 278] on div "**********" at bounding box center [375, 93] width 367 height 390
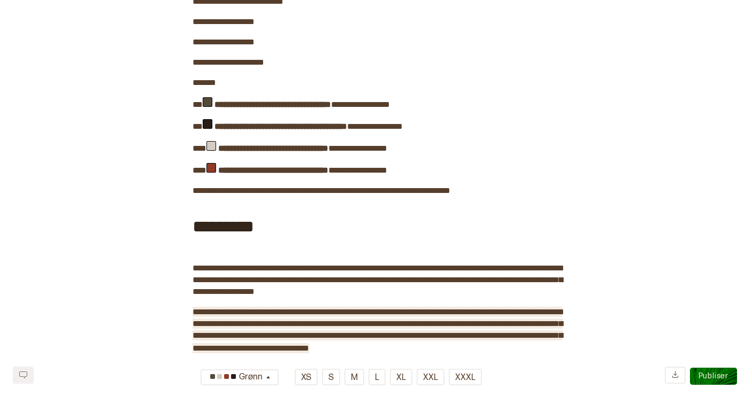
click at [257, 336] on span "**********" at bounding box center [377, 330] width 370 height 44
click at [273, 337] on span "**********" at bounding box center [377, 330] width 370 height 44
click at [355, 336] on span "**********" at bounding box center [377, 330] width 370 height 44
click at [524, 349] on div "**********" at bounding box center [375, 127] width 367 height 458
click at [192, 309] on span "**********" at bounding box center [377, 330] width 370 height 44
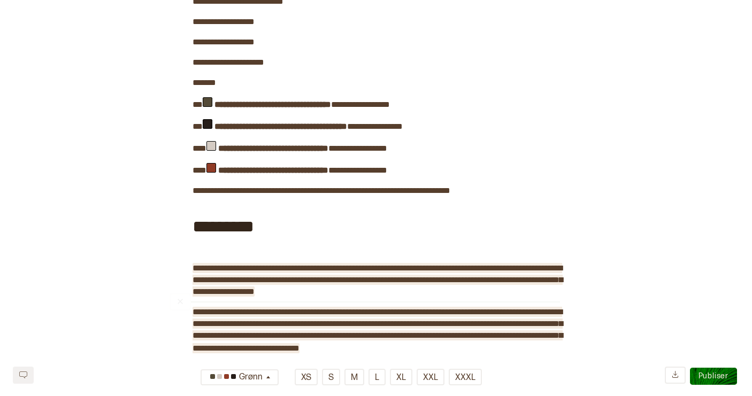
click at [266, 265] on span "**********" at bounding box center [377, 280] width 370 height 32
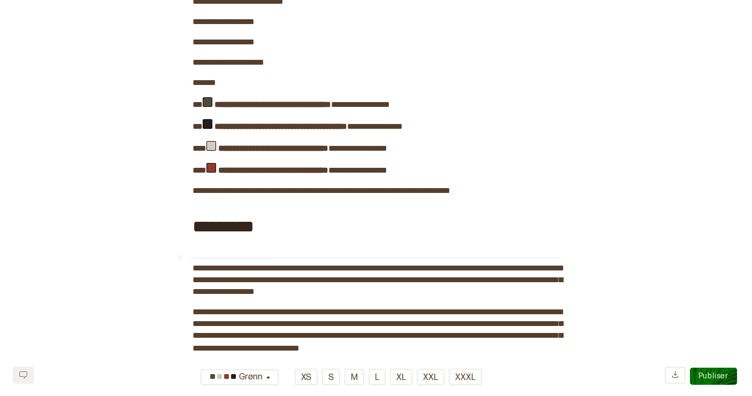
click at [250, 247] on div "*********" at bounding box center [375, 225] width 367 height 57
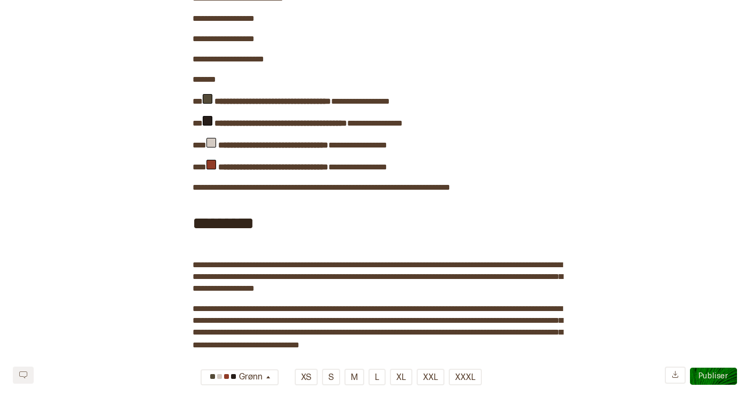
scroll to position [160, 0]
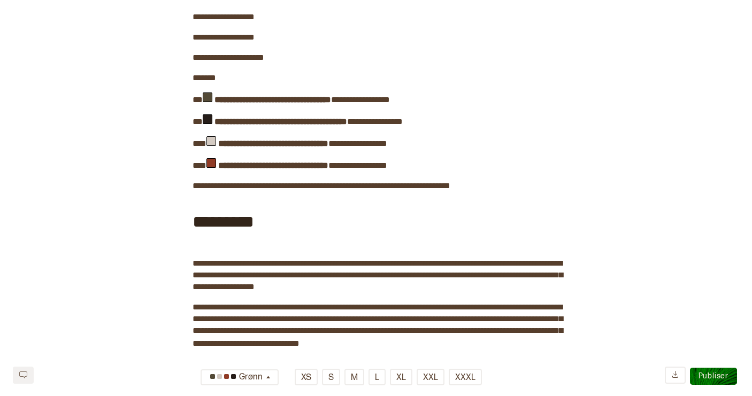
click at [246, 224] on span "*********" at bounding box center [222, 221] width 61 height 17
click at [265, 222] on div "*********" at bounding box center [375, 220] width 367 height 57
drag, startPoint x: 265, startPoint y: 222, endPoint x: 193, endPoint y: 222, distance: 71.1
click at [193, 222] on div "*********" at bounding box center [375, 220] width 367 height 57
click at [208, 198] on button "H1" at bounding box center [201, 198] width 17 height 17
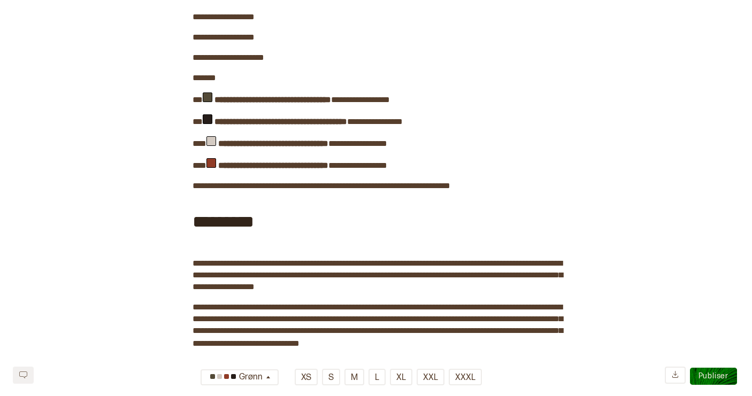
click at [254, 216] on span "*********" at bounding box center [222, 221] width 61 height 17
click at [262, 218] on div "*********" at bounding box center [375, 220] width 367 height 57
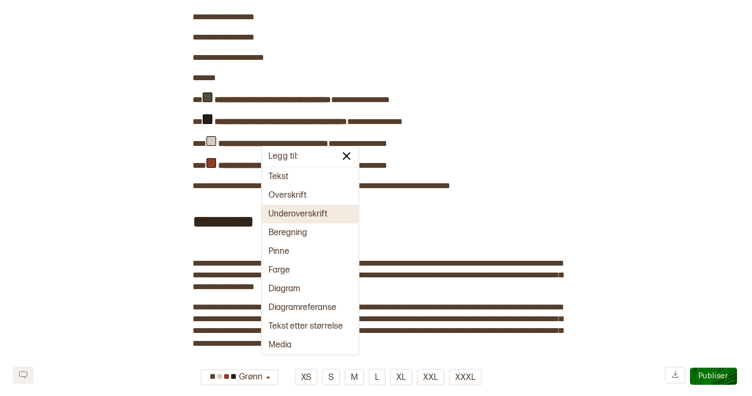
click at [292, 211] on button "Underoverskrift" at bounding box center [310, 214] width 96 height 19
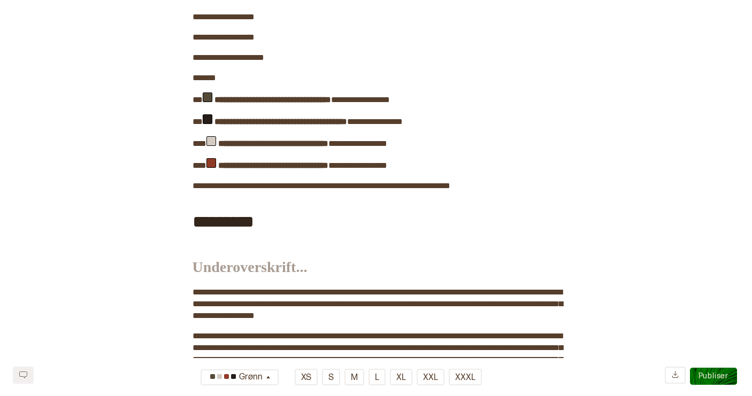
click at [250, 267] on h3 "﻿" at bounding box center [375, 263] width 367 height 29
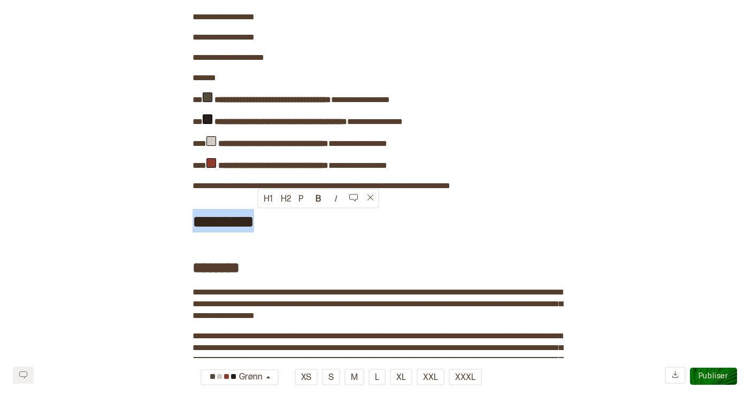
drag, startPoint x: 265, startPoint y: 224, endPoint x: 176, endPoint y: 224, distance: 88.7
click at [176, 224] on div "**********" at bounding box center [376, 235] width 752 height 685
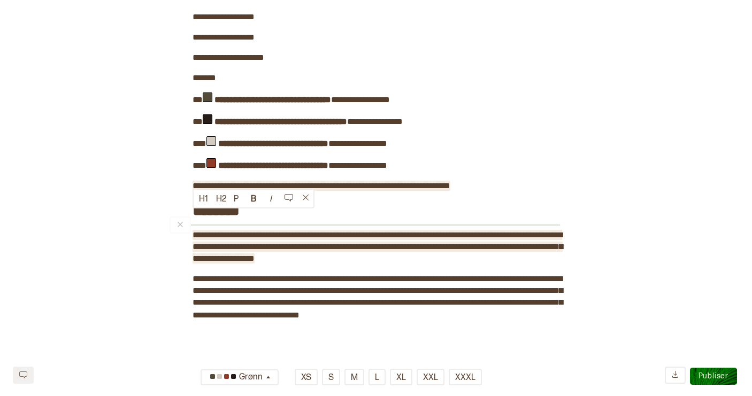
click at [383, 258] on span "**********" at bounding box center [377, 247] width 370 height 32
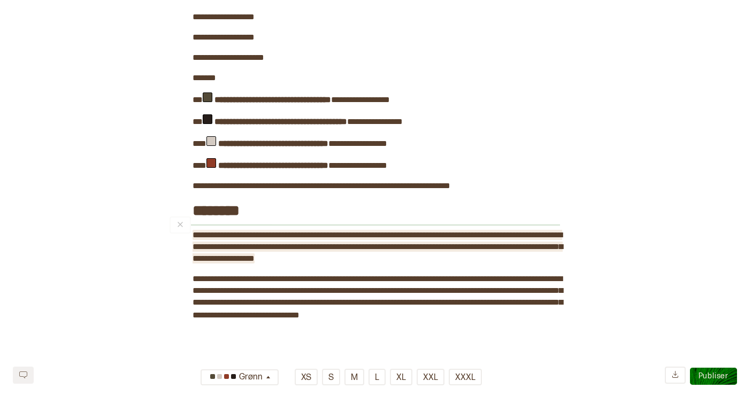
click at [257, 207] on h3 "********" at bounding box center [375, 206] width 367 height 29
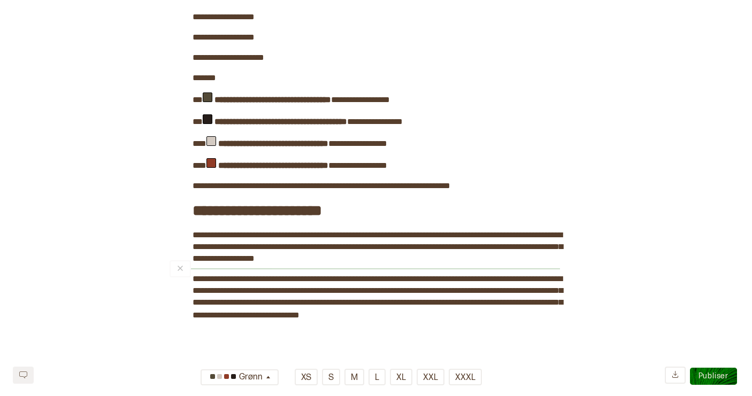
click at [191, 278] on div "**********" at bounding box center [376, 207] width 752 height 628
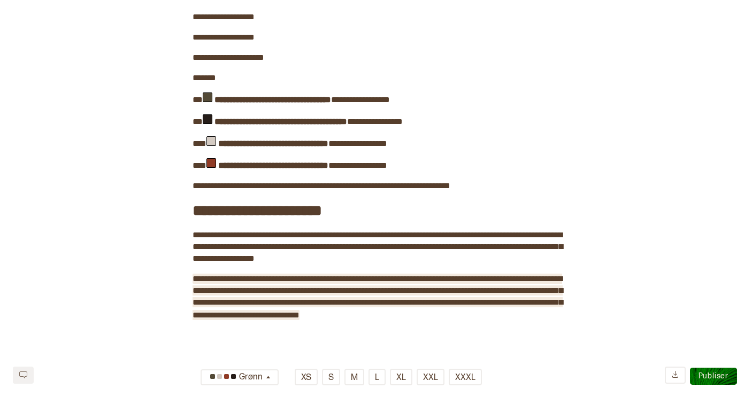
click at [193, 278] on span "**********" at bounding box center [377, 297] width 370 height 44
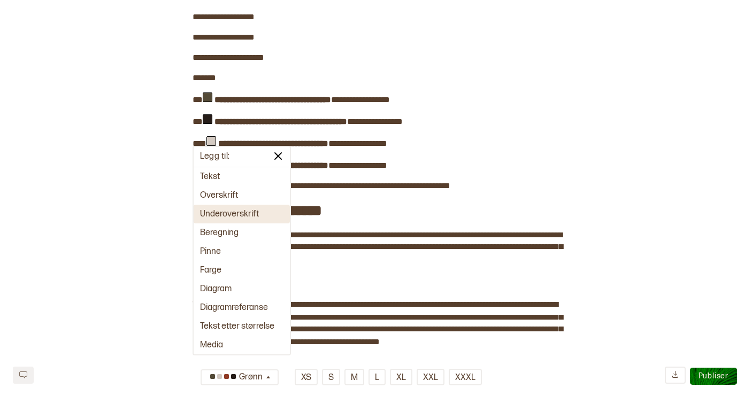
click at [226, 214] on button "Underoverskrift" at bounding box center [241, 214] width 96 height 19
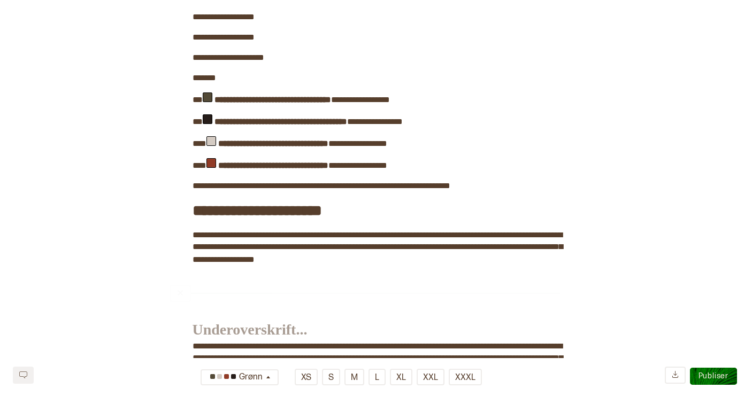
click at [224, 332] on h3 "﻿" at bounding box center [375, 326] width 367 height 29
click at [219, 308] on span "﻿" at bounding box center [230, 305] width 76 height 14
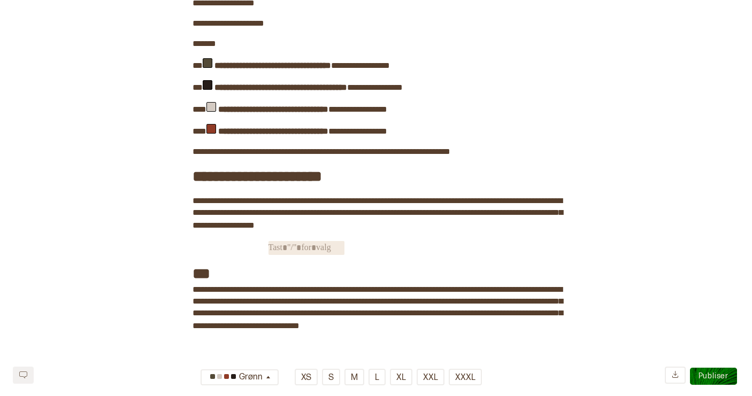
scroll to position [244, 0]
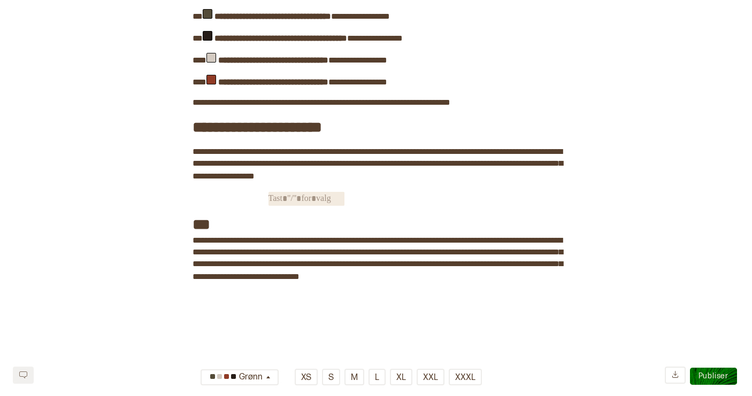
click at [271, 308] on div "**********" at bounding box center [375, 146] width 367 height 672
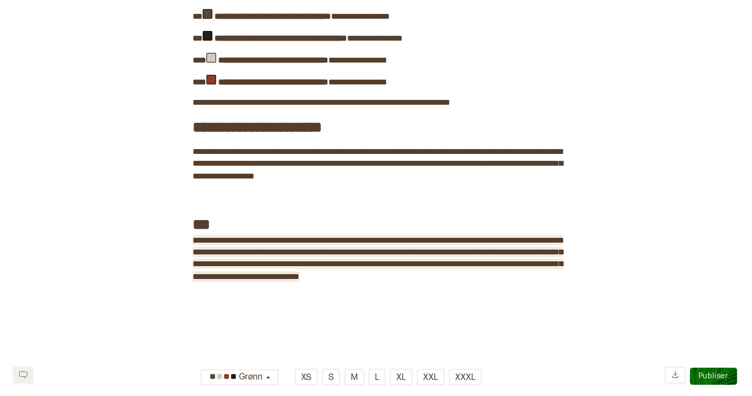
click at [510, 276] on div "**********" at bounding box center [375, 47] width 367 height 474
click at [333, 190] on div "﻿" at bounding box center [364, 187] width 390 height 9
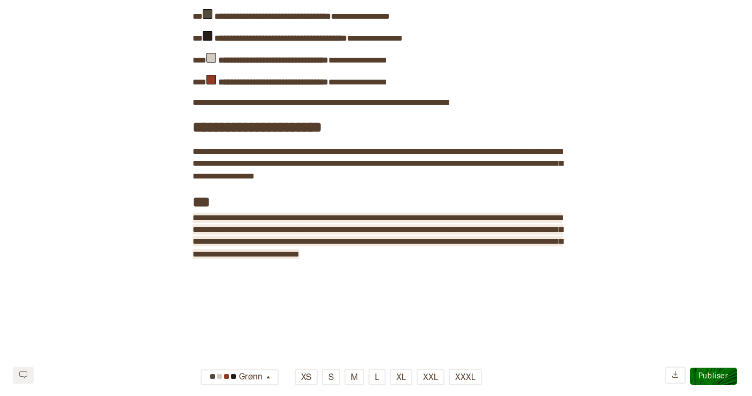
click at [538, 261] on div "**********" at bounding box center [375, 36] width 367 height 452
click at [289, 198] on h3 "***" at bounding box center [375, 197] width 367 height 29
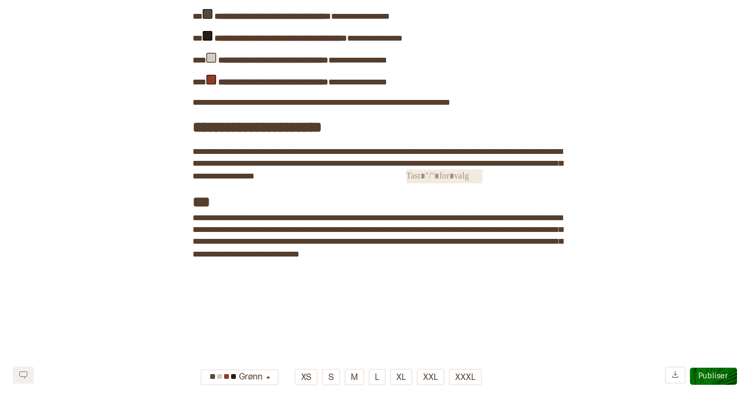
click at [406, 183] on span "﻿" at bounding box center [444, 176] width 76 height 14
click at [330, 183] on span "﻿" at bounding box center [368, 176] width 76 height 14
click at [391, 302] on div "**********" at bounding box center [375, 135] width 367 height 650
click at [522, 261] on div "**********" at bounding box center [375, 36] width 367 height 452
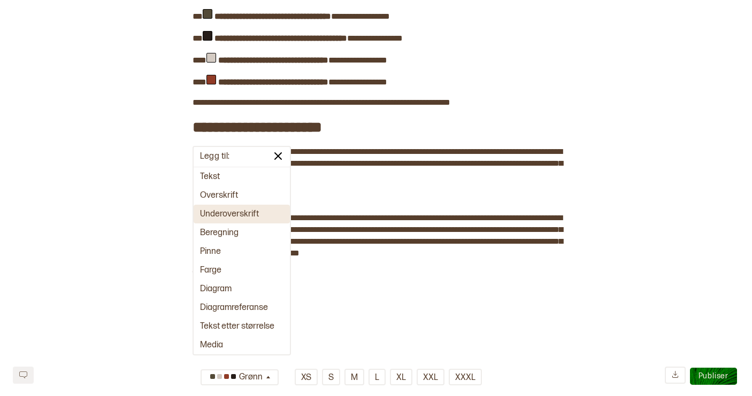
click at [273, 214] on button "Underoverskrift" at bounding box center [241, 214] width 96 height 19
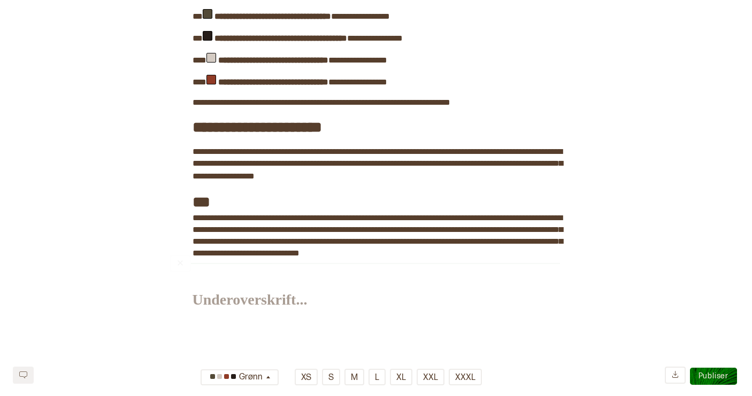
click at [239, 307] on h3 "﻿" at bounding box center [375, 296] width 367 height 29
click at [229, 330] on span "**********" at bounding box center [213, 326] width 43 height 8
click at [276, 333] on span "﻿" at bounding box center [283, 326] width 76 height 14
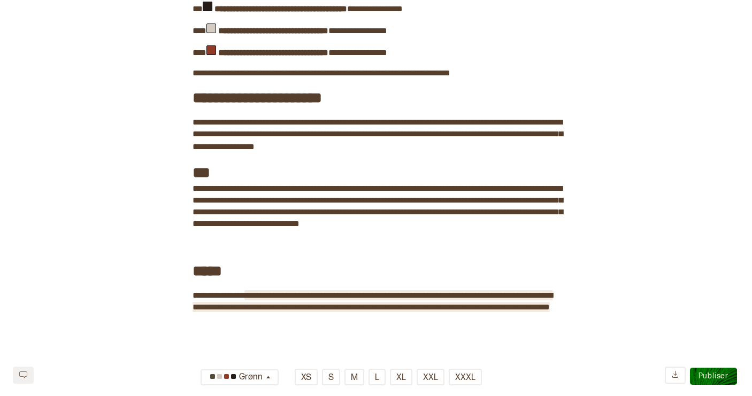
scroll to position [281, 0]
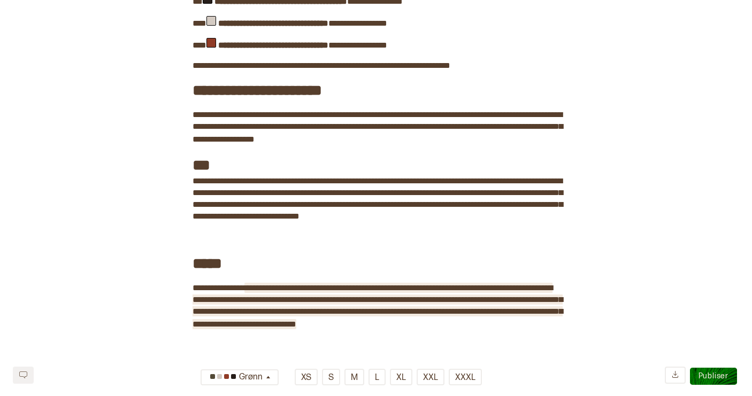
click at [551, 313] on div "**********" at bounding box center [375, 52] width 367 height 559
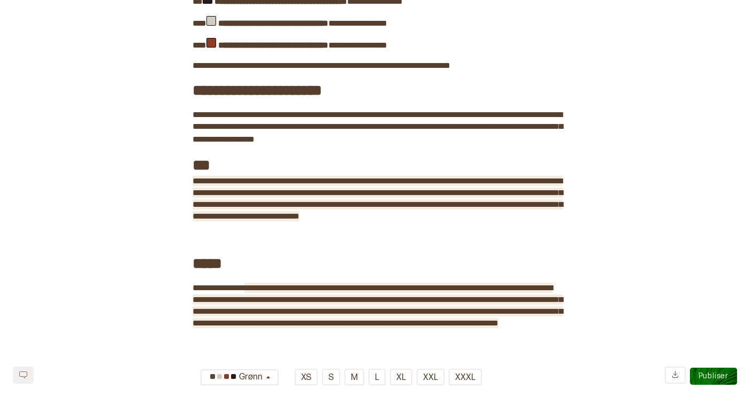
click at [319, 217] on span "**********" at bounding box center [377, 198] width 370 height 43
click at [410, 324] on span "**********" at bounding box center [377, 305] width 370 height 43
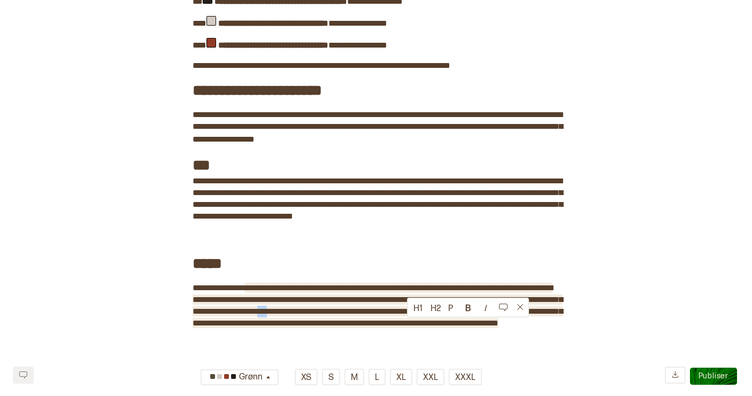
click at [410, 324] on span "**********" at bounding box center [377, 305] width 370 height 43
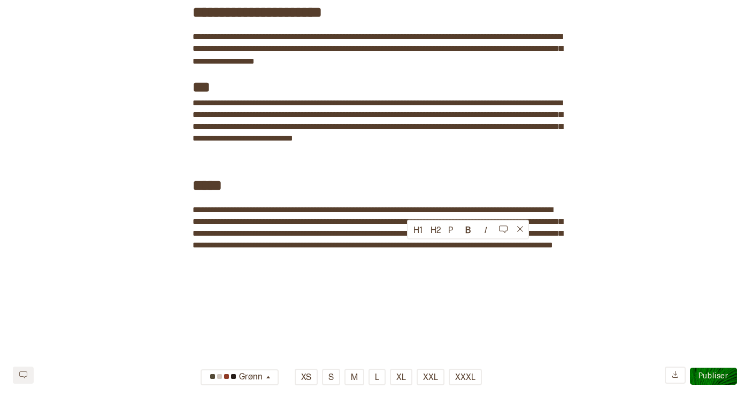
scroll to position [360, 0]
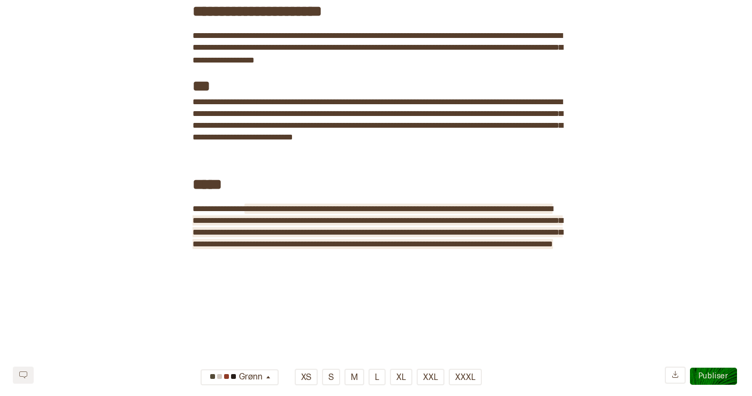
click at [358, 261] on span "**********" at bounding box center [377, 233] width 370 height 56
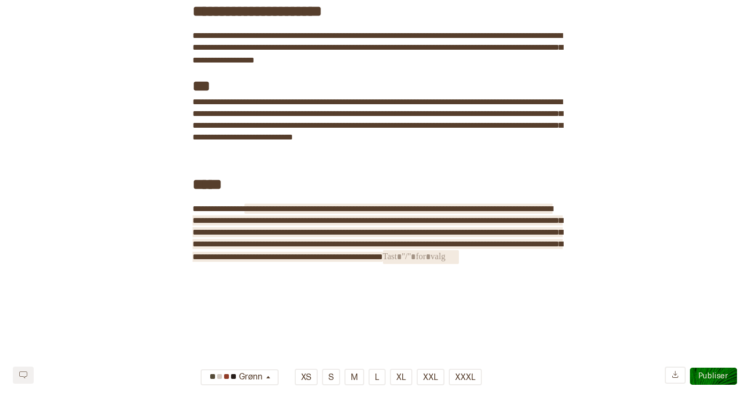
click at [406, 264] on span "﻿" at bounding box center [421, 257] width 76 height 14
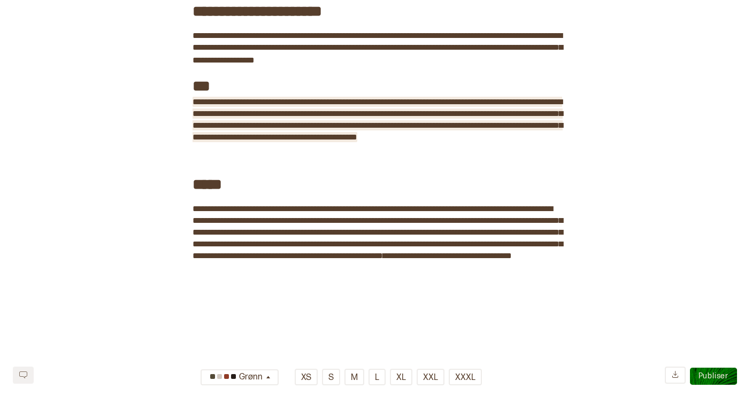
click at [562, 292] on div "**********" at bounding box center [376, 77] width 752 height 766
click at [512, 260] on span "**********" at bounding box center [447, 256] width 129 height 8
click at [307, 141] on span "**********" at bounding box center [377, 119] width 370 height 43
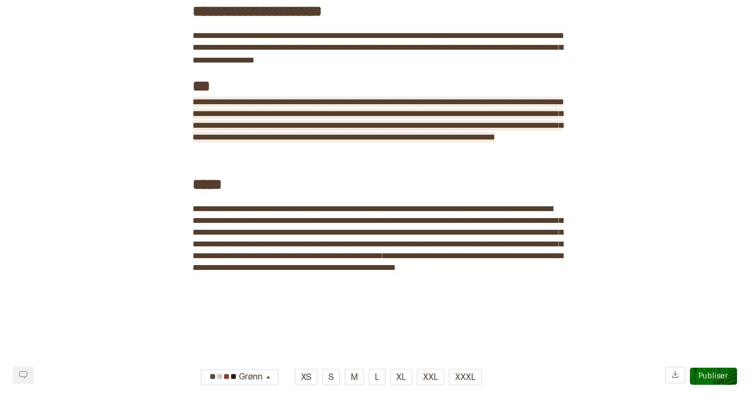
click at [276, 141] on span "**********" at bounding box center [377, 119] width 370 height 43
click at [402, 141] on span "**********" at bounding box center [377, 119] width 370 height 43
click at [401, 138] on span "**********" at bounding box center [377, 119] width 370 height 43
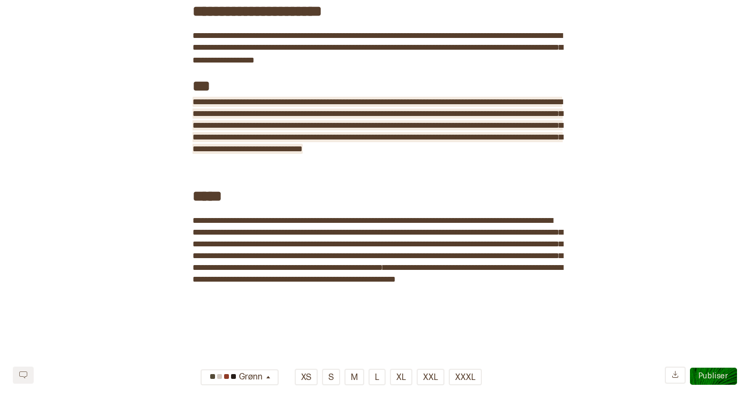
click at [412, 140] on span "**********" at bounding box center [377, 125] width 370 height 55
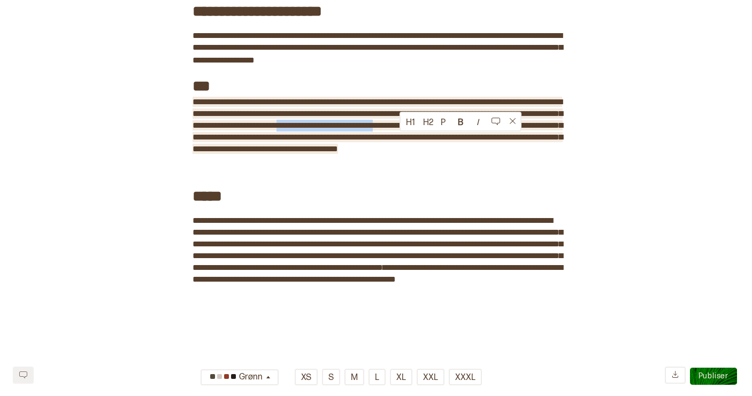
drag, startPoint x: 401, startPoint y: 138, endPoint x: 519, endPoint y: 142, distance: 118.2
click at [519, 142] on span "**********" at bounding box center [377, 125] width 370 height 55
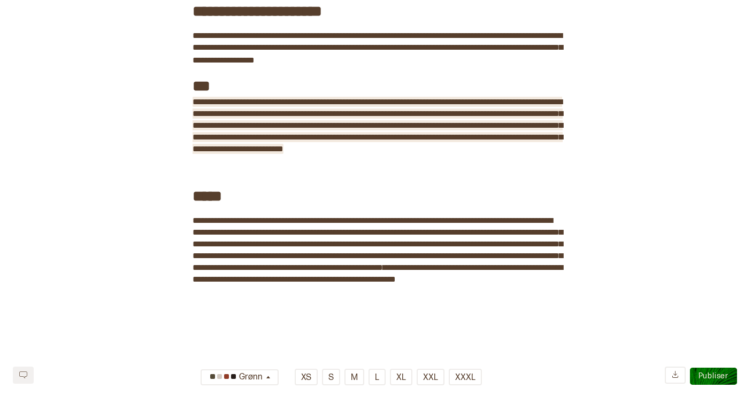
click at [541, 138] on span "**********" at bounding box center [377, 125] width 370 height 55
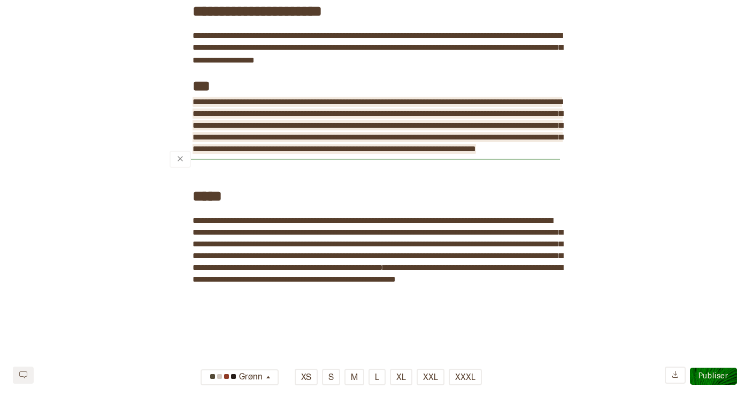
click at [380, 153] on span "**********" at bounding box center [377, 125] width 370 height 55
click at [429, 153] on span "**********" at bounding box center [377, 125] width 370 height 55
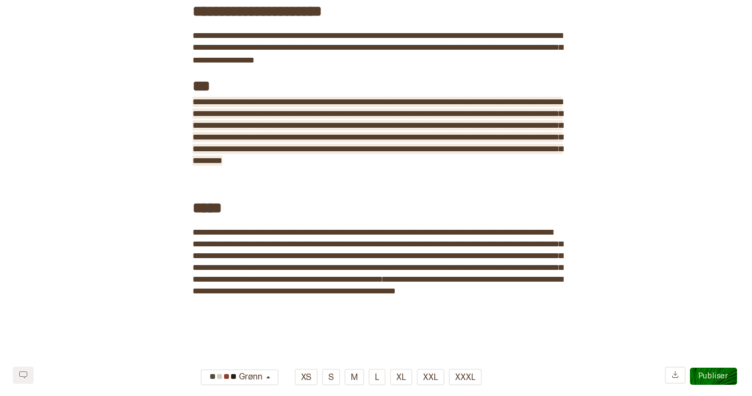
click at [537, 165] on span "**********" at bounding box center [377, 131] width 370 height 67
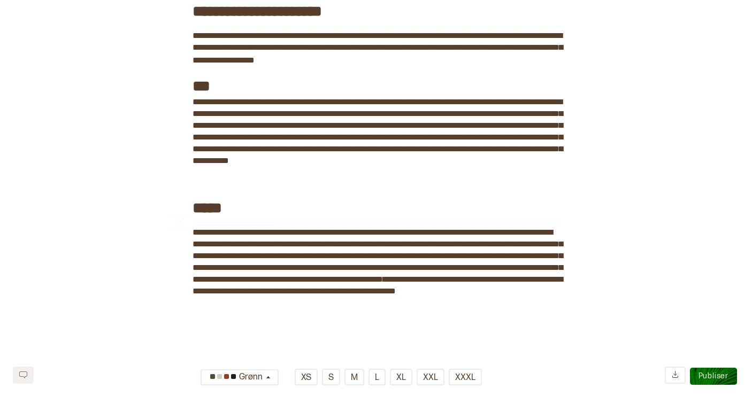
click at [384, 215] on h3 "*****" at bounding box center [375, 203] width 367 height 29
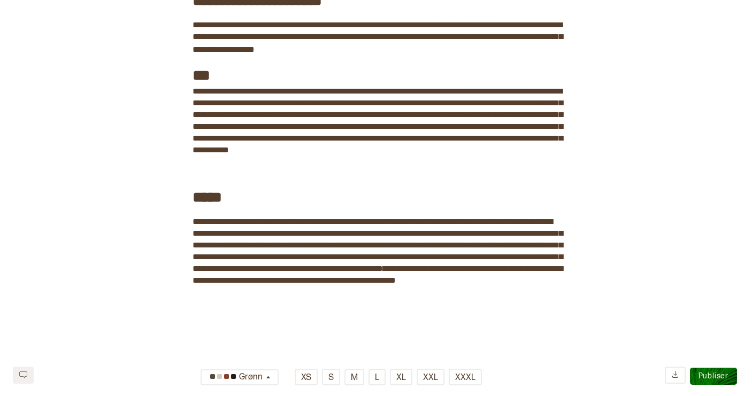
scroll to position [373, 0]
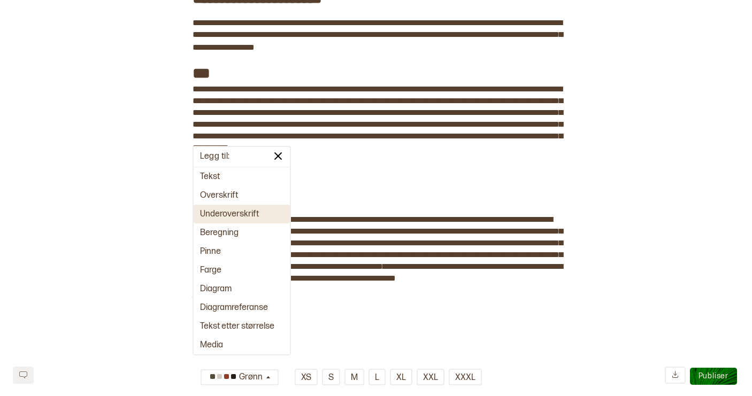
click at [233, 214] on button "Underoverskrift" at bounding box center [241, 214] width 96 height 19
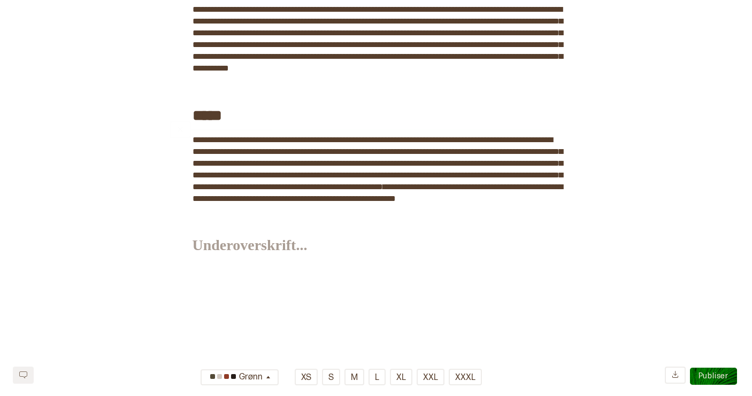
scroll to position [457, 0]
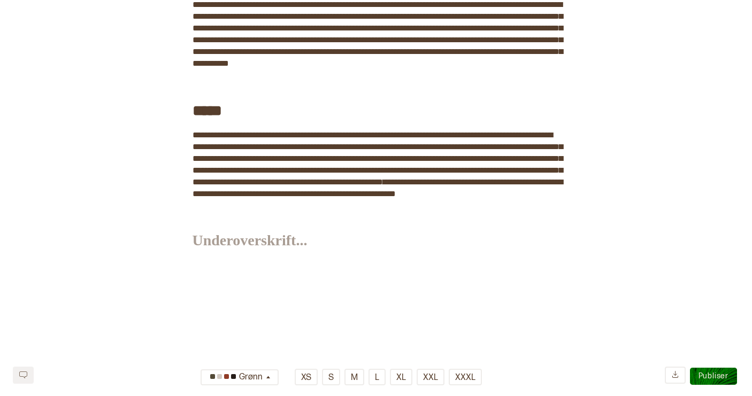
click at [208, 251] on h3 "﻿" at bounding box center [375, 236] width 367 height 29
click at [193, 269] on span "**********" at bounding box center [266, 265] width 149 height 8
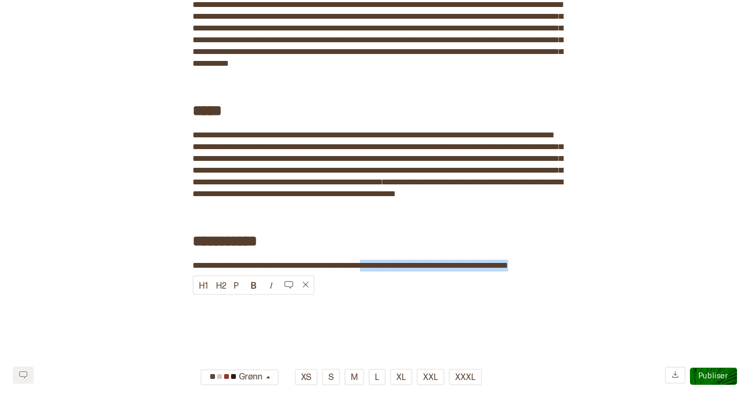
drag, startPoint x: 406, startPoint y: 300, endPoint x: 408, endPoint y: 311, distance: 10.8
click at [383, 330] on div "**********" at bounding box center [375, 32] width 367 height 873
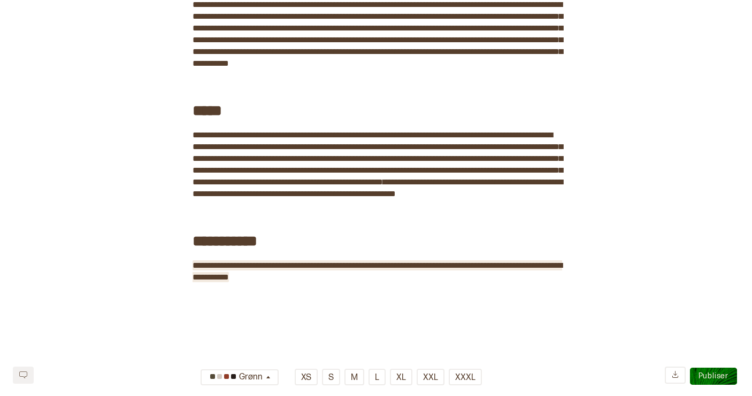
click at [212, 281] on span "**********" at bounding box center [376, 271] width 369 height 20
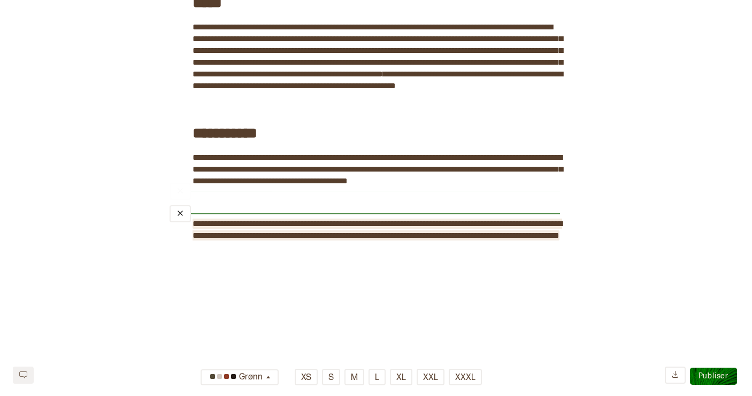
scroll to position [573, 0]
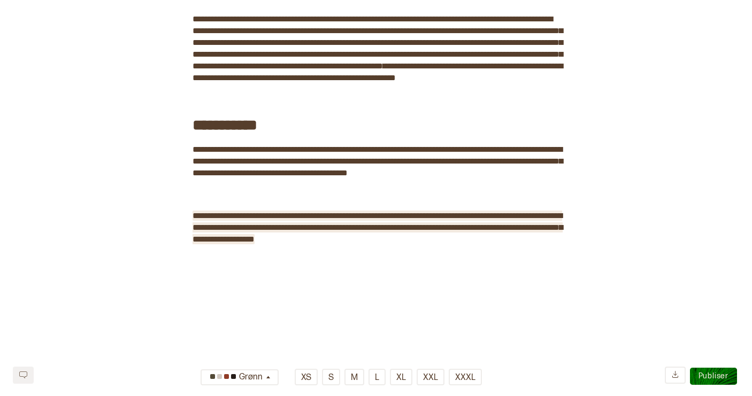
click at [346, 243] on span "**********" at bounding box center [377, 228] width 370 height 32
click at [348, 243] on span "**********" at bounding box center [377, 228] width 370 height 32
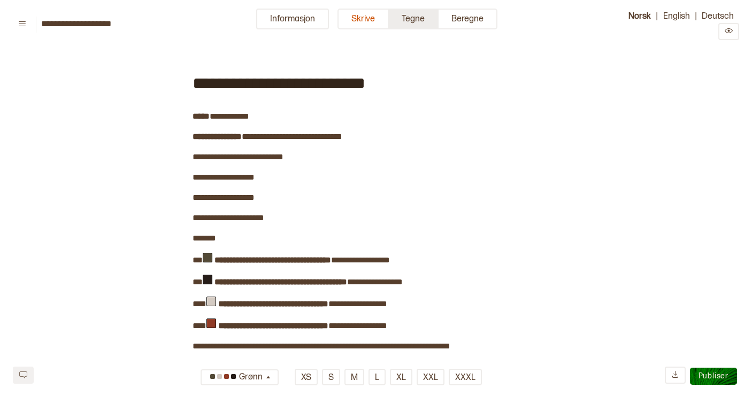
scroll to position [0, 0]
click at [416, 21] on button "Tegne" at bounding box center [414, 19] width 50 height 21
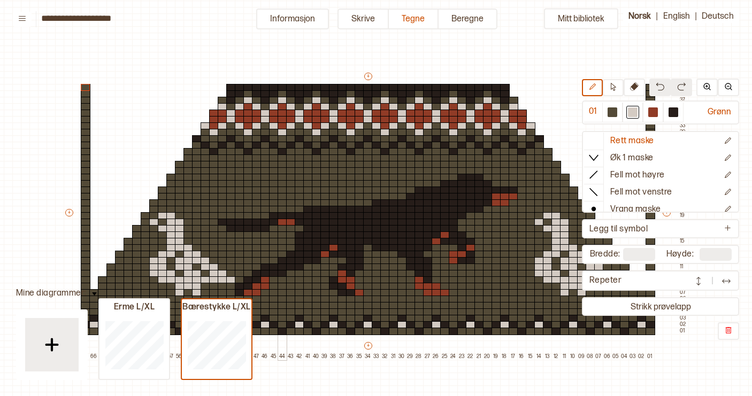
scroll to position [29, 5]
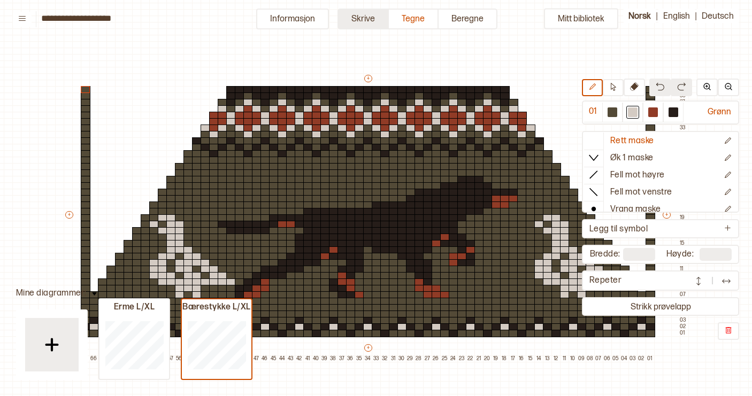
click at [369, 21] on button "Skrive" at bounding box center [362, 19] width 51 height 21
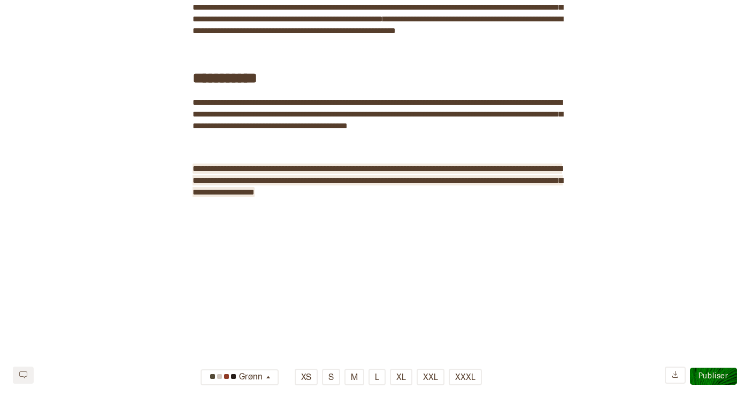
scroll to position [620, 0]
click at [349, 196] on span "**********" at bounding box center [377, 181] width 370 height 32
click at [361, 196] on span "**********" at bounding box center [377, 181] width 370 height 32
click at [372, 196] on span "**********" at bounding box center [377, 181] width 370 height 32
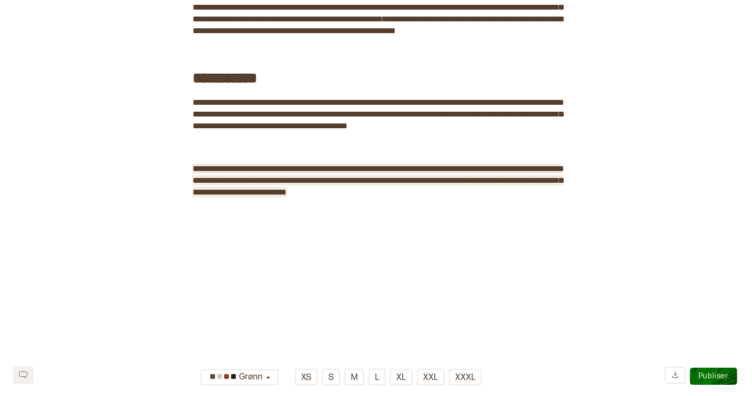
click at [352, 196] on span "**********" at bounding box center [377, 181] width 370 height 32
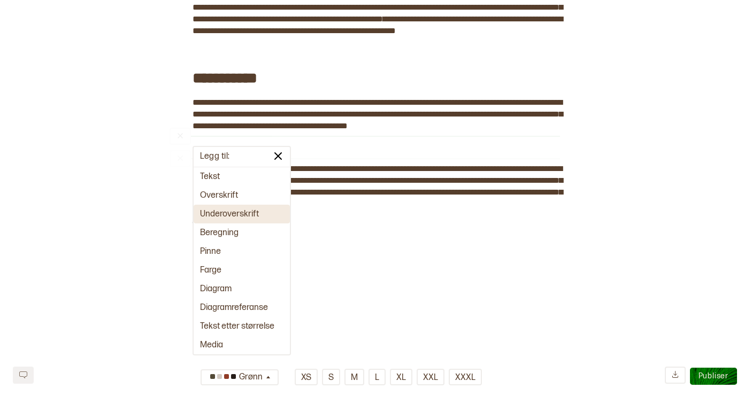
click at [244, 211] on button "Underoverskrift" at bounding box center [241, 214] width 96 height 19
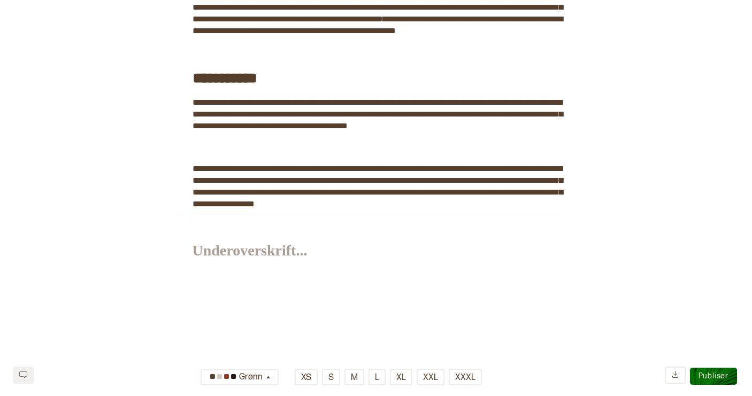
click at [231, 261] on h3 "﻿" at bounding box center [375, 247] width 367 height 29
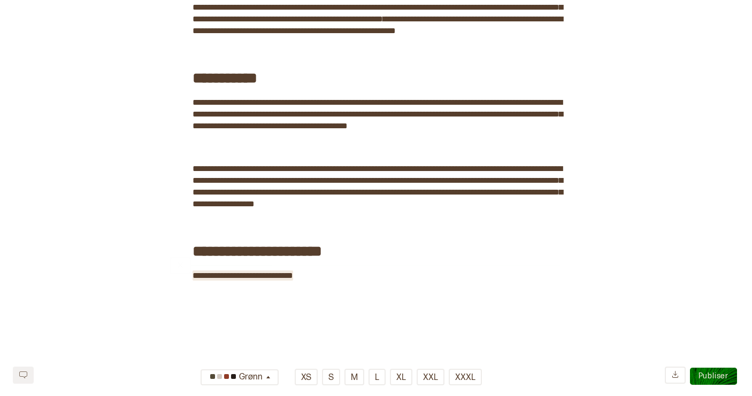
click at [280, 280] on span "**********" at bounding box center [242, 276] width 100 height 8
drag, startPoint x: 280, startPoint y: 324, endPoint x: 307, endPoint y: 326, distance: 27.8
click at [307, 280] on span "**********" at bounding box center [276, 276] width 168 height 8
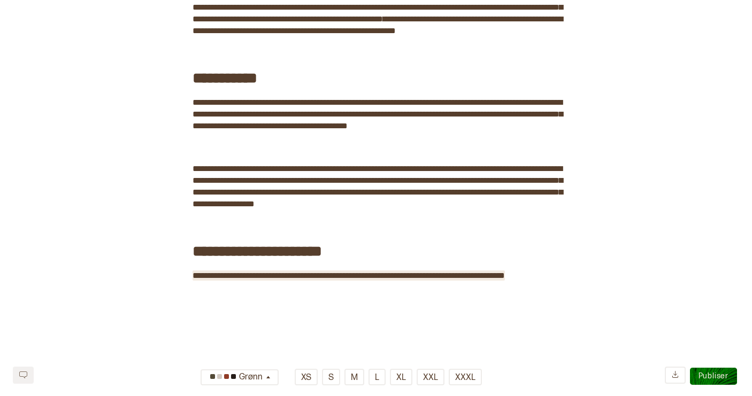
click at [421, 280] on span "**********" at bounding box center [348, 276] width 312 height 8
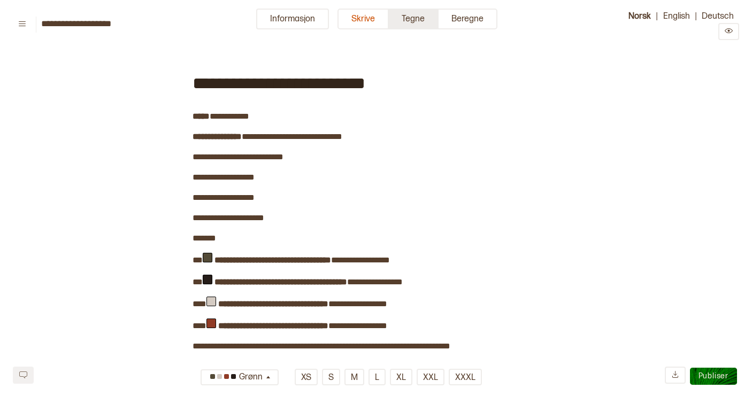
scroll to position [0, 0]
click at [417, 18] on button "Tegne" at bounding box center [414, 19] width 50 height 21
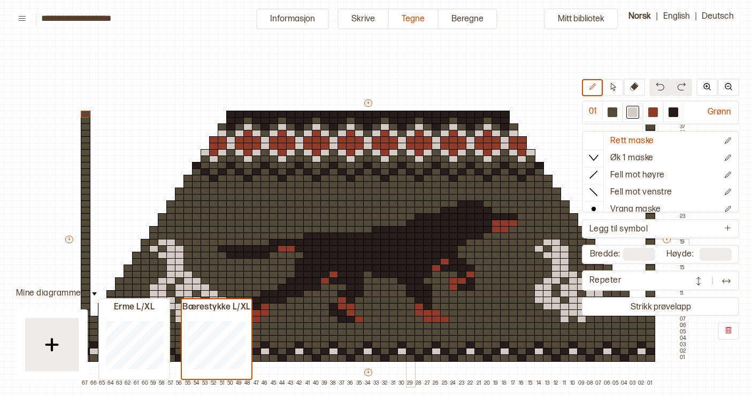
scroll to position [0, 5]
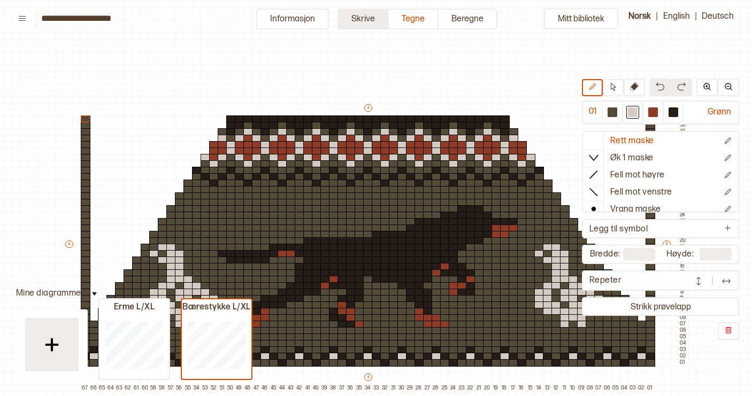
click at [368, 20] on button "Skrive" at bounding box center [362, 19] width 51 height 21
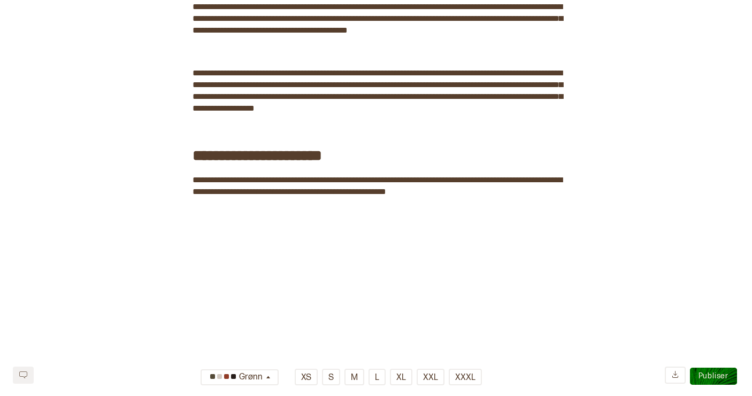
scroll to position [765, 0]
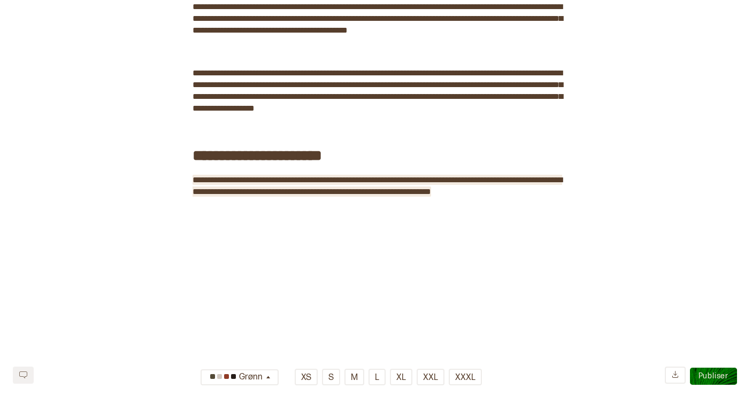
click at [478, 180] on span "**********" at bounding box center [376, 186] width 369 height 20
click at [455, 192] on span "**********" at bounding box center [376, 186] width 369 height 20
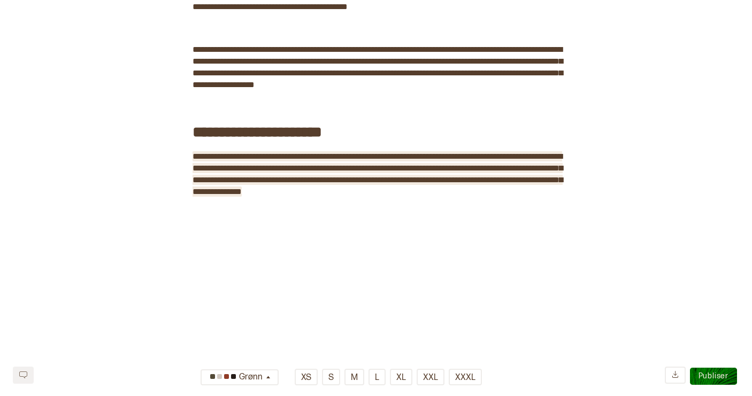
click at [402, 196] on span "**********" at bounding box center [377, 173] width 370 height 43
click at [422, 196] on span "**********" at bounding box center [377, 173] width 370 height 43
click at [400, 196] on span "**********" at bounding box center [377, 173] width 370 height 43
click at [417, 196] on span "**********" at bounding box center [377, 173] width 370 height 43
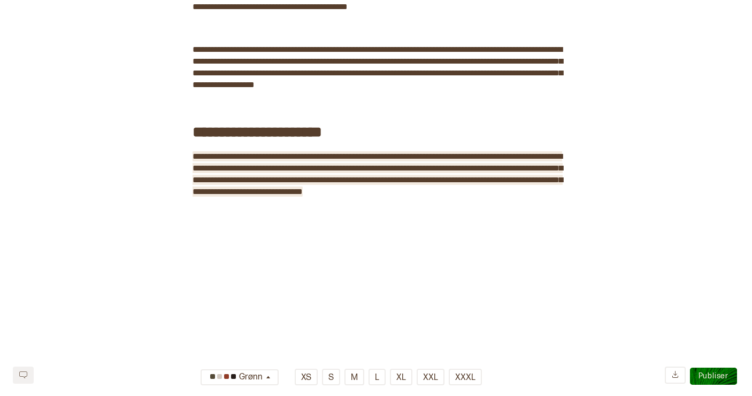
click at [337, 179] on span "**********" at bounding box center [377, 173] width 370 height 43
click at [501, 188] on span "**********" at bounding box center [377, 173] width 370 height 43
click at [250, 196] on span "**********" at bounding box center [377, 173] width 370 height 43
click at [255, 196] on span "**********" at bounding box center [377, 173] width 370 height 43
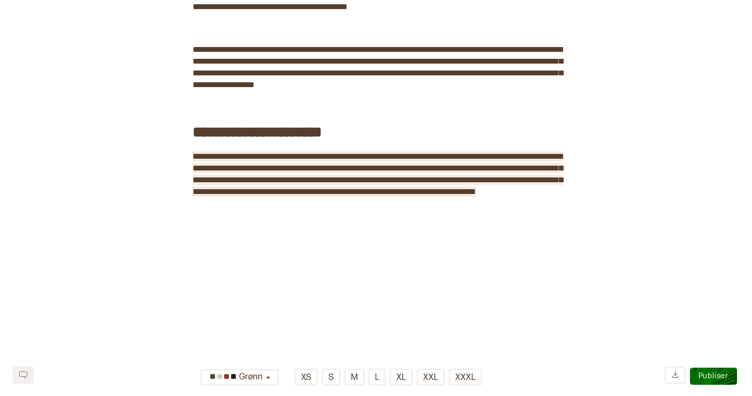
click at [288, 196] on span "**********" at bounding box center [377, 173] width 370 height 43
click at [294, 196] on span "**********" at bounding box center [377, 173] width 370 height 43
click at [288, 196] on span "**********" at bounding box center [377, 173] width 370 height 43
click at [290, 196] on span "**********" at bounding box center [377, 173] width 370 height 43
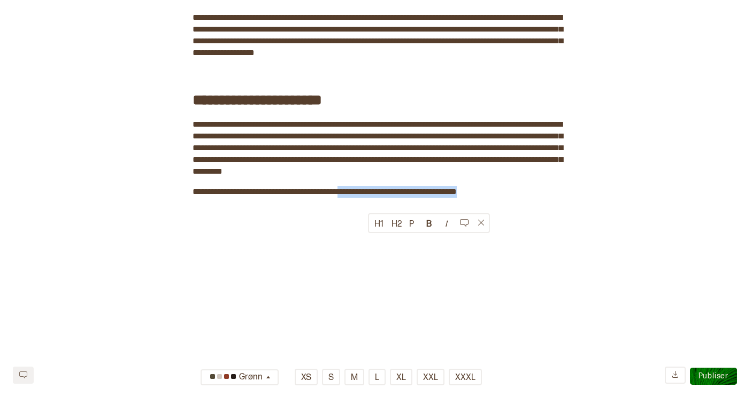
drag, startPoint x: 369, startPoint y: 232, endPoint x: 554, endPoint y: 233, distance: 185.5
click at [369, 196] on span "**********" at bounding box center [300, 192] width 216 height 8
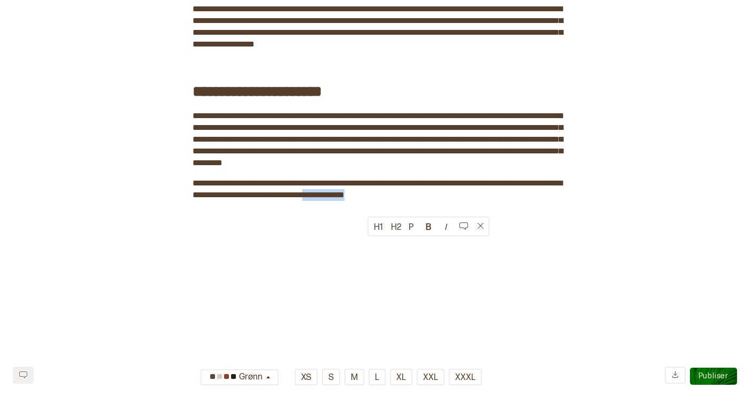
drag, startPoint x: 368, startPoint y: 245, endPoint x: 429, endPoint y: 241, distance: 61.1
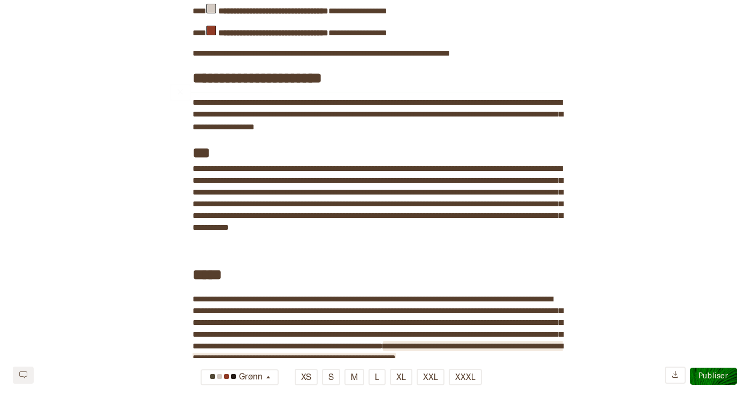
scroll to position [290, 0]
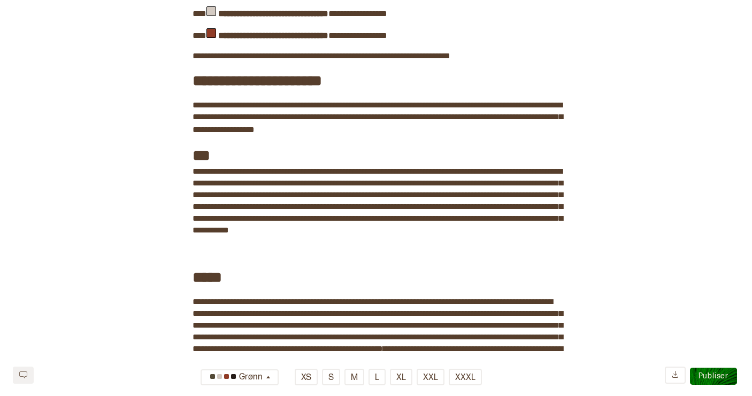
click at [344, 146] on div "**********" at bounding box center [375, 226] width 367 height 927
click at [230, 259] on span "﻿" at bounding box center [230, 252] width 76 height 14
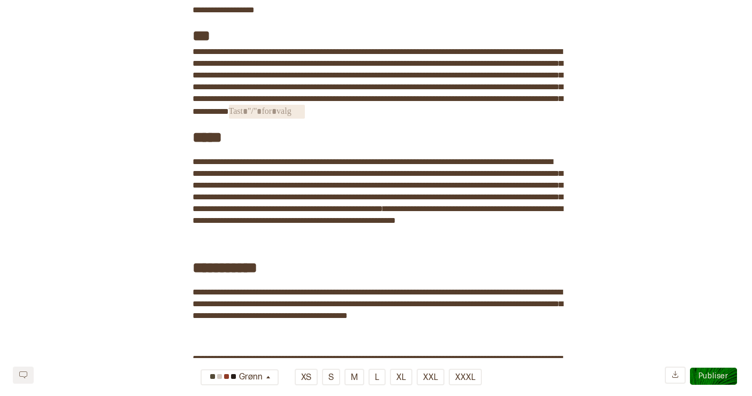
scroll to position [454, 0]
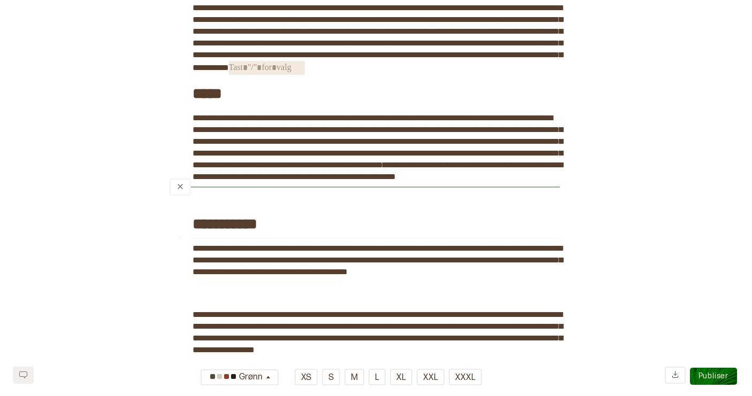
click at [200, 191] on div "﻿" at bounding box center [364, 187] width 390 height 9
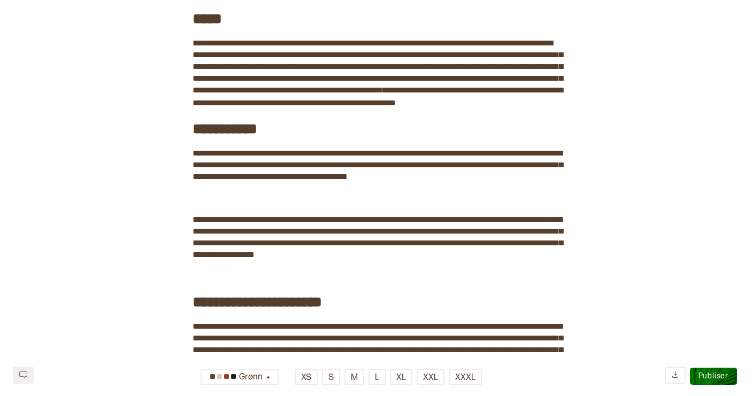
scroll to position [529, 0]
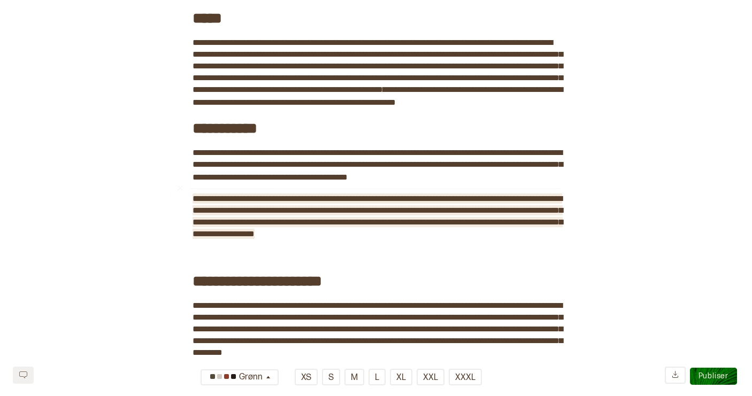
scroll to position [602, 0]
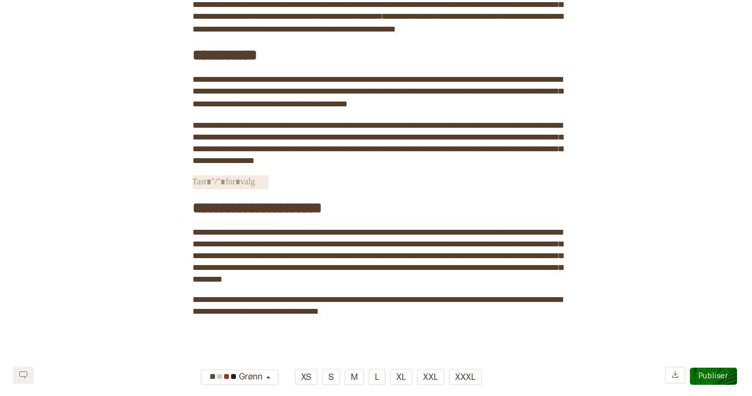
click at [213, 189] on span "﻿" at bounding box center [230, 182] width 76 height 14
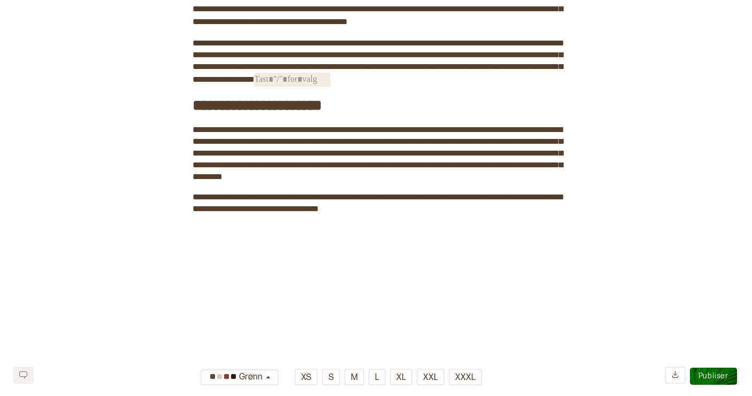
scroll to position [724, 0]
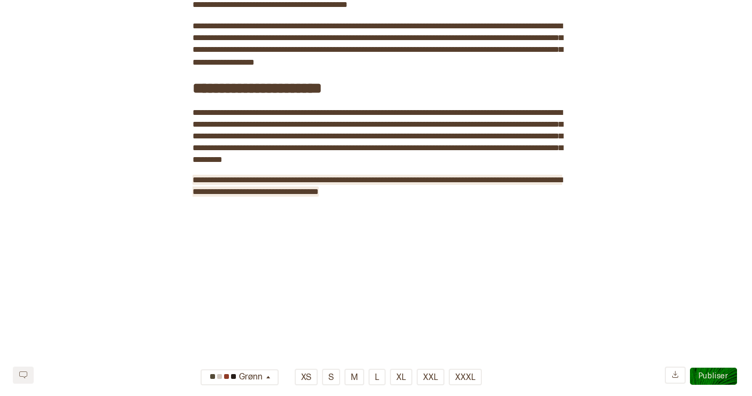
click at [312, 196] on span "**********" at bounding box center [376, 186] width 369 height 20
click at [288, 196] on span "**********" at bounding box center [376, 186] width 369 height 20
click at [397, 196] on span "**********" at bounding box center [376, 186] width 369 height 20
click at [404, 196] on span "**********" at bounding box center [376, 186] width 369 height 20
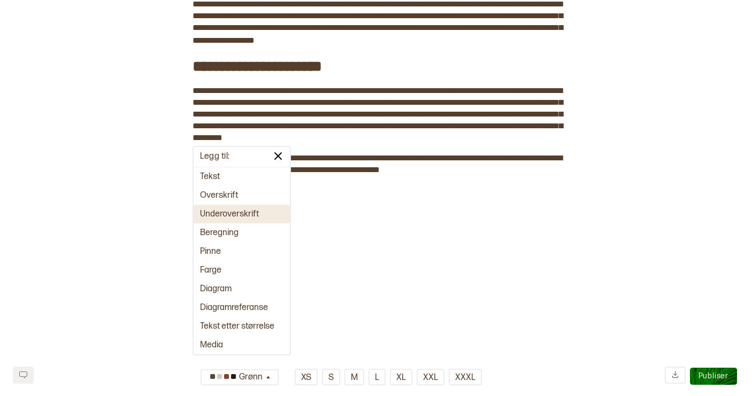
click at [235, 216] on button "Underoverskrift" at bounding box center [241, 214] width 96 height 19
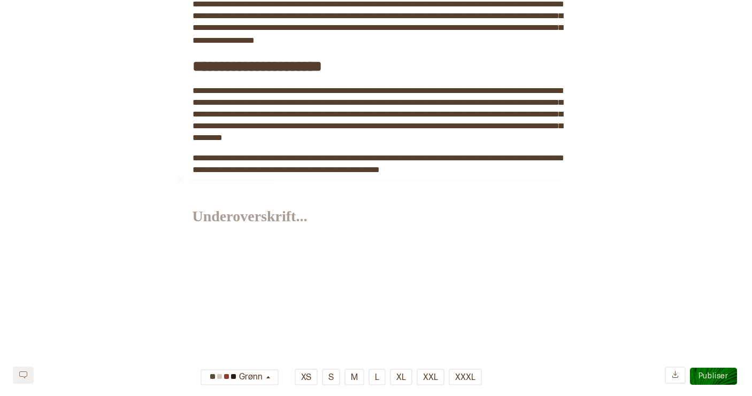
click at [221, 227] on h3 "﻿" at bounding box center [375, 212] width 367 height 29
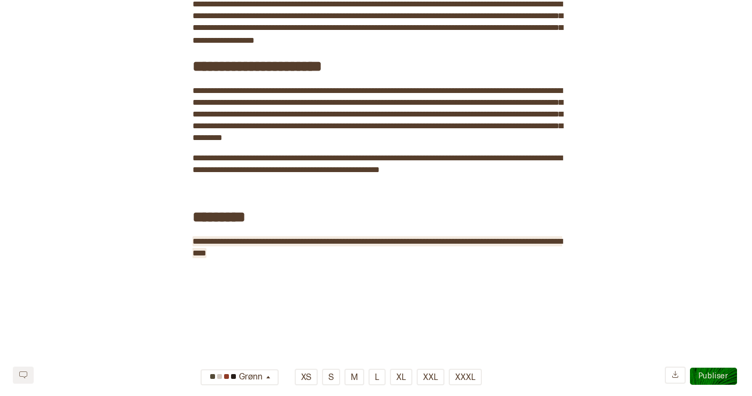
click at [674, 375] on icon at bounding box center [675, 374] width 6 height 7
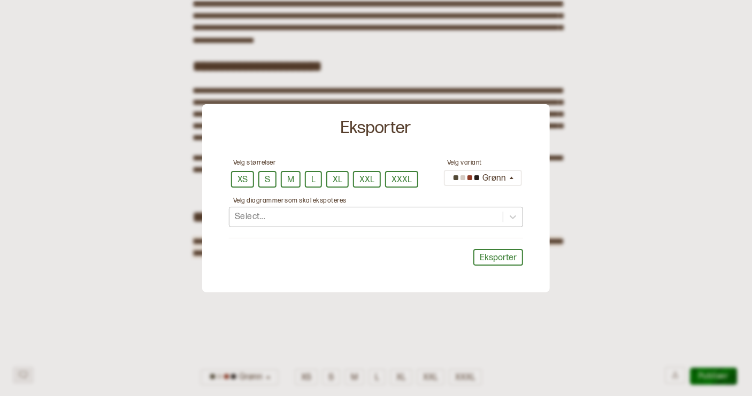
click at [293, 218] on div "Select..." at bounding box center [365, 217] width 273 height 18
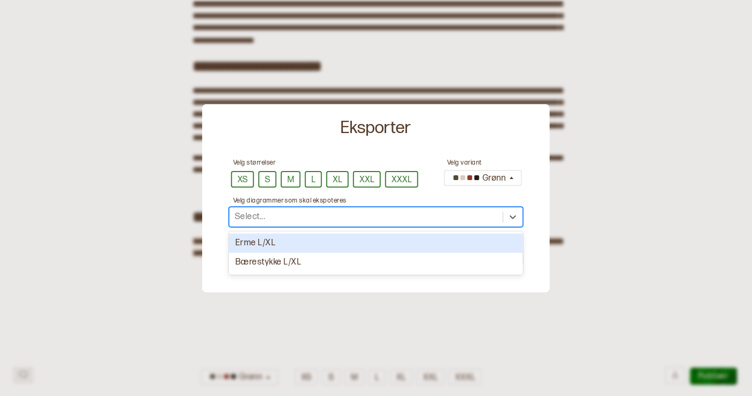
click at [382, 247] on div "Erme L/XL" at bounding box center [376, 244] width 294 height 20
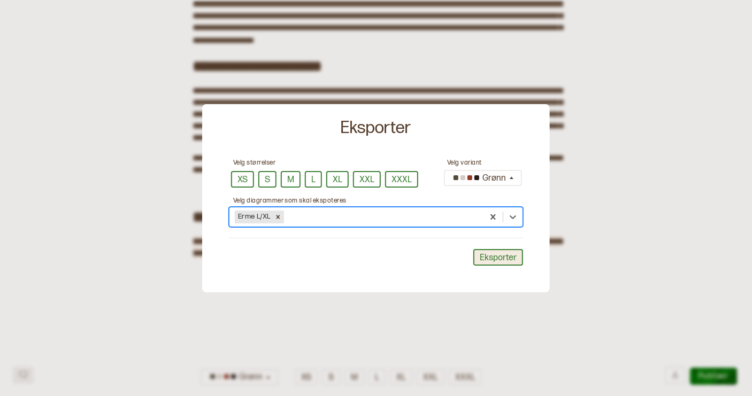
click at [497, 259] on button "Eksporter" at bounding box center [498, 257] width 50 height 17
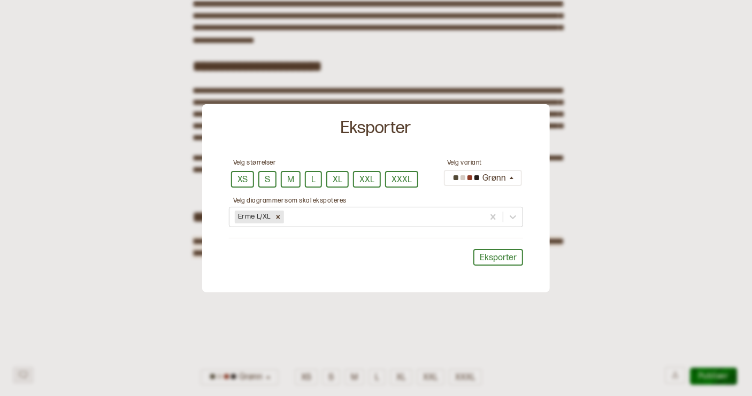
click at [631, 134] on div at bounding box center [376, 198] width 752 height 396
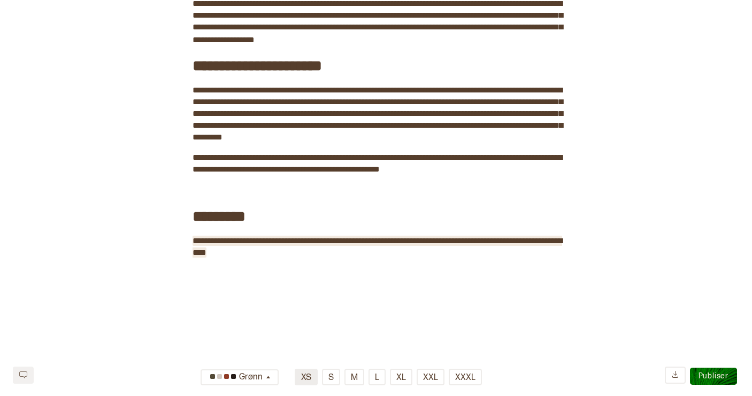
click at [308, 376] on button "XS" at bounding box center [306, 377] width 23 height 17
click at [307, 378] on button "XS" at bounding box center [306, 377] width 23 height 17
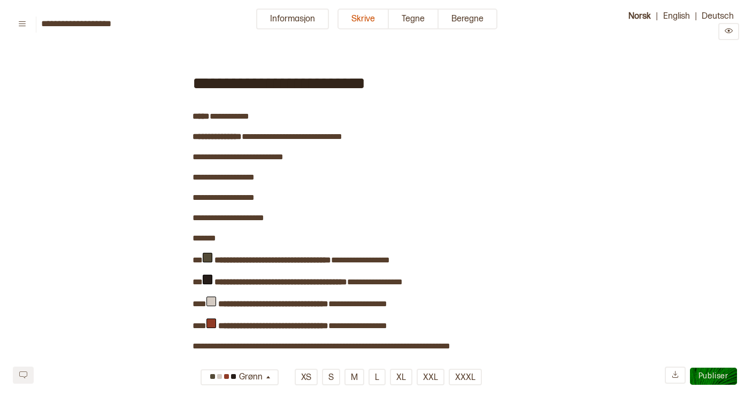
scroll to position [0, 0]
click at [309, 18] on button "Informasjon" at bounding box center [292, 19] width 73 height 21
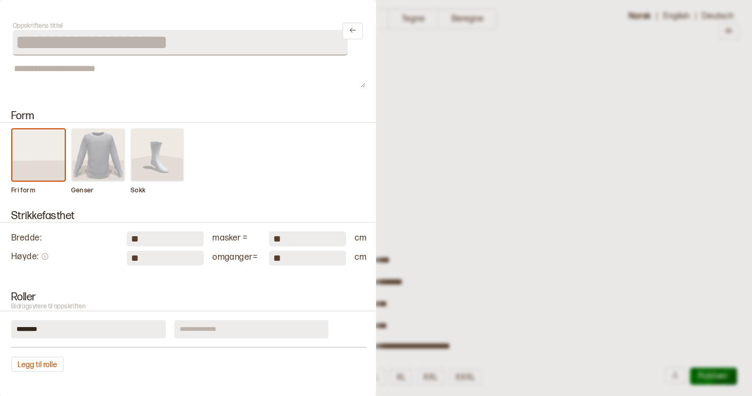
click at [151, 259] on input "**" at bounding box center [165, 258] width 77 height 15
type input "*"
type input "**"
click at [235, 277] on div "Strikkefasthet Bredde : ** masker = ** cm Høyde : ** omganger = ** cm" at bounding box center [188, 237] width 376 height 81
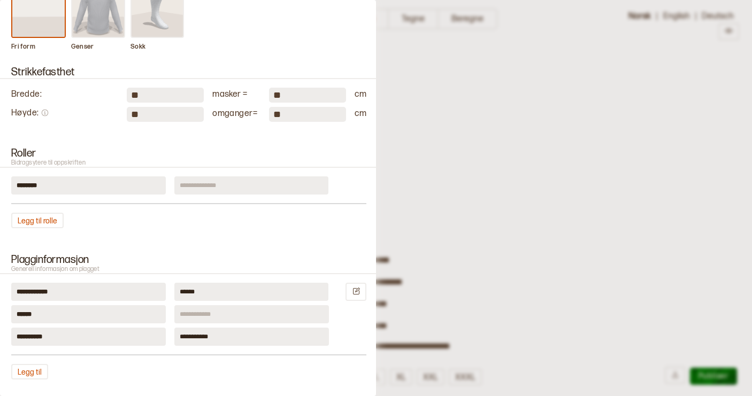
scroll to position [151, 0]
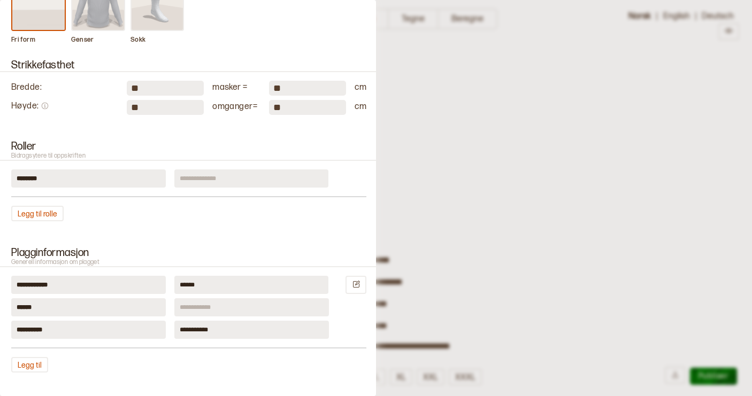
click at [200, 184] on input at bounding box center [251, 178] width 154 height 18
type input "**********"
click at [225, 253] on h2 "Plagginformasjon Generell informasjon om plagget" at bounding box center [188, 257] width 381 height 20
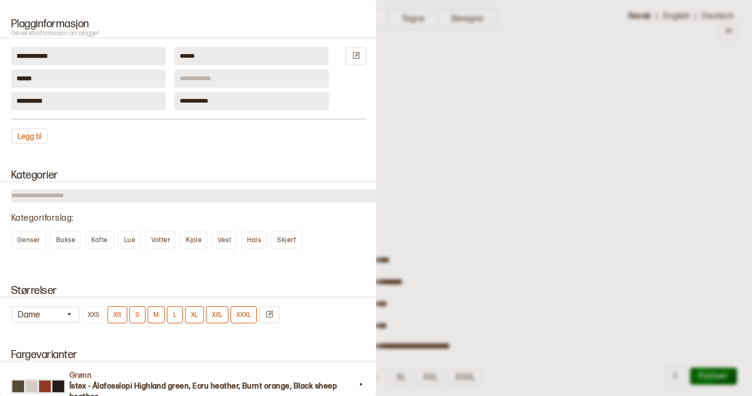
scroll to position [382, 0]
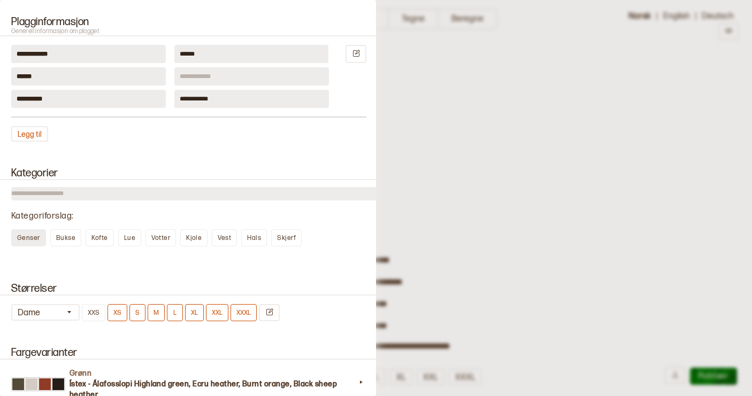
click at [31, 236] on span "Genser" at bounding box center [28, 238] width 23 height 8
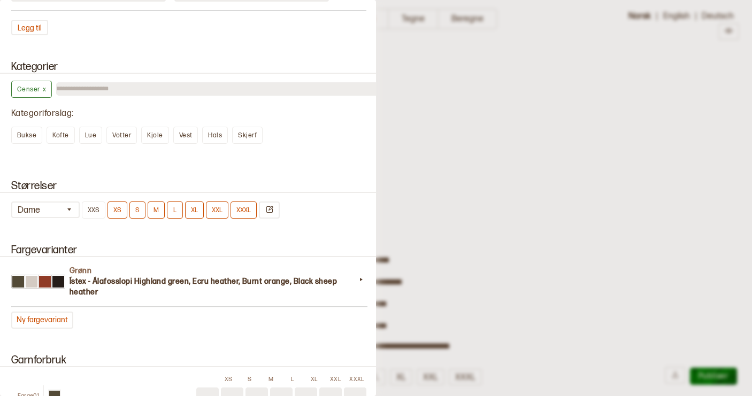
scroll to position [489, 0]
click at [274, 207] on button at bounding box center [269, 209] width 21 height 17
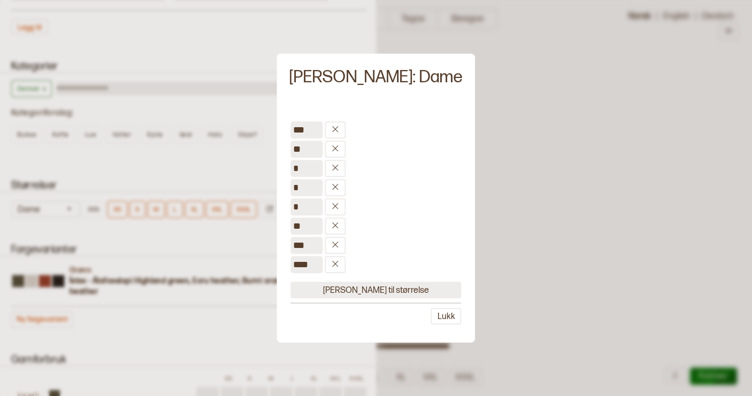
click at [351, 290] on button "[PERSON_NAME] til størrelse" at bounding box center [375, 290] width 171 height 17
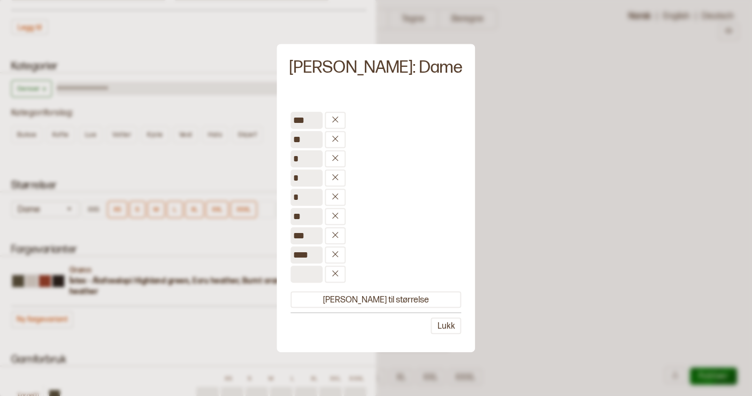
click at [322, 269] on input at bounding box center [306, 274] width 32 height 17
type input "***"
click at [370, 301] on button "[PERSON_NAME] til størrelse" at bounding box center [375, 299] width 171 height 17
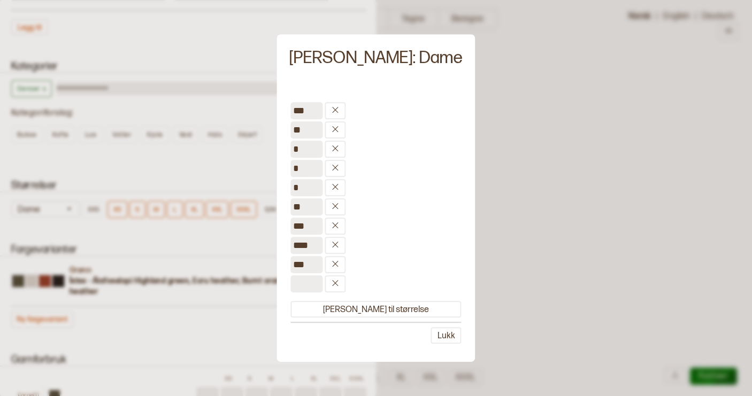
click at [322, 280] on input at bounding box center [306, 283] width 32 height 17
type input "****"
click at [352, 308] on button "[PERSON_NAME] til størrelse" at bounding box center [375, 309] width 171 height 17
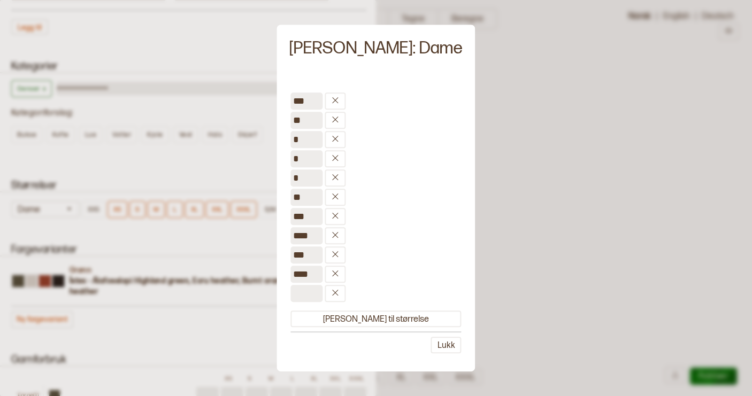
click at [322, 298] on input at bounding box center [306, 293] width 32 height 17
type input "***"
click at [386, 318] on button "[PERSON_NAME] til størrelse" at bounding box center [375, 319] width 171 height 17
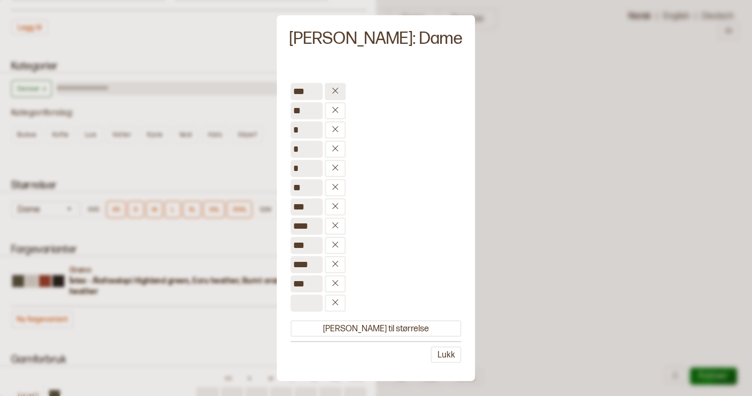
click at [339, 89] on icon at bounding box center [335, 91] width 8 height 8
type input "**"
type input "*"
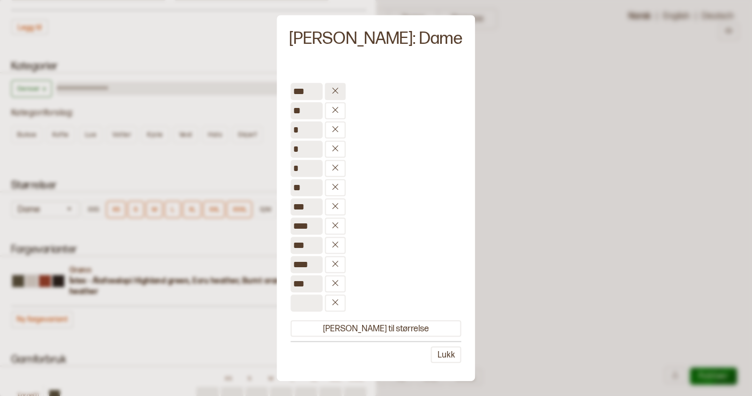
type input "**"
type input "***"
type input "****"
type input "***"
type input "****"
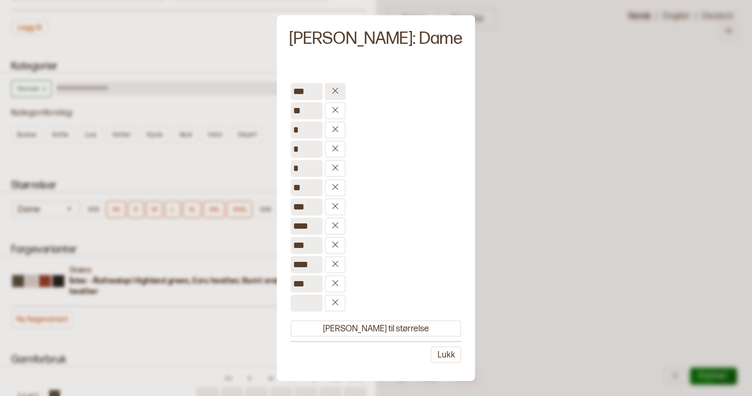
type input "***"
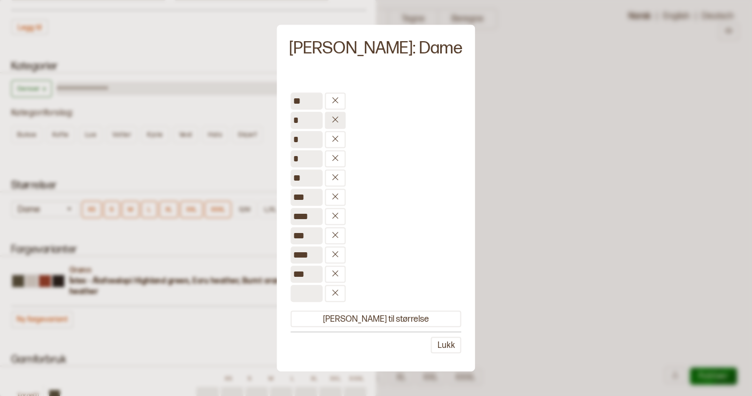
click at [339, 119] on icon at bounding box center [335, 119] width 8 height 8
type input "*"
type input "**"
type input "***"
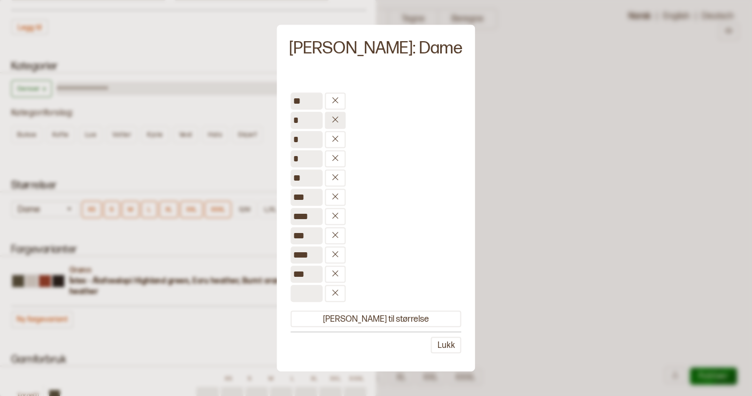
type input "****"
type input "***"
type input "****"
type input "***"
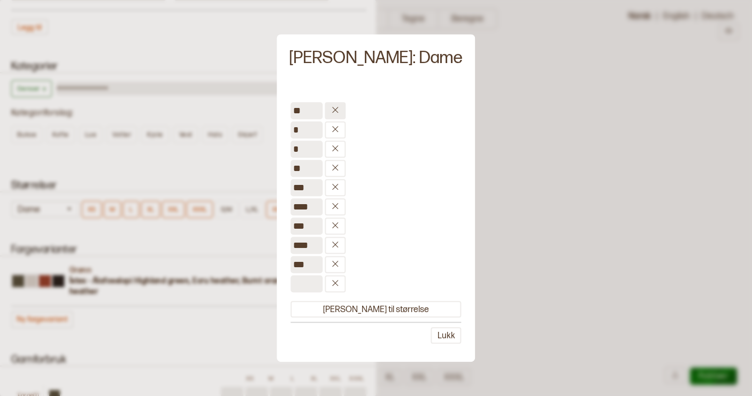
click at [345, 115] on button at bounding box center [334, 110] width 21 height 17
type input "*"
type input "**"
type input "***"
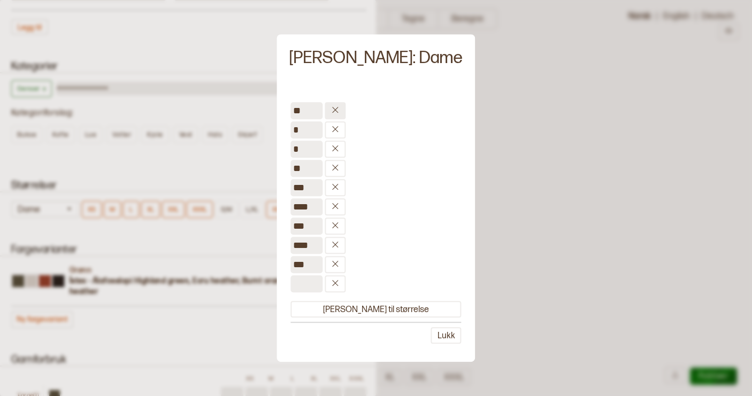
type input "****"
type input "***"
type input "****"
type input "***"
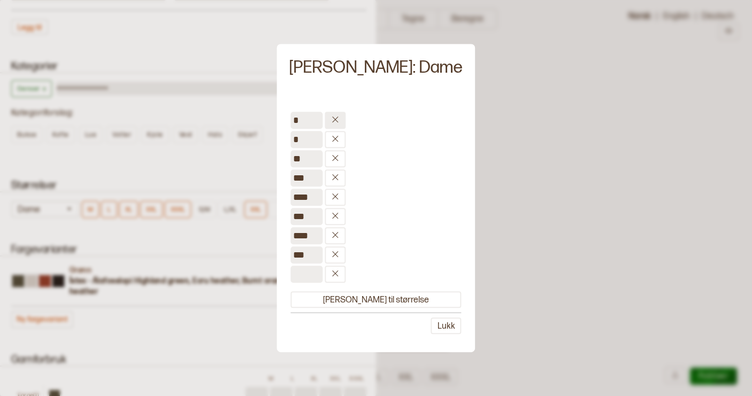
click at [345, 115] on button at bounding box center [334, 120] width 21 height 17
type input "*"
type input "**"
type input "***"
type input "****"
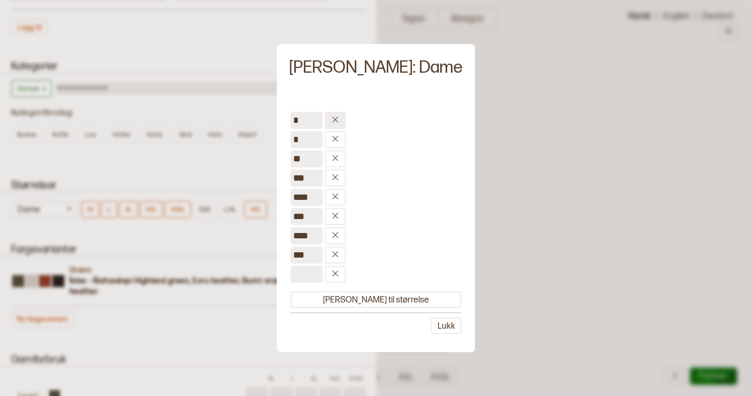
type input "***"
type input "****"
type input "***"
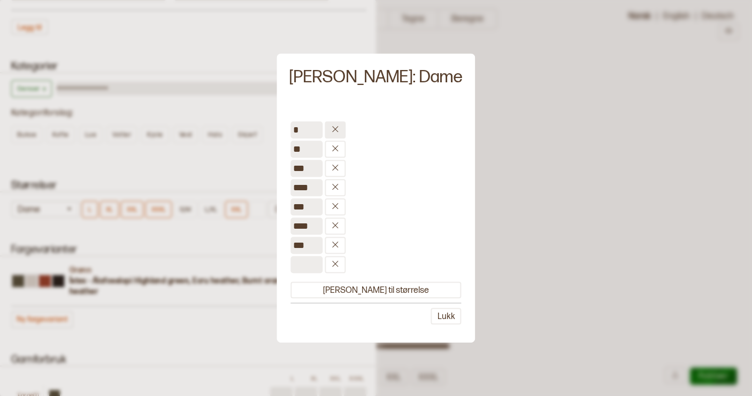
click at [339, 127] on icon at bounding box center [335, 129] width 8 height 8
type input "**"
type input "***"
type input "****"
type input "***"
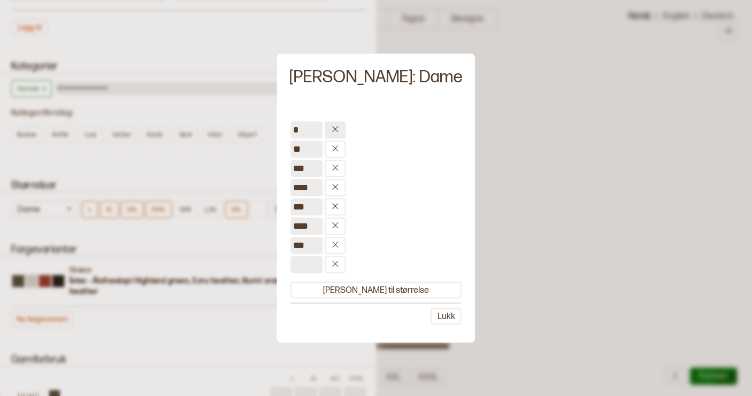
type input "****"
type input "***"
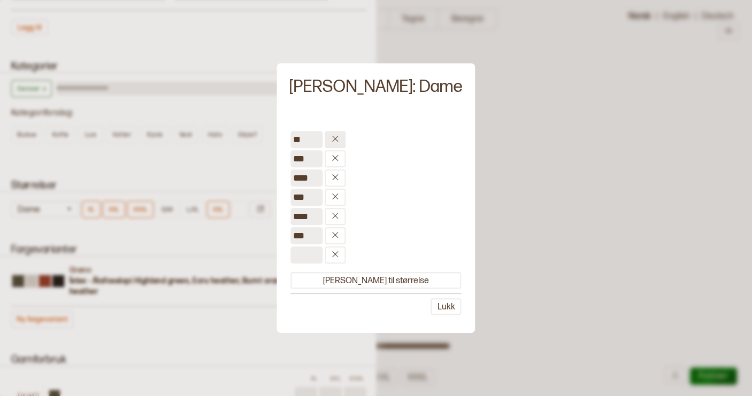
click at [368, 127] on div "** *** **** *** **** *** [PERSON_NAME] til størrelse Lukk" at bounding box center [376, 222] width 188 height 212
click at [345, 134] on button at bounding box center [334, 139] width 21 height 17
type input "***"
type input "****"
type input "***"
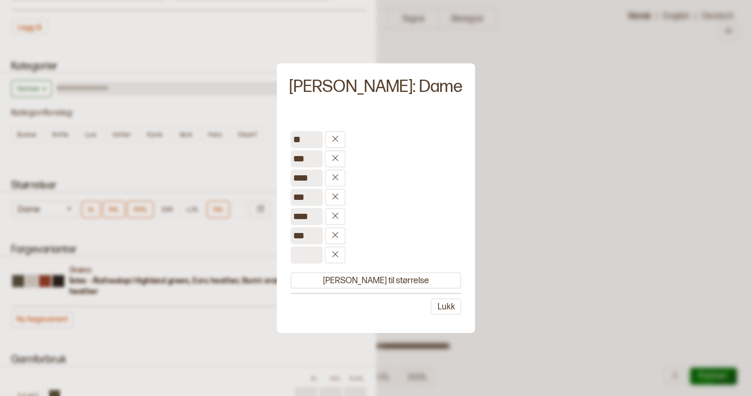
type input "****"
type input "***"
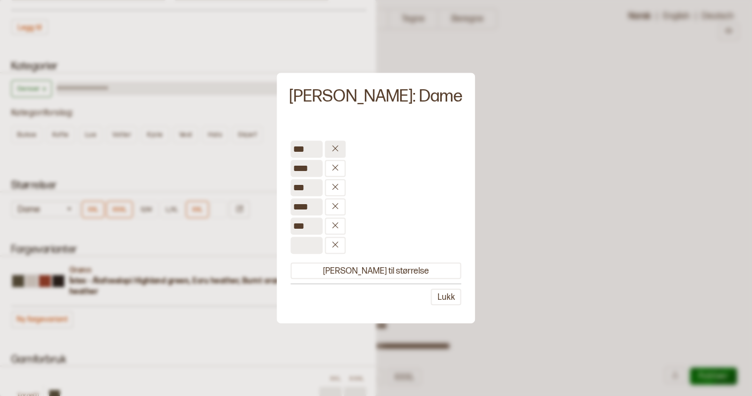
click at [339, 151] on icon at bounding box center [335, 148] width 8 height 8
type input "****"
type input "***"
type input "****"
type input "***"
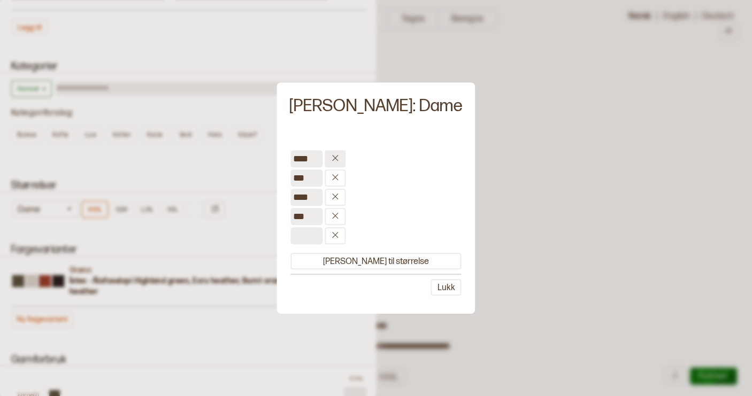
click at [339, 162] on icon at bounding box center [335, 158] width 8 height 8
type input "***"
type input "****"
type input "***"
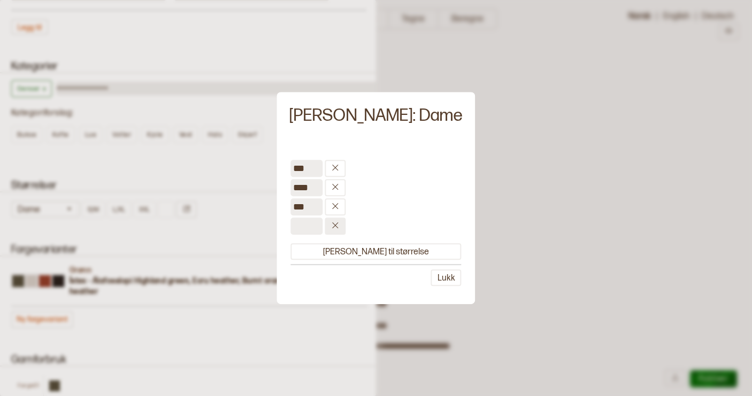
click at [339, 228] on icon at bounding box center [335, 225] width 8 height 8
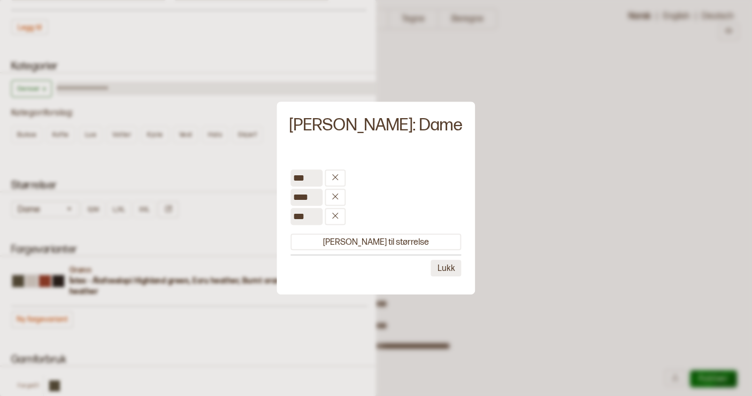
click at [431, 269] on button "Lukk" at bounding box center [446, 268] width 30 height 17
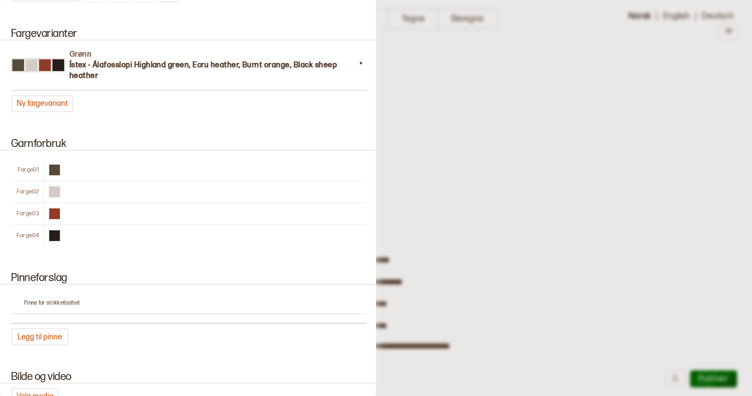
scroll to position [706, 0]
click at [165, 165] on div "Farge 01" at bounding box center [188, 168] width 355 height 21
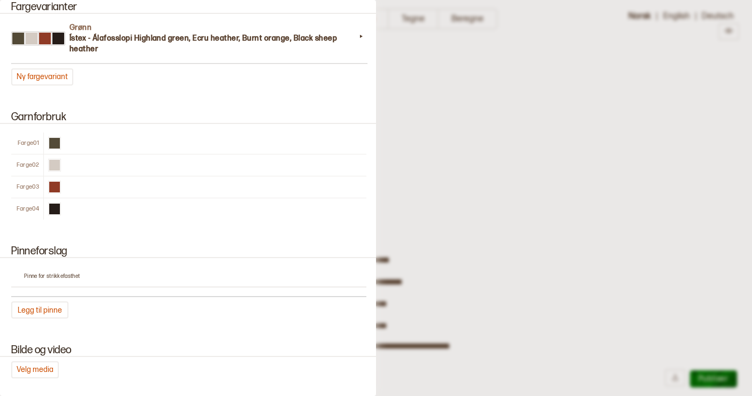
scroll to position [732, 0]
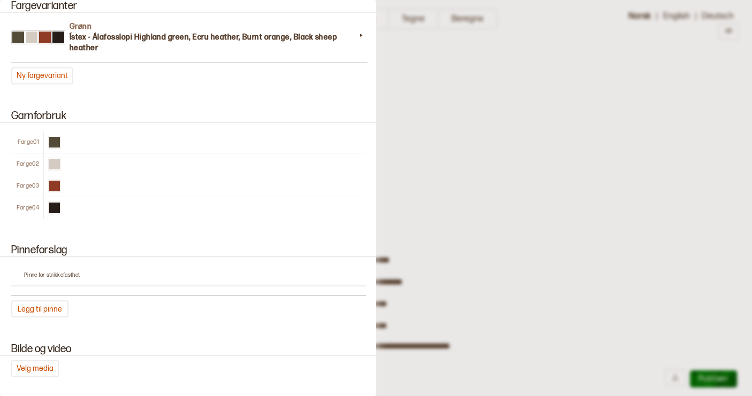
click at [85, 272] on p "Pinne for strikkefasthet" at bounding box center [195, 275] width 342 height 7
click at [53, 270] on div "Pinne for strikkefasthet" at bounding box center [188, 276] width 355 height 21
click at [48, 308] on button "[PERSON_NAME] til pinne" at bounding box center [39, 308] width 57 height 17
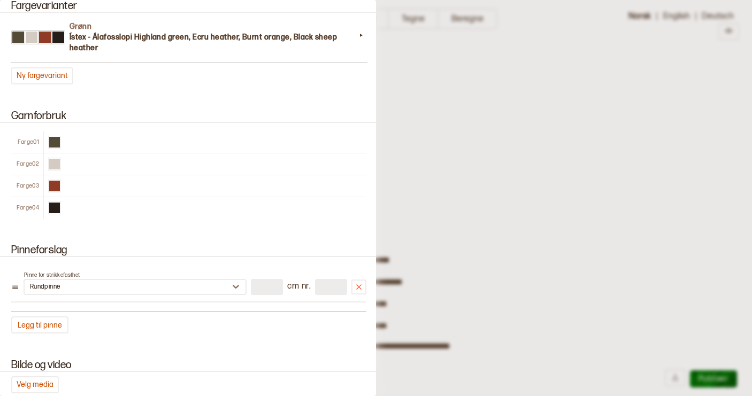
click at [329, 288] on input "number" at bounding box center [331, 287] width 32 height 16
type input "***"
click at [292, 328] on div "Pinne for strikkefasthet Rundpinne * cm nr. *** [PERSON_NAME] til pinne" at bounding box center [188, 300] width 355 height 68
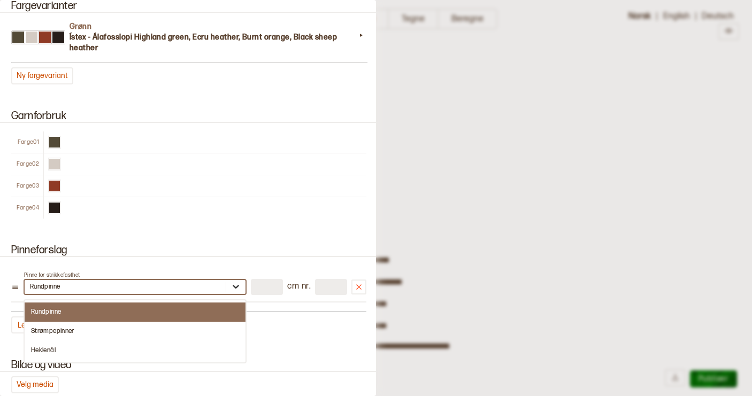
click at [239, 287] on icon at bounding box center [235, 286] width 11 height 11
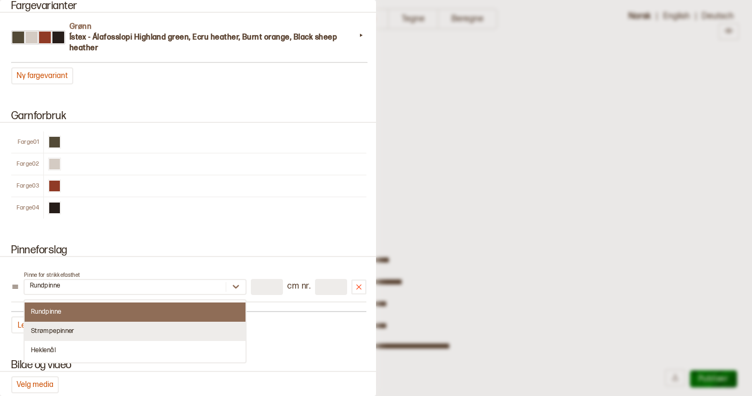
click at [196, 331] on div "Strømpepinner" at bounding box center [135, 331] width 221 height 19
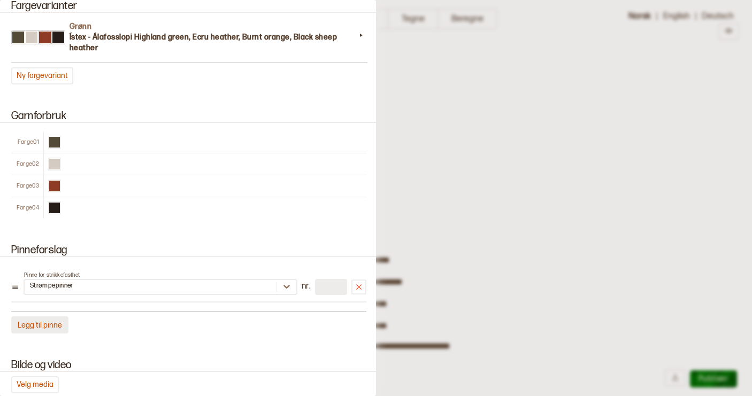
click at [39, 324] on button "[PERSON_NAME] til pinne" at bounding box center [39, 324] width 57 height 17
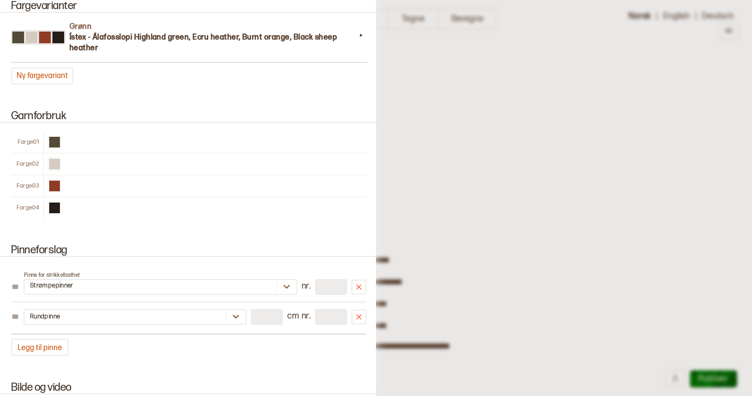
click at [267, 315] on input "number" at bounding box center [267, 317] width 32 height 16
type input "**"
click at [331, 315] on input "number" at bounding box center [331, 317] width 32 height 16
type input "*"
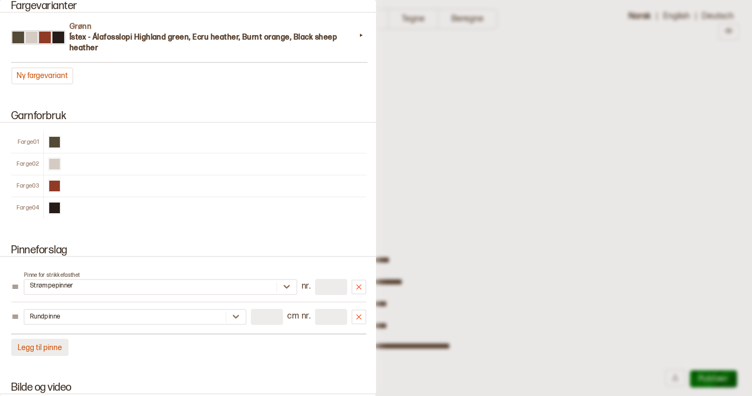
type input "*"
click at [50, 344] on button "[PERSON_NAME] til pinne" at bounding box center [39, 347] width 57 height 17
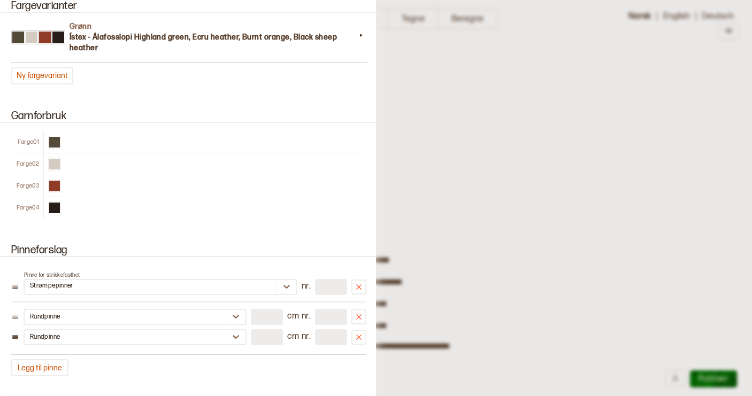
click at [262, 334] on input "number" at bounding box center [267, 337] width 32 height 16
type input "**"
click at [322, 336] on input "number" at bounding box center [331, 337] width 32 height 16
type input "*"
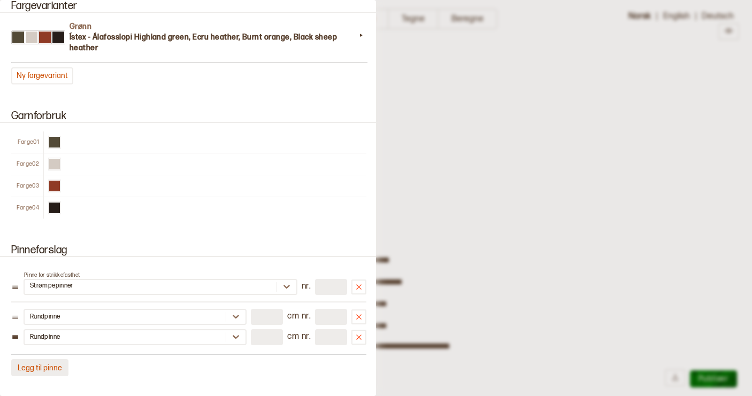
click at [48, 366] on button "[PERSON_NAME] til pinne" at bounding box center [39, 367] width 57 height 17
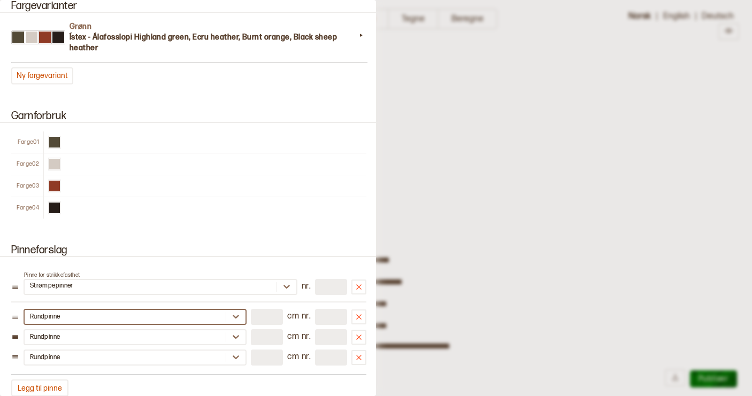
scroll to position [776, 0]
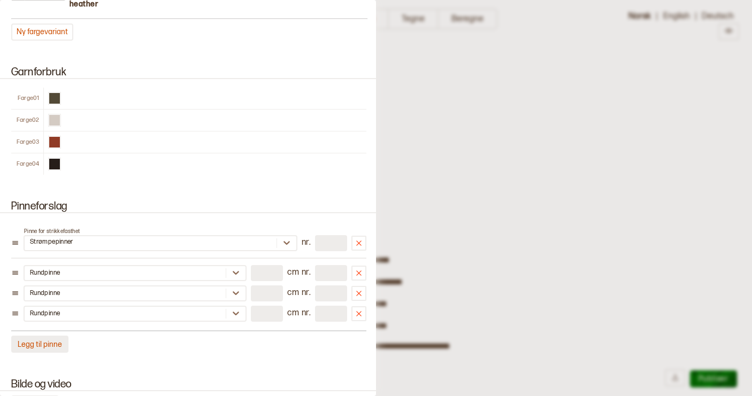
click at [38, 344] on button "[PERSON_NAME] til pinne" at bounding box center [39, 344] width 57 height 17
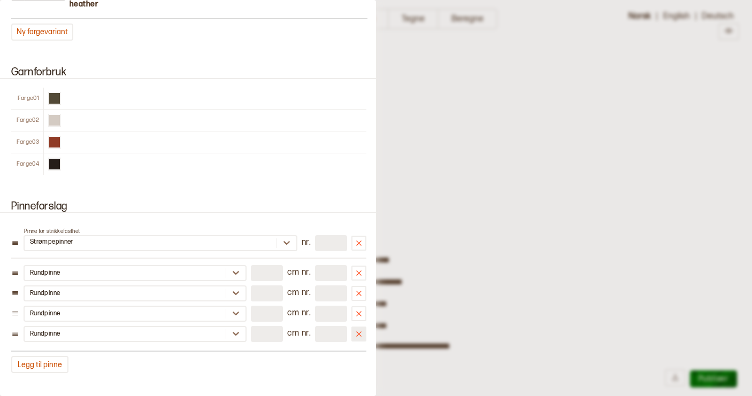
click at [360, 333] on icon at bounding box center [358, 334] width 9 height 9
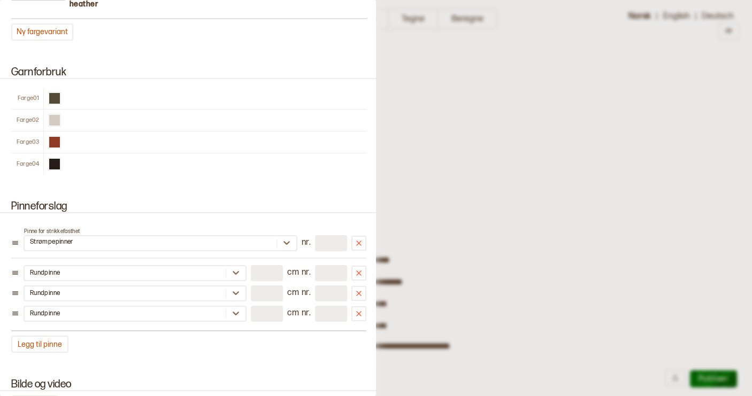
click at [260, 312] on input "number" at bounding box center [267, 314] width 32 height 16
type input "**"
click at [324, 316] on input "number" at bounding box center [331, 314] width 32 height 16
type input "*"
type input "***"
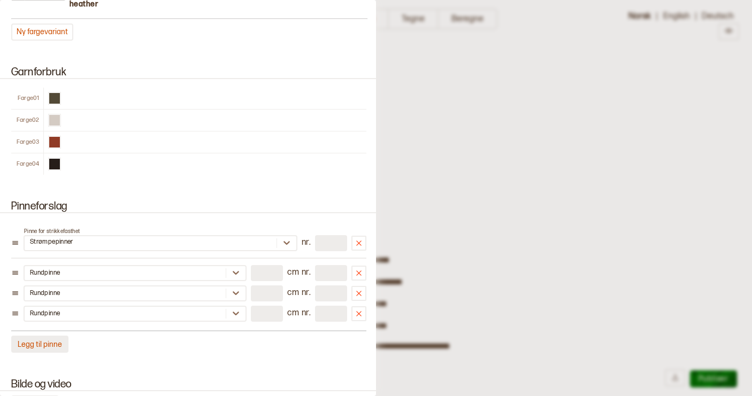
click at [55, 343] on button "[PERSON_NAME] til pinne" at bounding box center [39, 344] width 57 height 17
click at [274, 373] on div "Pinneforslag Pinne for strikkefasthet Strømpepinner nr. *** Rundpinne ** cm nr.…" at bounding box center [188, 287] width 376 height 198
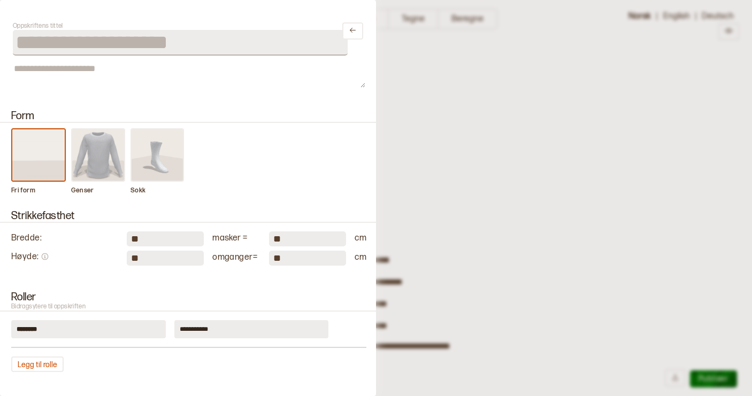
scroll to position [0, 0]
click at [80, 42] on input "**********" at bounding box center [180, 43] width 335 height 26
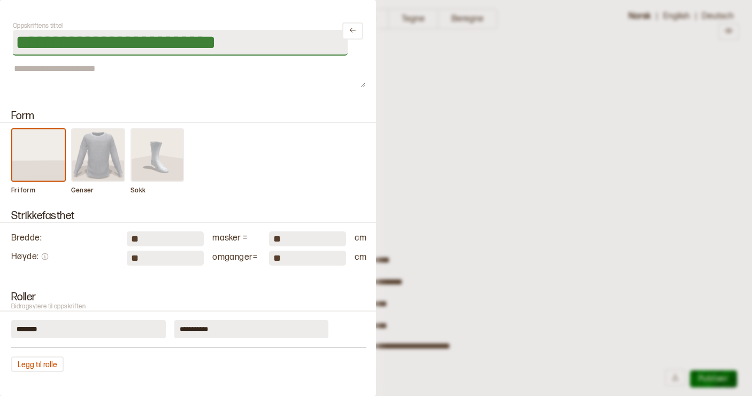
click at [151, 47] on input "**********" at bounding box center [180, 43] width 335 height 26
type input "**********"
click at [102, 155] on img at bounding box center [98, 154] width 52 height 51
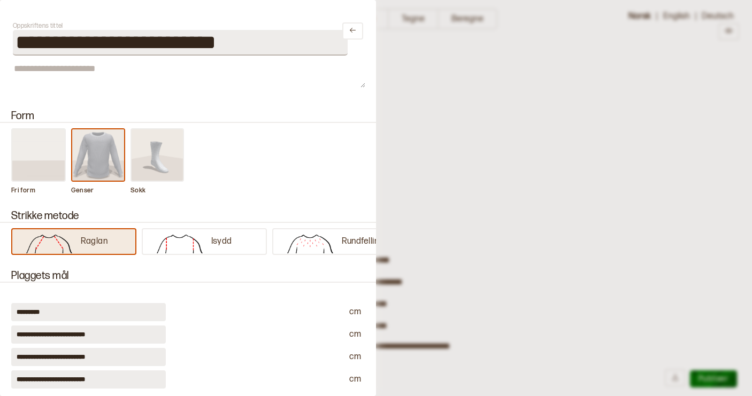
click at [76, 234] on img at bounding box center [49, 242] width 63 height 21
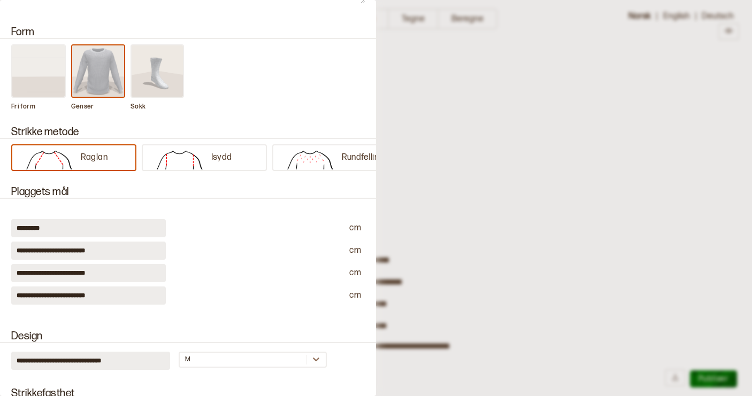
scroll to position [85, 0]
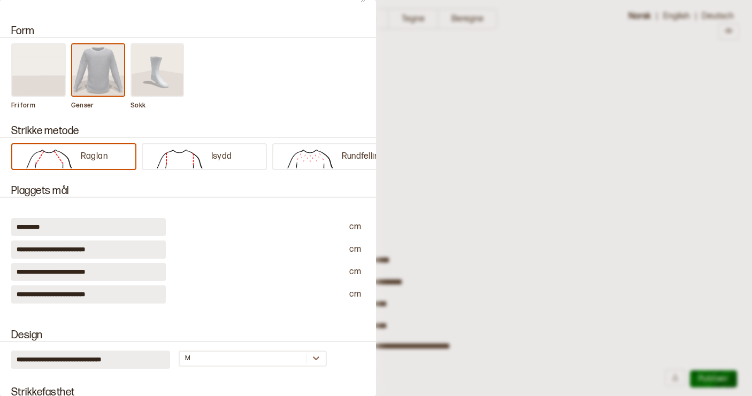
click at [52, 84] on img at bounding box center [38, 69] width 52 height 51
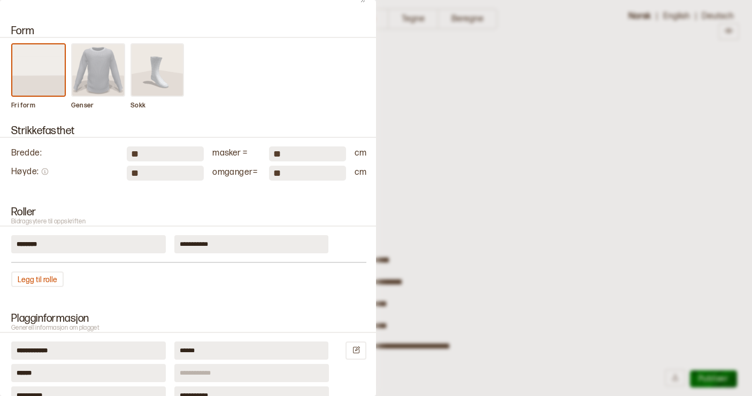
click at [431, 151] on div at bounding box center [376, 198] width 752 height 396
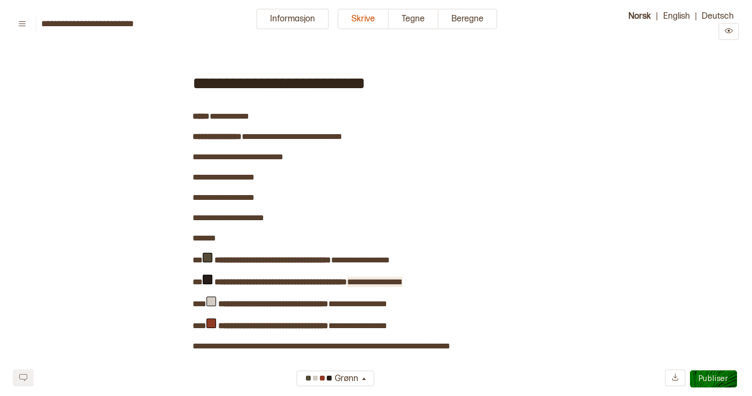
scroll to position [0, 0]
click at [475, 21] on button "Beregne" at bounding box center [467, 19] width 59 height 21
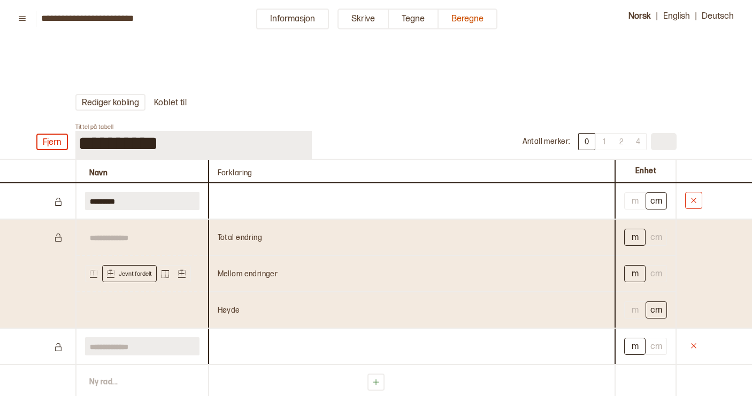
click at [696, 202] on icon at bounding box center [693, 200] width 9 height 9
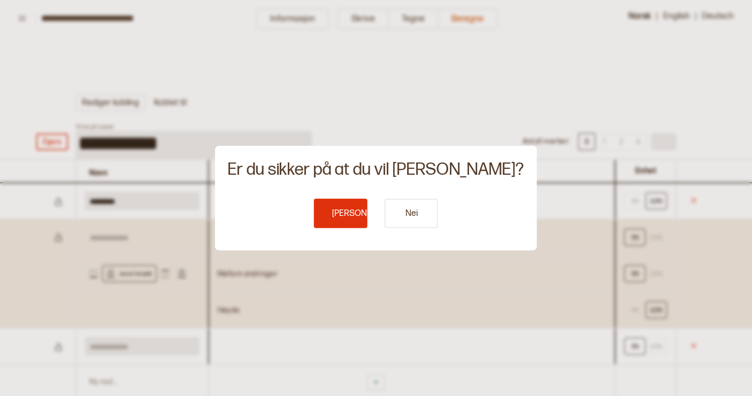
click at [345, 209] on button "[PERSON_NAME]" at bounding box center [340, 213] width 53 height 29
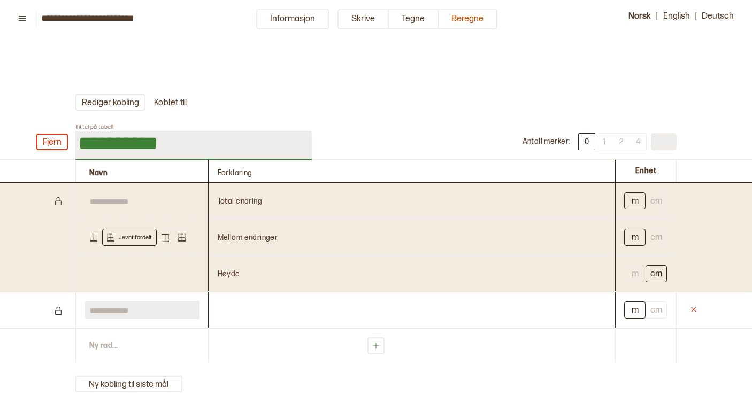
click at [191, 142] on input "**********" at bounding box center [193, 145] width 236 height 29
click at [690, 312] on icon at bounding box center [693, 309] width 9 height 9
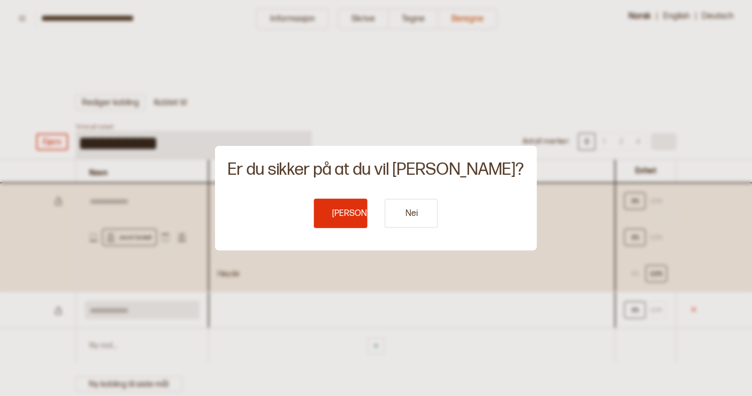
click at [355, 212] on button "[PERSON_NAME]" at bounding box center [340, 213] width 53 height 29
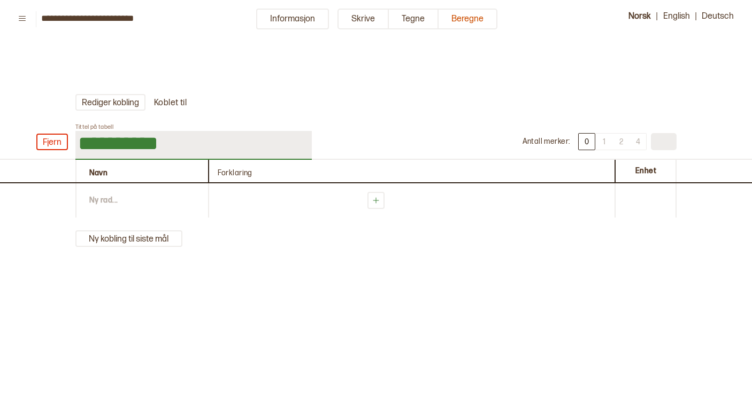
click at [218, 149] on input "**********" at bounding box center [193, 145] width 236 height 29
click at [155, 183] on div "Navn Forklaring Enhet" at bounding box center [376, 171] width 752 height 25
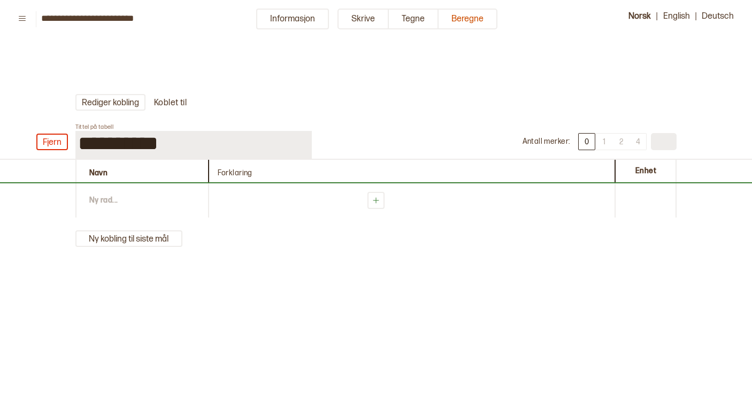
click at [103, 198] on div "Ny rad ..." at bounding box center [141, 200] width 133 height 34
click at [110, 204] on div "Ny rad ..." at bounding box center [141, 200] width 133 height 34
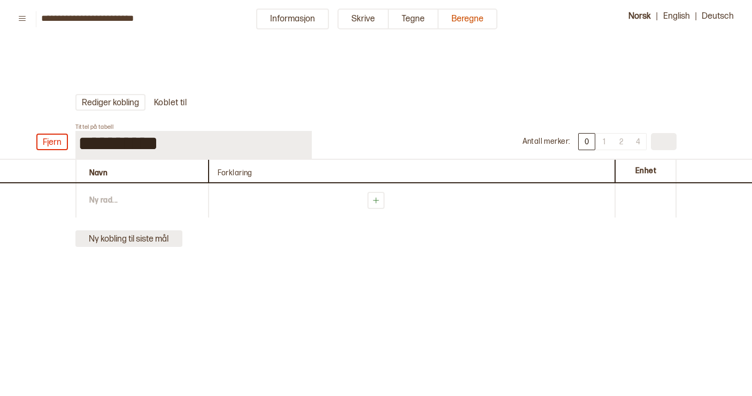
click at [126, 240] on button "Ny kobling til siste mål" at bounding box center [128, 238] width 107 height 17
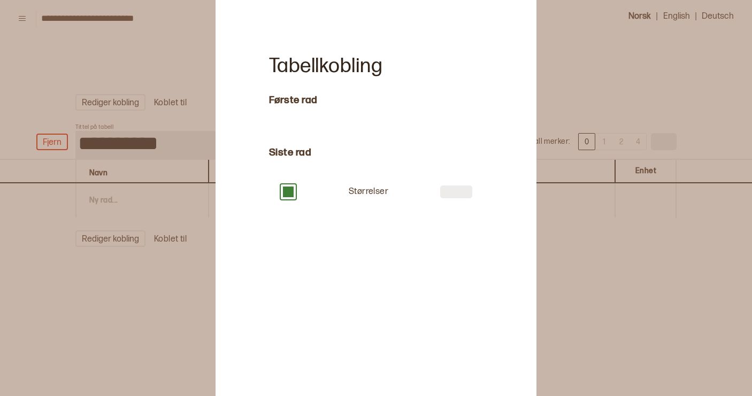
click at [208, 272] on div at bounding box center [376, 198] width 752 height 396
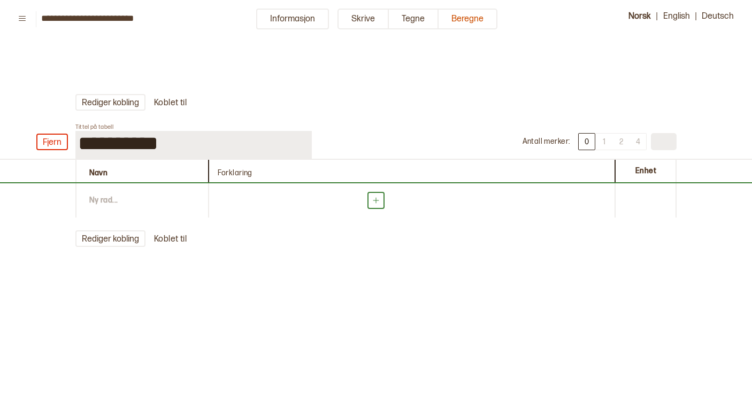
click at [376, 202] on icon at bounding box center [376, 201] width 6 height 6
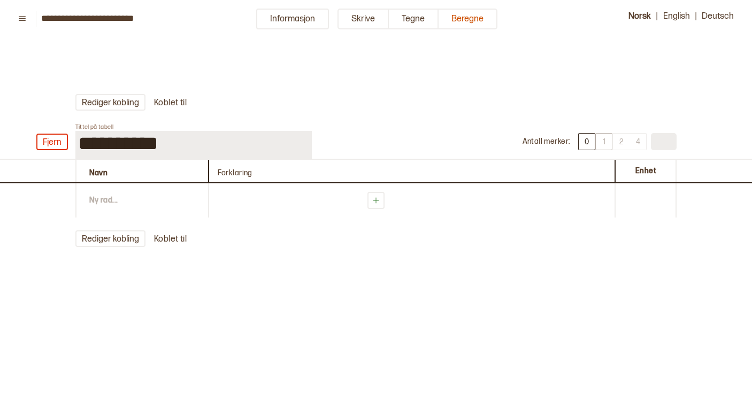
click at [602, 148] on button "1" at bounding box center [603, 141] width 17 height 17
click at [591, 144] on button "0" at bounding box center [586, 141] width 17 height 17
click at [637, 164] on div "Enhet" at bounding box center [645, 171] width 62 height 22
click at [430, 25] on button "Tegne" at bounding box center [414, 19] width 50 height 21
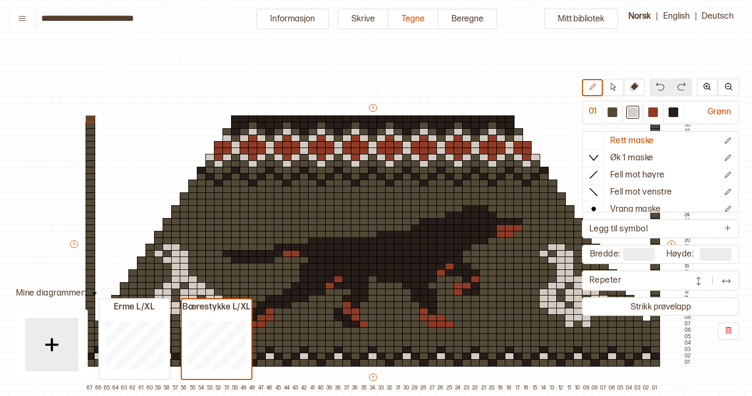
scroll to position [49, 5]
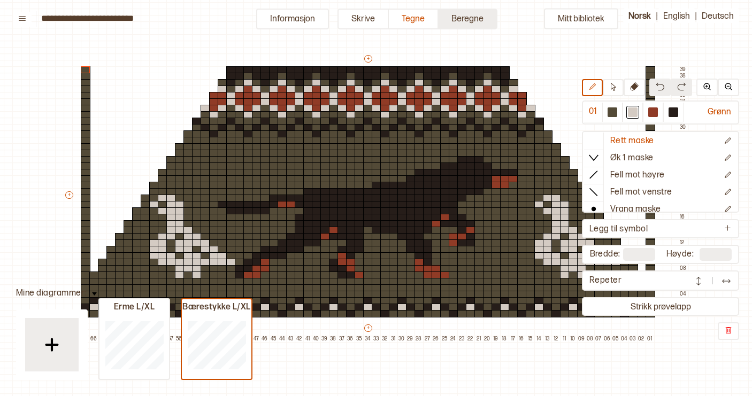
click at [467, 19] on button "Beregne" at bounding box center [467, 19] width 59 height 21
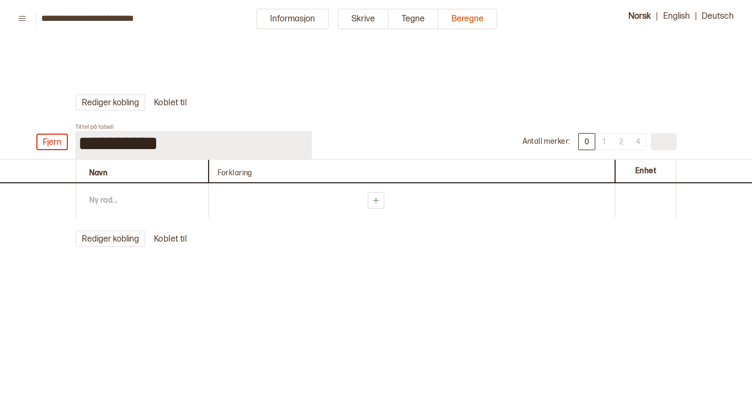
click at [130, 182] on div "Navn" at bounding box center [141, 171] width 133 height 22
click at [125, 102] on button "Rediger kobling" at bounding box center [110, 102] width 70 height 17
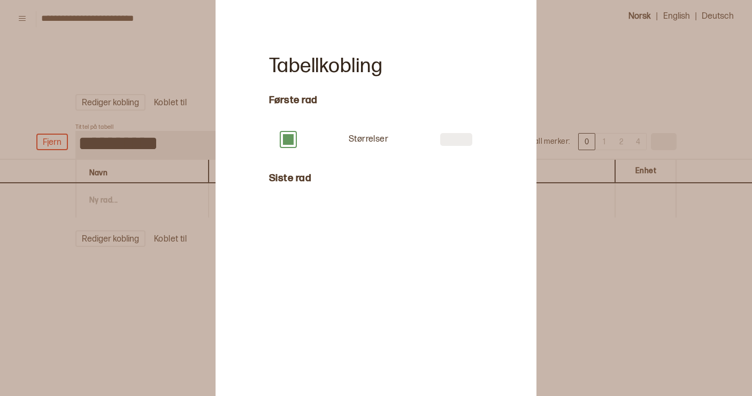
click at [291, 143] on button at bounding box center [288, 139] width 15 height 15
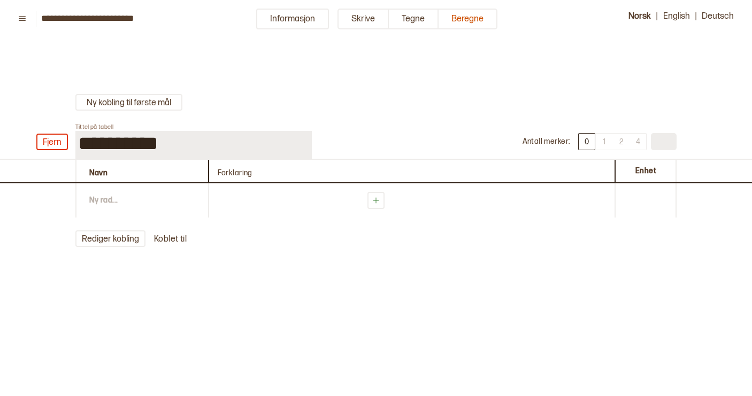
click at [174, 241] on div "[PERSON_NAME] kobling Koblet til" at bounding box center [413, 238] width 676 height 17
click at [56, 142] on button "Fjern" at bounding box center [52, 142] width 32 height 17
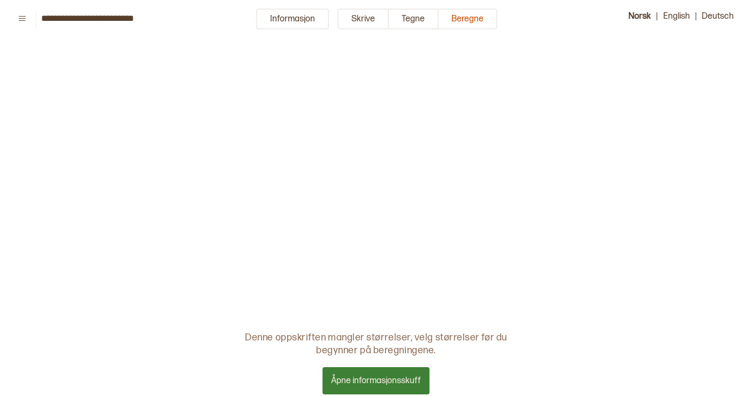
click at [372, 376] on button "Åpne informasjonsskuff" at bounding box center [375, 380] width 107 height 27
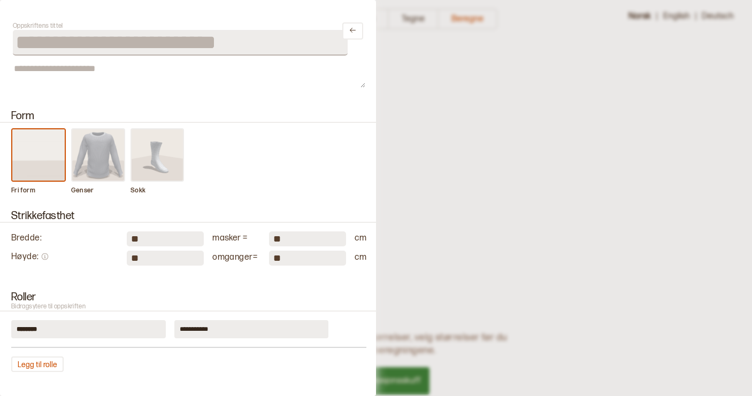
click at [306, 306] on p "Bidragsytere til oppskriften" at bounding box center [188, 306] width 381 height 7
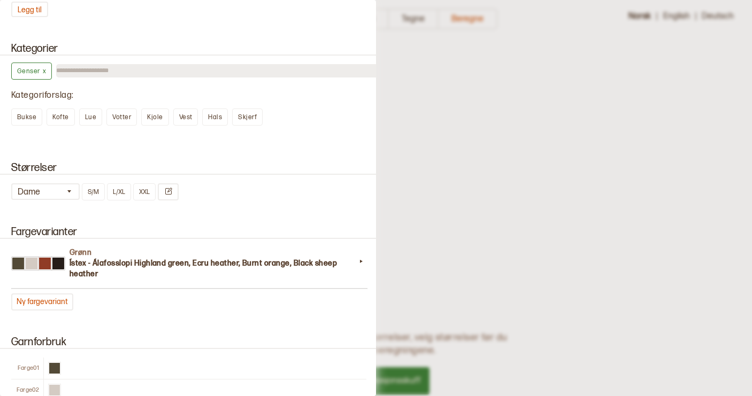
scroll to position [509, 0]
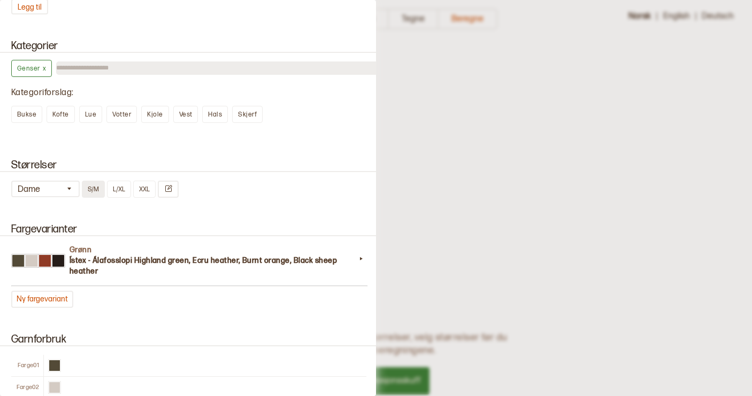
click at [92, 194] on button "S/M" at bounding box center [93, 189] width 23 height 17
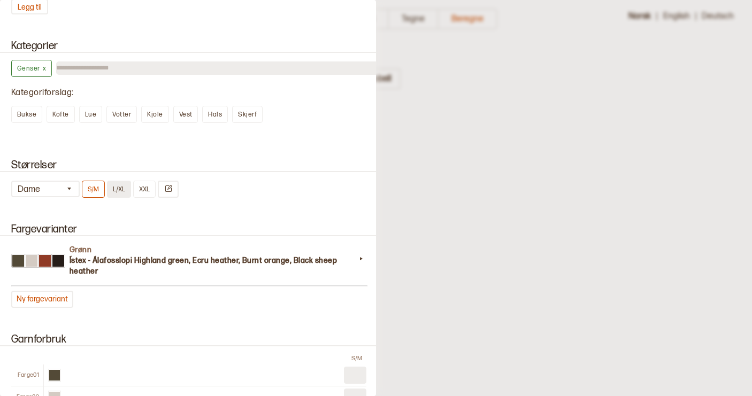
click at [122, 194] on button "L/XL" at bounding box center [119, 189] width 24 height 17
click at [145, 190] on button "XXL" at bounding box center [144, 189] width 22 height 17
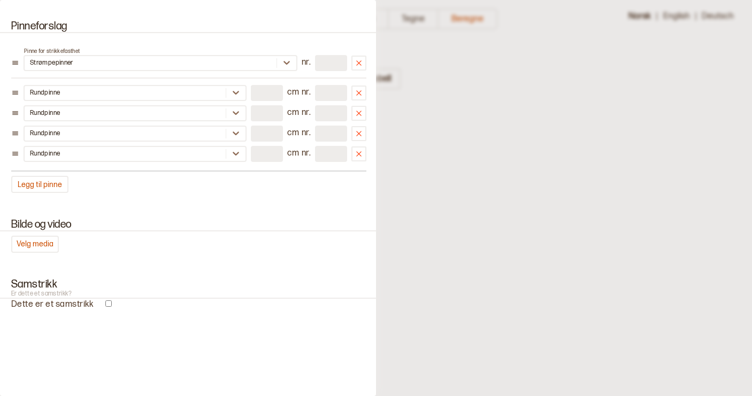
scroll to position [965, 0]
click at [508, 269] on div at bounding box center [376, 198] width 752 height 396
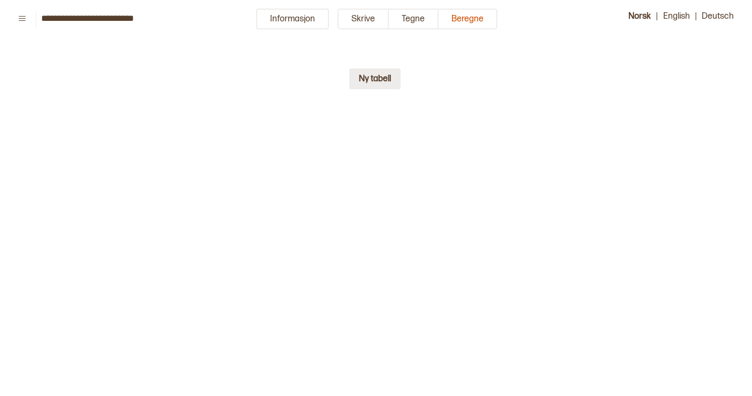
click at [372, 85] on button "Ny tabell" at bounding box center [374, 78] width 51 height 21
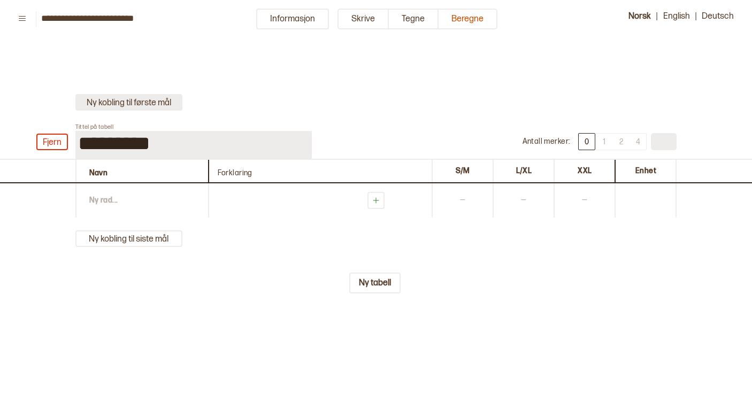
click at [149, 105] on button "Ny kobling til første mål" at bounding box center [128, 102] width 107 height 17
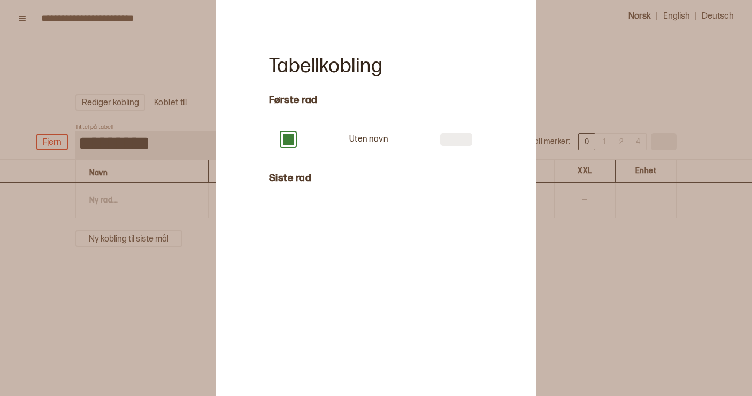
click at [174, 162] on div at bounding box center [376, 198] width 752 height 396
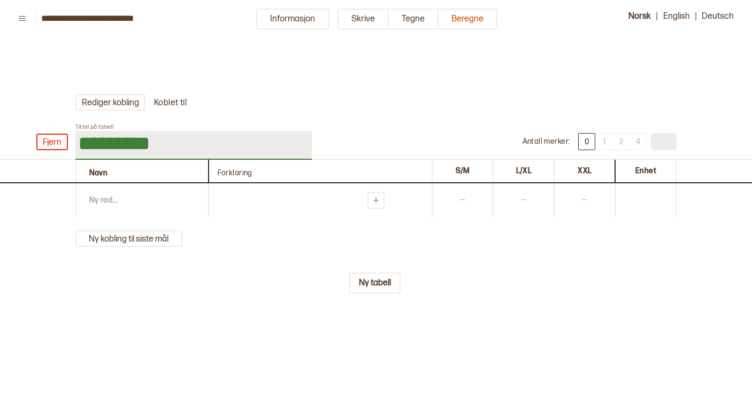
click at [165, 136] on input "*********" at bounding box center [193, 145] width 236 height 29
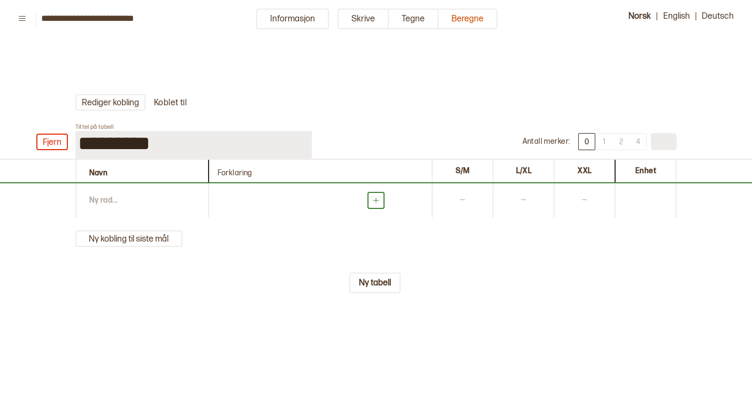
click at [377, 204] on icon at bounding box center [375, 200] width 9 height 9
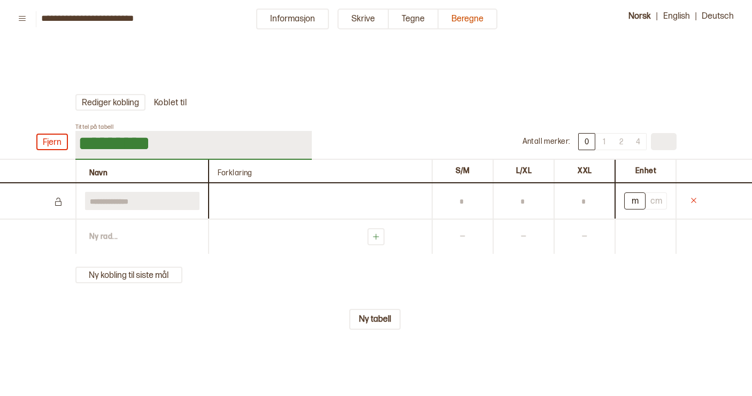
click at [159, 150] on input "*********" at bounding box center [193, 145] width 236 height 29
click at [244, 163] on div "Forklaring" at bounding box center [320, 171] width 224 height 22
drag, startPoint x: 164, startPoint y: 144, endPoint x: 52, endPoint y: 144, distance: 112.2
click at [52, 144] on div "Fjern Tittel på tabell ********* Antall [PERSON_NAME] : 0 1 2 4" at bounding box center [376, 141] width 752 height 36
click at [451, 207] on input "text" at bounding box center [461, 201] width 41 height 18
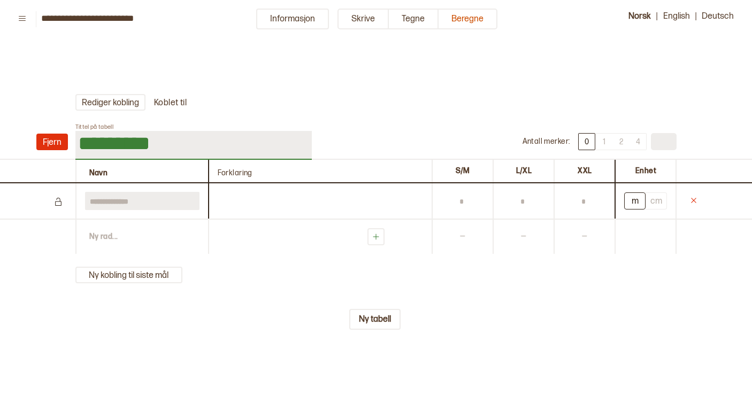
drag, startPoint x: 165, startPoint y: 149, endPoint x: 44, endPoint y: 148, distance: 120.8
click at [44, 148] on div "Fjern Tittel på tabell ********* Antall [PERSON_NAME] : 0 1 2 4" at bounding box center [376, 141] width 752 height 36
type input "*********"
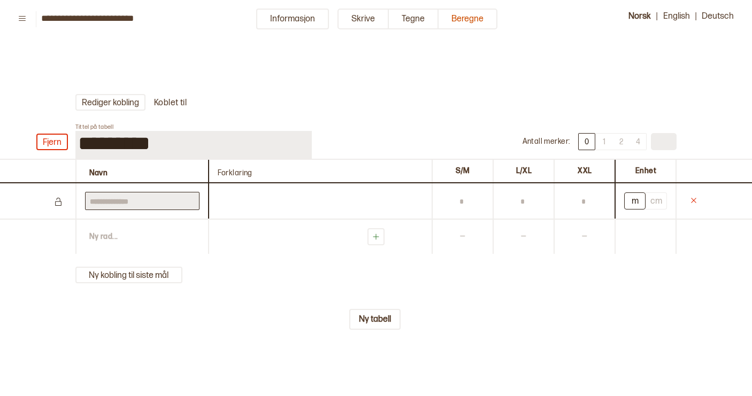
click at [99, 205] on input "text" at bounding box center [142, 201] width 114 height 18
type input "*********"
click at [446, 206] on input "text" at bounding box center [461, 201] width 41 height 18
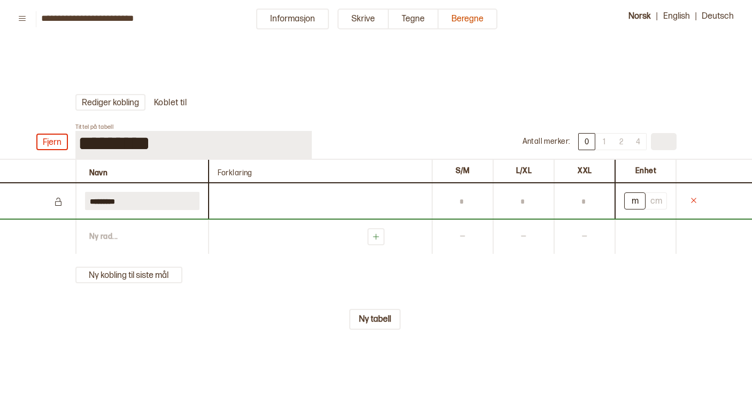
click at [111, 231] on div "Ny rad ..." at bounding box center [141, 237] width 133 height 34
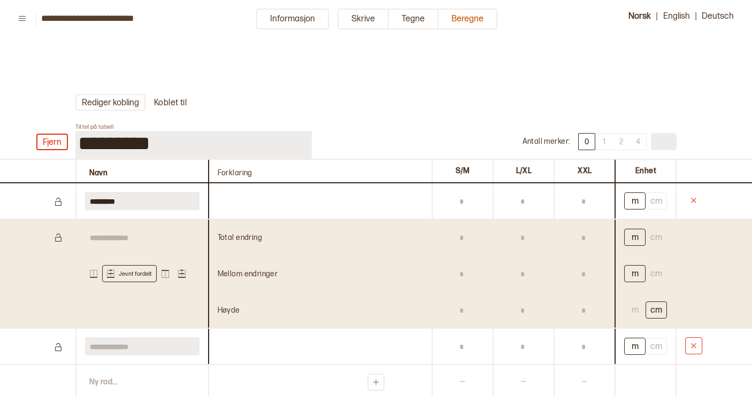
click at [694, 344] on icon at bounding box center [693, 346] width 9 height 9
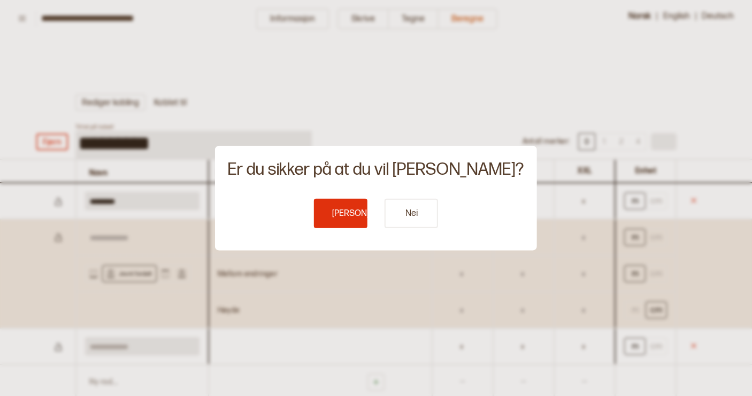
click at [343, 214] on button "[PERSON_NAME]" at bounding box center [340, 213] width 53 height 29
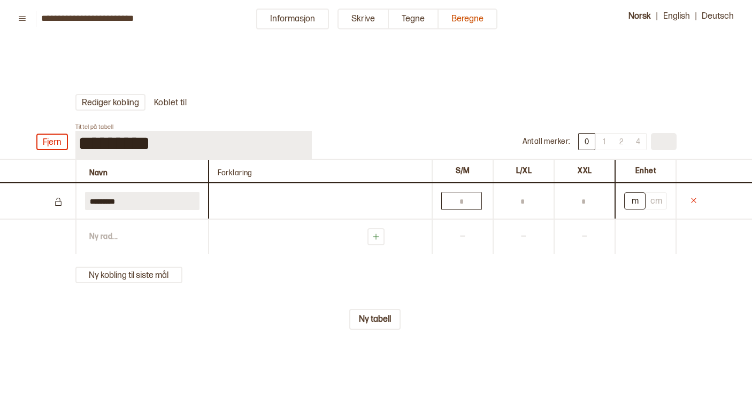
click at [460, 202] on input "text" at bounding box center [461, 201] width 41 height 18
click at [370, 17] on button "Skrive" at bounding box center [362, 19] width 51 height 21
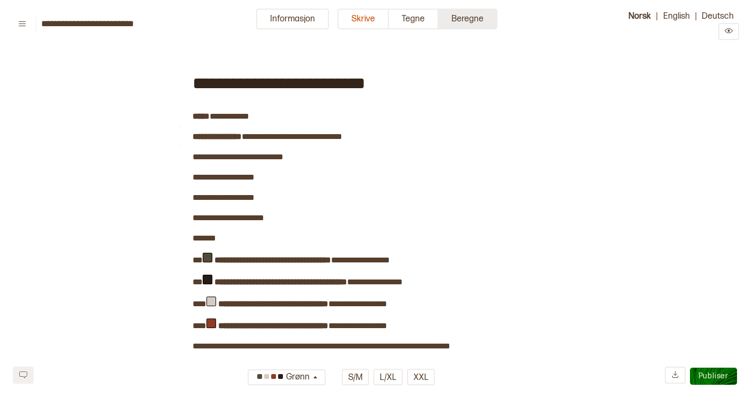
click at [464, 17] on button "Beregne" at bounding box center [467, 19] width 59 height 21
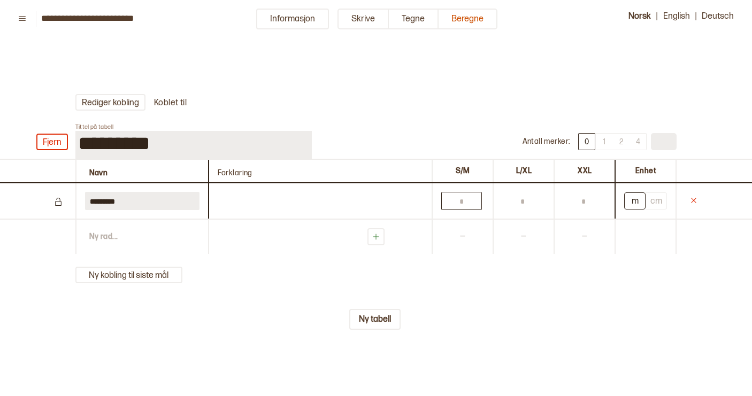
click at [461, 201] on input "text" at bounding box center [461, 201] width 41 height 18
click at [466, 204] on input "text" at bounding box center [461, 201] width 41 height 18
click at [526, 206] on input "text" at bounding box center [522, 201] width 41 height 18
click at [468, 203] on input "******" at bounding box center [461, 201] width 41 height 18
click at [660, 203] on button "cm" at bounding box center [655, 200] width 21 height 17
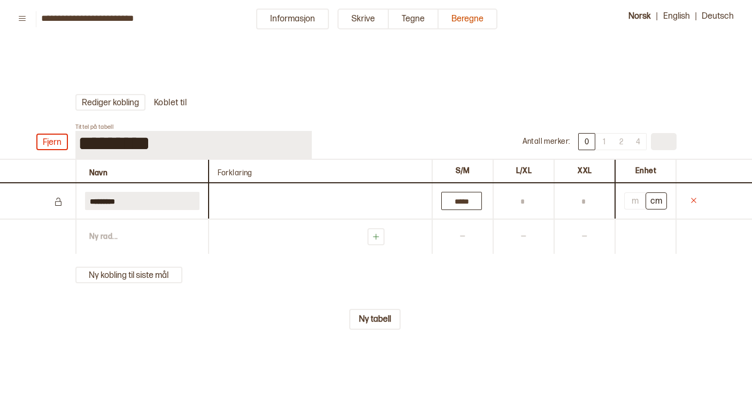
click at [462, 203] on input "*****" at bounding box center [461, 201] width 41 height 18
type input "******"
click at [512, 200] on input "text" at bounding box center [522, 201] width 41 height 18
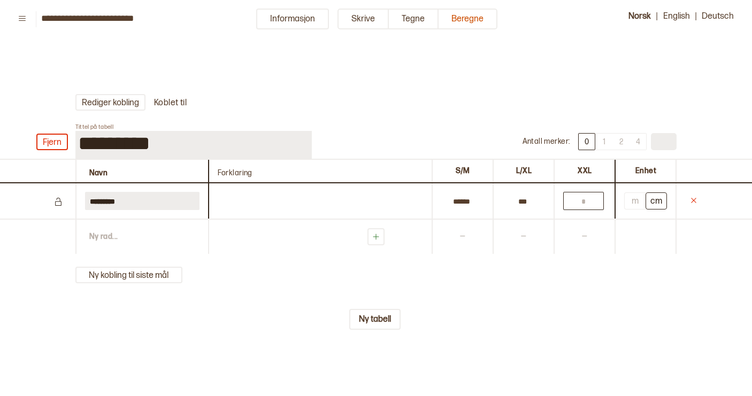
type input "******"
click at [590, 204] on input "text" at bounding box center [583, 201] width 41 height 18
type input "******"
click at [275, 330] on div "[PERSON_NAME] kobling Koblet til Fjern Tittel på tabell ********* Antall [PERSO…" at bounding box center [376, 250] width 752 height 364
click at [375, 18] on button "Skrive" at bounding box center [362, 19] width 51 height 21
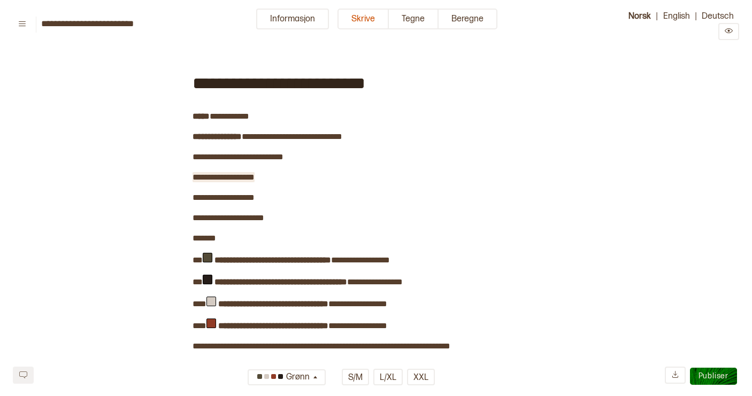
drag, startPoint x: 266, startPoint y: 177, endPoint x: 193, endPoint y: 176, distance: 72.2
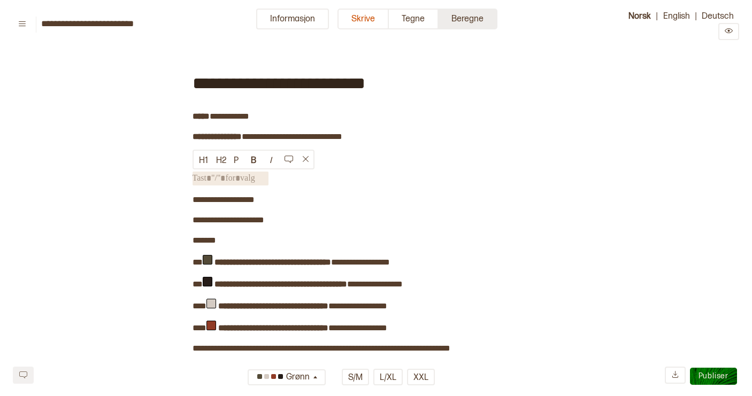
click at [462, 22] on button "Beregne" at bounding box center [467, 19] width 59 height 21
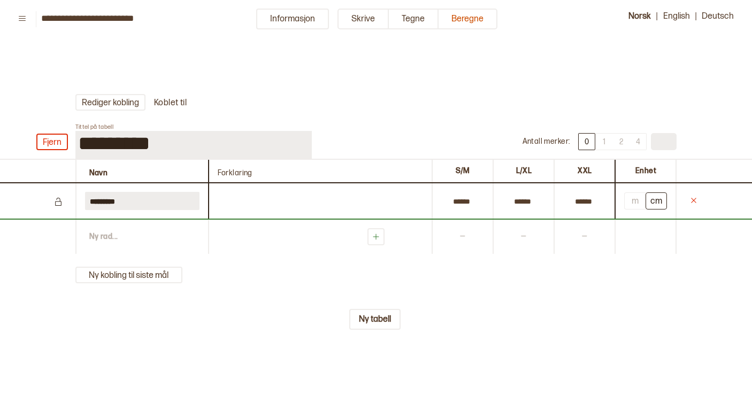
click at [108, 236] on div "Ny rad ..." at bounding box center [141, 237] width 133 height 34
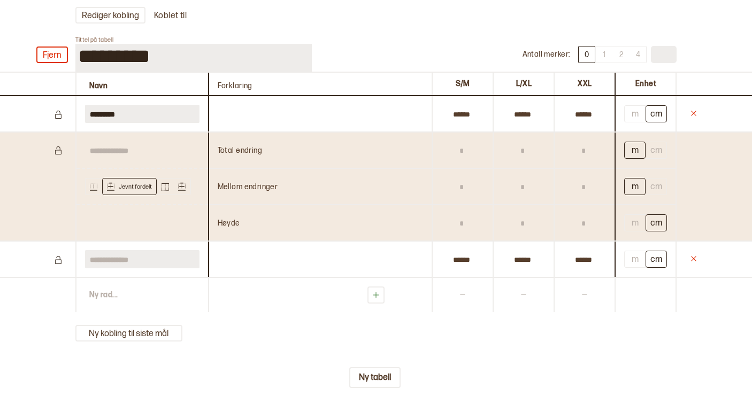
scroll to position [89, 0]
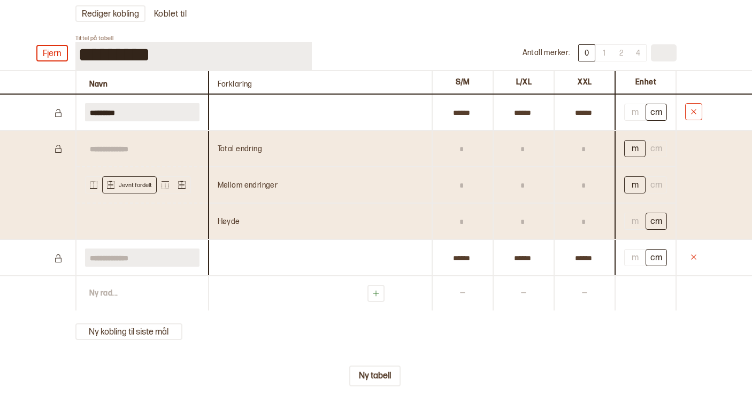
click at [694, 112] on icon at bounding box center [693, 111] width 9 height 9
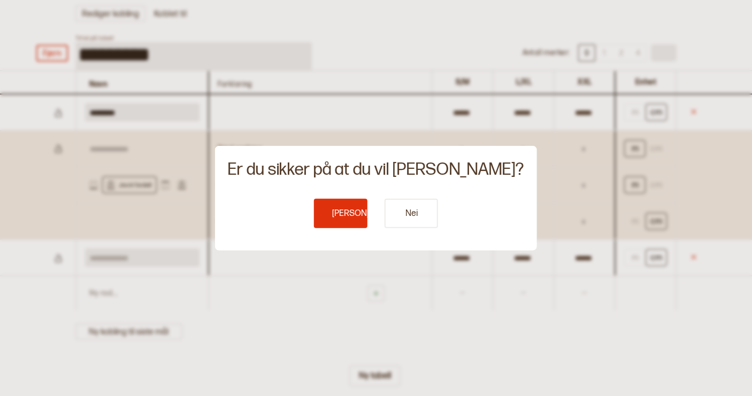
click at [322, 218] on button "[PERSON_NAME]" at bounding box center [340, 213] width 53 height 29
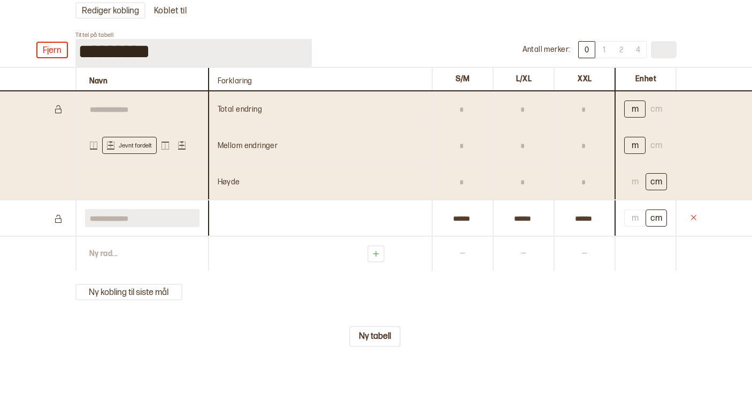
scroll to position [92, 0]
click at [96, 144] on icon at bounding box center [93, 145] width 7 height 8
click at [82, 144] on div "Første omgang" at bounding box center [141, 144] width 131 height 37
click at [150, 146] on rect at bounding box center [150, 146] width 1 height 1
click at [167, 151] on button at bounding box center [165, 144] width 17 height 17
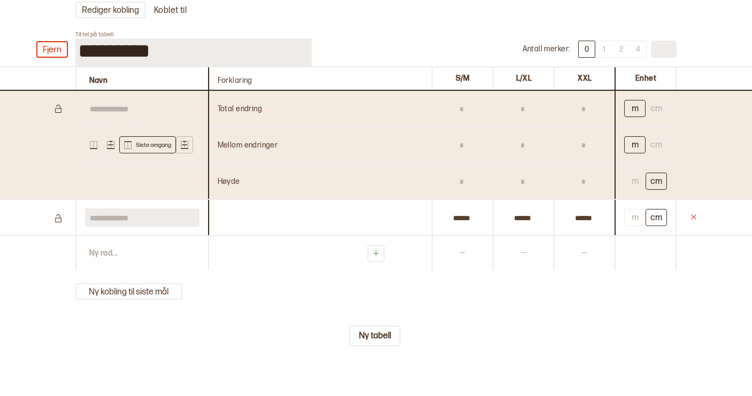
click at [183, 148] on icon at bounding box center [184, 145] width 7 height 9
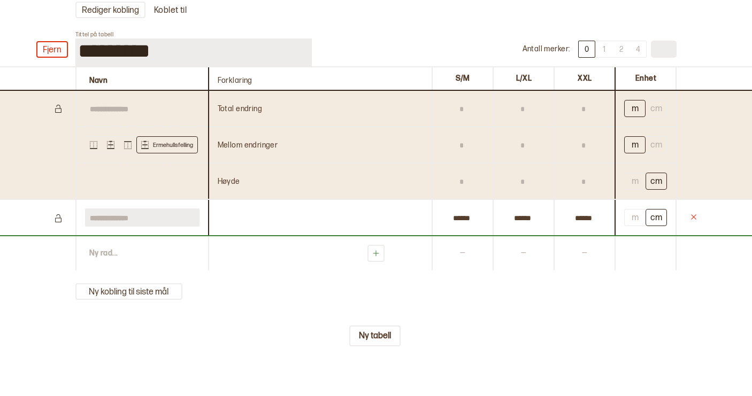
click at [280, 264] on div "— — —" at bounding box center [412, 253] width 408 height 34
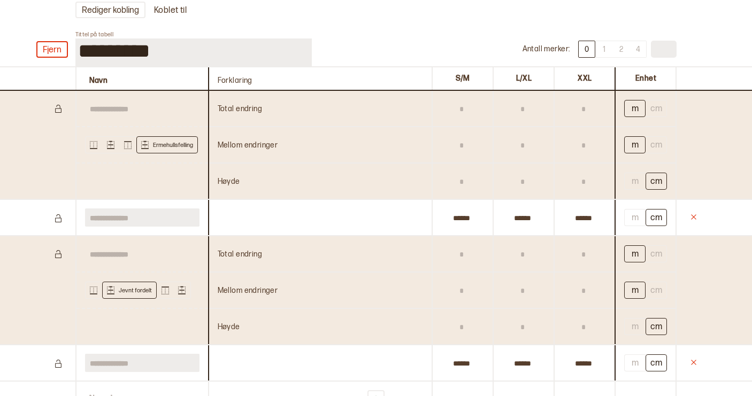
click at [300, 254] on div "Total endring" at bounding box center [320, 253] width 223 height 35
click at [126, 215] on input "text" at bounding box center [142, 217] width 114 height 18
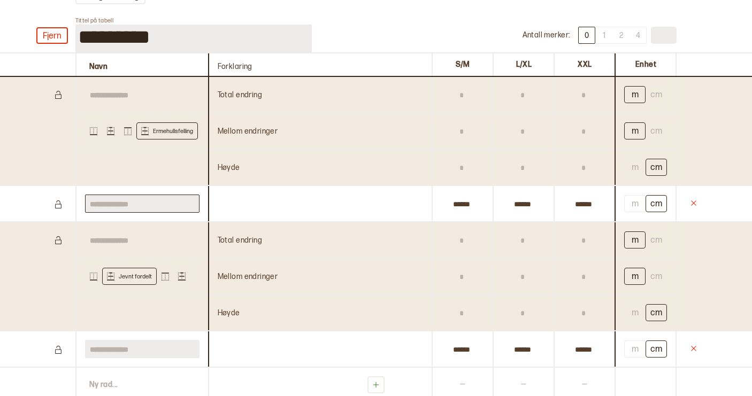
scroll to position [107, 0]
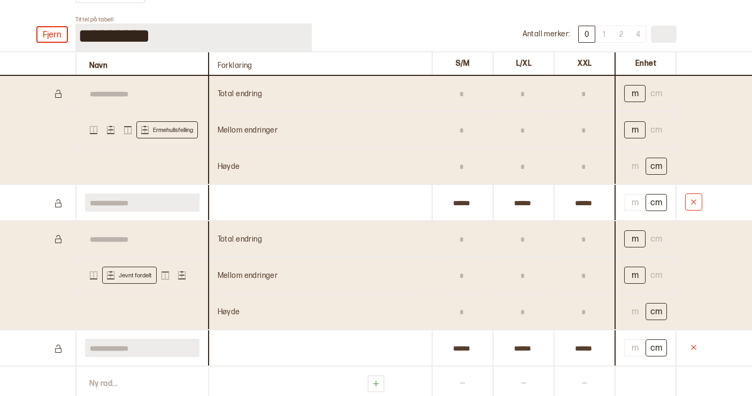
click at [693, 203] on icon at bounding box center [693, 201] width 5 height 5
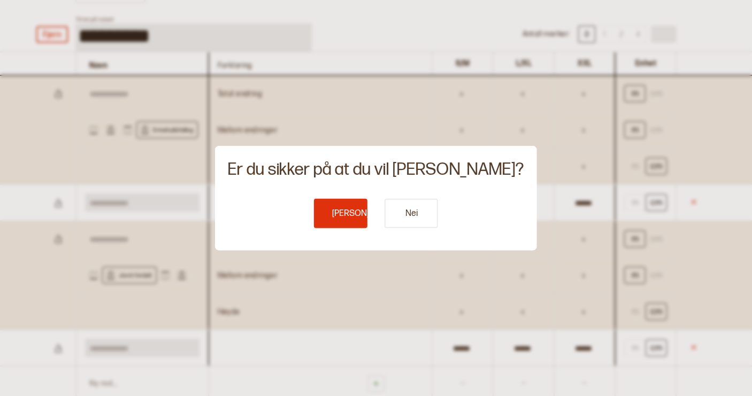
click at [347, 215] on button "[PERSON_NAME]" at bounding box center [340, 213] width 53 height 29
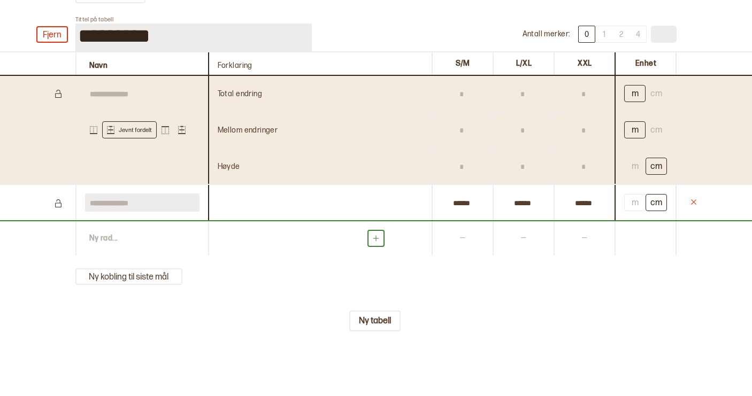
click at [378, 240] on icon at bounding box center [376, 239] width 6 height 6
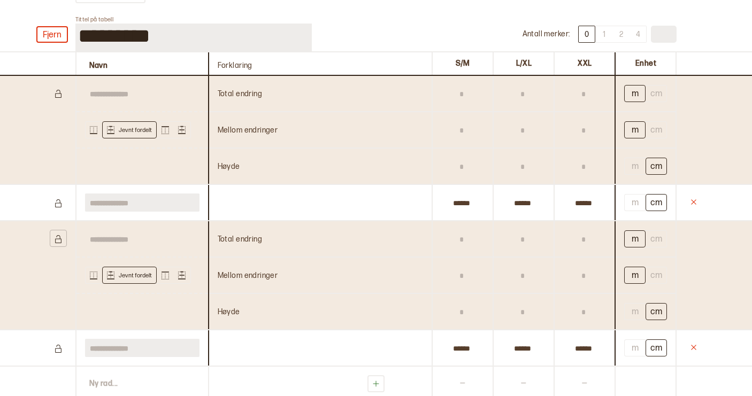
click at [59, 242] on icon at bounding box center [58, 239] width 6 height 8
click at [59, 242] on icon at bounding box center [58, 238] width 6 height 7
click at [693, 351] on icon at bounding box center [693, 347] width 9 height 9
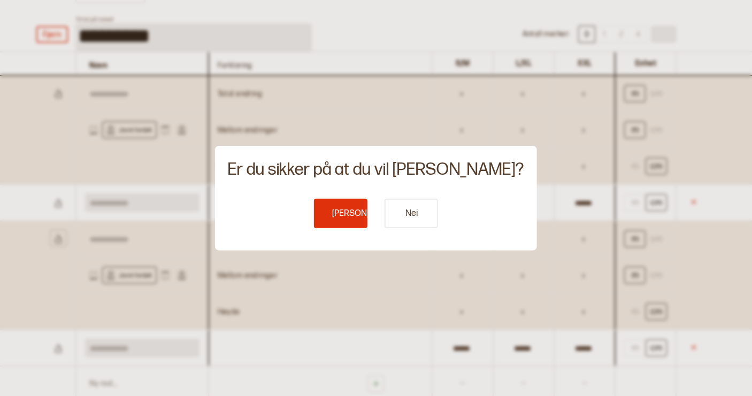
click at [349, 212] on button "[PERSON_NAME]" at bounding box center [340, 213] width 53 height 29
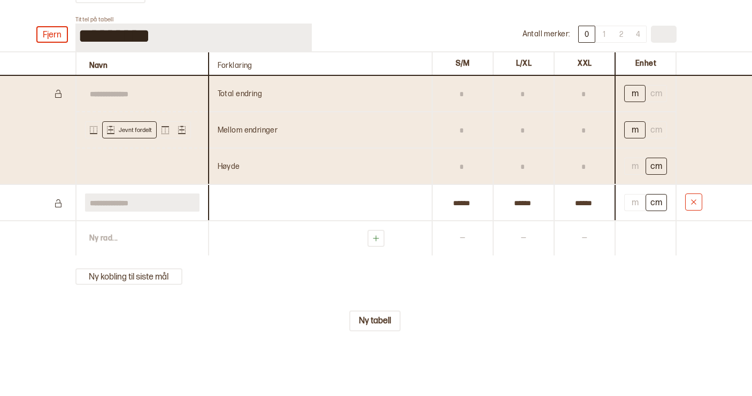
click at [693, 203] on icon at bounding box center [693, 202] width 9 height 9
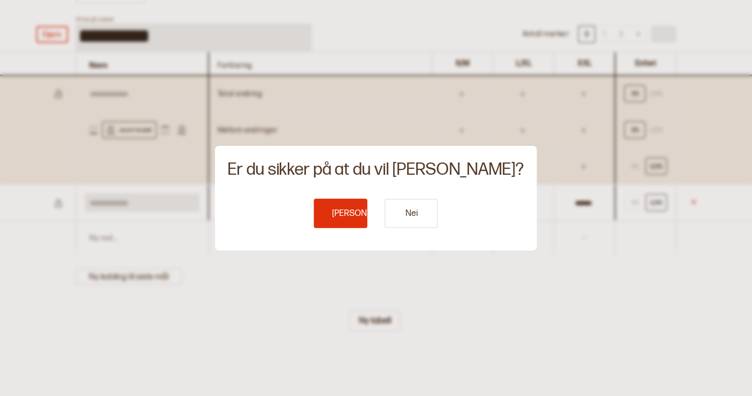
click at [355, 215] on button "[PERSON_NAME]" at bounding box center [340, 213] width 53 height 29
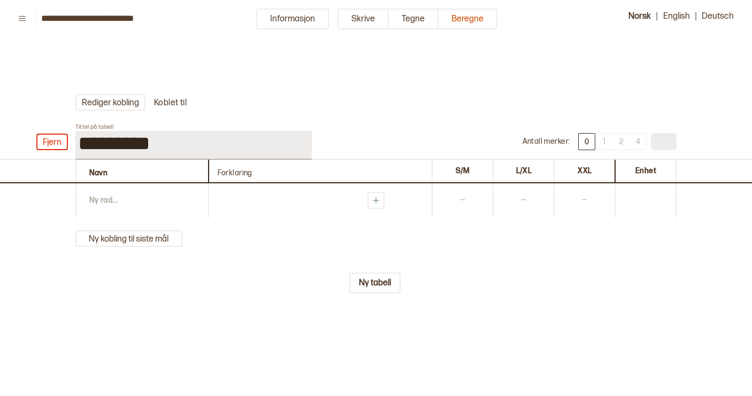
scroll to position [0, 0]
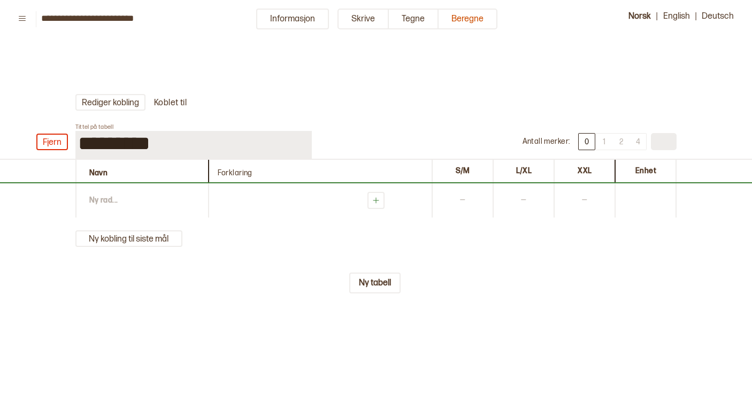
click at [144, 203] on div "Ny rad ..." at bounding box center [141, 200] width 133 height 34
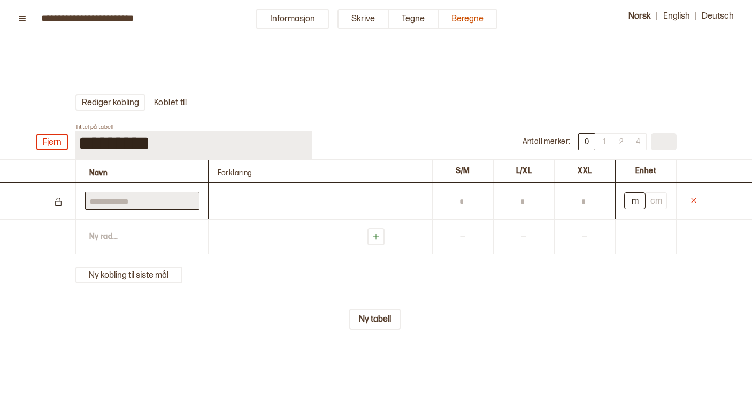
click at [140, 204] on input "text" at bounding box center [142, 201] width 114 height 18
click at [212, 337] on div "[PERSON_NAME] kobling Koblet til Fjern Tittel på tabell ********* Antall [PERSO…" at bounding box center [376, 250] width 752 height 364
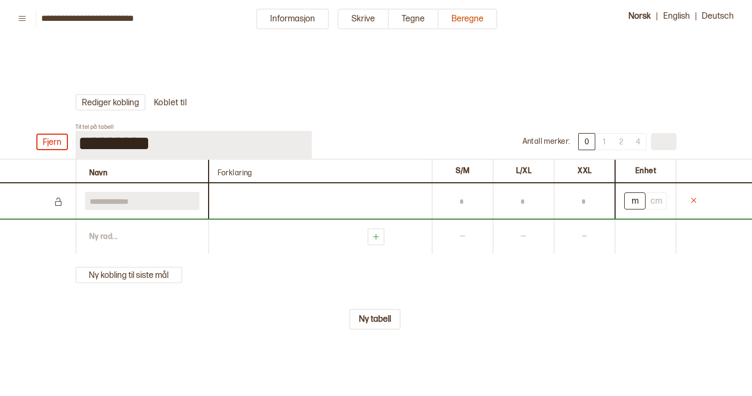
click at [97, 238] on div "Ny rad ..." at bounding box center [141, 237] width 133 height 34
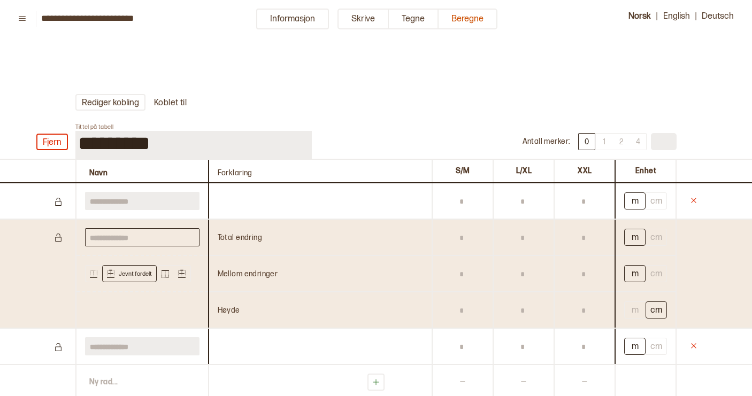
click at [104, 241] on input "text" at bounding box center [142, 237] width 114 height 18
click at [694, 346] on icon at bounding box center [693, 346] width 9 height 9
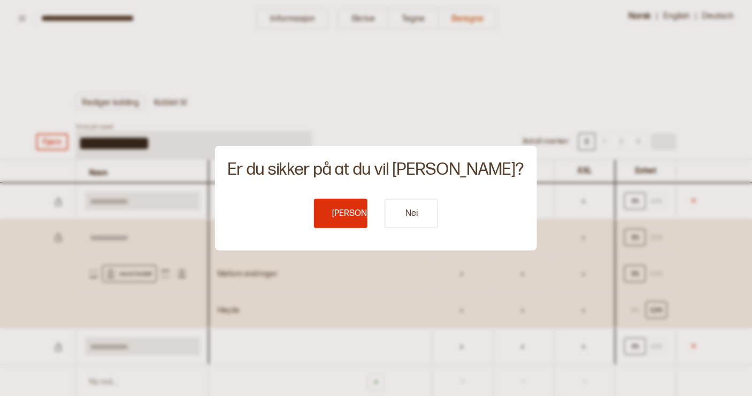
click at [350, 215] on button "[PERSON_NAME]" at bounding box center [340, 213] width 53 height 29
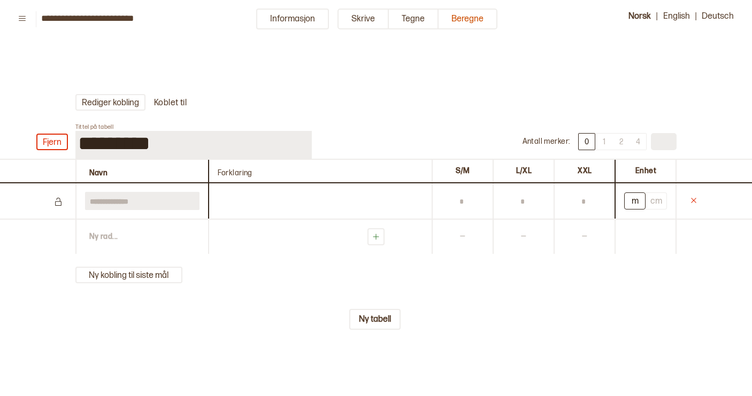
click at [443, 314] on div "[PERSON_NAME] kobling Koblet til Fjern Tittel på tabell ********* Antall [PERSO…" at bounding box center [376, 250] width 752 height 364
click at [370, 17] on button "Skrive" at bounding box center [362, 19] width 51 height 21
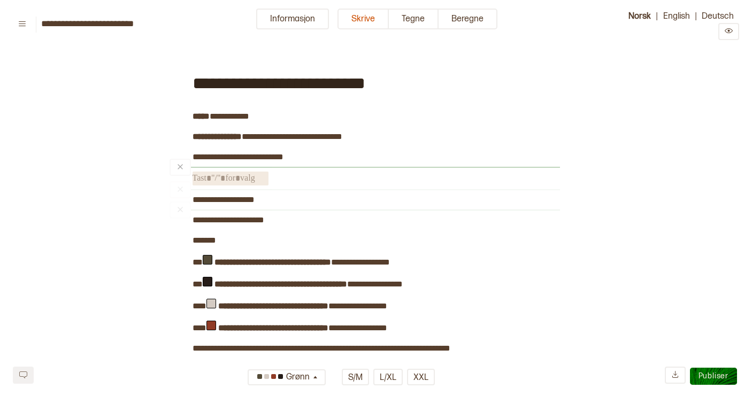
click at [231, 177] on span "﻿" at bounding box center [230, 179] width 76 height 14
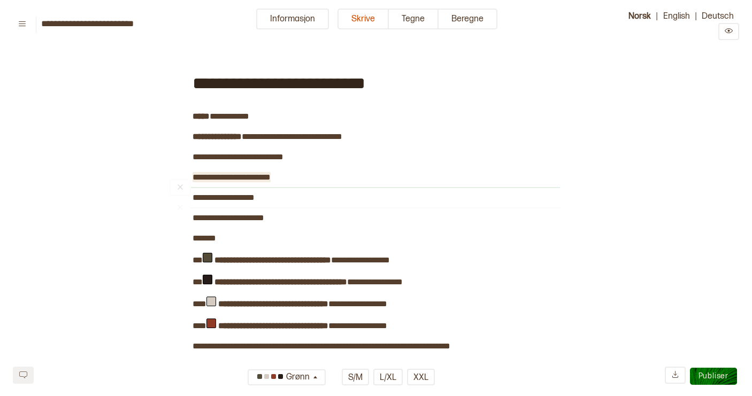
click at [317, 172] on div "﻿" at bounding box center [364, 167] width 390 height 9
click at [231, 177] on span "**********" at bounding box center [232, 177] width 81 height 8
click at [254, 198] on span "**********" at bounding box center [223, 197] width 62 height 8
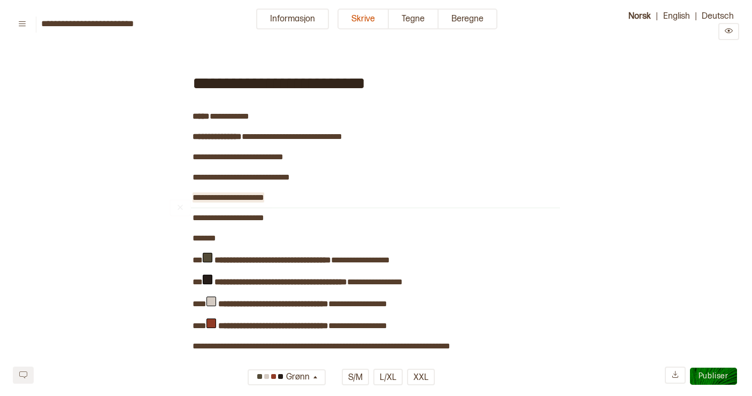
click at [234, 197] on span "**********" at bounding box center [228, 197] width 72 height 8
click at [297, 136] on span "**********" at bounding box center [292, 137] width 100 height 8
click at [413, 26] on button "Tegne" at bounding box center [414, 19] width 50 height 21
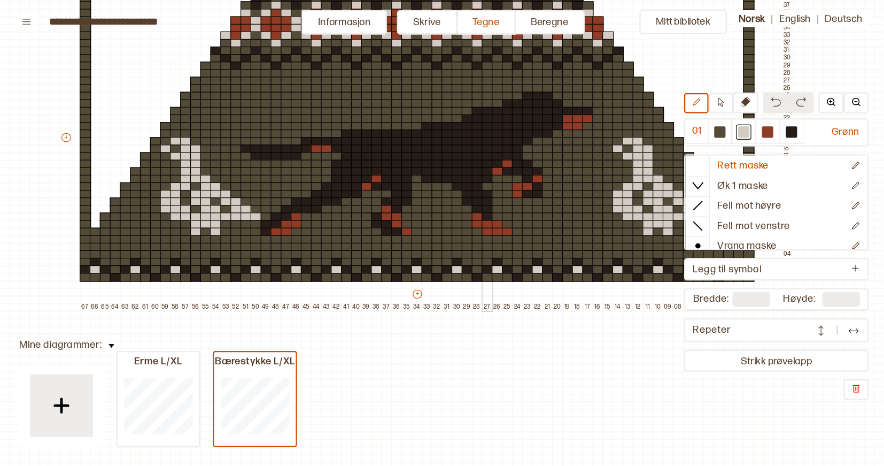
scroll to position [126, 23]
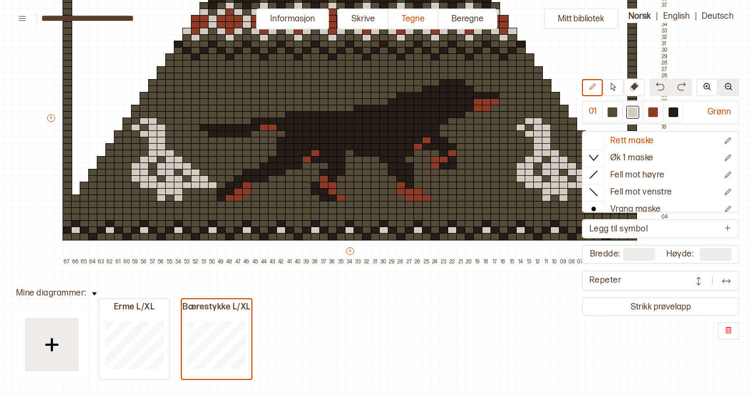
click at [731, 89] on img at bounding box center [728, 86] width 9 height 9
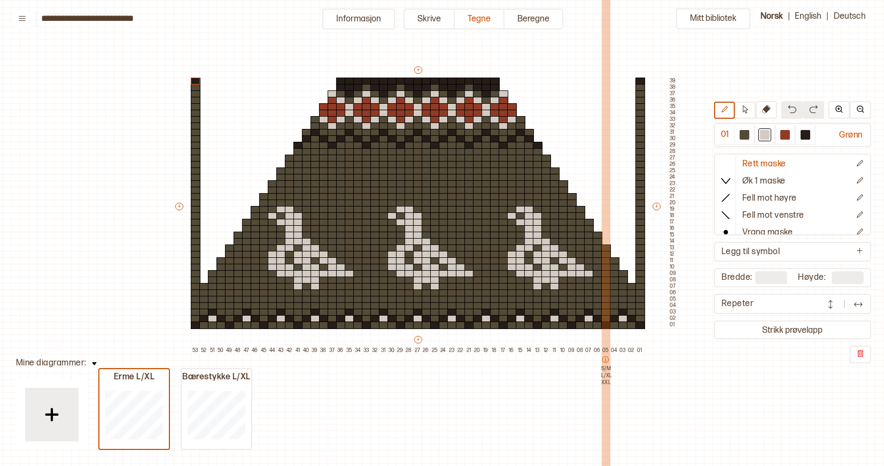
scroll to position [44, 23]
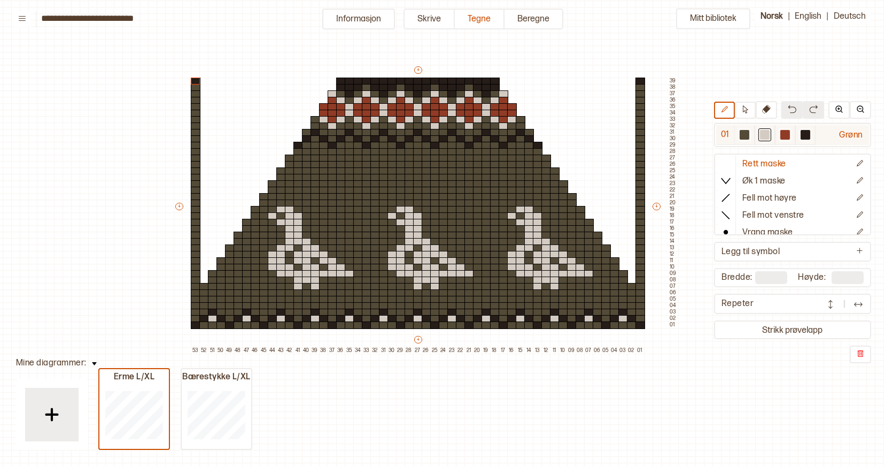
click at [751, 136] on div at bounding box center [785, 135] width 10 height 10
click at [521, 216] on div at bounding box center [521, 215] width 10 height 7
click at [400, 216] on div at bounding box center [401, 215] width 10 height 7
click at [281, 219] on div at bounding box center [281, 222] width 10 height 7
click at [751, 111] on img at bounding box center [792, 109] width 9 height 9
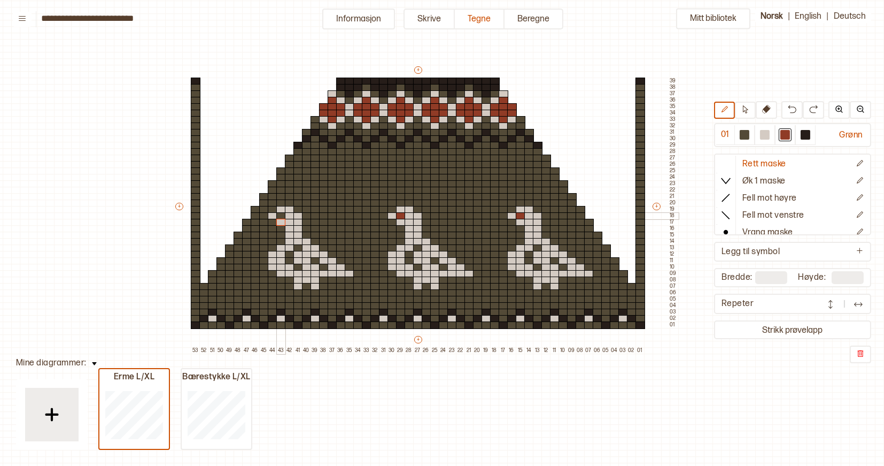
click at [280, 215] on div at bounding box center [281, 215] width 10 height 7
type input "**"
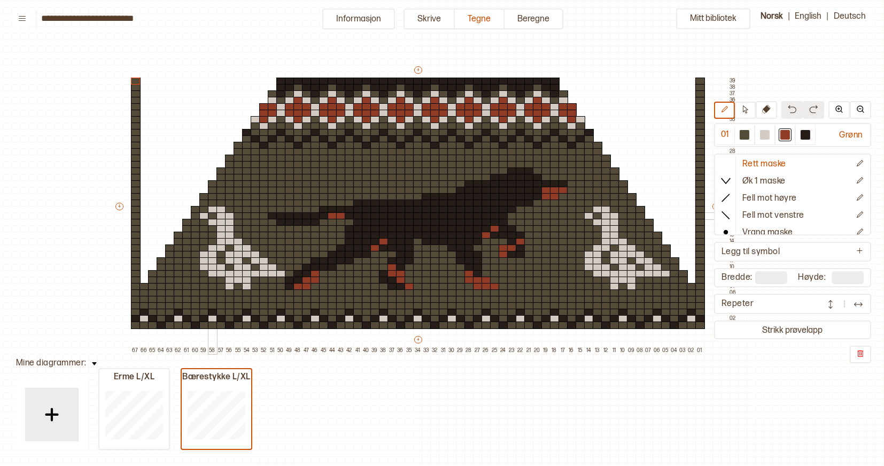
click at [212, 216] on div at bounding box center [213, 215] width 10 height 7
click at [594, 216] on div at bounding box center [598, 215] width 10 height 7
